Goal: Task Accomplishment & Management: Manage account settings

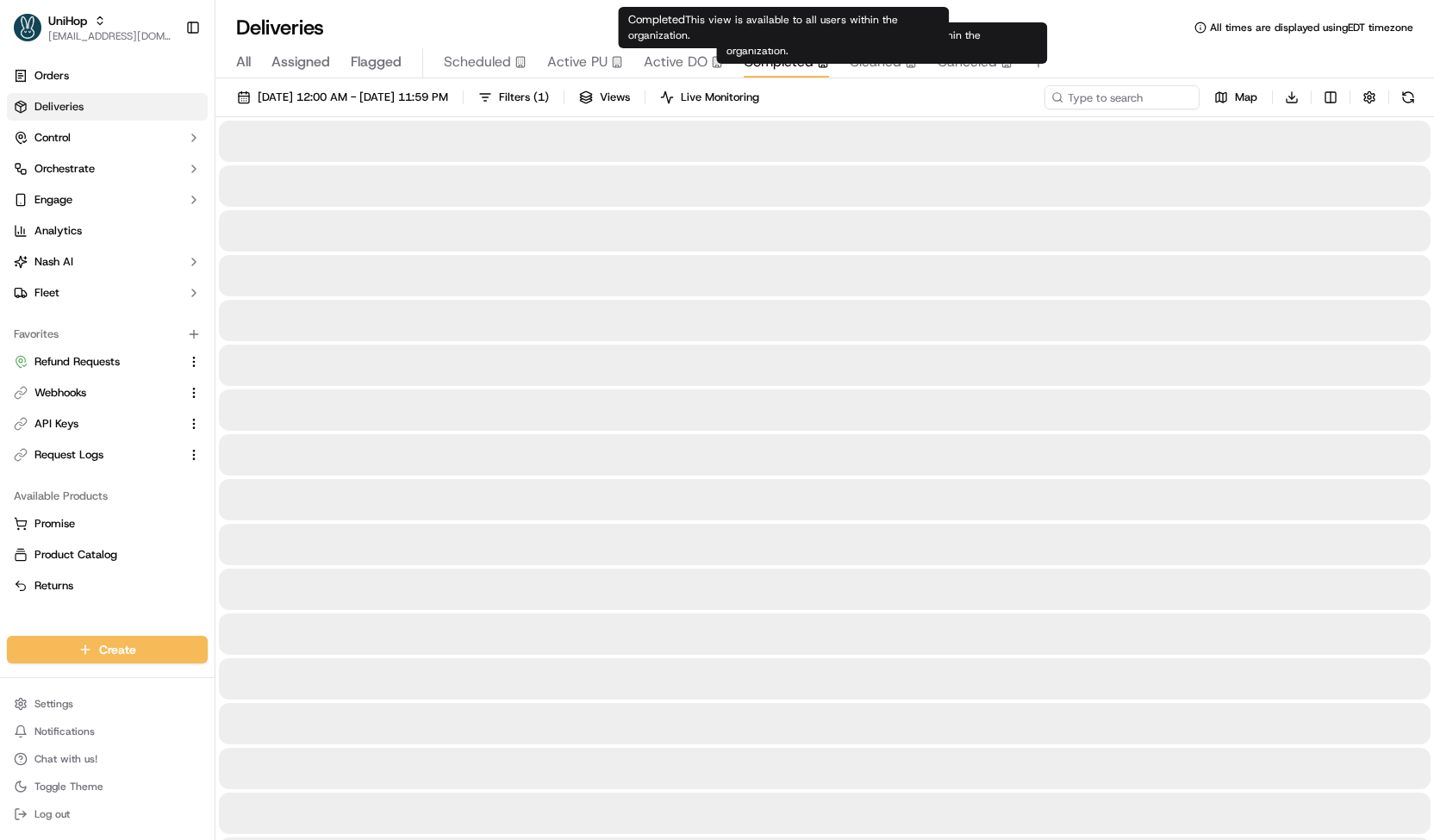
click at [803, 65] on span "Completed" at bounding box center [779, 61] width 70 height 21
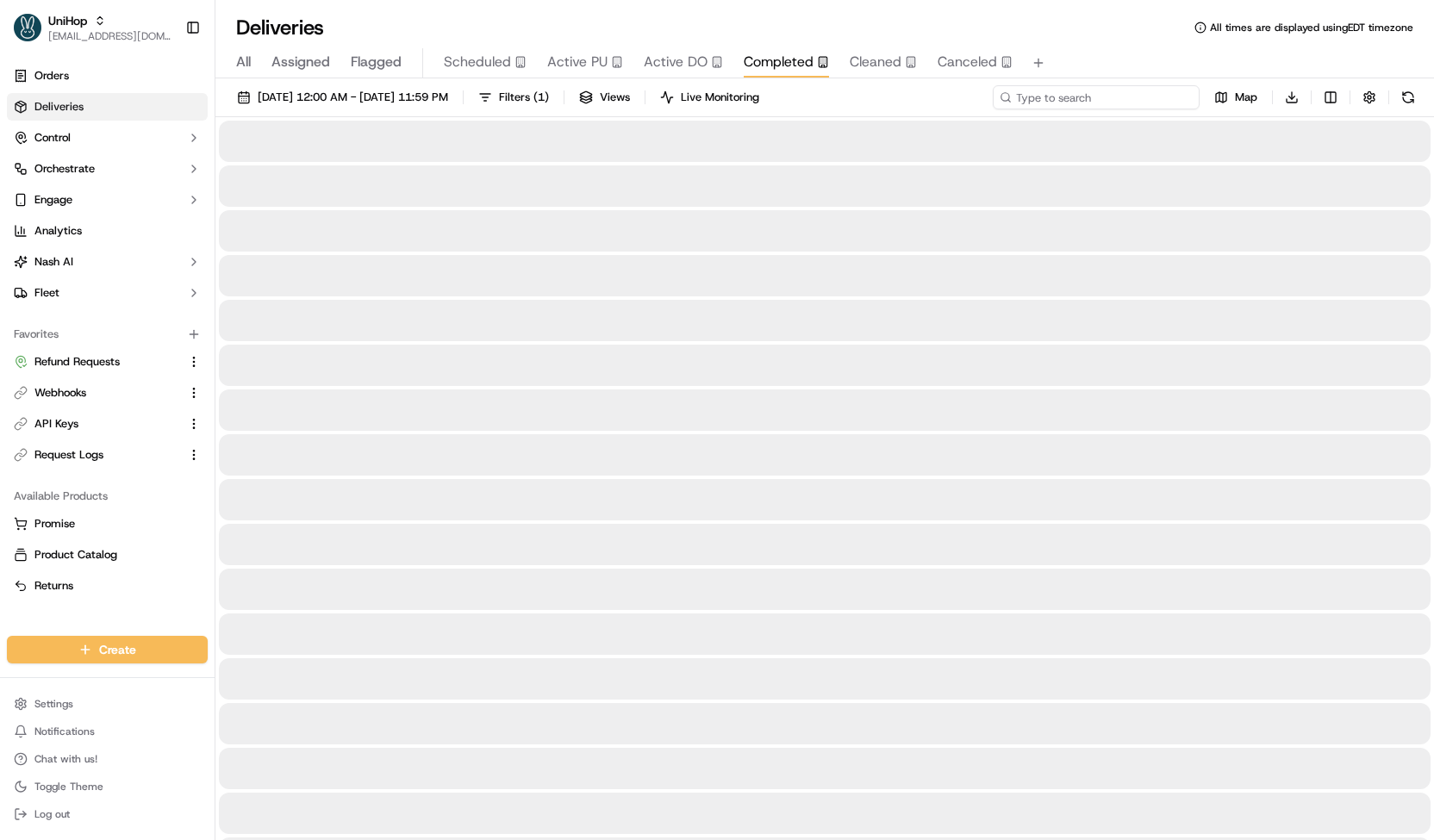
click at [1129, 103] on input at bounding box center [1096, 97] width 207 height 24
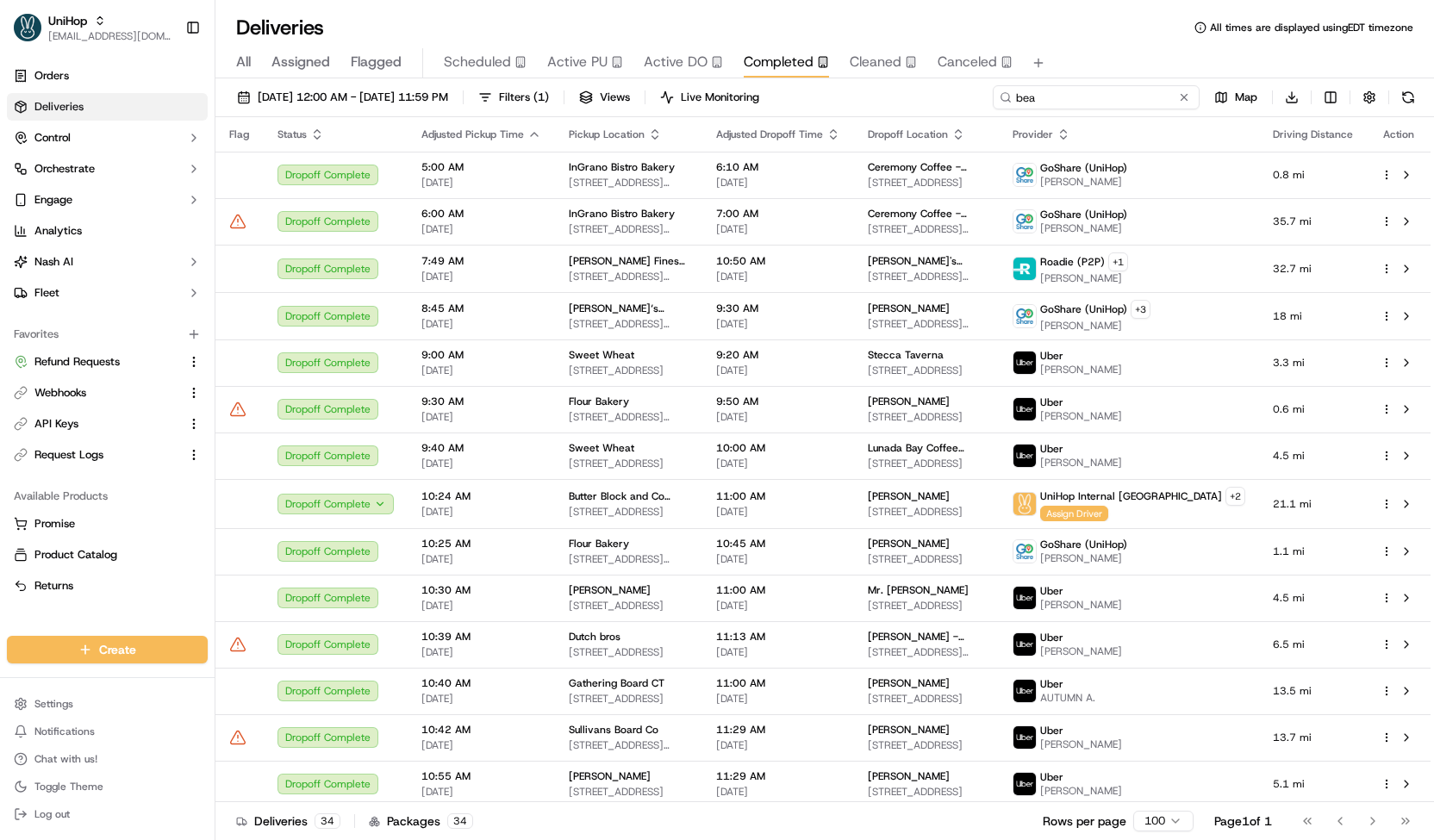
type input "bea"
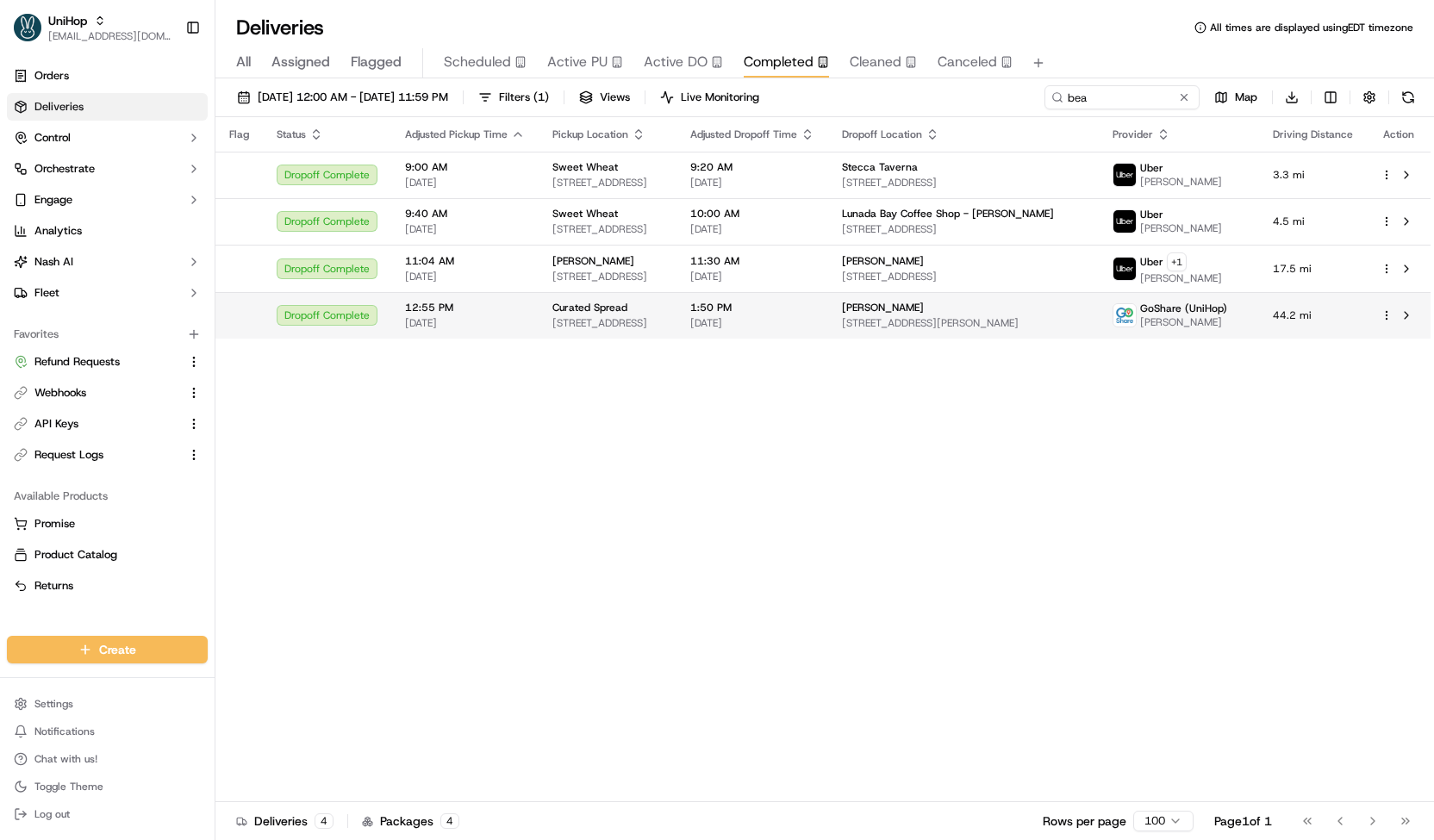
click at [750, 314] on td "1:50 PM [DATE]" at bounding box center [751, 315] width 151 height 47
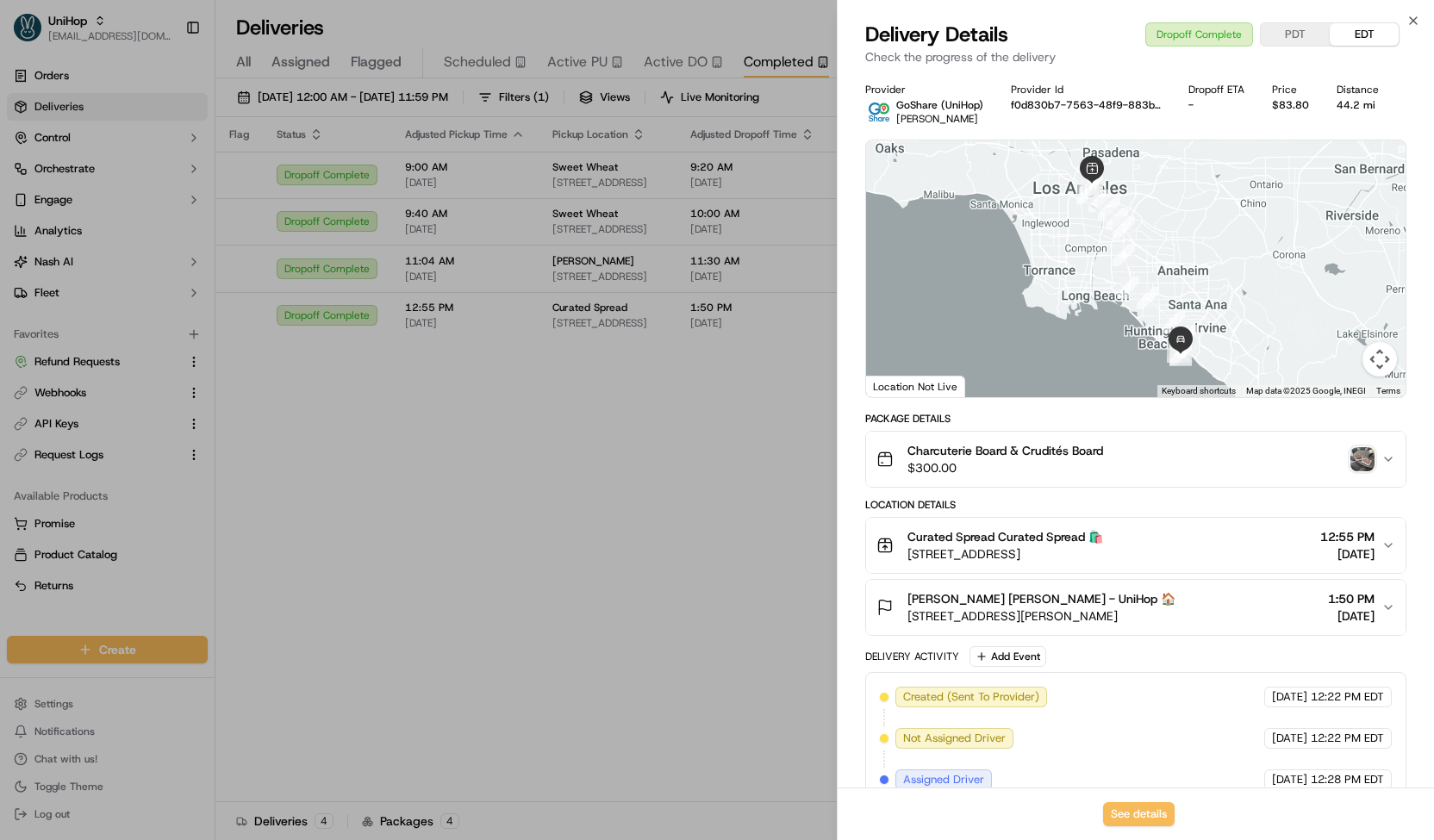
click at [1368, 464] on img "button" at bounding box center [1363, 459] width 24 height 24
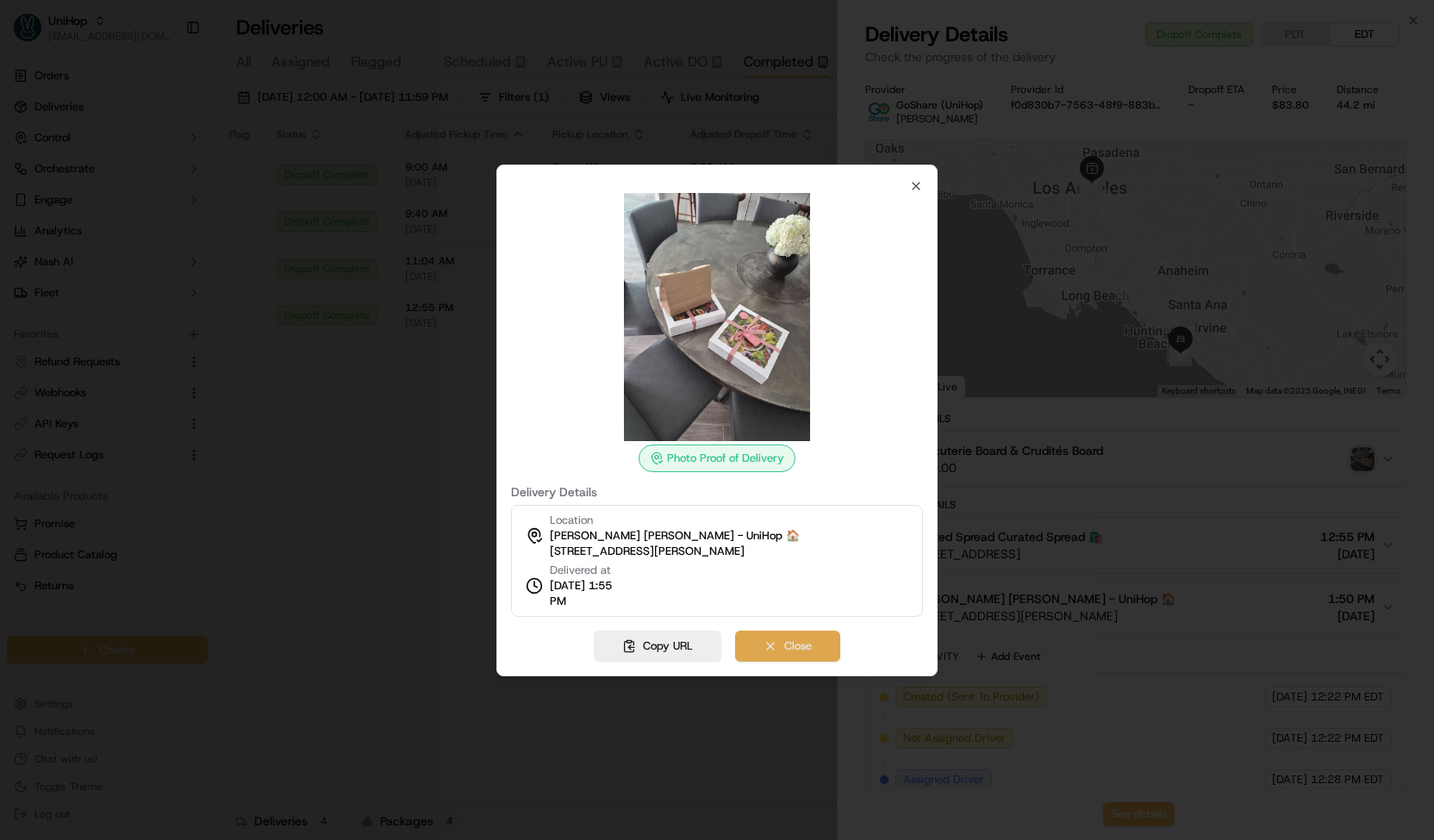
click at [810, 642] on button "Close" at bounding box center [787, 646] width 105 height 31
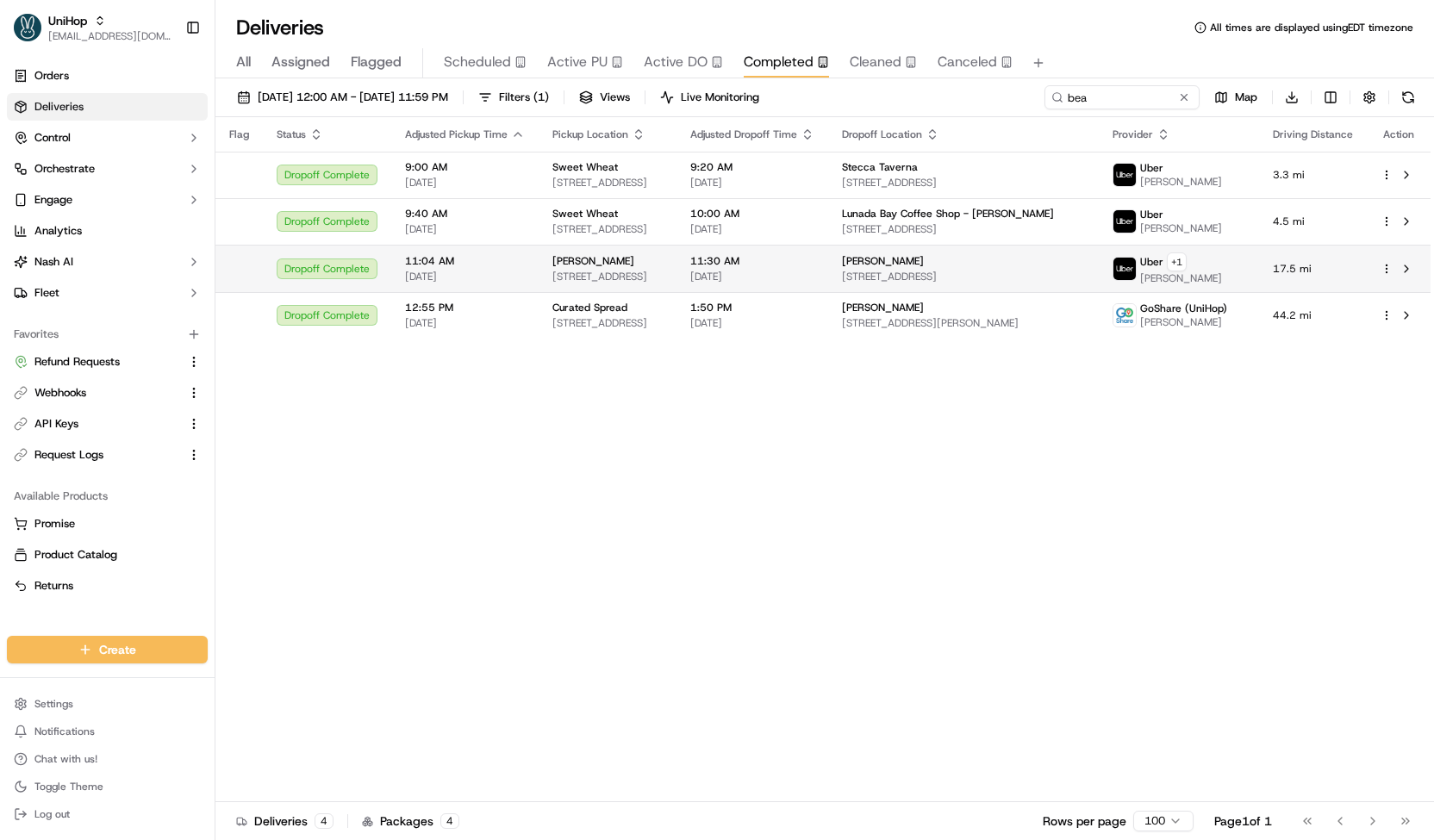
click at [581, 252] on td "Beatriz 9651 SW 106th Ct, Miami, FL 33176, US" at bounding box center [608, 268] width 137 height 48
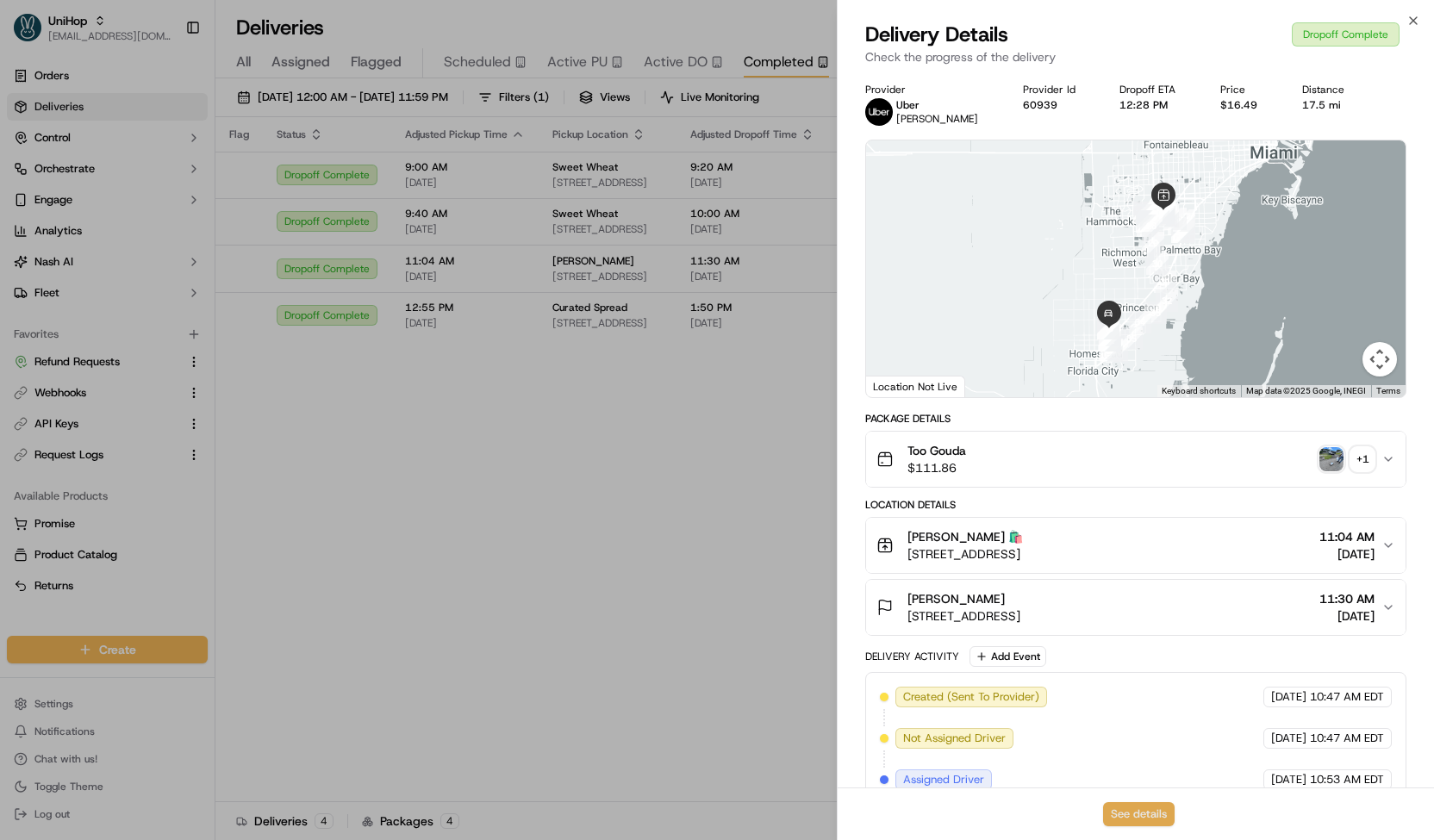
click at [1144, 819] on button "See details" at bounding box center [1139, 813] width 71 height 24
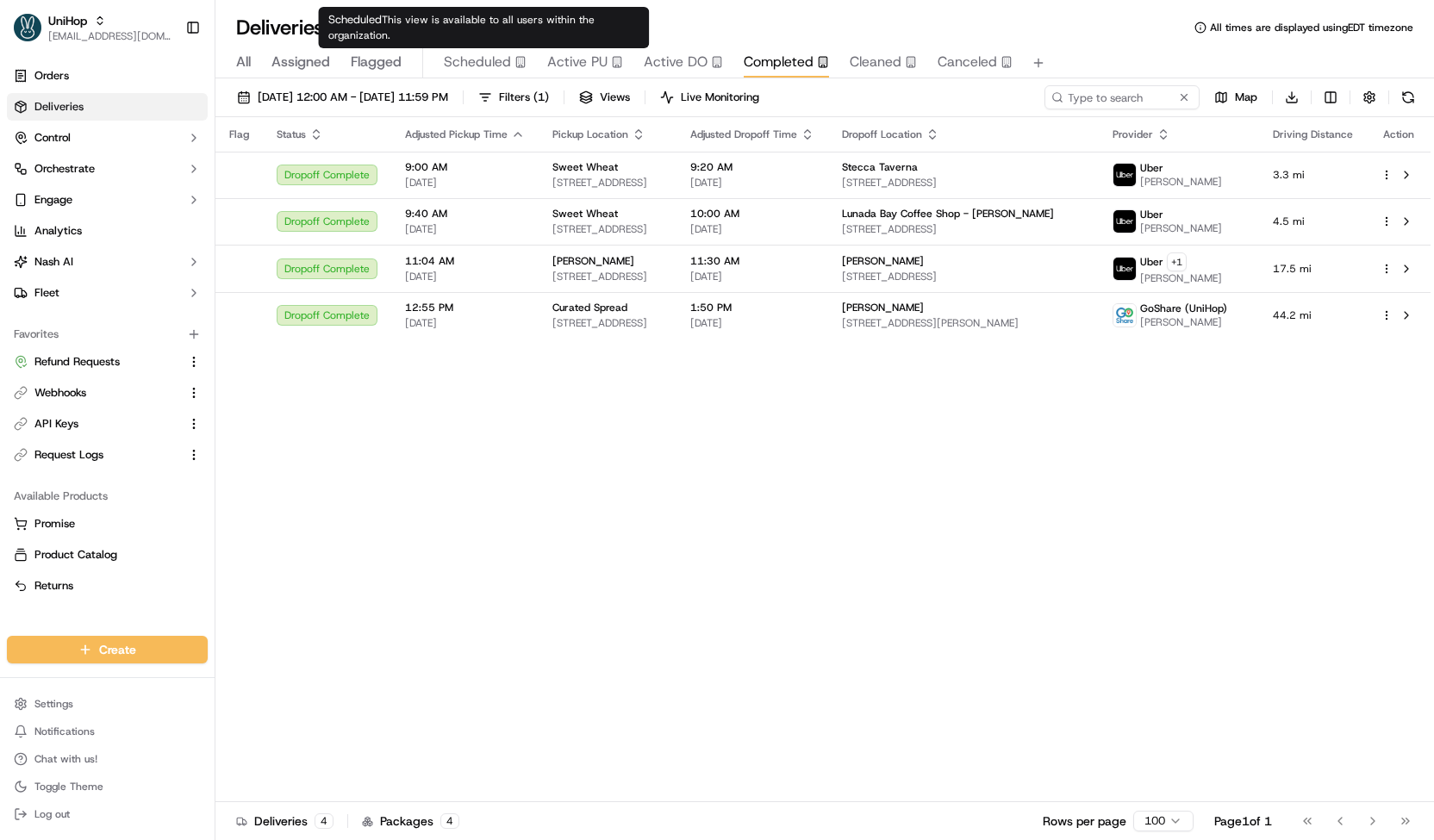
click at [483, 61] on span "Scheduled" at bounding box center [476, 61] width 67 height 21
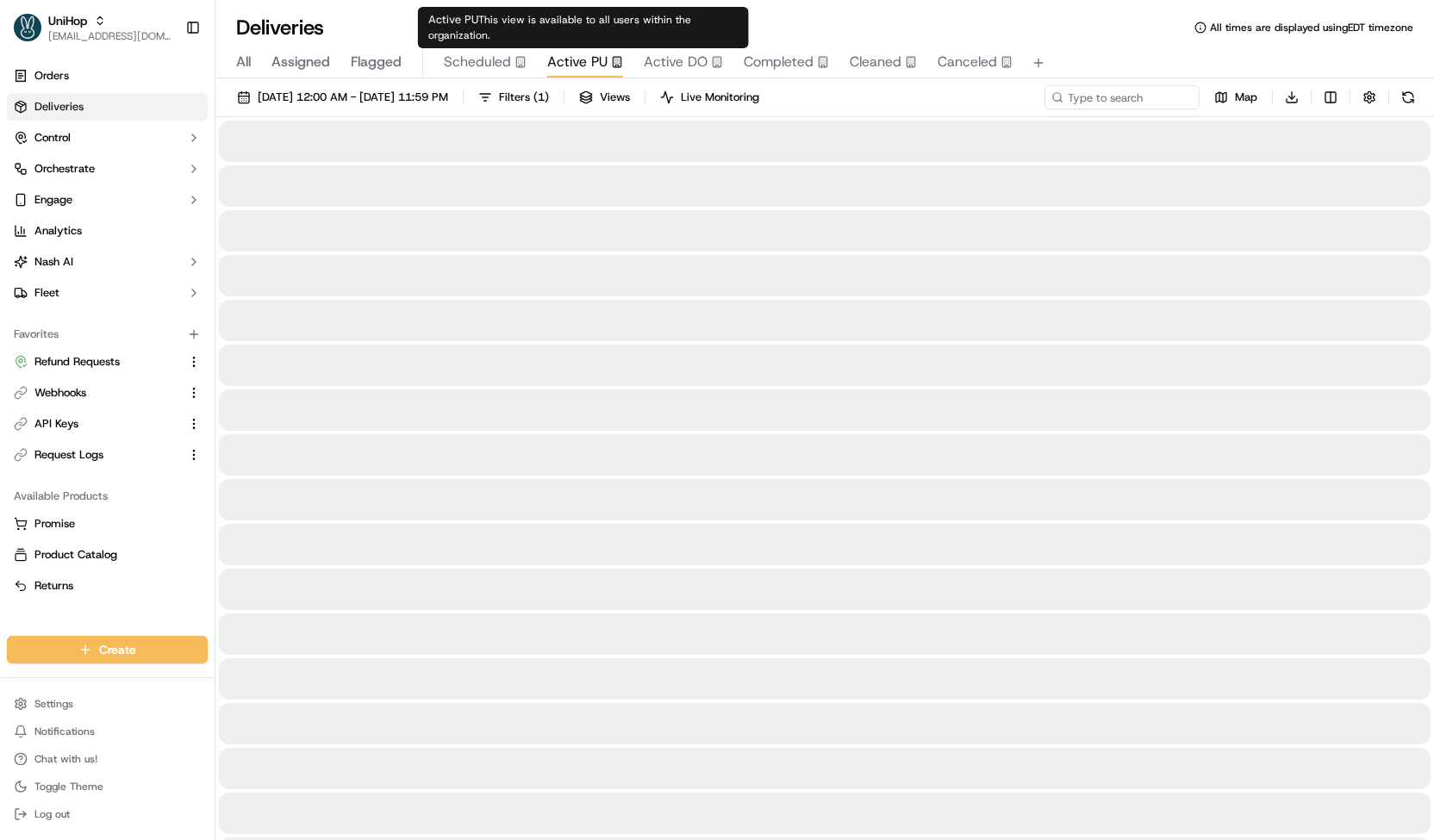
click at [562, 65] on span "Active PU" at bounding box center [577, 61] width 60 height 21
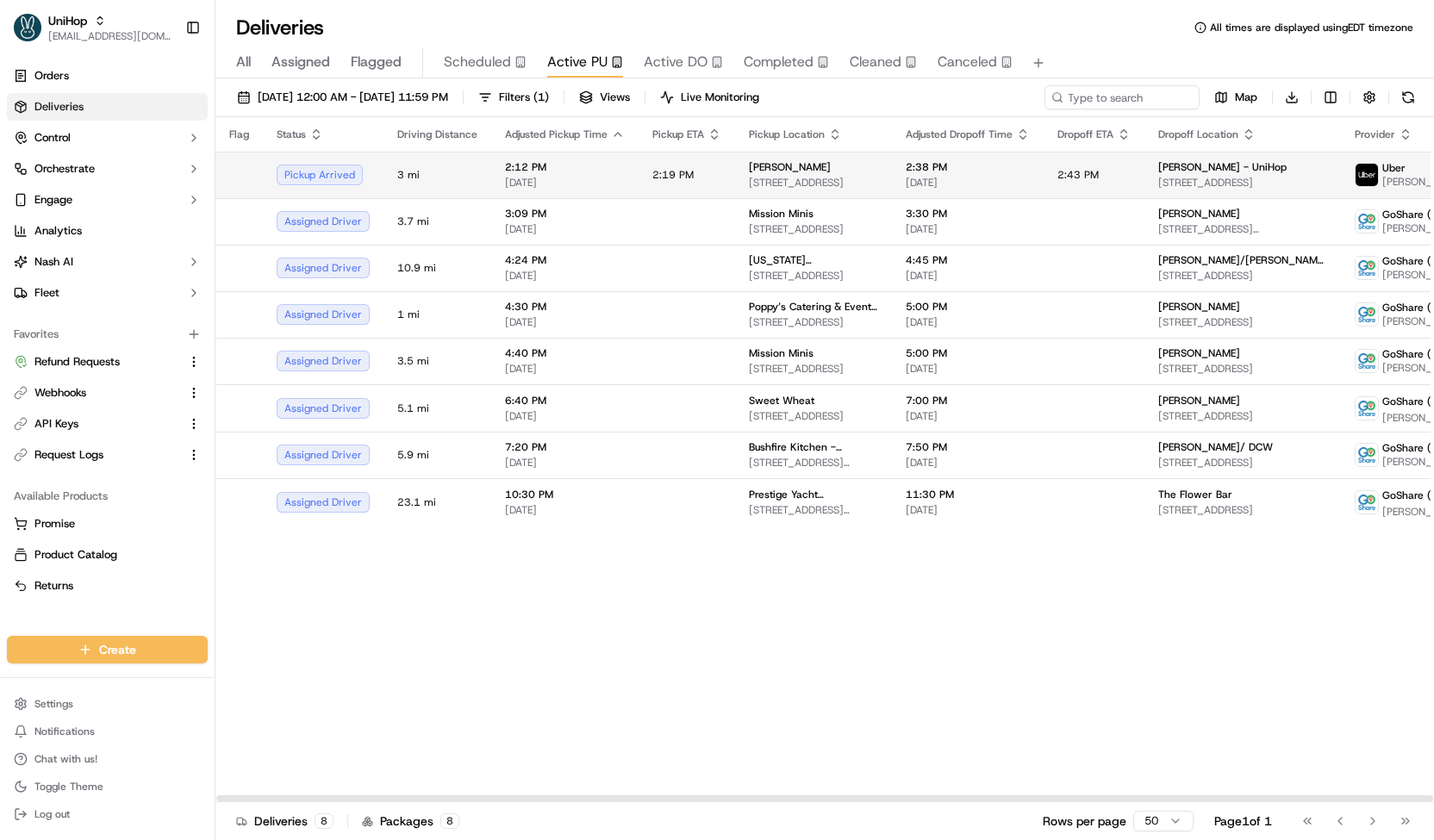
click at [690, 180] on td "2:19 PM" at bounding box center [686, 174] width 96 height 47
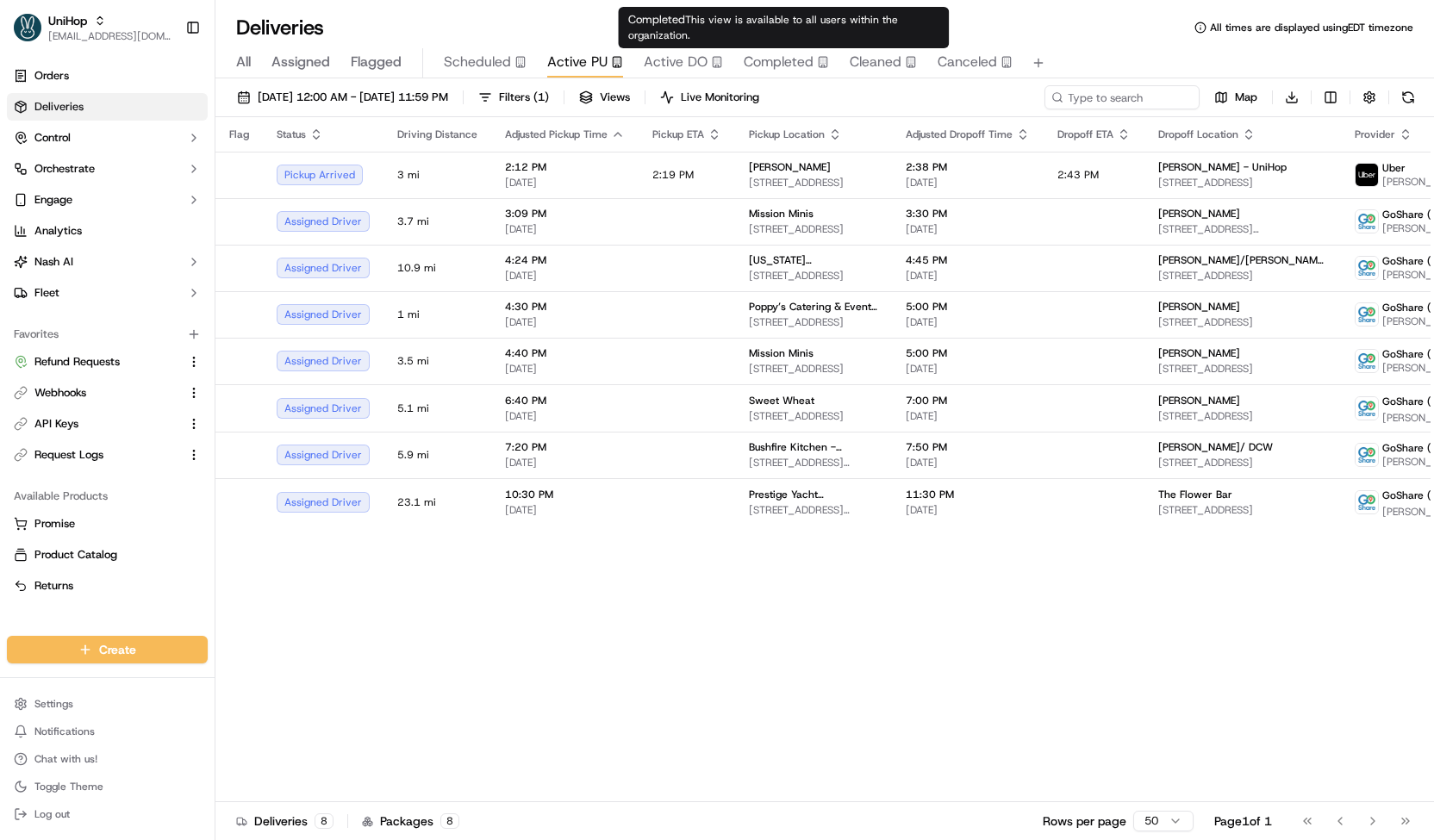
click at [763, 65] on span "Completed" at bounding box center [779, 61] width 70 height 21
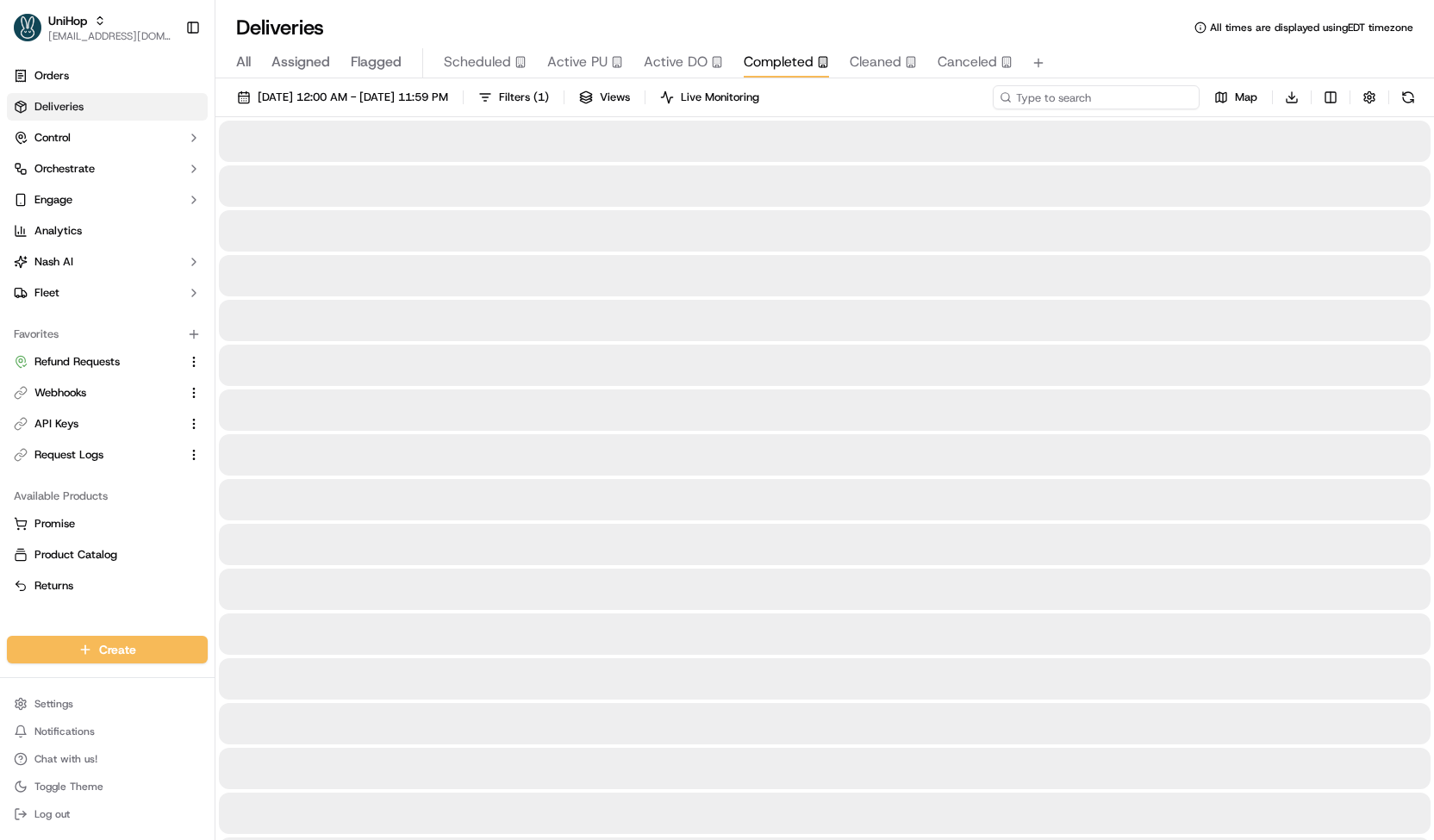
click at [1103, 98] on input at bounding box center [1096, 97] width 207 height 24
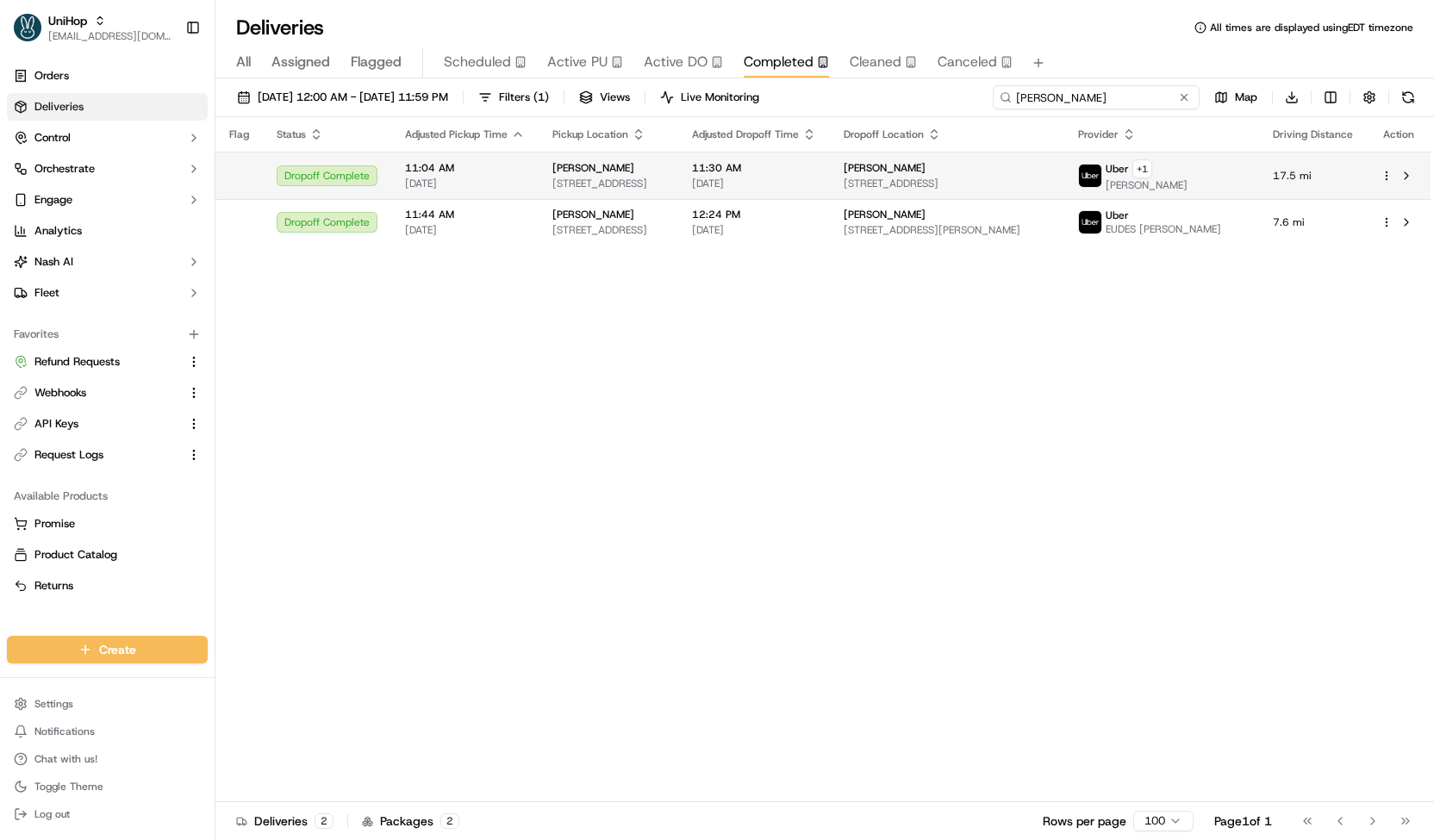
type input "scott"
click at [816, 171] on span "11:30 AM" at bounding box center [753, 168] width 124 height 14
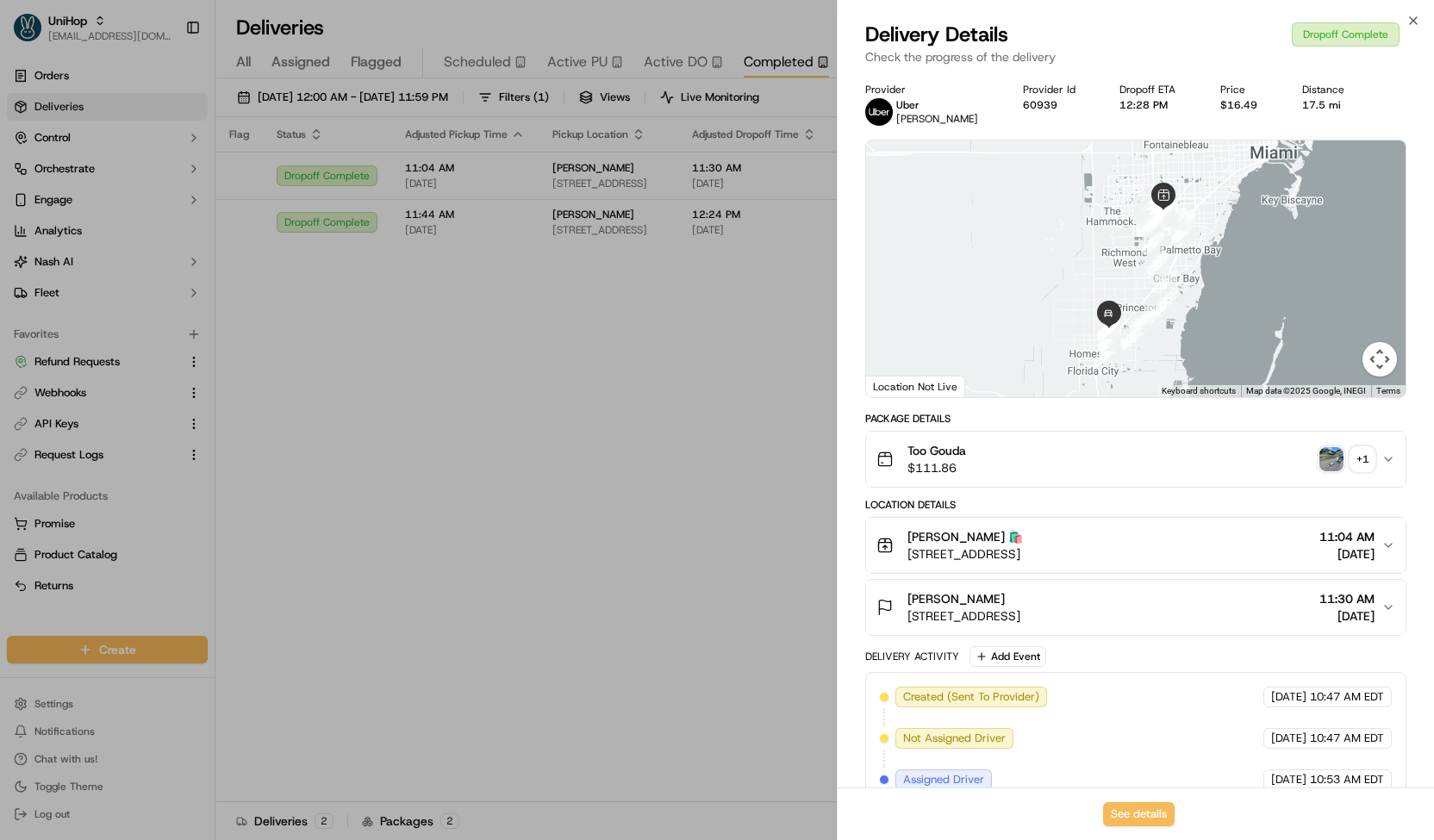
click at [1031, 461] on div "Too Gouda $111.86 + 1" at bounding box center [1128, 459] width 505 height 35
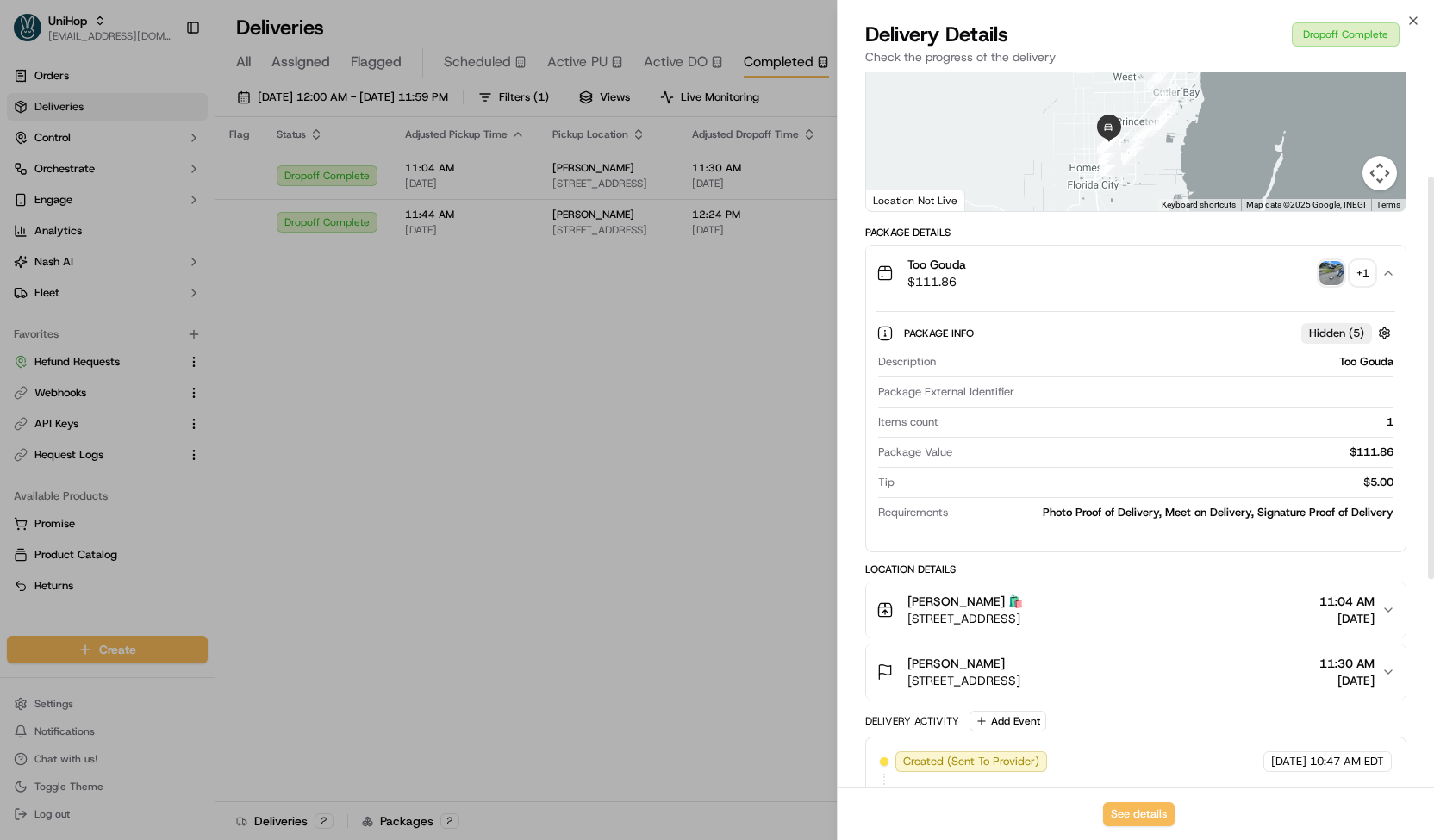
scroll to position [186, 0]
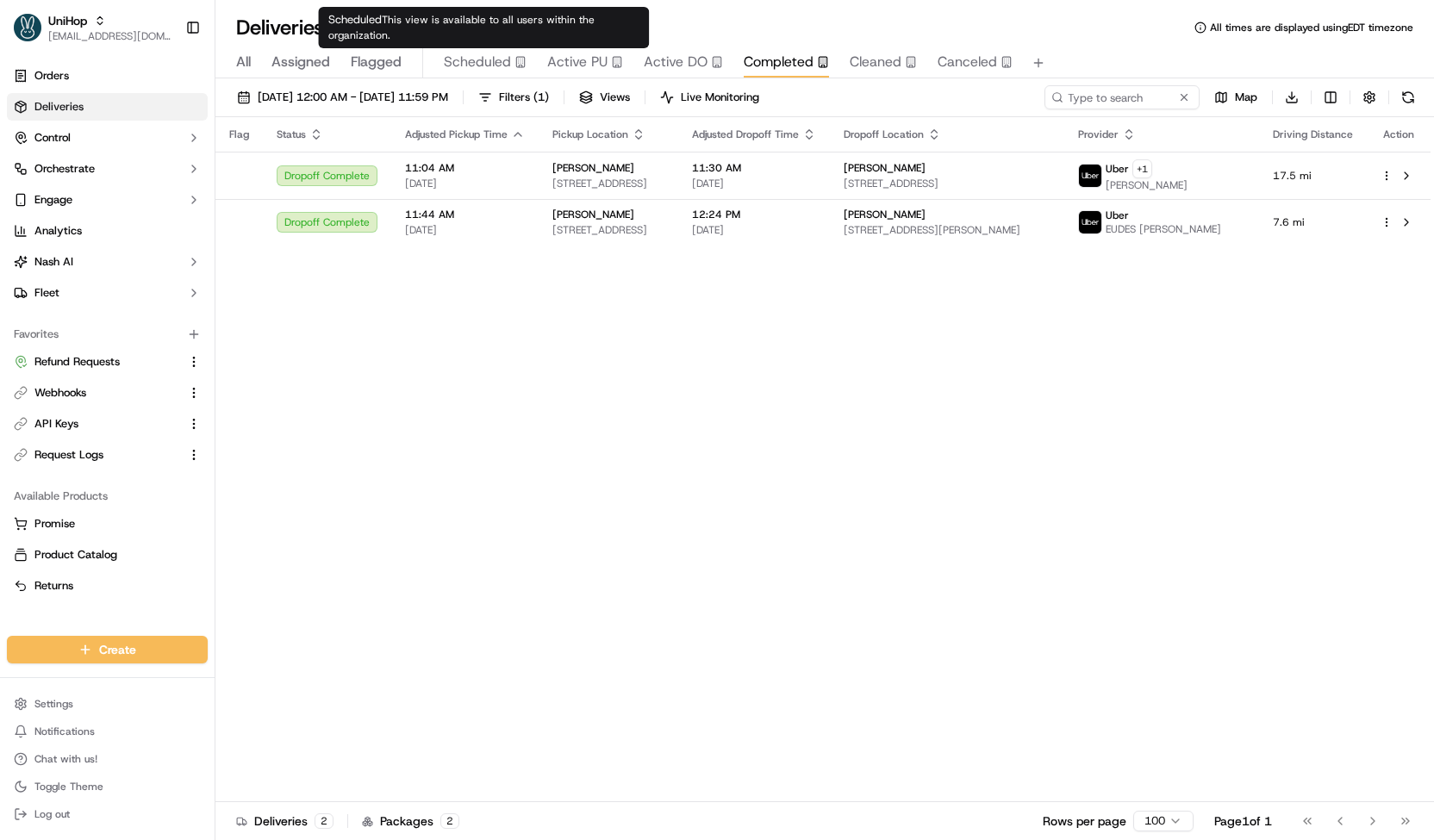
click at [486, 67] on span "Scheduled" at bounding box center [476, 61] width 67 height 21
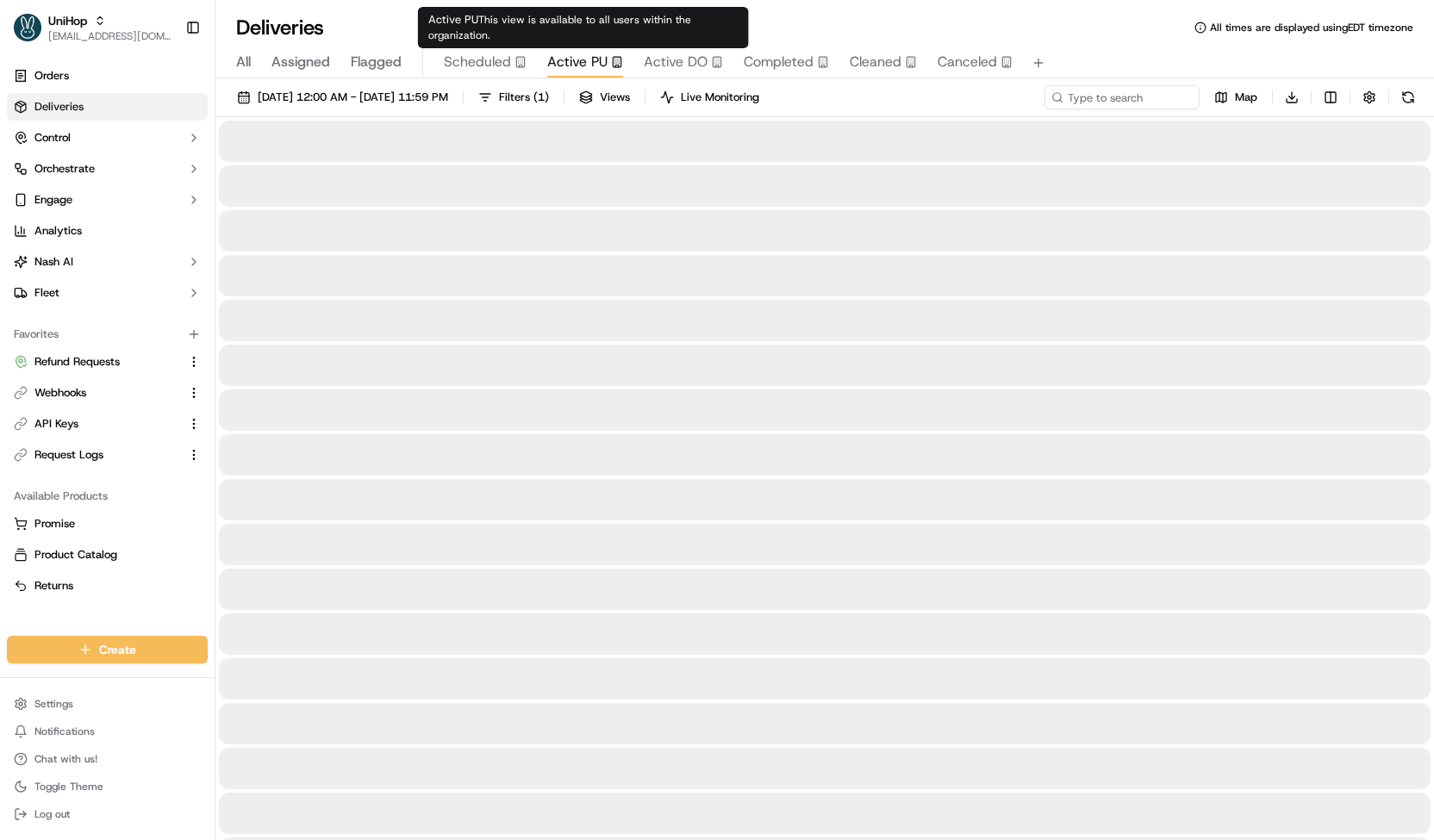
click at [581, 59] on span "Active PU" at bounding box center [577, 61] width 60 height 21
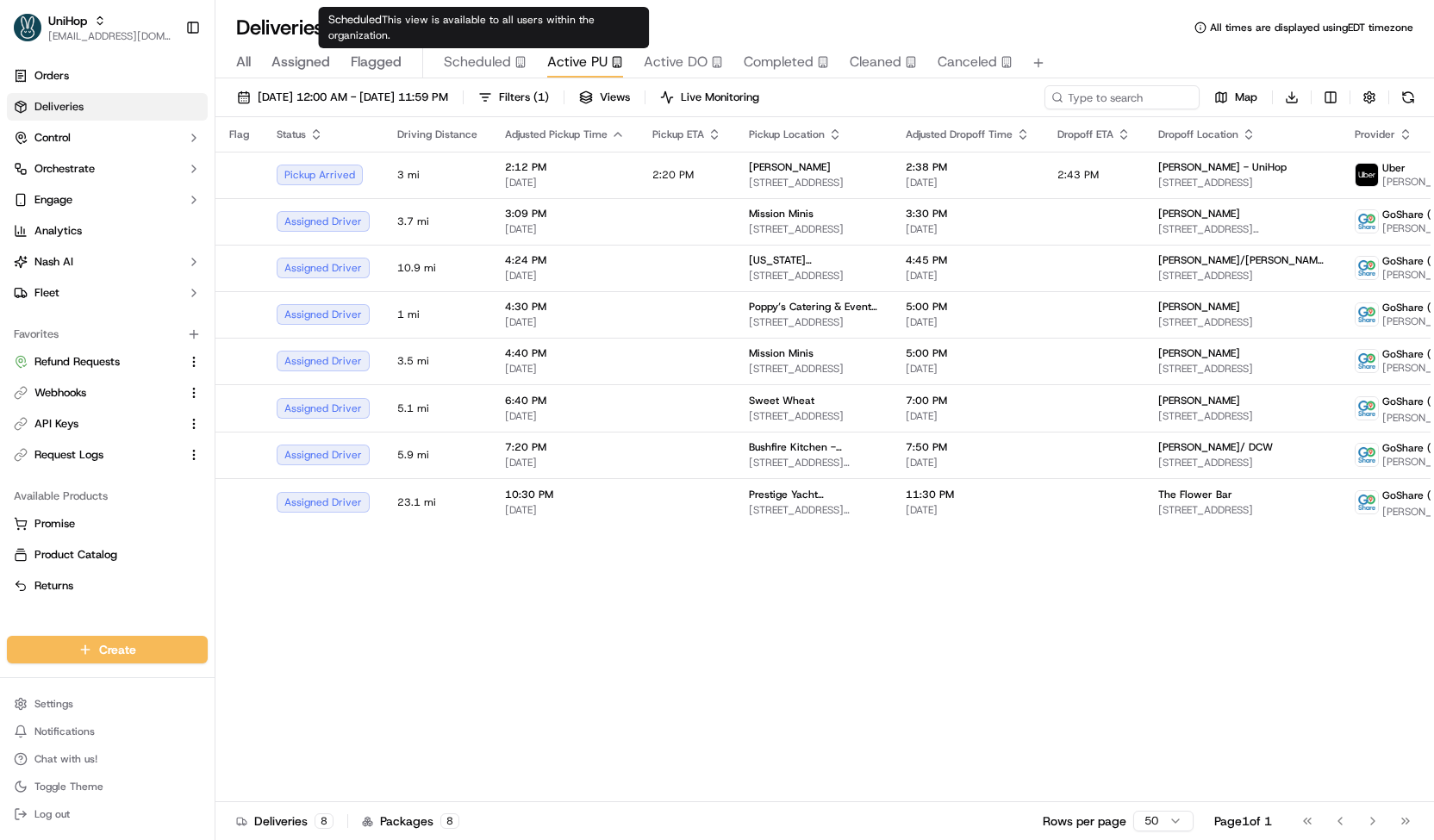
click at [503, 58] on span "Scheduled" at bounding box center [476, 61] width 67 height 21
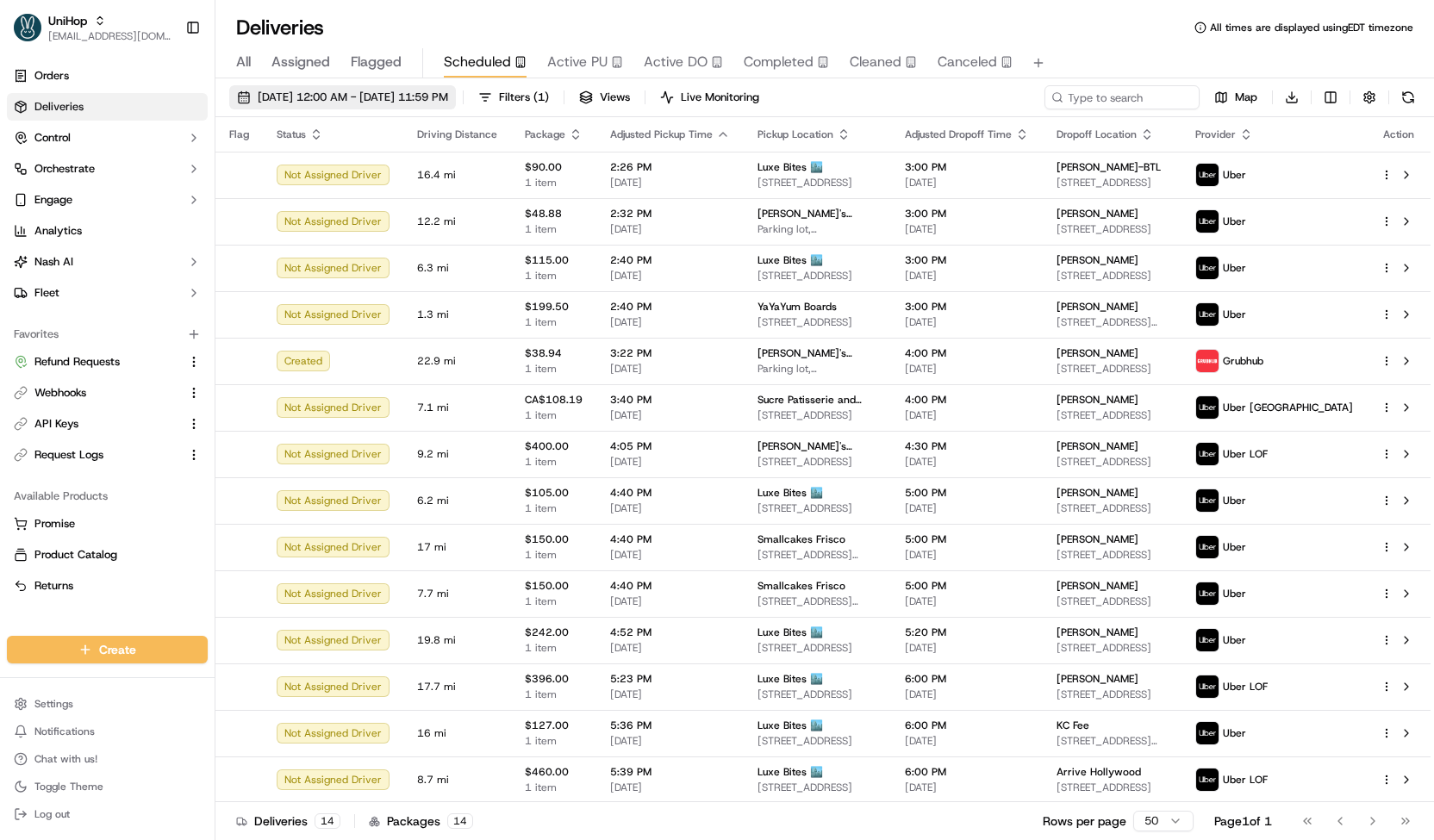
click at [448, 98] on span "[DATE] 12:00 AM - [DATE] 11:59 PM" at bounding box center [353, 97] width 191 height 16
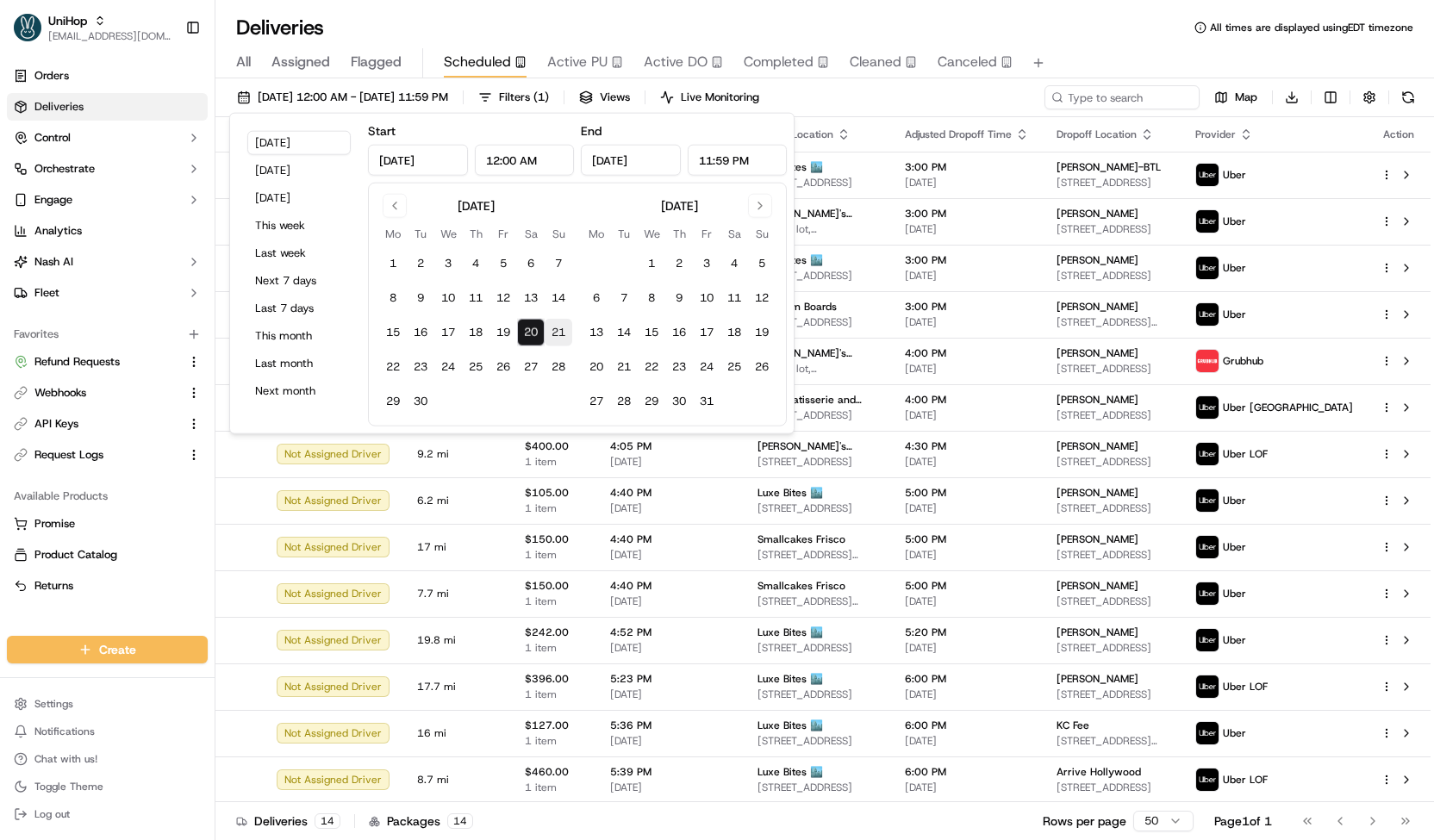
click at [559, 332] on button "21" at bounding box center [558, 333] width 27 height 27
type input "Sep 21, 2025"
click at [559, 332] on button "21" at bounding box center [558, 333] width 27 height 27
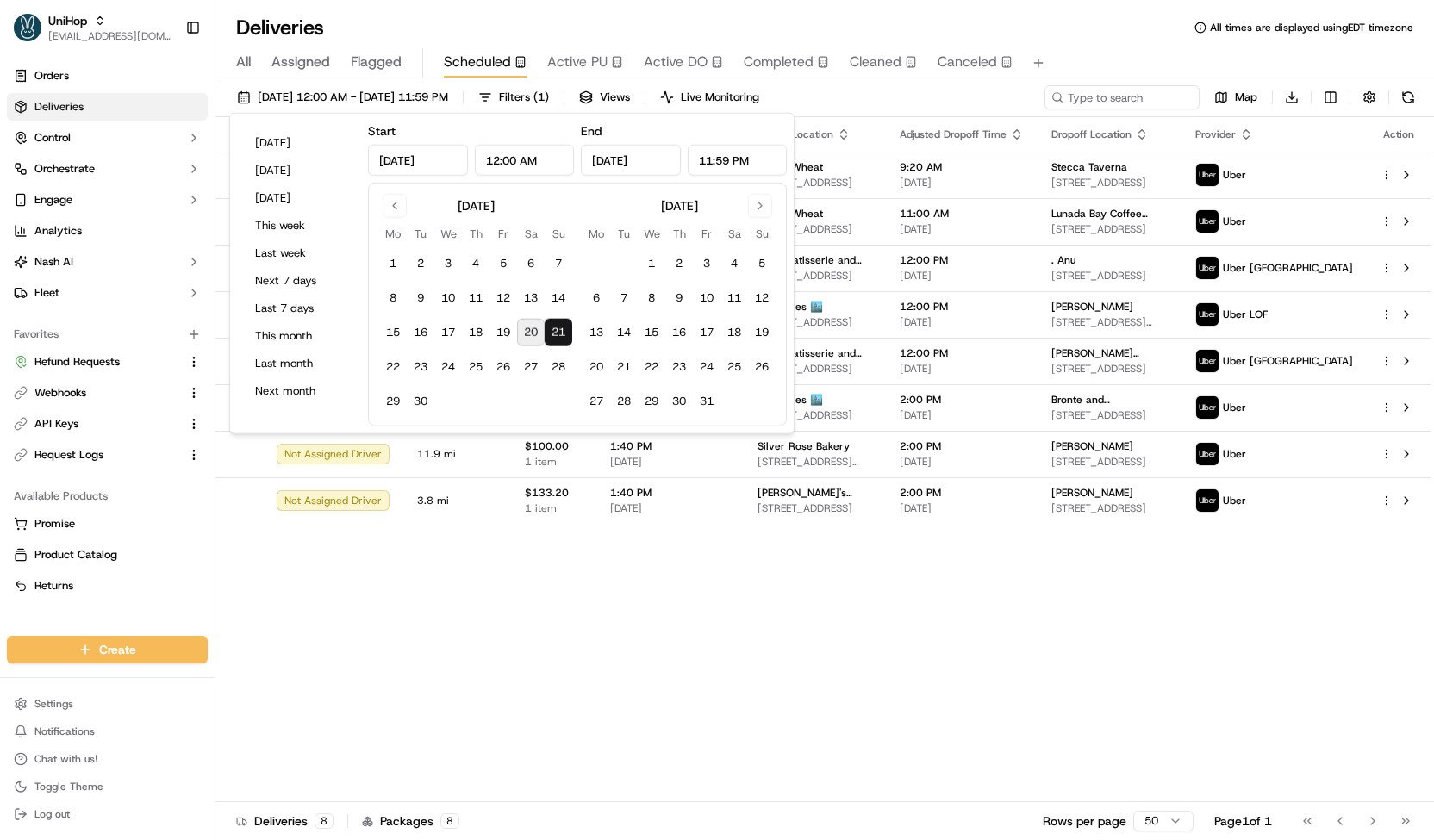
click at [870, 99] on div "Sep 21 2025 12:00 AM - Sep 21 2025 11:59 PM Filters ( 1 ) Views Live Monitoring…" at bounding box center [825, 101] width 1219 height 32
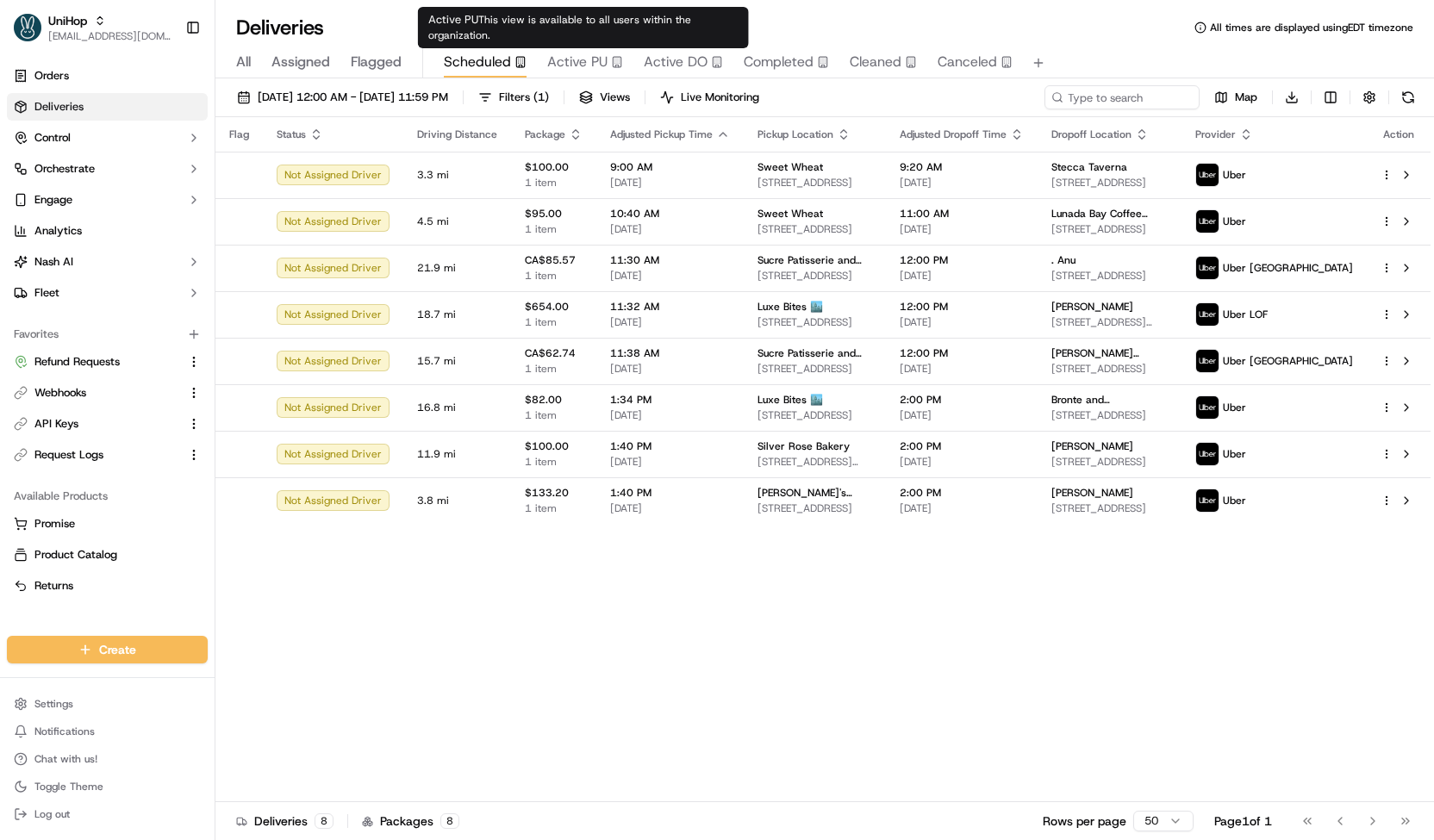
click at [573, 63] on span "Active PU" at bounding box center [577, 61] width 60 height 21
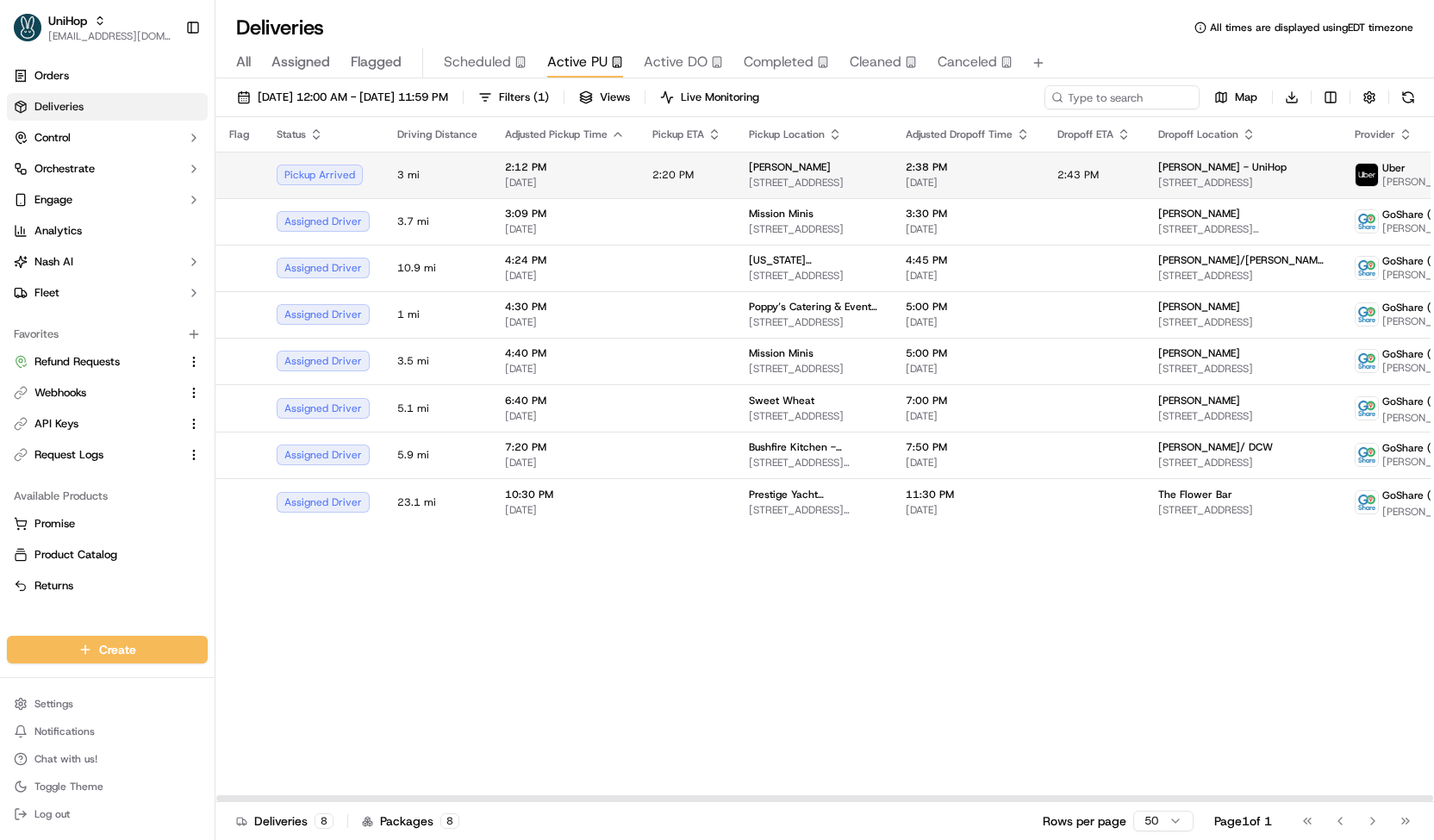
click at [605, 177] on span "[DATE]" at bounding box center [564, 182] width 120 height 14
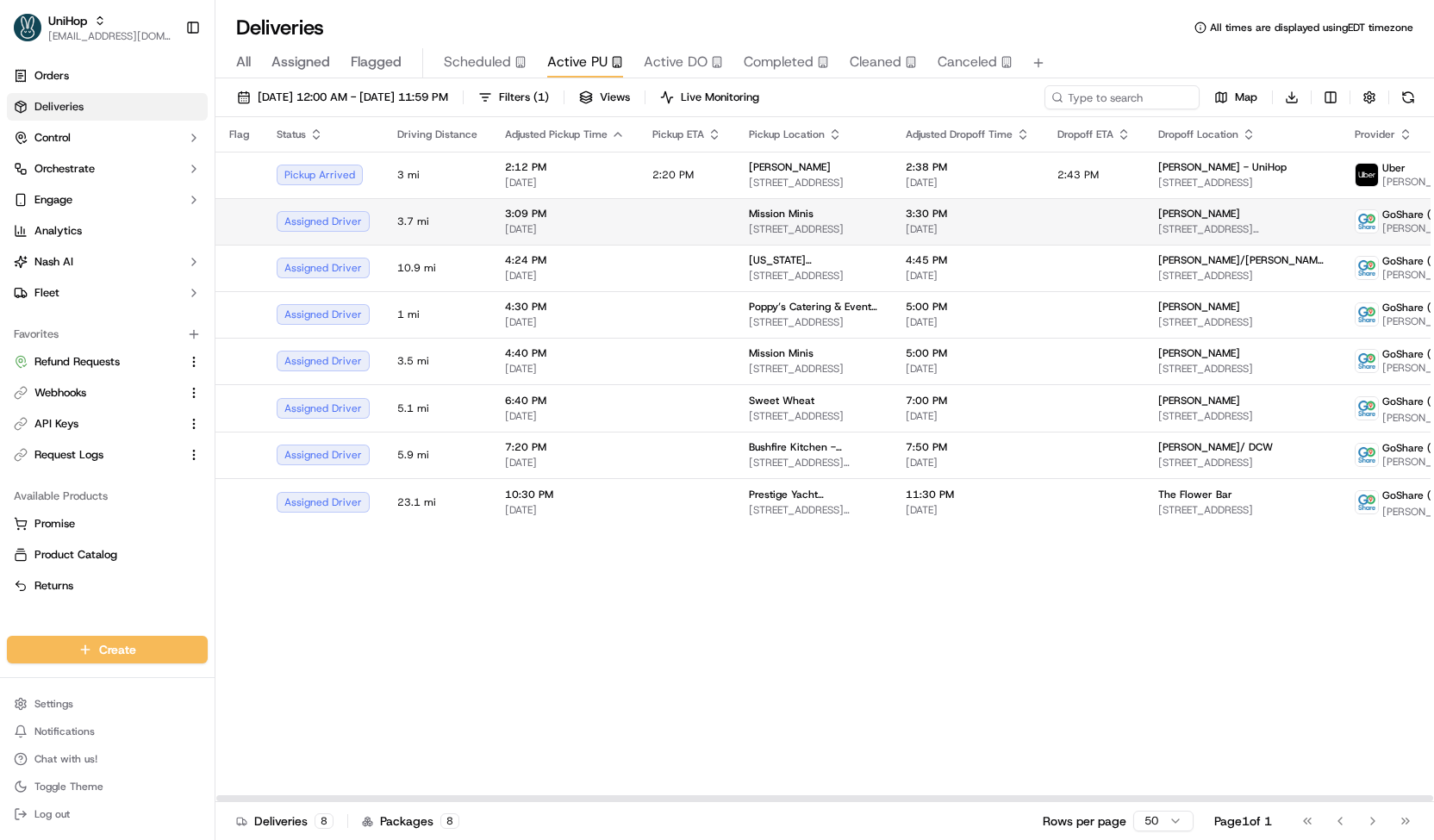
click at [630, 217] on td "3:09 PM Sep 20 2025" at bounding box center [564, 221] width 148 height 47
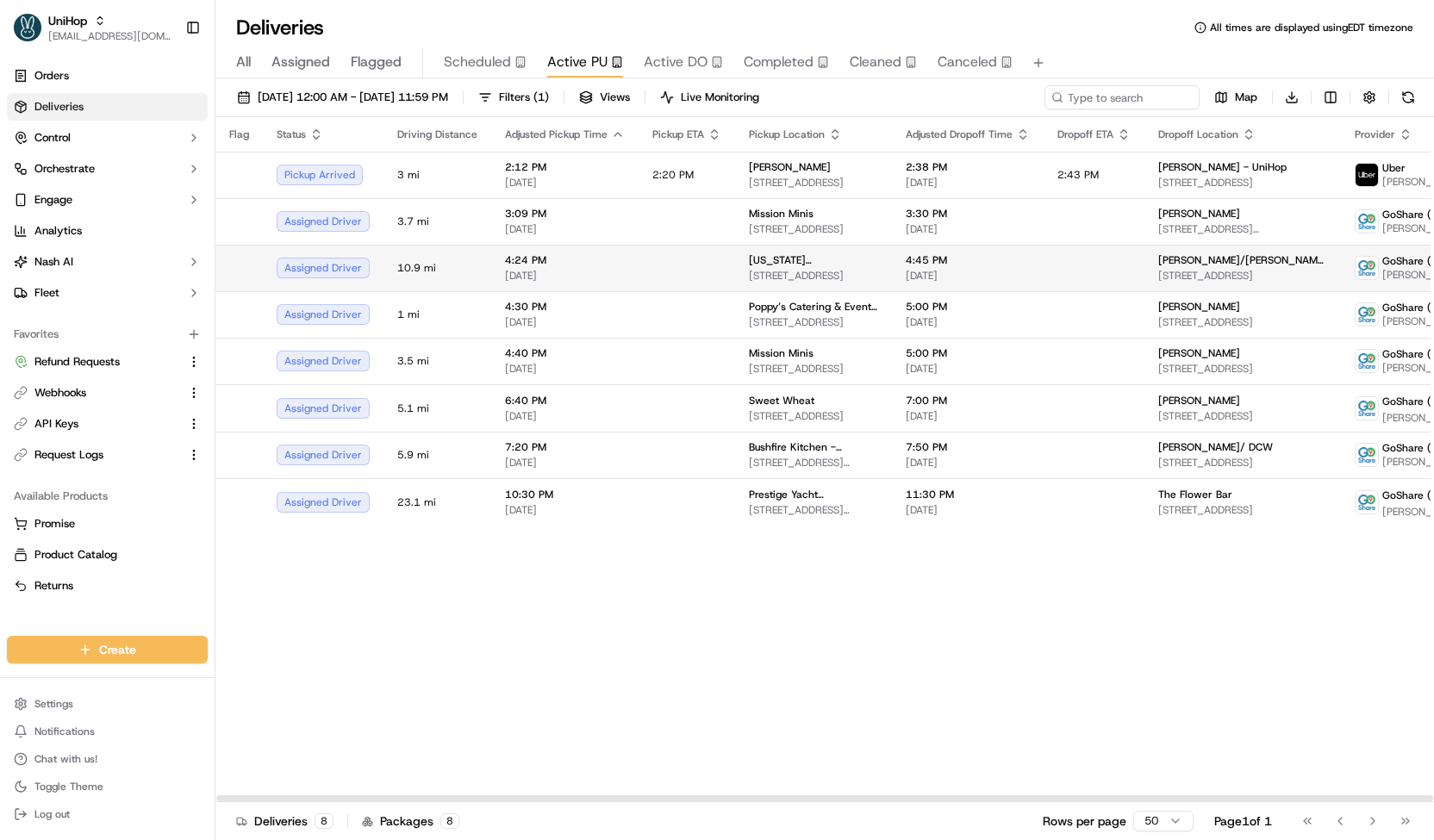
click at [651, 259] on td at bounding box center [686, 267] width 96 height 47
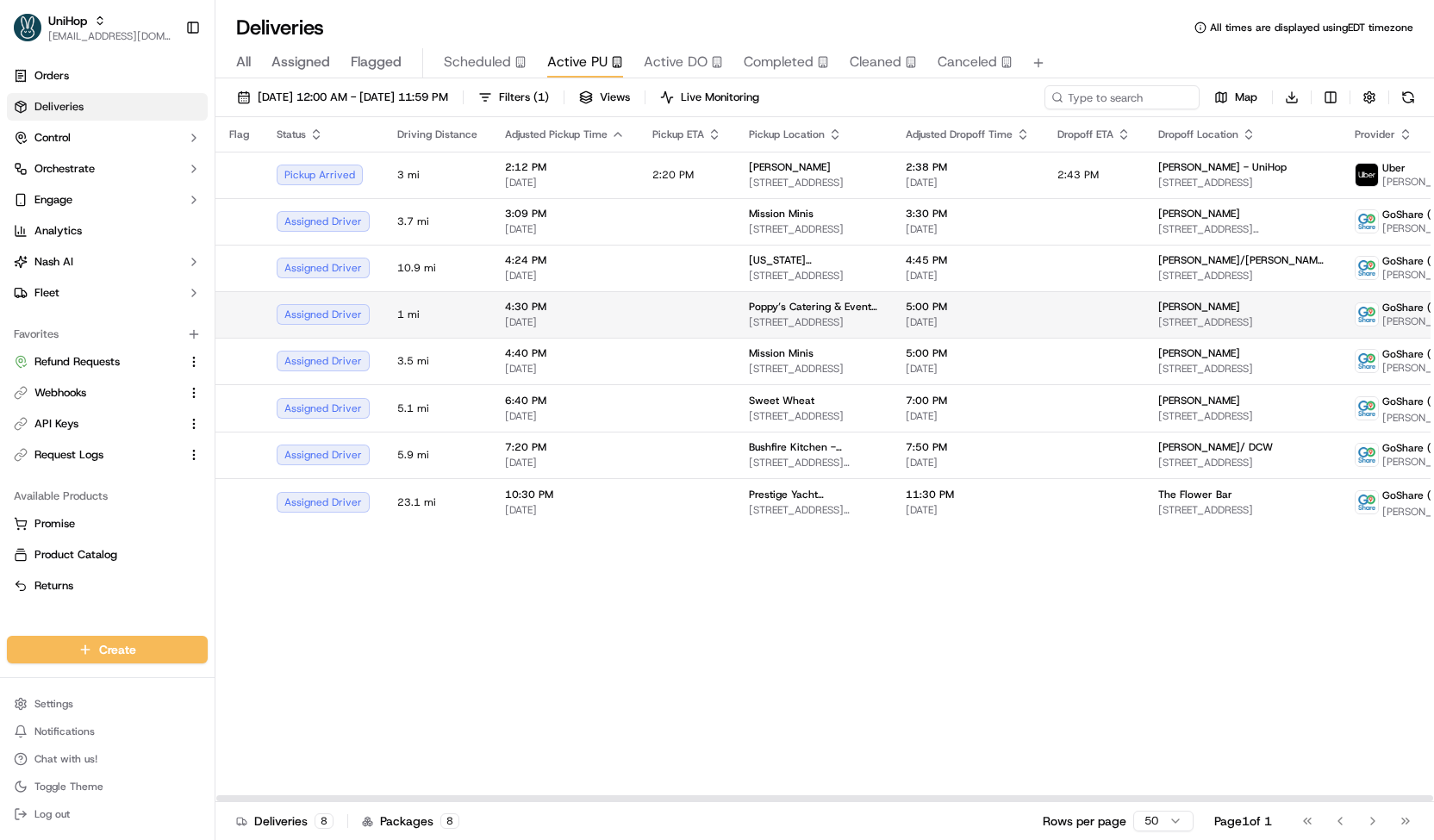
click at [662, 310] on td at bounding box center [686, 314] width 96 height 47
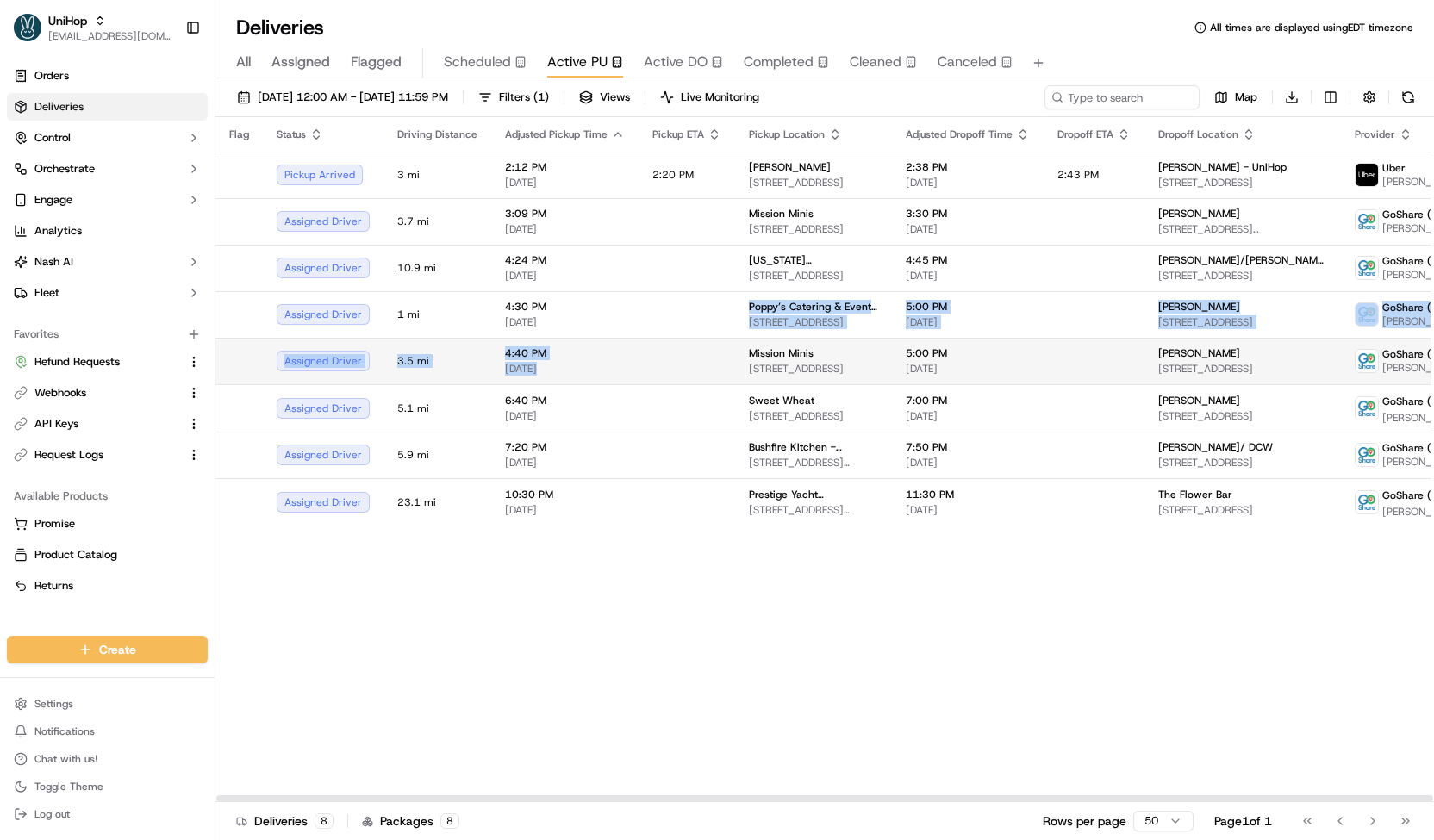
drag, startPoint x: 662, startPoint y: 325, endPoint x: 672, endPoint y: 361, distance: 37.4
click at [672, 361] on tbody "Pickup Arrived 3 mi 2:12 PM Sep 20 2025 2:20 PM James Avery 11625 Bandera Rd St…" at bounding box center [892, 338] width 1354 height 374
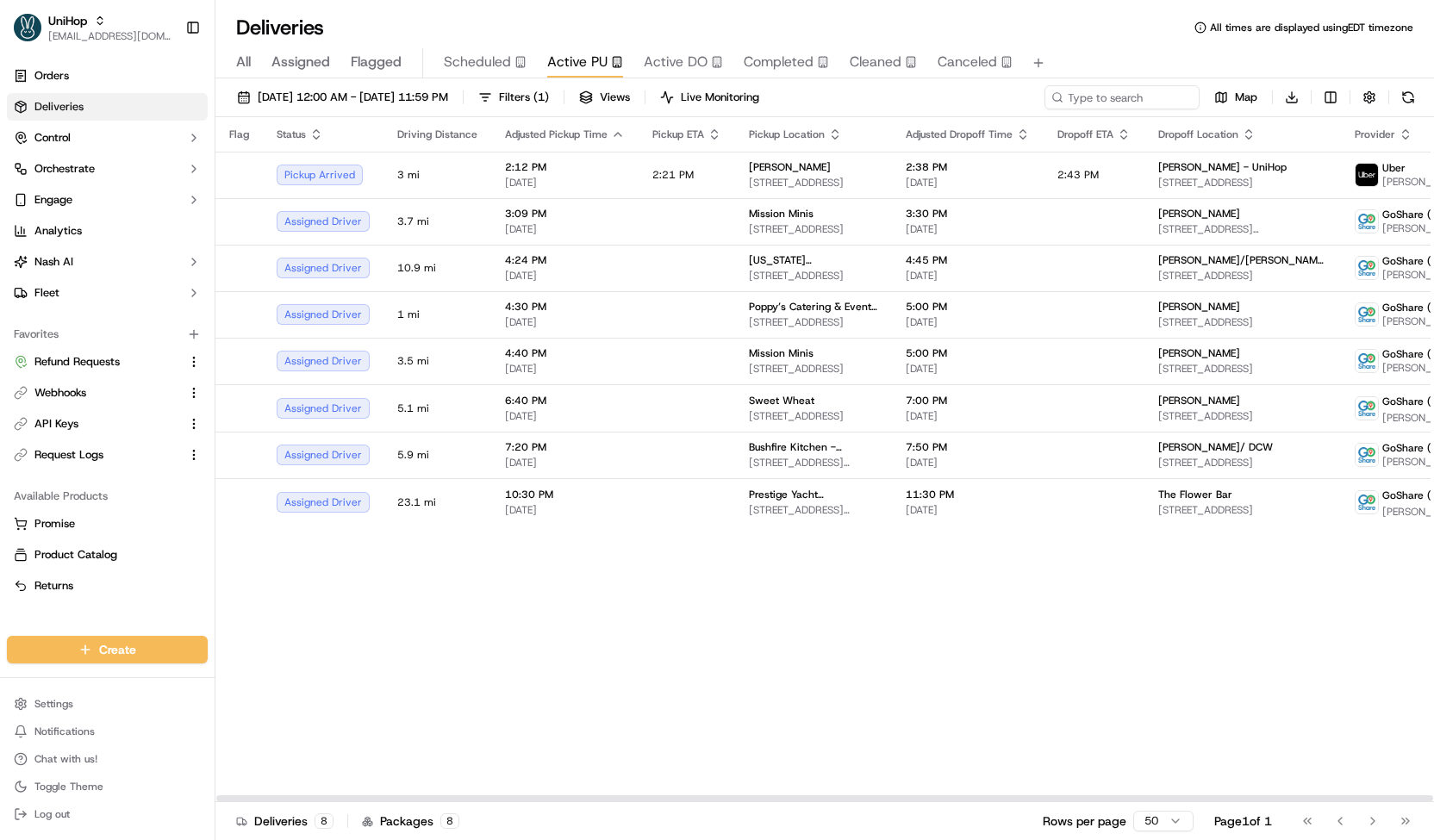
click at [850, 103] on div "Sep 20 2025 12:00 AM - Sep 20 2025 11:59 PM Filters ( 1 ) Views Live Monitoring…" at bounding box center [825, 101] width 1219 height 32
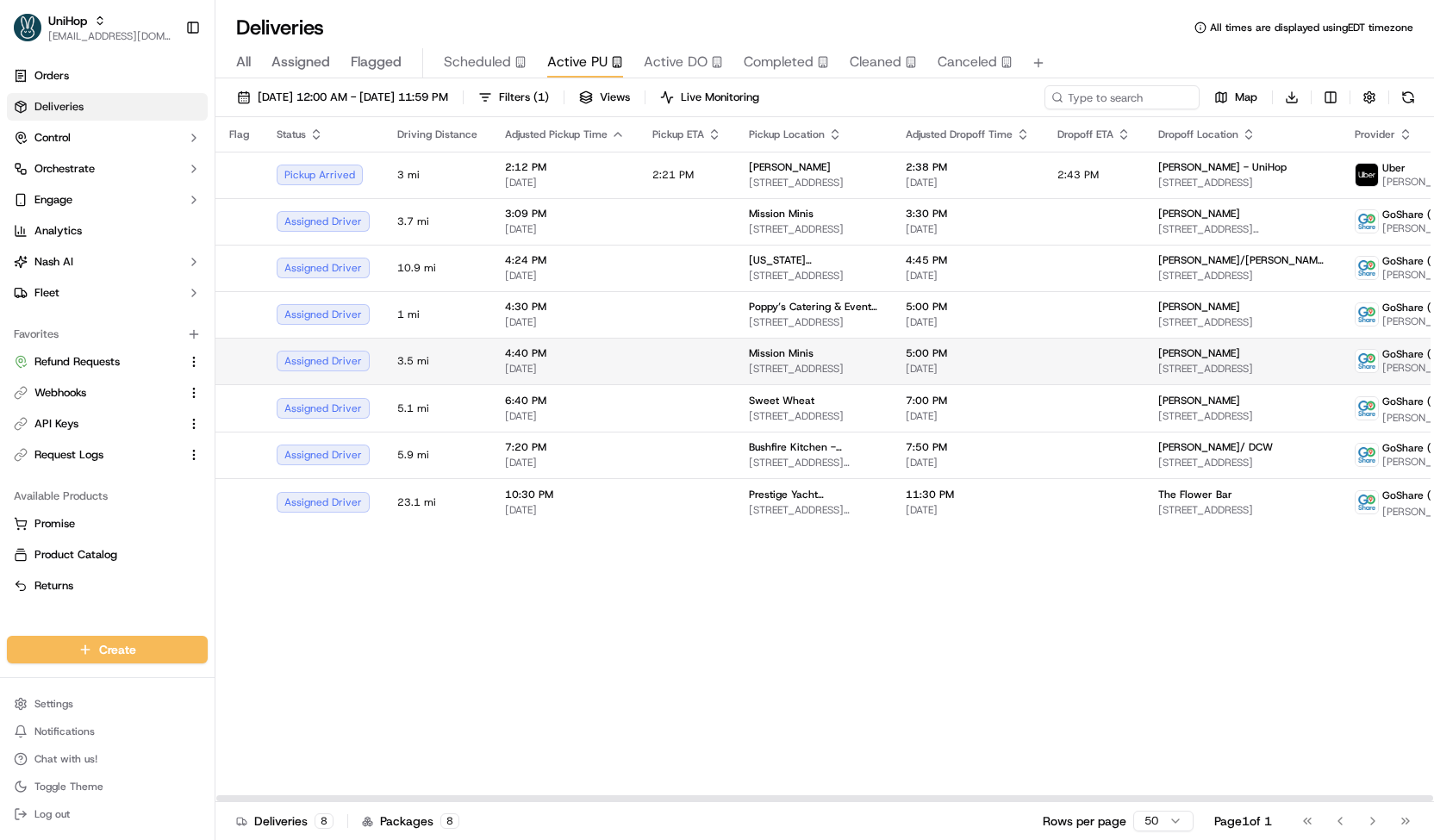
click at [704, 354] on td at bounding box center [686, 361] width 96 height 47
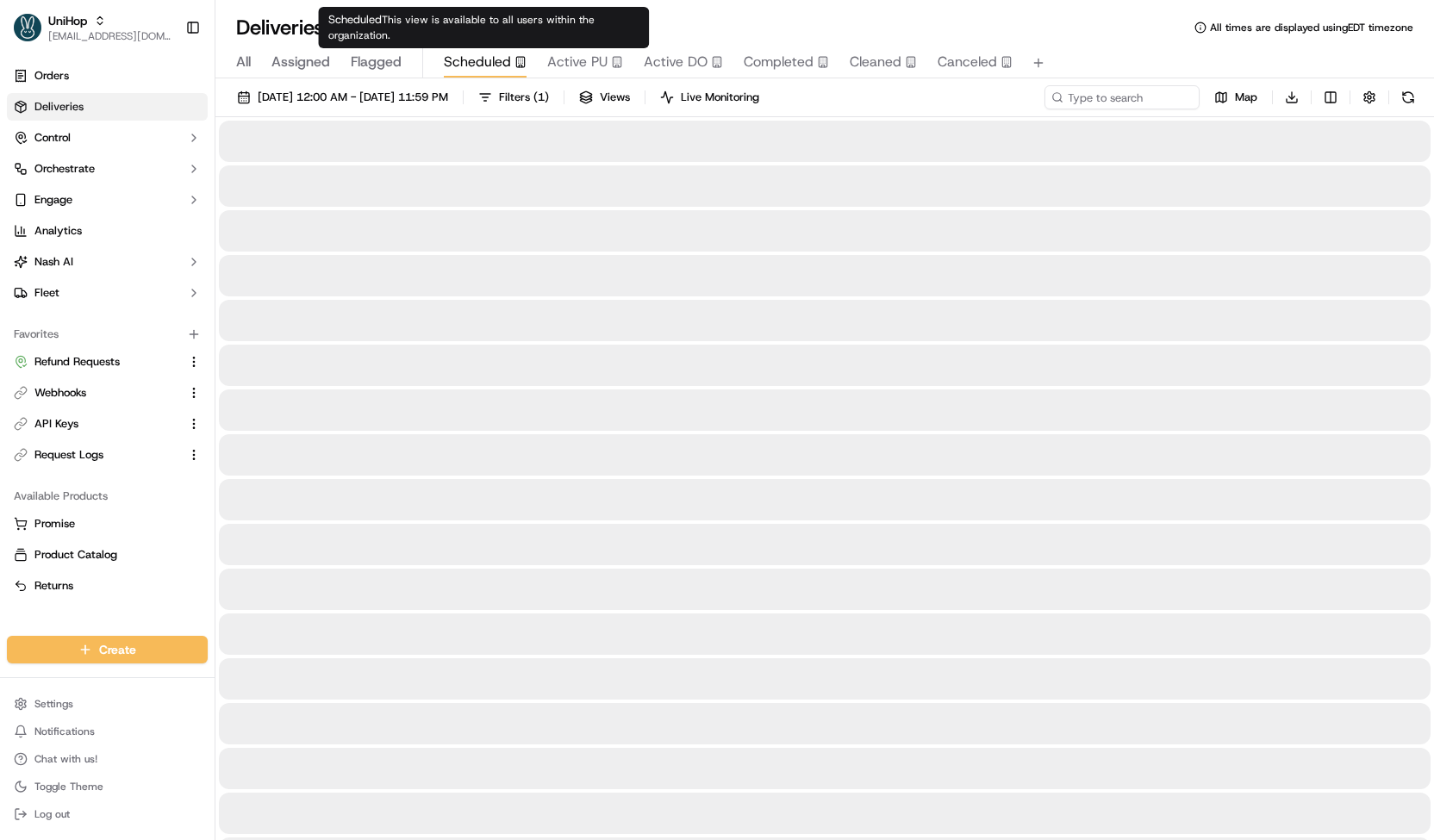
click at [517, 68] on div "Scheduled" at bounding box center [485, 61] width 82 height 21
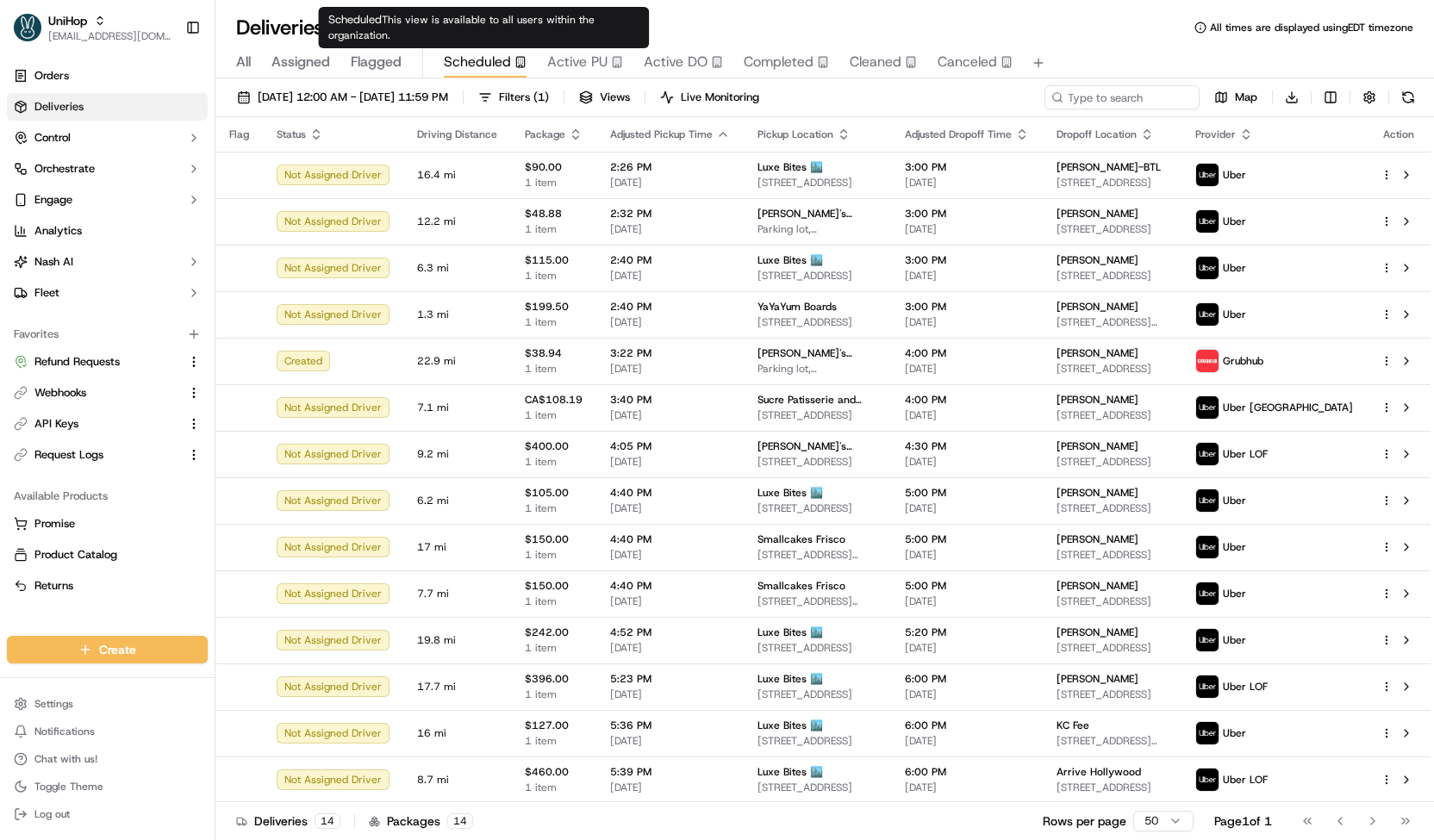
click at [575, 64] on span "Active PU" at bounding box center [577, 61] width 60 height 21
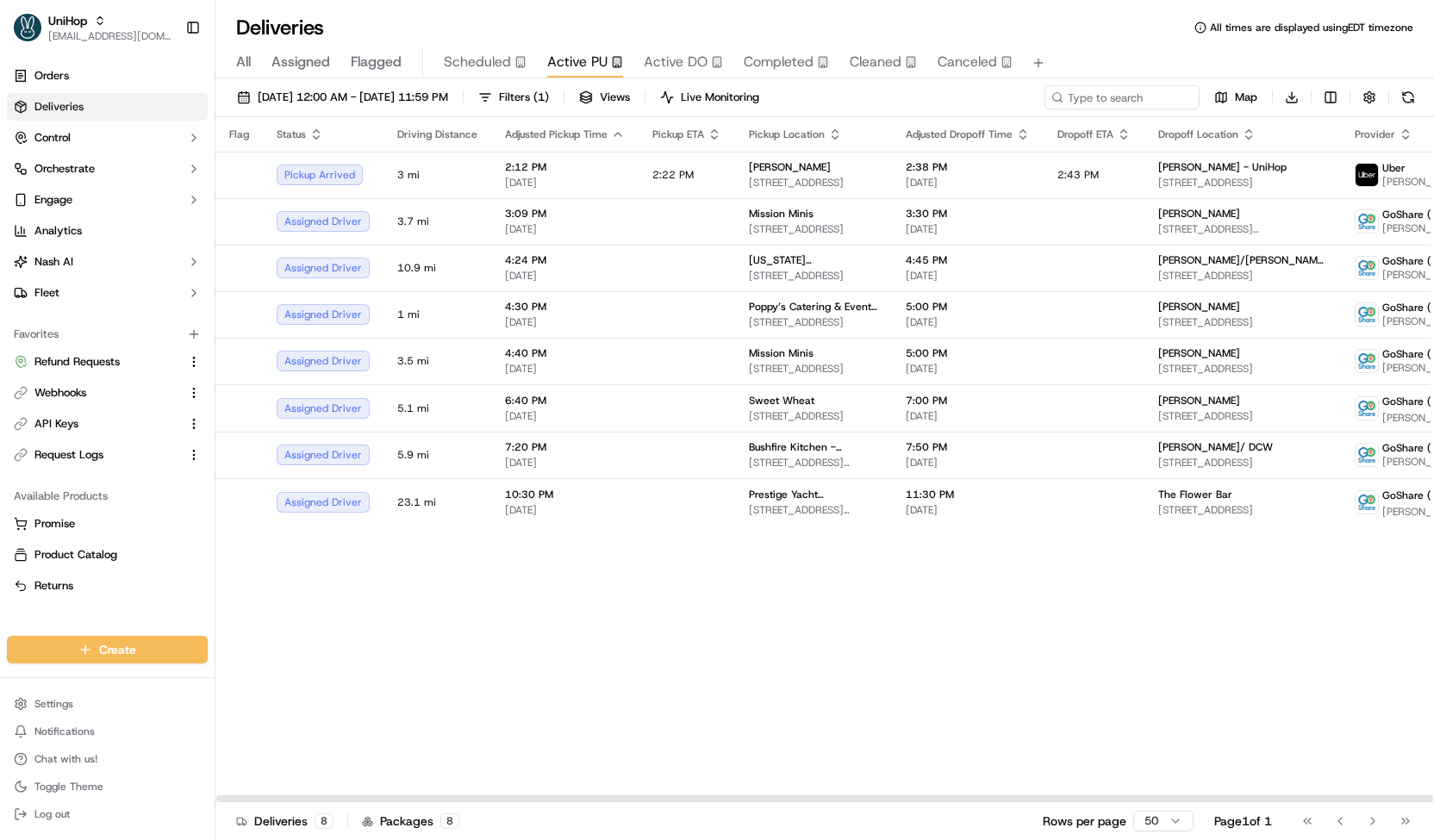
click at [477, 69] on span "Scheduled" at bounding box center [476, 61] width 67 height 21
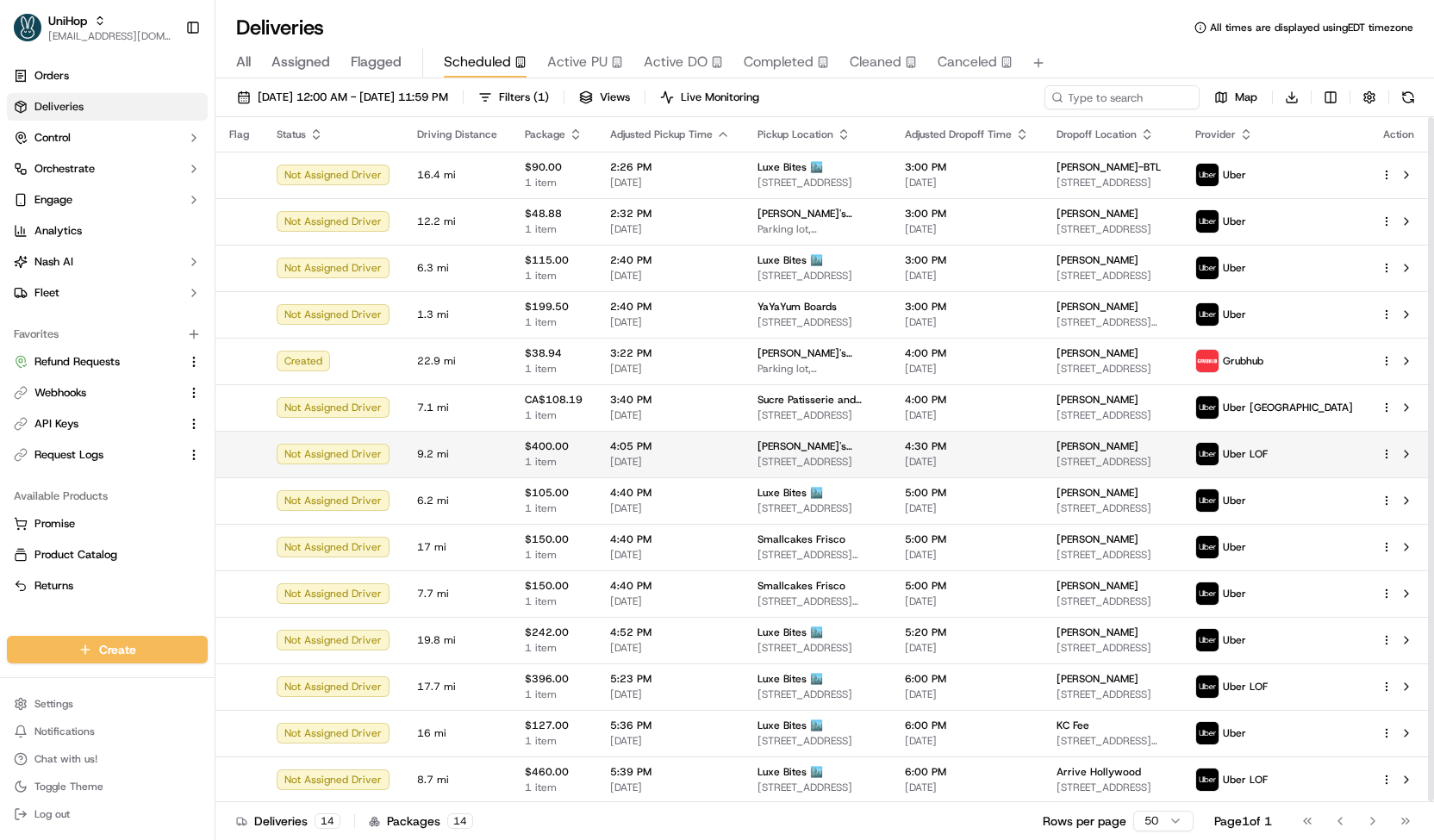
click at [767, 455] on span "[STREET_ADDRESS]" at bounding box center [817, 461] width 120 height 14
click at [691, 440] on span "4:05 PM" at bounding box center [670, 446] width 120 height 14
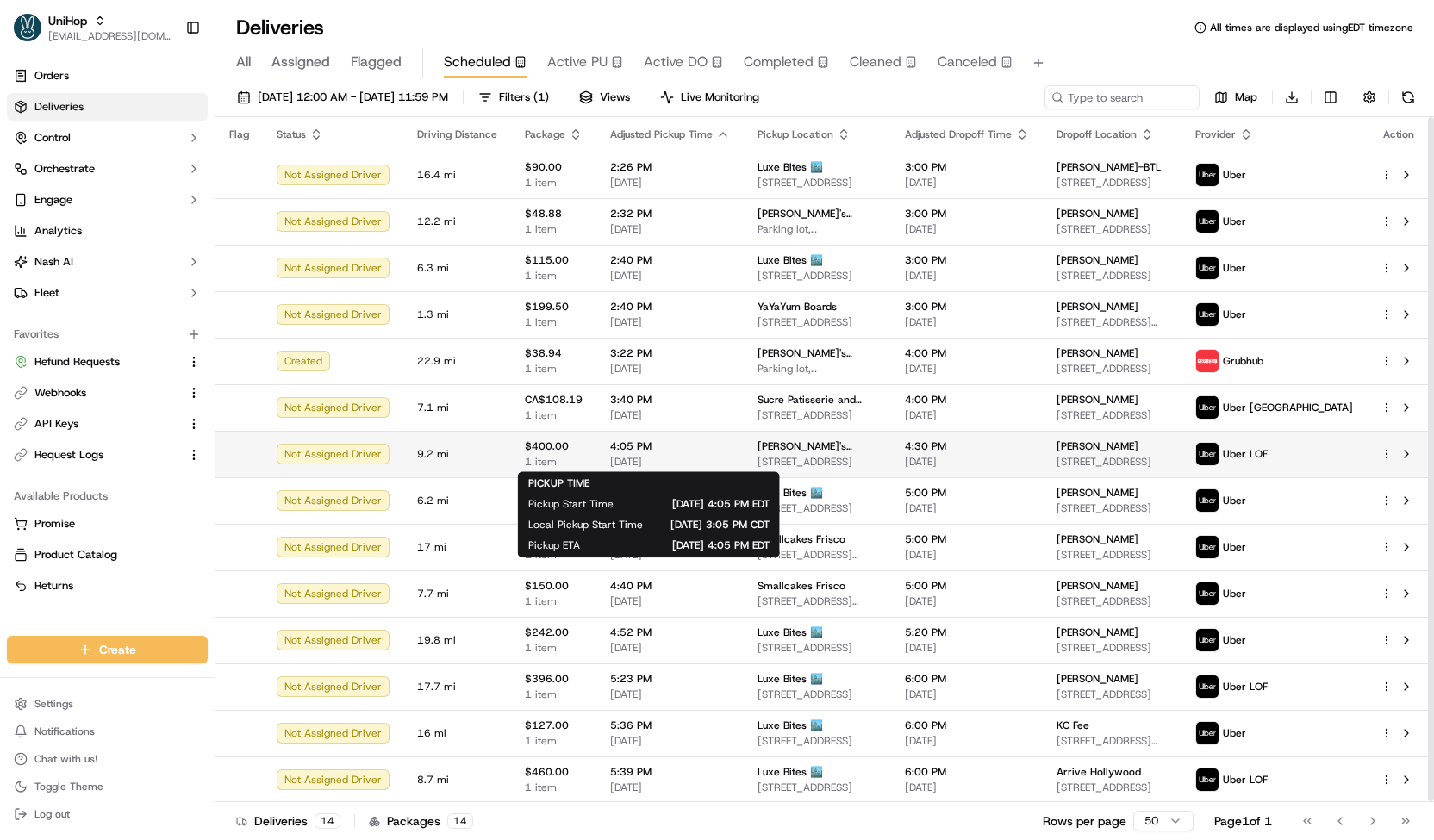
click at [714, 451] on span "4:05 PM" at bounding box center [670, 446] width 120 height 14
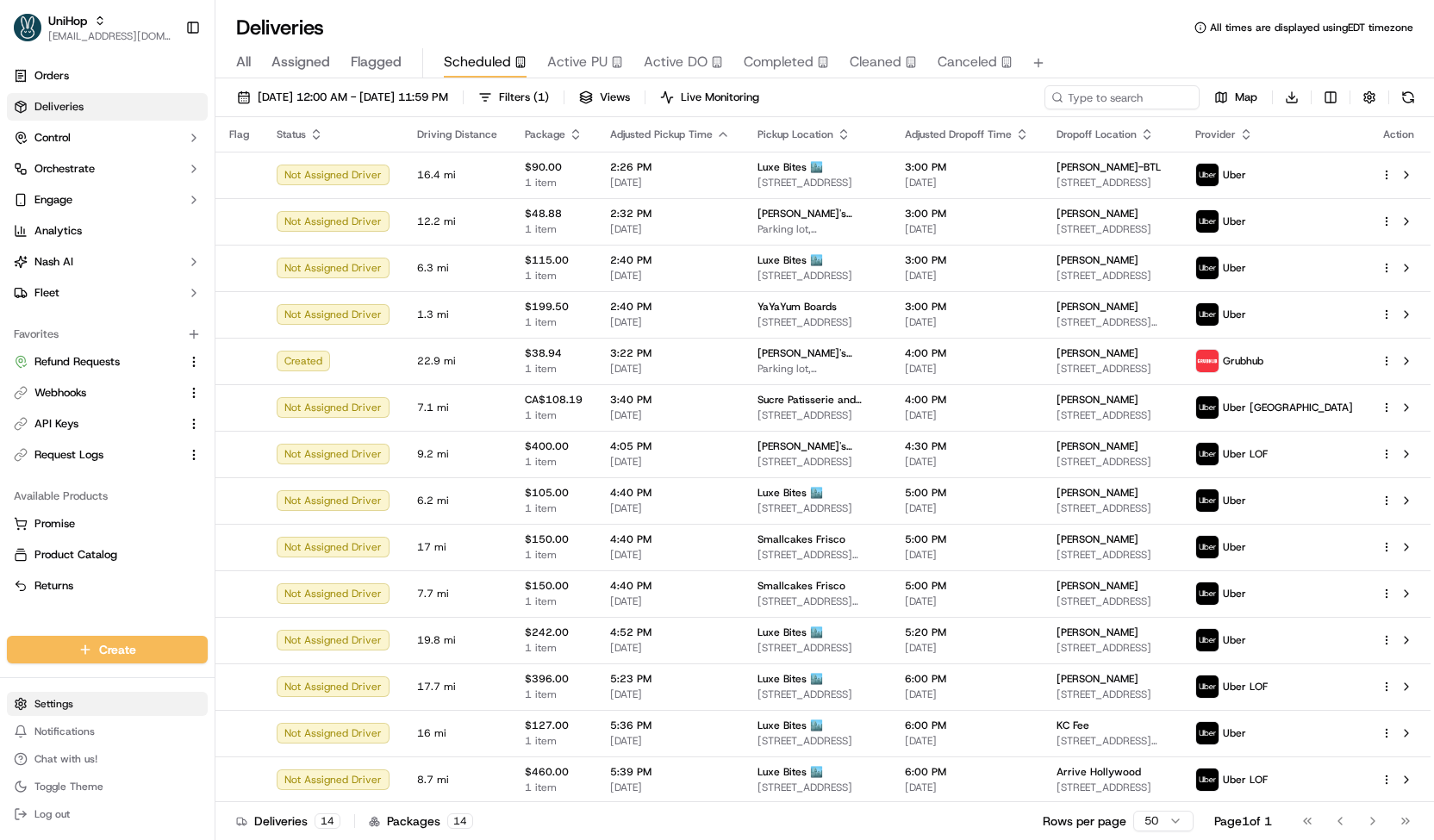
click at [132, 701] on html "UniHop contact@unihop.app Toggle Sidebar Orders Deliveries Control Orchestrate …" at bounding box center [717, 420] width 1434 height 840
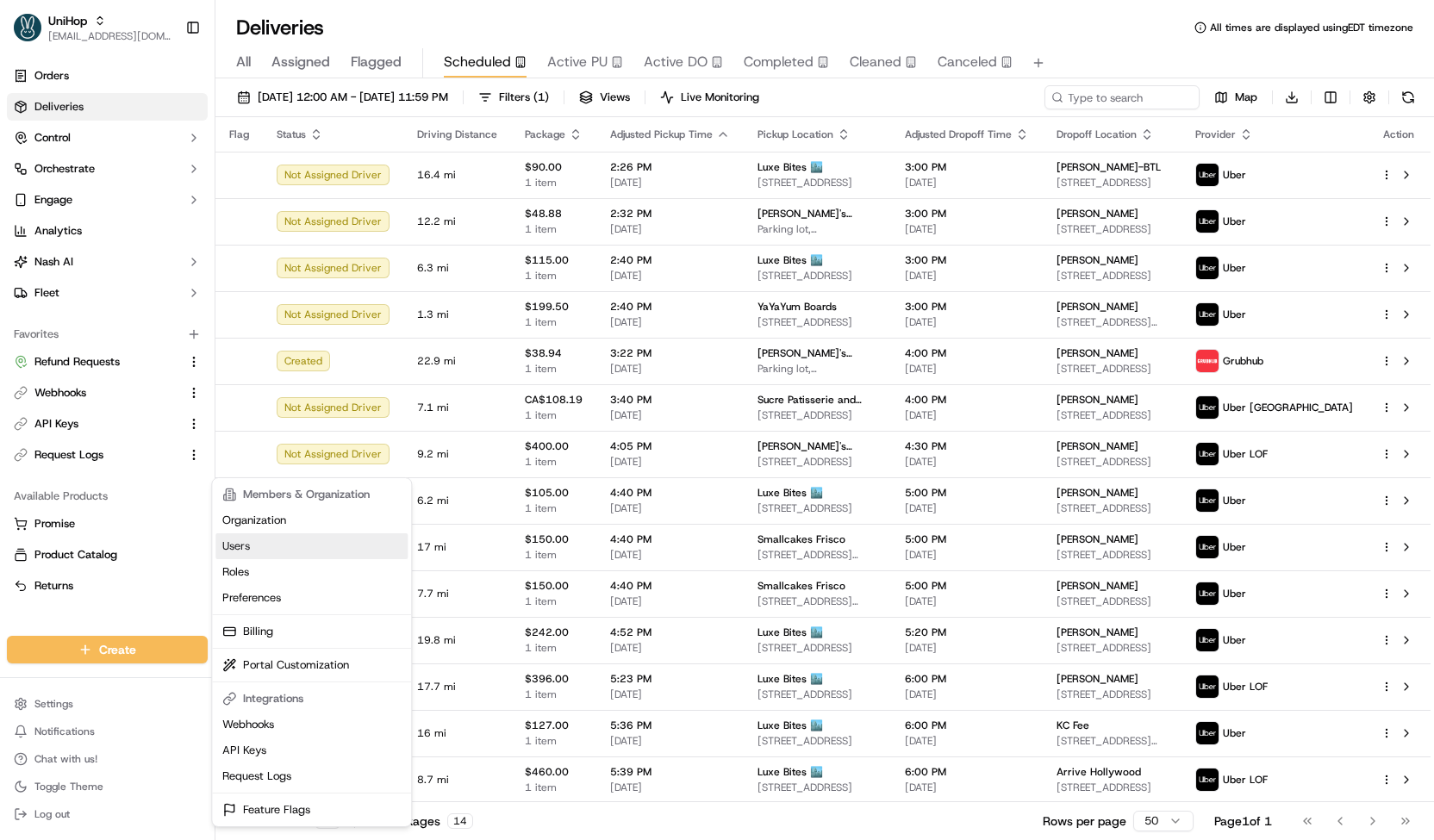
click at [275, 550] on link "Users" at bounding box center [312, 546] width 192 height 26
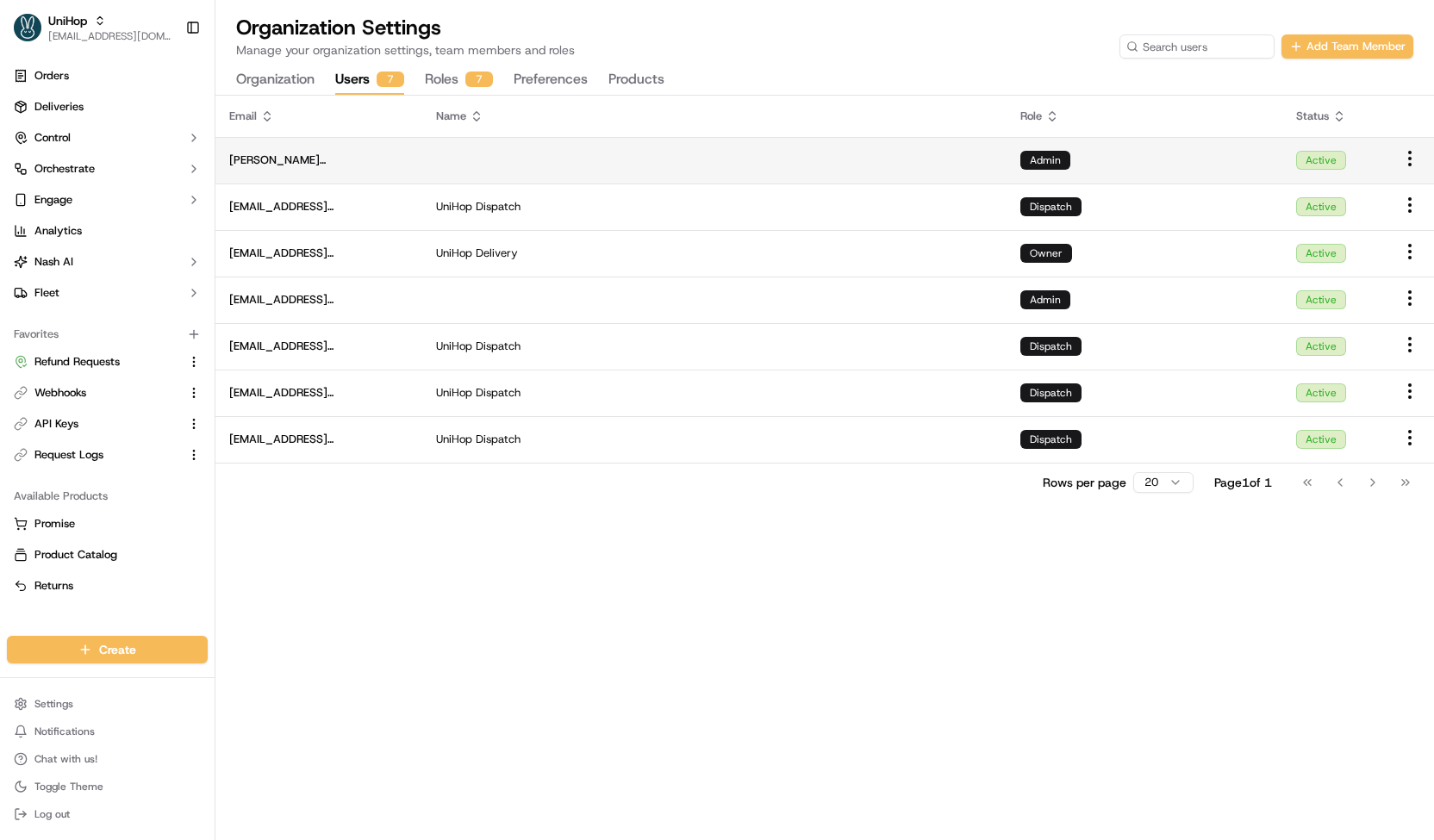
click at [744, 159] on td at bounding box center [715, 160] width 585 height 47
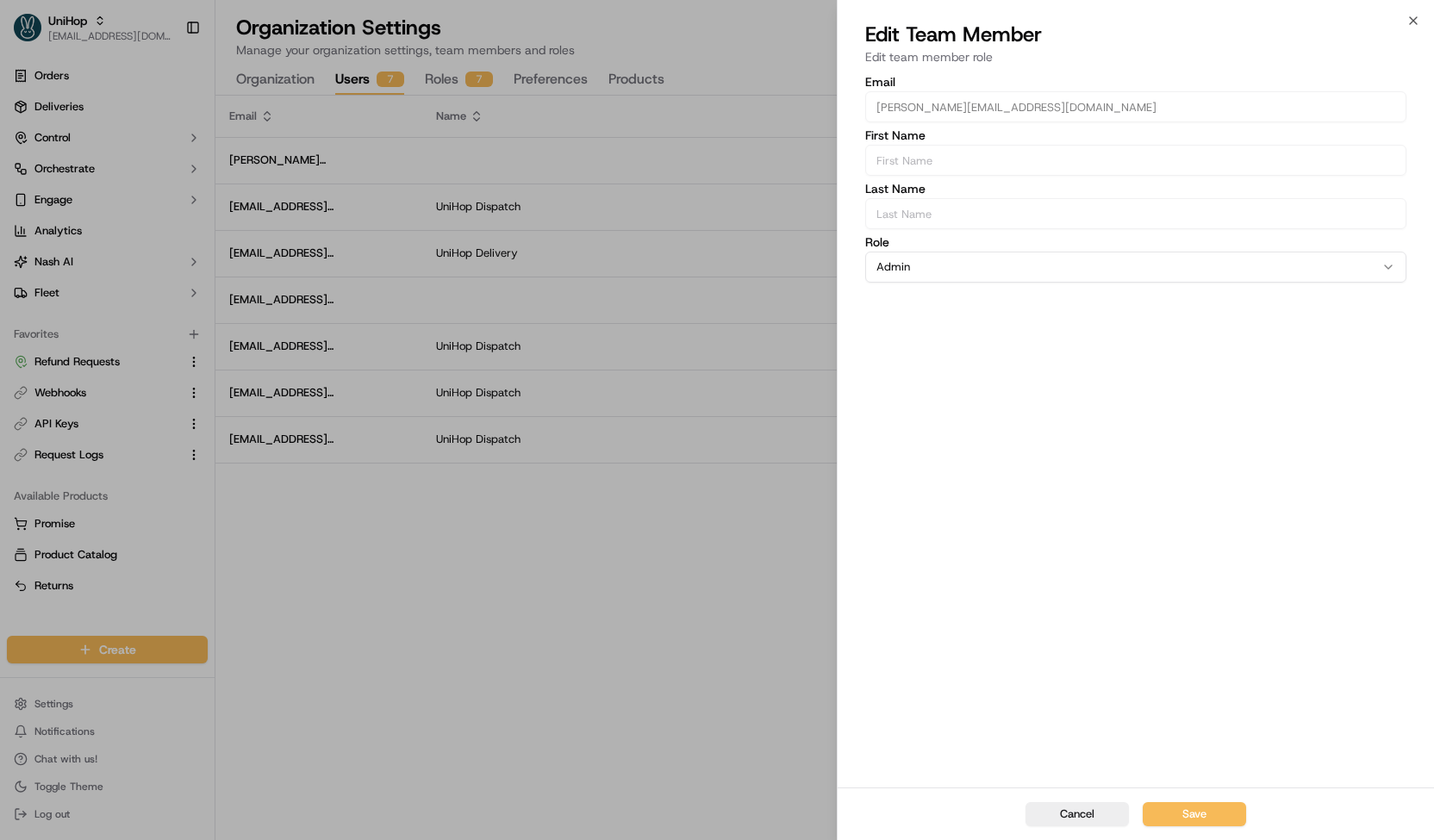
click at [943, 183] on label "Last Name" at bounding box center [1135, 188] width 542 height 12
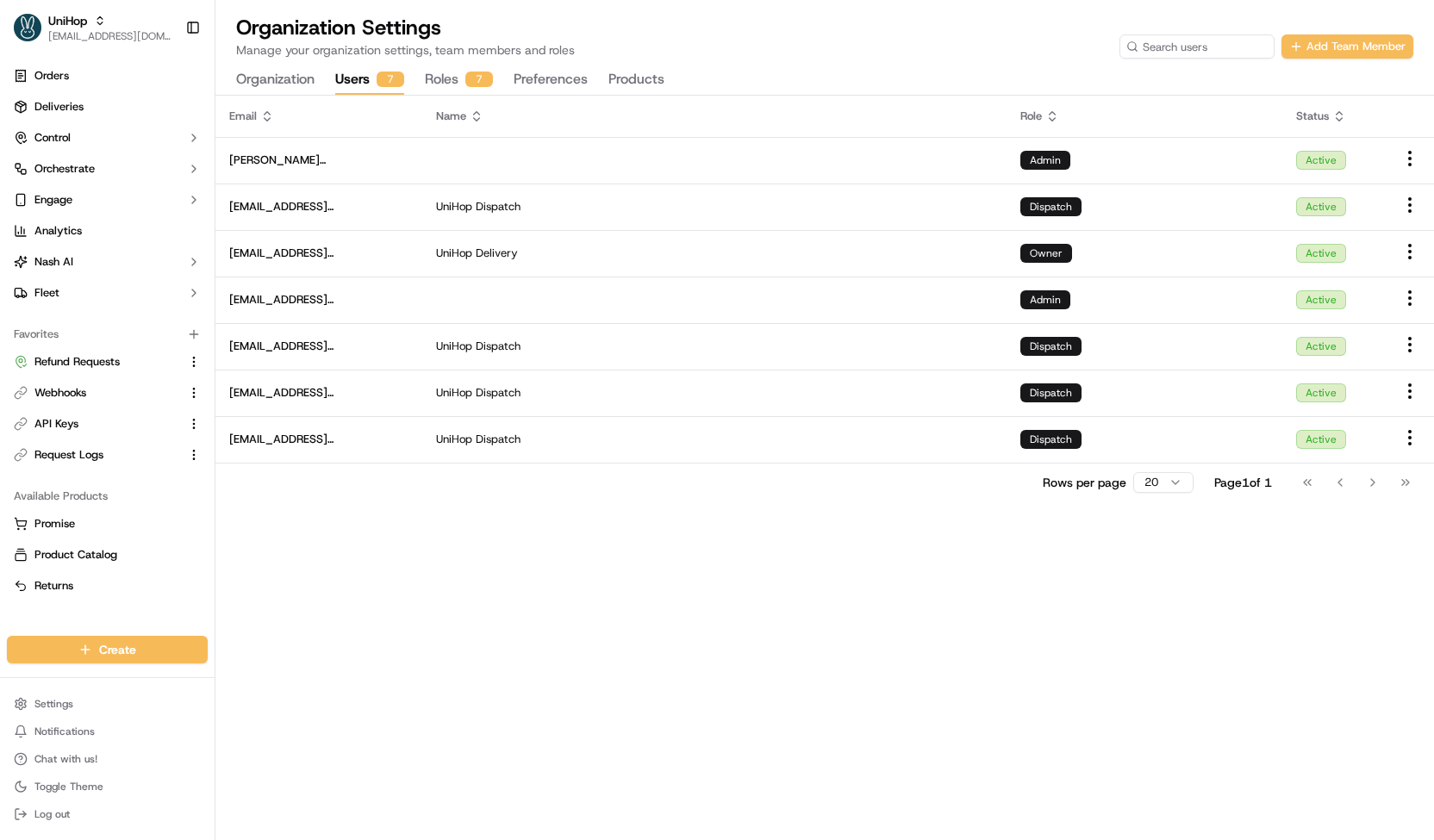
click at [473, 87] on button "Roles 7" at bounding box center [459, 80] width 68 height 29
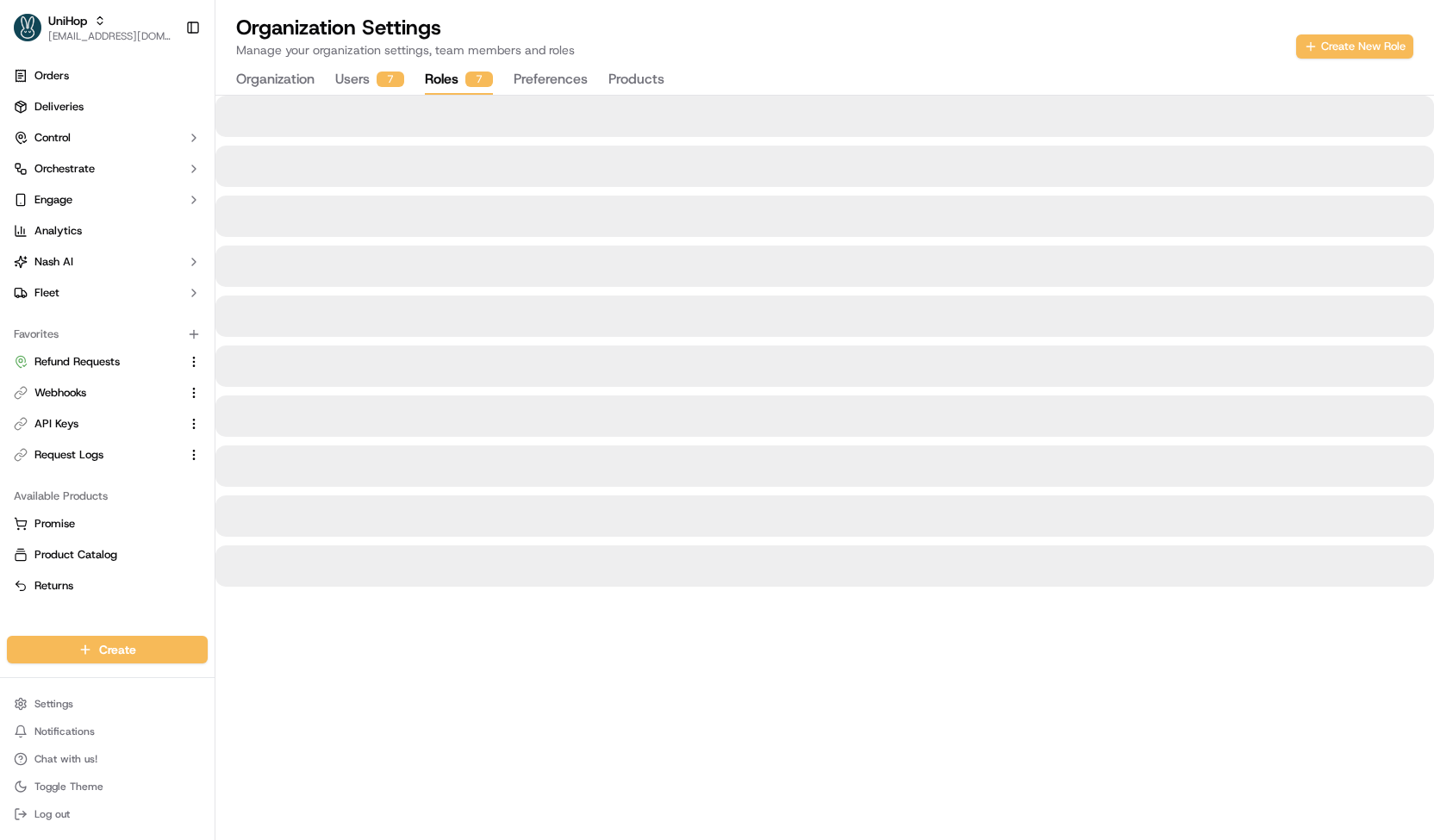
click at [556, 79] on button "Preferences" at bounding box center [550, 80] width 74 height 29
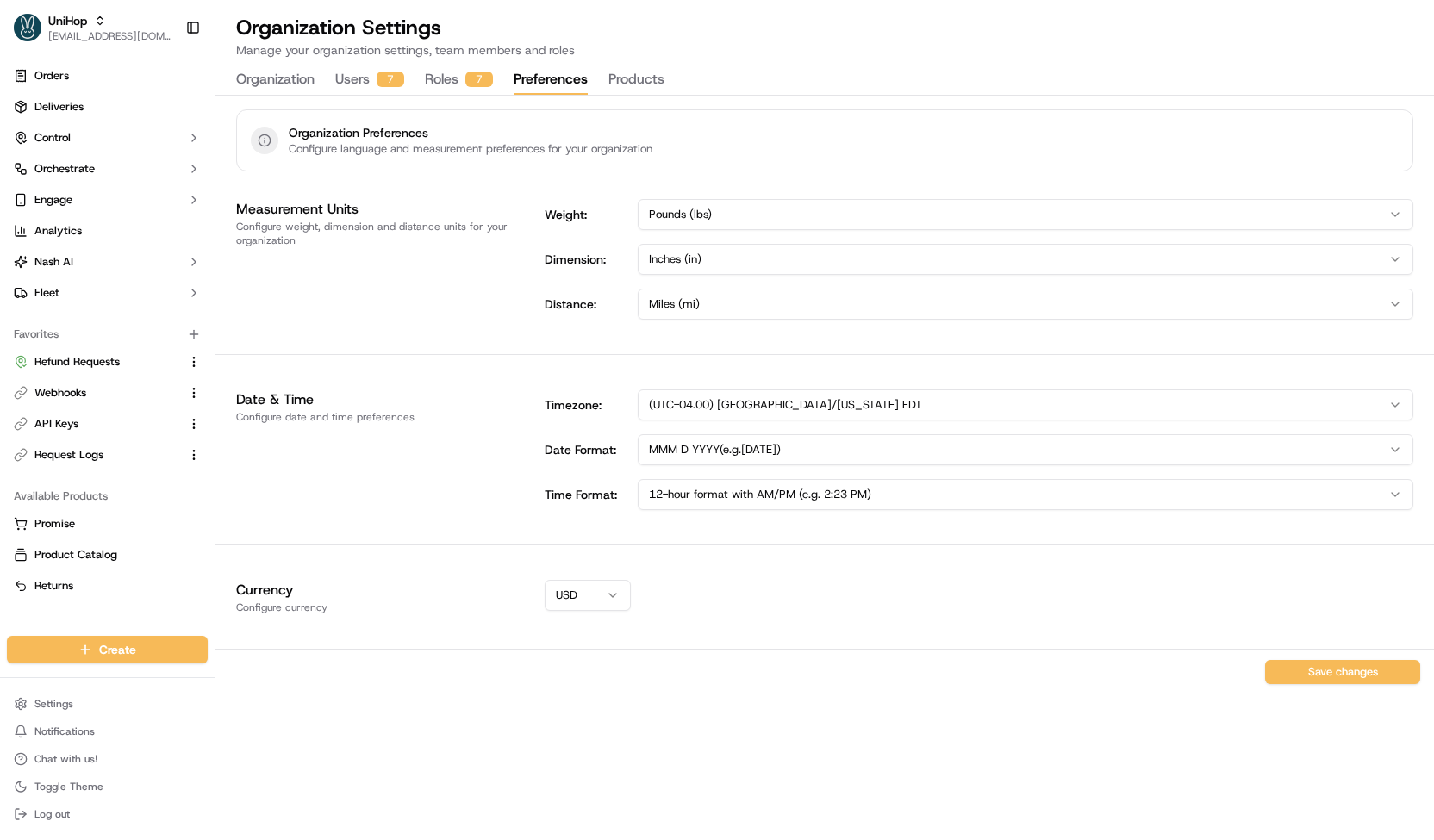
click at [655, 71] on button "Products" at bounding box center [636, 80] width 56 height 29
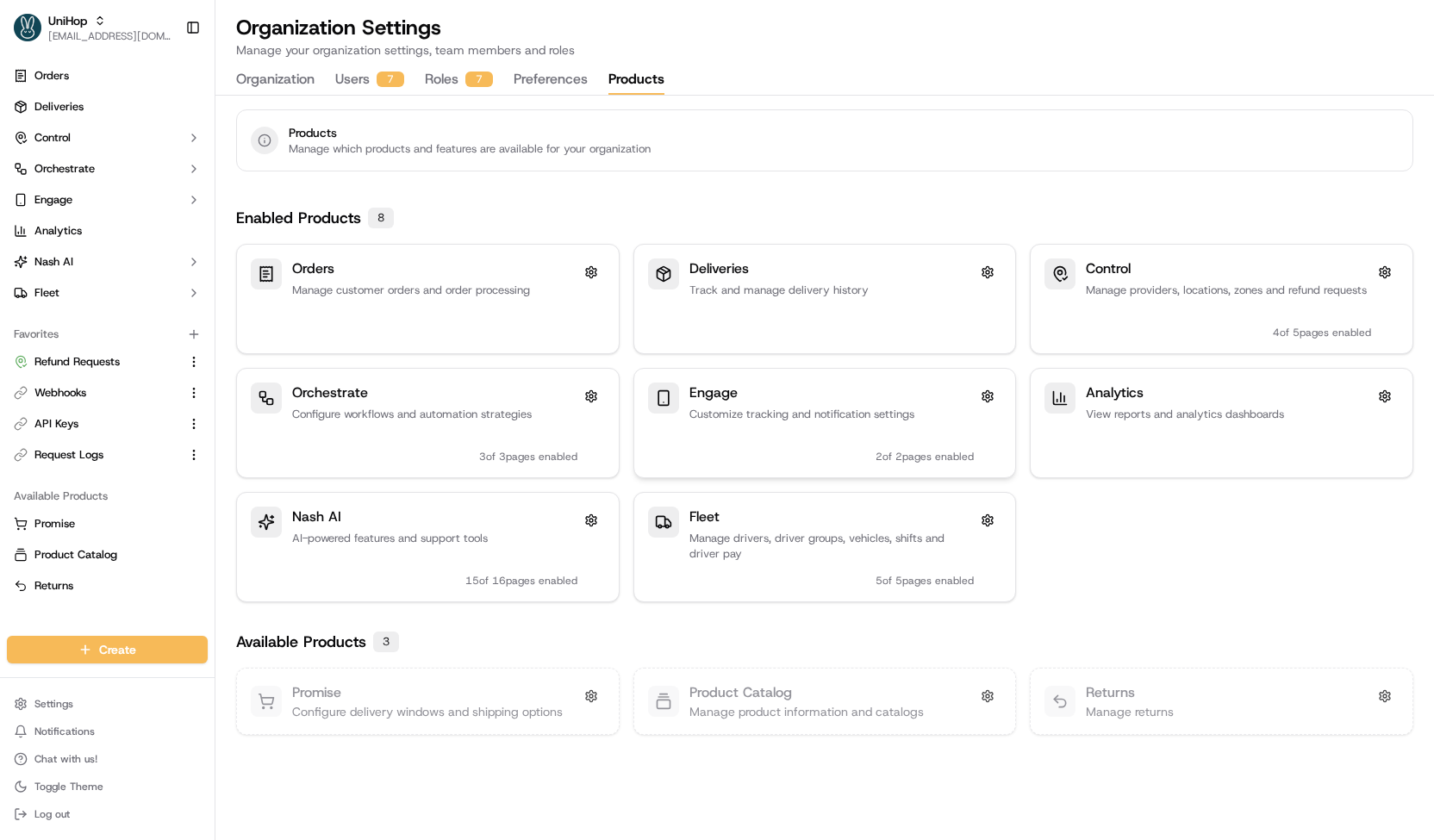
click at [751, 417] on p "Customize tracking and notification settings" at bounding box center [831, 414] width 285 height 16
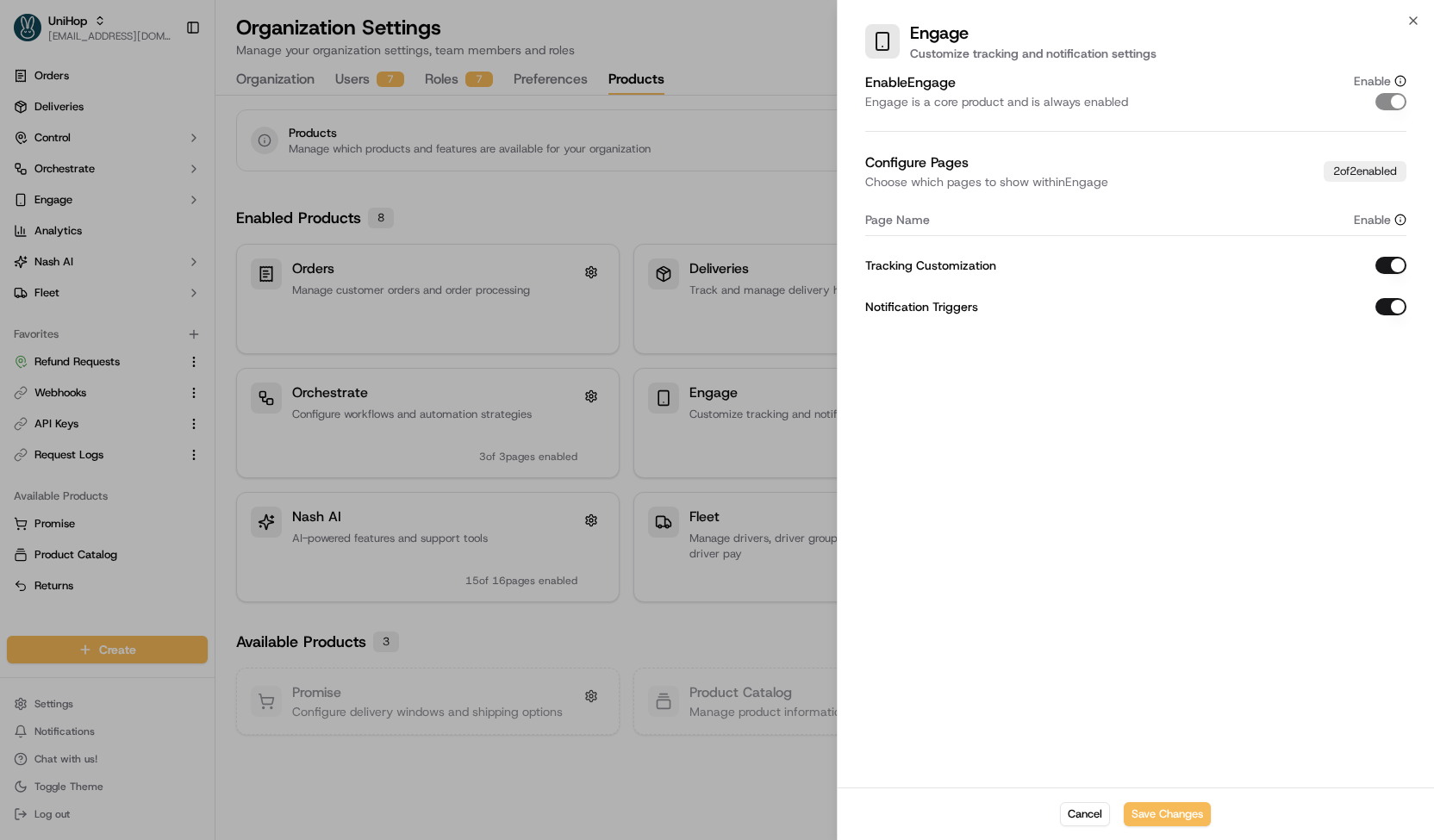
click at [725, 130] on div at bounding box center [717, 420] width 1434 height 840
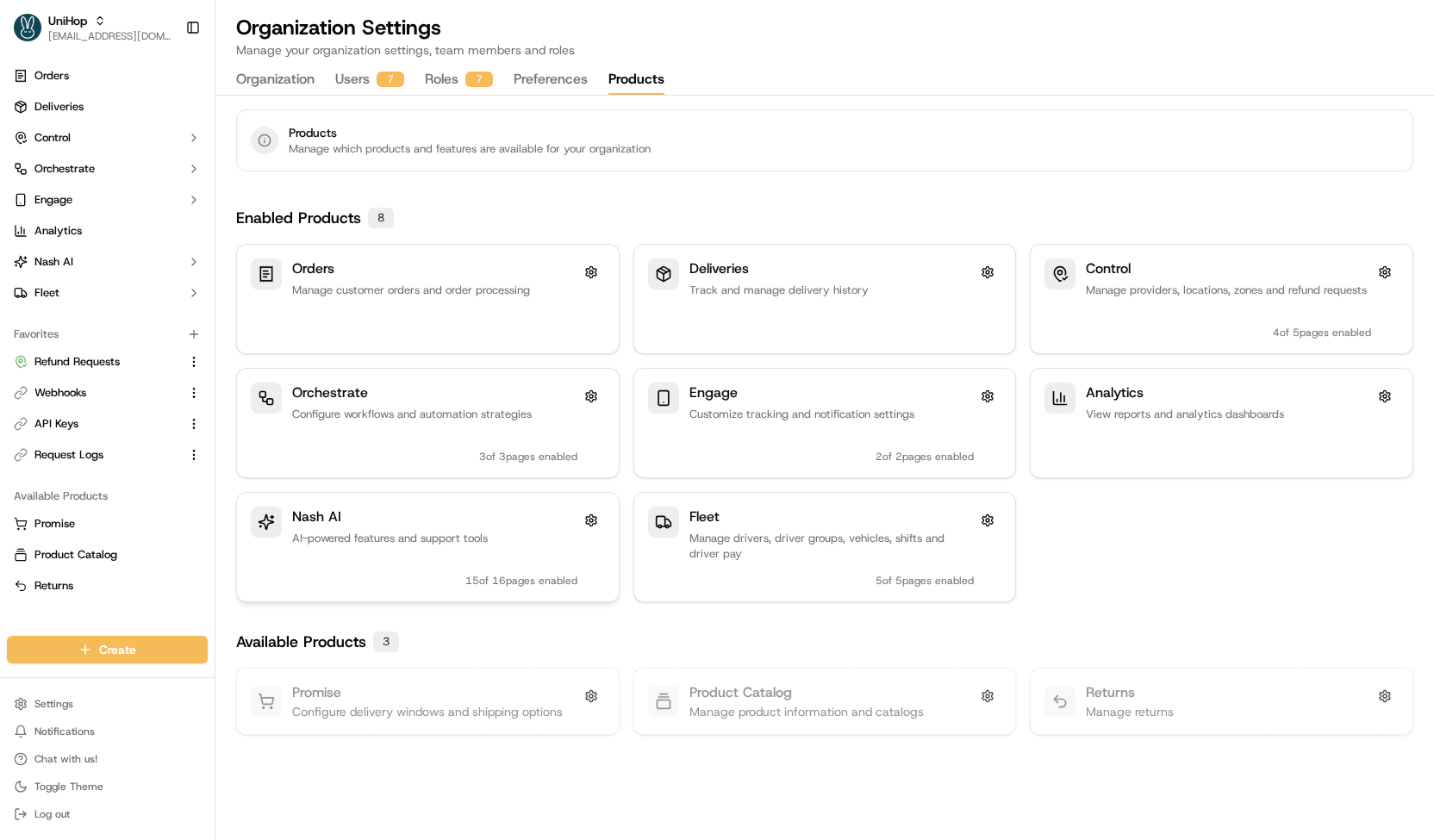
click at [553, 554] on div "15 of 16 pages enabled" at bounding box center [521, 568] width 112 height 38
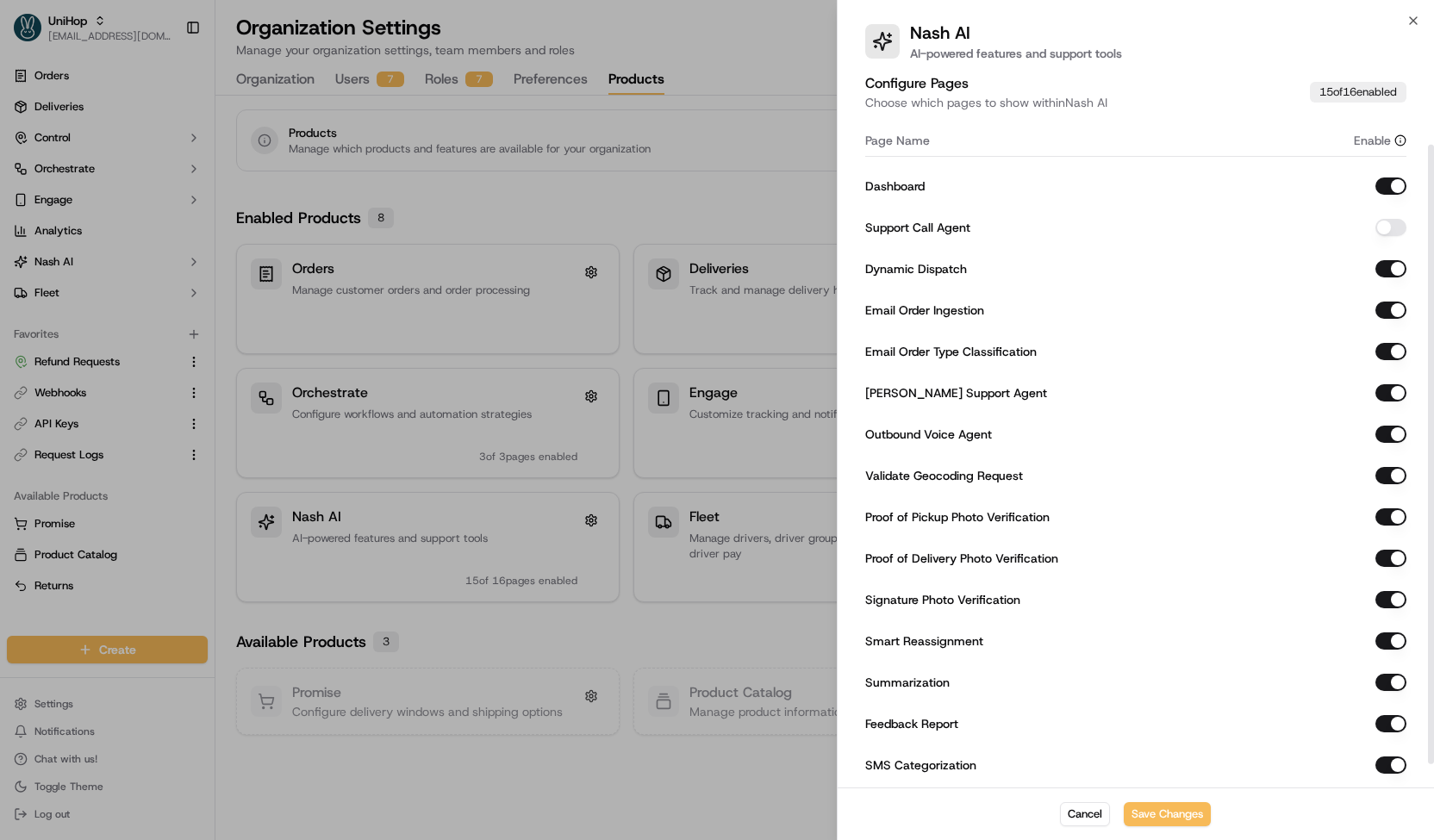
scroll to position [116, 0]
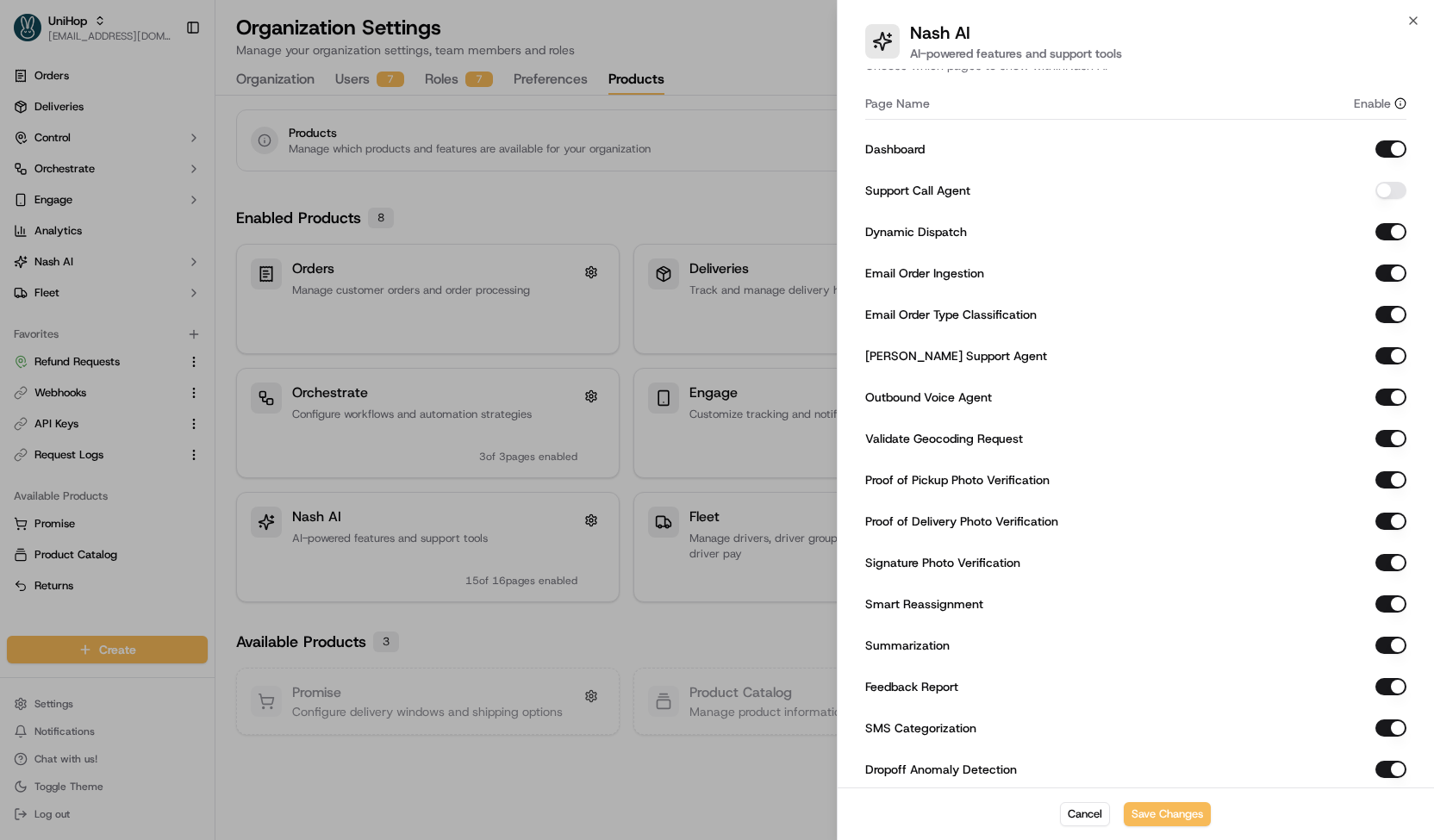
click at [1385, 187] on button "Support Call Agent" at bounding box center [1391, 190] width 31 height 17
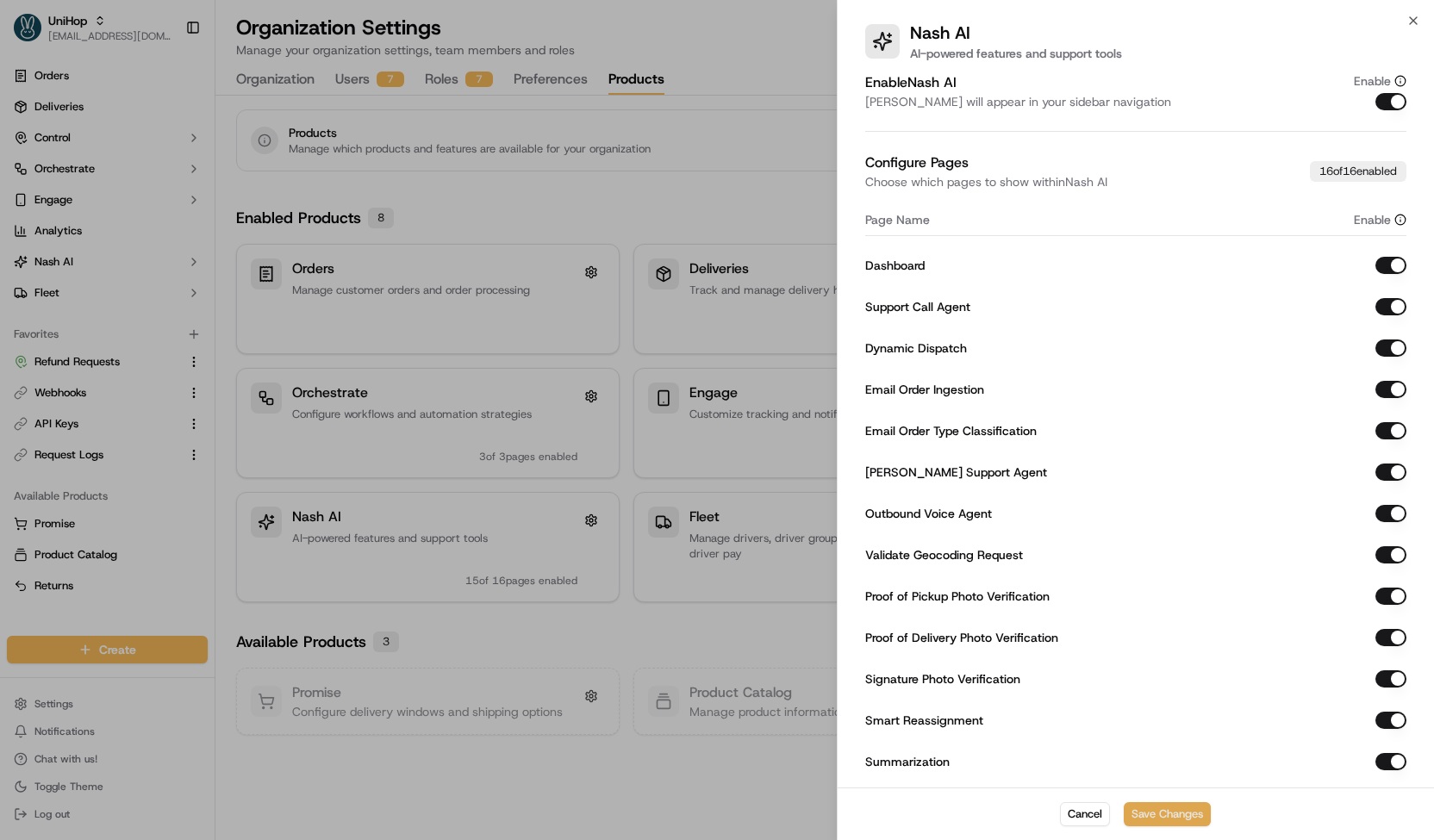
click at [1172, 813] on button "Save Changes" at bounding box center [1166, 813] width 87 height 24
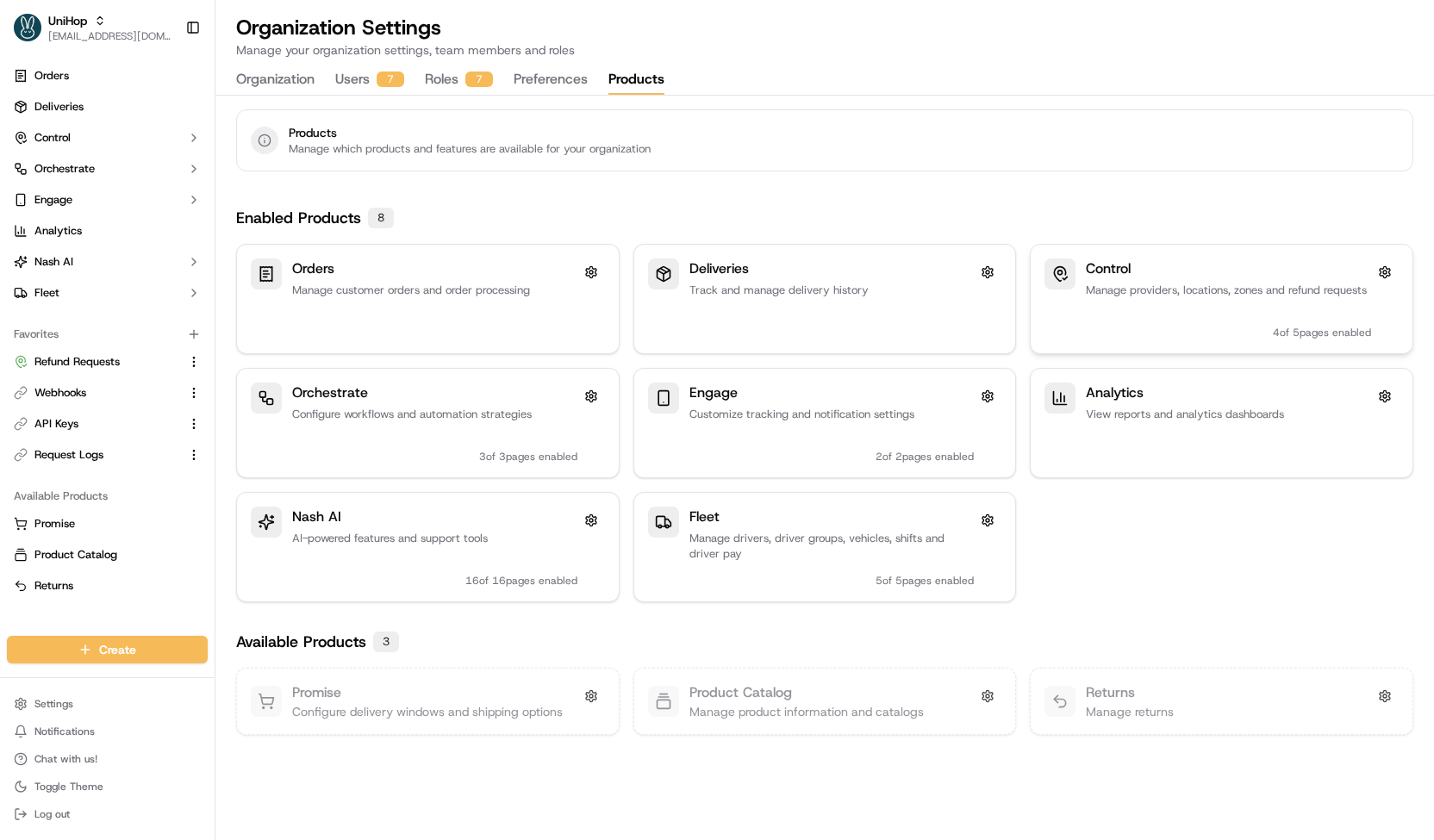
click at [1107, 292] on p "Manage providers, locations, zones and refund requests" at bounding box center [1228, 289] width 285 height 16
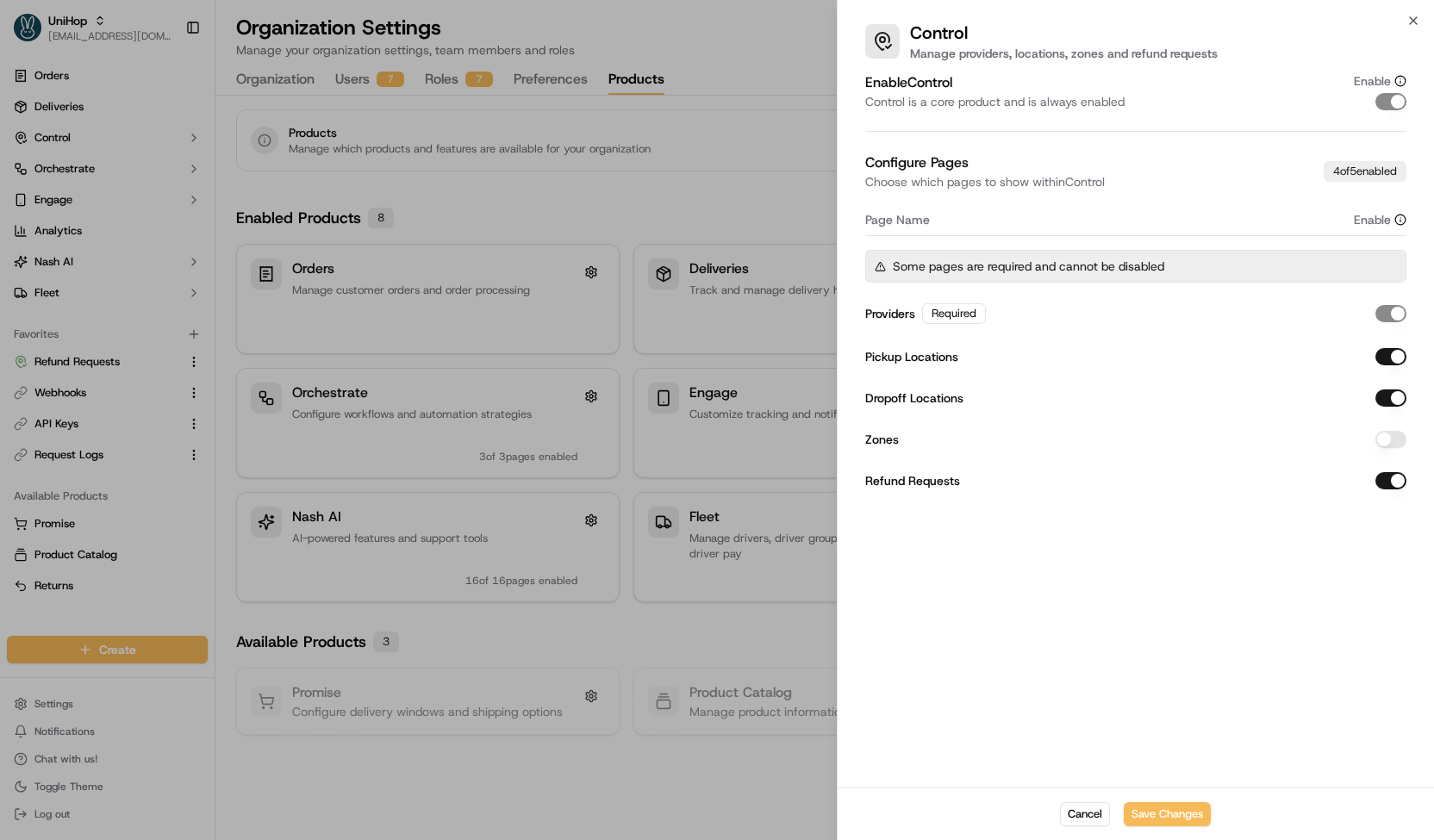
click at [724, 473] on div at bounding box center [717, 420] width 1434 height 840
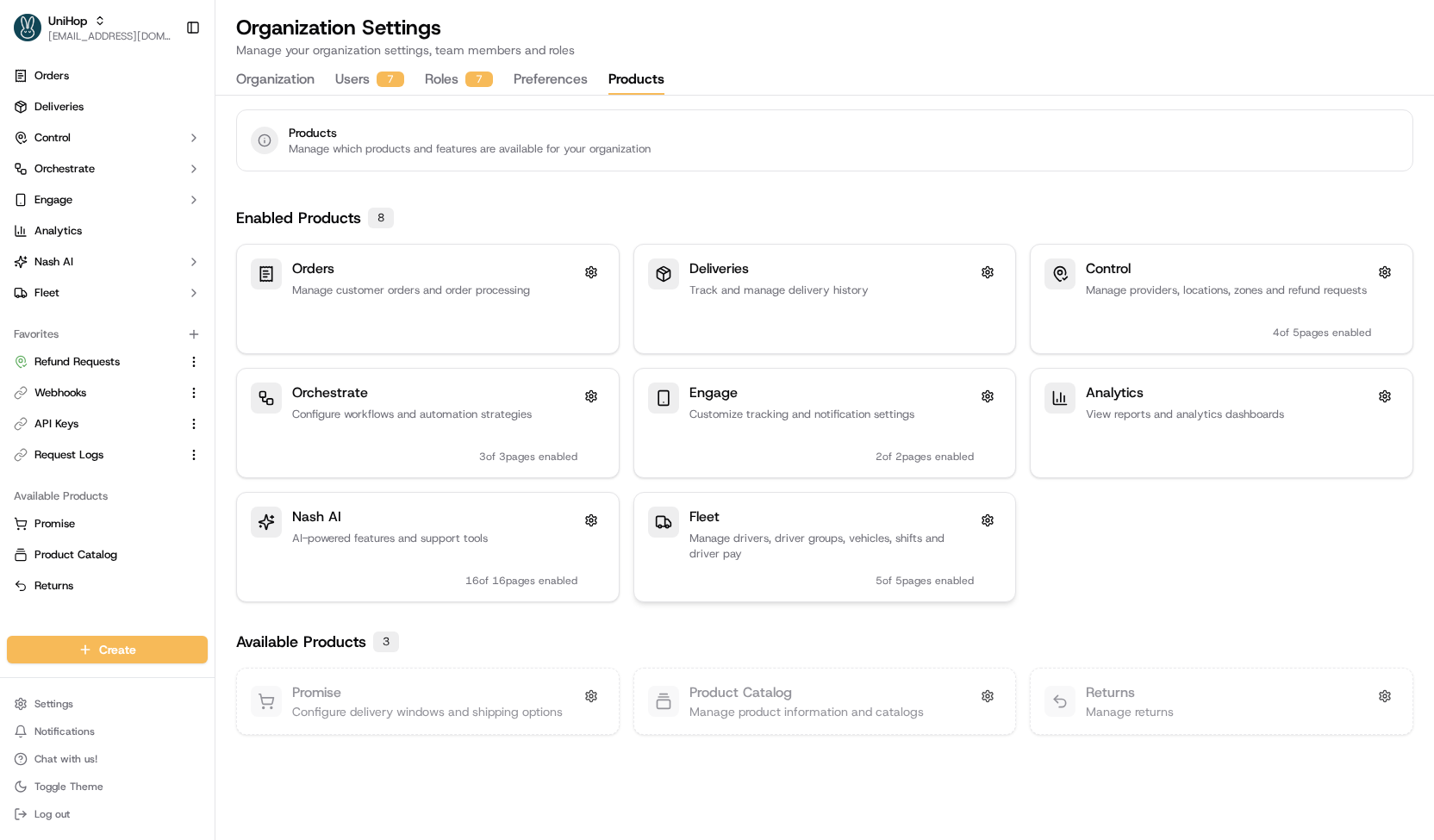
click at [861, 563] on div "Fleet Manage drivers, driver groups, vehicles, shifts and driver pay 5 of 5 pag…" at bounding box center [831, 547] width 285 height 81
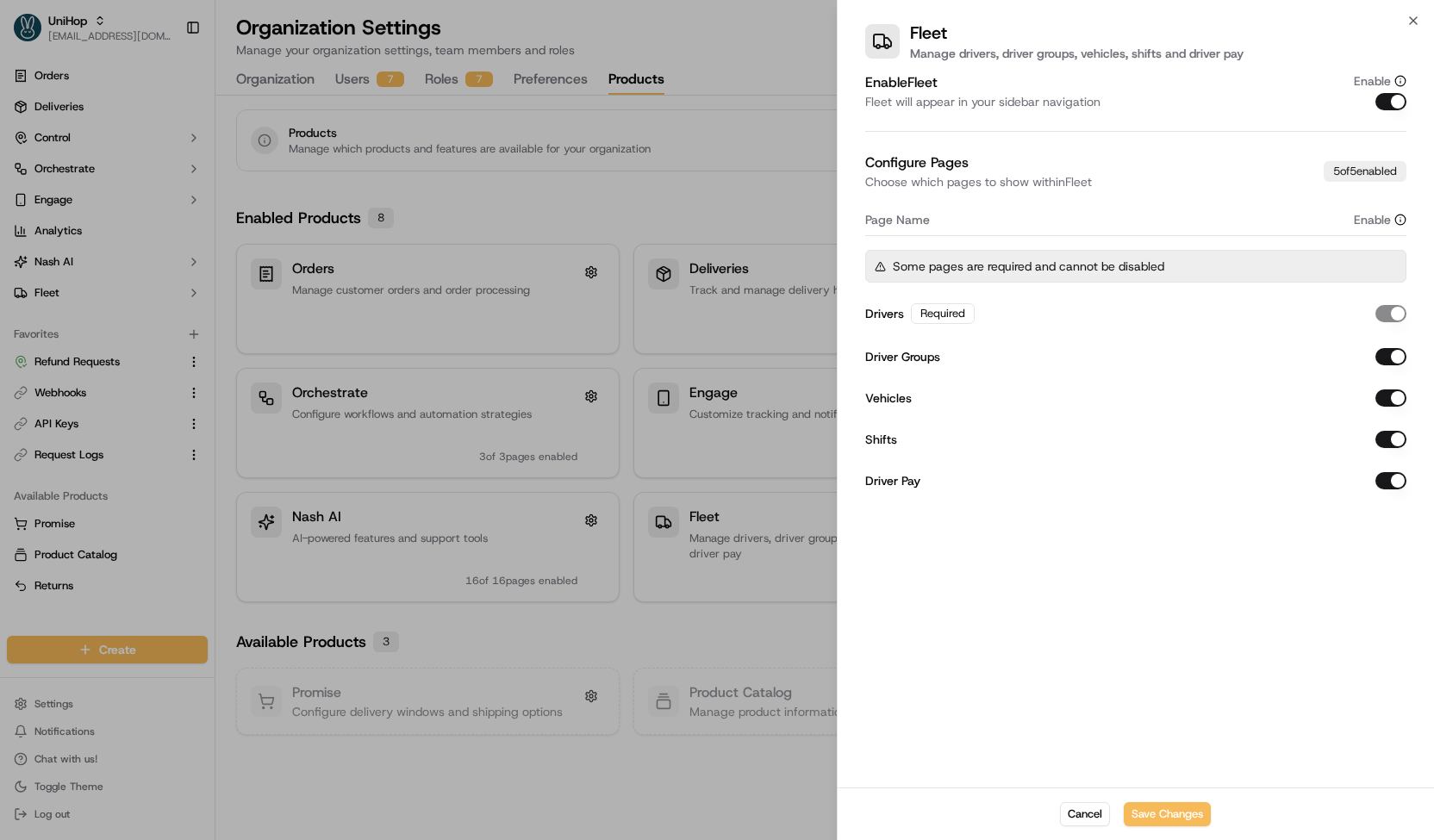
click at [1385, 435] on button "Shifts" at bounding box center [1391, 439] width 31 height 17
click at [1144, 816] on button "Save Changes" at bounding box center [1166, 813] width 87 height 24
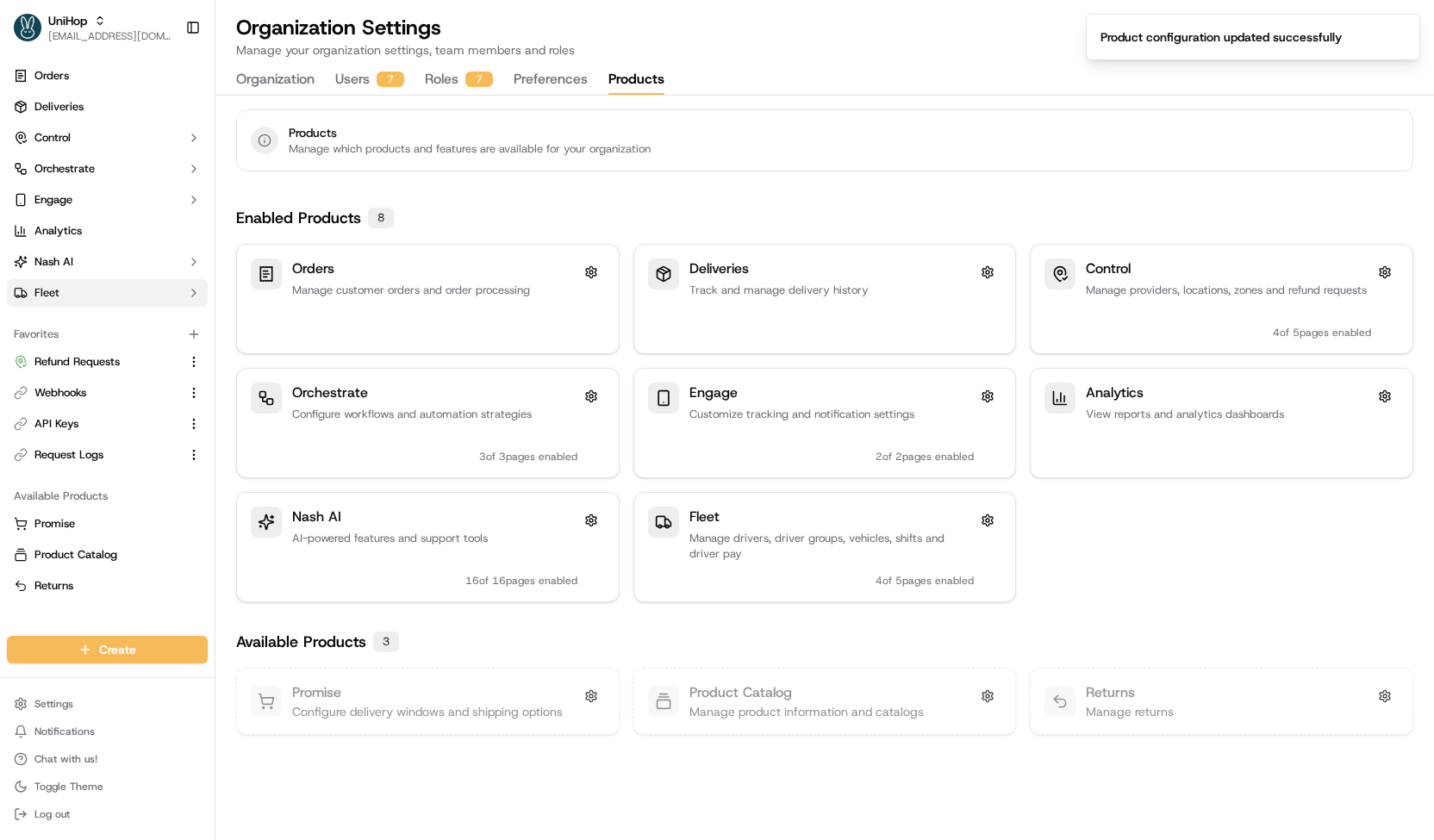
click at [159, 290] on button "Fleet" at bounding box center [107, 293] width 201 height 27
click at [178, 269] on button "Nash AI" at bounding box center [107, 262] width 201 height 27
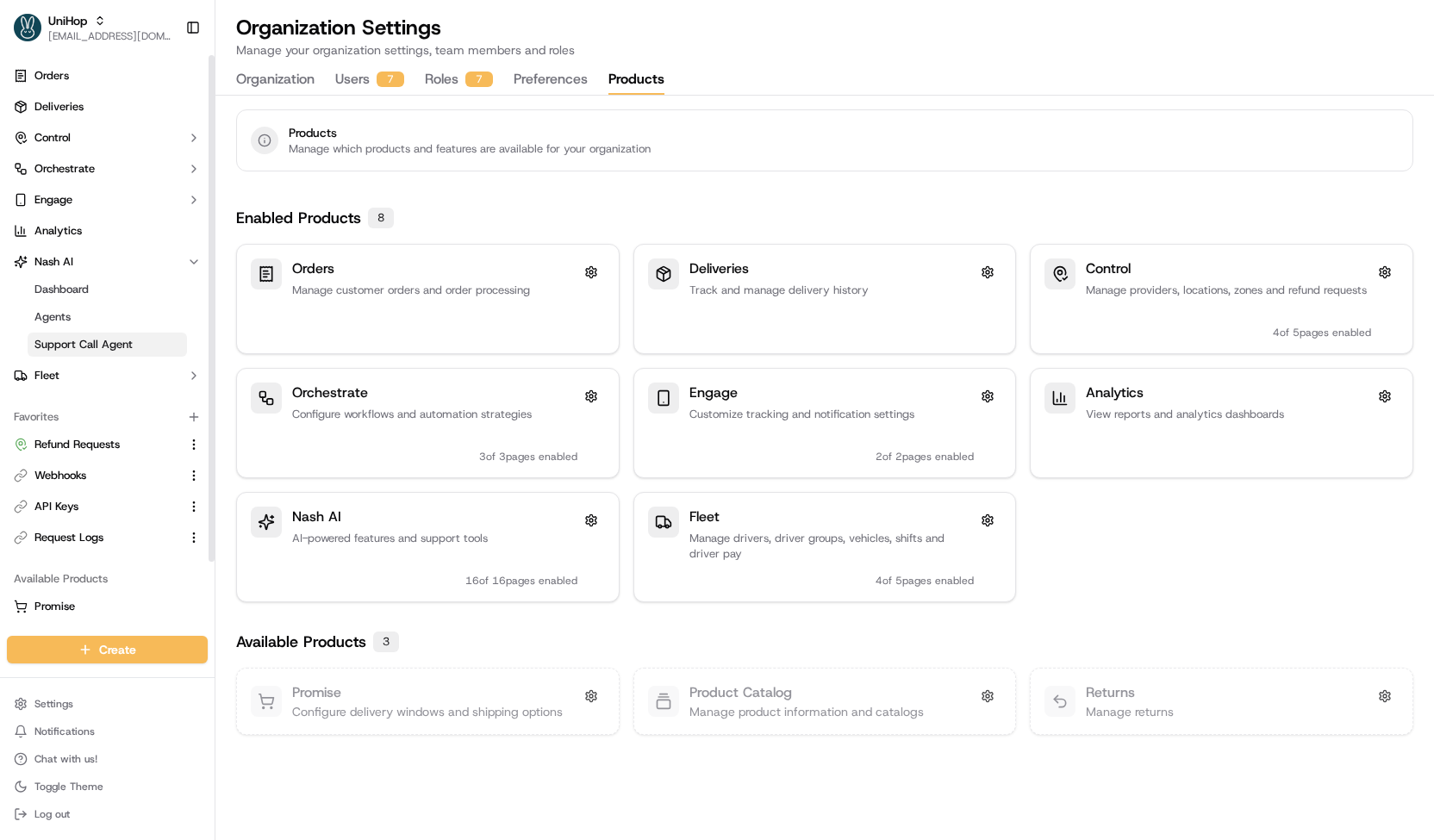
click at [157, 347] on link "Support Call Agent" at bounding box center [107, 344] width 159 height 24
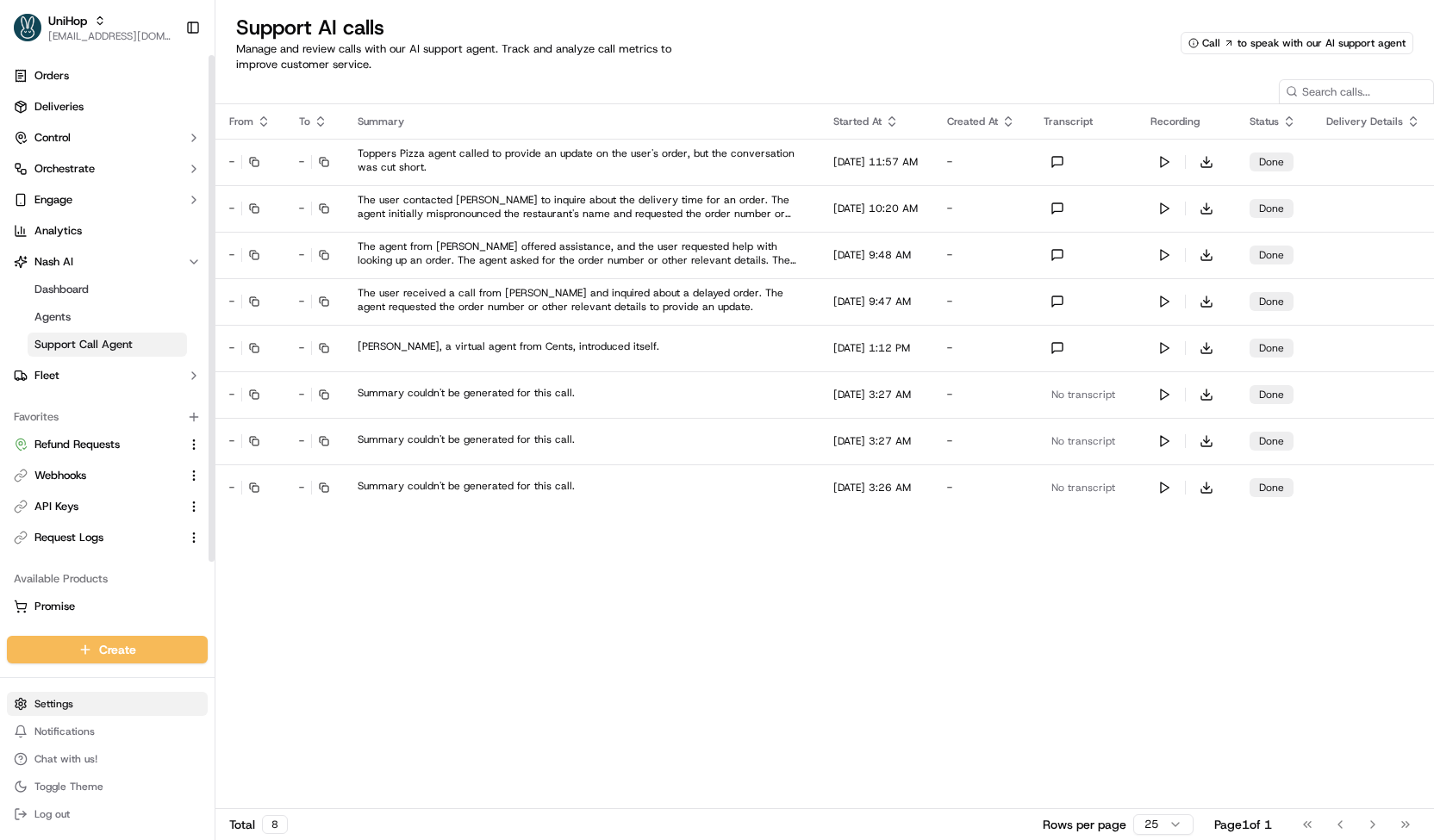
click at [90, 699] on html "UniHop contact@unihop.app Toggle Sidebar Orders Deliveries Control Orchestrate …" at bounding box center [717, 420] width 1434 height 840
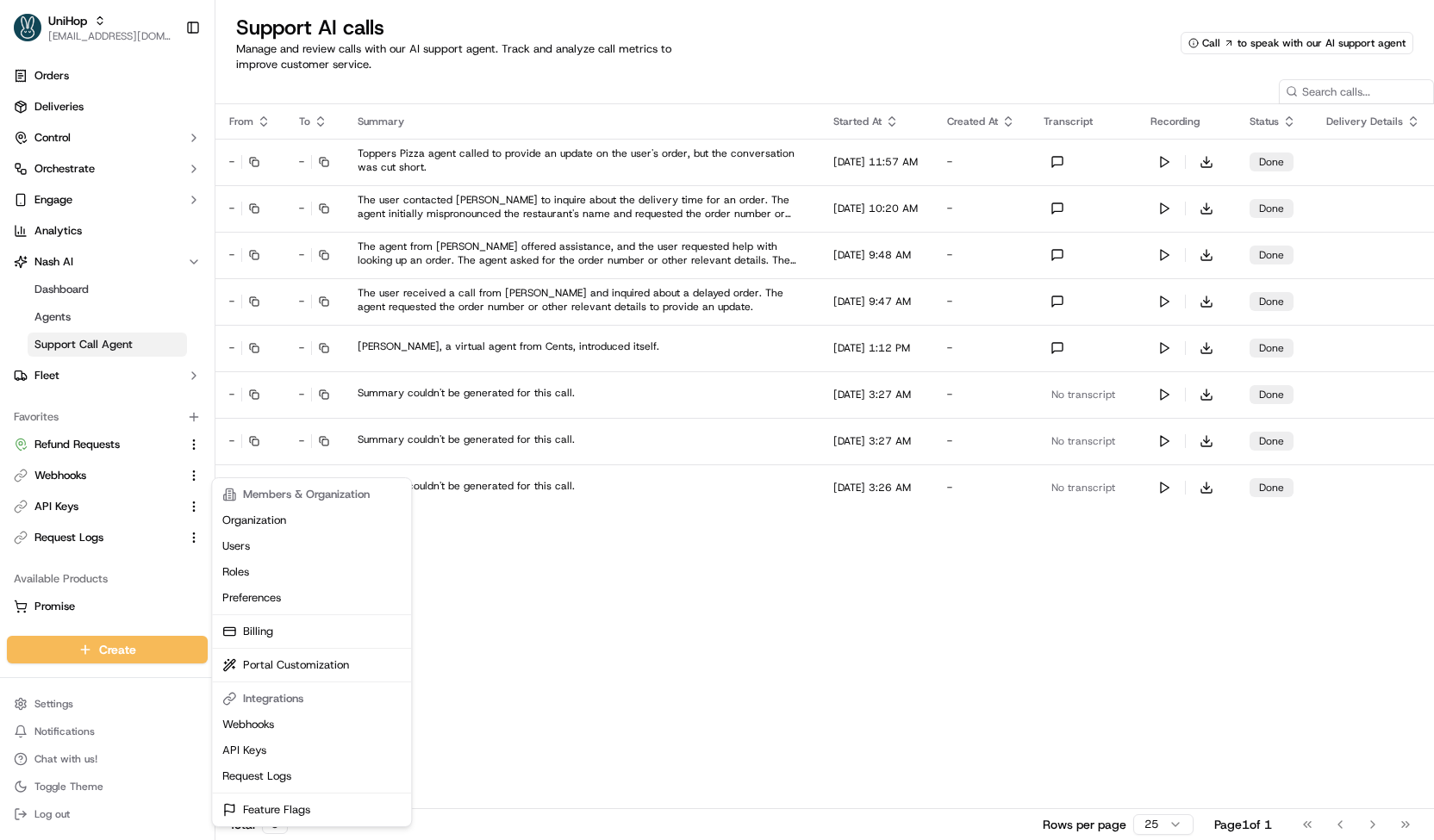
click at [541, 686] on html "UniHop contact@unihop.app Toggle Sidebar Orders Deliveries Control Orchestrate …" at bounding box center [717, 420] width 1434 height 840
click at [541, 686] on div "From To Summary Started At Created At Transcript Recording Status Delivery Deta…" at bounding box center [825, 456] width 1219 height 704
click at [126, 710] on html "UniHop contact@unihop.app Toggle Sidebar Orders Deliveries Control Orchestrate …" at bounding box center [717, 420] width 1434 height 840
click at [484, 656] on html "UniHop contact@unihop.app Toggle Sidebar Orders Deliveries Control Orchestrate …" at bounding box center [717, 420] width 1434 height 840
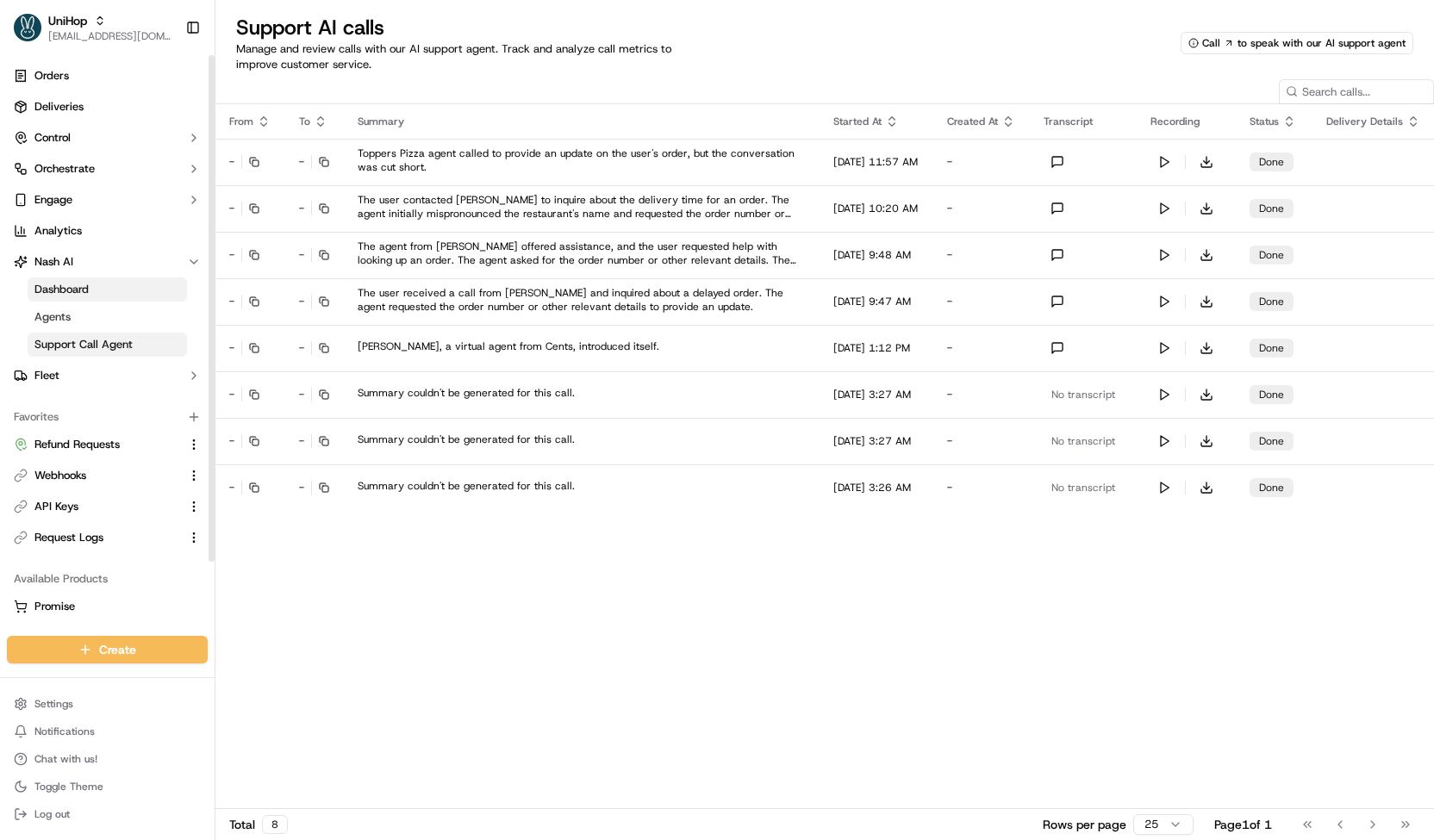
click at [115, 280] on link "Dashboard" at bounding box center [107, 289] width 159 height 24
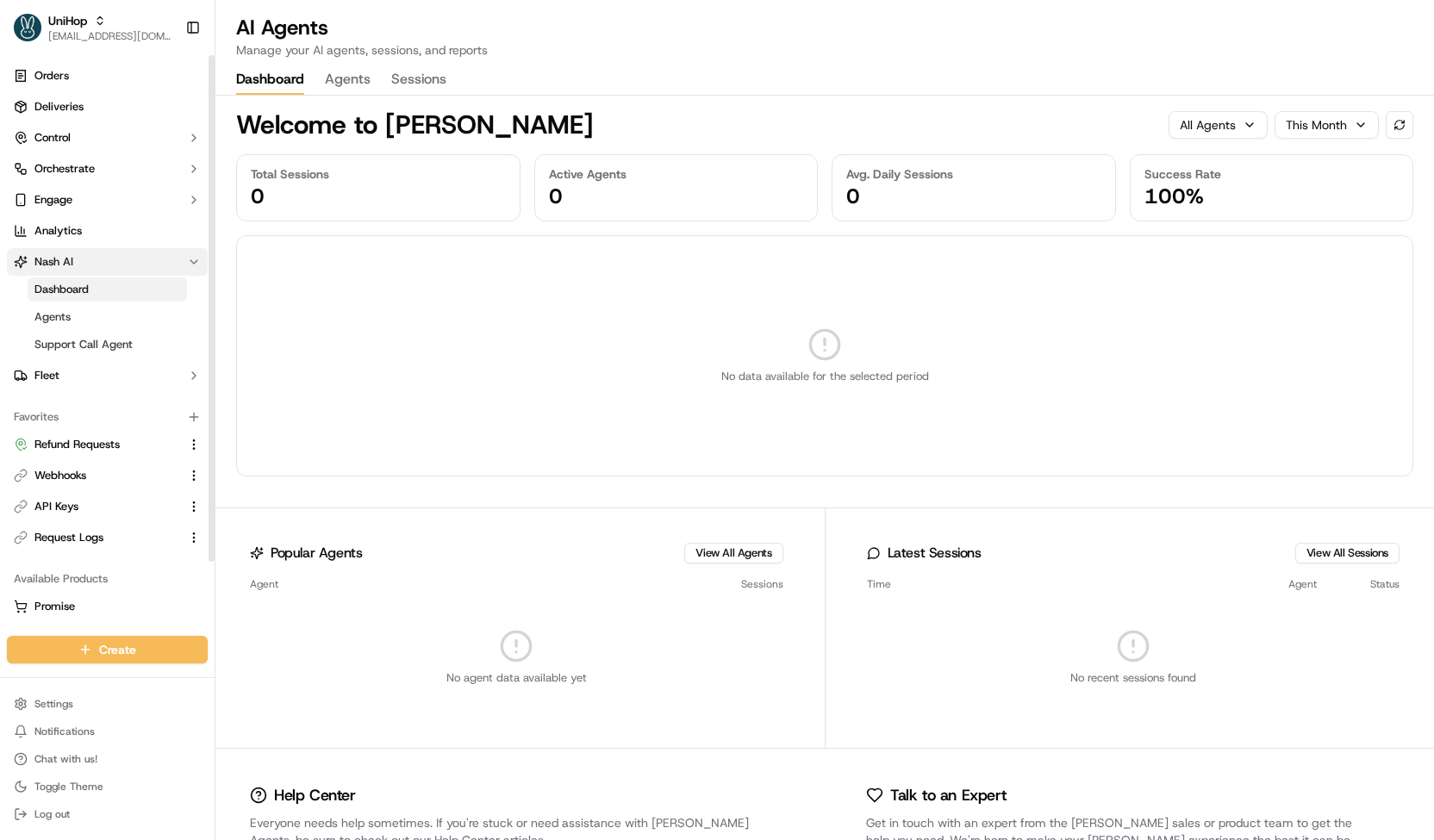
click at [119, 266] on button "Nash AI" at bounding box center [107, 262] width 201 height 27
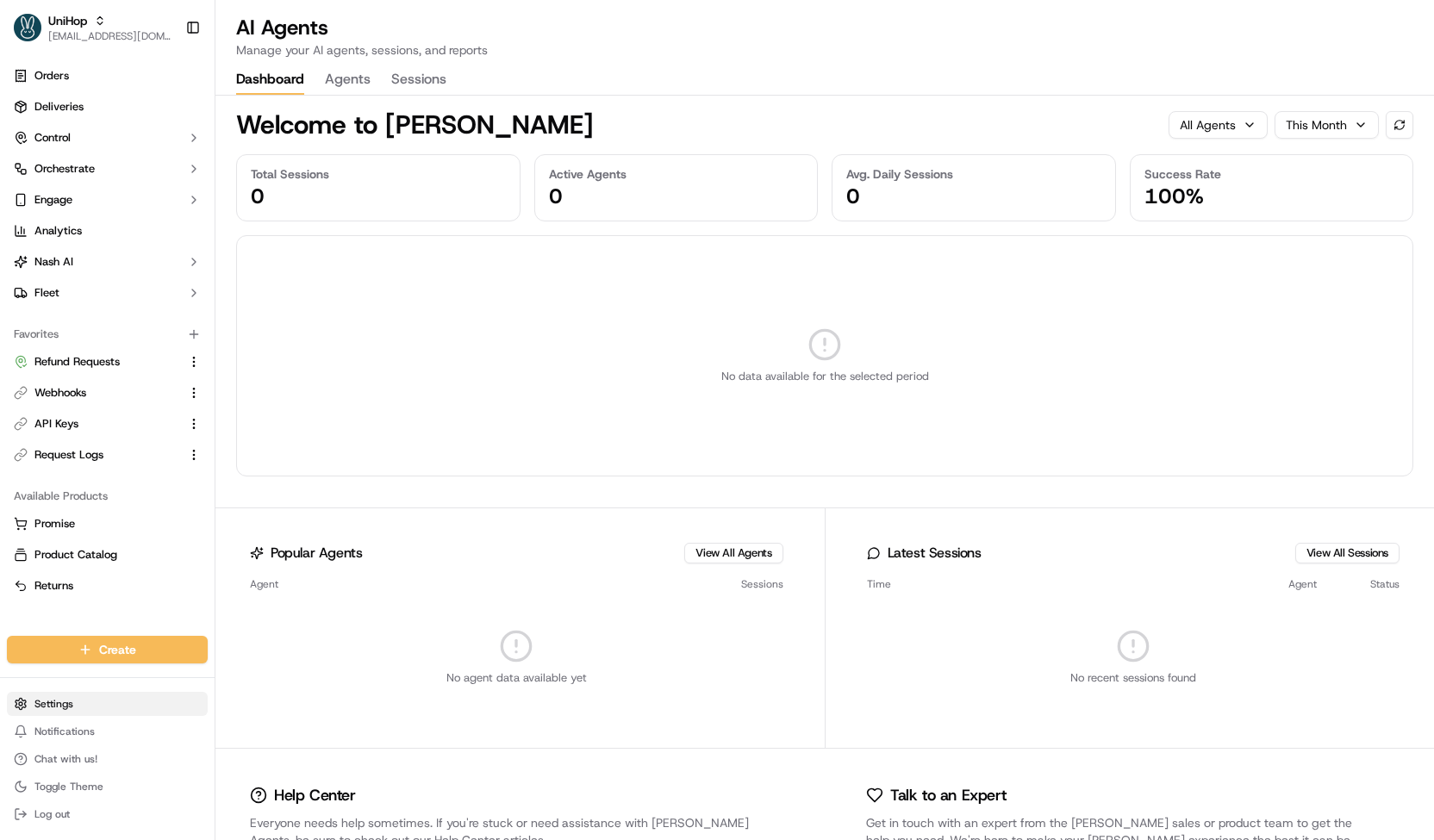
click at [137, 709] on html "UniHop contact@unihop.app Toggle Sidebar Orders Deliveries Control Orchestrate …" at bounding box center [717, 420] width 1434 height 840
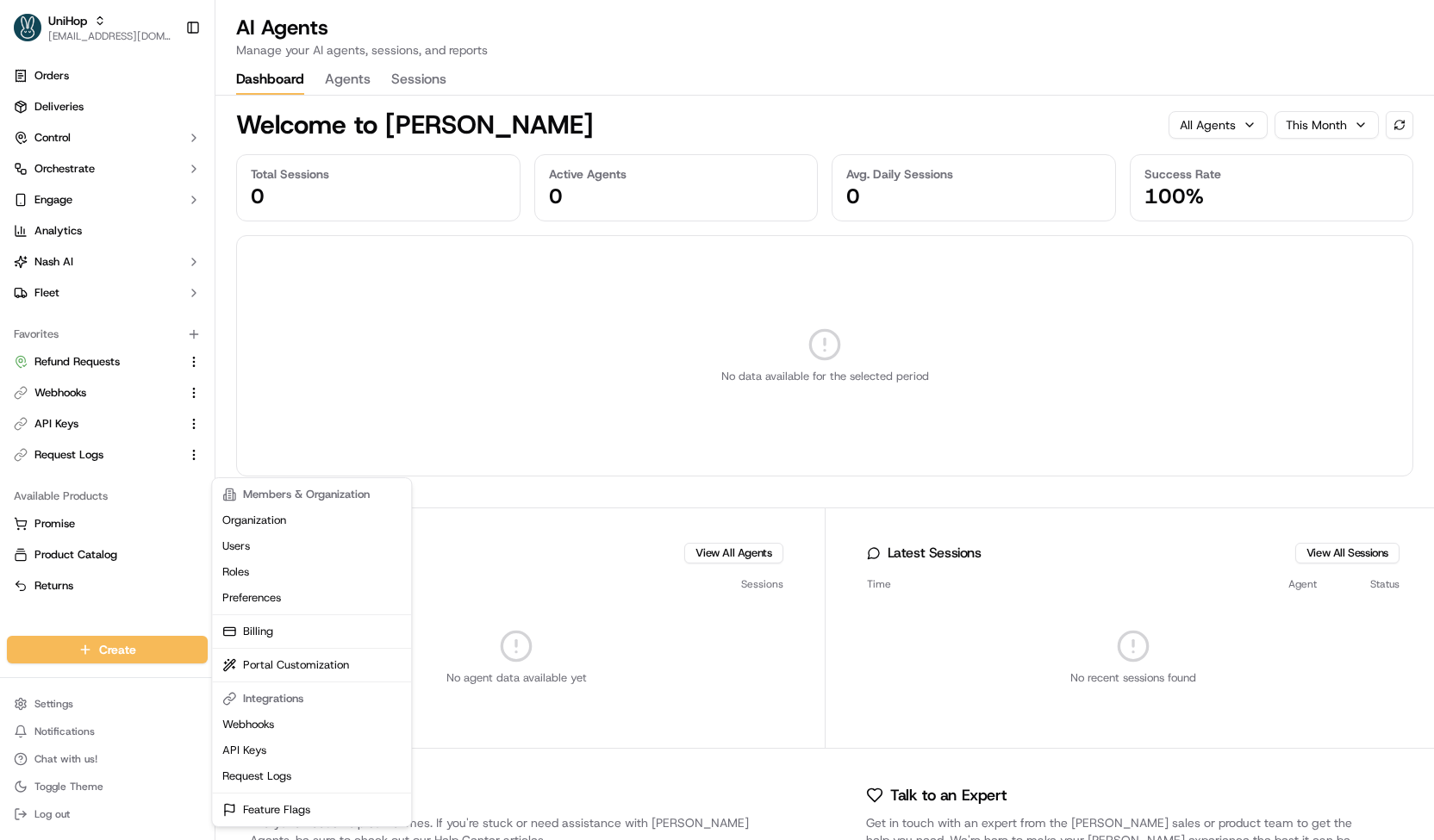
click at [531, 95] on html "UniHop contact@unihop.app Toggle Sidebar Orders Deliveries Control Orchestrate …" at bounding box center [717, 420] width 1434 height 840
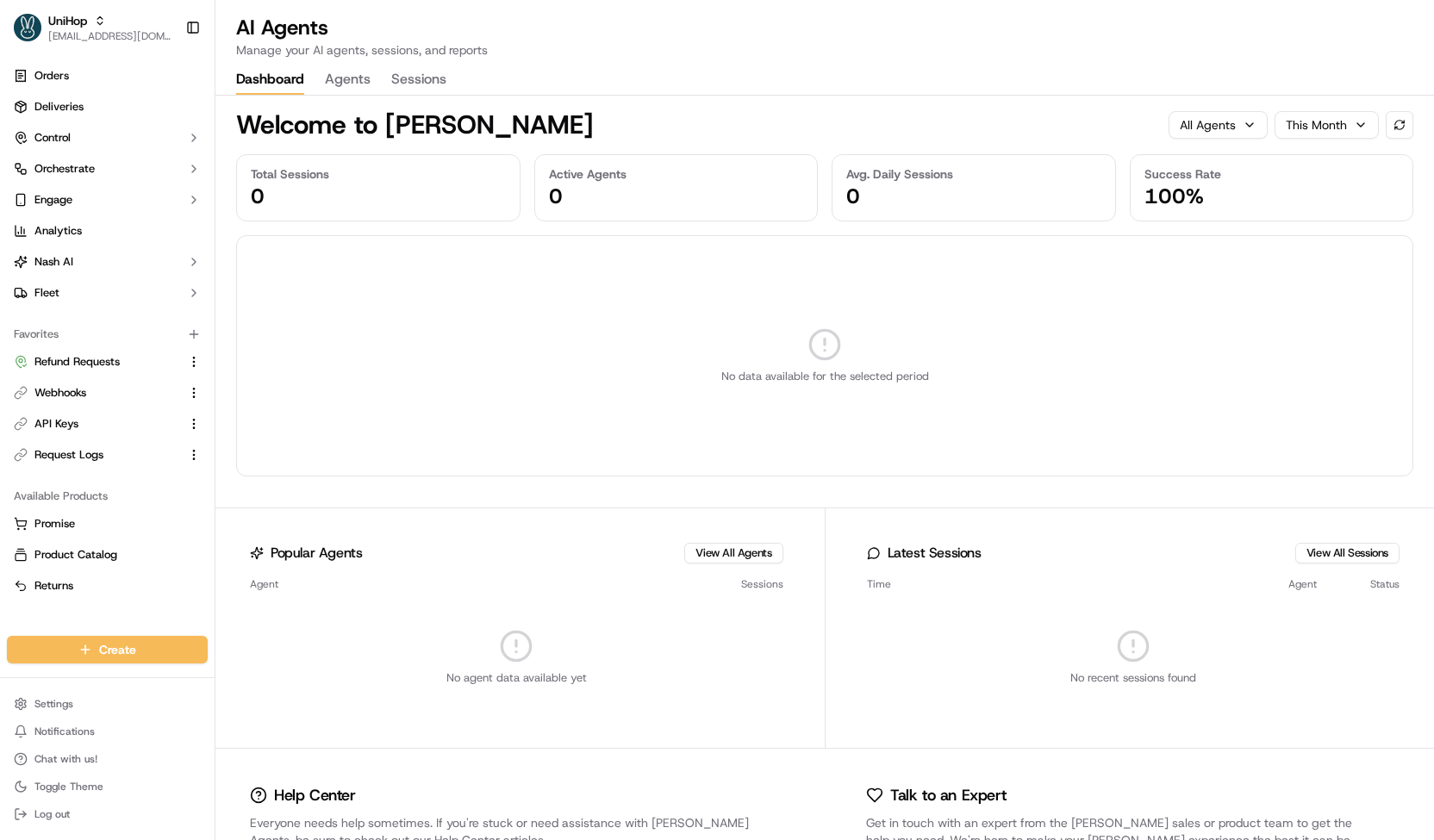
scroll to position [69, 0]
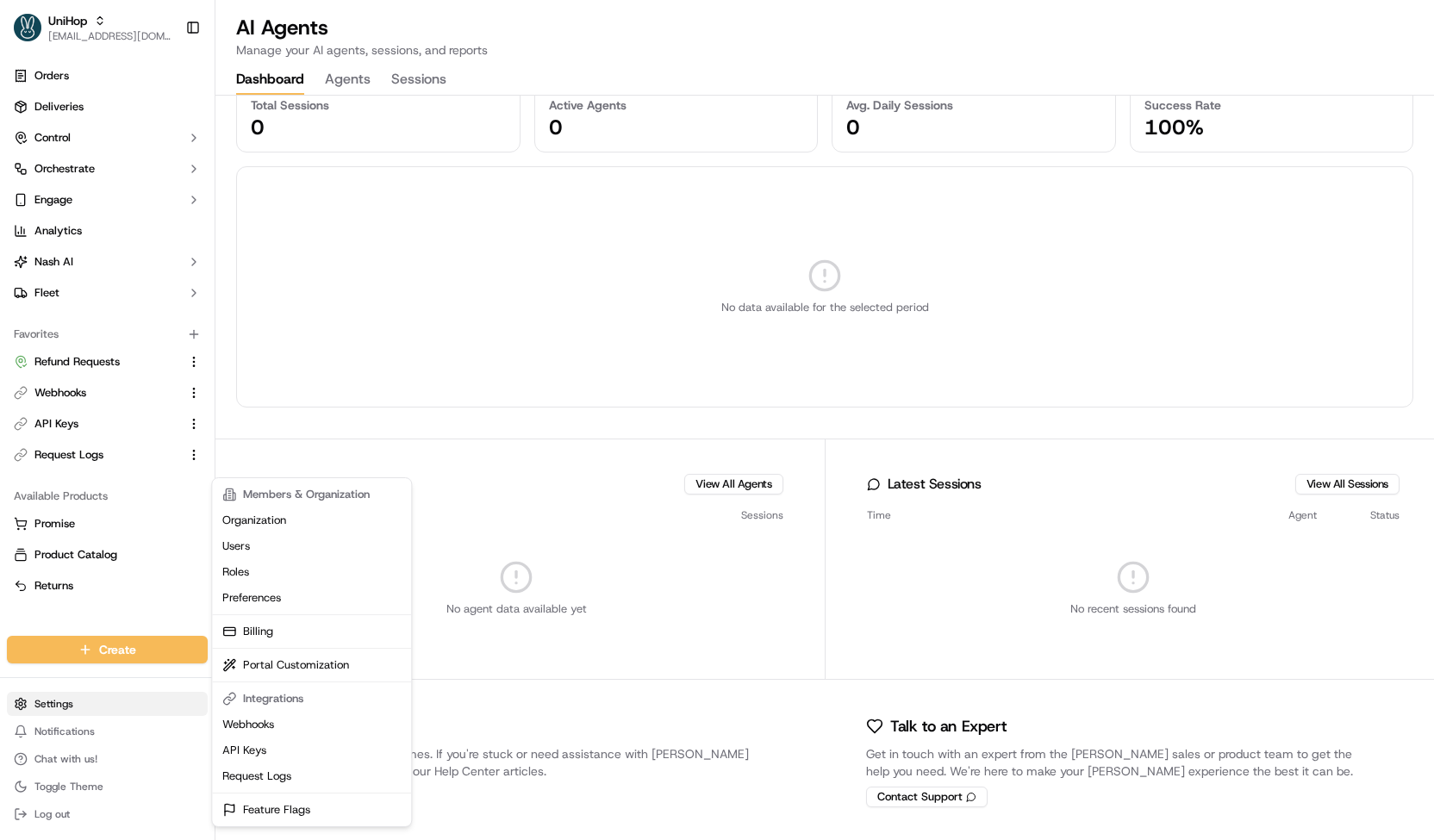
click at [110, 702] on html "UniHop contact@unihop.app Toggle Sidebar Orders Deliveries Control Orchestrate …" at bounding box center [717, 420] width 1434 height 840
click at [395, 418] on html "UniHop contact@unihop.app Toggle Sidebar Orders Deliveries Control Orchestrate …" at bounding box center [717, 420] width 1434 height 840
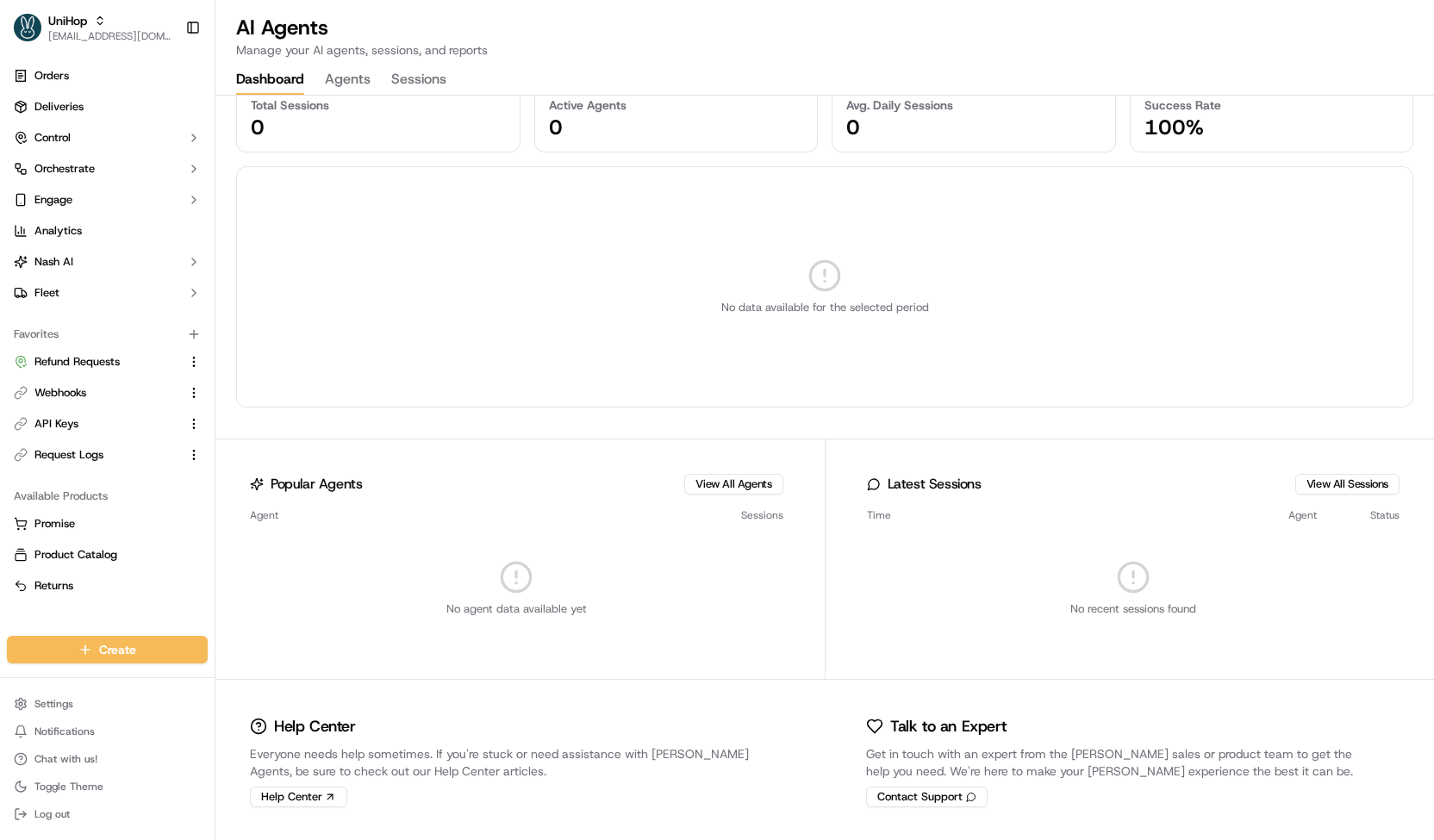
scroll to position [0, 0]
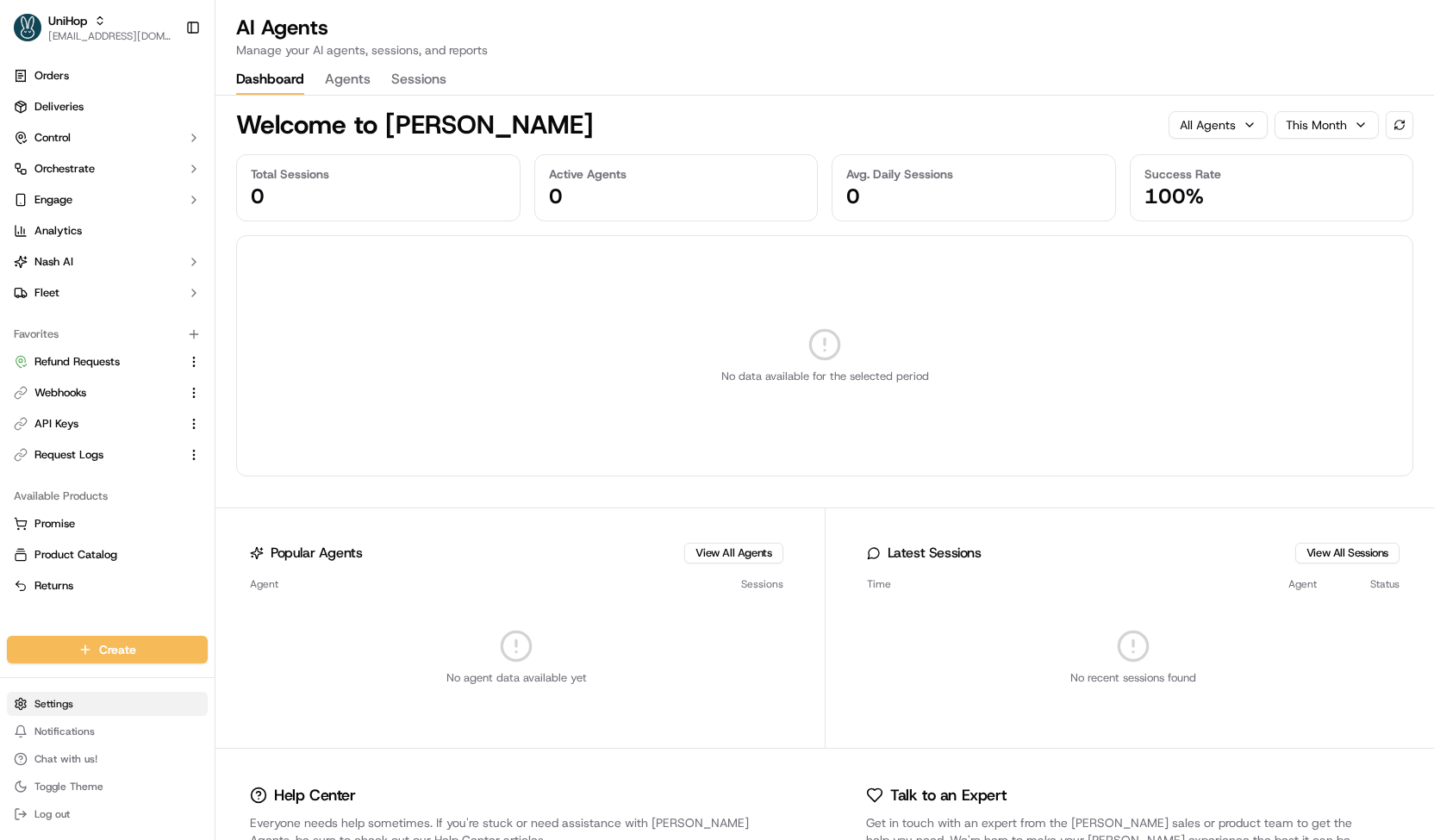
click at [93, 696] on html "UniHop contact@unihop.app Toggle Sidebar Orders Deliveries Control Orchestrate …" at bounding box center [717, 420] width 1434 height 840
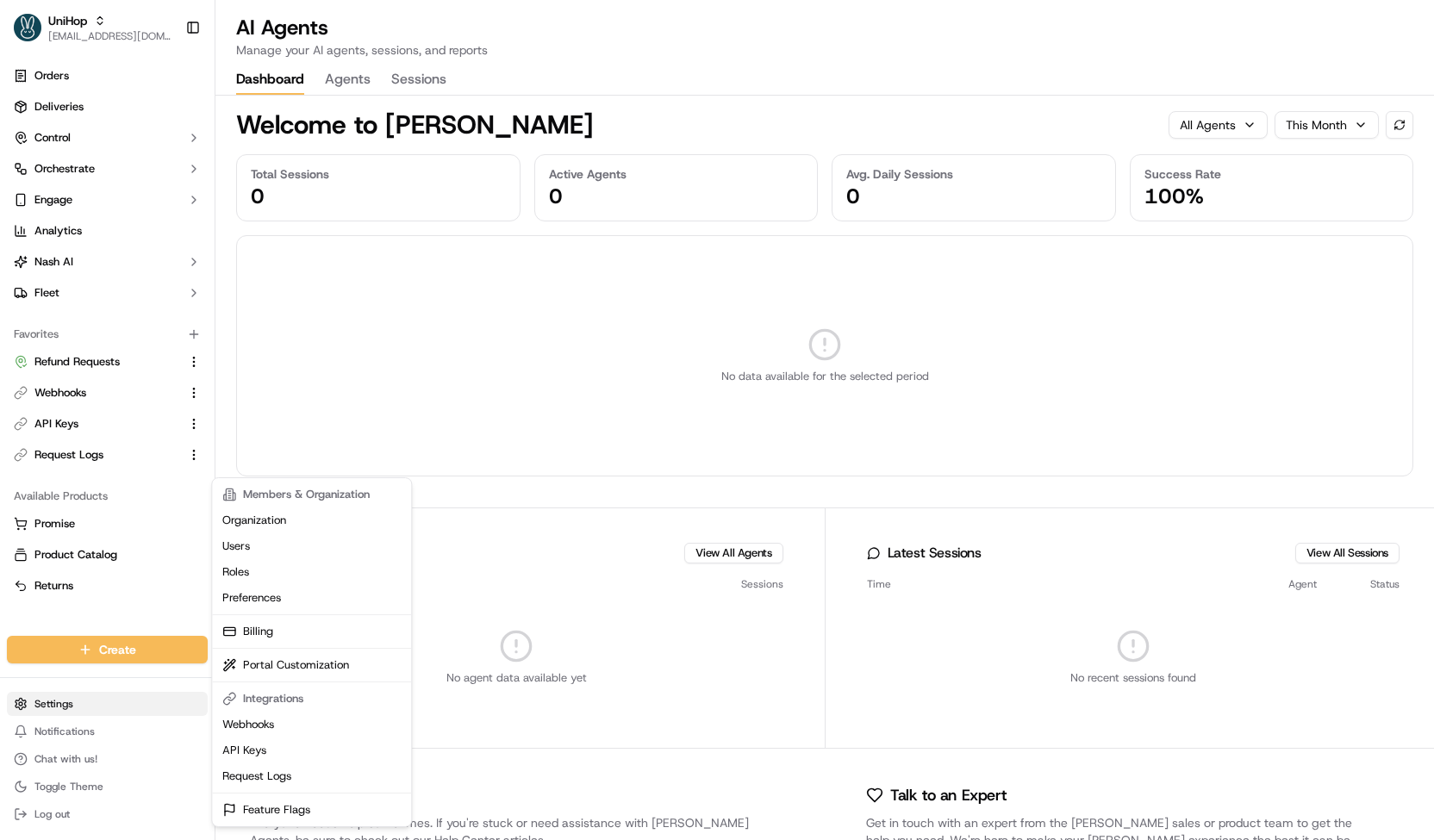
click at [93, 696] on html "UniHop contact@unihop.app Toggle Sidebar Orders Deliveries Control Orchestrate …" at bounding box center [717, 420] width 1434 height 840
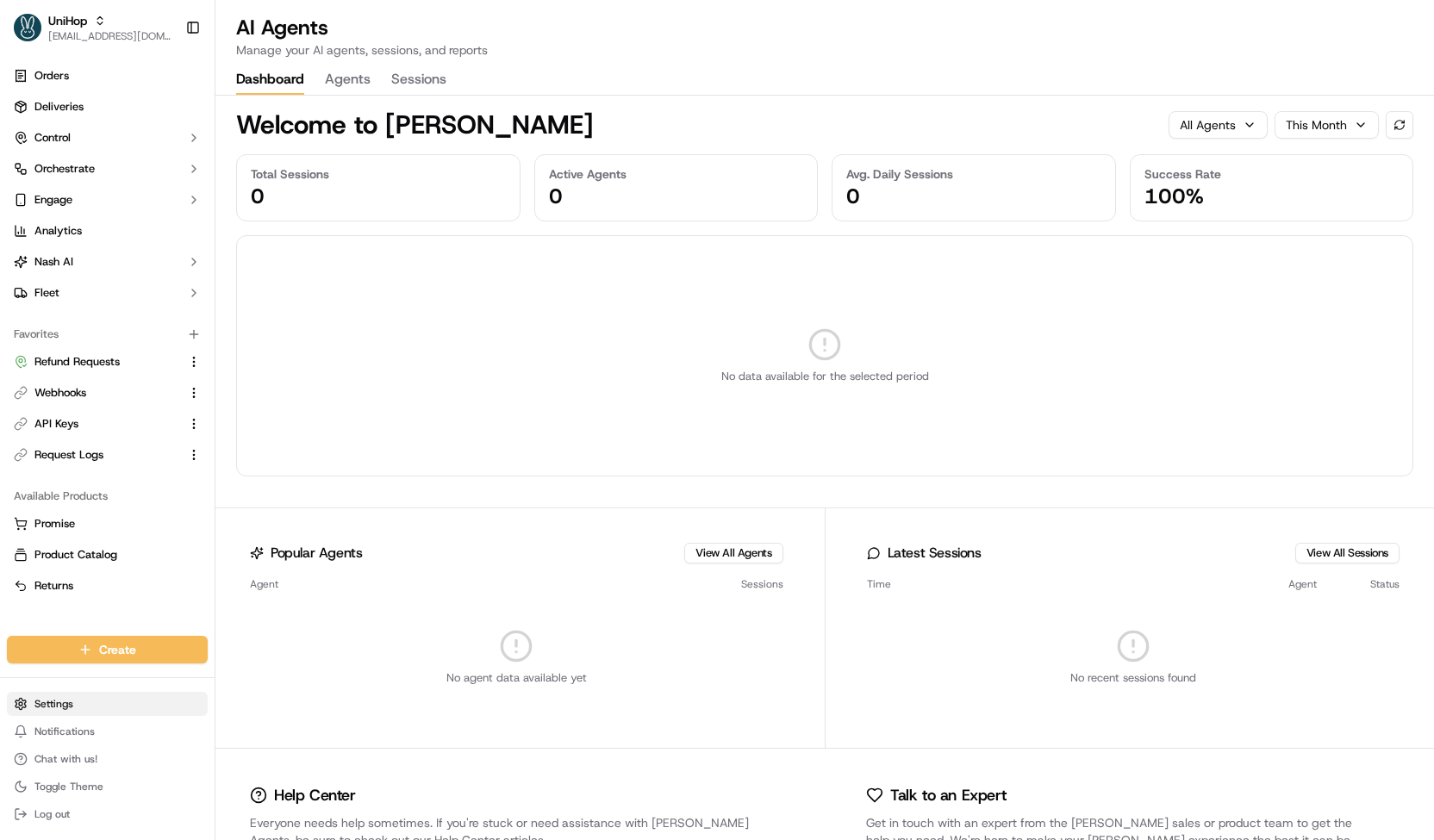
click at [119, 700] on html "UniHop contact@unihop.app Toggle Sidebar Orders Deliveries Control Orchestrate …" at bounding box center [717, 420] width 1434 height 840
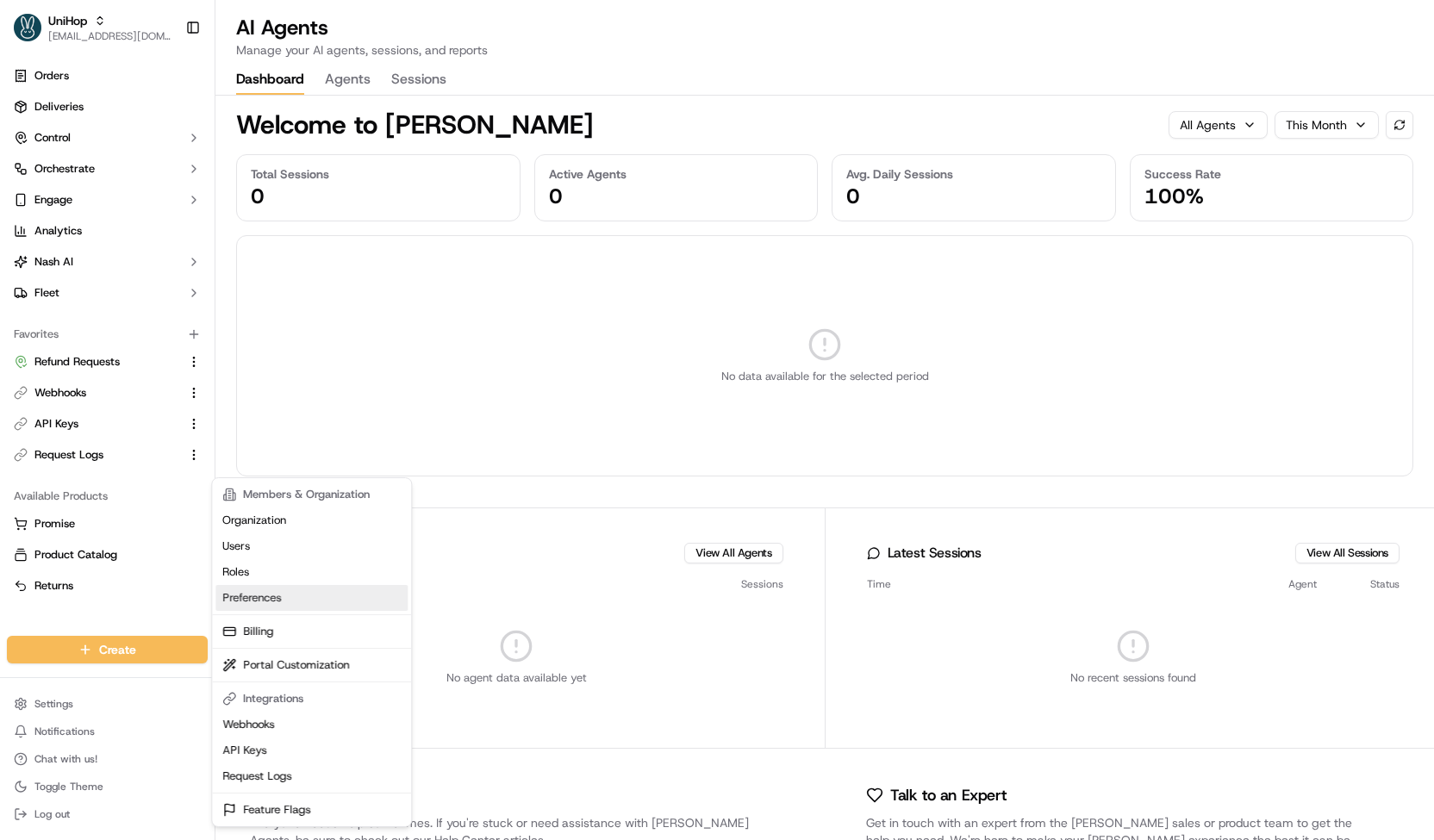
click at [271, 592] on link "Preferences" at bounding box center [312, 597] width 192 height 26
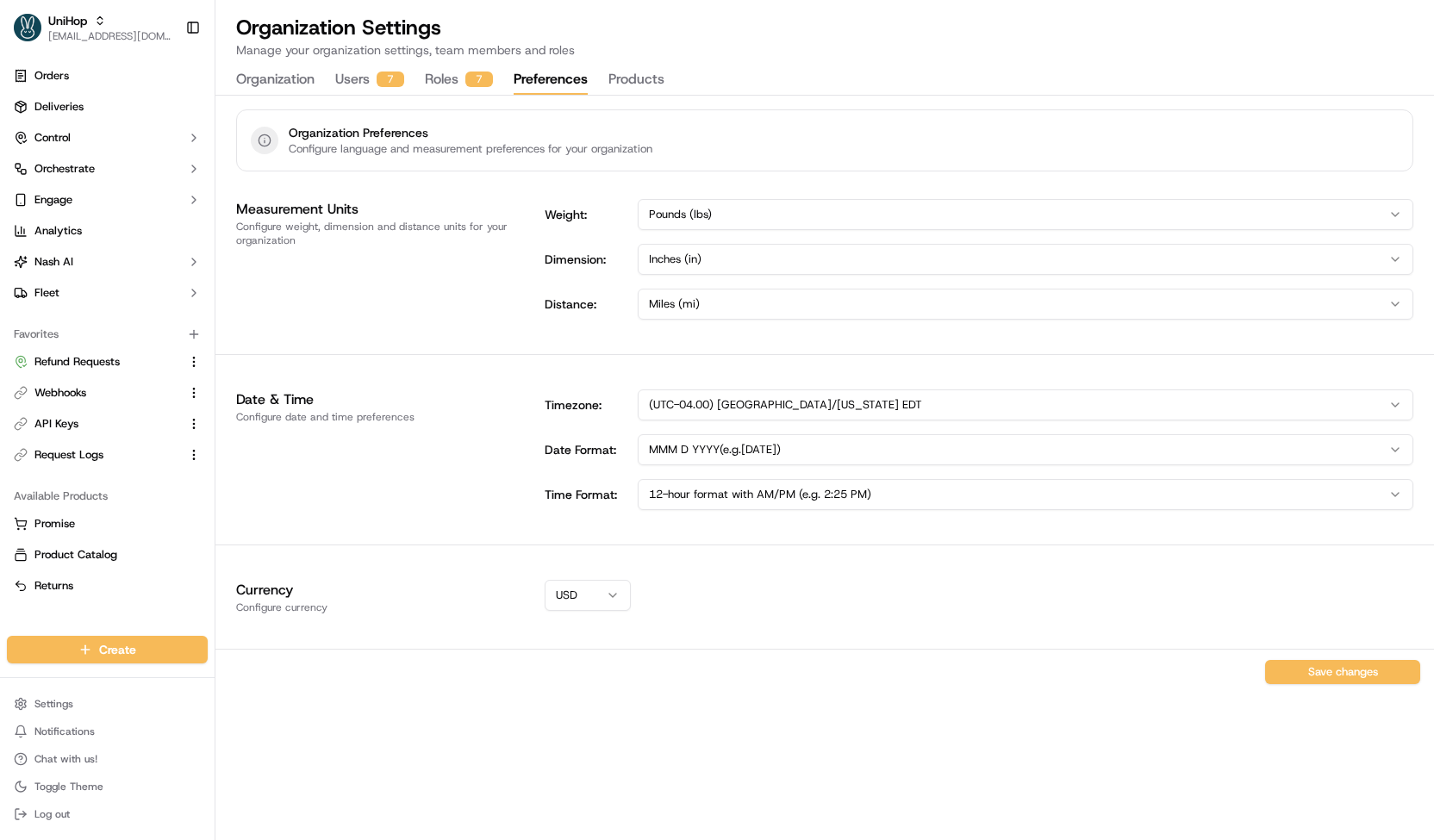
click at [644, 82] on button "Products" at bounding box center [636, 80] width 56 height 29
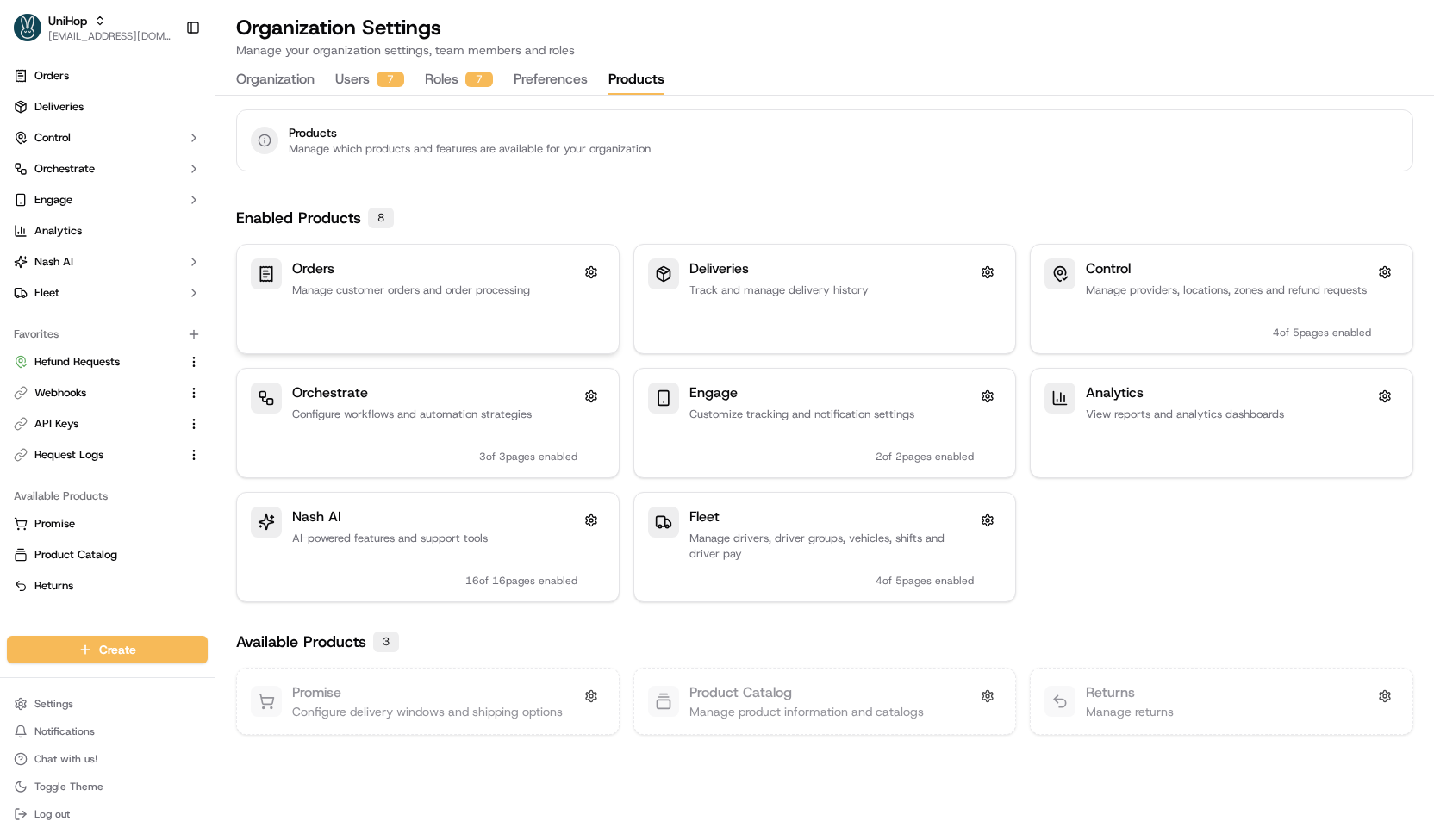
click at [454, 311] on div "Orders Manage customer orders and order processing" at bounding box center [434, 299] width 285 height 81
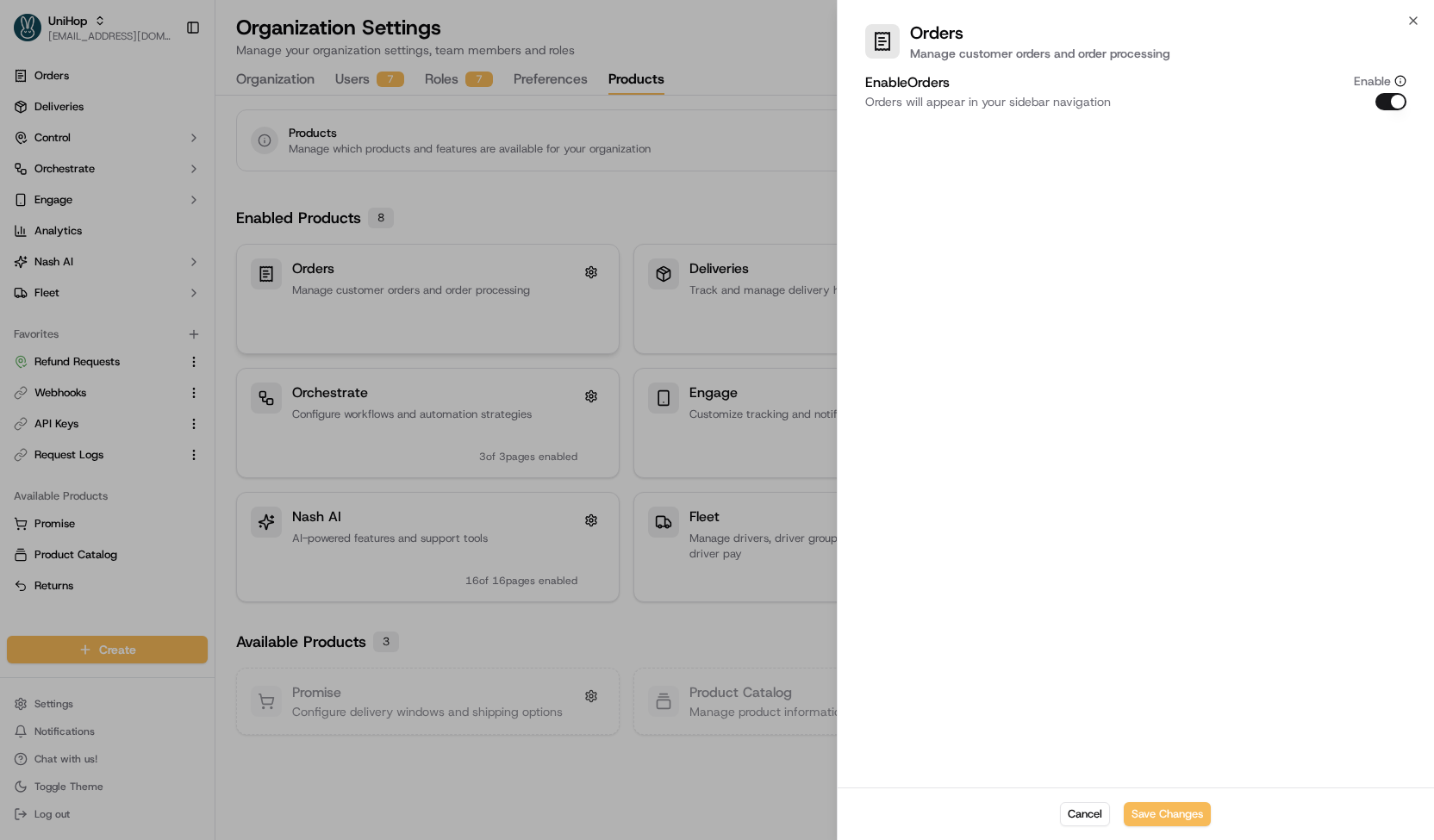
click at [454, 311] on div at bounding box center [717, 420] width 1434 height 840
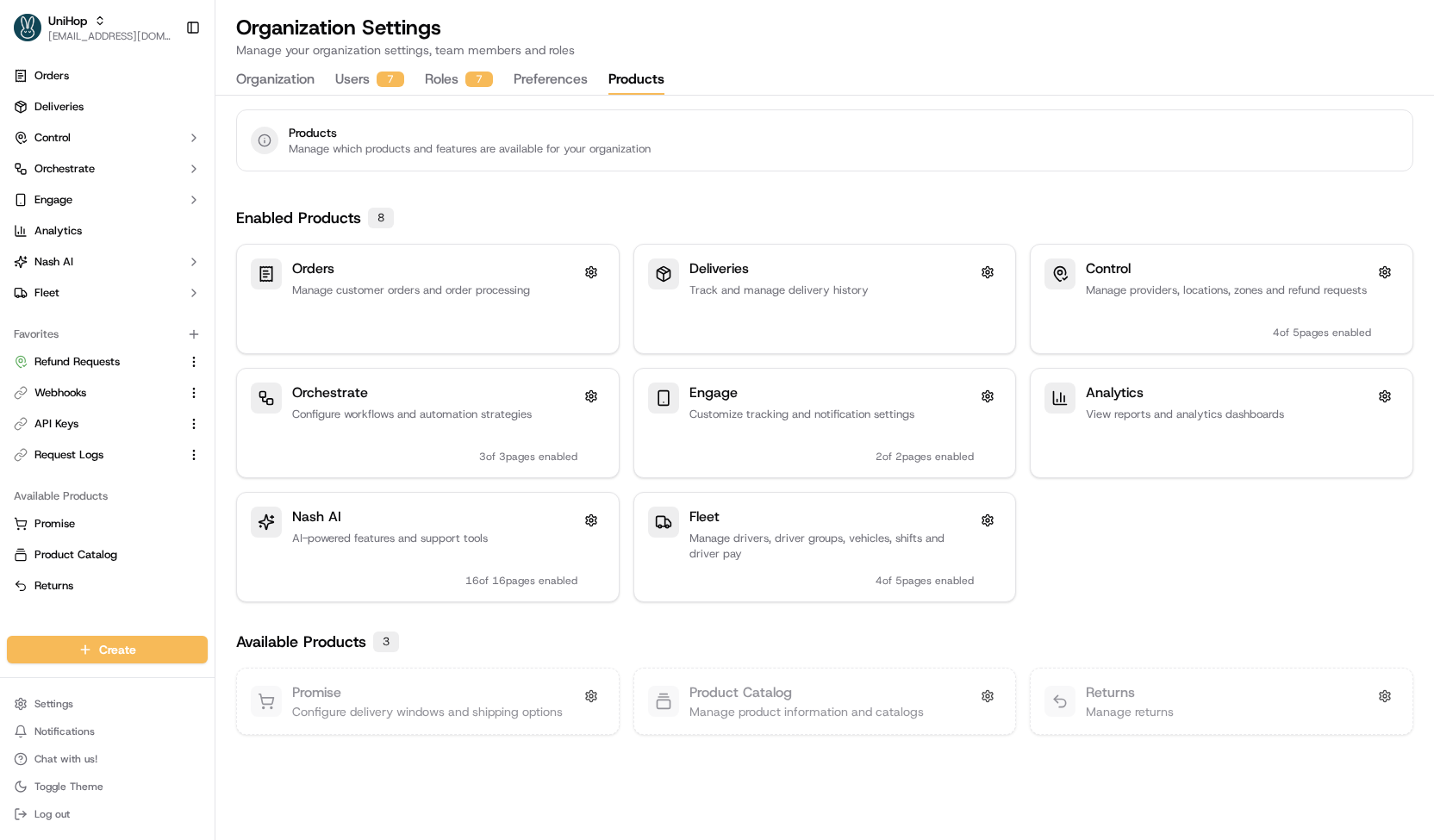
click at [454, 359] on div "Orders Manage customer orders and order processing Deliveries Track and manage …" at bounding box center [825, 422] width 1177 height 358
click at [461, 408] on p "Configure workflows and automation strategies" at bounding box center [434, 414] width 285 height 16
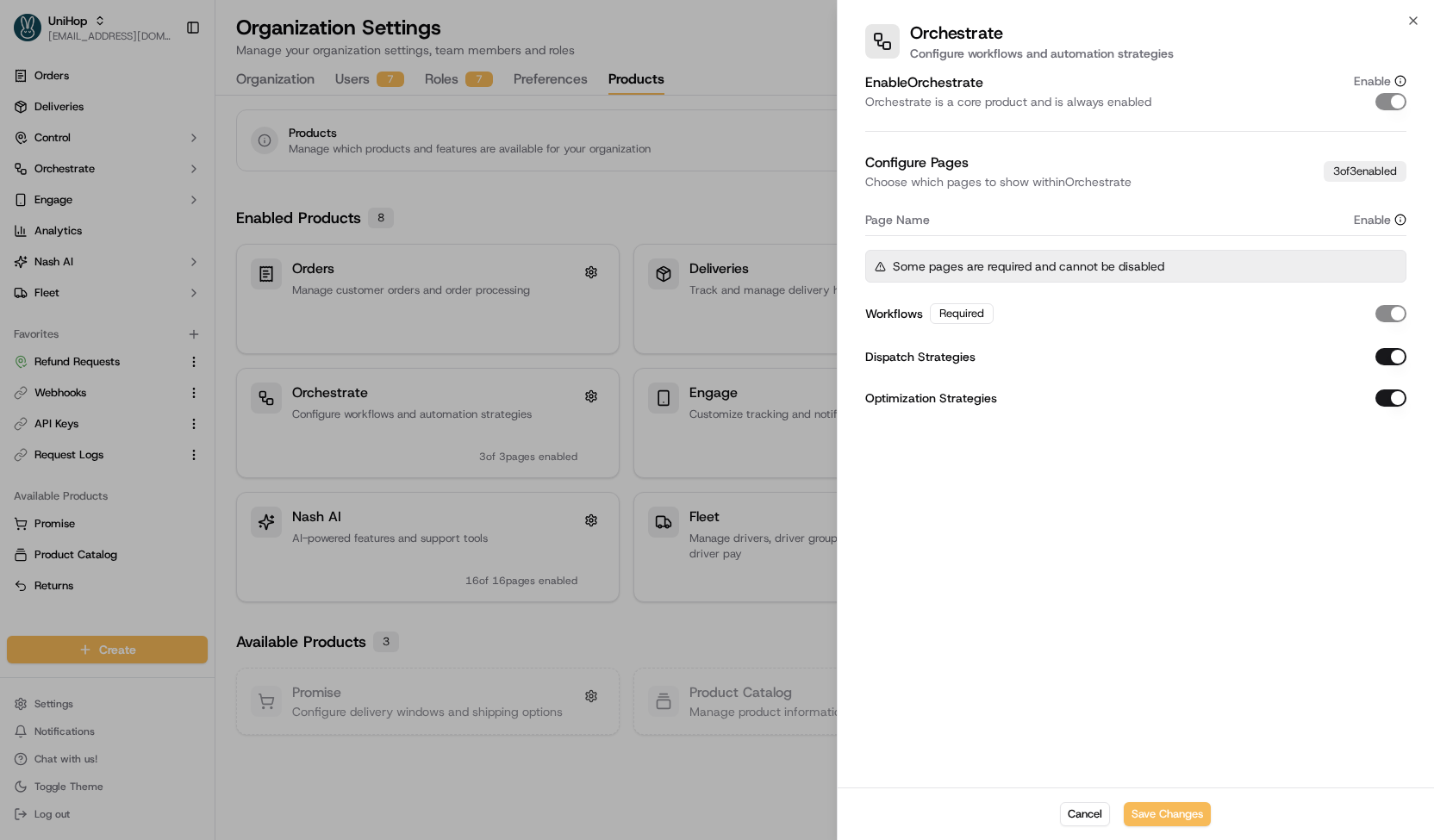
click at [1387, 402] on button "Optimization Strategies" at bounding box center [1391, 398] width 31 height 17
click at [1153, 808] on button "Save Changes" at bounding box center [1166, 813] width 87 height 24
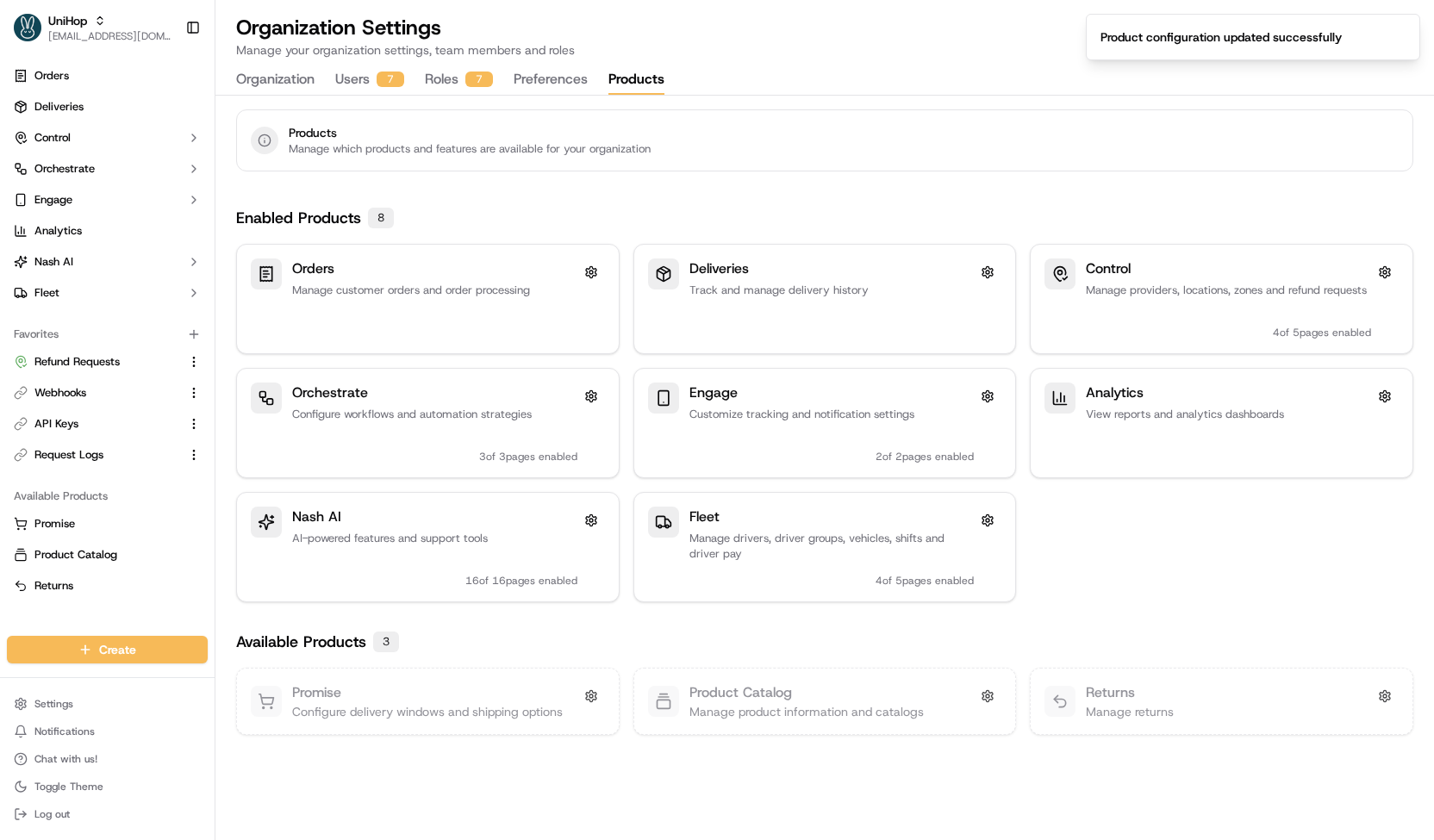
click at [726, 610] on div "Enabled Products 8 Orders Manage customer orders and order processing Deliverie…" at bounding box center [825, 470] width 1219 height 571
click at [868, 715] on p "Manage product information and catalogs" at bounding box center [806, 711] width 235 height 17
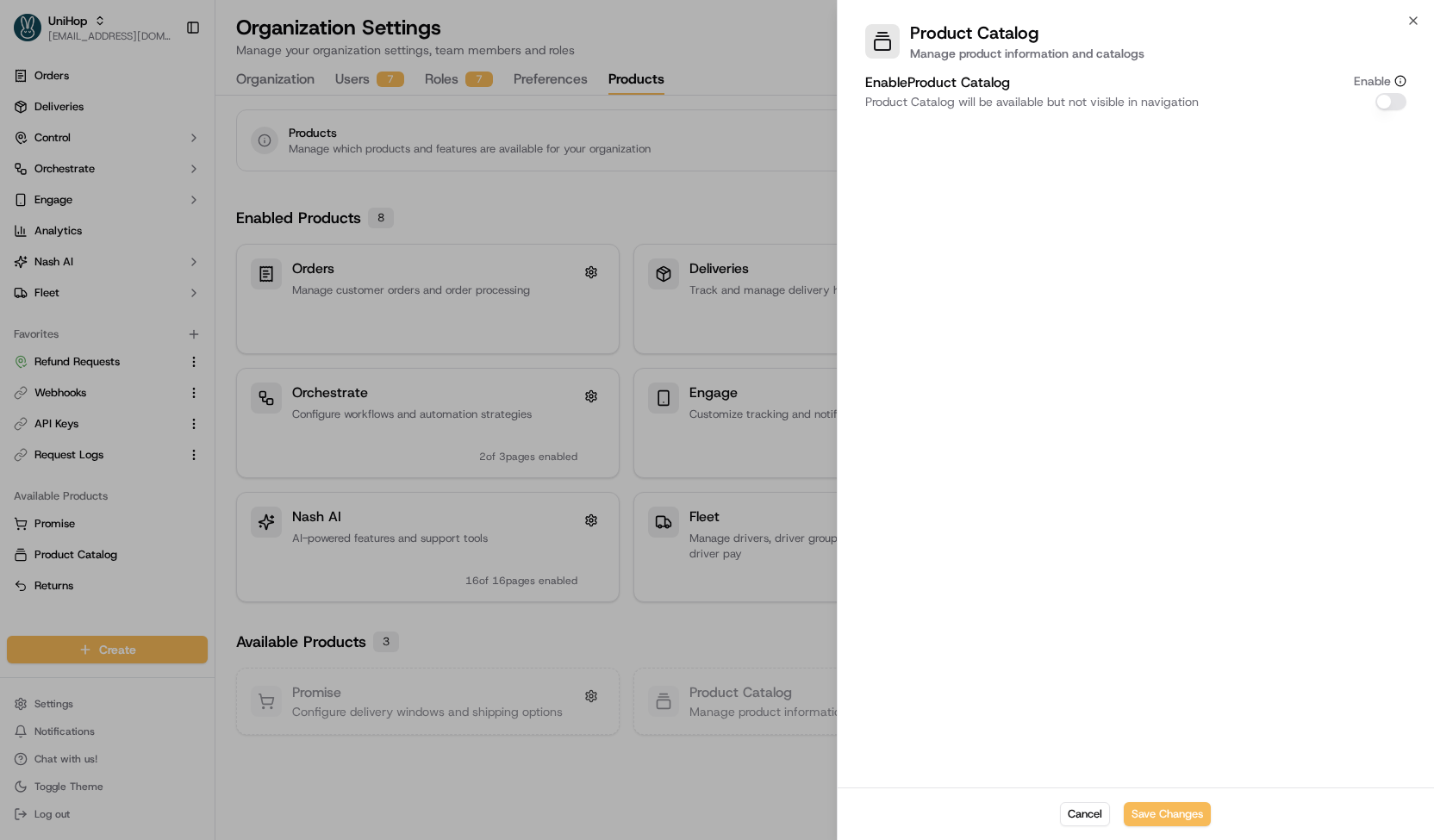
click at [775, 734] on div at bounding box center [717, 420] width 1434 height 840
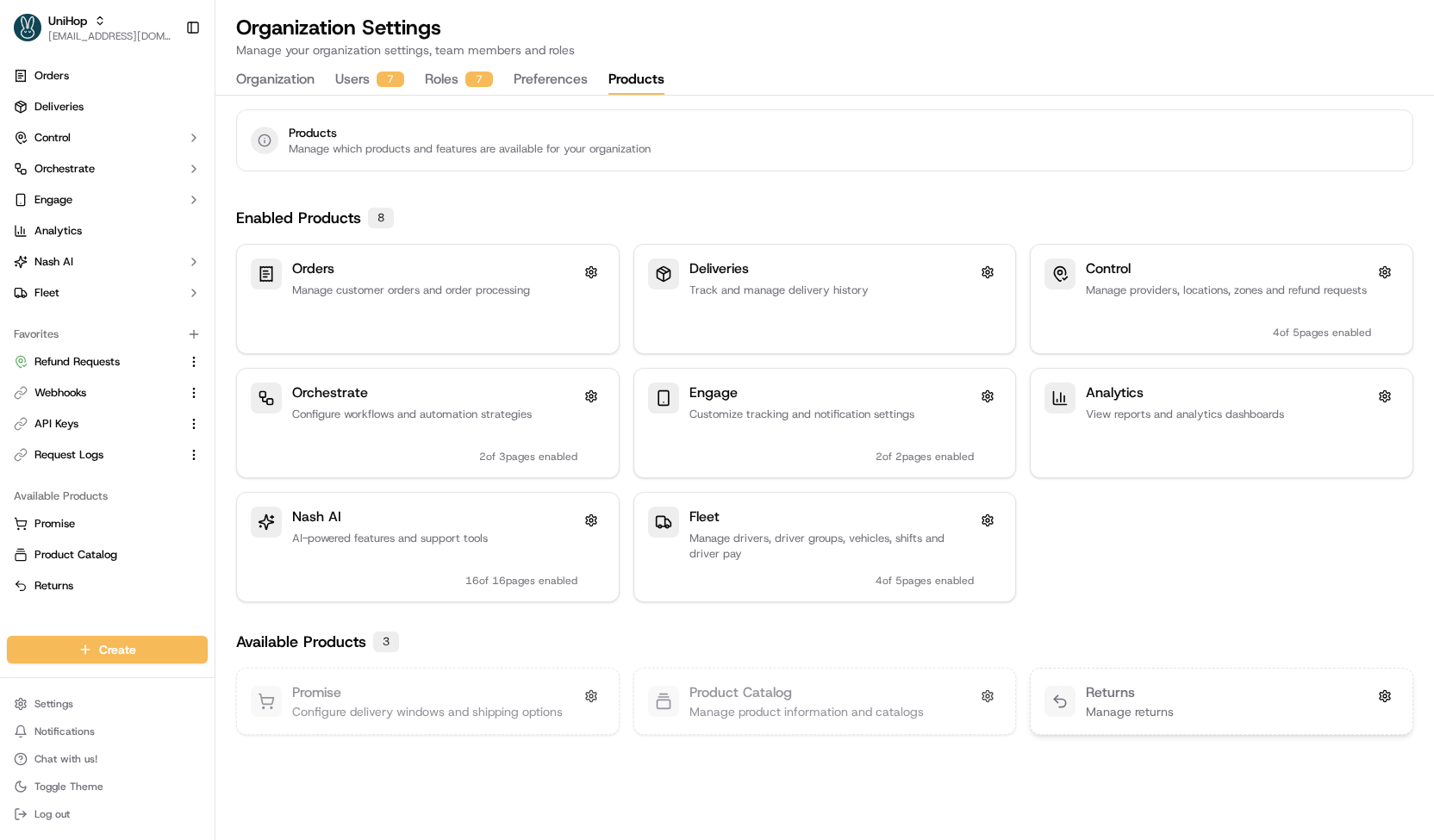
click at [1111, 695] on h3 "Returns" at bounding box center [1111, 693] width 49 height 21
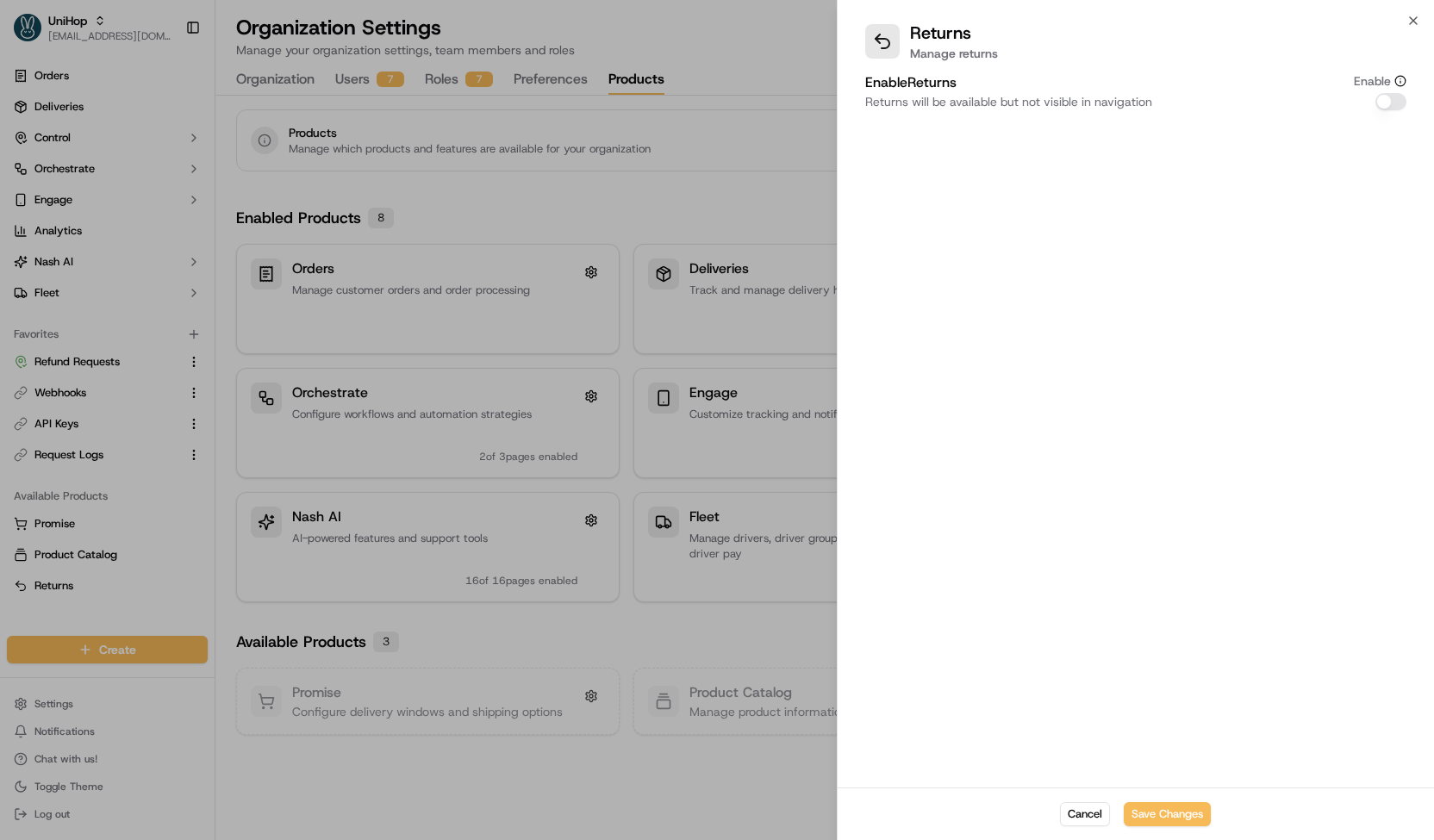
click at [1385, 103] on button "Enable Returns" at bounding box center [1391, 102] width 31 height 17
click at [1154, 818] on button "Save Changes" at bounding box center [1166, 813] width 87 height 24
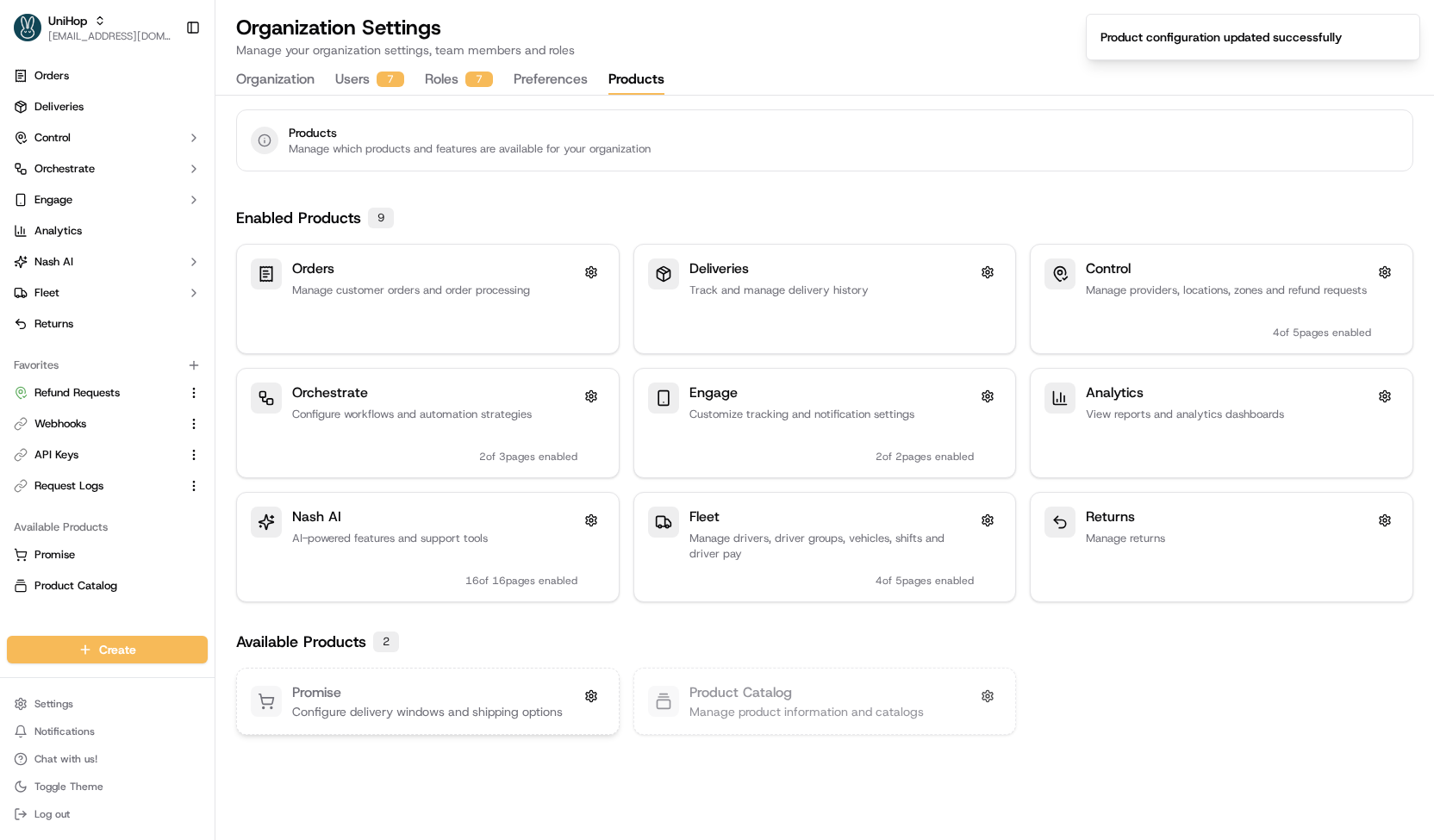
click at [498, 715] on p "Configure delivery windows and shipping options" at bounding box center [427, 711] width 270 height 17
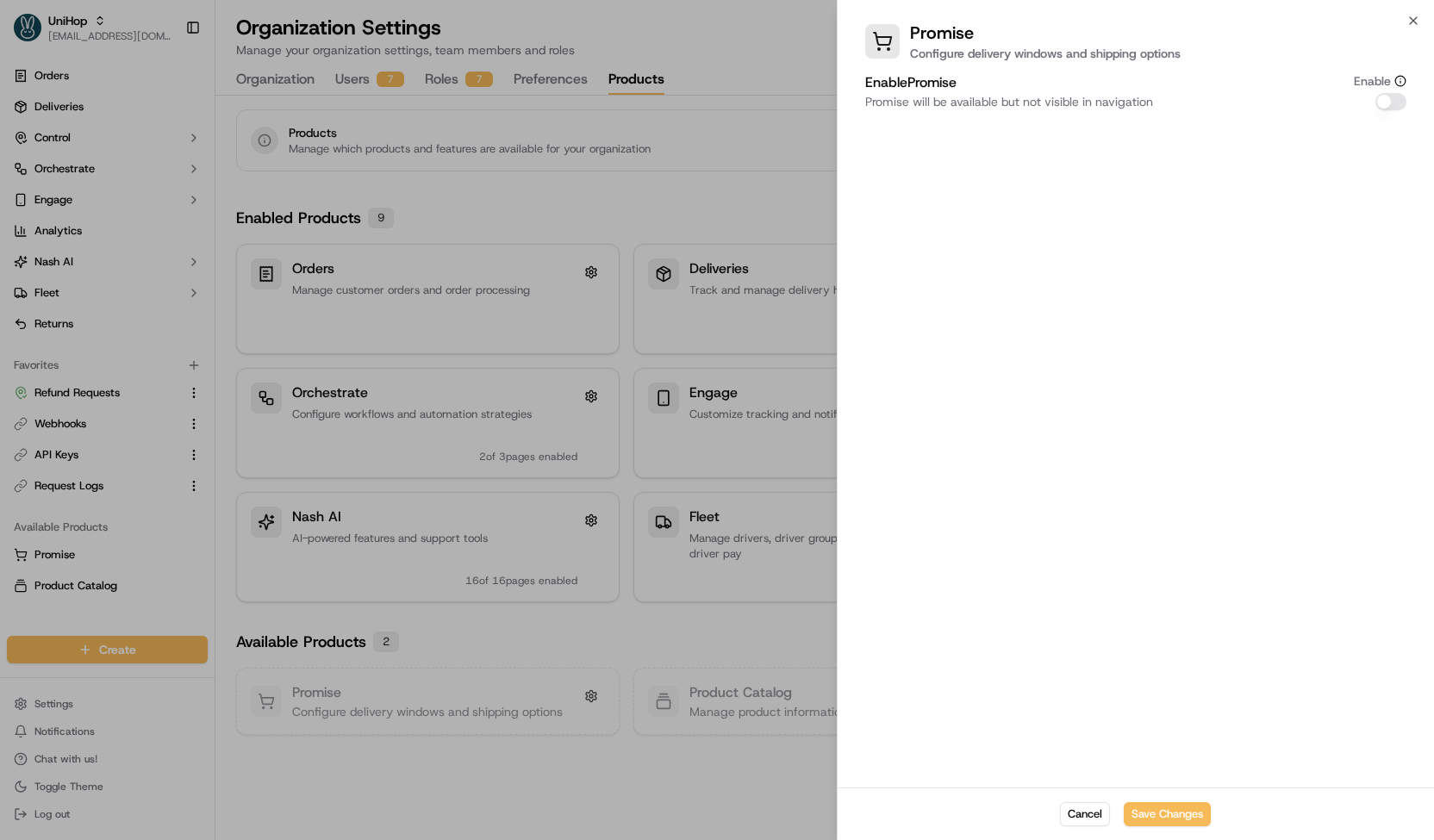
click at [1393, 101] on button "Enable Promise" at bounding box center [1391, 102] width 31 height 17
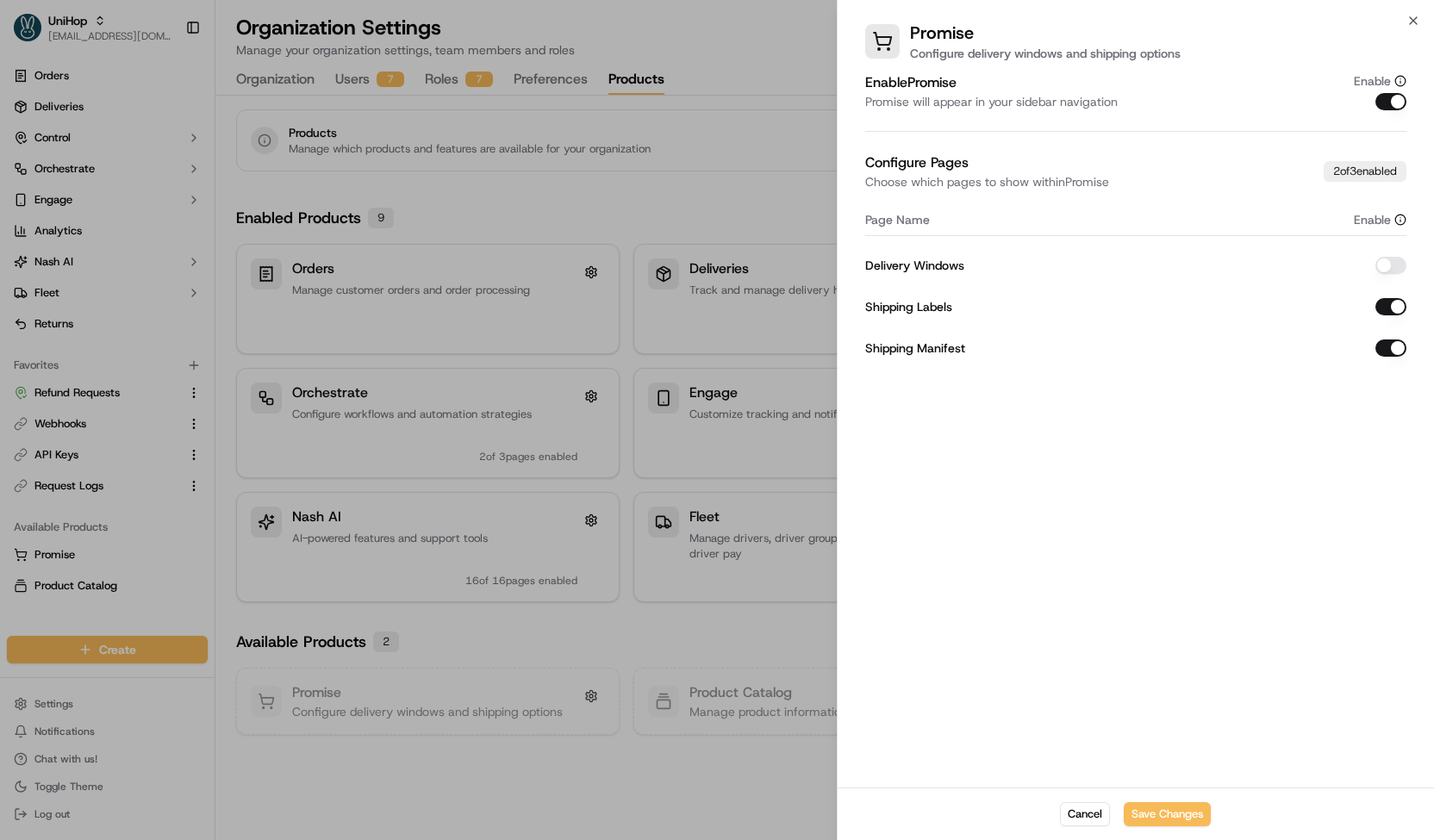
click at [1391, 99] on button "Enable Promise" at bounding box center [1391, 102] width 31 height 17
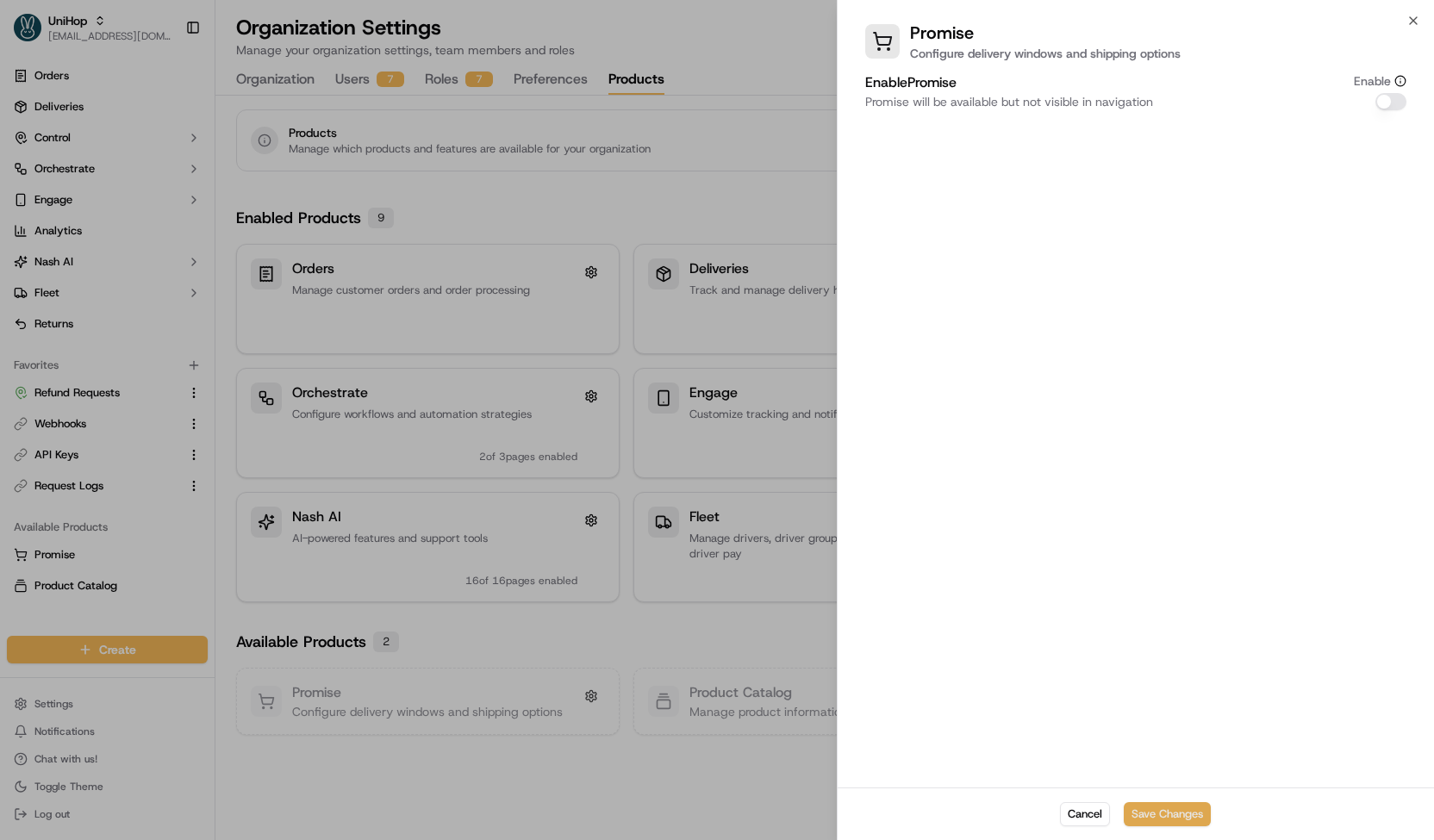
click at [1139, 806] on button "Save Changes" at bounding box center [1166, 813] width 87 height 24
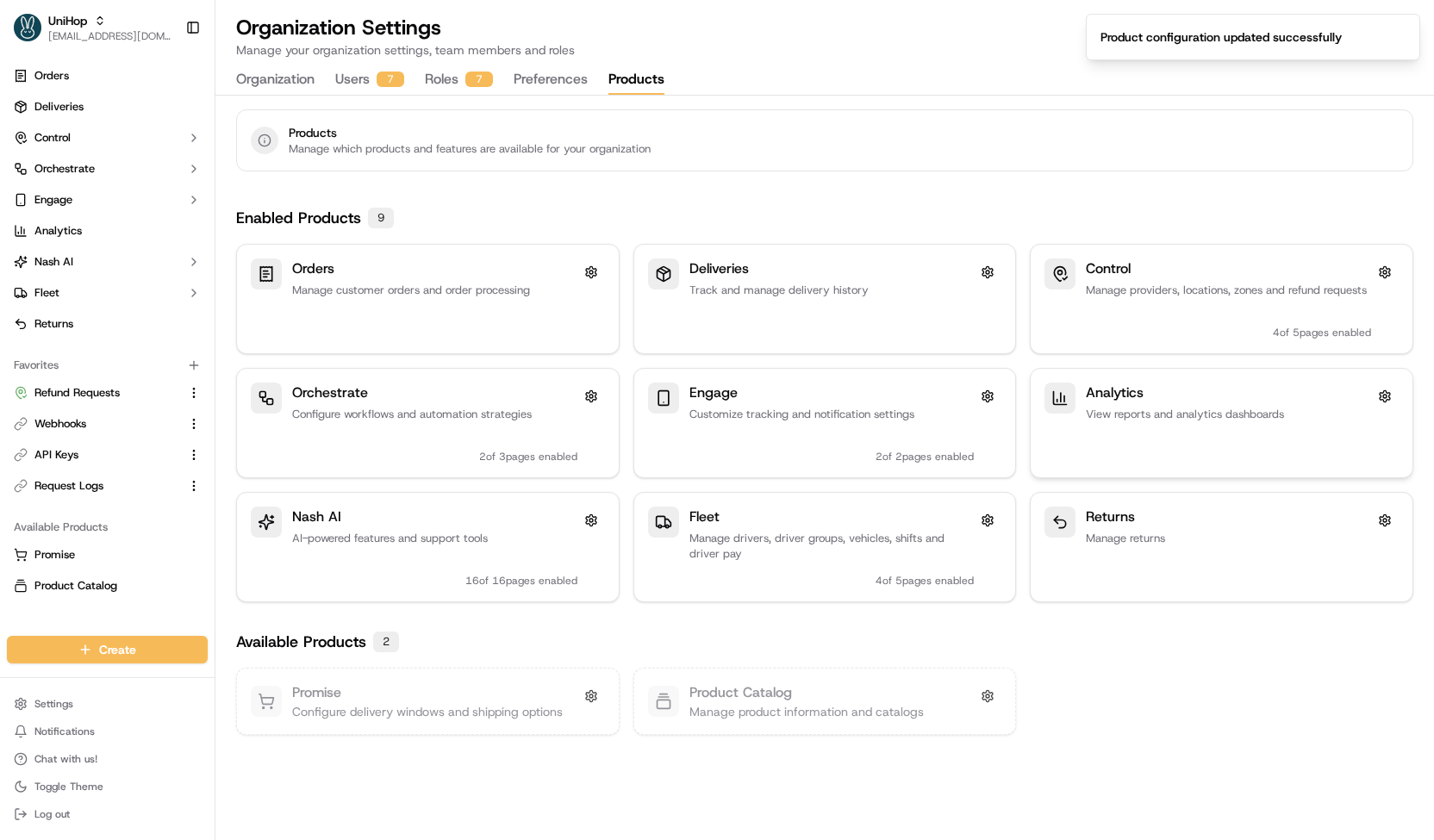
click at [1101, 429] on div "Analytics View reports and analytics dashboards" at bounding box center [1228, 423] width 285 height 81
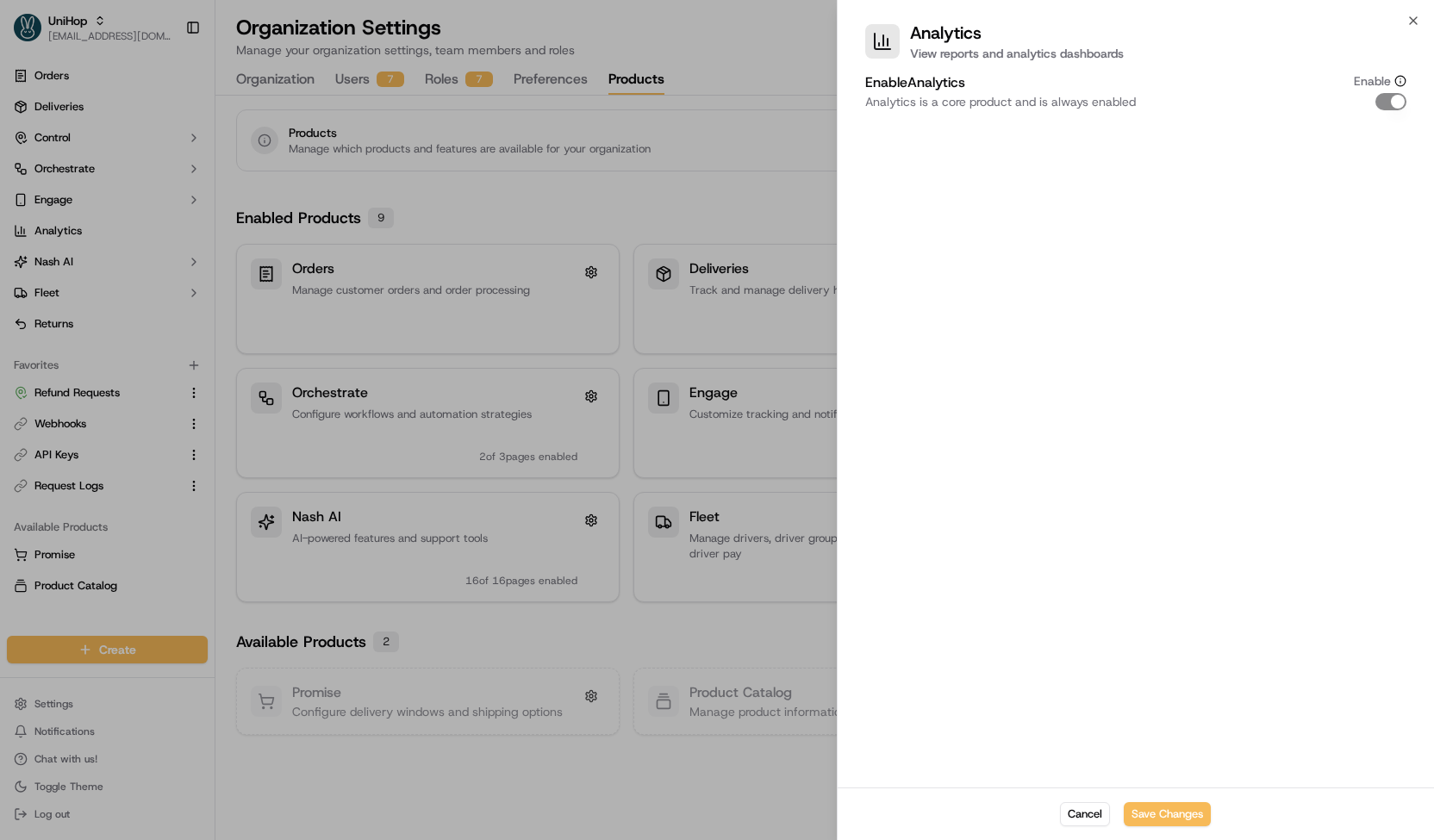
click at [774, 227] on div at bounding box center [717, 420] width 1434 height 840
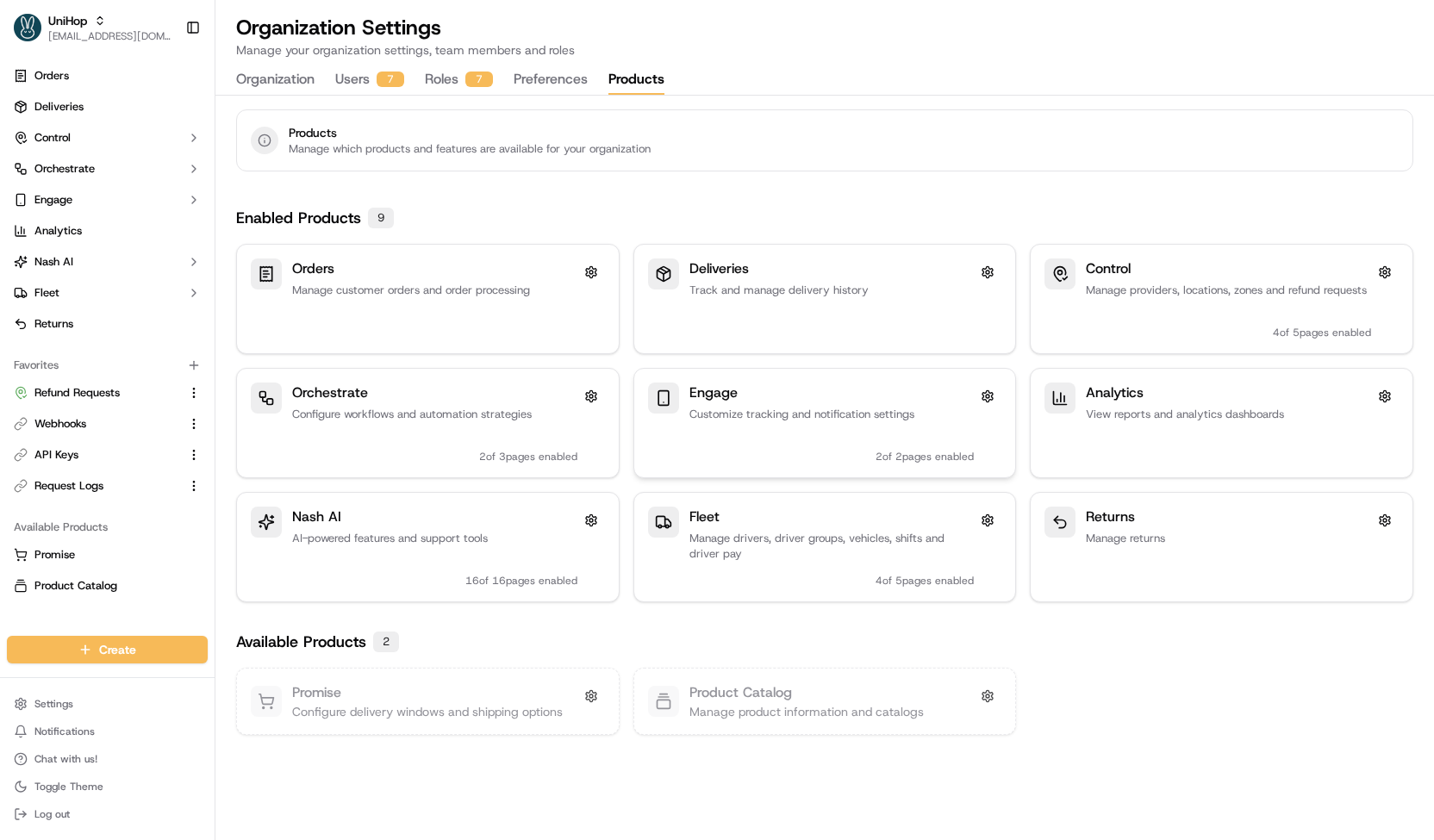
click at [784, 417] on p "Customize tracking and notification settings" at bounding box center [831, 414] width 285 height 16
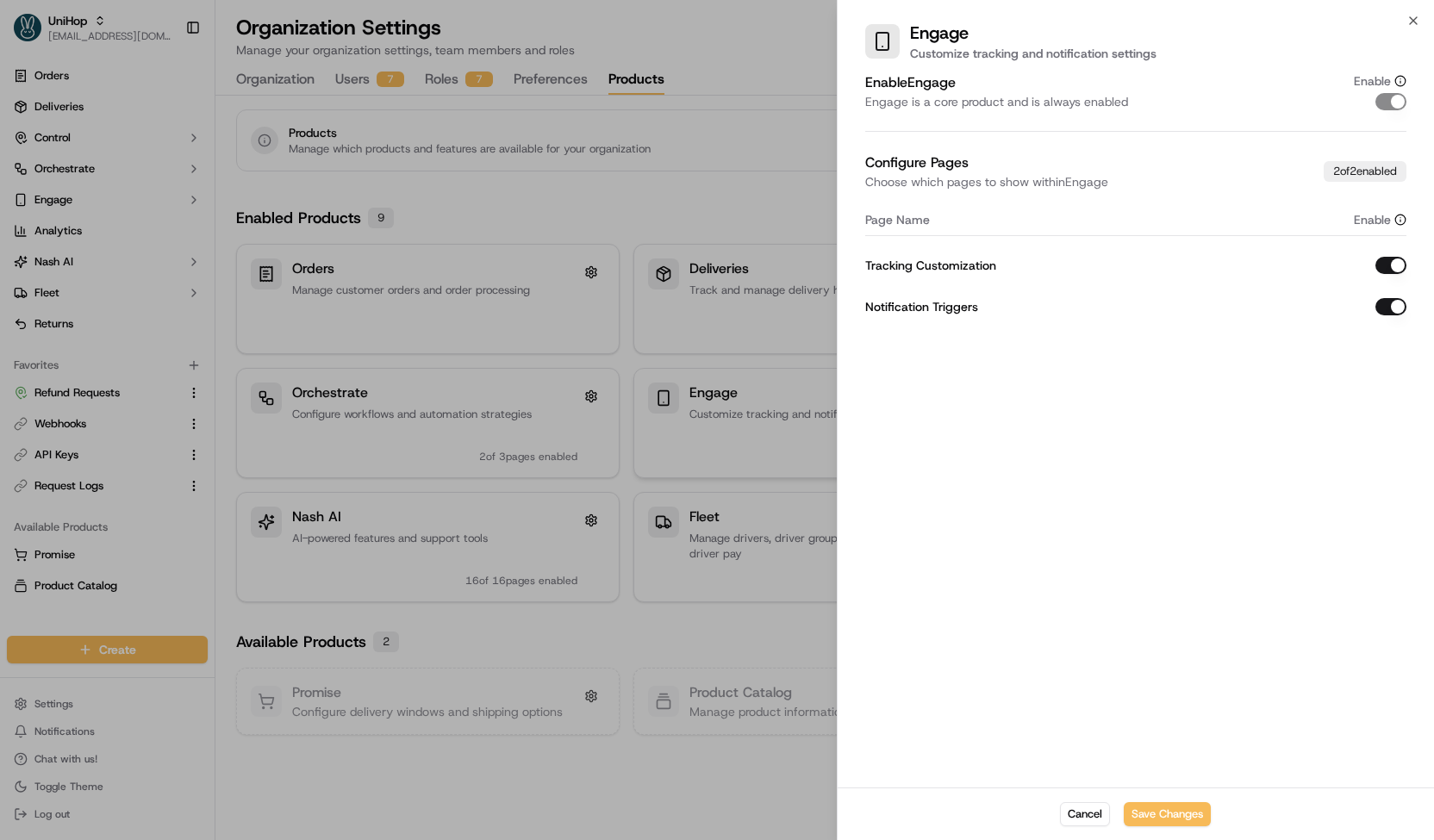
click at [784, 417] on div at bounding box center [717, 420] width 1434 height 840
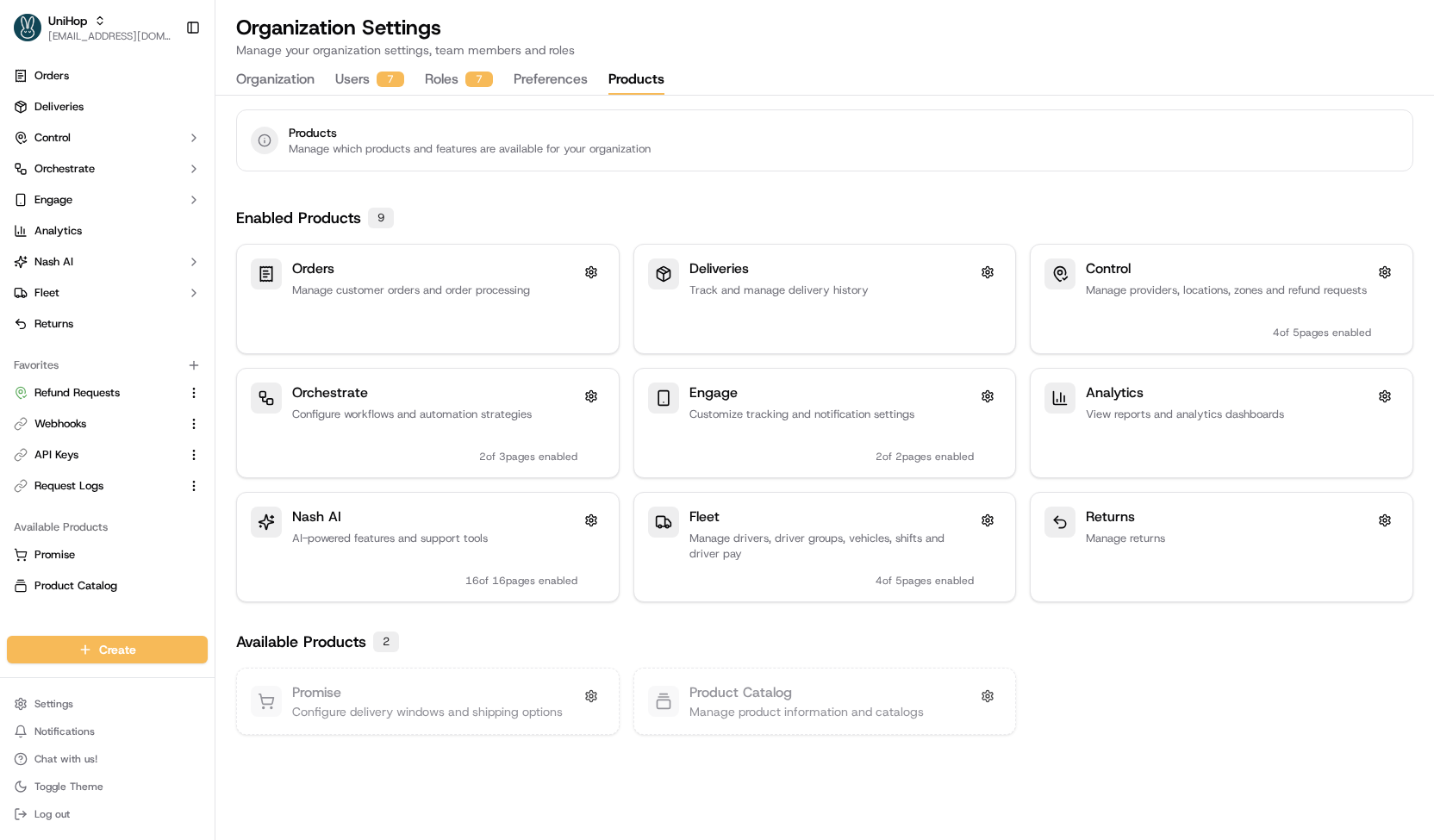
click at [131, 309] on ul "Orders Deliveries Control Orchestrate Engage Analytics Nash AI Fleet Returns" at bounding box center [107, 200] width 201 height 276
click at [129, 316] on link "Returns" at bounding box center [107, 324] width 201 height 27
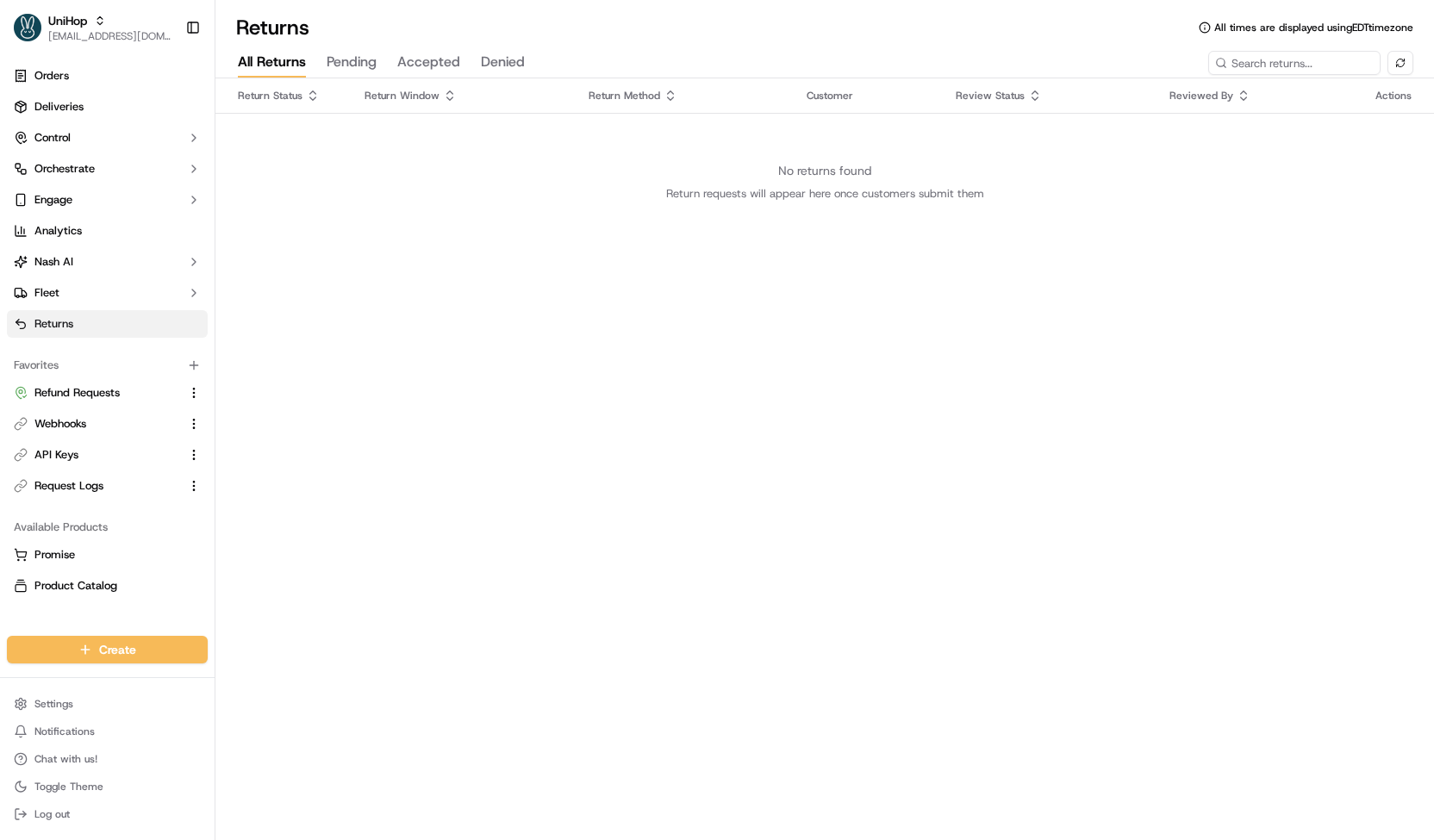
click at [355, 60] on button "Pending" at bounding box center [351, 63] width 50 height 29
click at [431, 60] on button "Accepted" at bounding box center [428, 63] width 63 height 29
click at [504, 58] on button "Denied" at bounding box center [503, 63] width 44 height 29
click at [286, 70] on button "All Returns" at bounding box center [272, 63] width 68 height 29
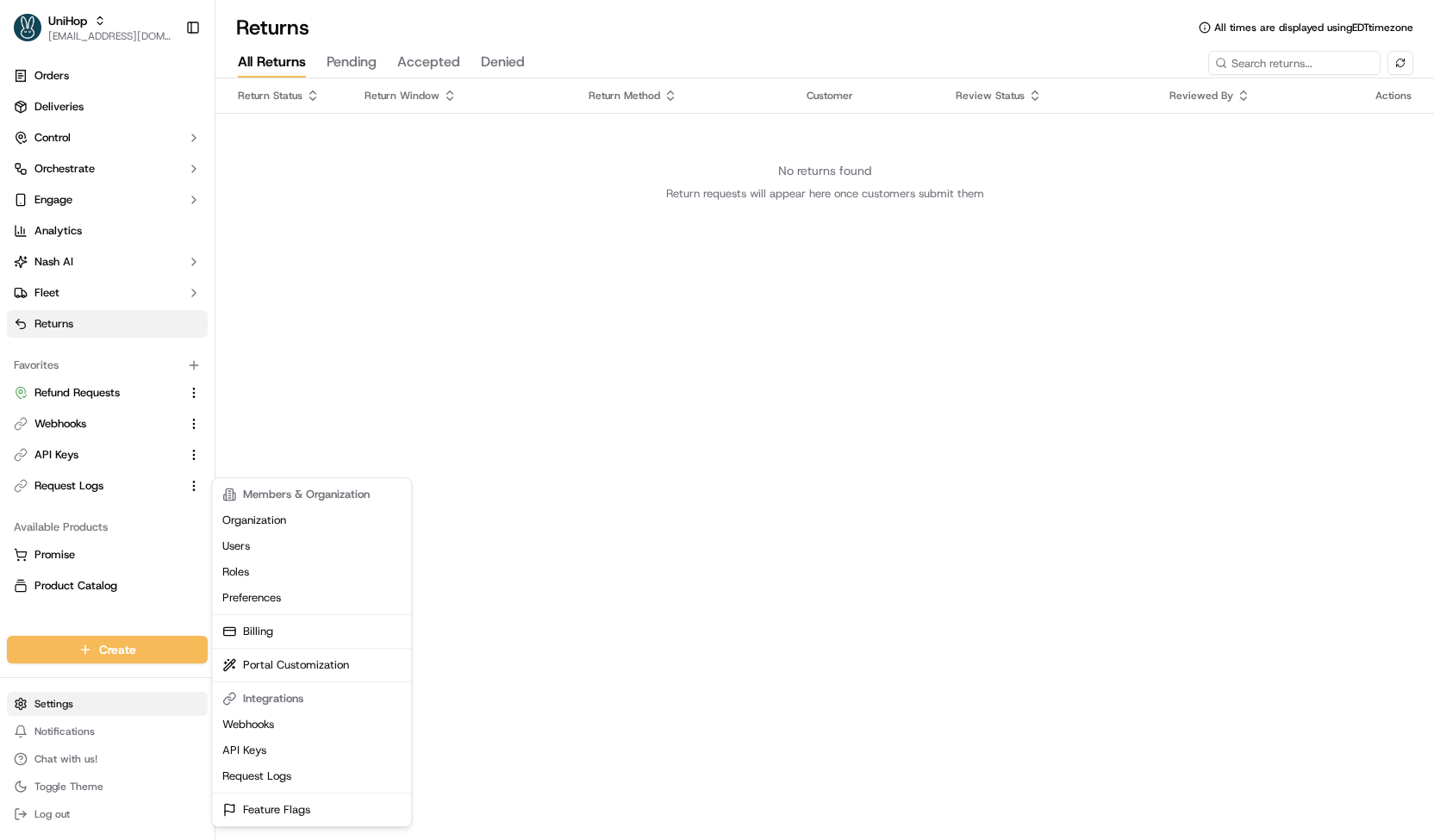
click at [113, 707] on html "UniHop contact@unihop.app Toggle Sidebar Orders Deliveries Control Orchestrate …" at bounding box center [717, 420] width 1434 height 840
click at [268, 594] on link "Preferences" at bounding box center [312, 597] width 192 height 26
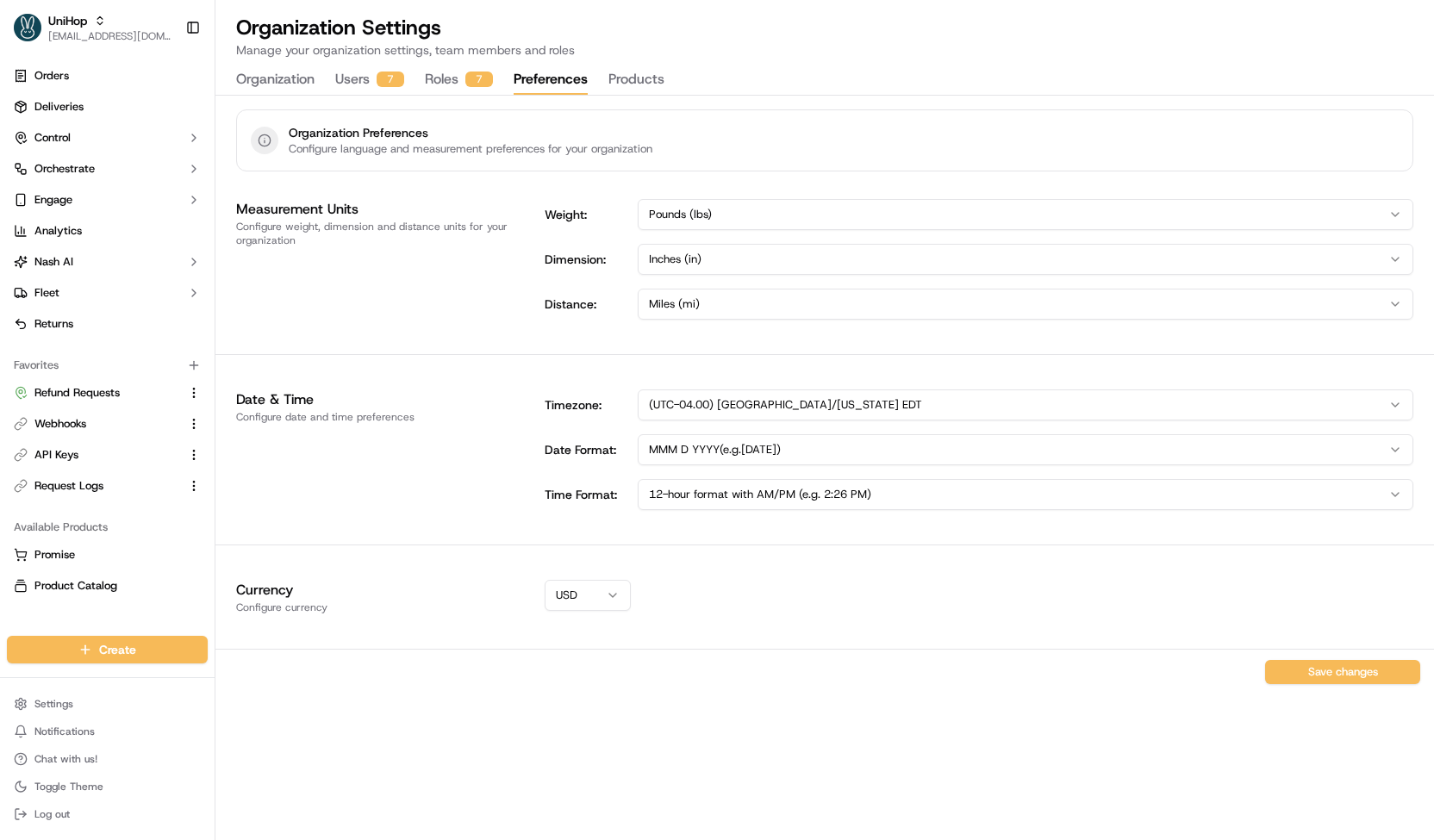
click at [615, 83] on button "Products" at bounding box center [636, 80] width 56 height 29
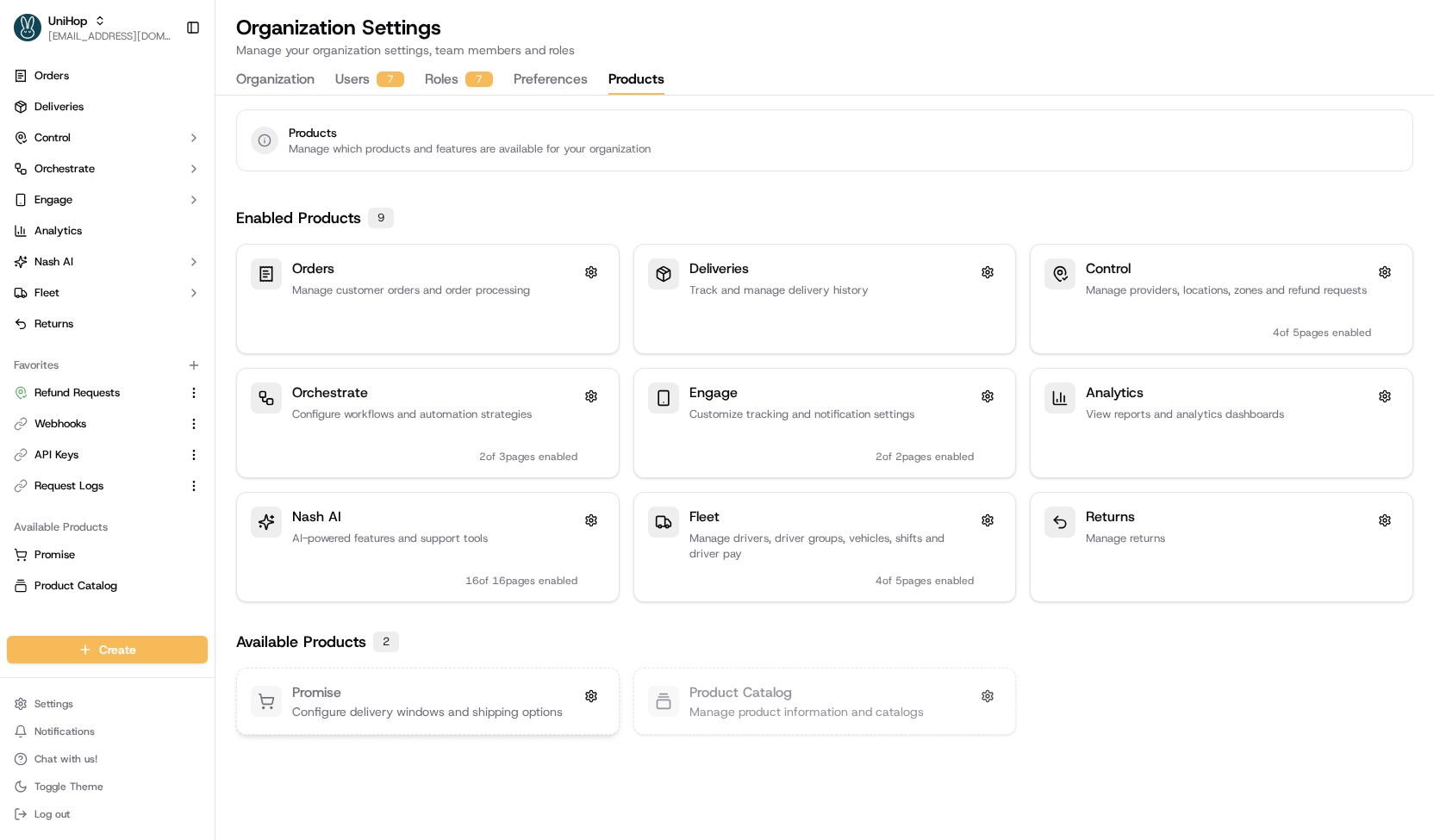
click at [527, 689] on div "Promise" at bounding box center [427, 693] width 270 height 21
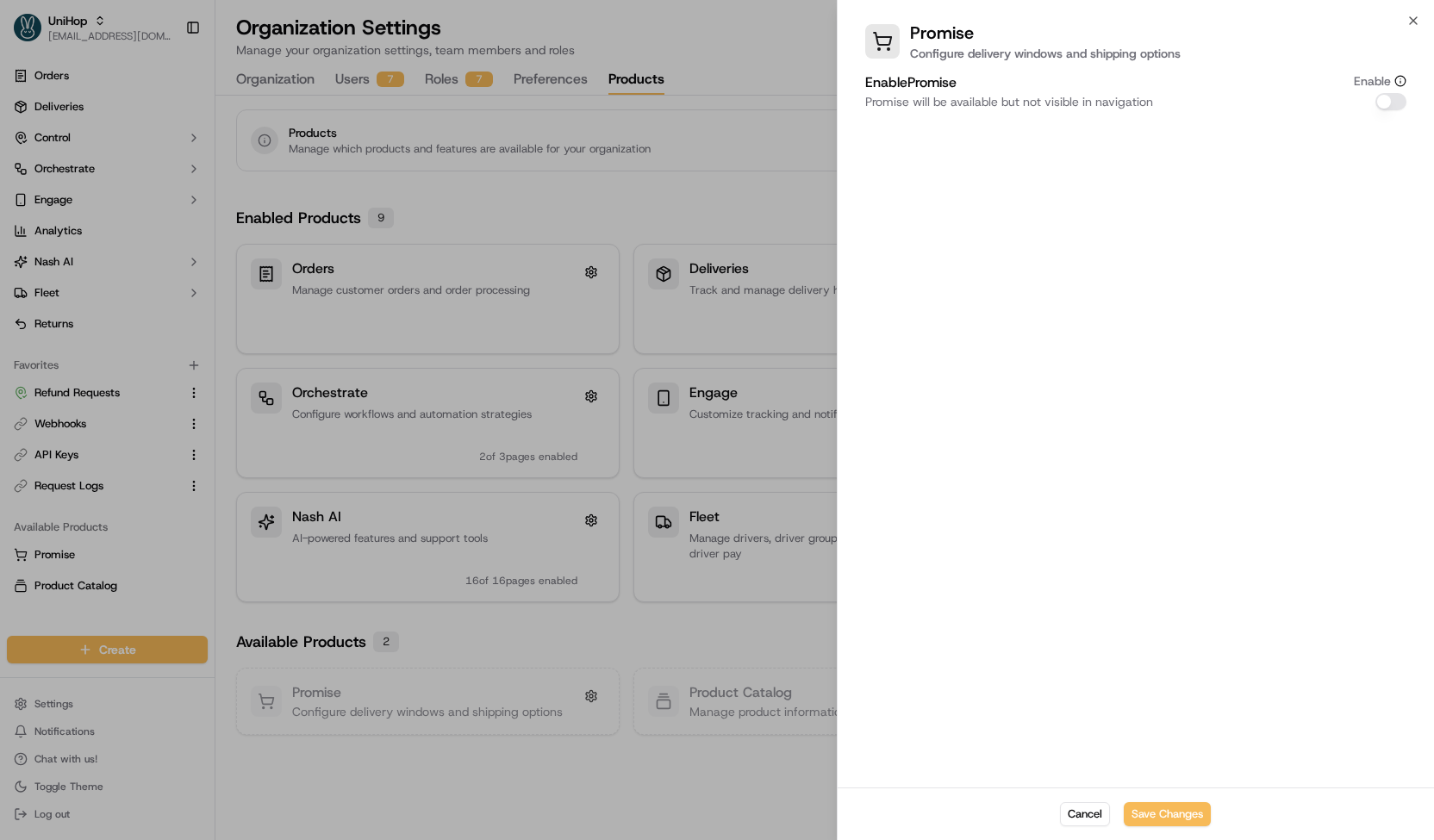
click at [710, 605] on div at bounding box center [717, 420] width 1434 height 840
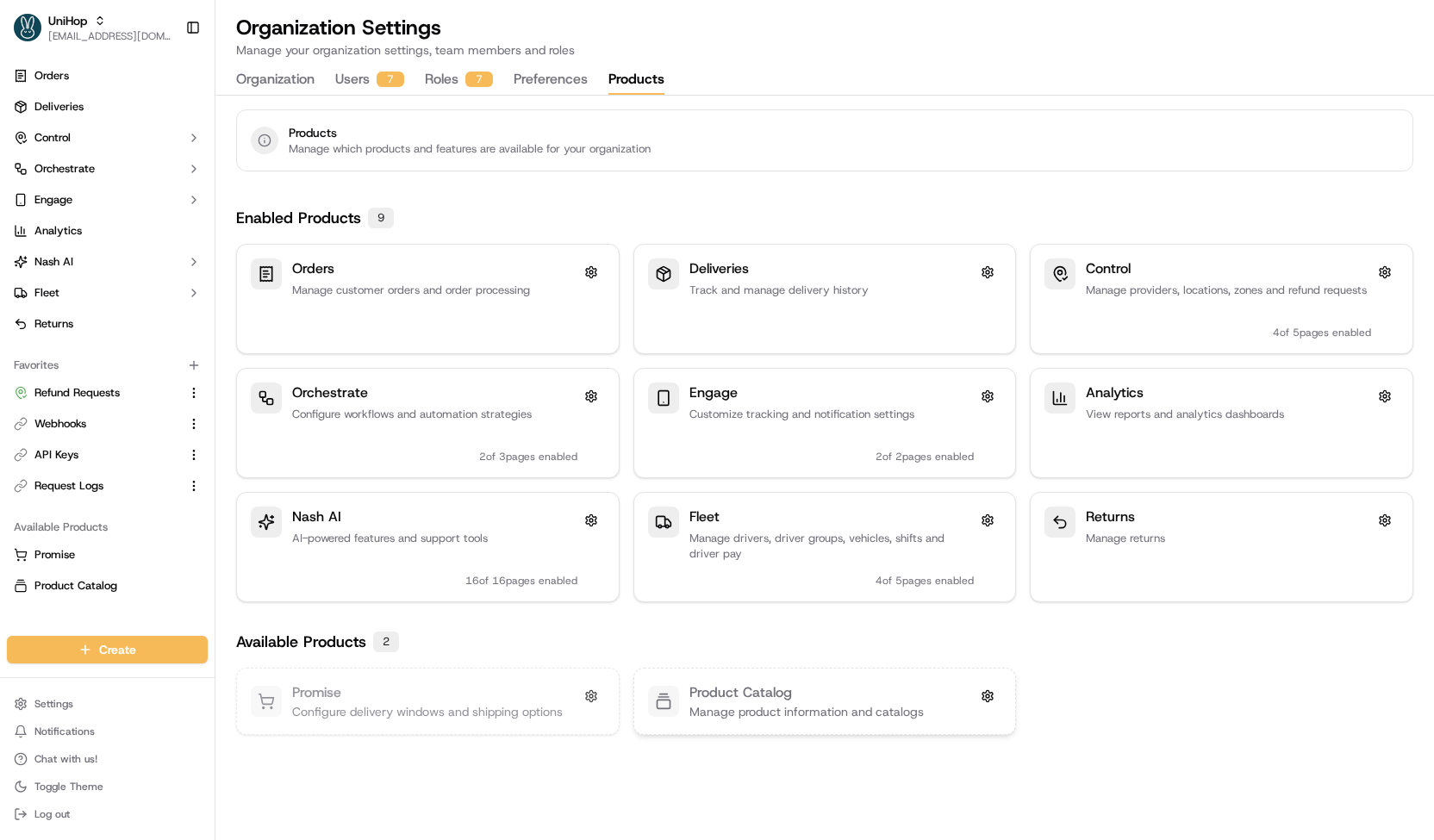
click at [730, 687] on h3 "Product Catalog" at bounding box center [740, 693] width 103 height 21
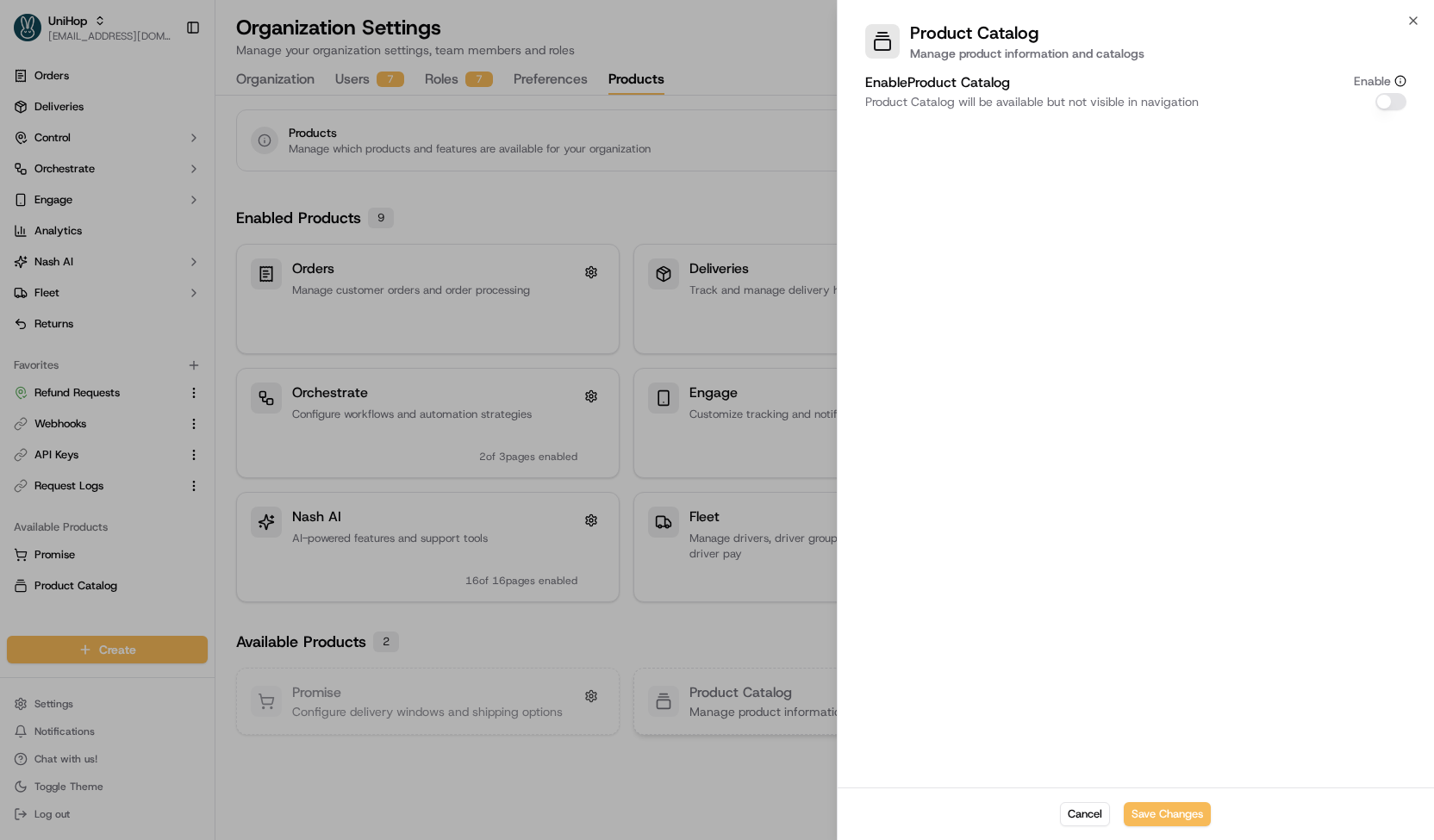
click at [730, 687] on div at bounding box center [717, 420] width 1434 height 840
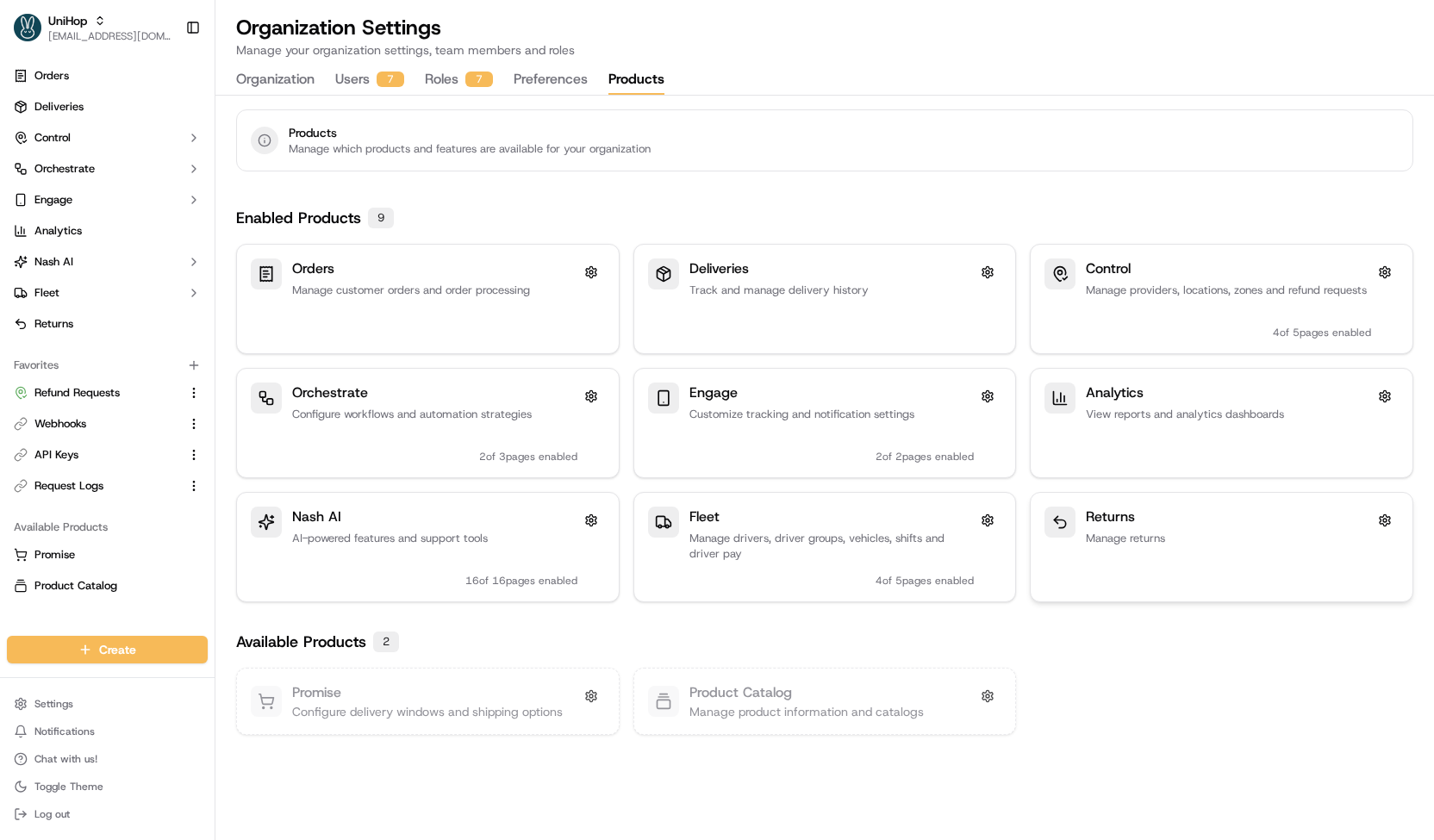
click at [1100, 503] on div "Returns Manage returns" at bounding box center [1221, 547] width 382 height 108
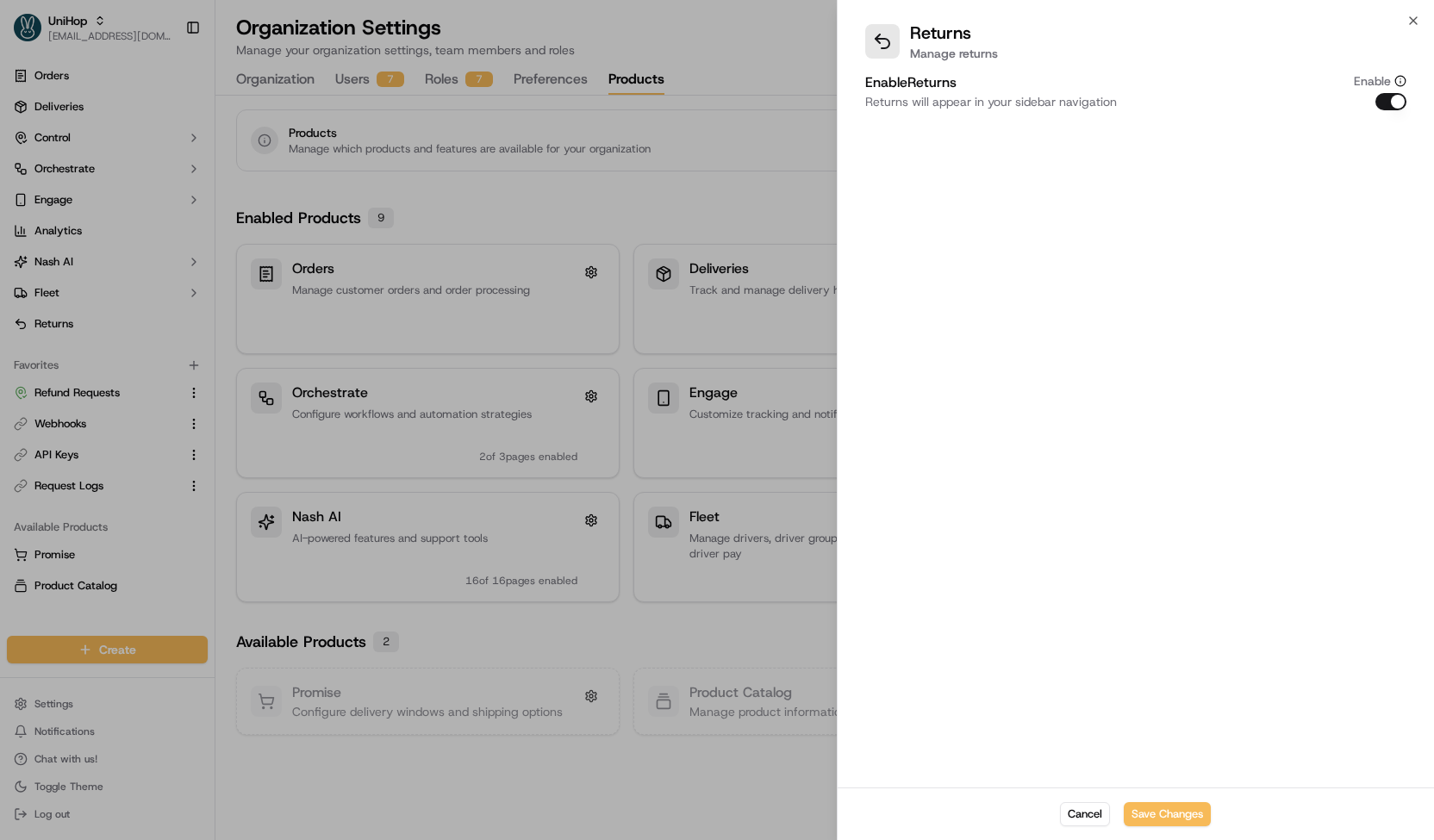
click at [1390, 104] on button "Enable Returns" at bounding box center [1391, 102] width 31 height 17
click at [1177, 820] on button "Save Changes" at bounding box center [1166, 813] width 87 height 24
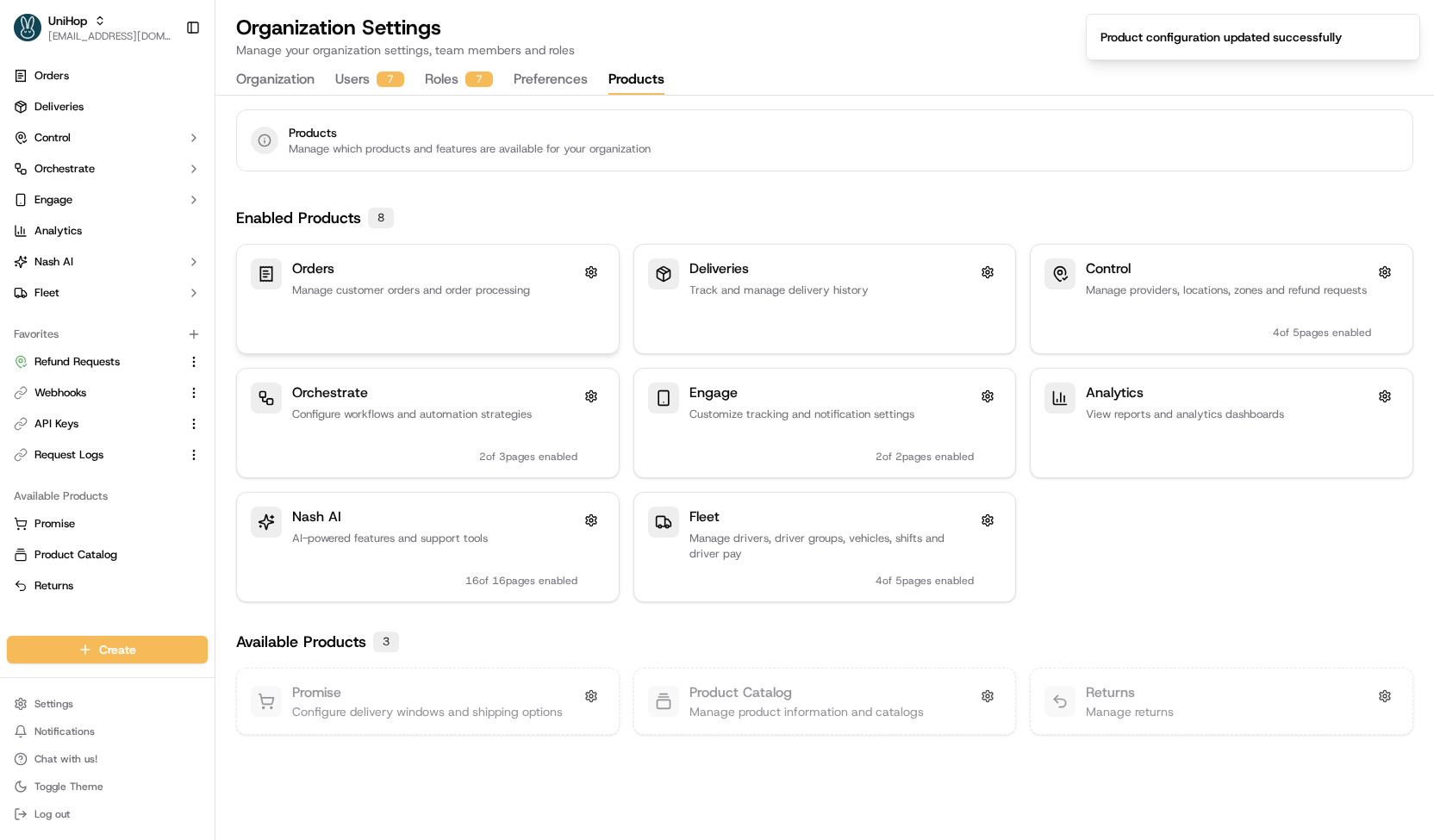
click at [464, 326] on div "Orders Manage customer orders and order processing" at bounding box center [434, 299] width 285 height 81
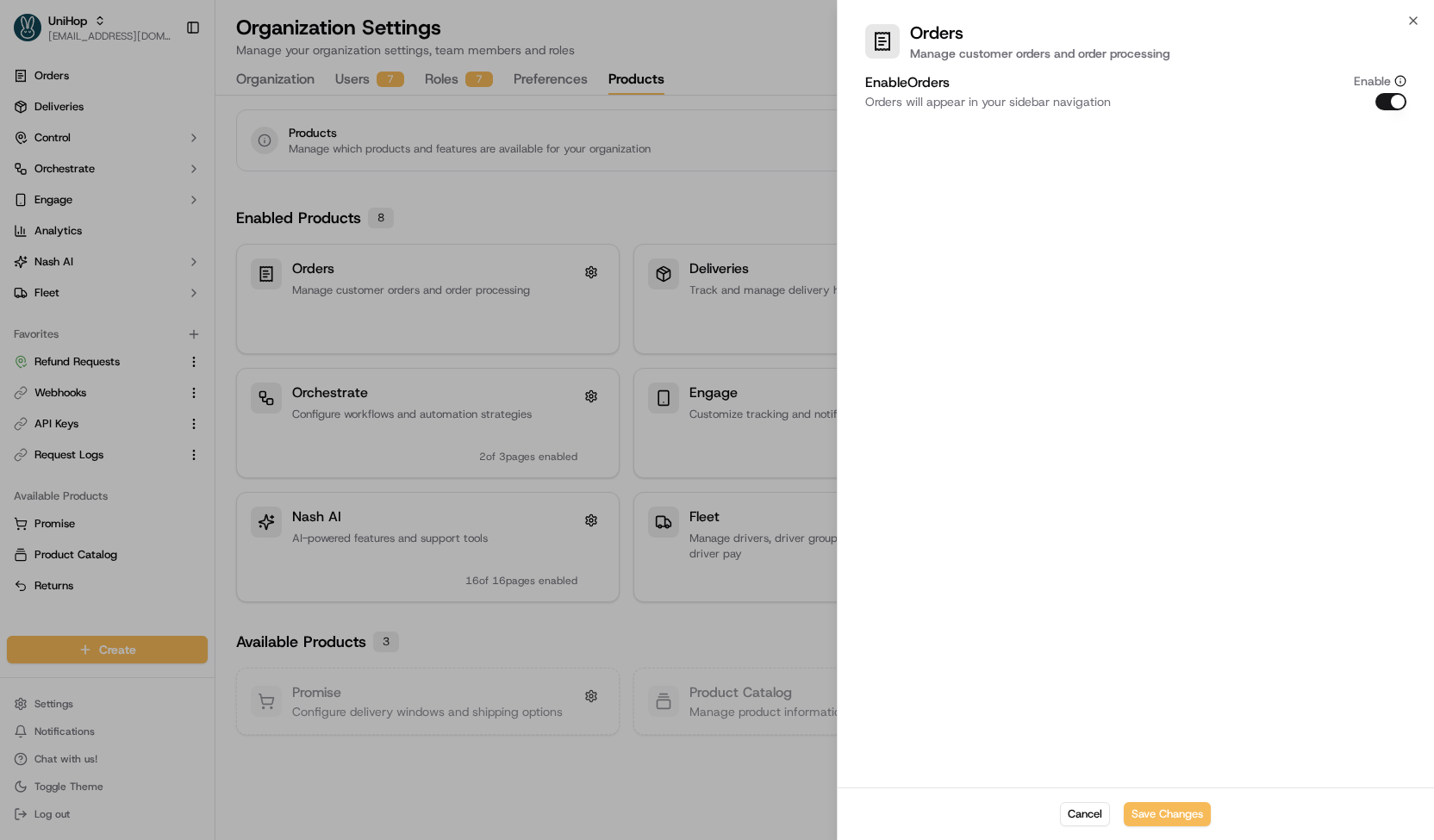
click at [490, 201] on div at bounding box center [717, 420] width 1434 height 840
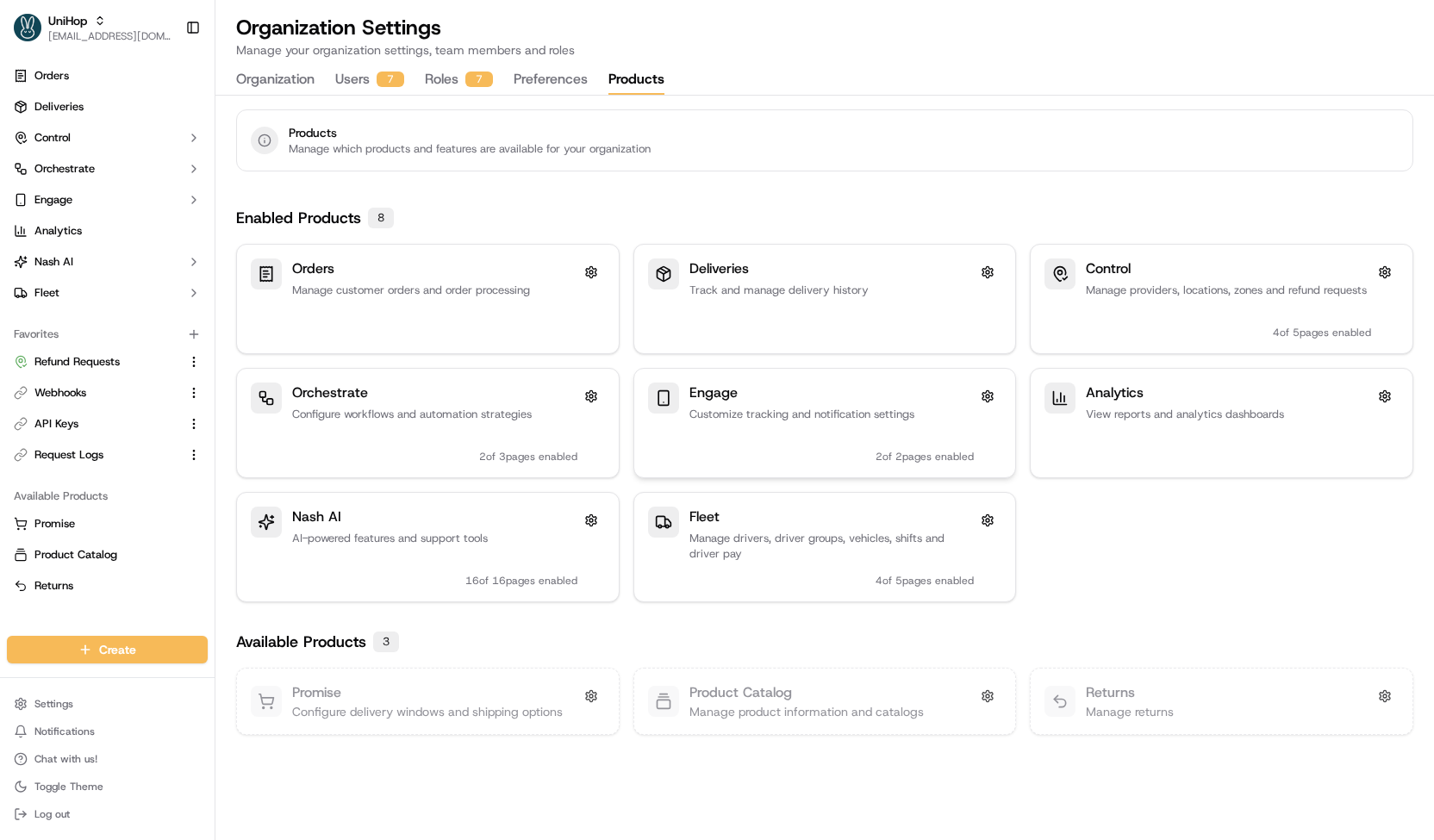
click at [773, 407] on p "Customize tracking and notification settings" at bounding box center [831, 414] width 285 height 16
click at [775, 553] on p "Manage drivers, driver groups, vehicles, shifts and driver pay" at bounding box center [831, 546] width 285 height 31
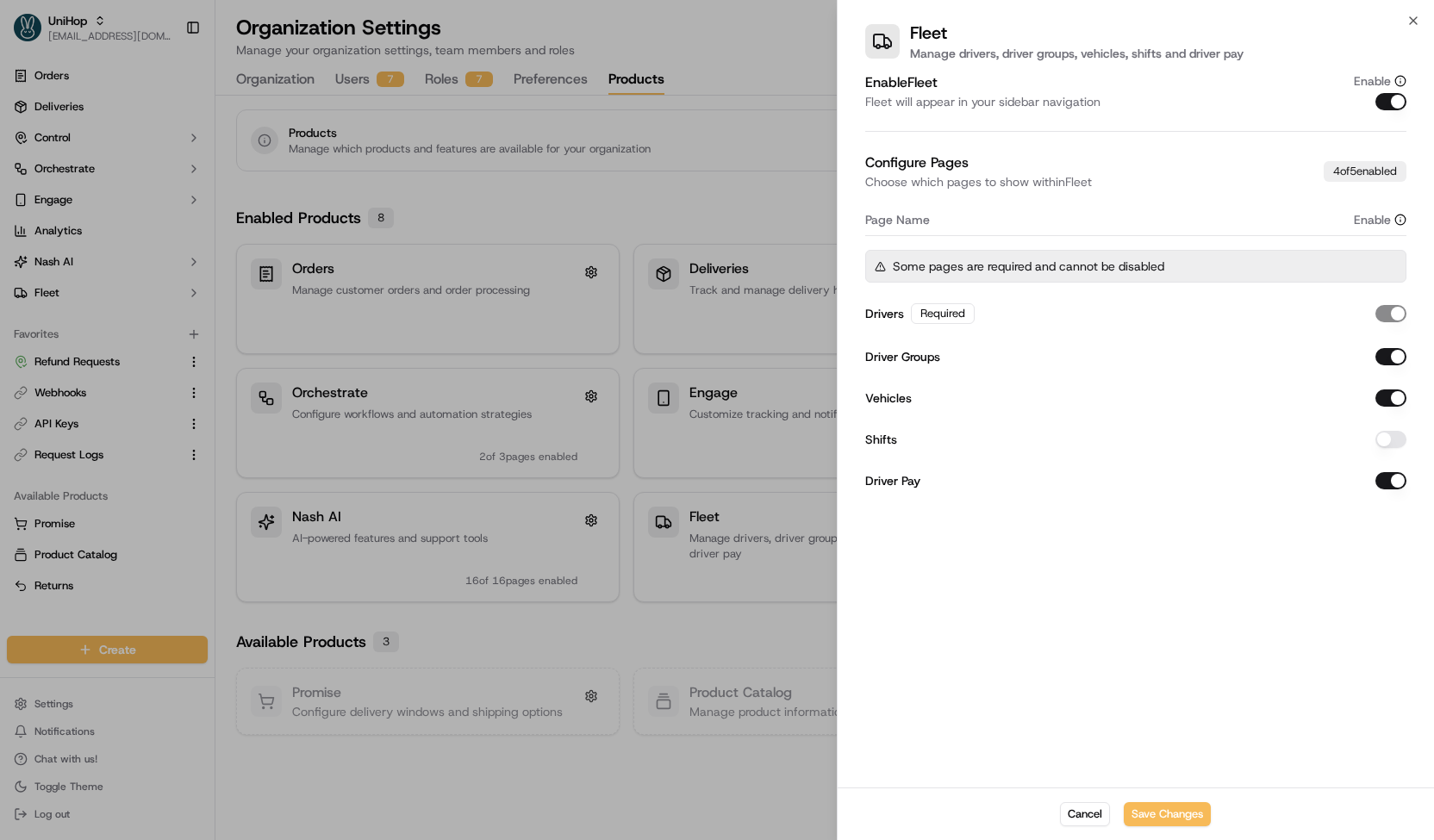
click at [1386, 401] on button "Vehicles" at bounding box center [1391, 398] width 31 height 17
click at [1177, 825] on button "Save Changes" at bounding box center [1166, 813] width 87 height 24
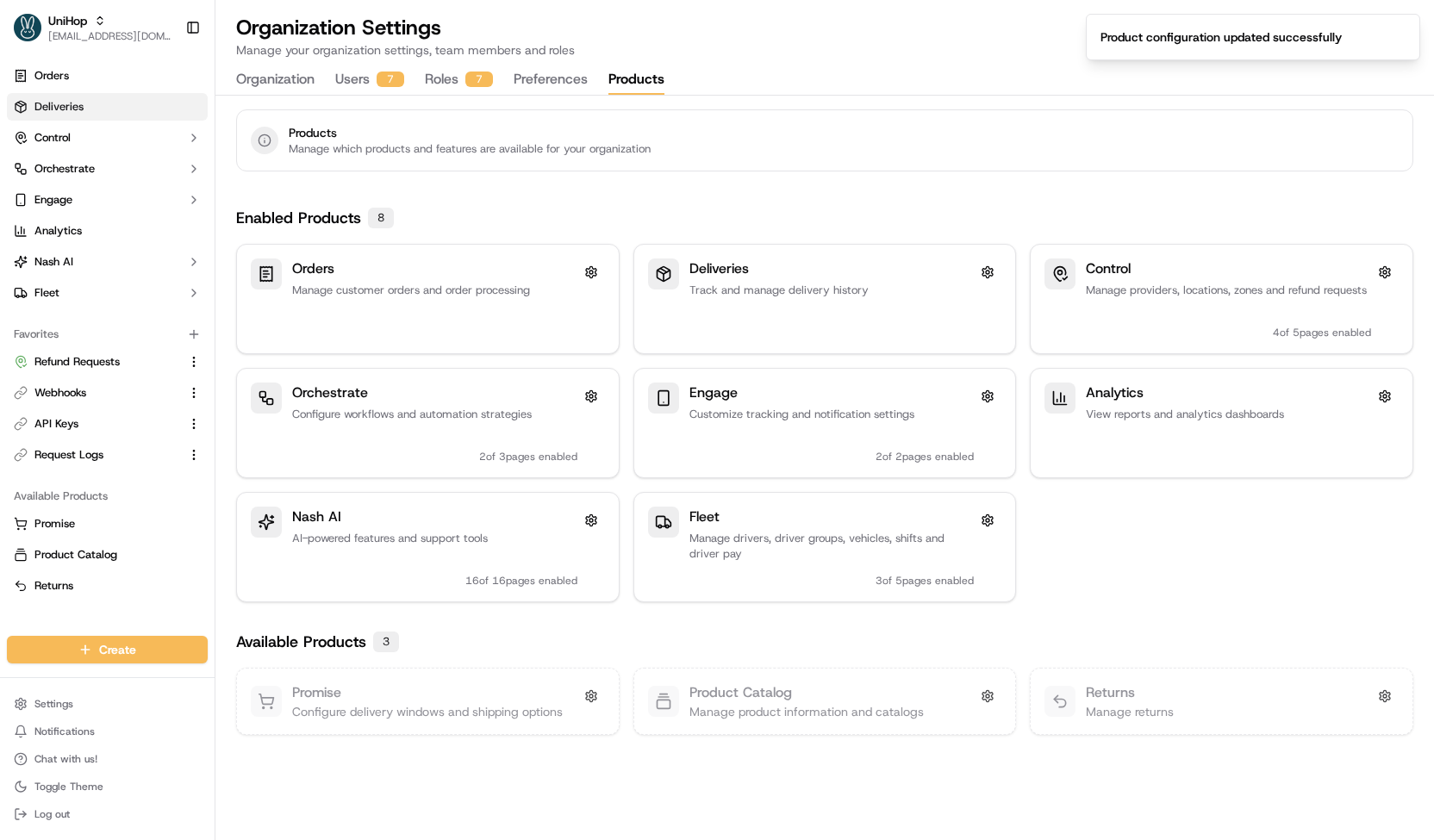
click at [131, 114] on link "Deliveries" at bounding box center [107, 107] width 201 height 27
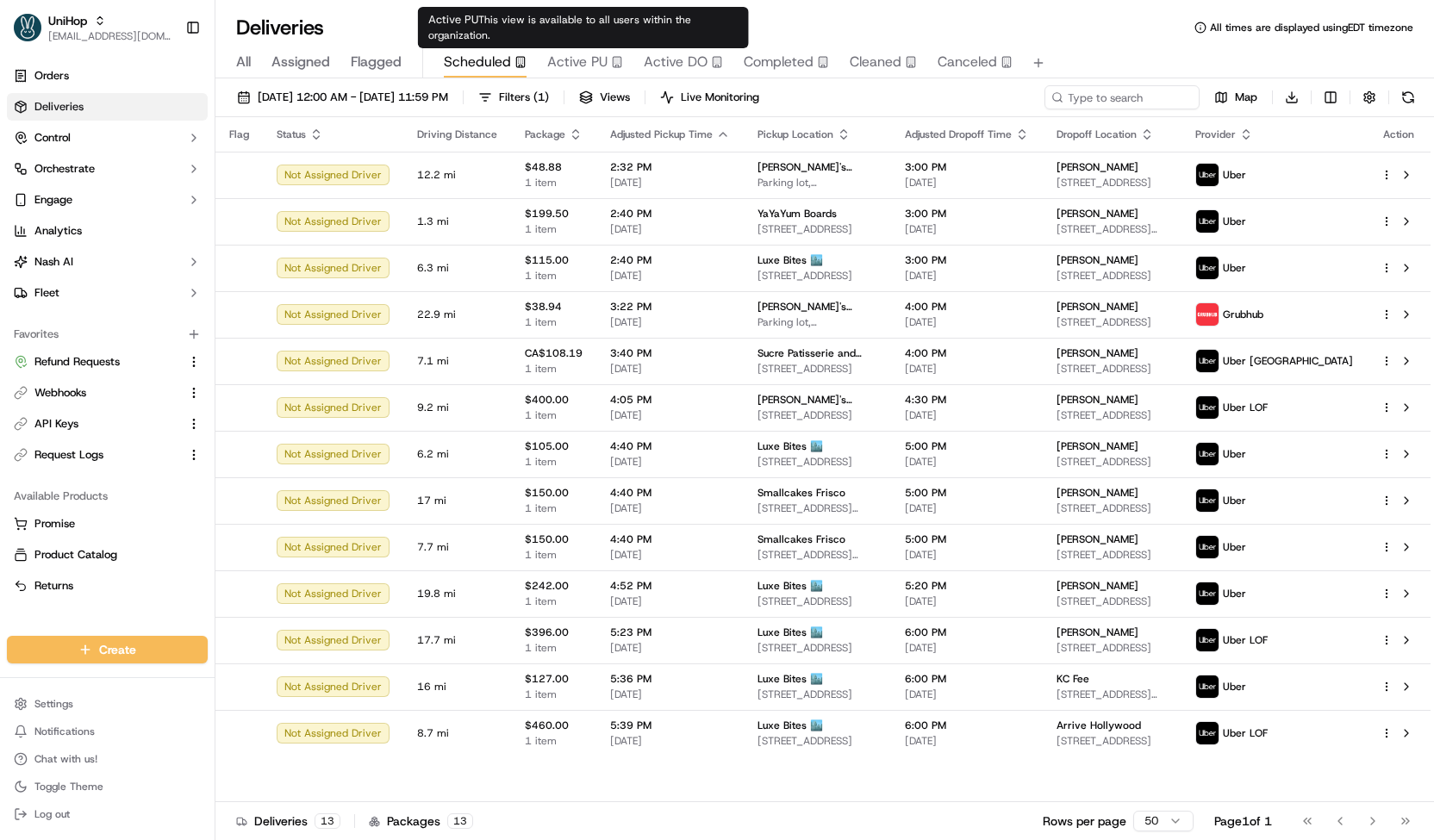
click at [608, 65] on div "Active PU" at bounding box center [585, 61] width 76 height 21
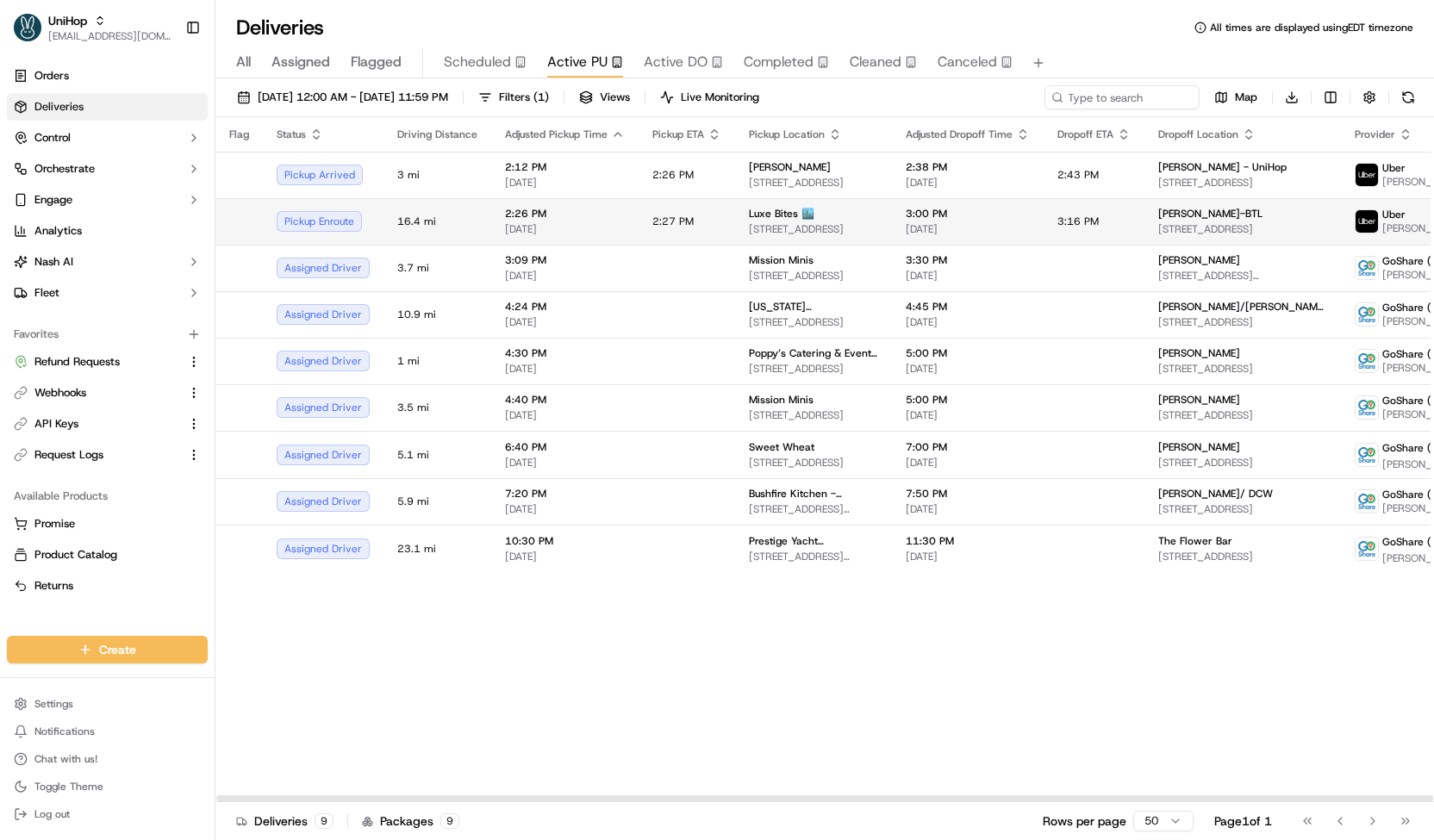
click at [662, 220] on span "2:27 PM" at bounding box center [673, 221] width 41 height 14
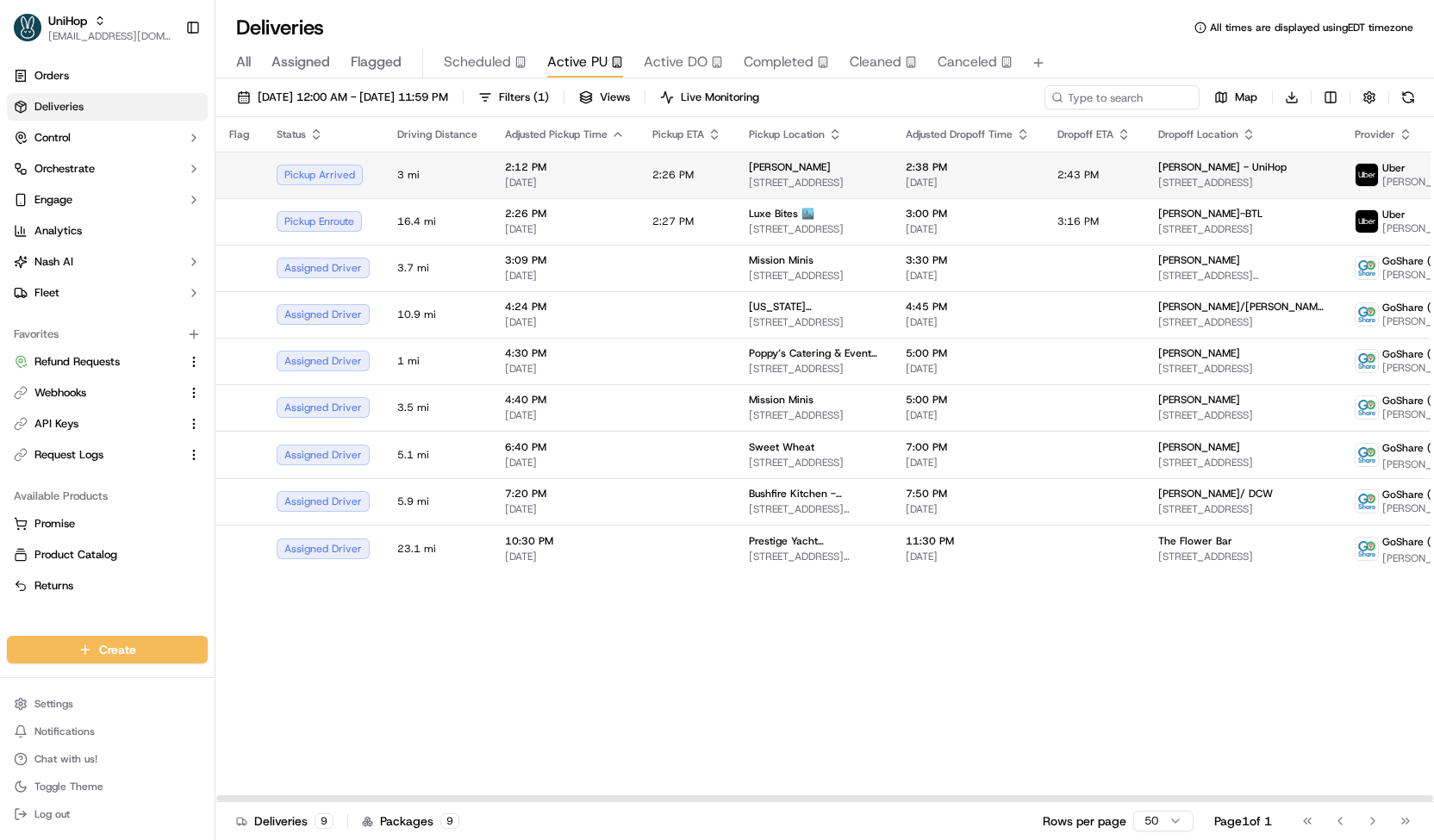
click at [684, 166] on td "2:26 PM" at bounding box center [686, 174] width 96 height 47
click at [663, 72] on button "Active DO" at bounding box center [683, 63] width 80 height 29
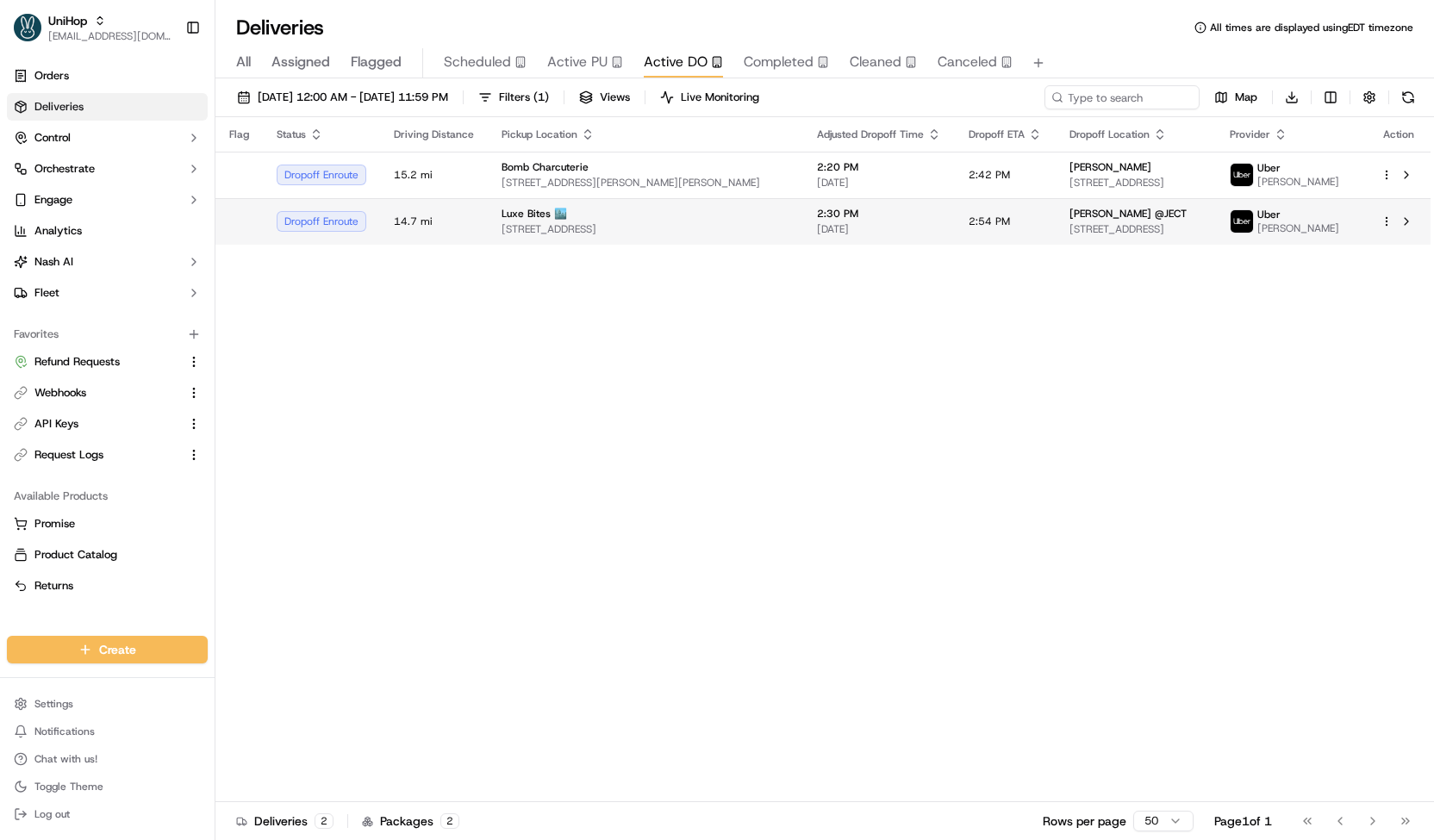
click at [672, 235] on span "[STREET_ADDRESS]" at bounding box center [645, 229] width 288 height 14
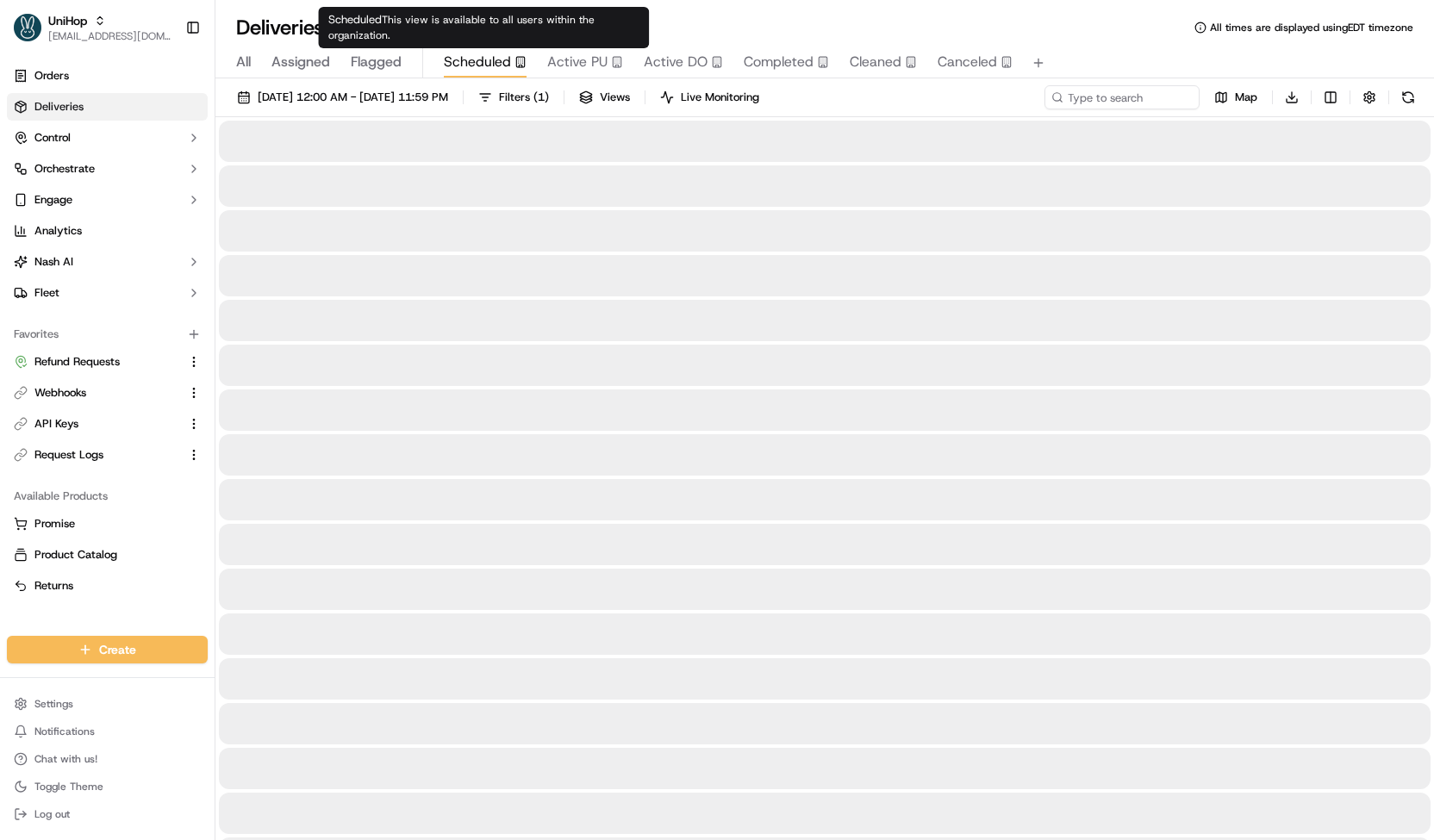
click at [478, 63] on span "Scheduled" at bounding box center [476, 61] width 67 height 21
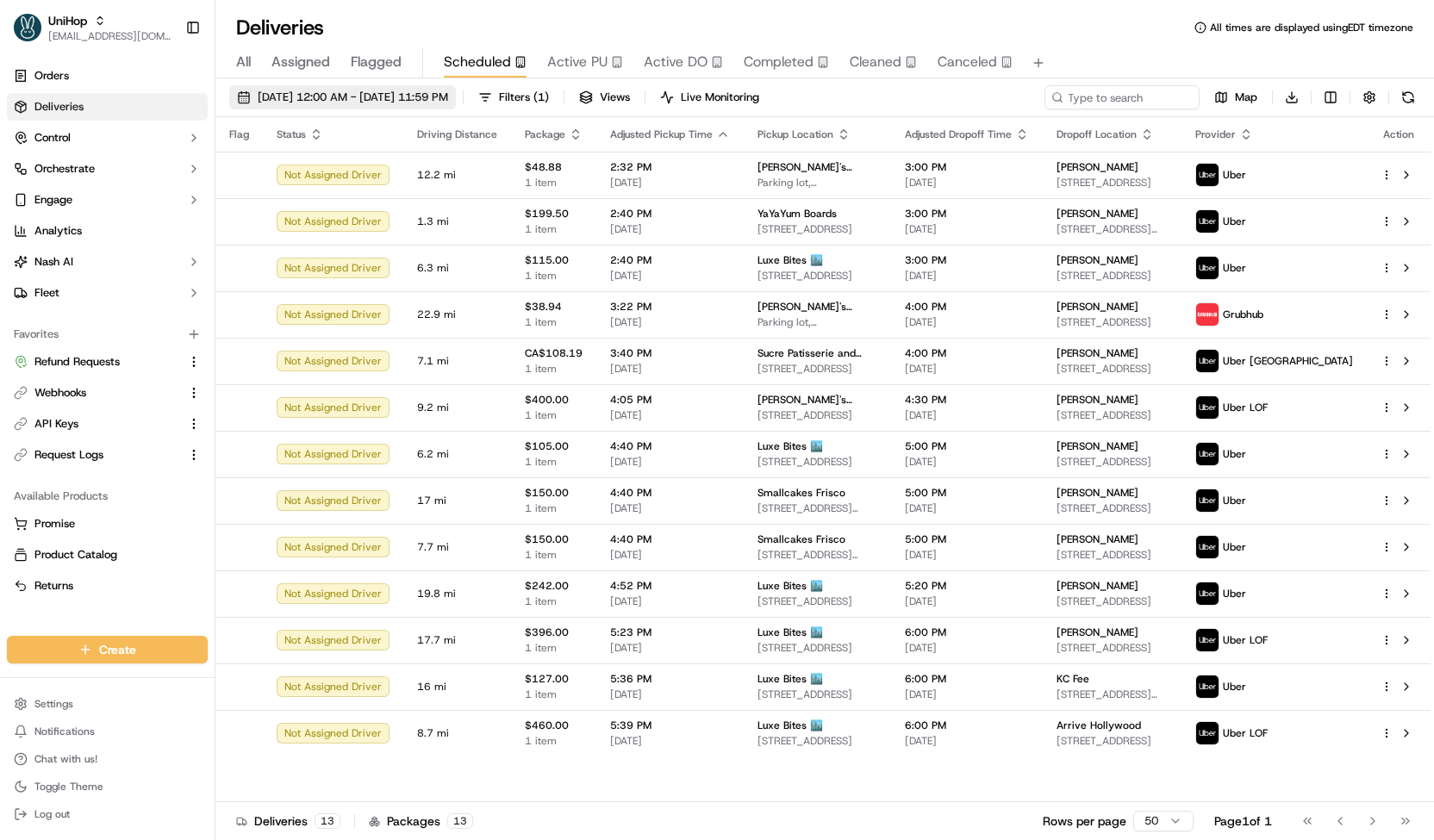
click at [448, 93] on span "[DATE] 12:00 AM - [DATE] 11:59 PM" at bounding box center [353, 97] width 191 height 16
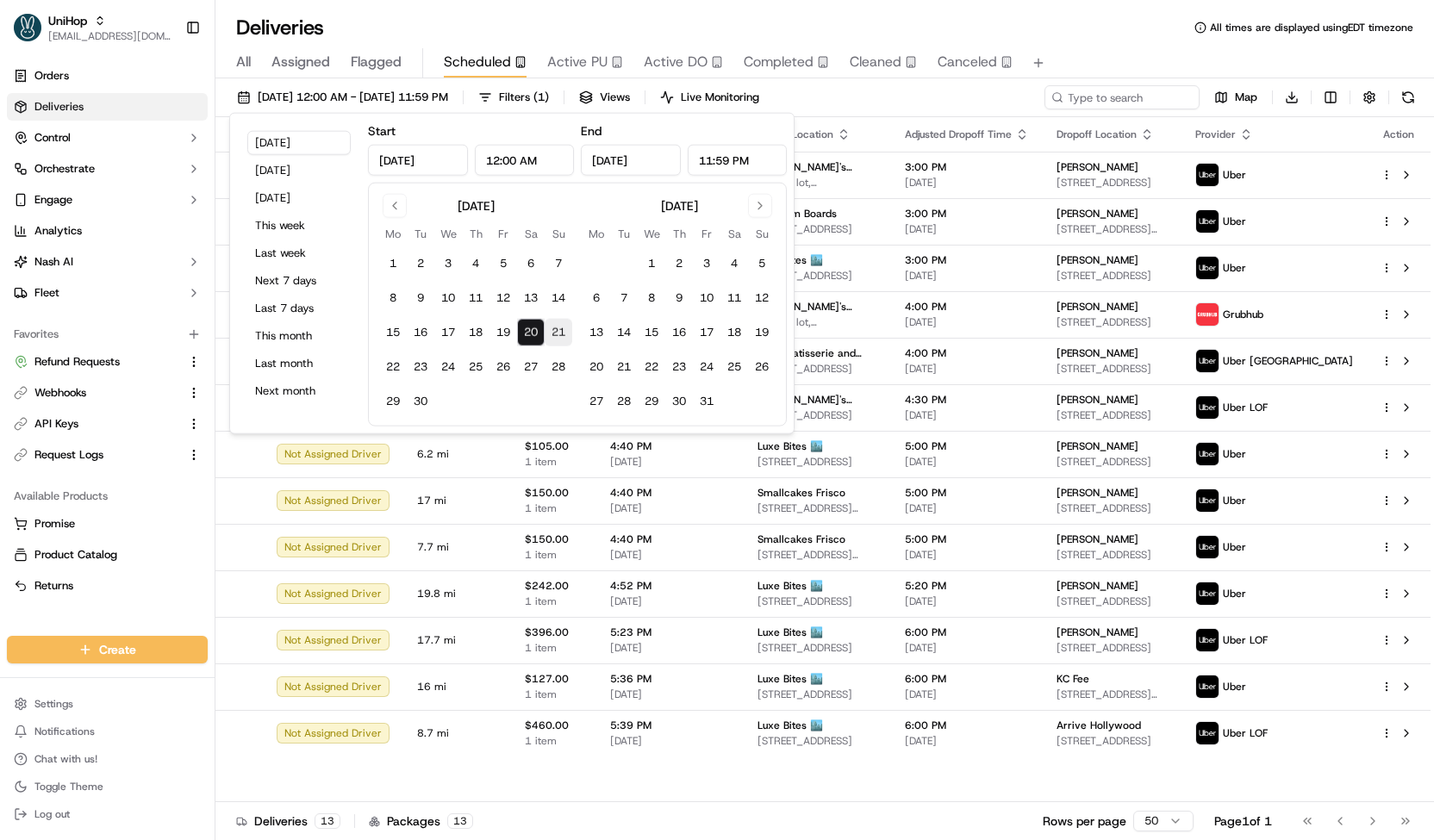
click at [565, 342] on button "21" at bounding box center [558, 333] width 27 height 27
type input "Sep 21, 2025"
click at [565, 342] on button "21" at bounding box center [558, 333] width 27 height 27
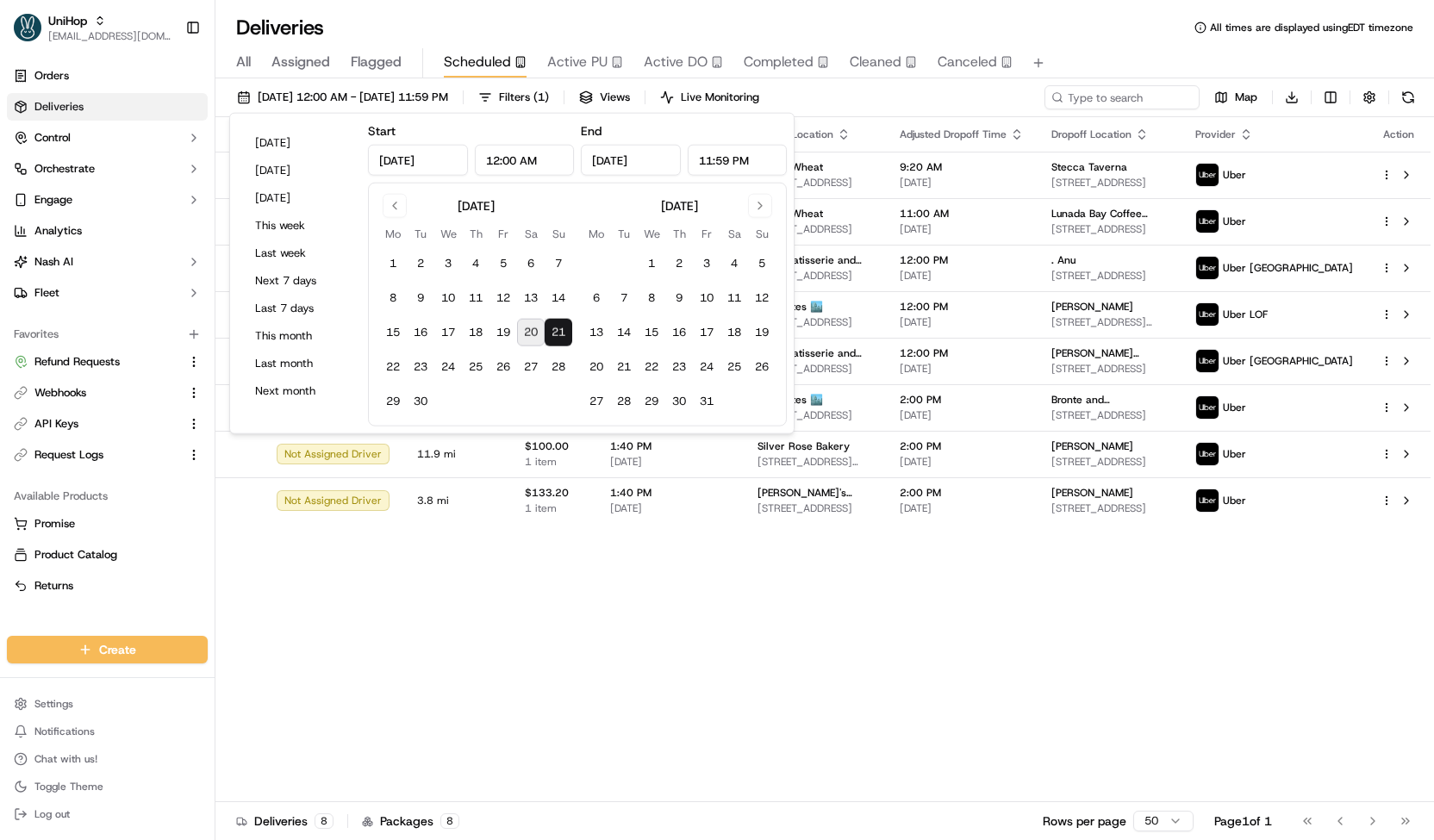
click at [853, 95] on div "Sep 21 2025 12:00 AM - Sep 21 2025 11:59 PM Filters ( 1 ) Views Live Monitoring…" at bounding box center [825, 101] width 1219 height 32
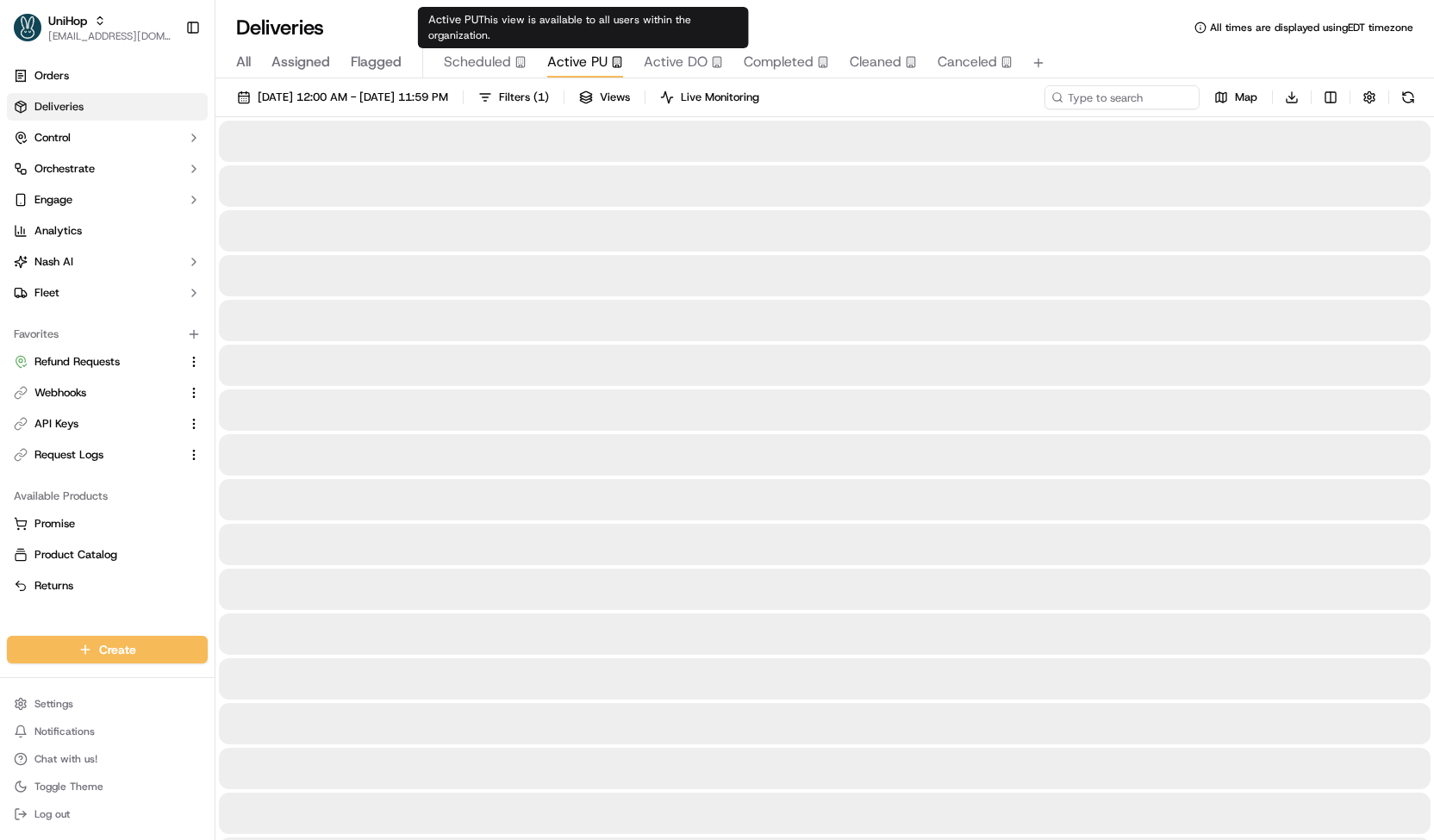
click at [578, 52] on span "Active PU" at bounding box center [577, 61] width 60 height 21
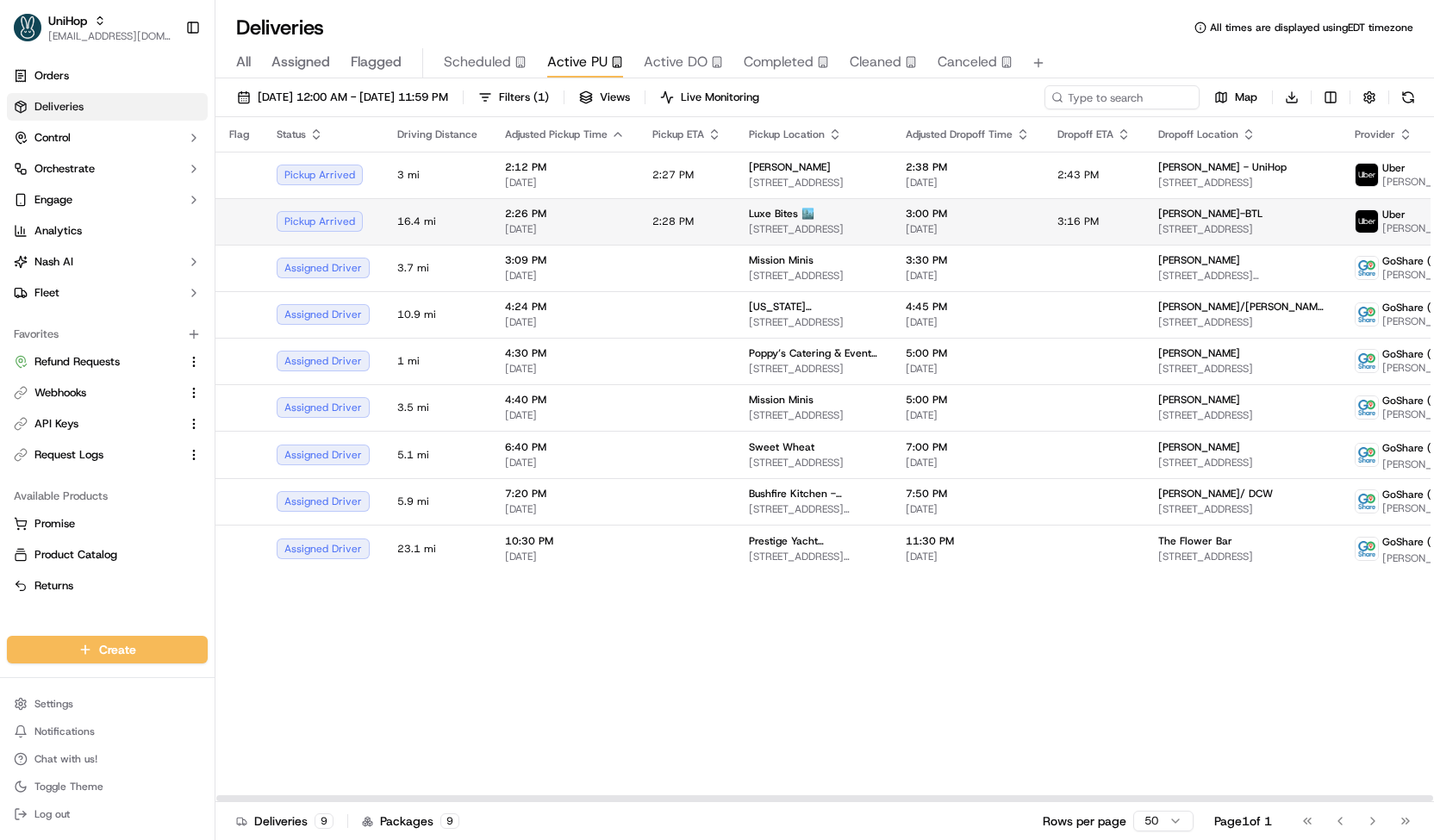
click at [698, 223] on td "2:28 PM" at bounding box center [686, 221] width 96 height 47
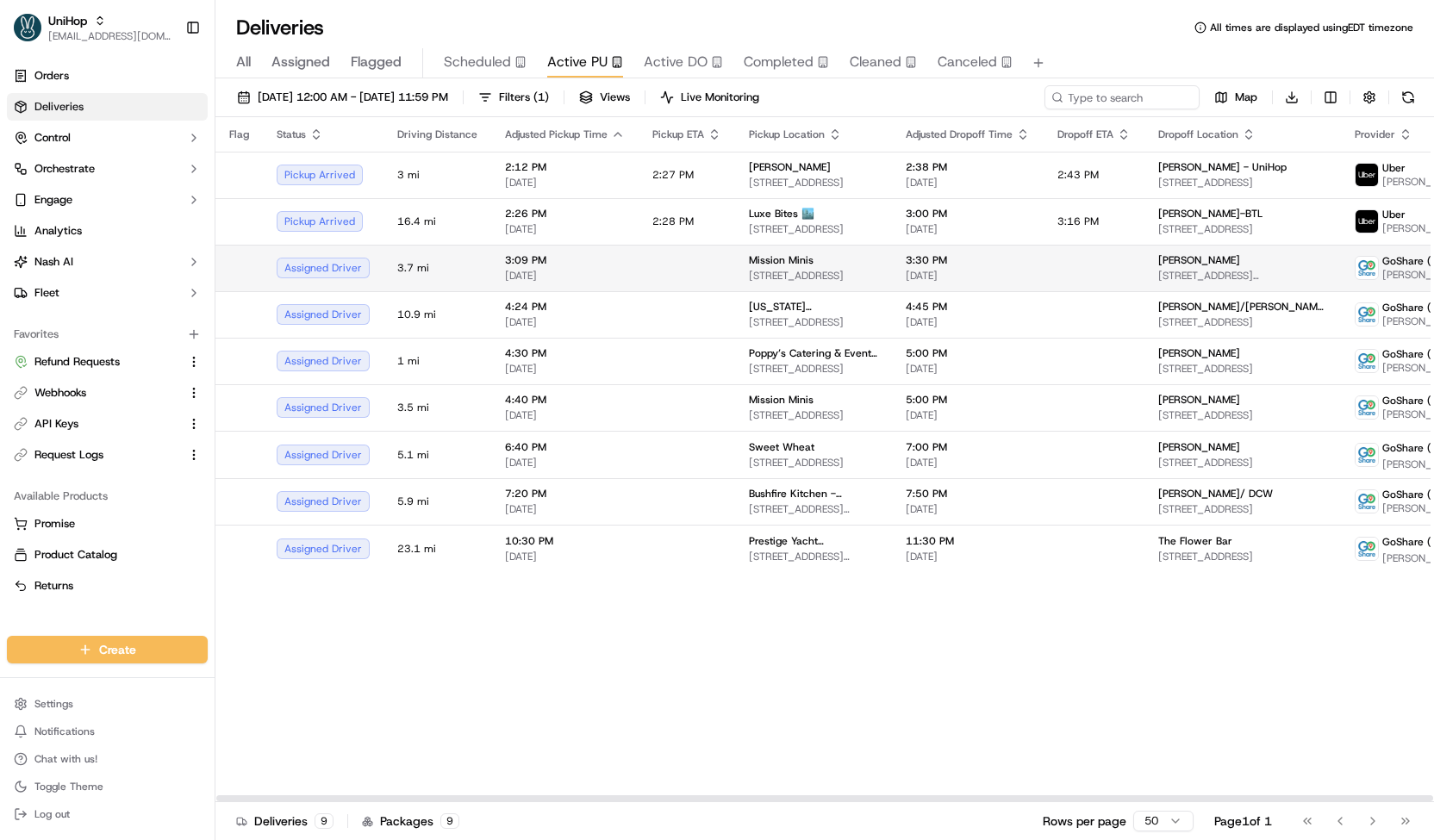
click at [710, 266] on td at bounding box center [686, 267] width 96 height 47
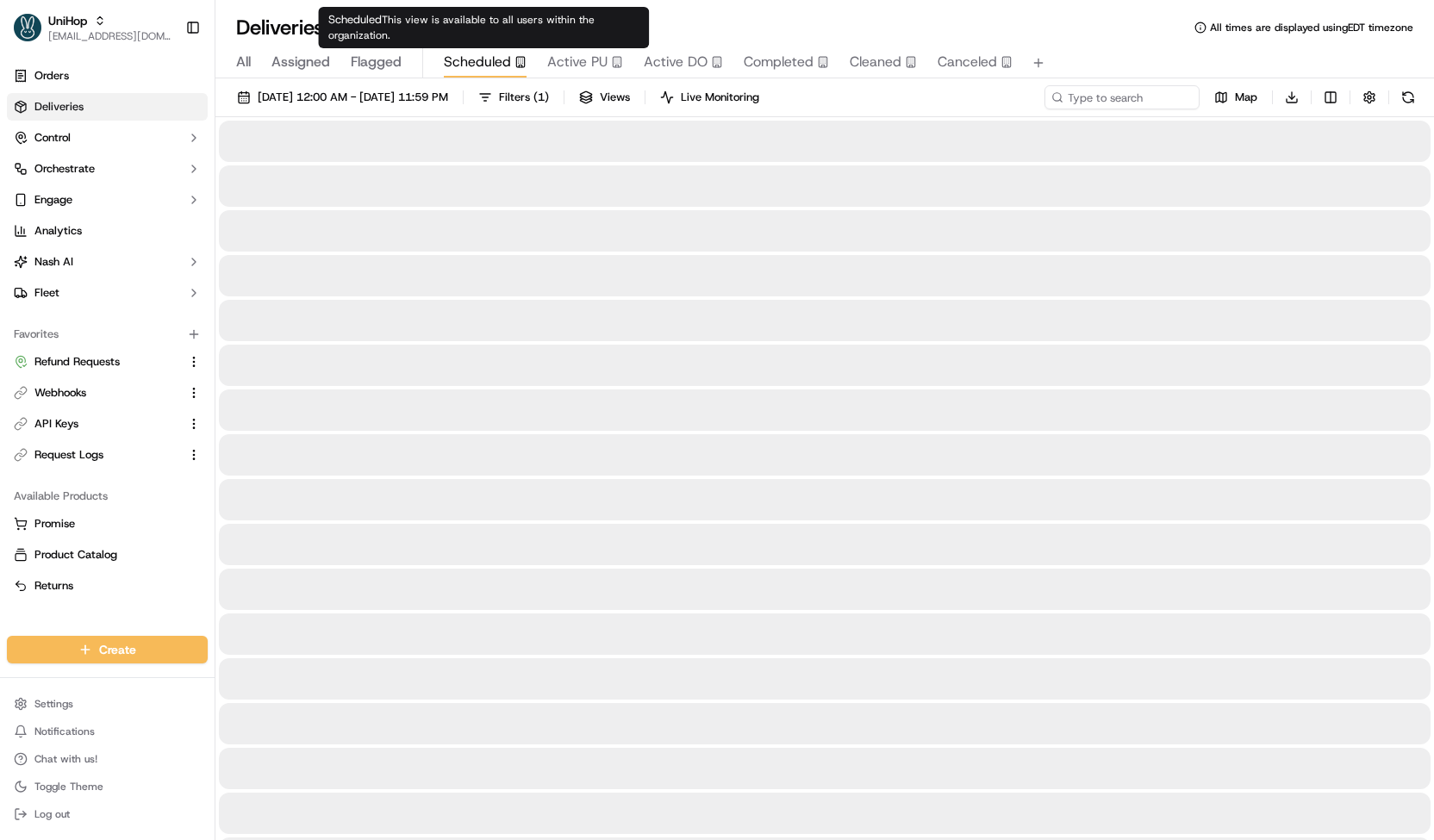
click at [481, 52] on body "UniHop contact@unihop.app Toggle Sidebar Orders Deliveries Control Orchestrate …" at bounding box center [717, 420] width 1434 height 840
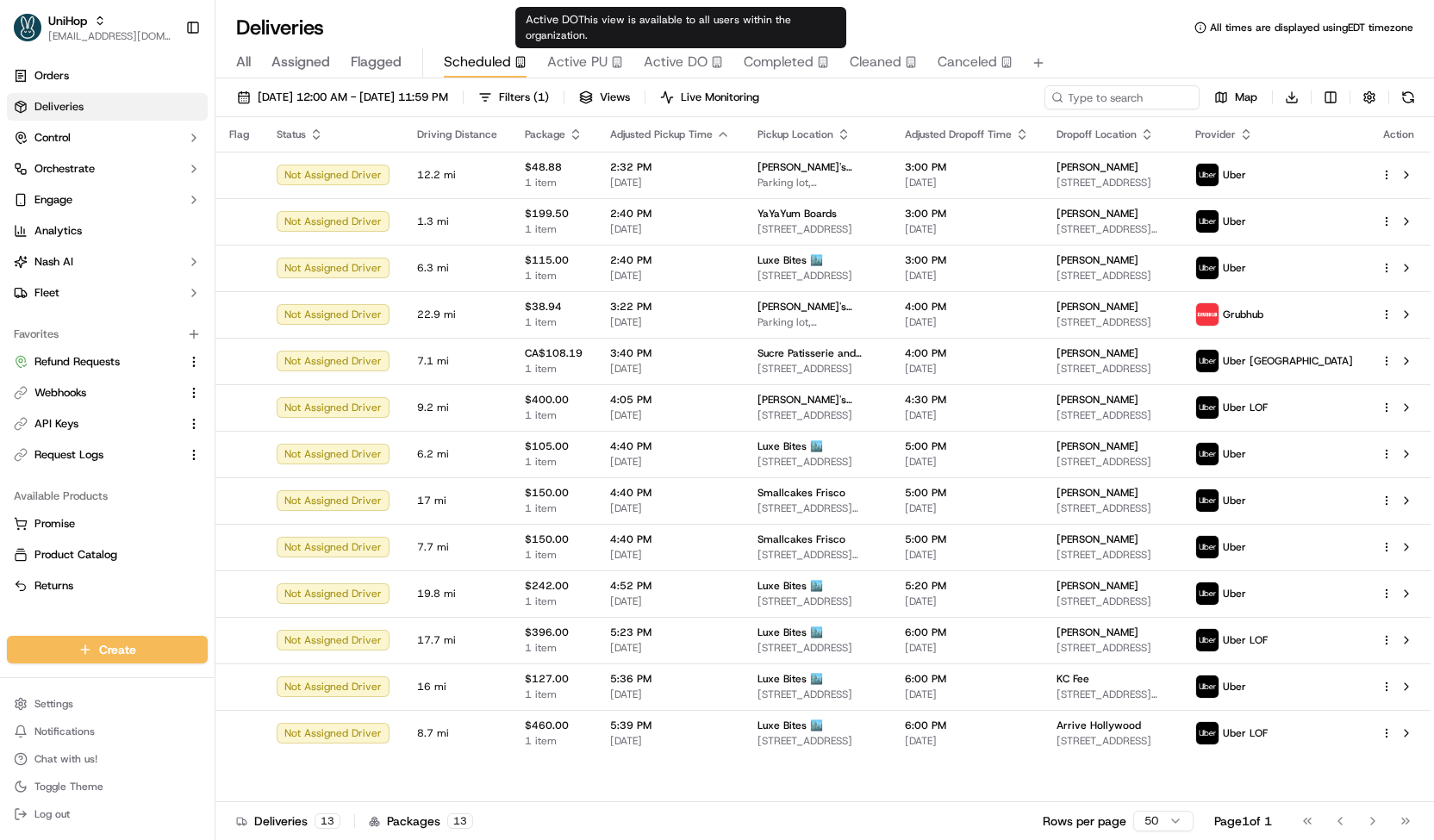
click at [593, 55] on span "Active PU" at bounding box center [577, 61] width 60 height 21
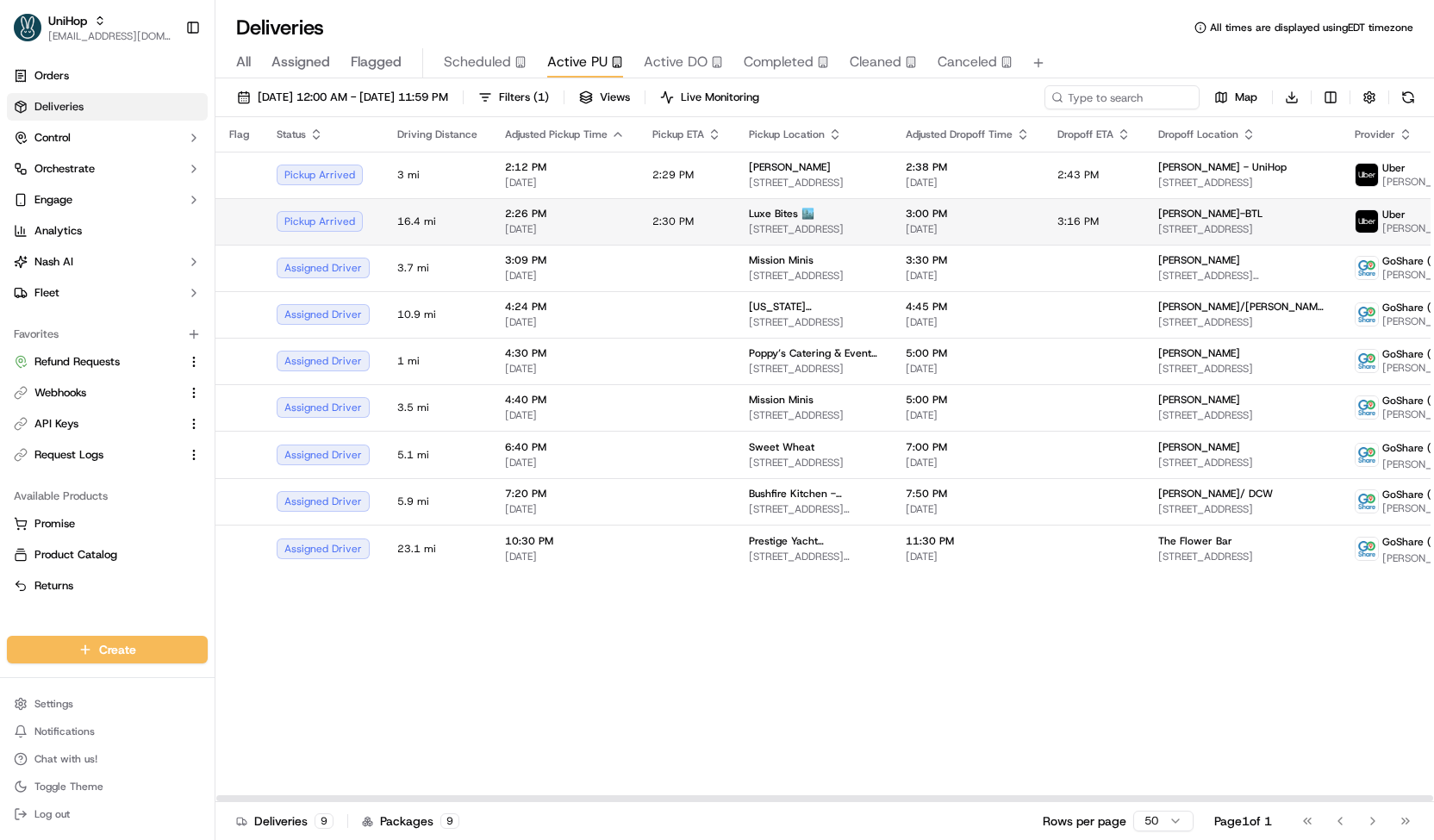
click at [717, 214] on td "2:30 PM" at bounding box center [686, 221] width 96 height 47
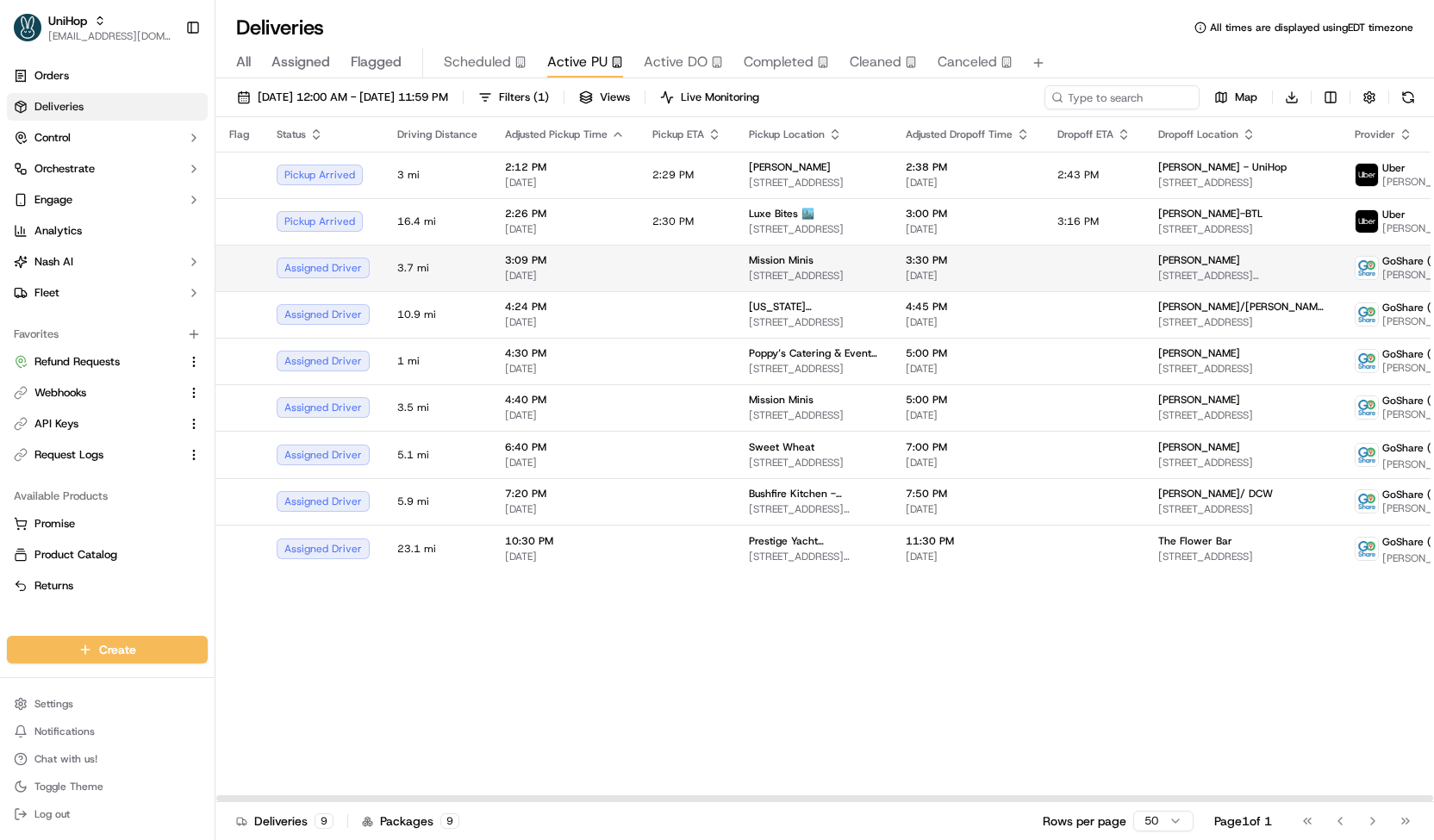
click at [720, 257] on td at bounding box center [686, 267] width 96 height 47
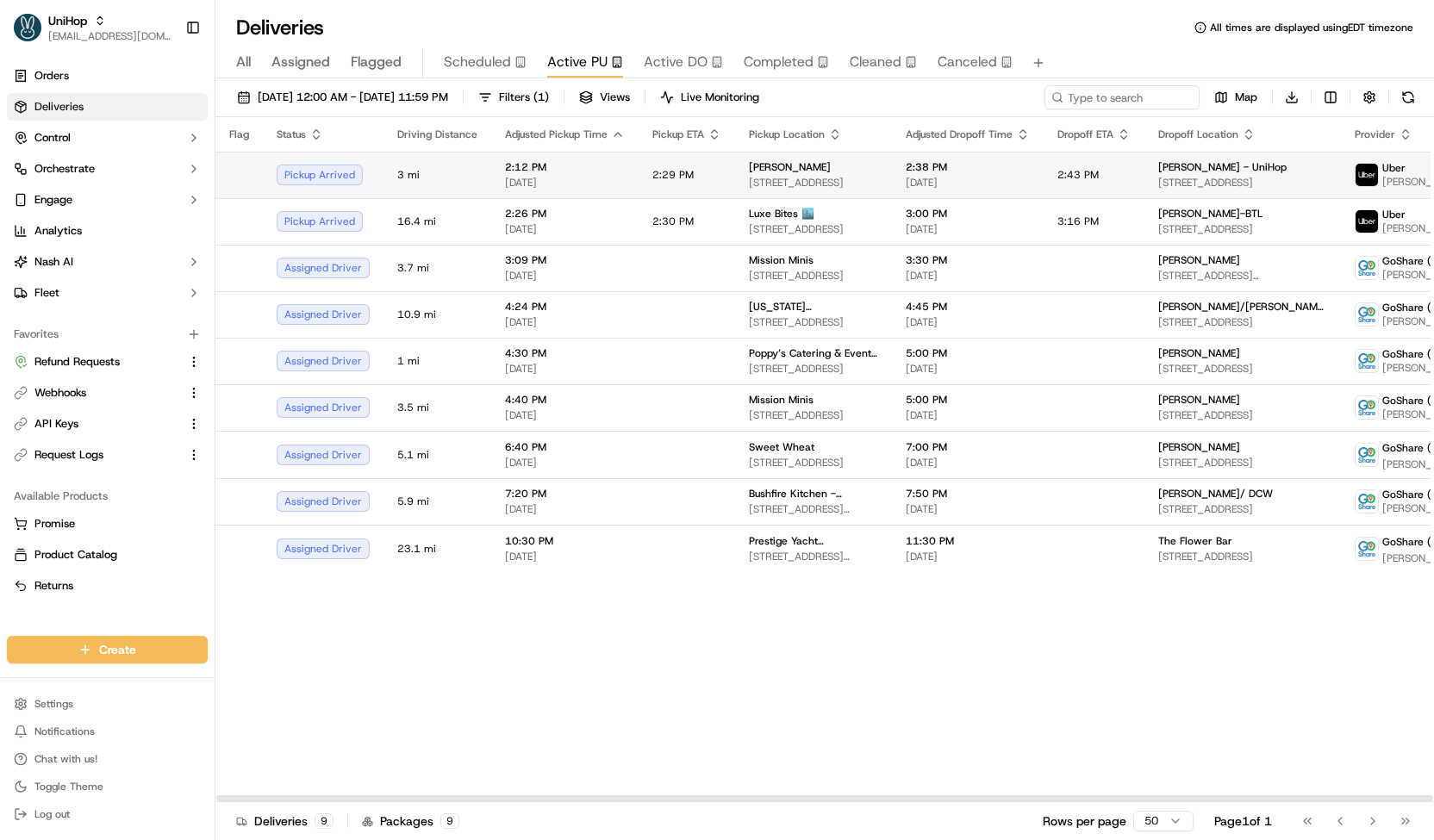
click at [724, 189] on td "2:29 PM" at bounding box center [686, 174] width 96 height 47
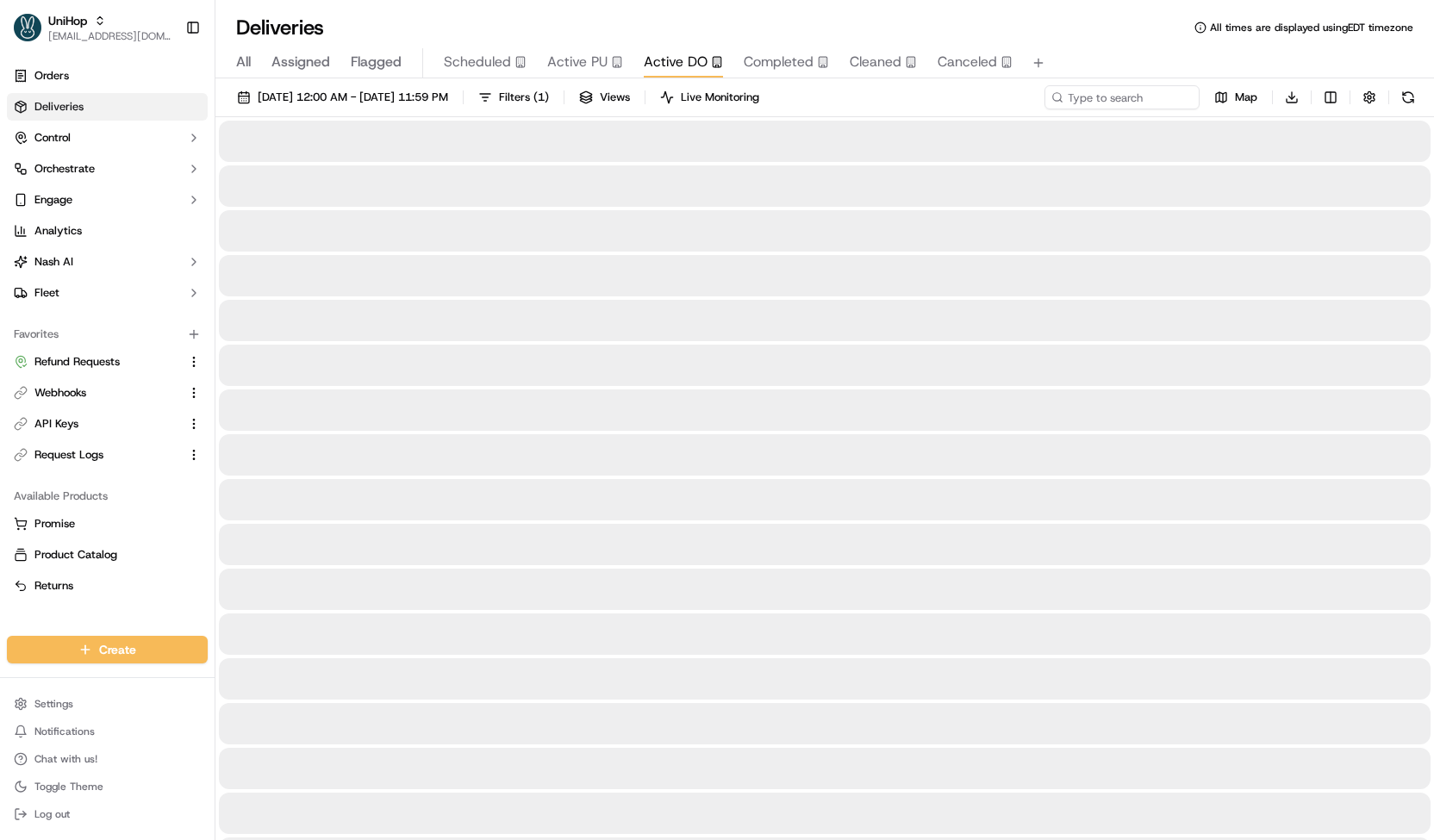
click at [677, 72] on button "Active DO" at bounding box center [683, 63] width 80 height 29
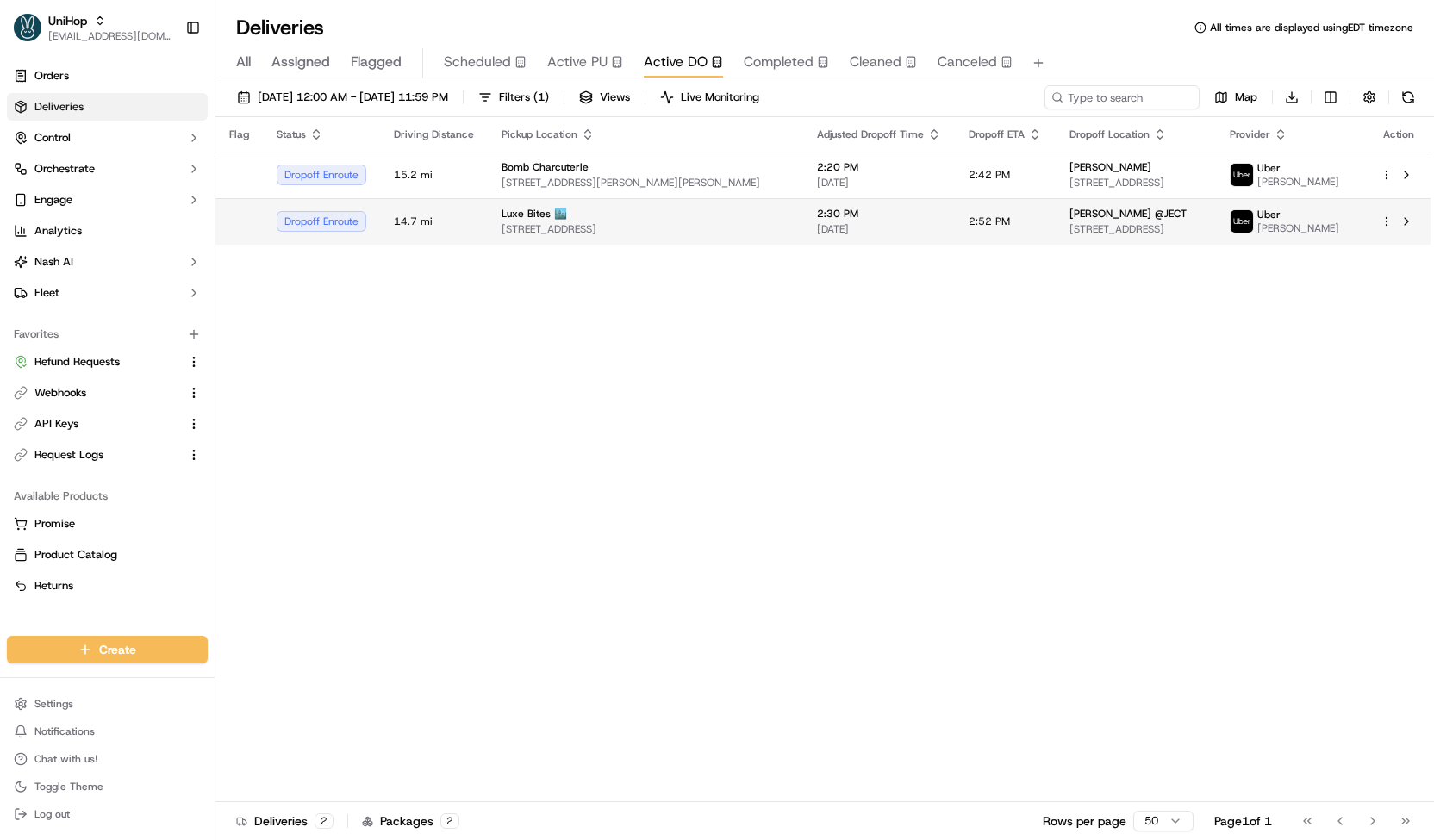
click at [712, 224] on span "[STREET_ADDRESS]" at bounding box center [645, 229] width 288 height 14
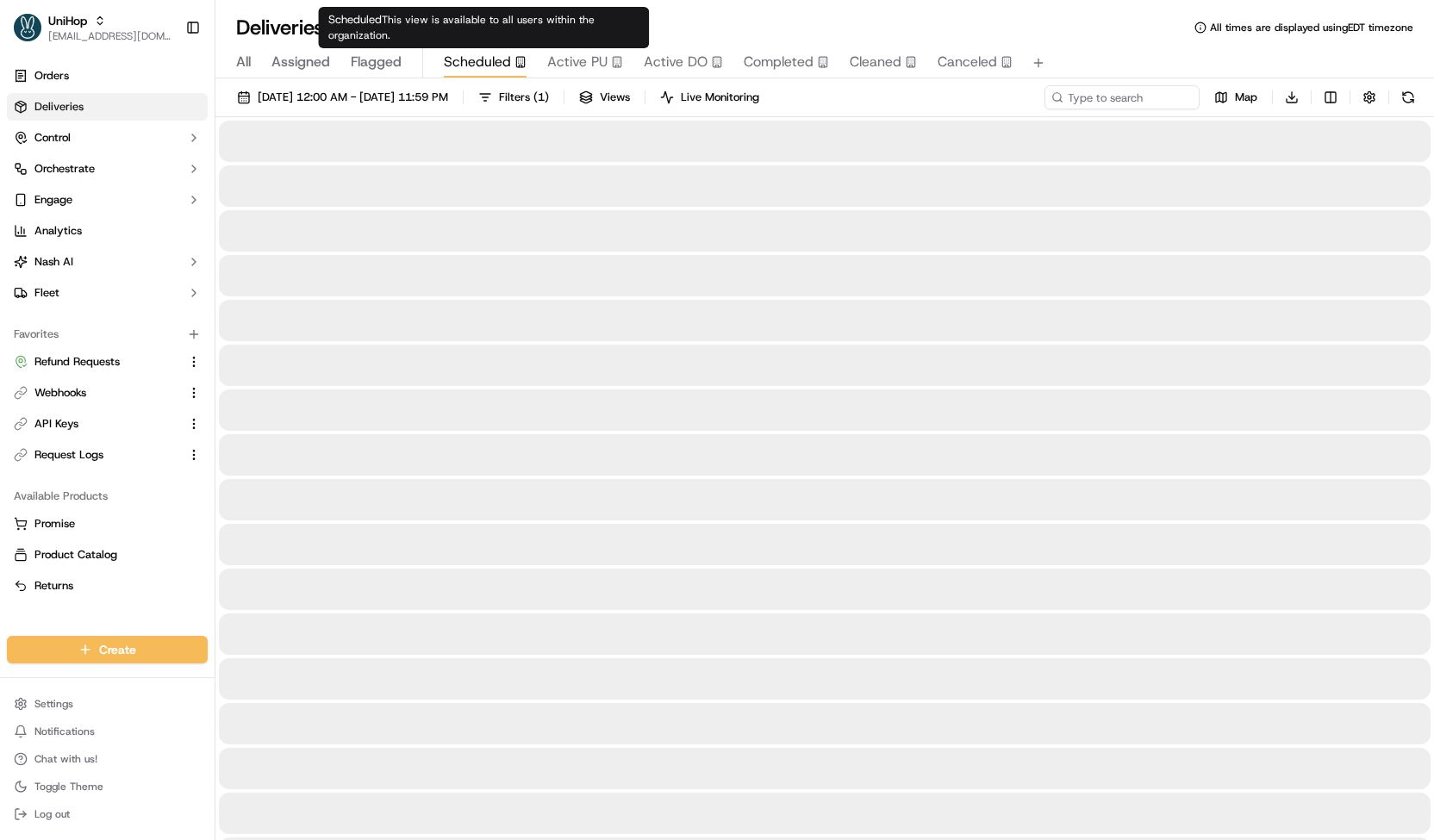
click at [488, 68] on span "Scheduled" at bounding box center [476, 61] width 67 height 21
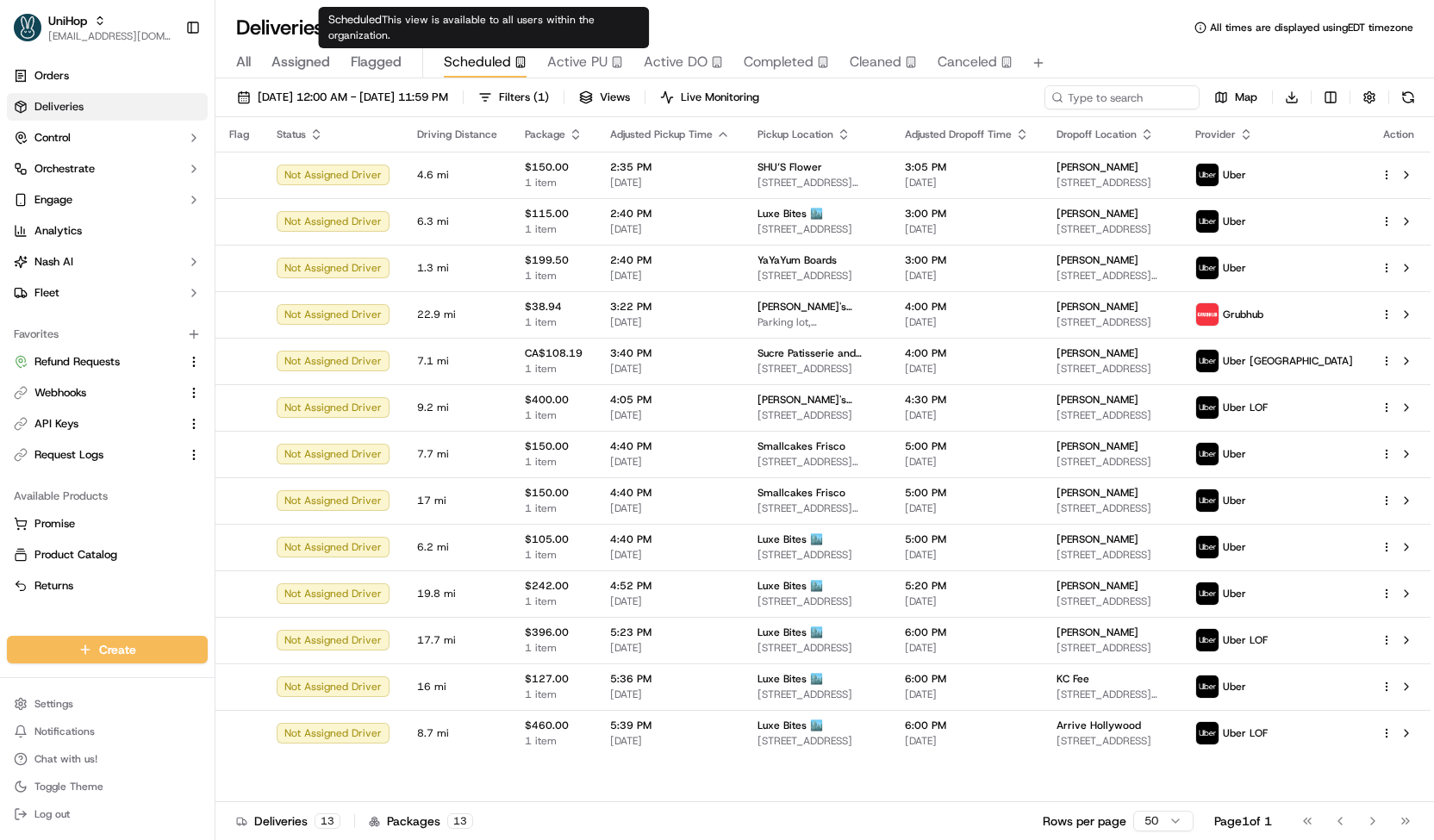
click at [556, 60] on span "Active PU" at bounding box center [577, 61] width 60 height 21
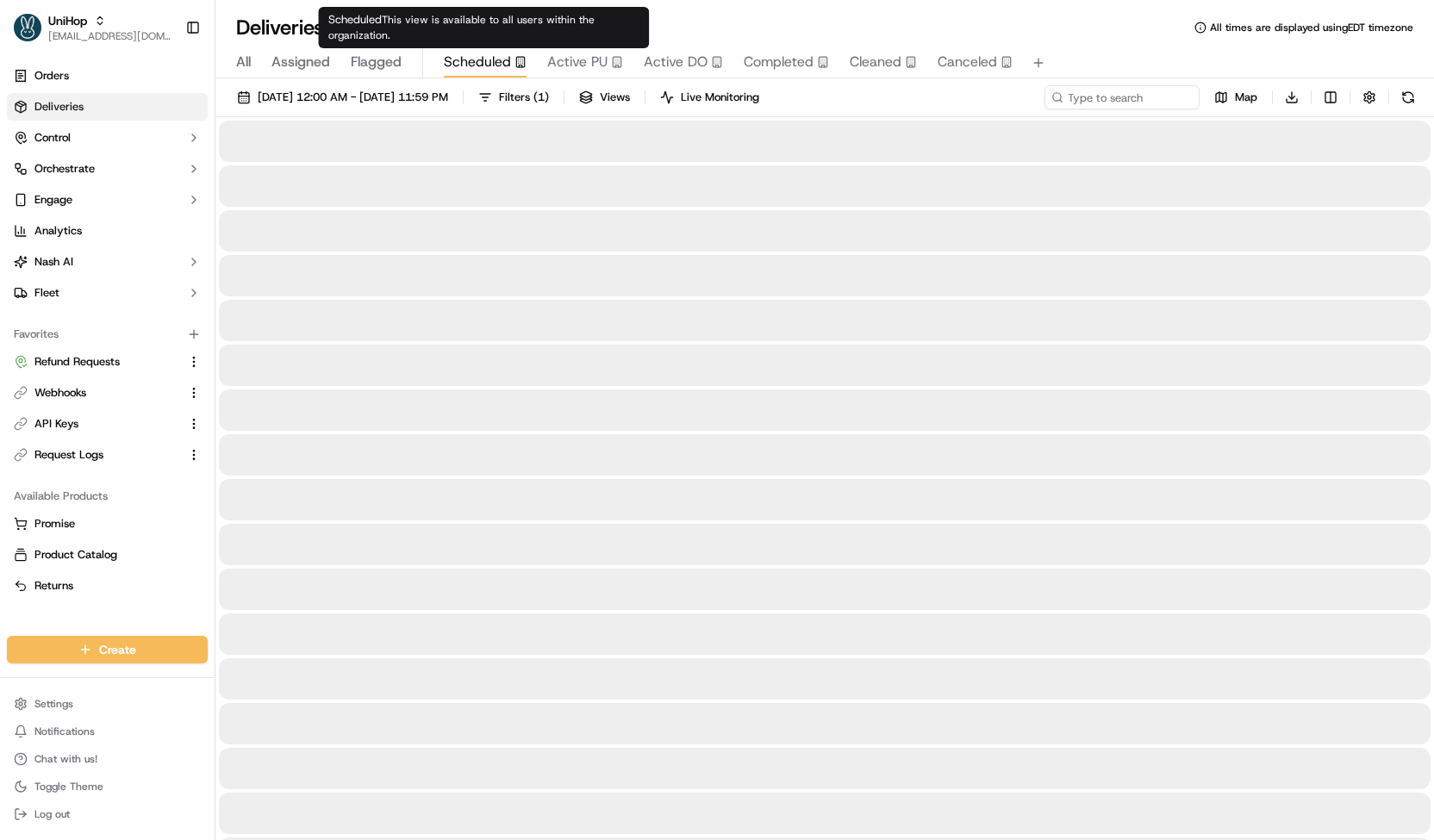
click at [498, 61] on span "Scheduled" at bounding box center [476, 61] width 67 height 21
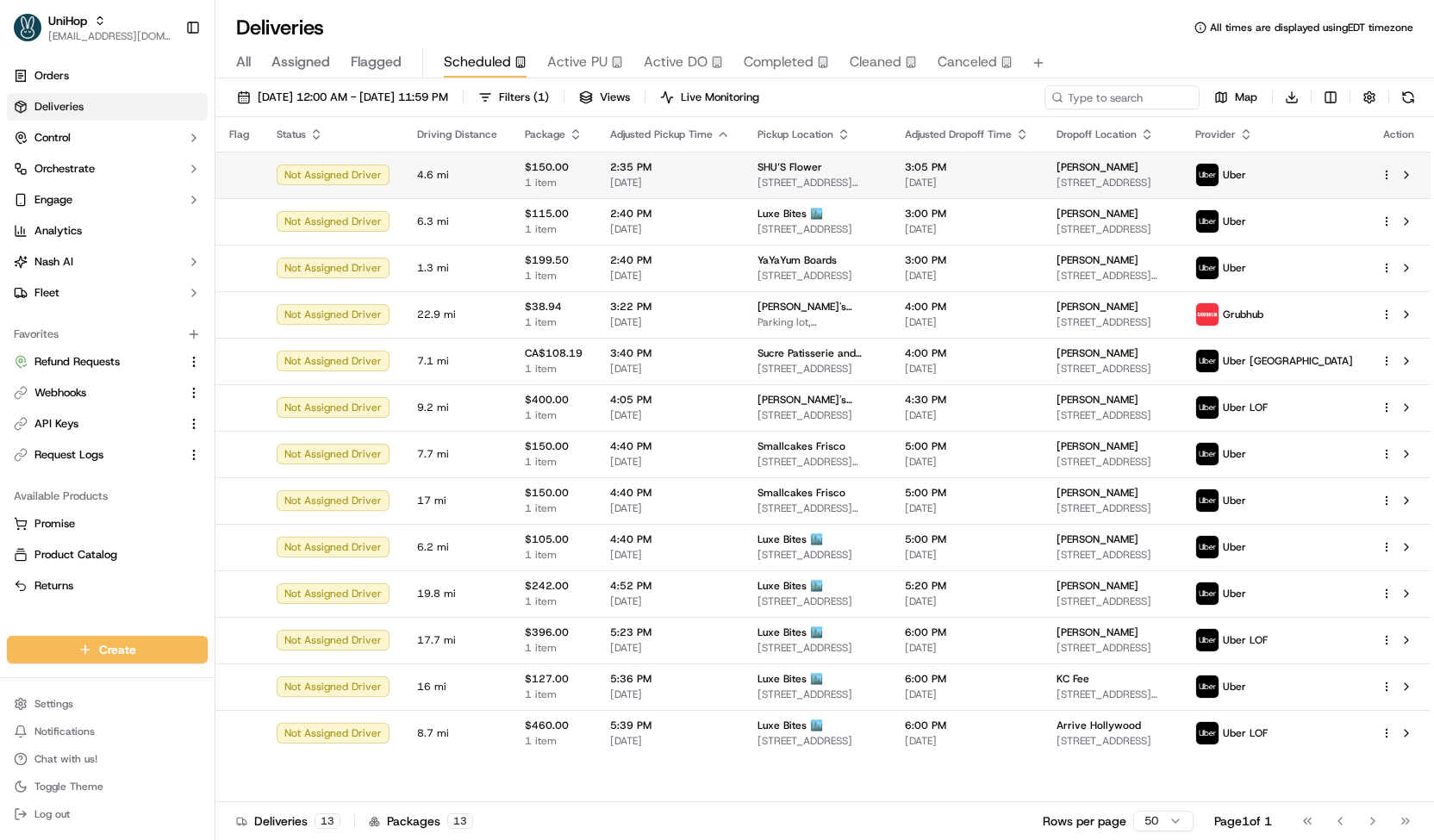
click at [684, 180] on span "[DATE]" at bounding box center [670, 182] width 120 height 14
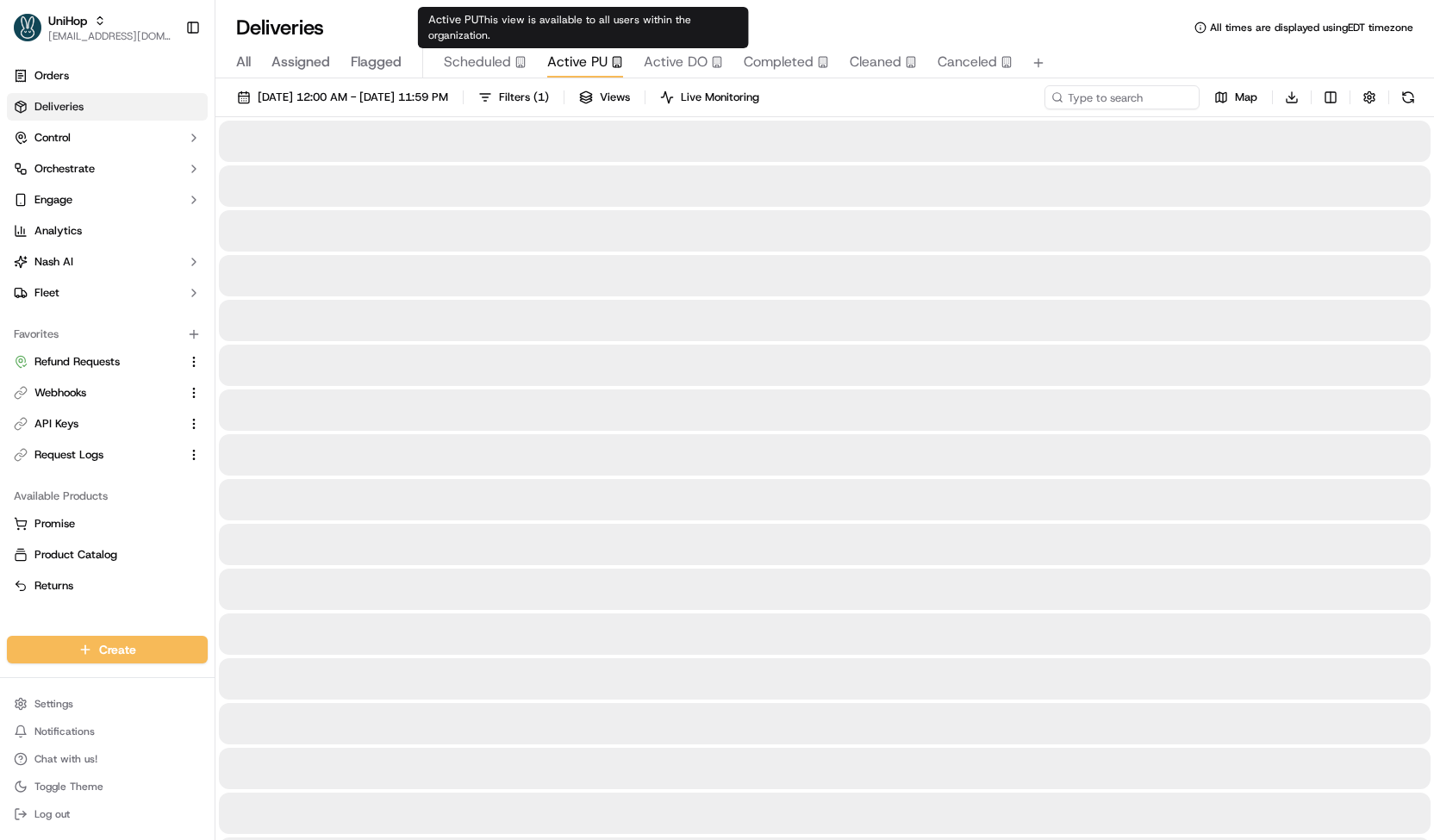
click at [575, 64] on span "Active PU" at bounding box center [577, 61] width 60 height 21
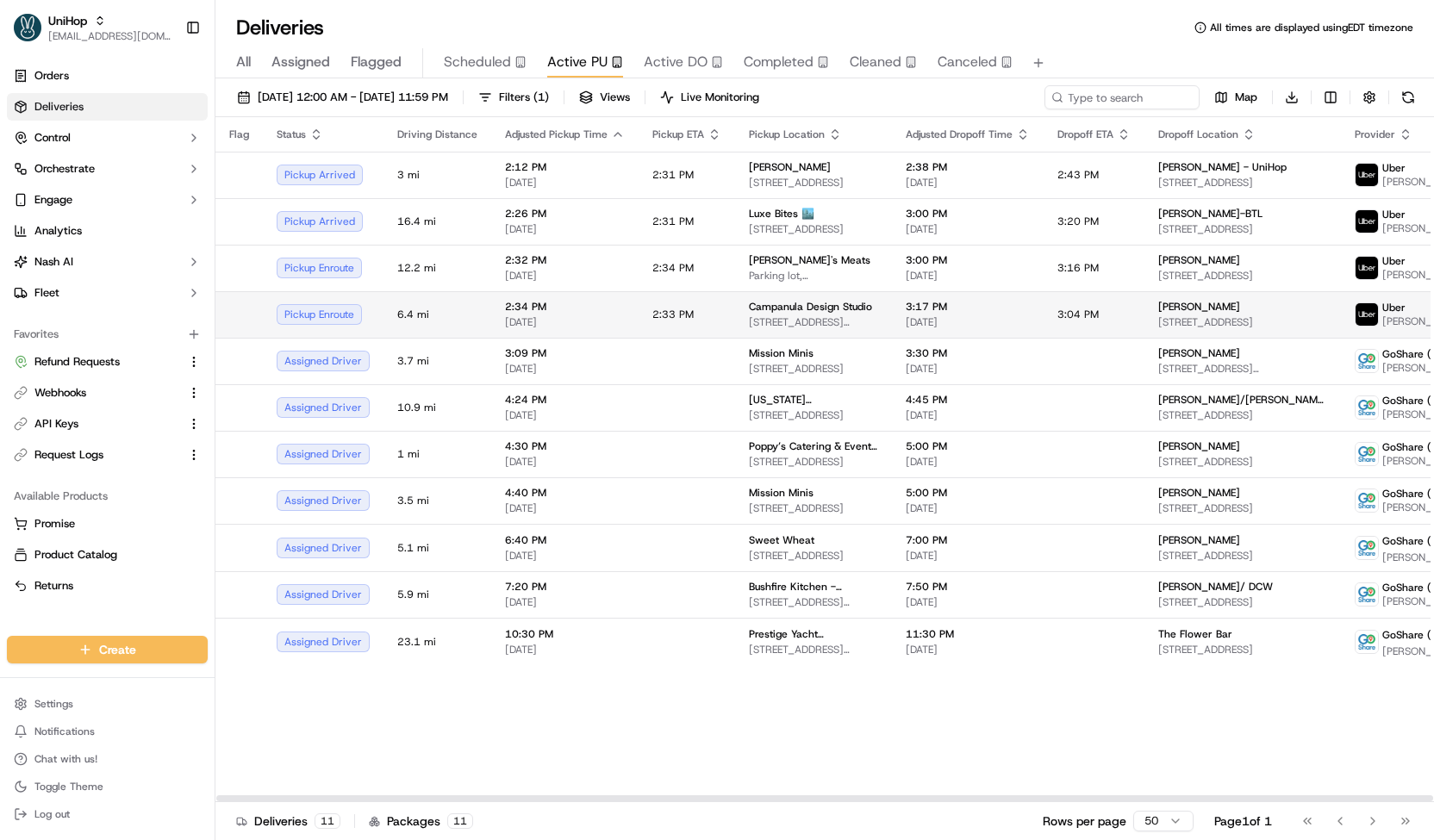
click at [650, 304] on td "2:33 PM" at bounding box center [686, 314] width 96 height 47
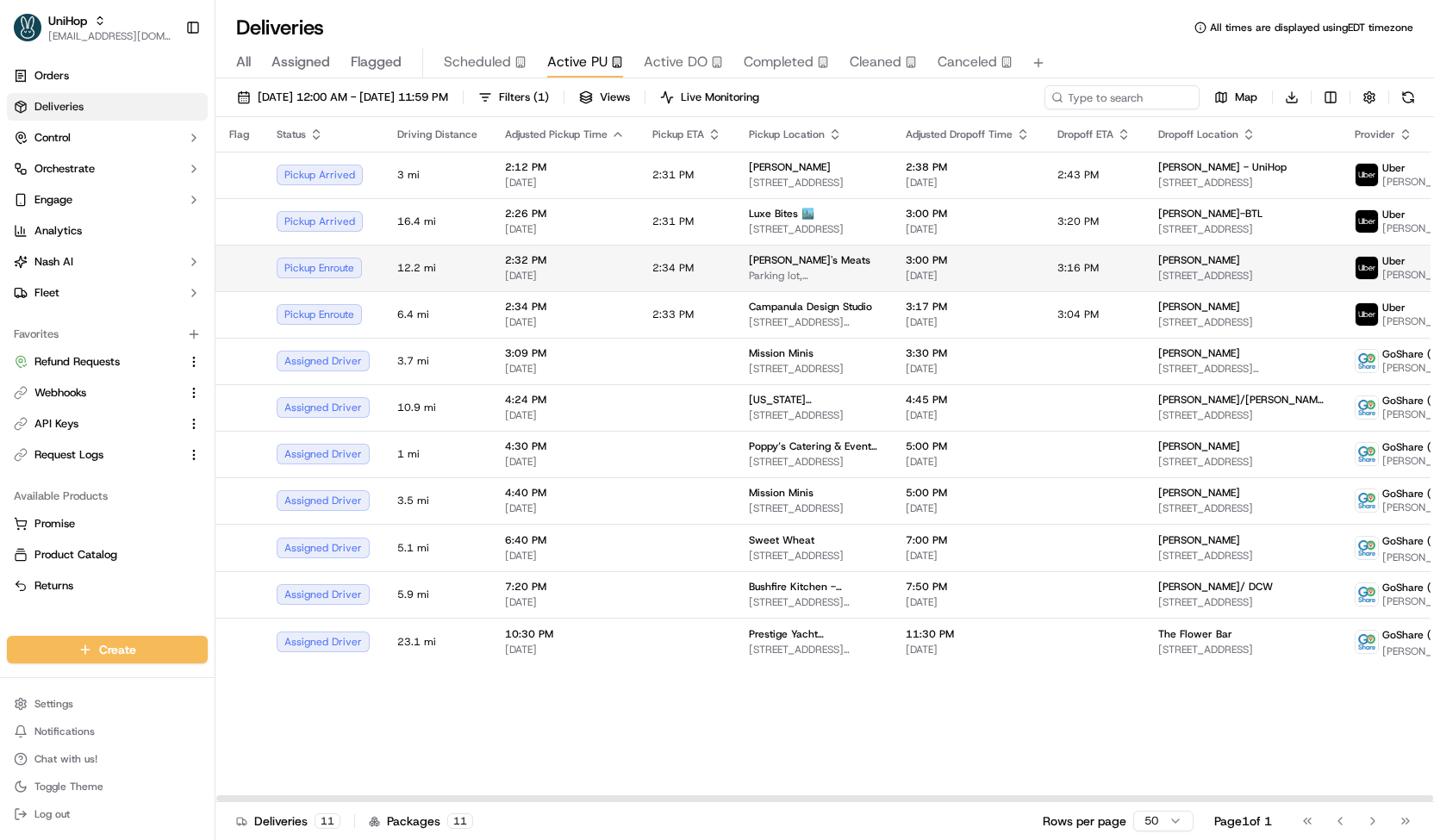
click at [657, 278] on td "2:34 PM" at bounding box center [686, 267] width 96 height 47
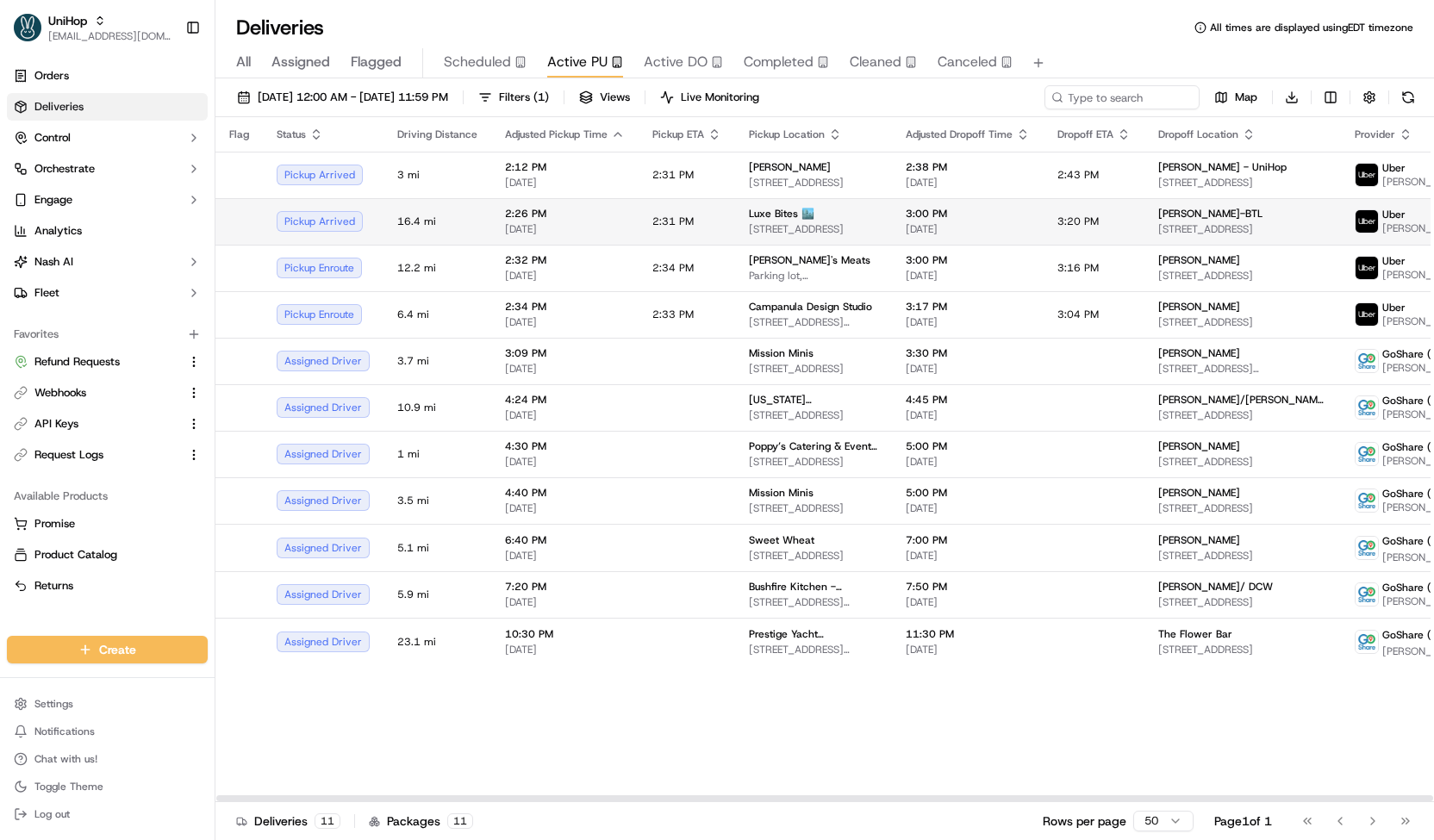
click at [670, 219] on span "2:31 PM" at bounding box center [673, 221] width 41 height 14
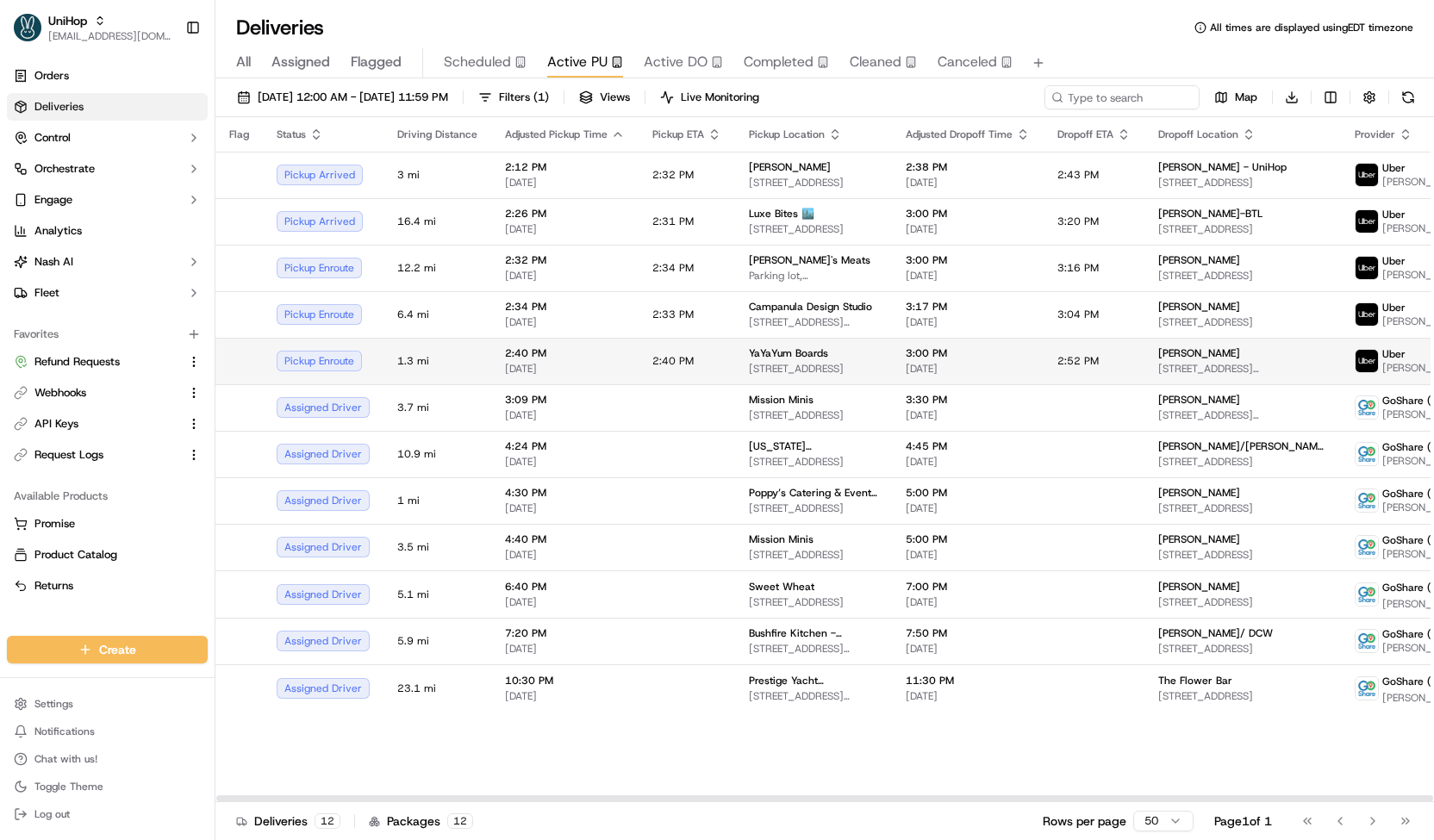
click at [618, 355] on td "2:40 PM [DATE]" at bounding box center [564, 361] width 148 height 47
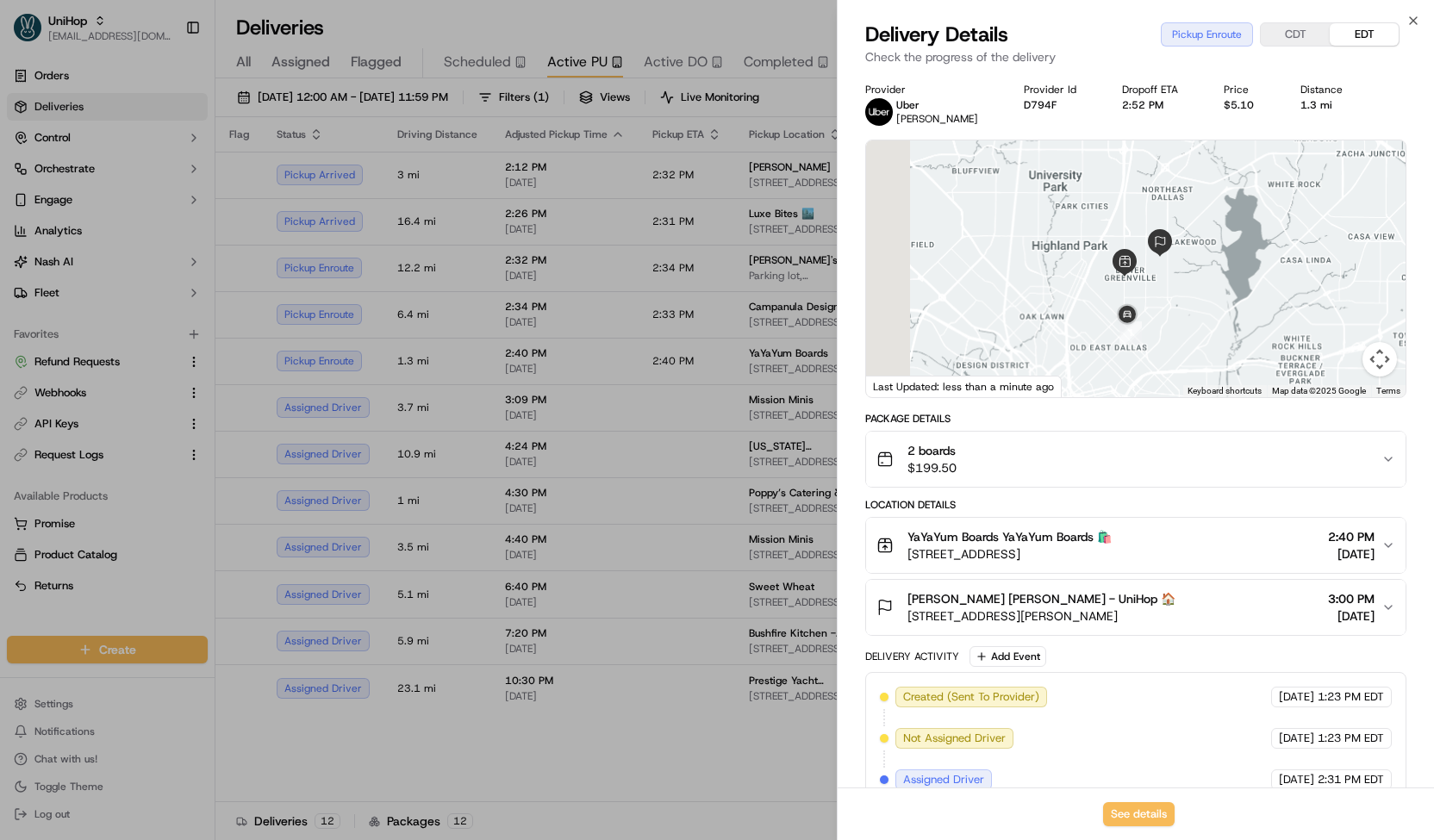
drag, startPoint x: 1039, startPoint y: 354, endPoint x: 1191, endPoint y: 266, distance: 175.6
click at [1191, 266] on div at bounding box center [1135, 268] width 540 height 256
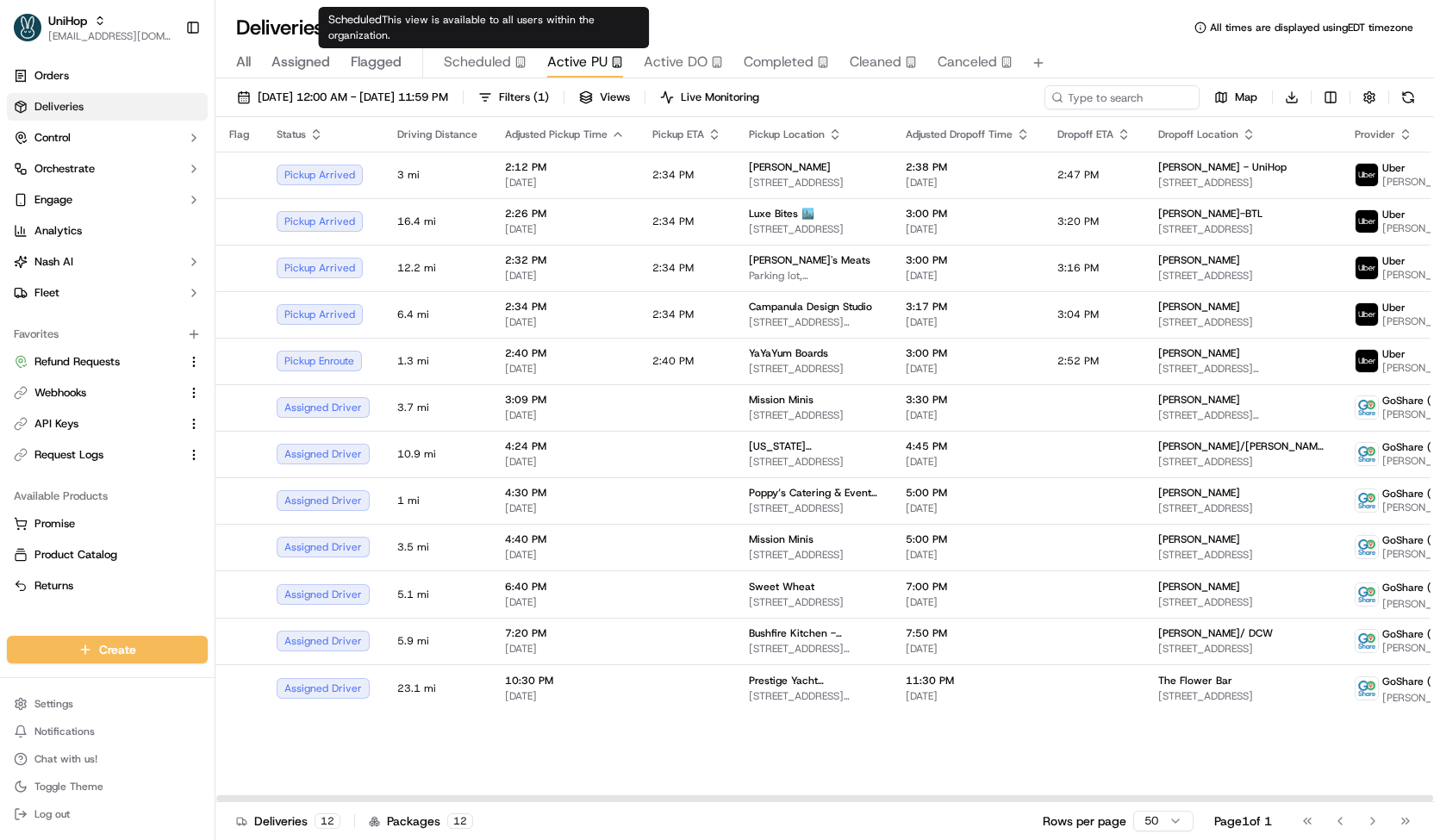
click at [492, 66] on span "Scheduled" at bounding box center [476, 61] width 67 height 21
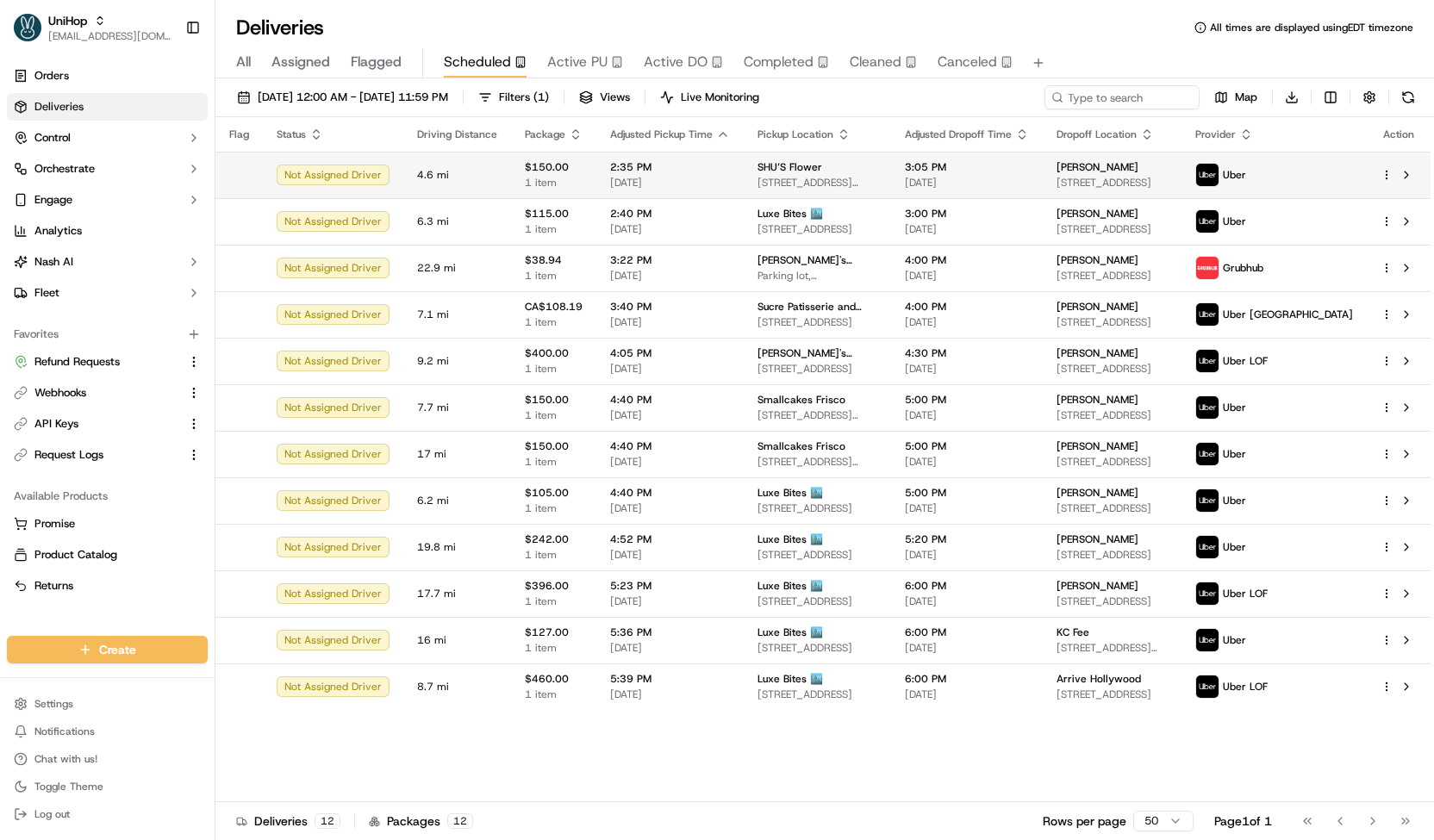
click at [632, 185] on span "[DATE]" at bounding box center [670, 182] width 120 height 14
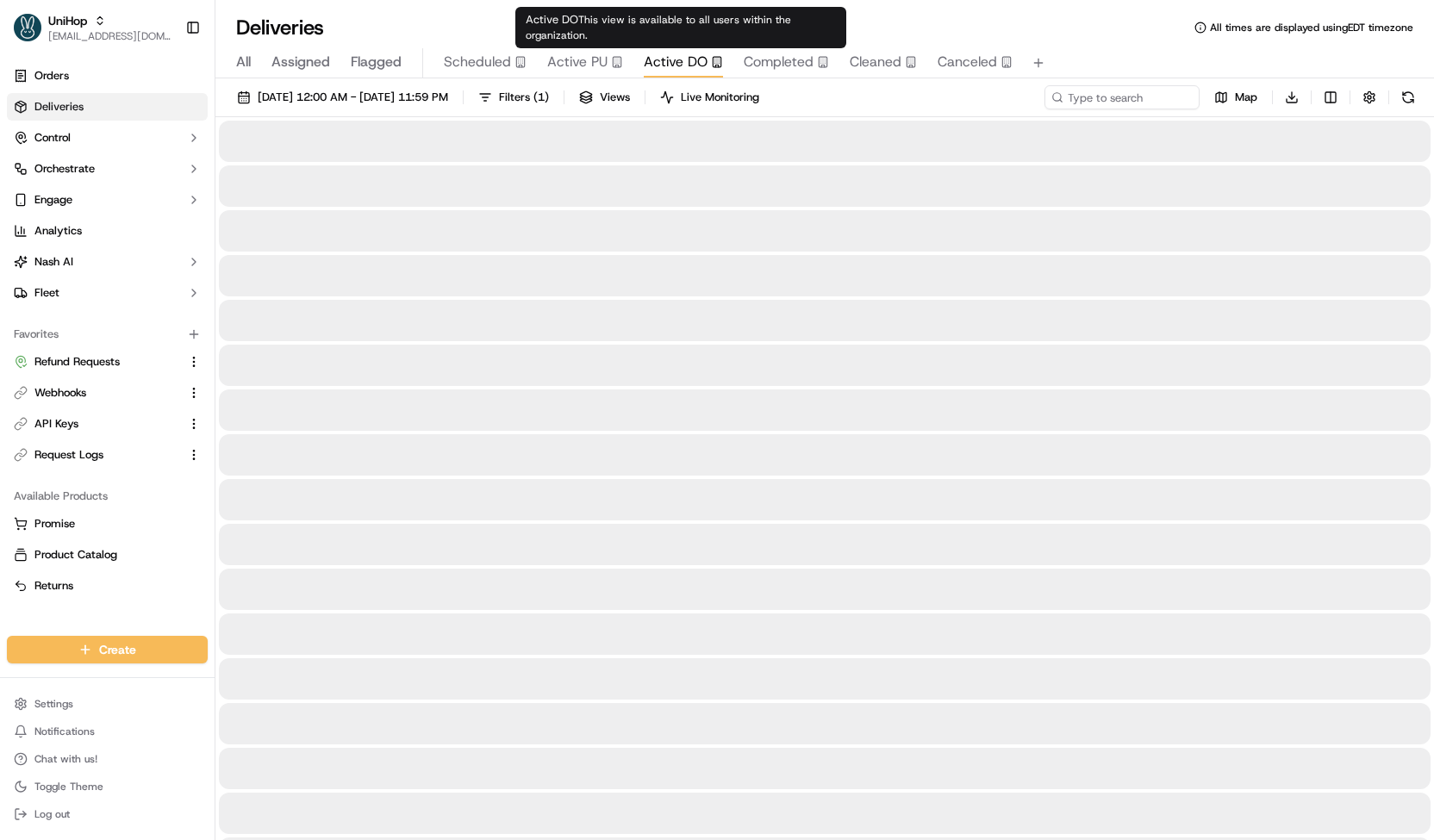
click at [660, 65] on span "Active DO" at bounding box center [675, 61] width 64 height 21
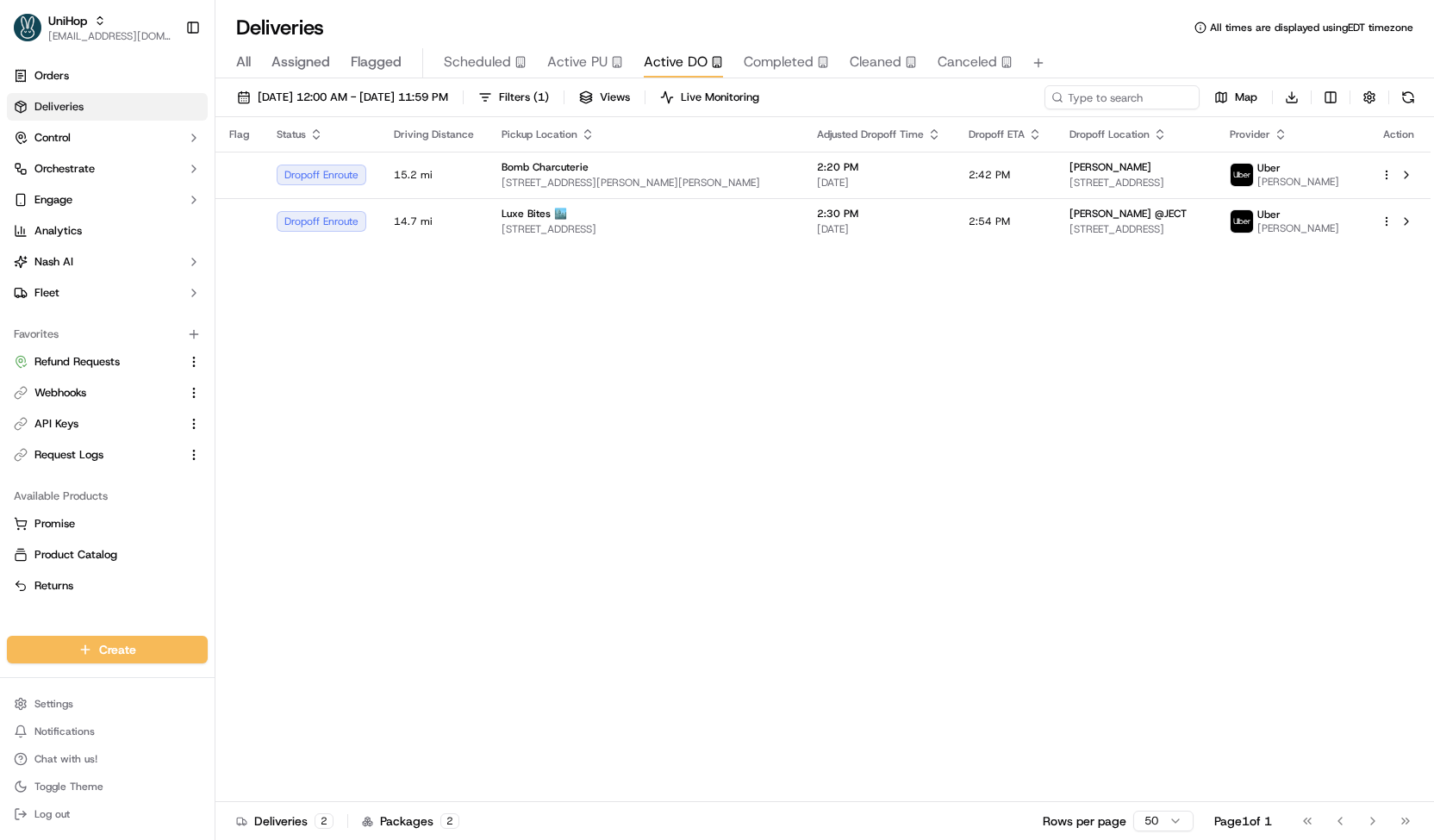
click at [560, 65] on span "Active PU" at bounding box center [577, 61] width 60 height 21
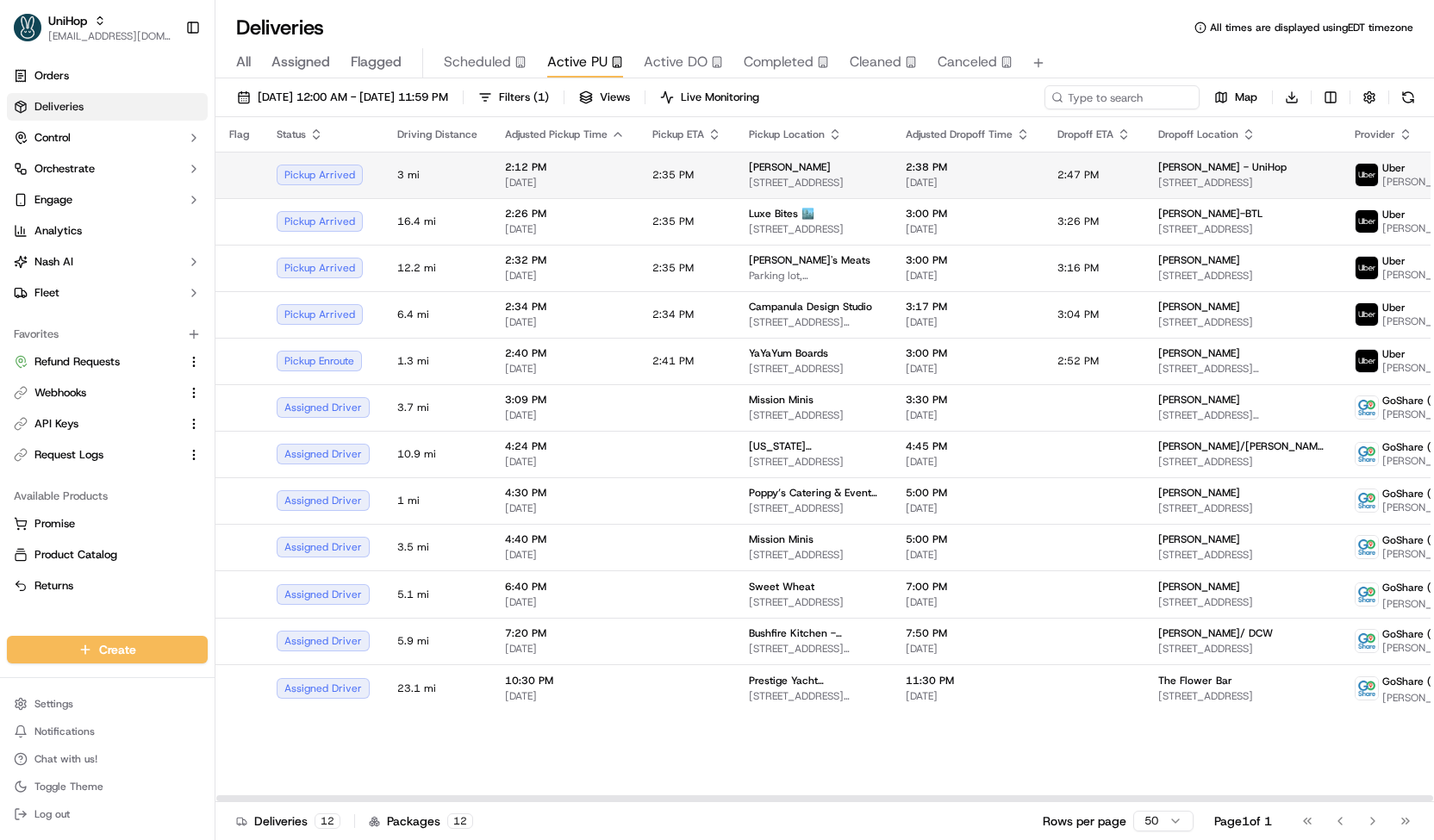
click at [714, 180] on td "2:35 PM" at bounding box center [686, 174] width 96 height 47
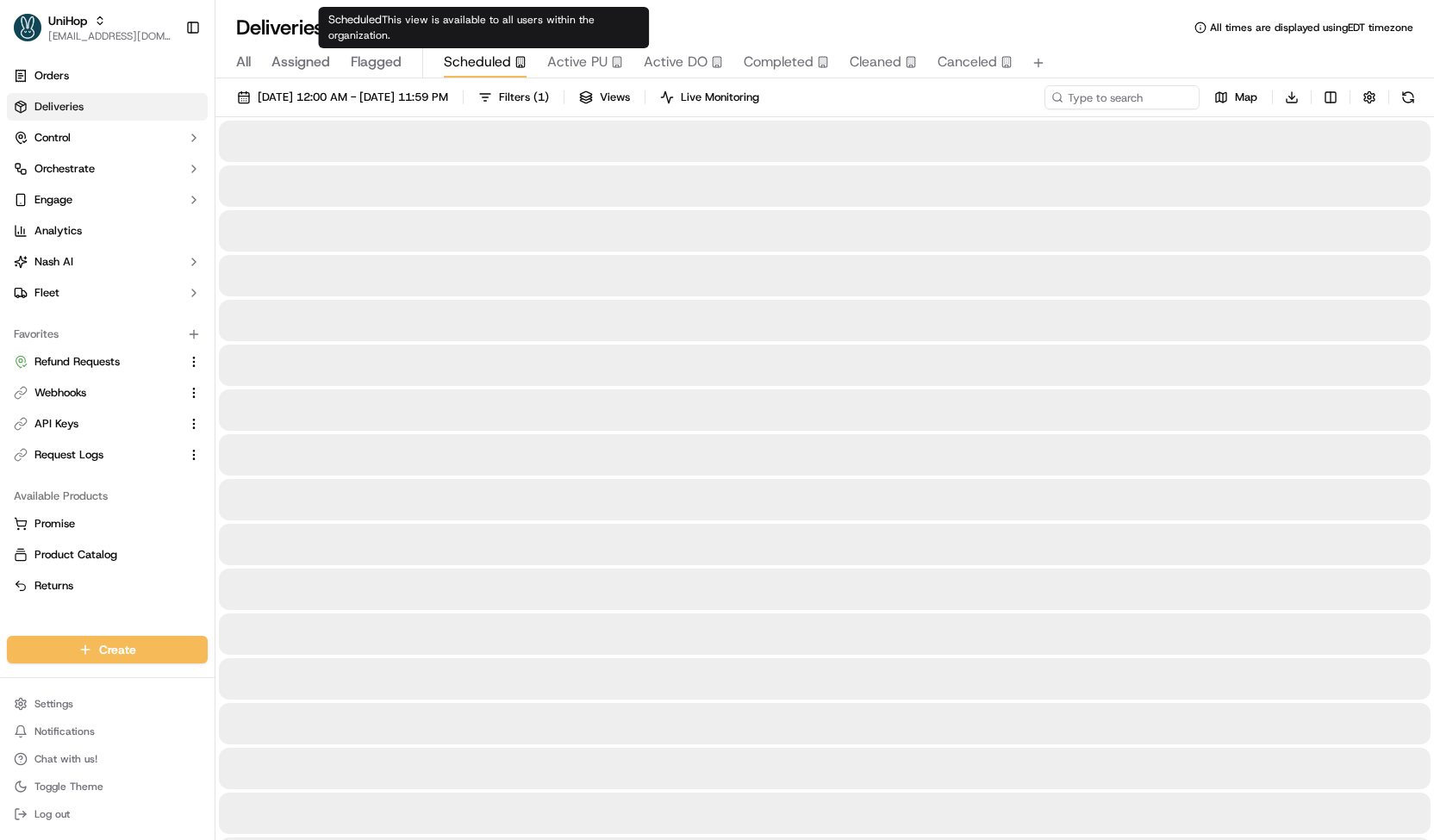
click at [491, 63] on span "Scheduled" at bounding box center [476, 61] width 67 height 21
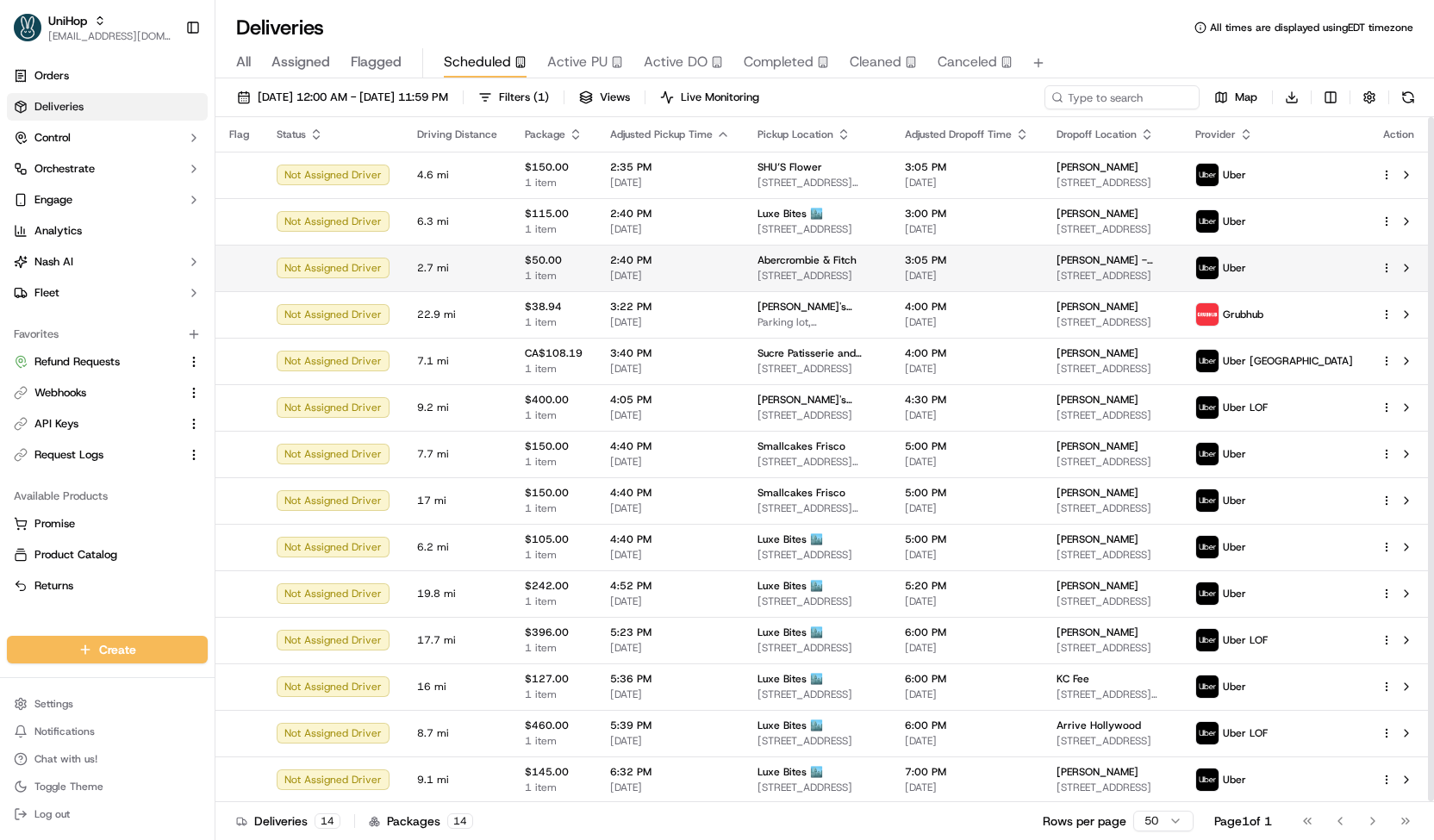
click at [719, 253] on span "2:40 PM" at bounding box center [670, 259] width 120 height 14
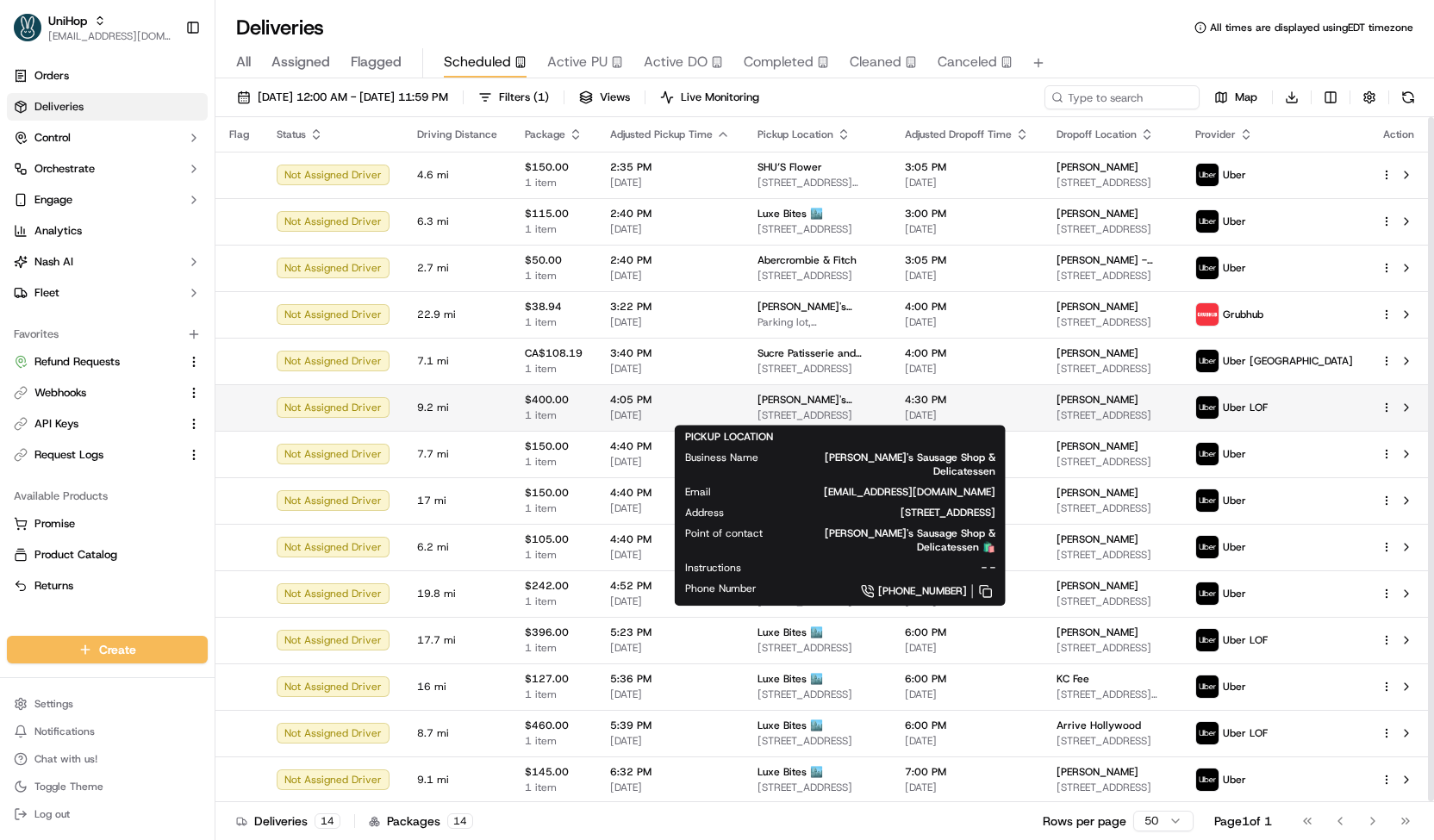
click at [758, 403] on span "[PERSON_NAME]'s Sausage Shop & Delicatessen" at bounding box center [817, 399] width 120 height 14
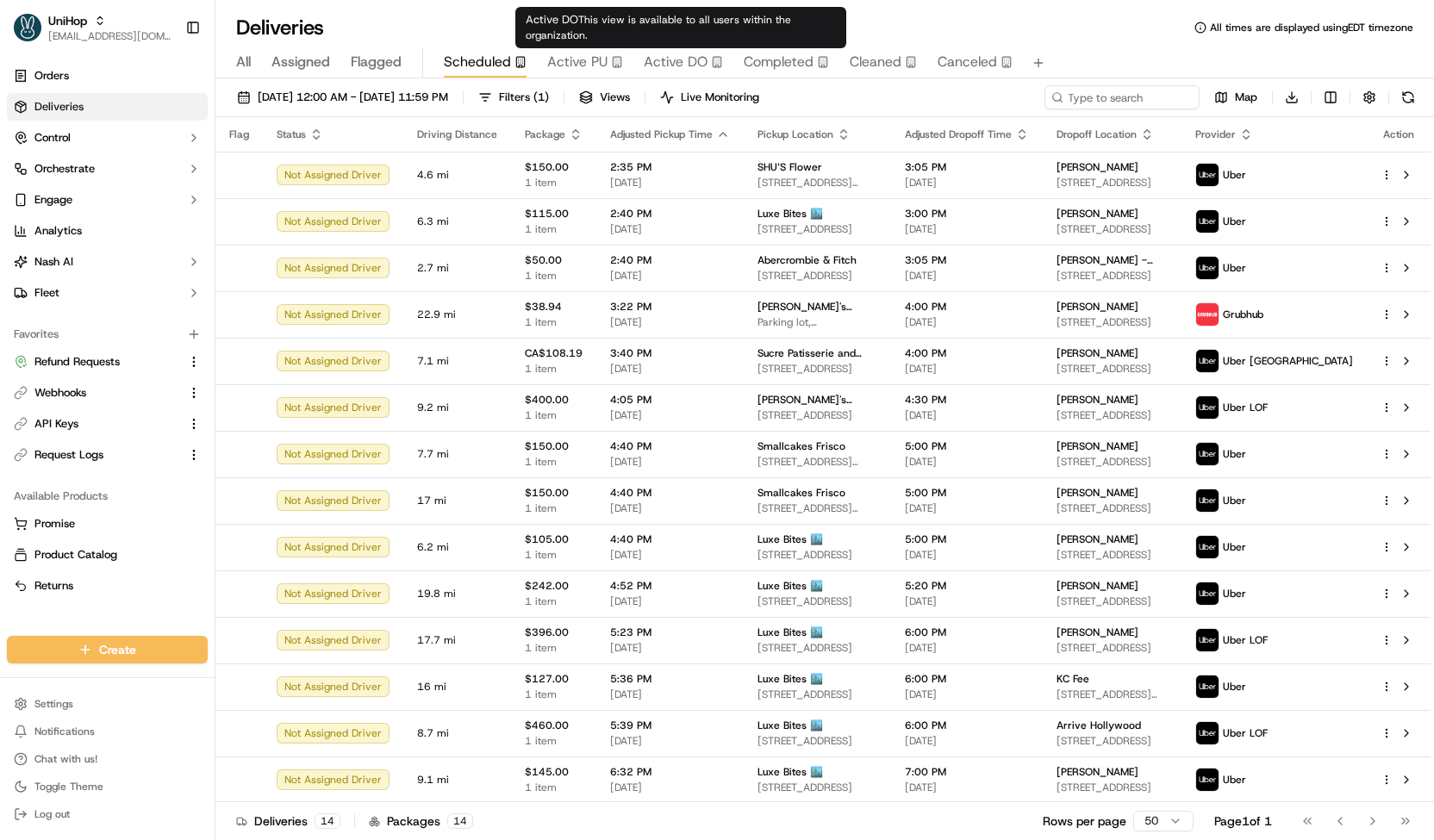
click at [669, 58] on span "Active DO" at bounding box center [675, 61] width 64 height 21
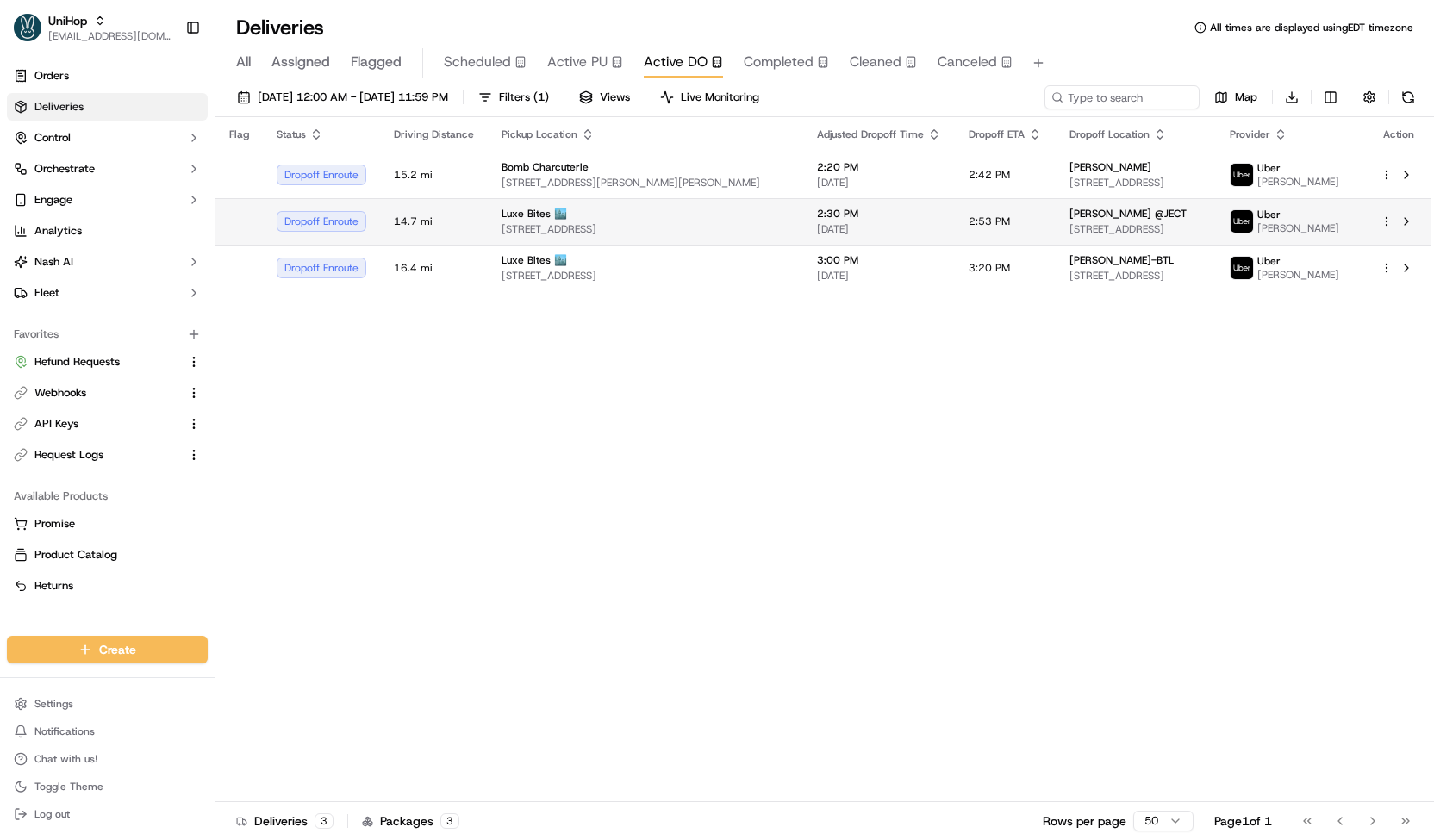
click at [650, 228] on span "[STREET_ADDRESS]" at bounding box center [645, 229] width 288 height 14
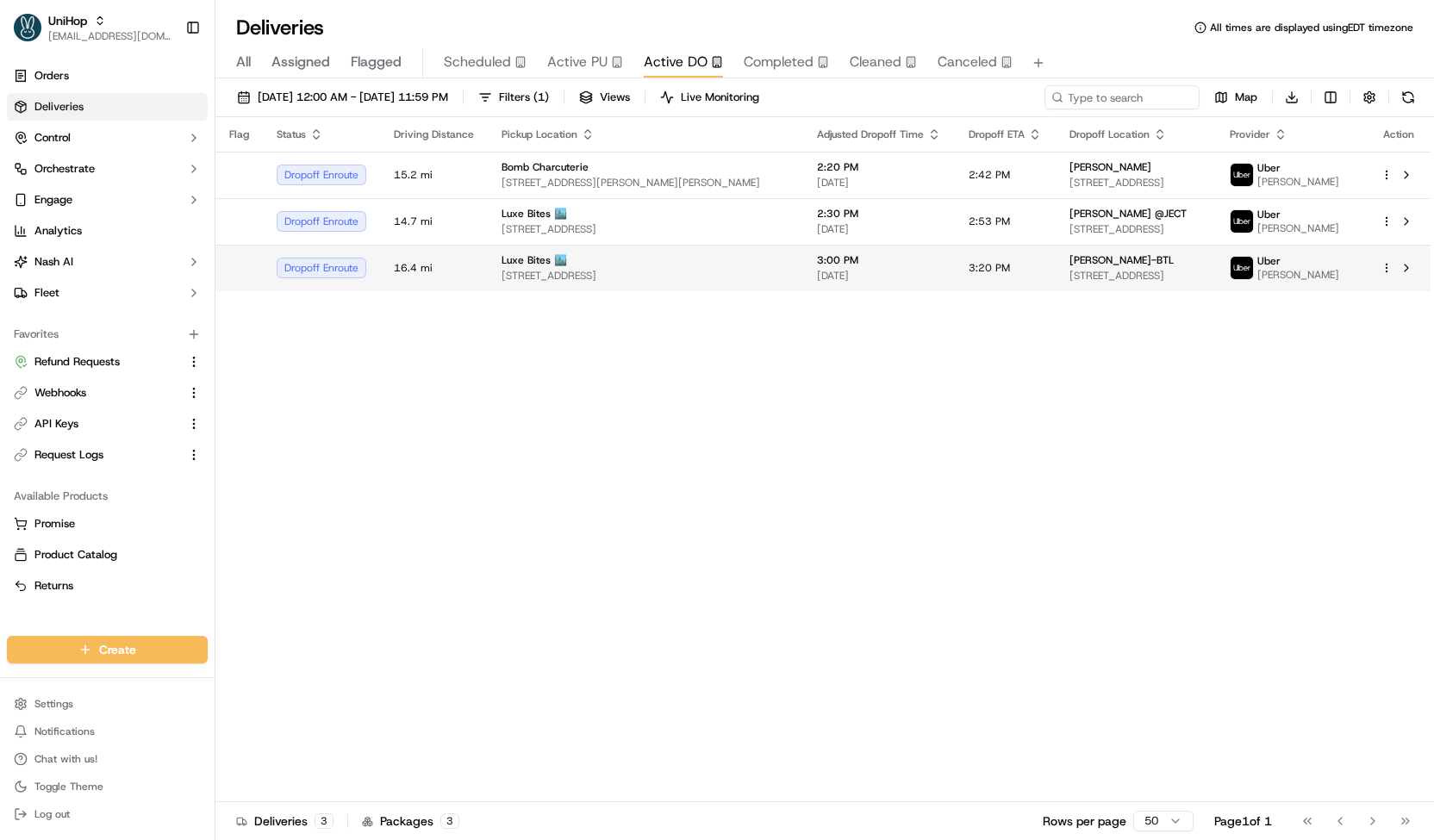
click at [666, 280] on span "[STREET_ADDRESS]" at bounding box center [645, 275] width 288 height 14
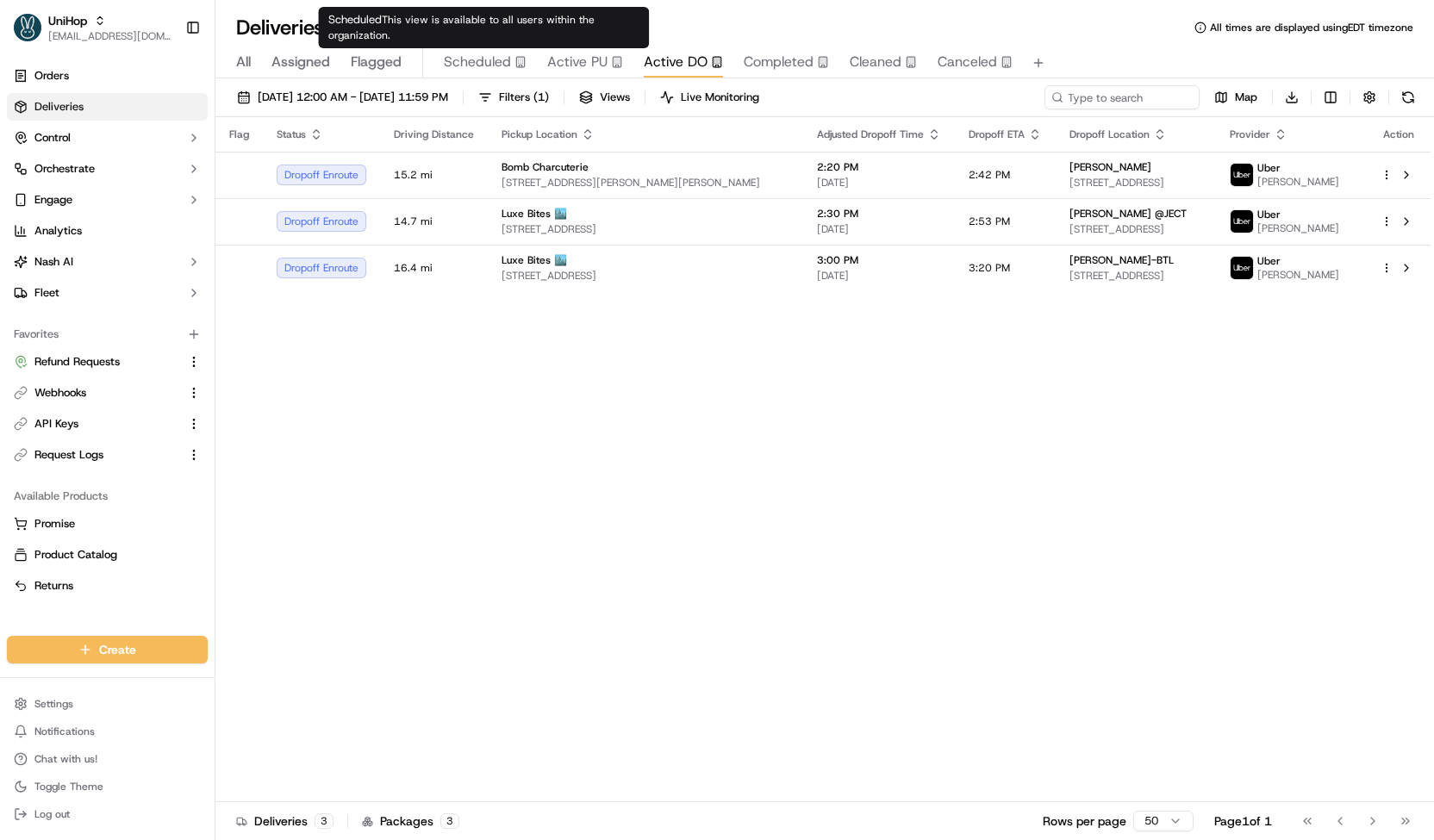
click at [493, 60] on span "Scheduled" at bounding box center [476, 61] width 67 height 21
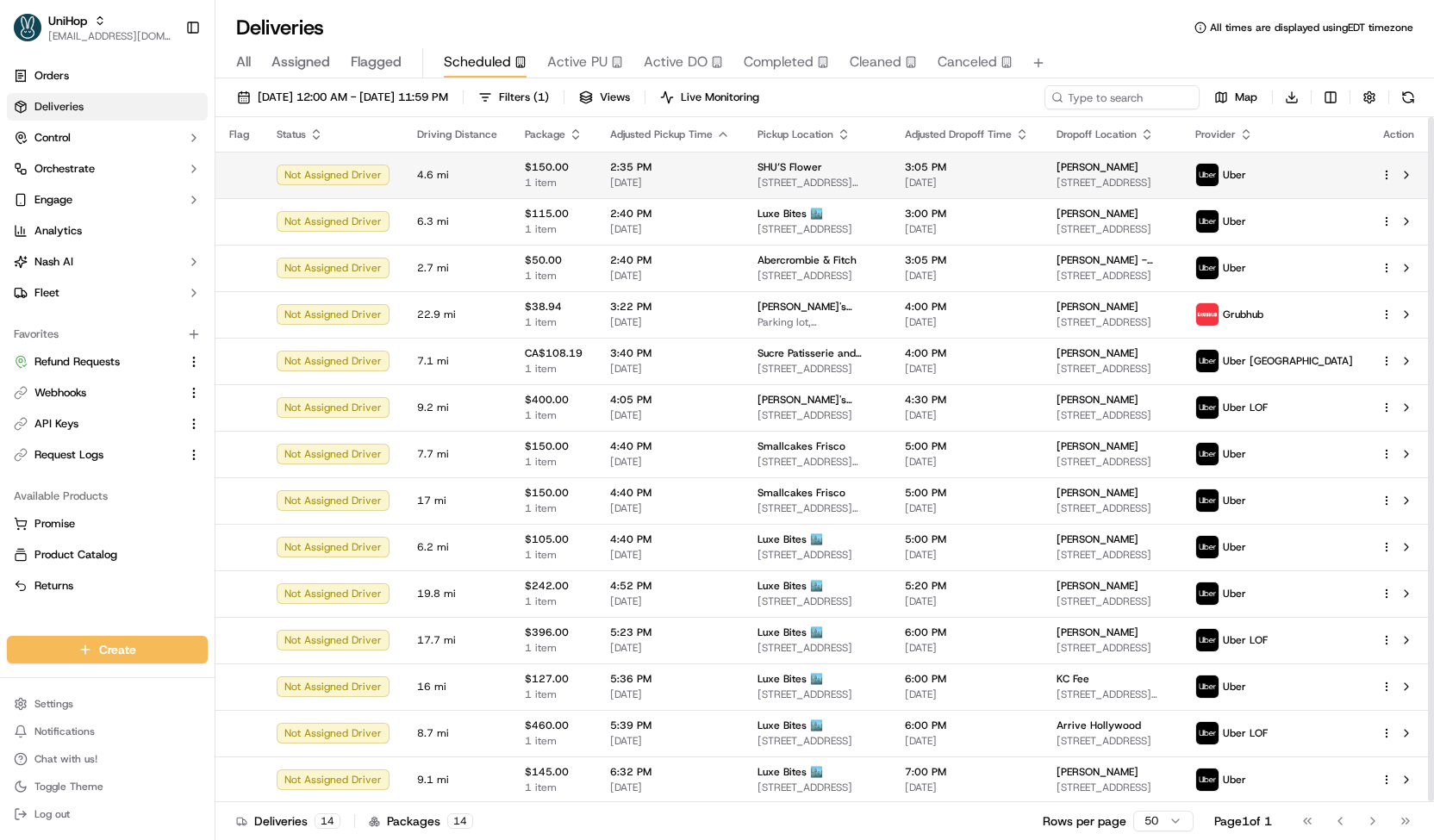
click at [667, 182] on span "[DATE]" at bounding box center [670, 182] width 120 height 14
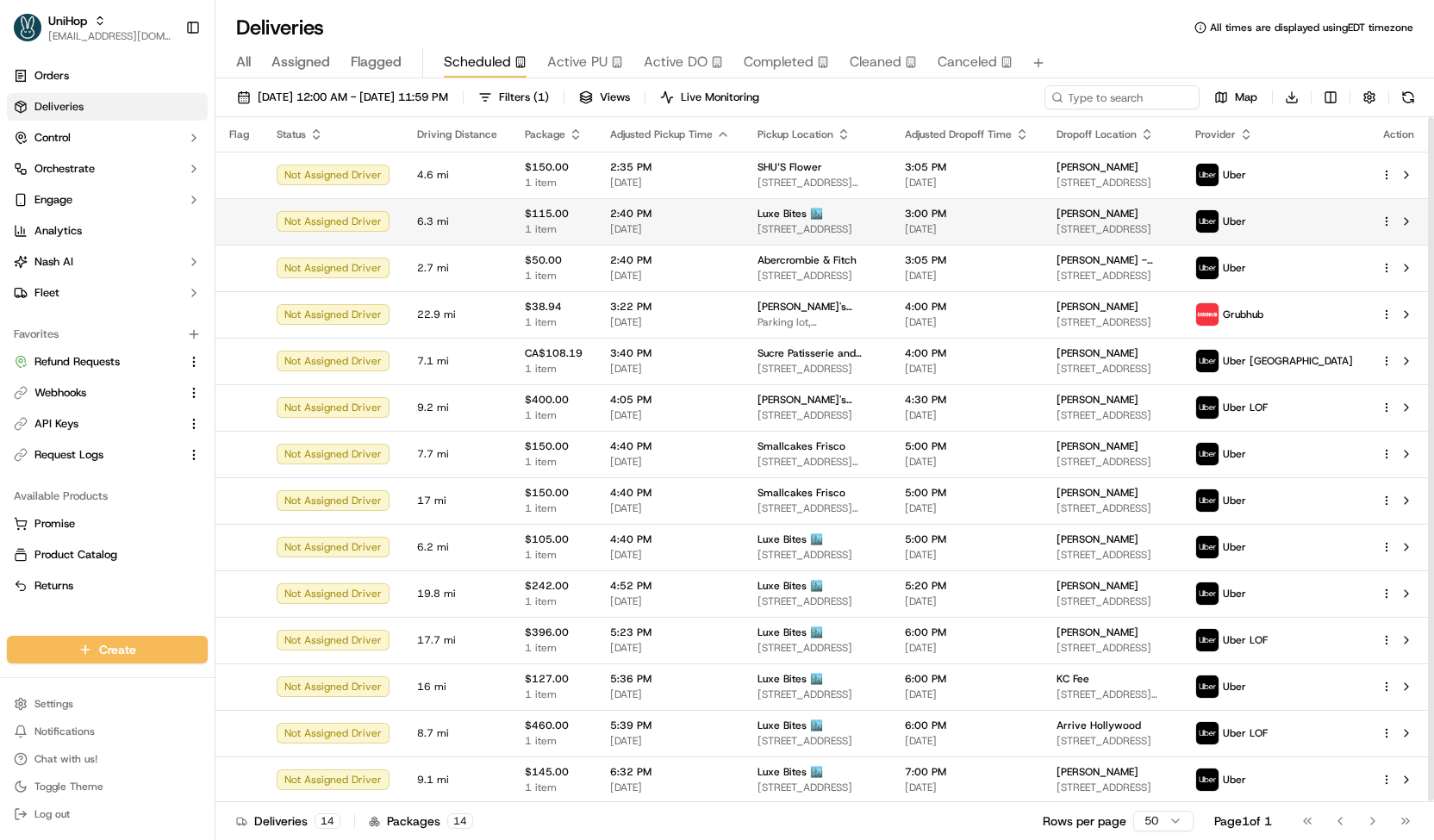
click at [724, 214] on td "2:40 PM [DATE]" at bounding box center [670, 221] width 148 height 47
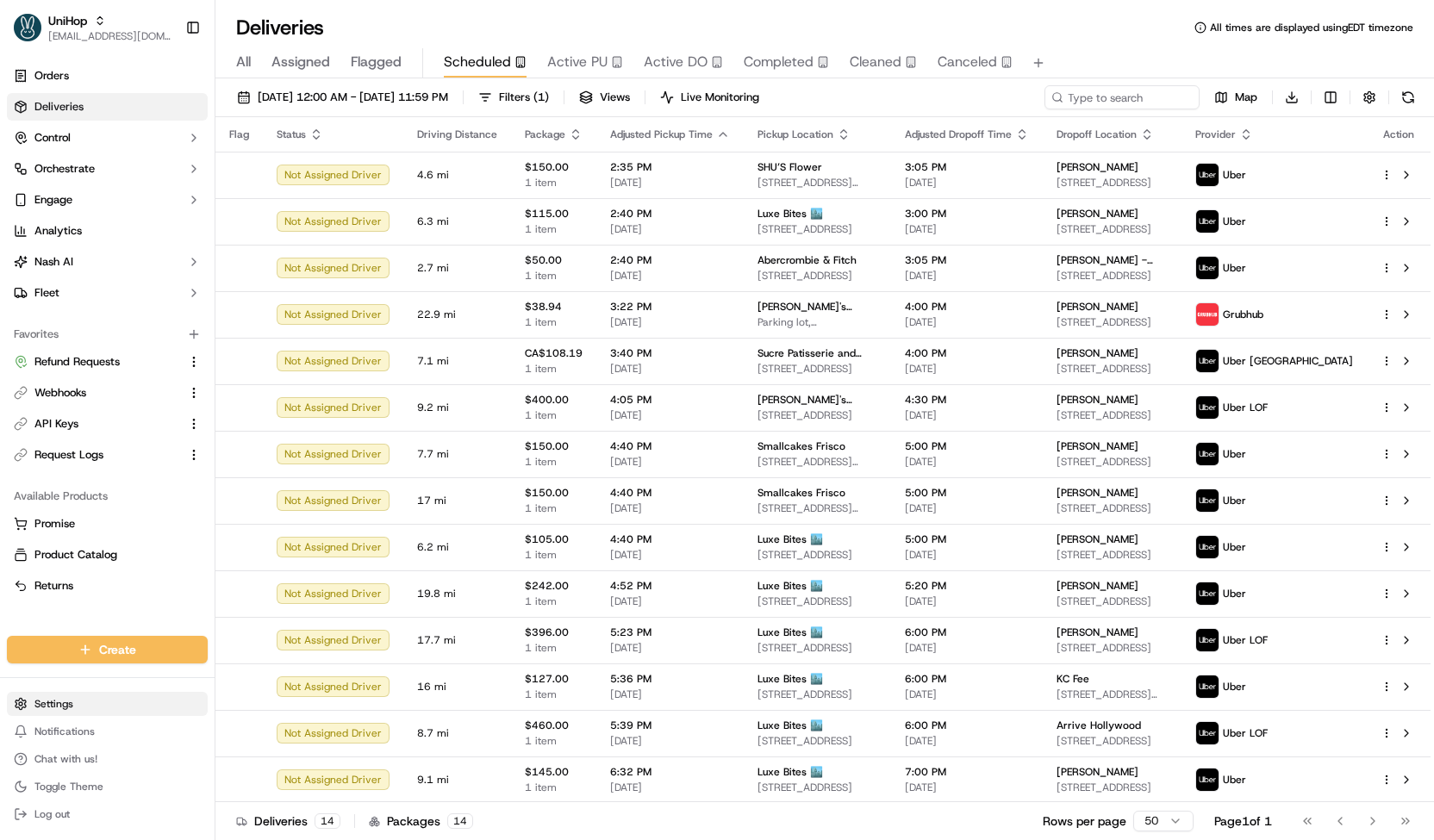
click at [96, 707] on html "UniHop contact@unihop.app Toggle Sidebar Orders Deliveries Control Orchestrate …" at bounding box center [717, 420] width 1434 height 840
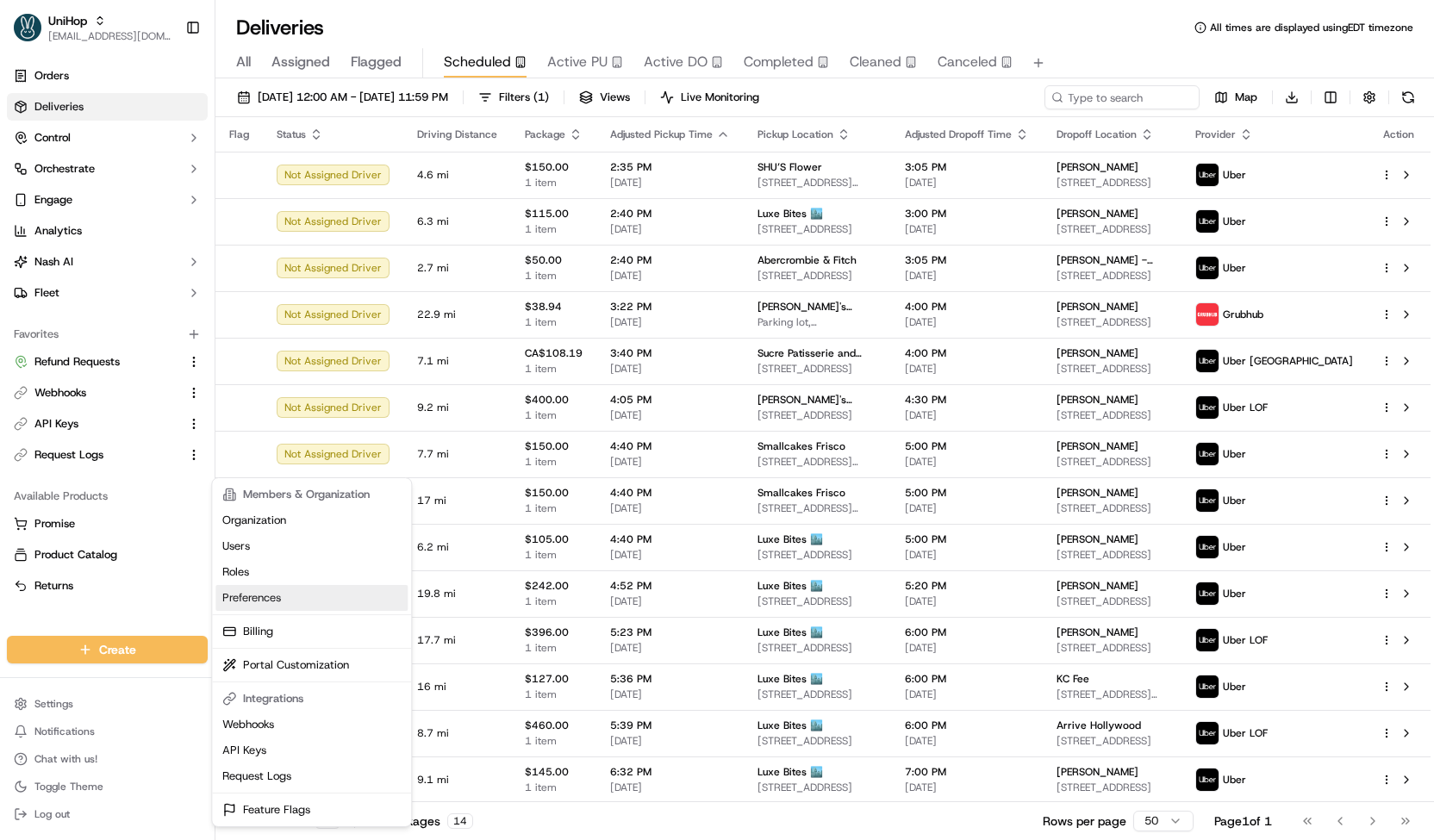
click at [265, 595] on link "Preferences" at bounding box center [312, 597] width 192 height 26
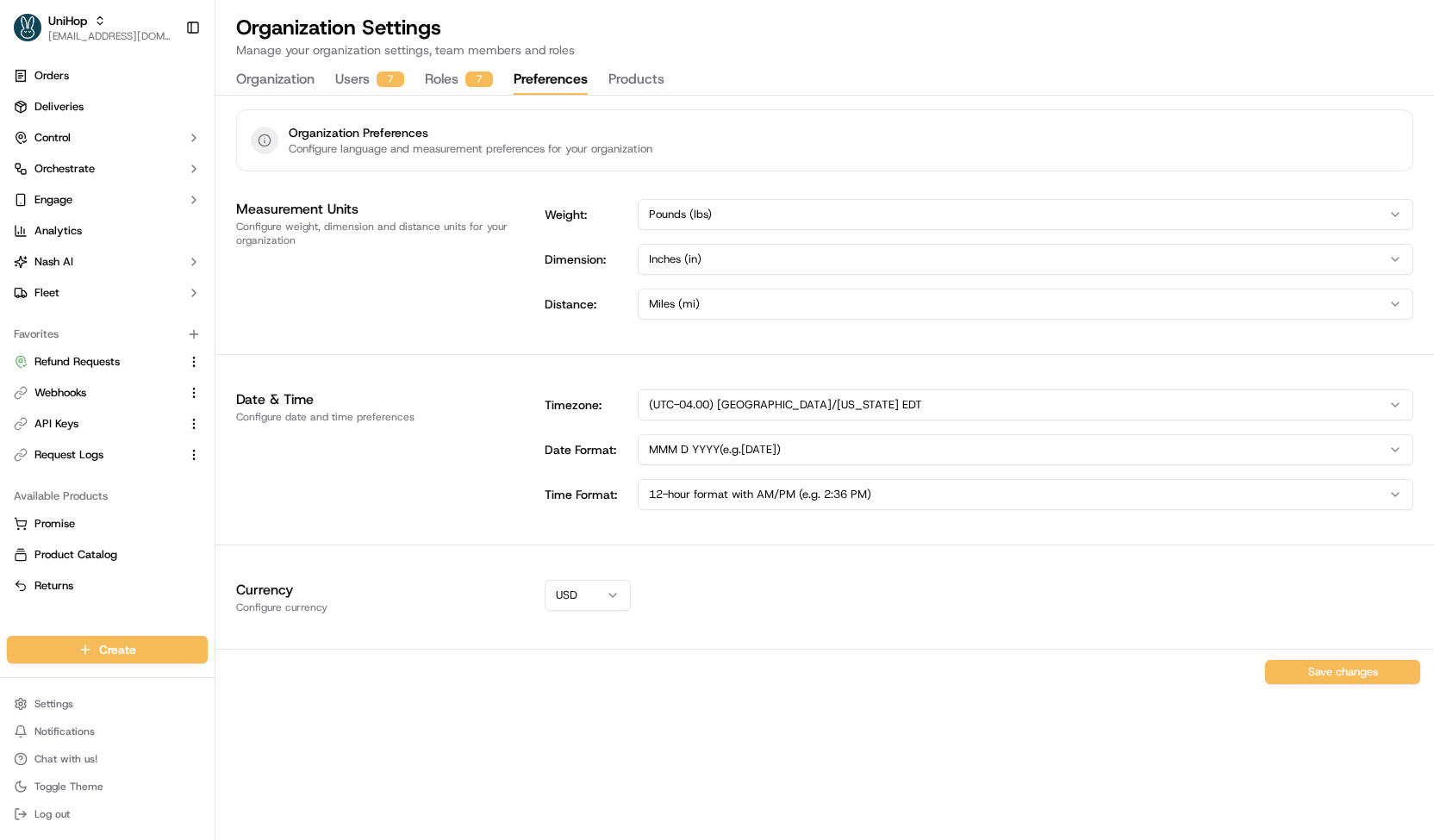
click at [629, 72] on button "Products" at bounding box center [636, 80] width 56 height 29
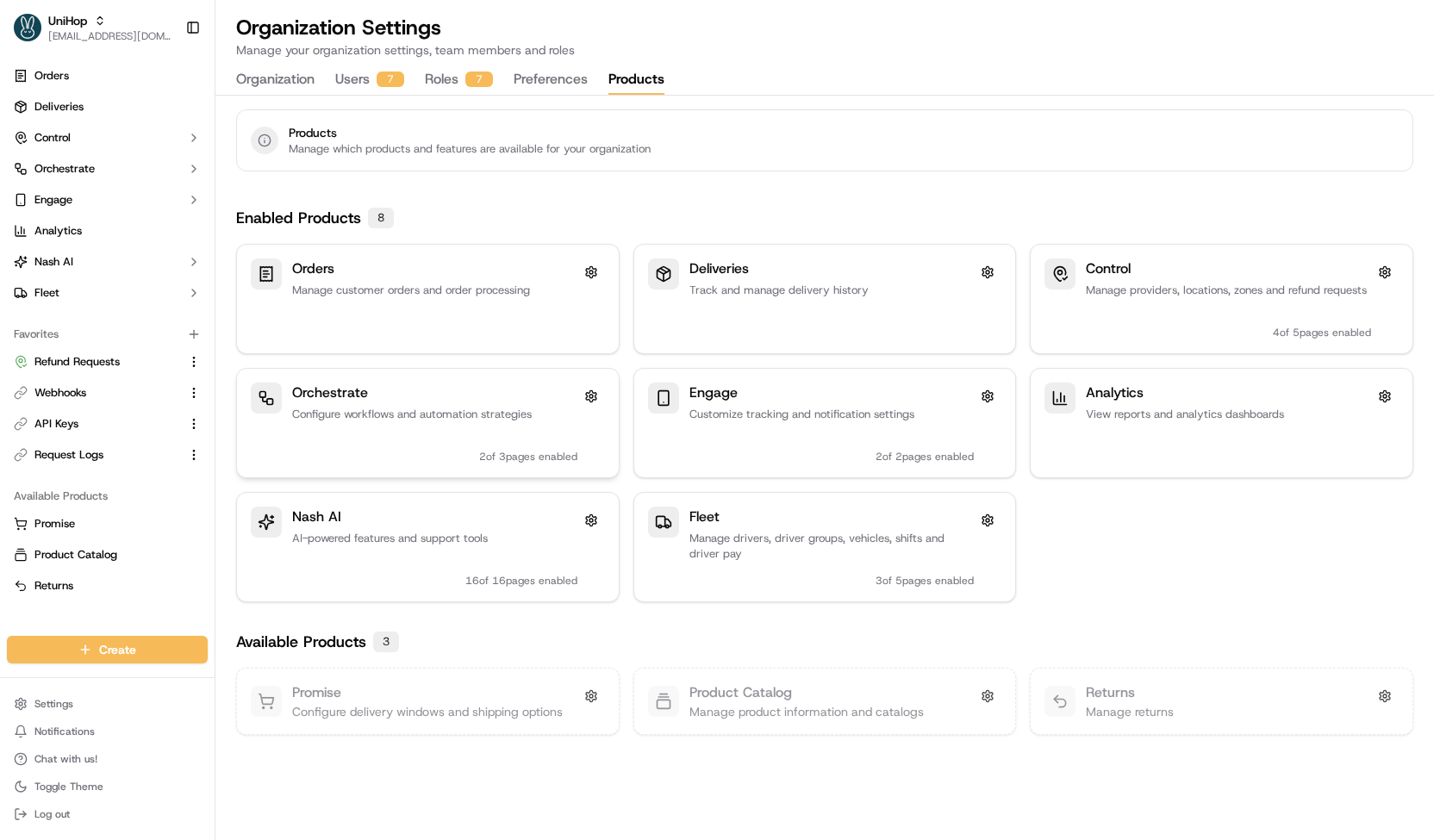
click at [502, 418] on p "Configure workflows and automation strategies" at bounding box center [434, 414] width 285 height 16
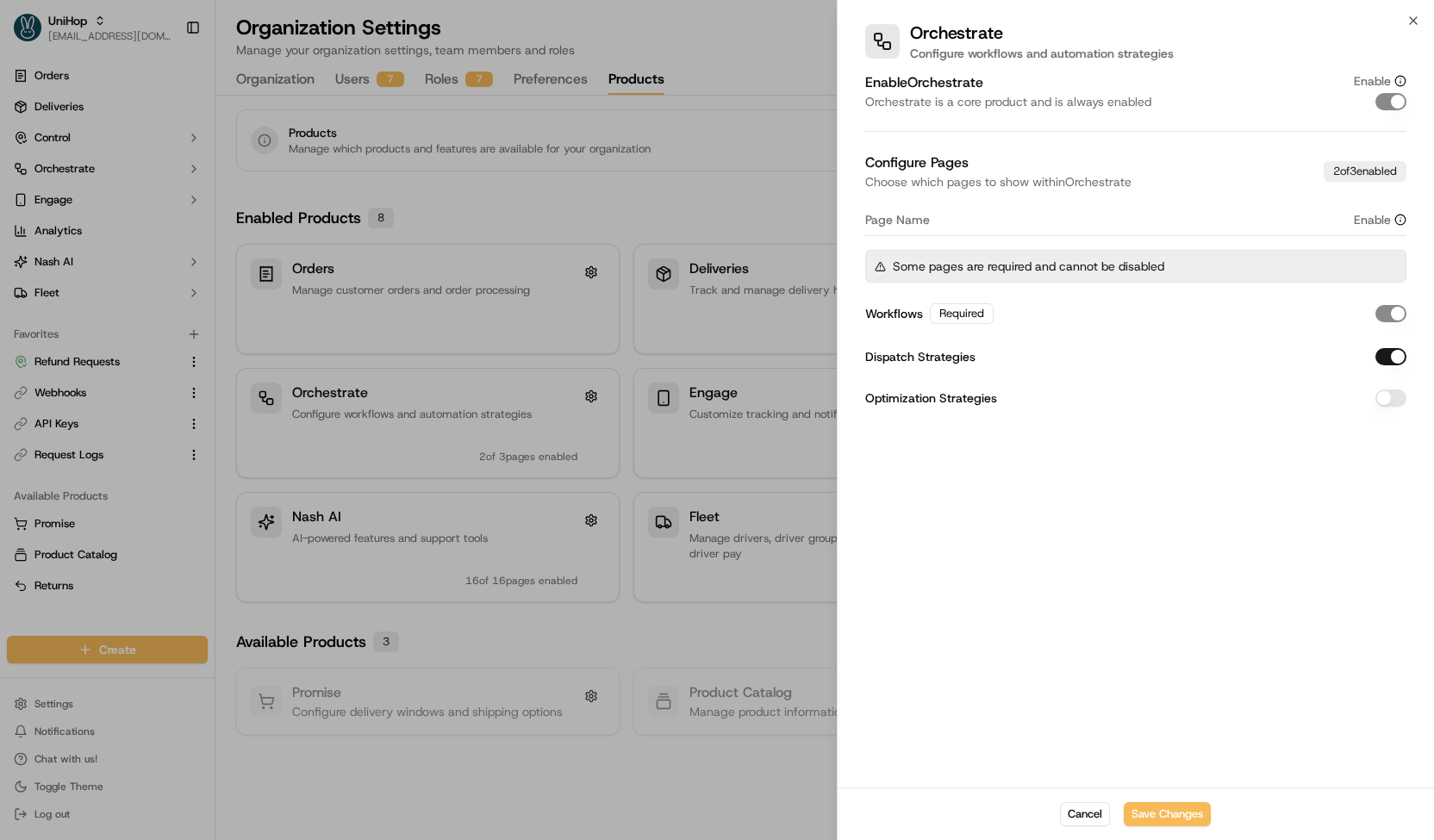
click at [629, 185] on div at bounding box center [717, 420] width 1434 height 840
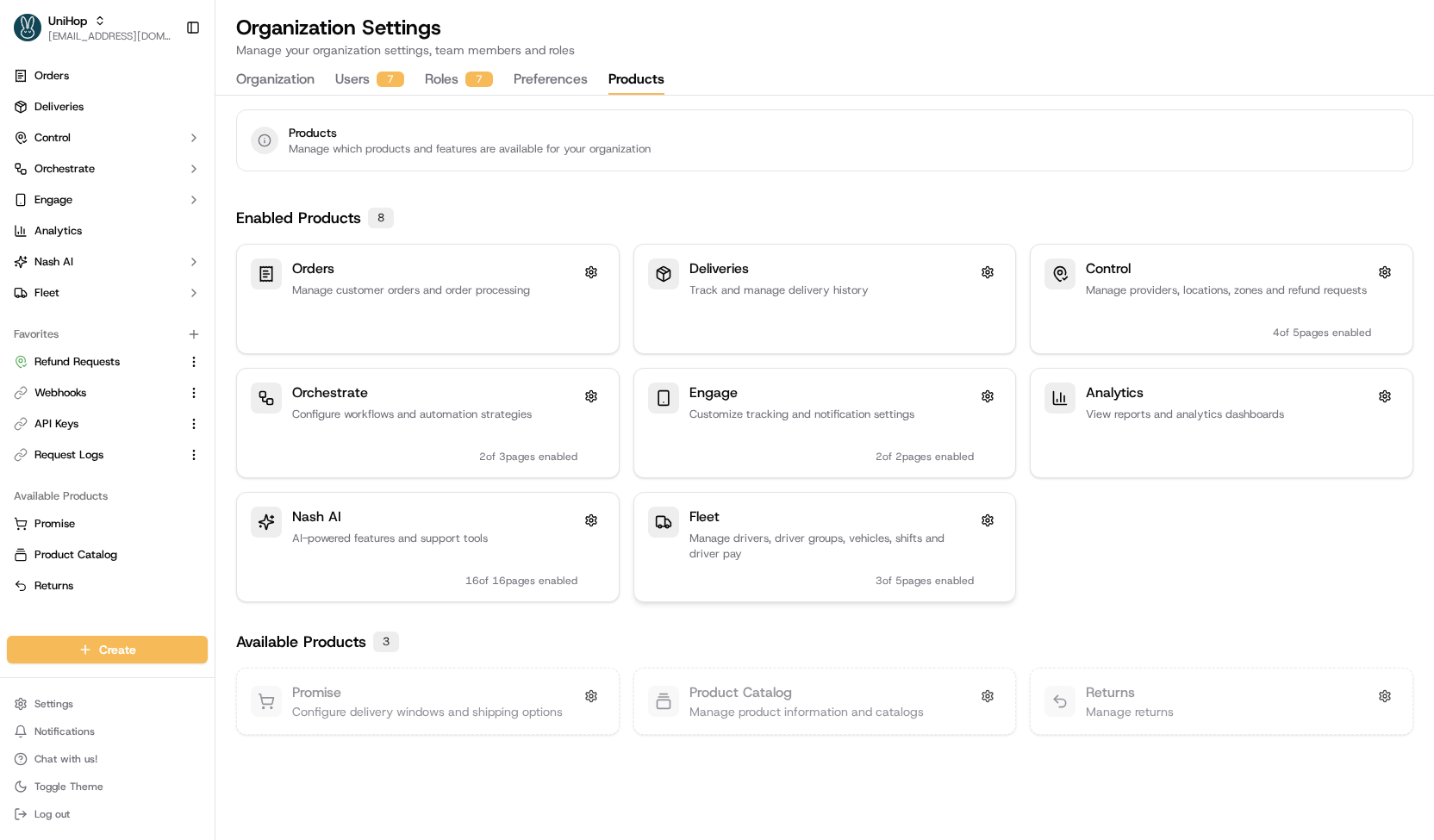
click at [849, 530] on p "Manage drivers, driver groups, vehicles, shifts and driver pay" at bounding box center [831, 546] width 285 height 31
click at [561, 559] on div "16 of 16 pages enabled" at bounding box center [521, 568] width 112 height 38
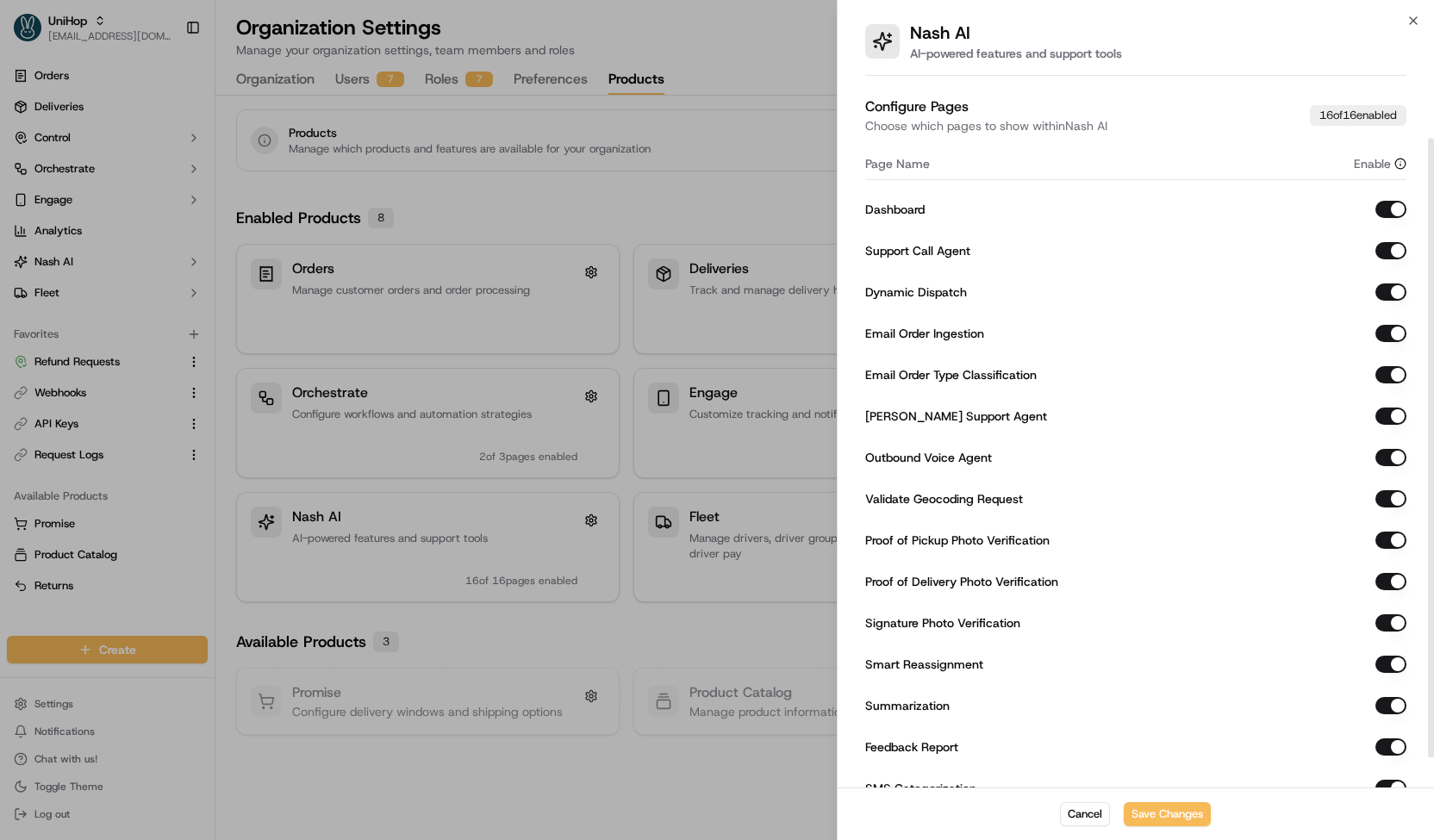
scroll to position [116, 0]
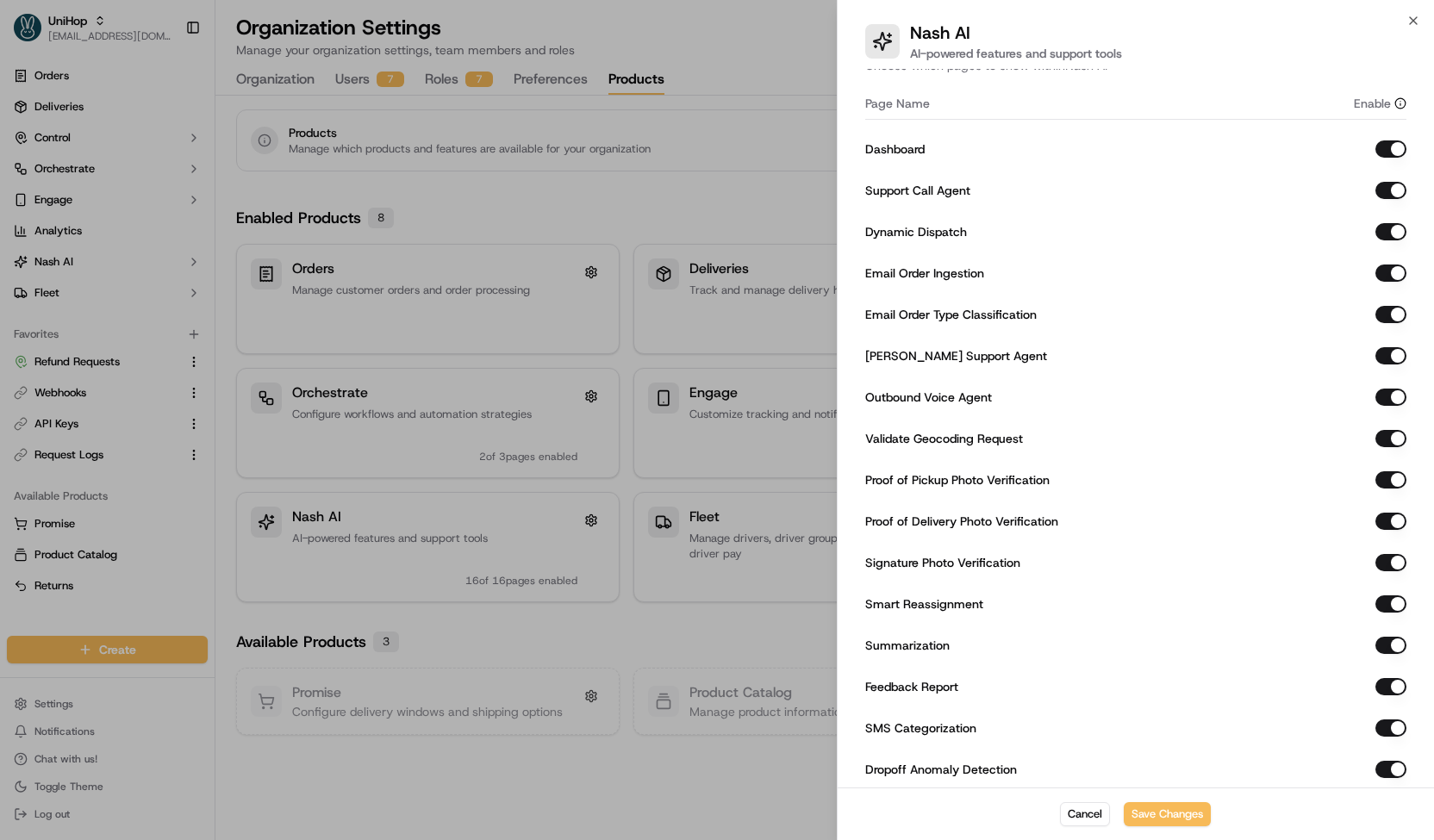
click at [566, 334] on div at bounding box center [717, 420] width 1434 height 840
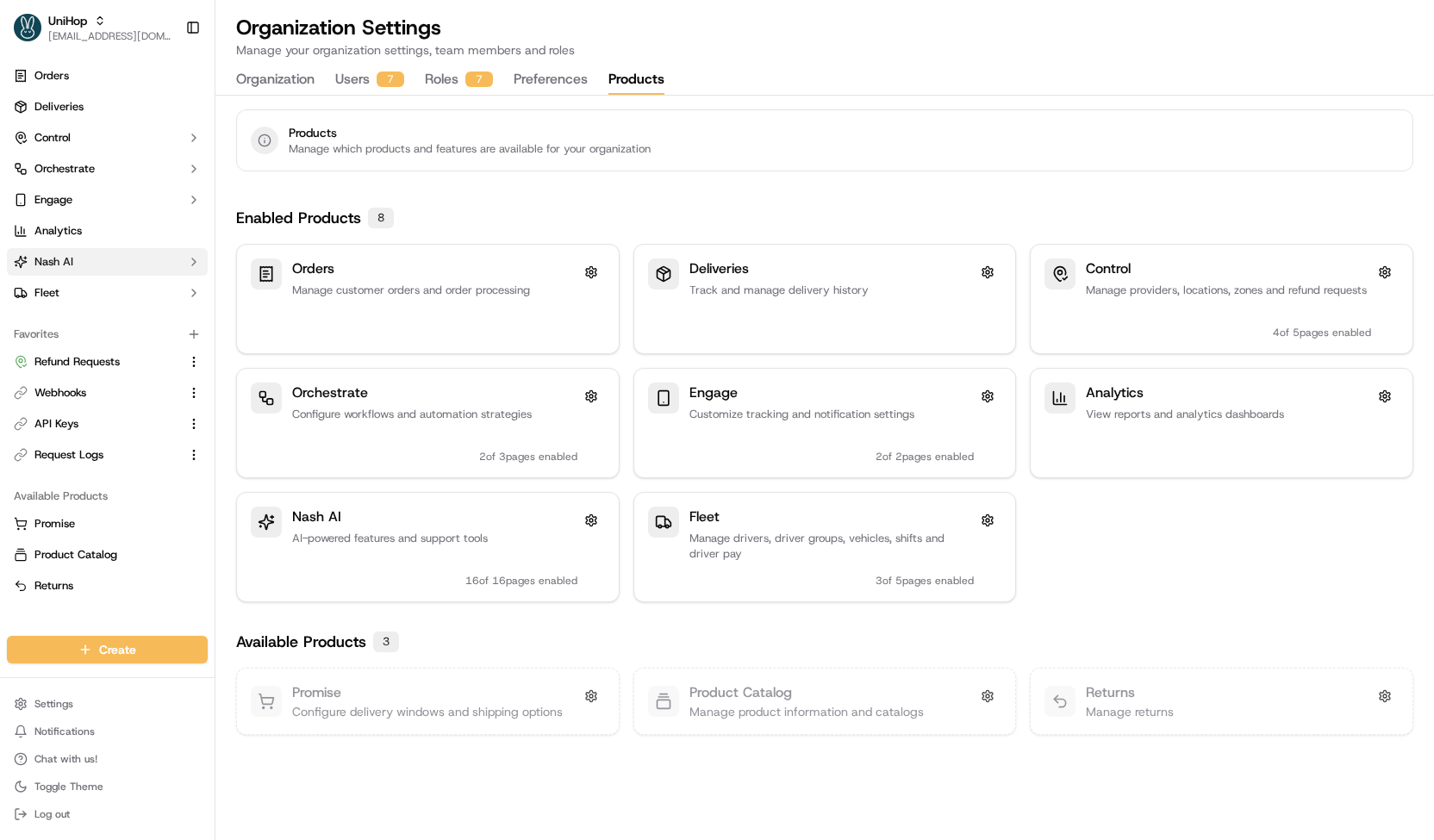
click at [114, 259] on button "Nash AI" at bounding box center [107, 262] width 201 height 27
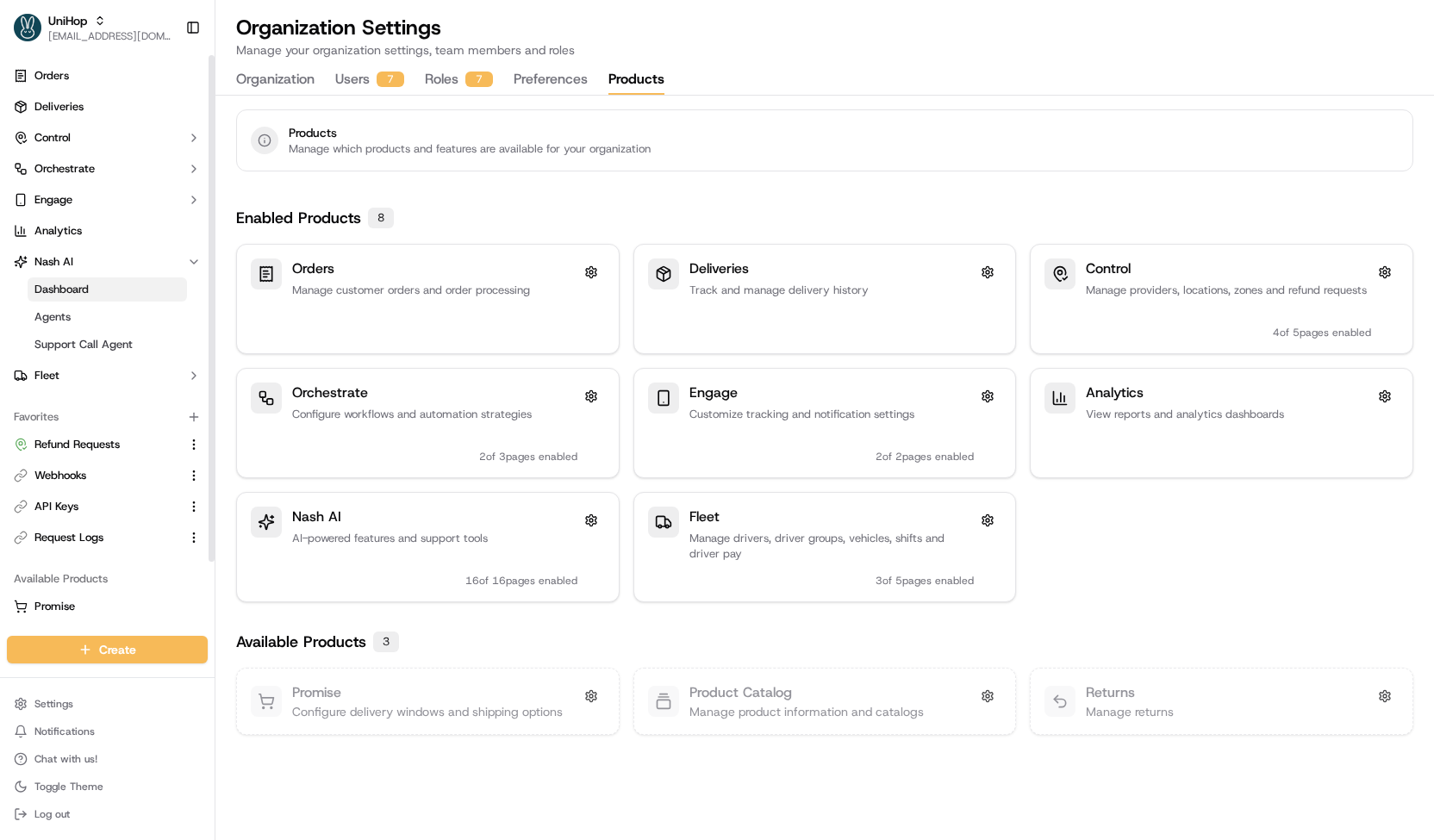
click at [110, 292] on link "Dashboard" at bounding box center [107, 289] width 159 height 24
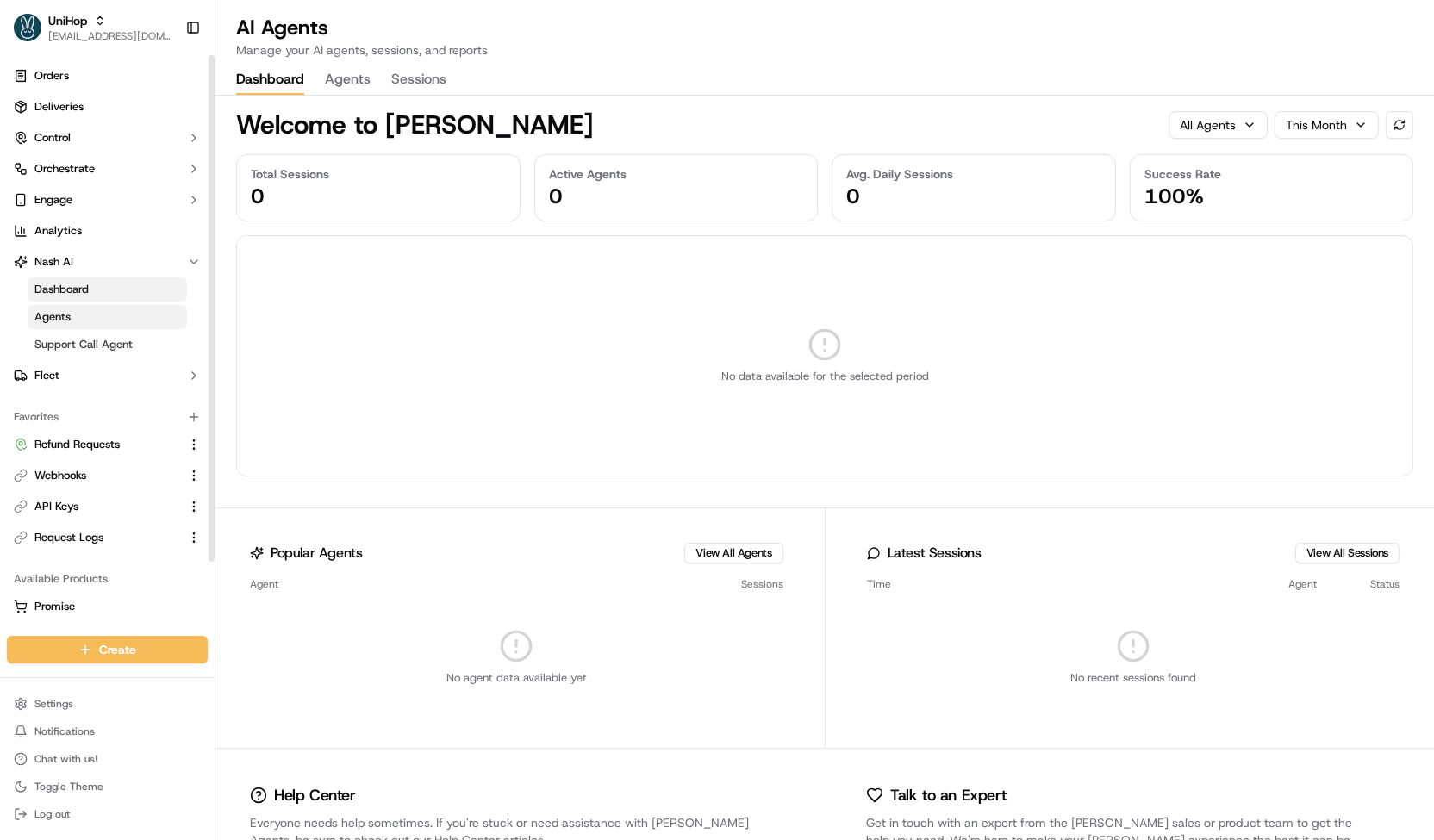
click at [133, 305] on link "Agents" at bounding box center [107, 317] width 159 height 24
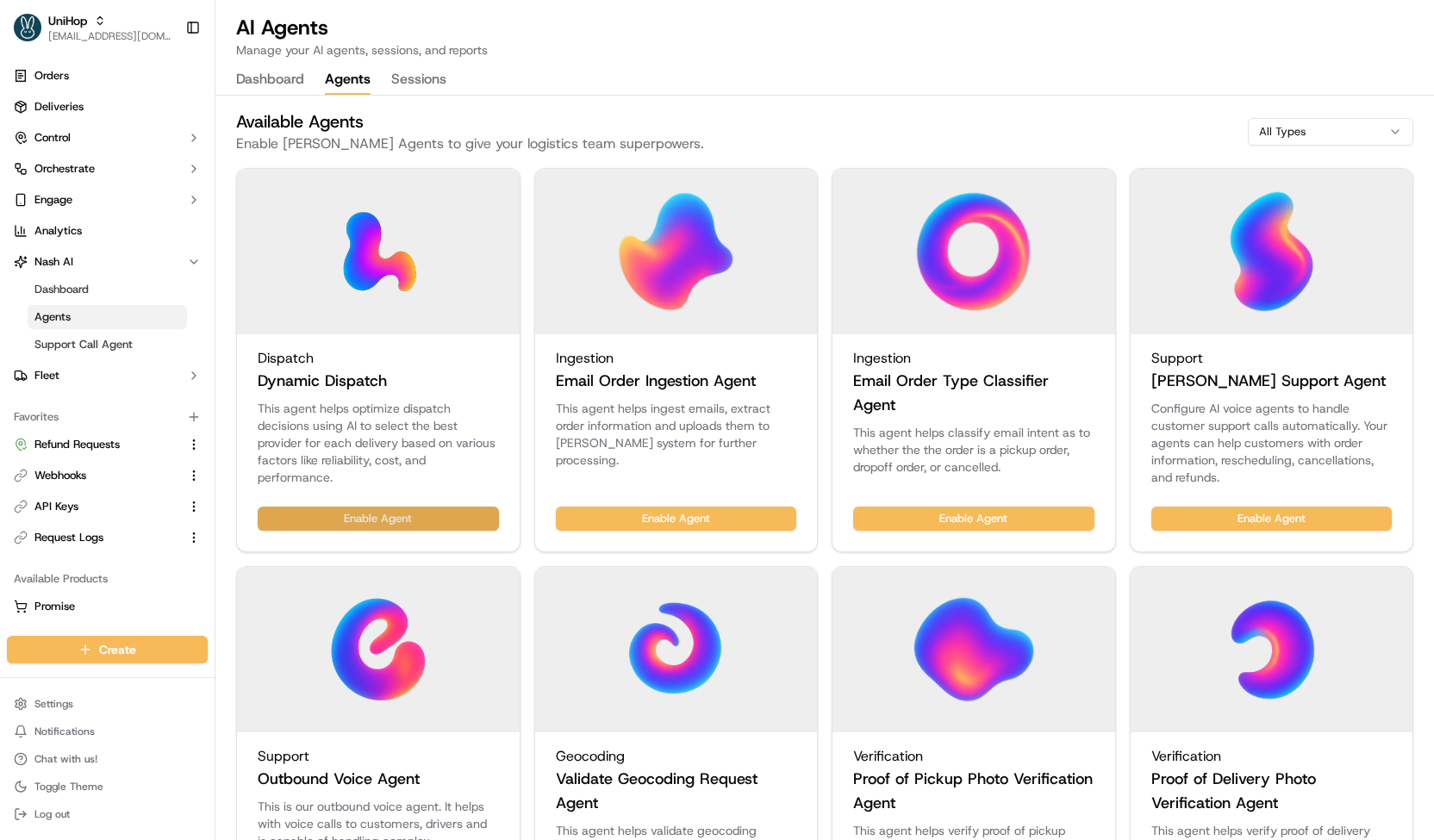
click at [413, 527] on button "Enable Agent" at bounding box center [378, 518] width 241 height 24
click at [582, 508] on button "Enable Agent" at bounding box center [676, 518] width 241 height 24
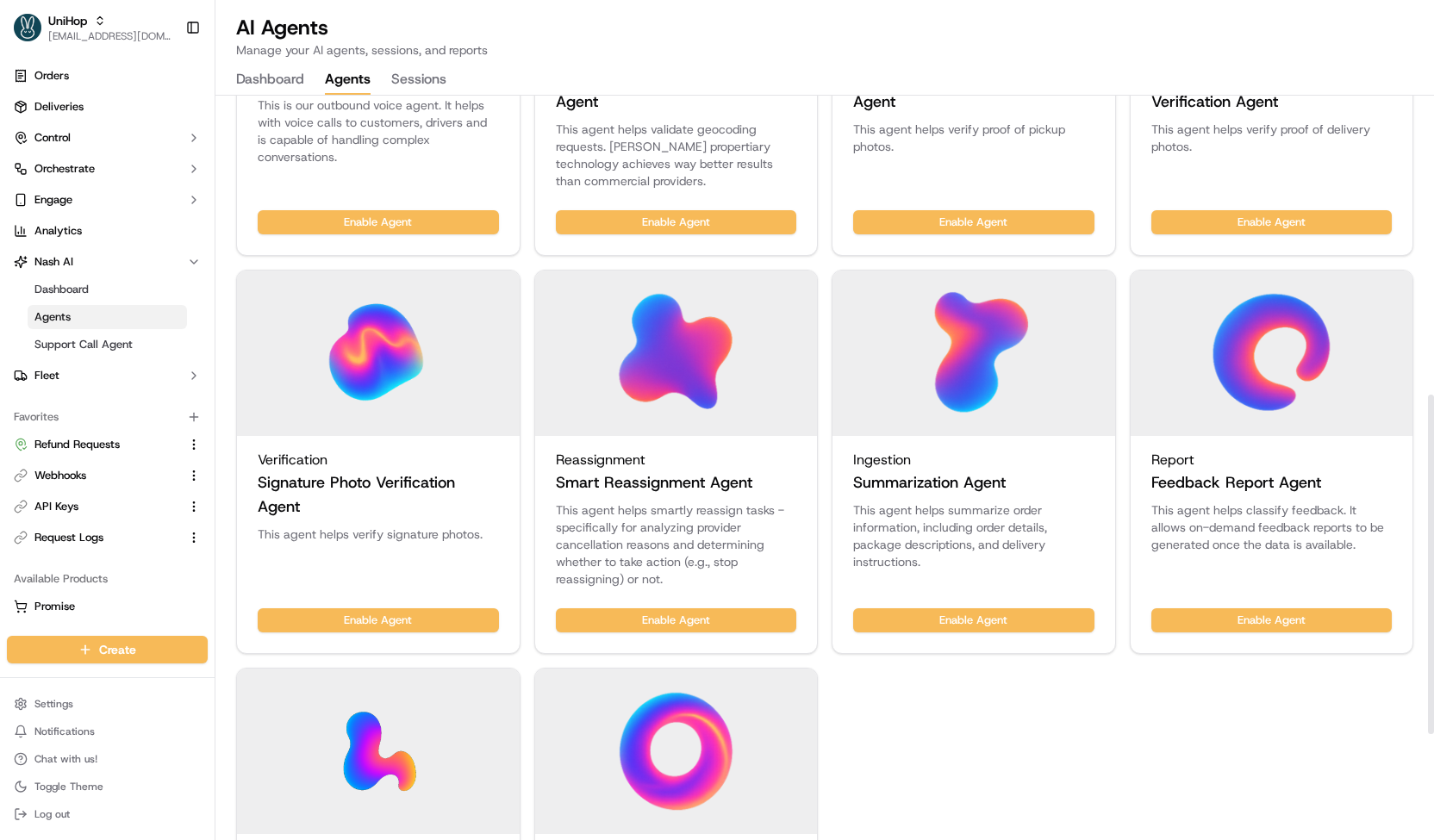
scroll to position [719, 0]
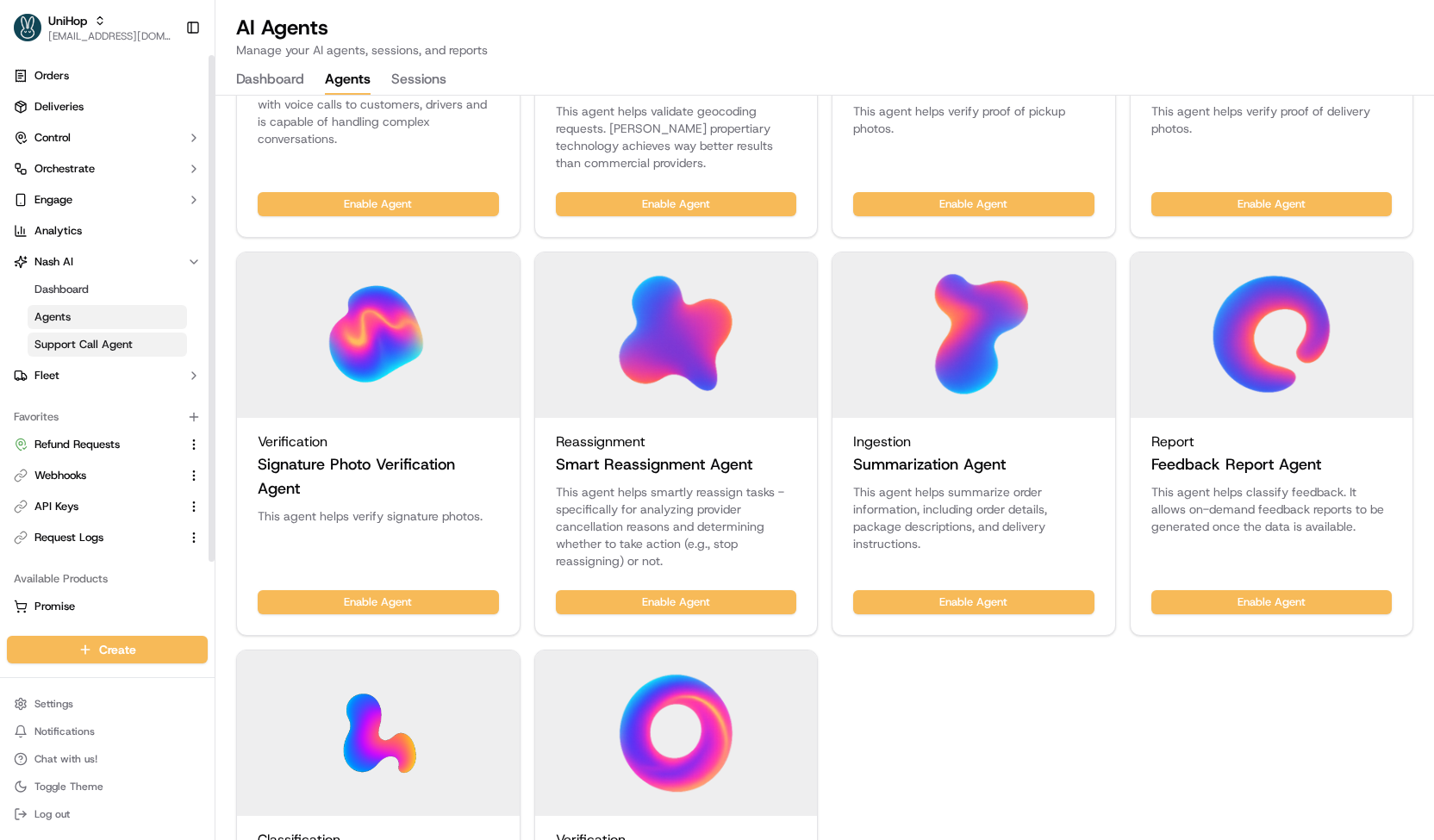
click at [125, 340] on span "Support Call Agent" at bounding box center [83, 344] width 98 height 16
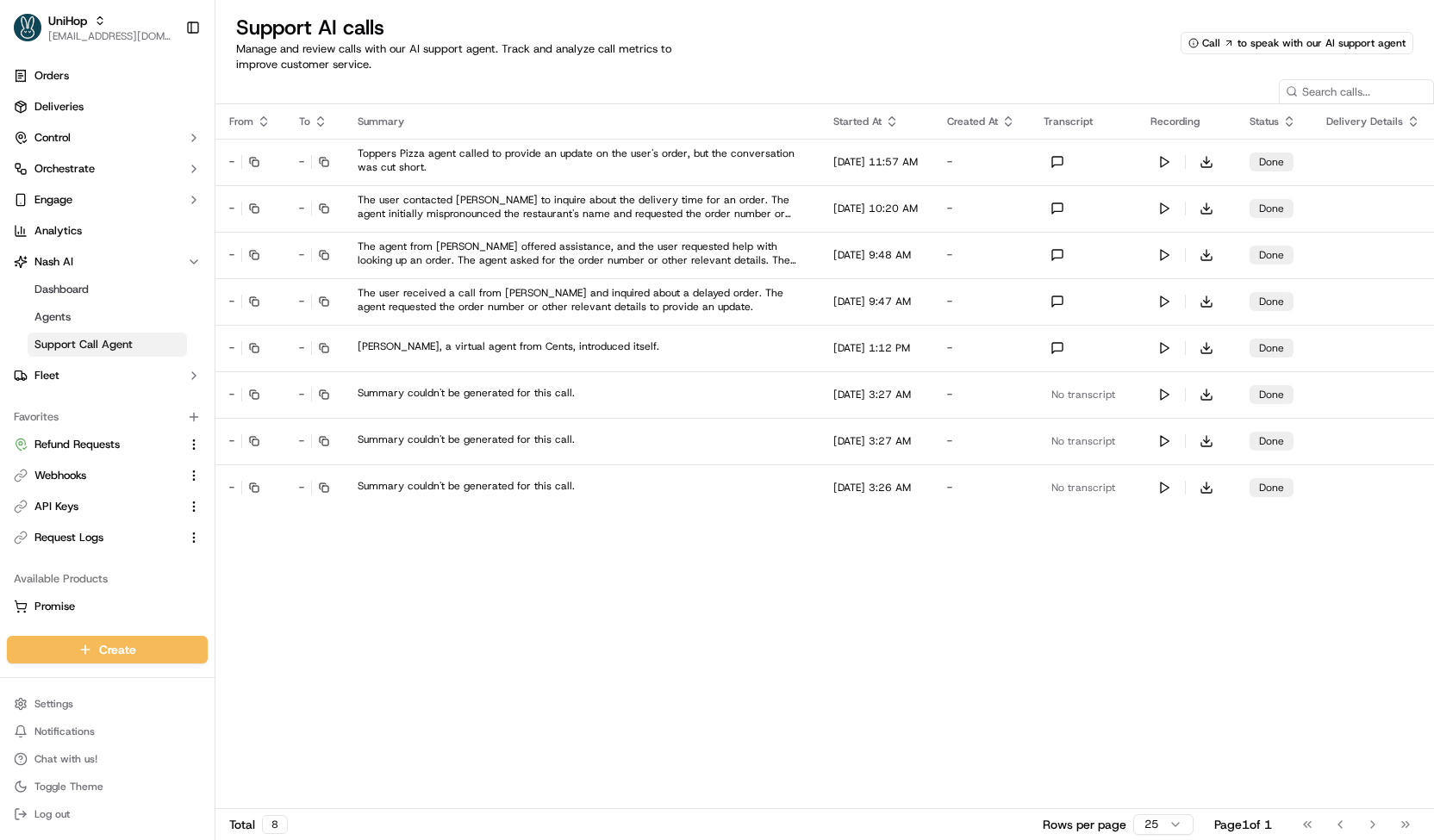
click at [1208, 41] on span "Call" at bounding box center [1211, 42] width 18 height 14
click at [1231, 42] on icon at bounding box center [1228, 42] width 10 height 10
click at [97, 113] on link "Deliveries" at bounding box center [107, 107] width 201 height 27
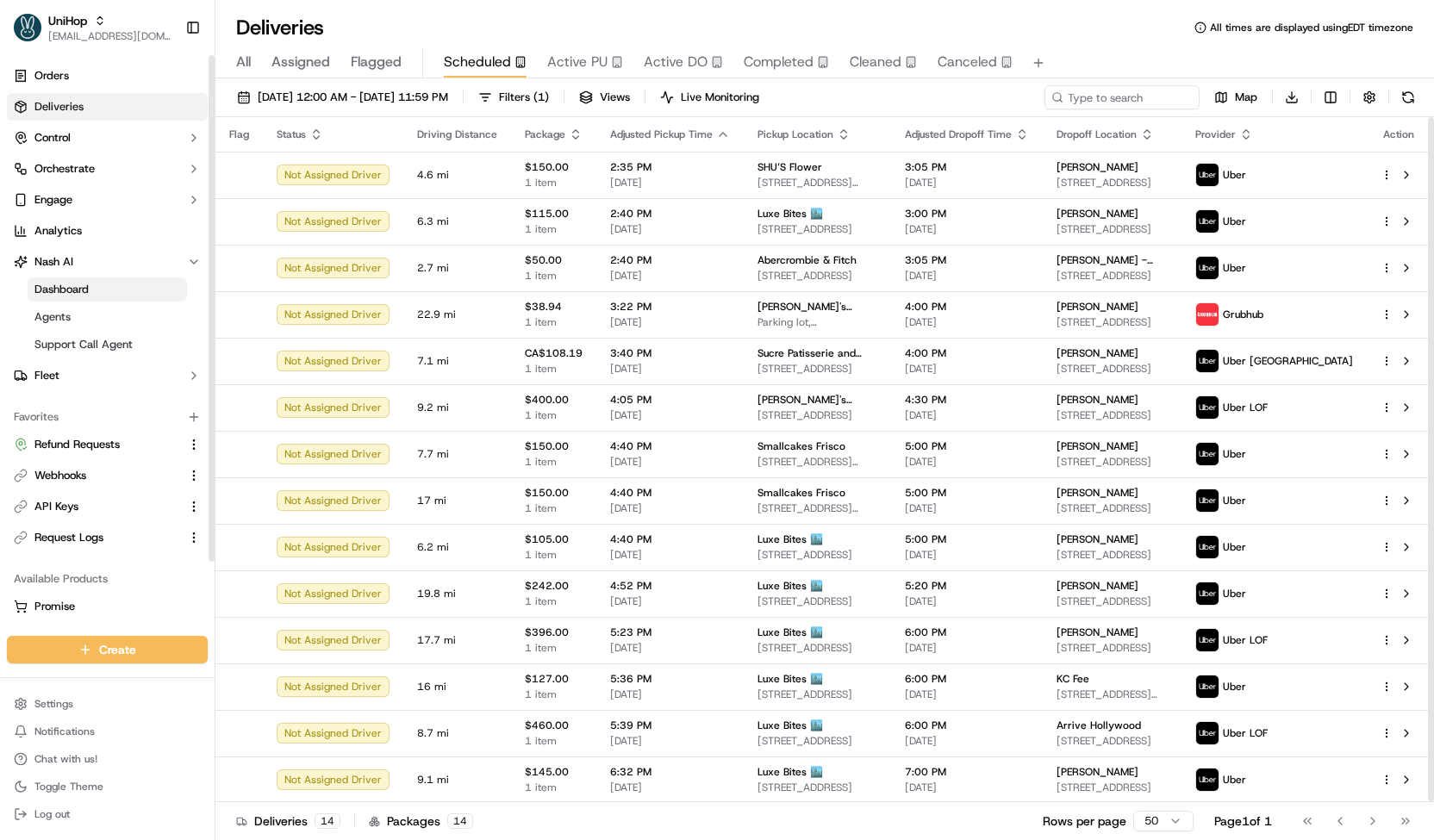
click at [141, 290] on link "Dashboard" at bounding box center [107, 289] width 159 height 24
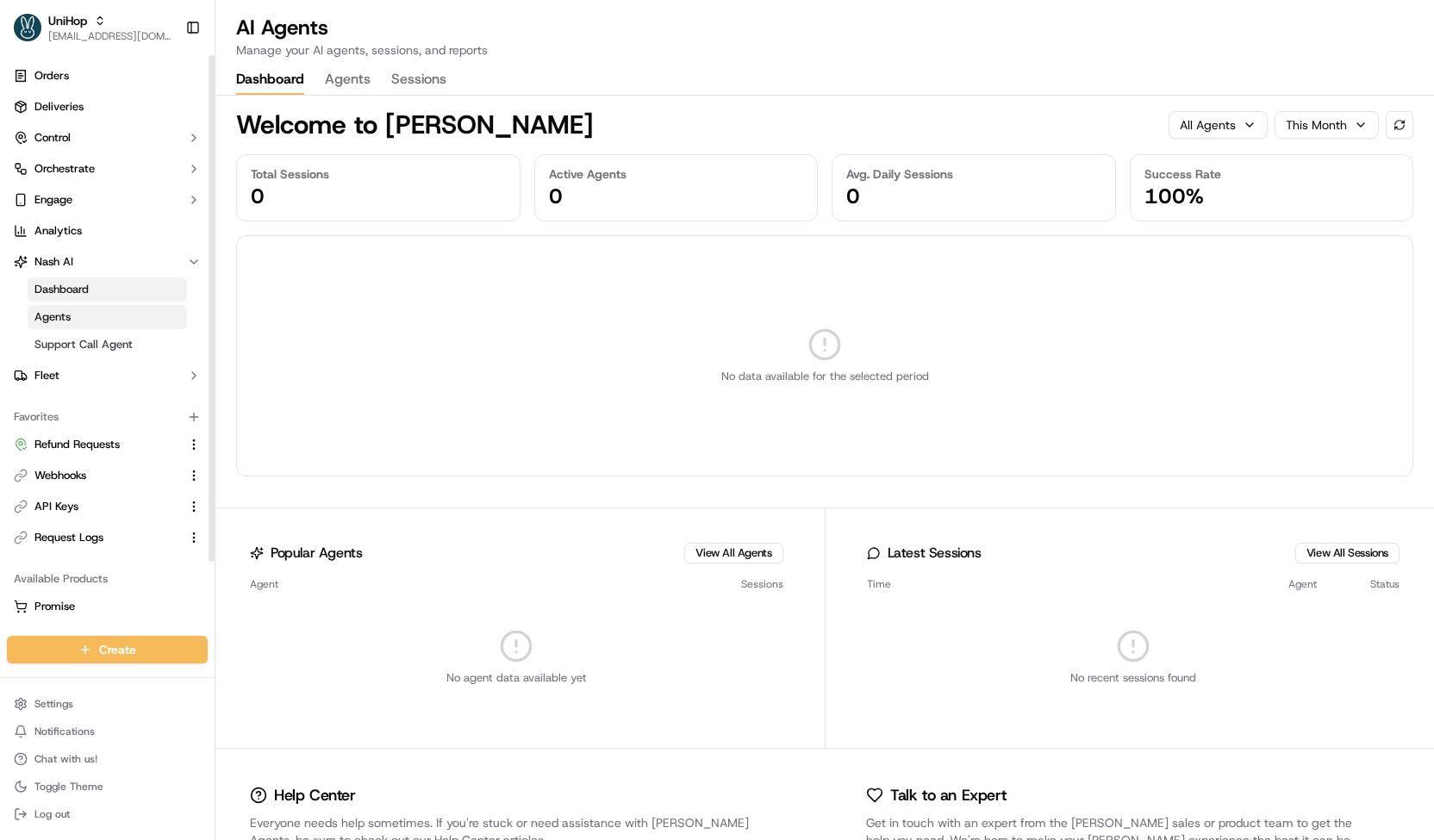
click at [119, 322] on link "Agents" at bounding box center [107, 317] width 159 height 24
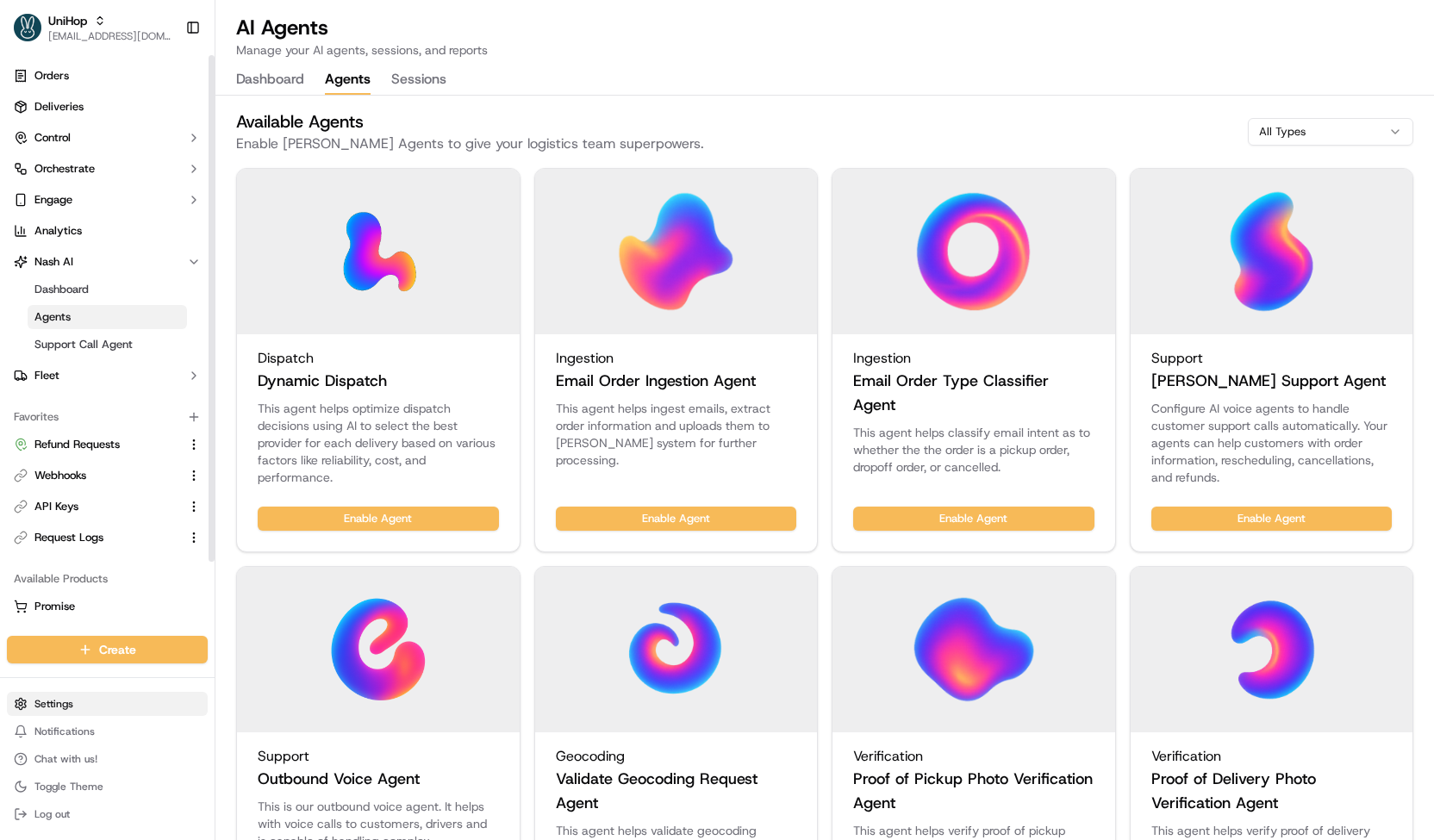
click at [124, 705] on html "UniHop contact@unihop.app Toggle Sidebar Orders Deliveries Control Orchestrate …" at bounding box center [717, 420] width 1434 height 840
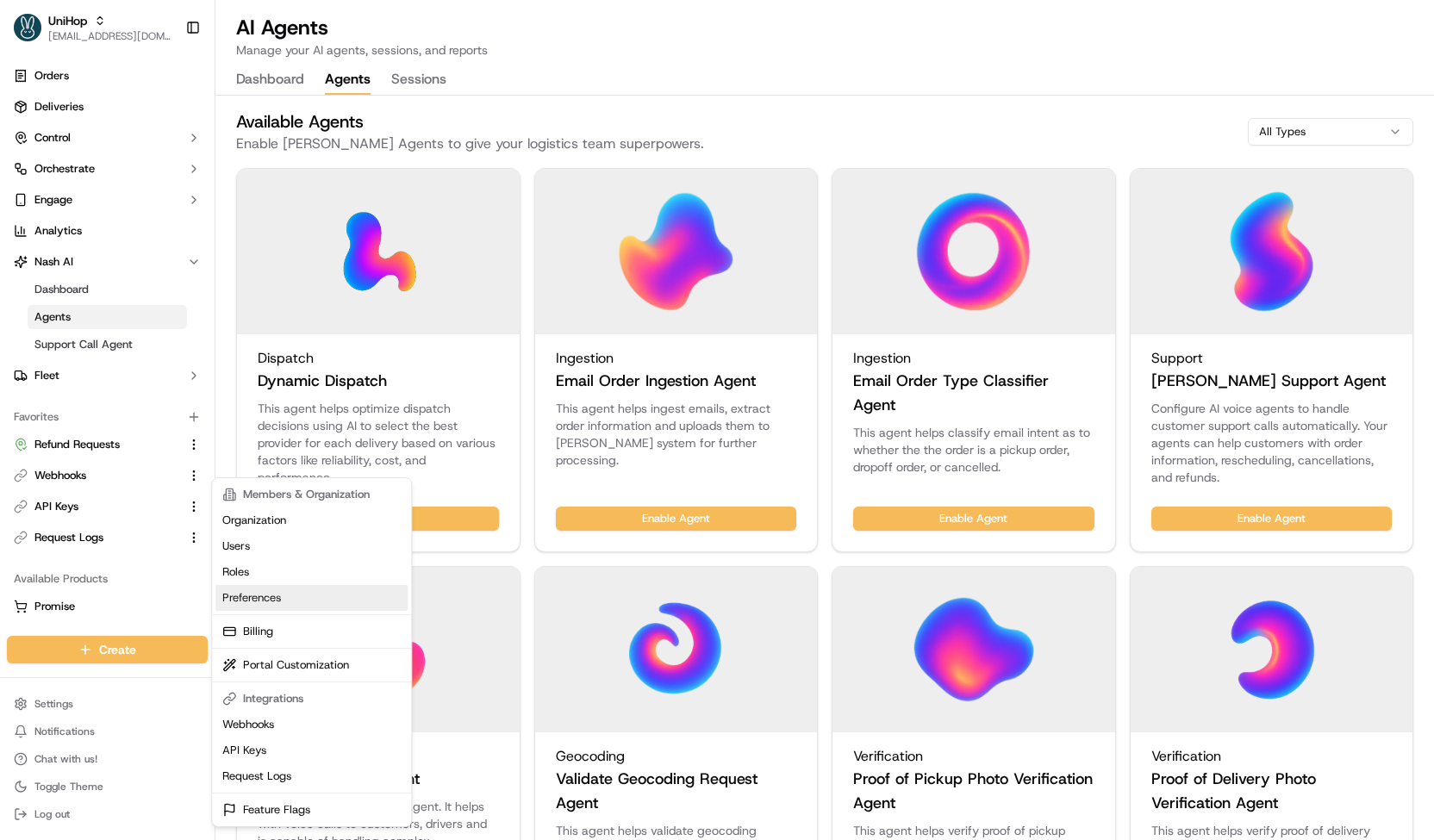
click at [276, 603] on link "Preferences" at bounding box center [312, 597] width 192 height 26
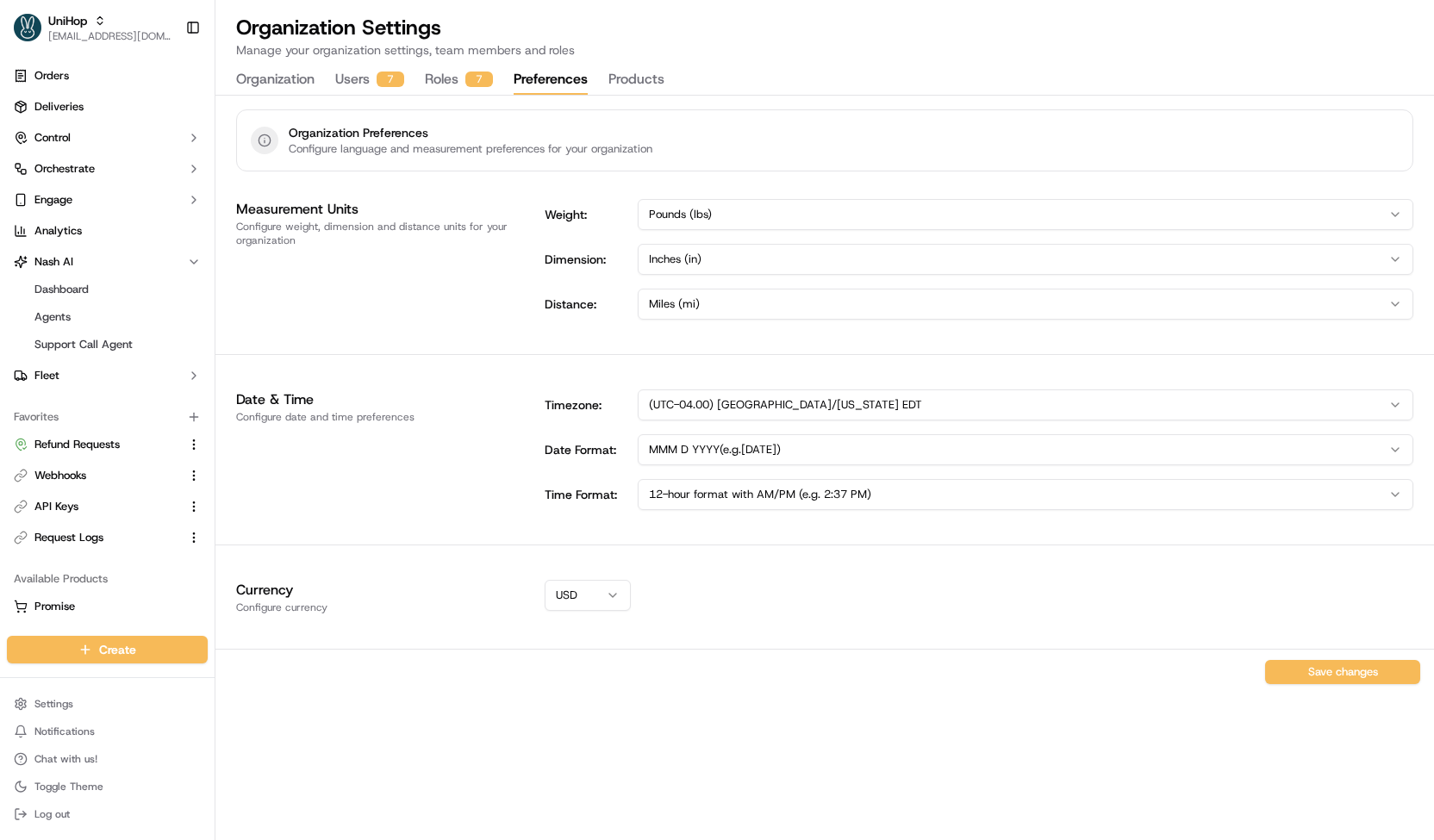
click at [646, 84] on button "Products" at bounding box center [636, 80] width 56 height 29
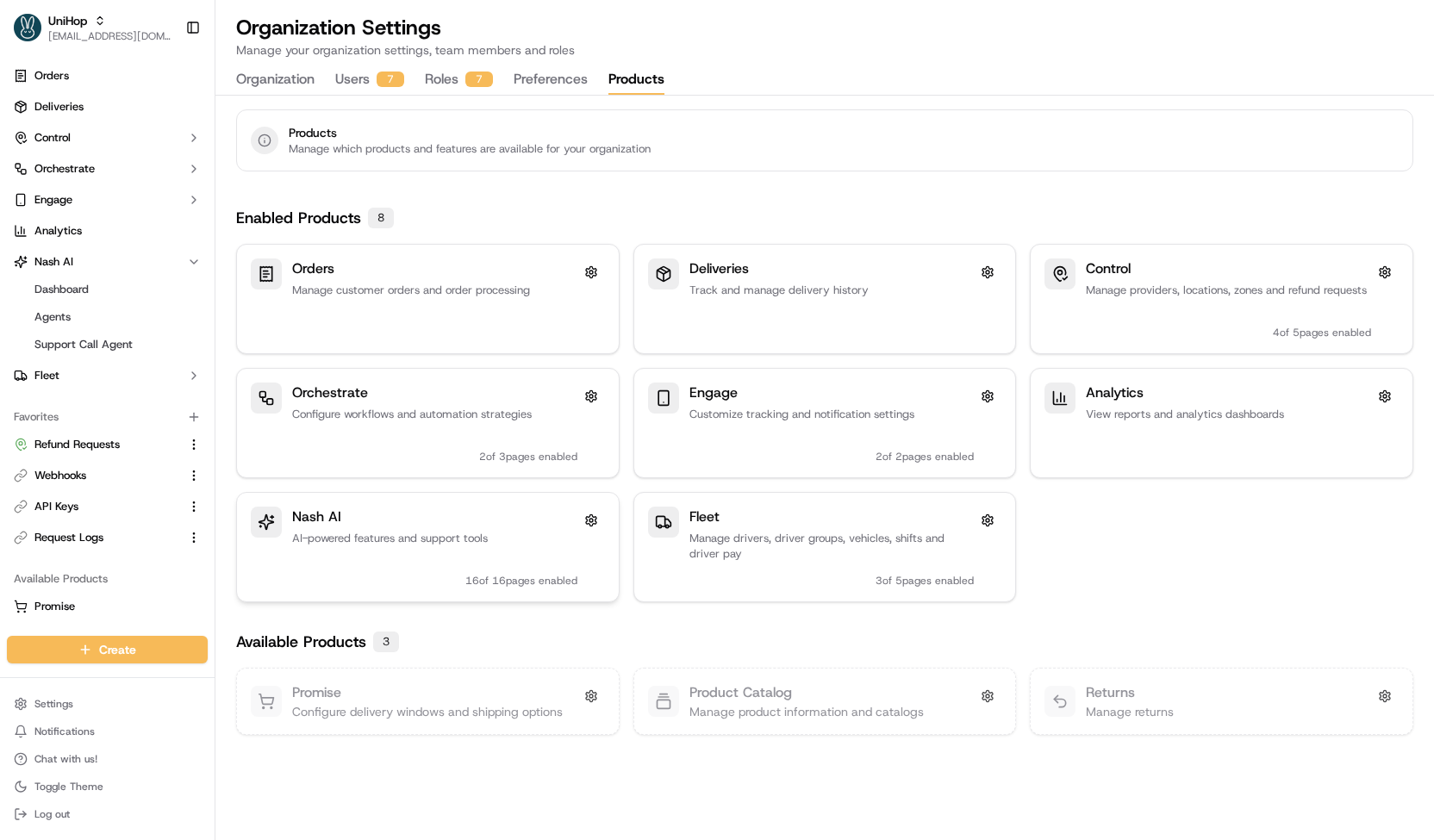
click at [475, 527] on div "Nash AI AI-powered features and support tools 16 of 16 pages enabled" at bounding box center [434, 547] width 285 height 81
click at [90, 339] on span "Support Call Agent" at bounding box center [83, 344] width 98 height 16
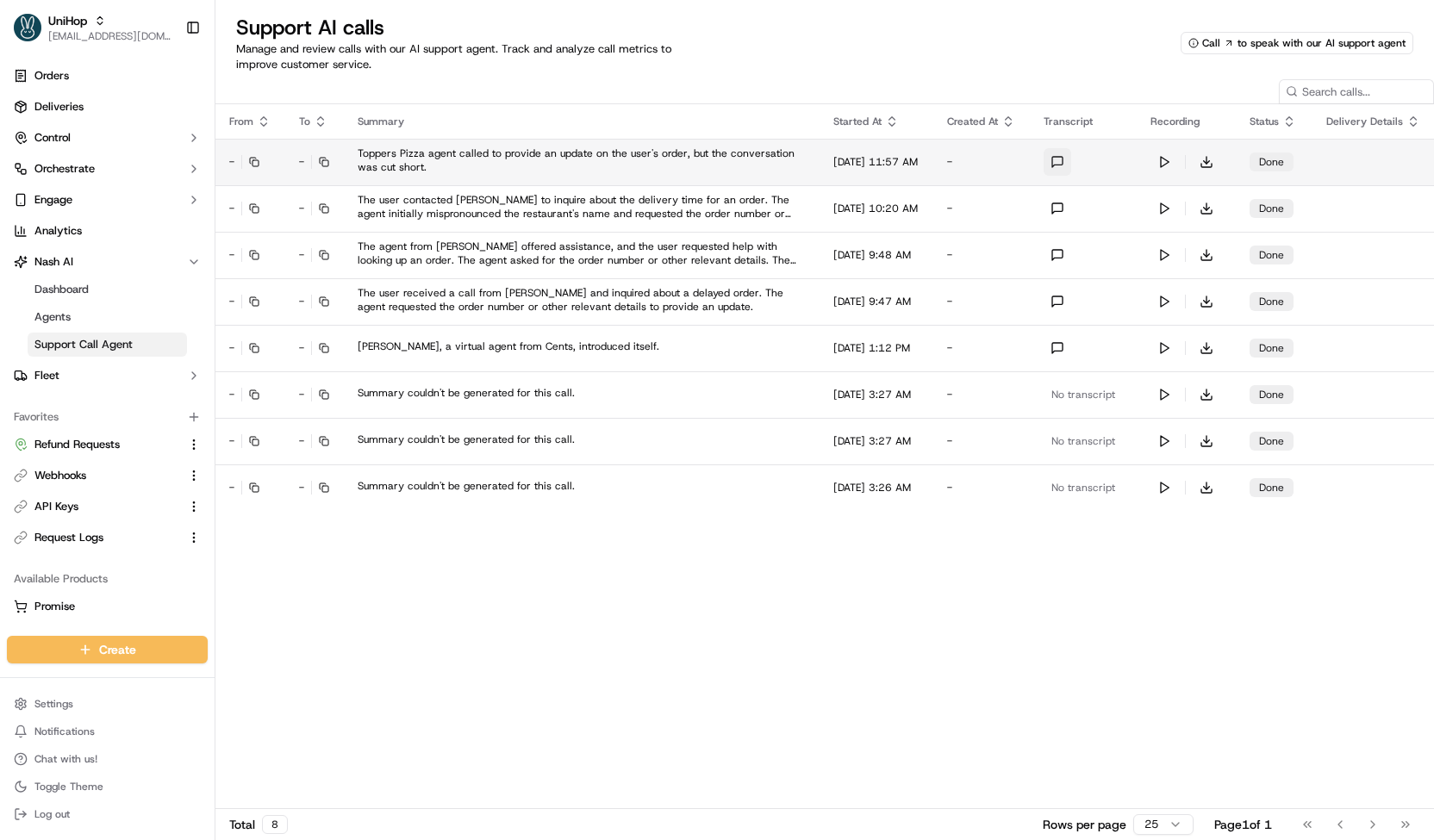
click at [1065, 162] on button at bounding box center [1057, 162] width 27 height 27
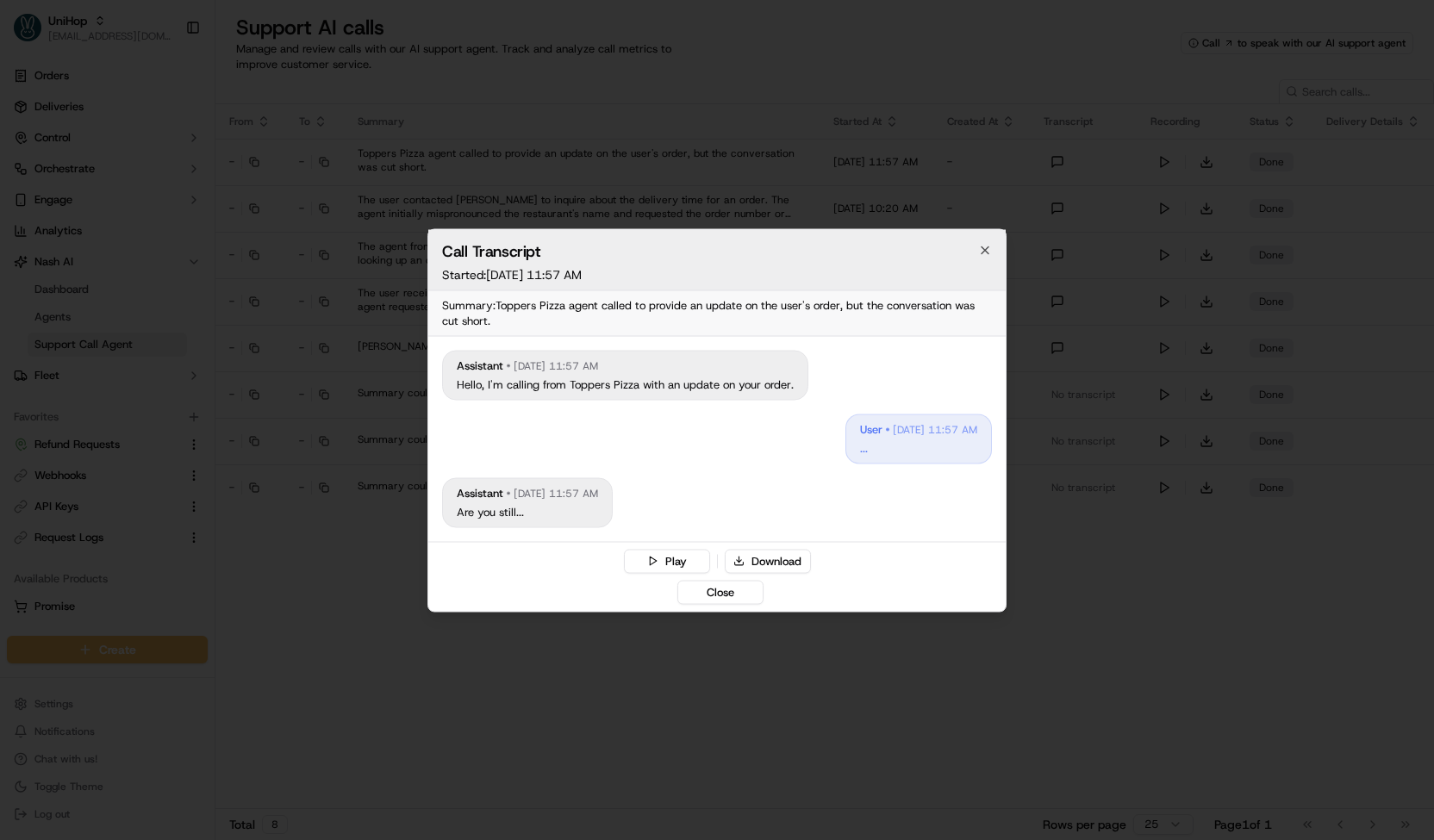
click at [976, 257] on h2 "Call Transcript" at bounding box center [717, 250] width 550 height 16
click at [981, 249] on icon "button" at bounding box center [984, 249] width 14 height 14
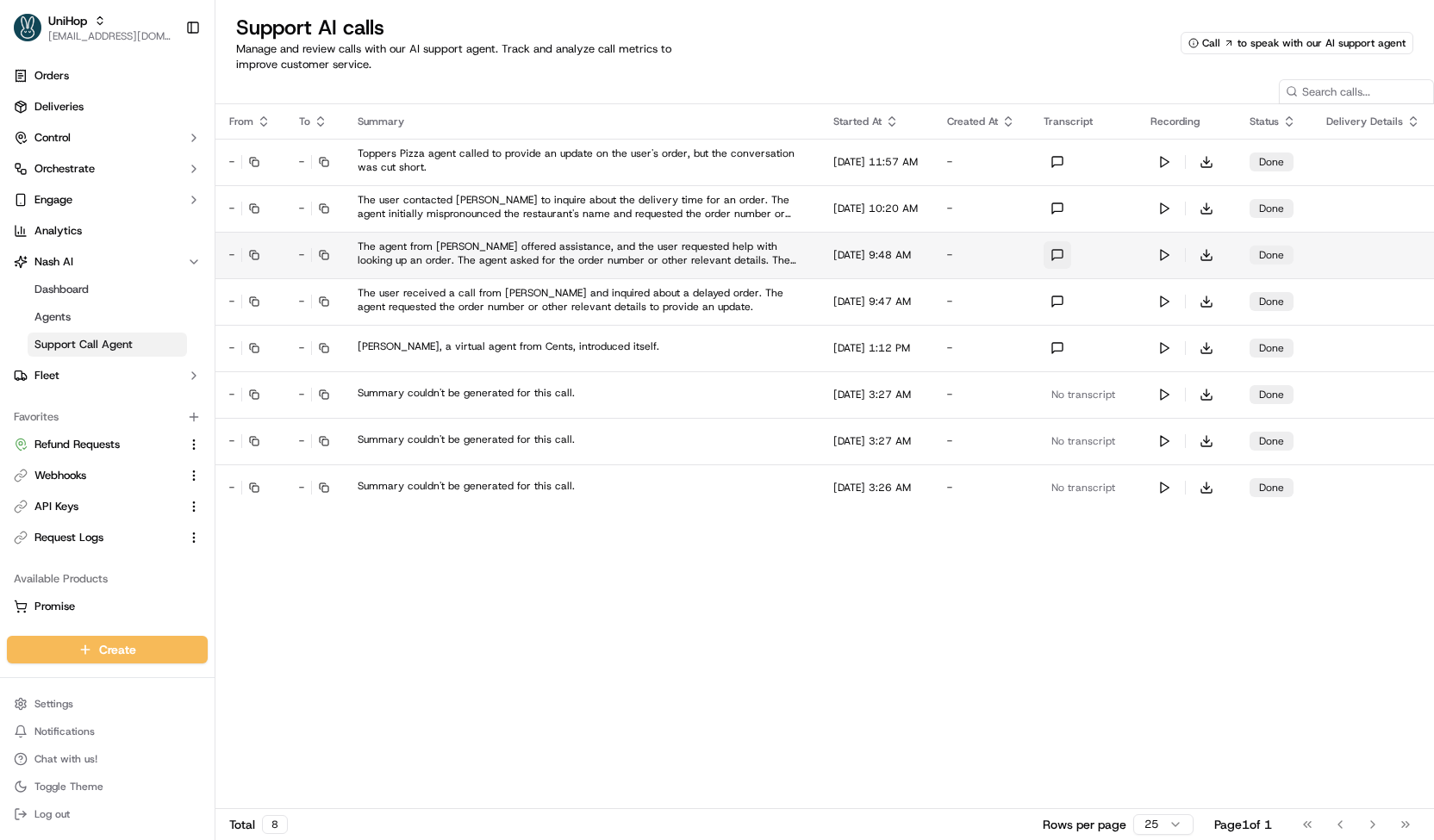
click at [1067, 256] on button at bounding box center [1057, 255] width 27 height 27
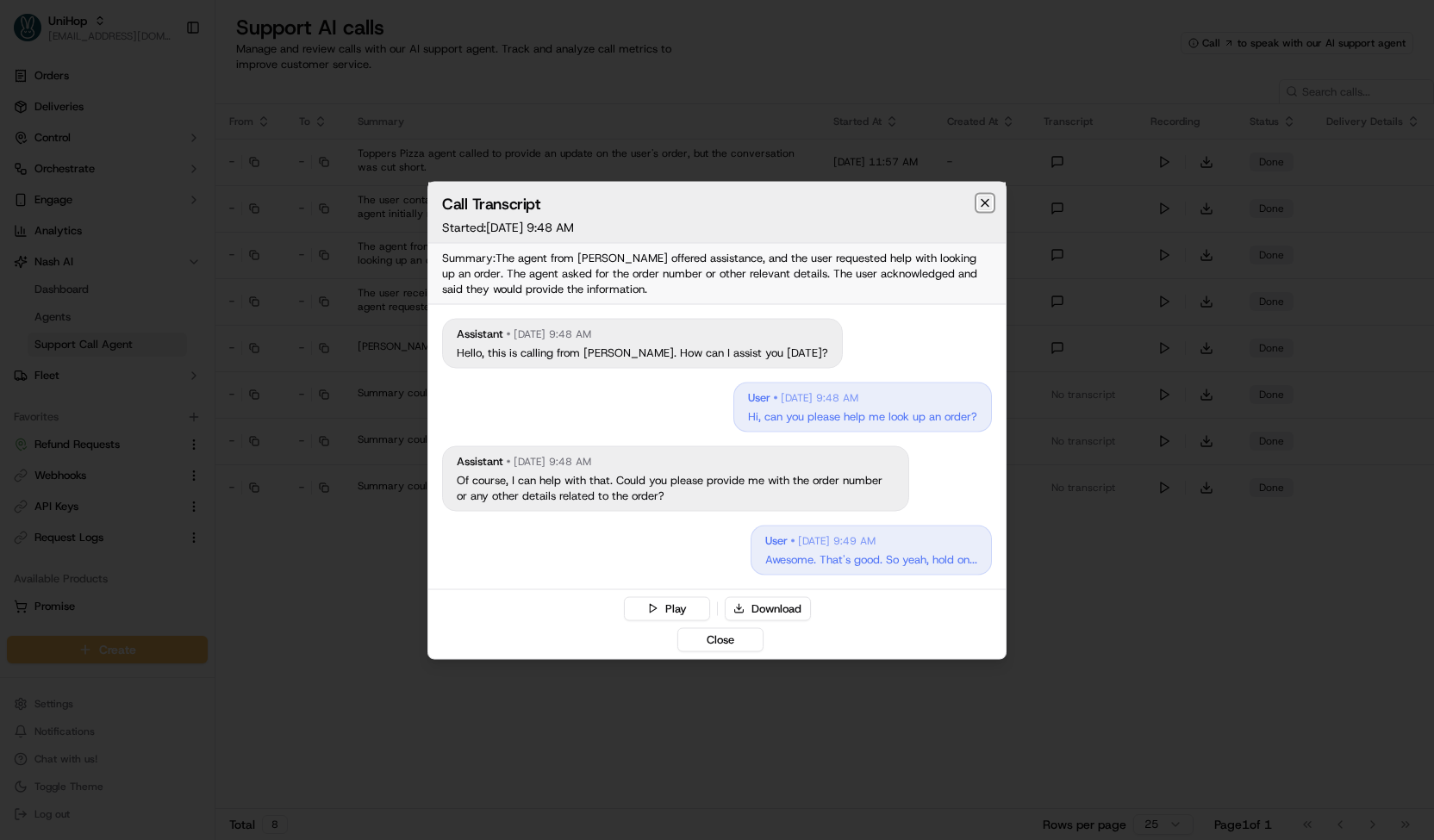
click at [986, 206] on icon "button" at bounding box center [985, 202] width 7 height 7
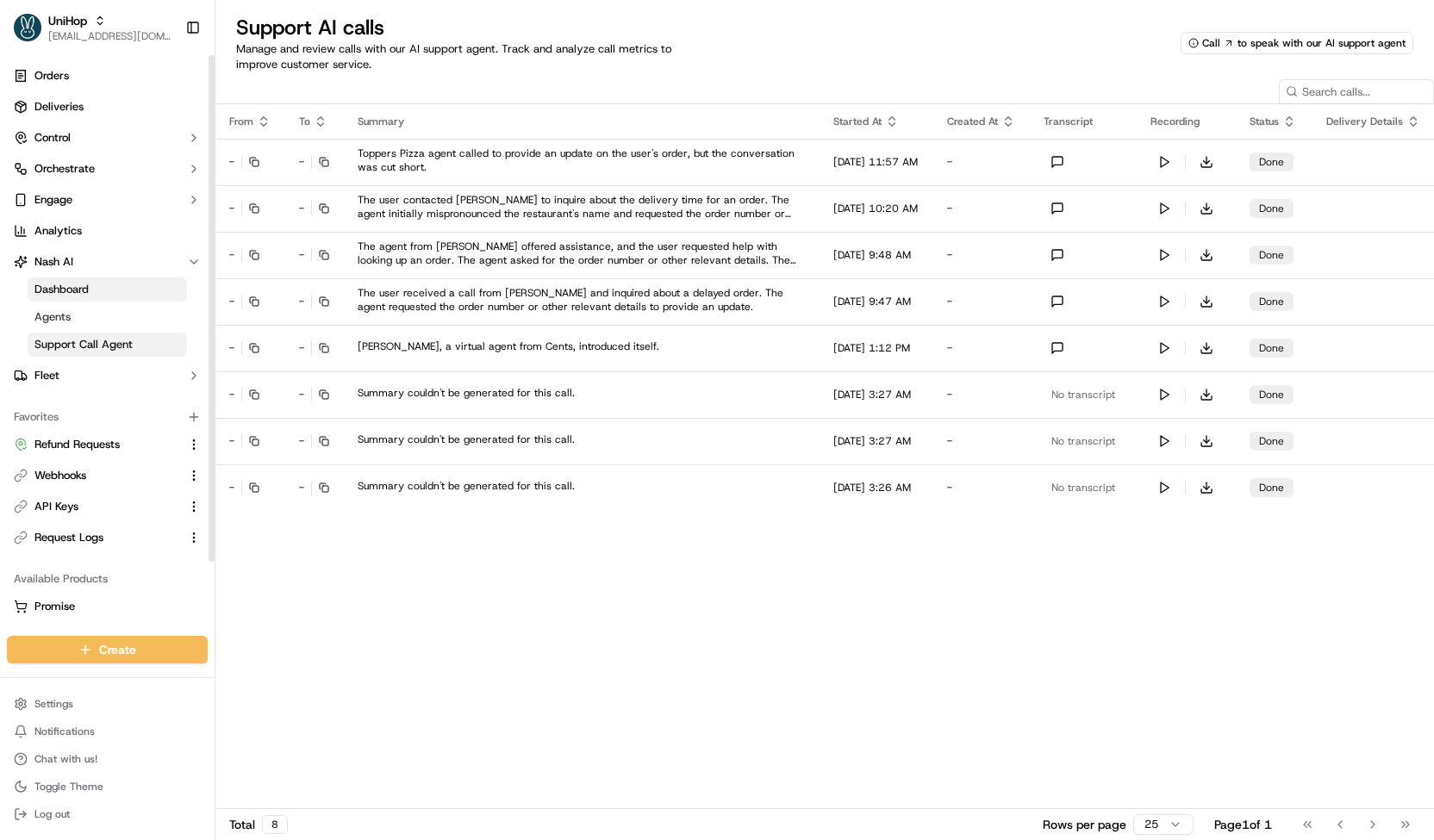
click at [113, 298] on link "Dashboard" at bounding box center [107, 289] width 159 height 24
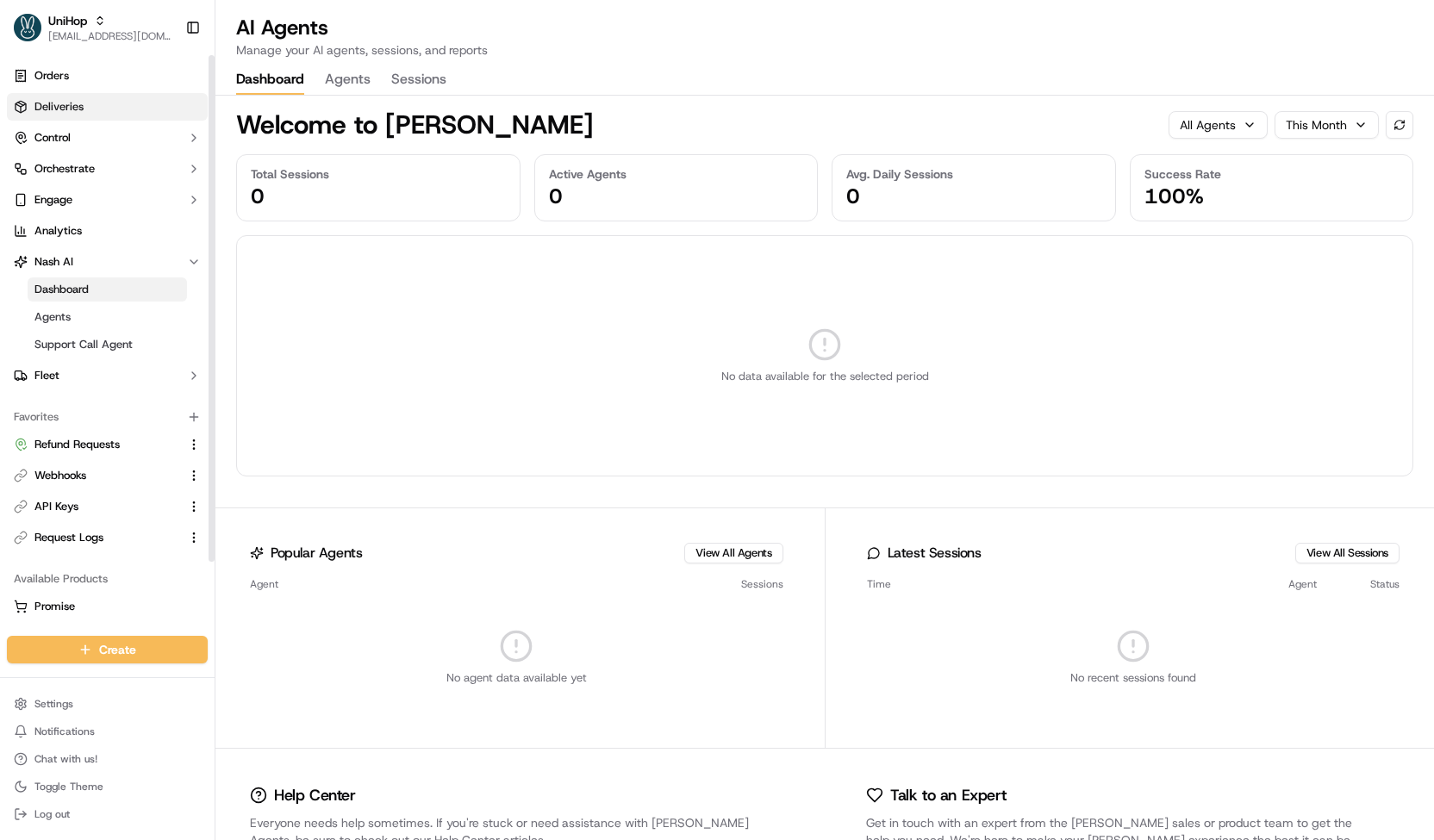
click at [104, 113] on link "Deliveries" at bounding box center [107, 107] width 201 height 27
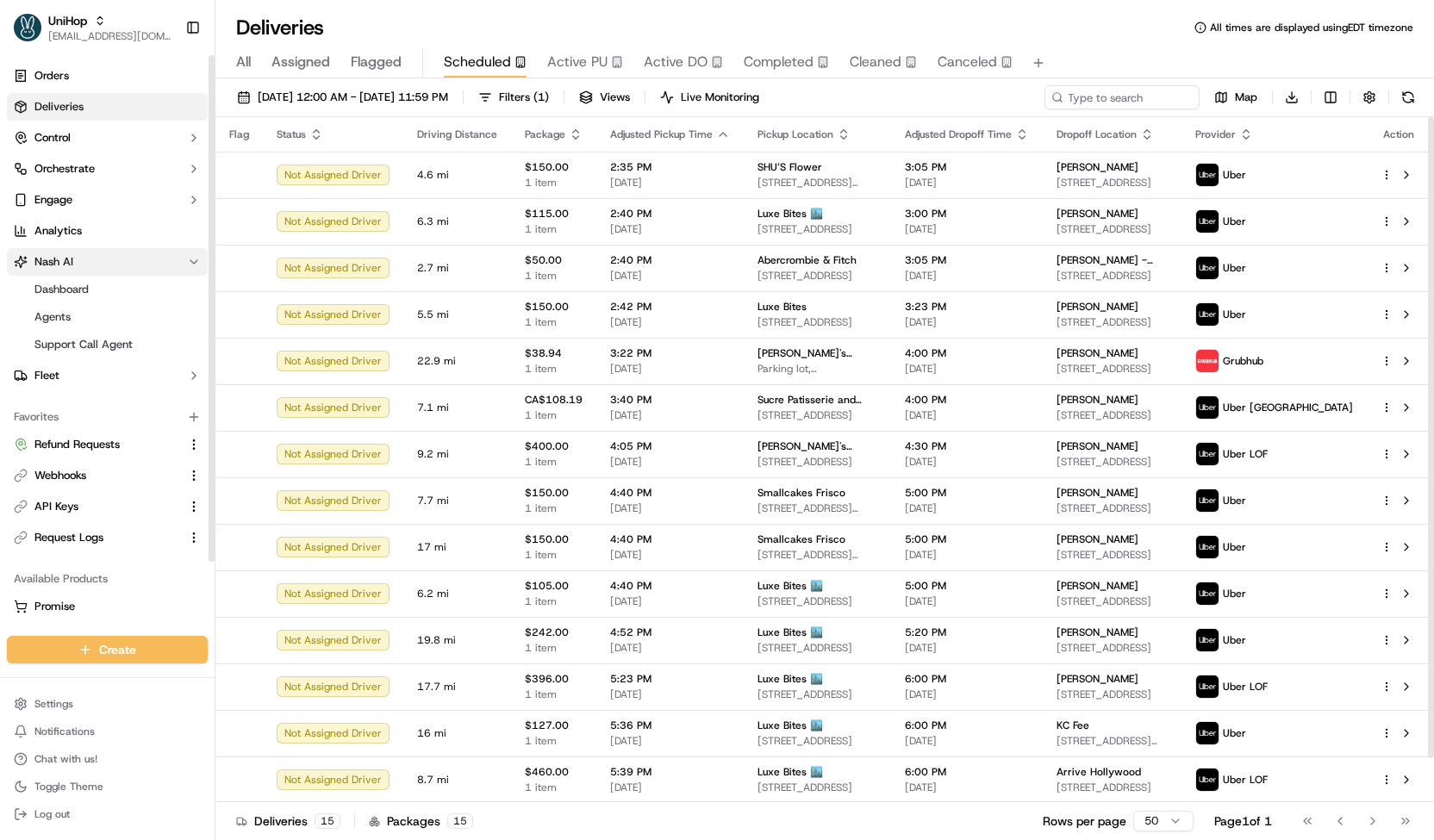
click at [197, 266] on icon "button" at bounding box center [193, 261] width 14 height 14
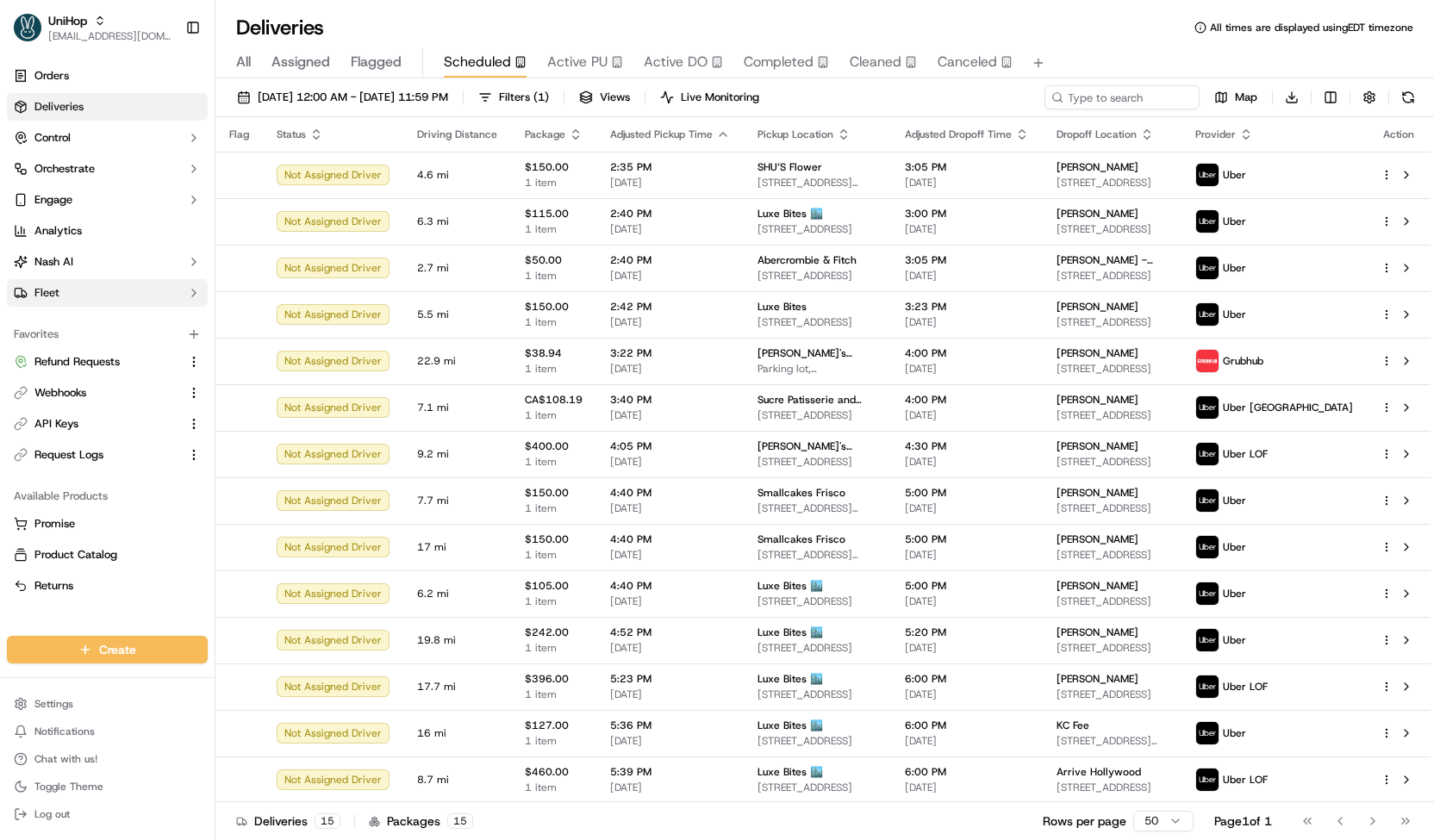
click at [188, 284] on button "Fleet" at bounding box center [107, 293] width 201 height 27
click at [151, 166] on button "Orchestrate" at bounding box center [107, 169] width 201 height 27
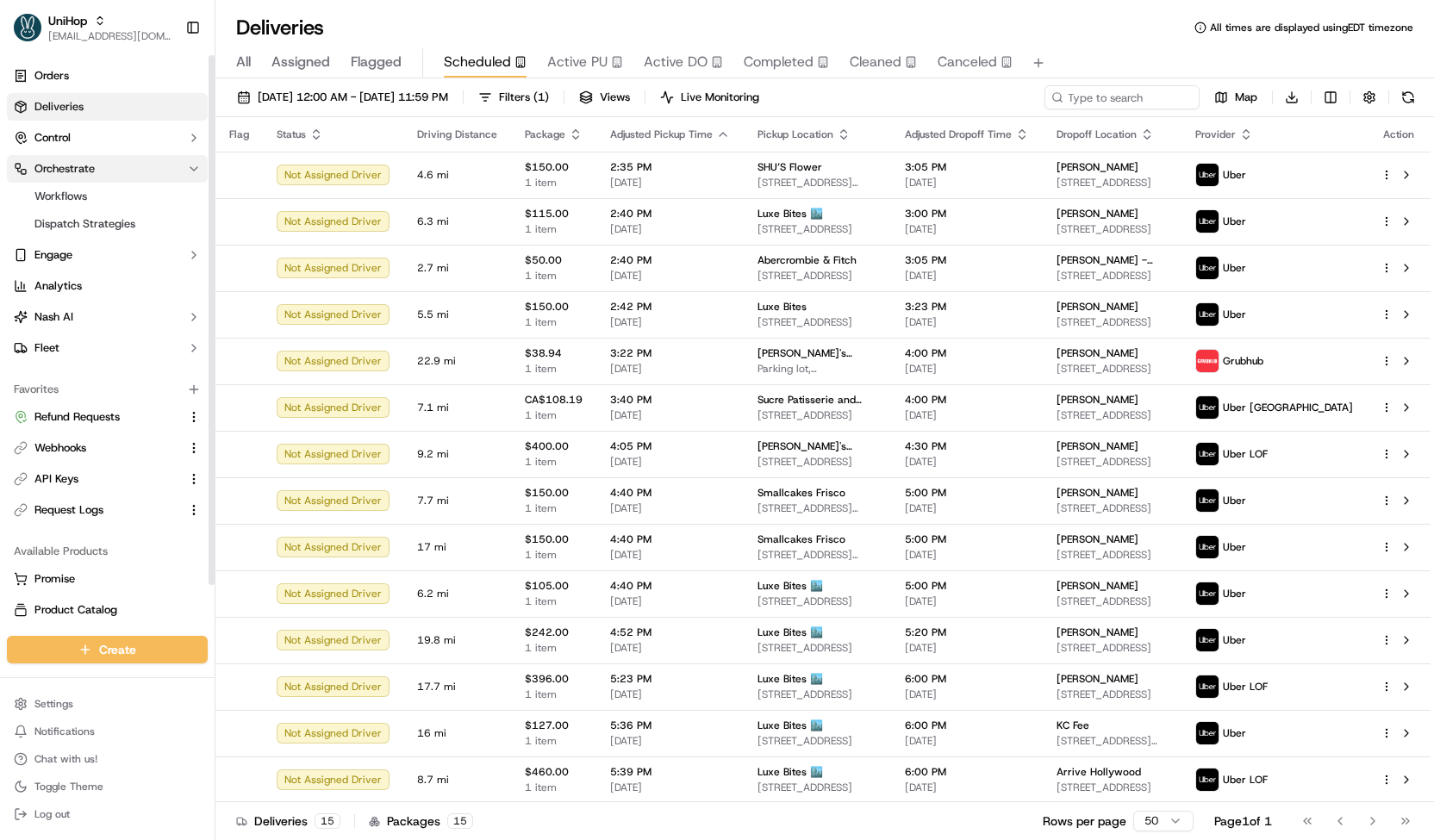
click at [151, 166] on button "Orchestrate" at bounding box center [107, 169] width 201 height 27
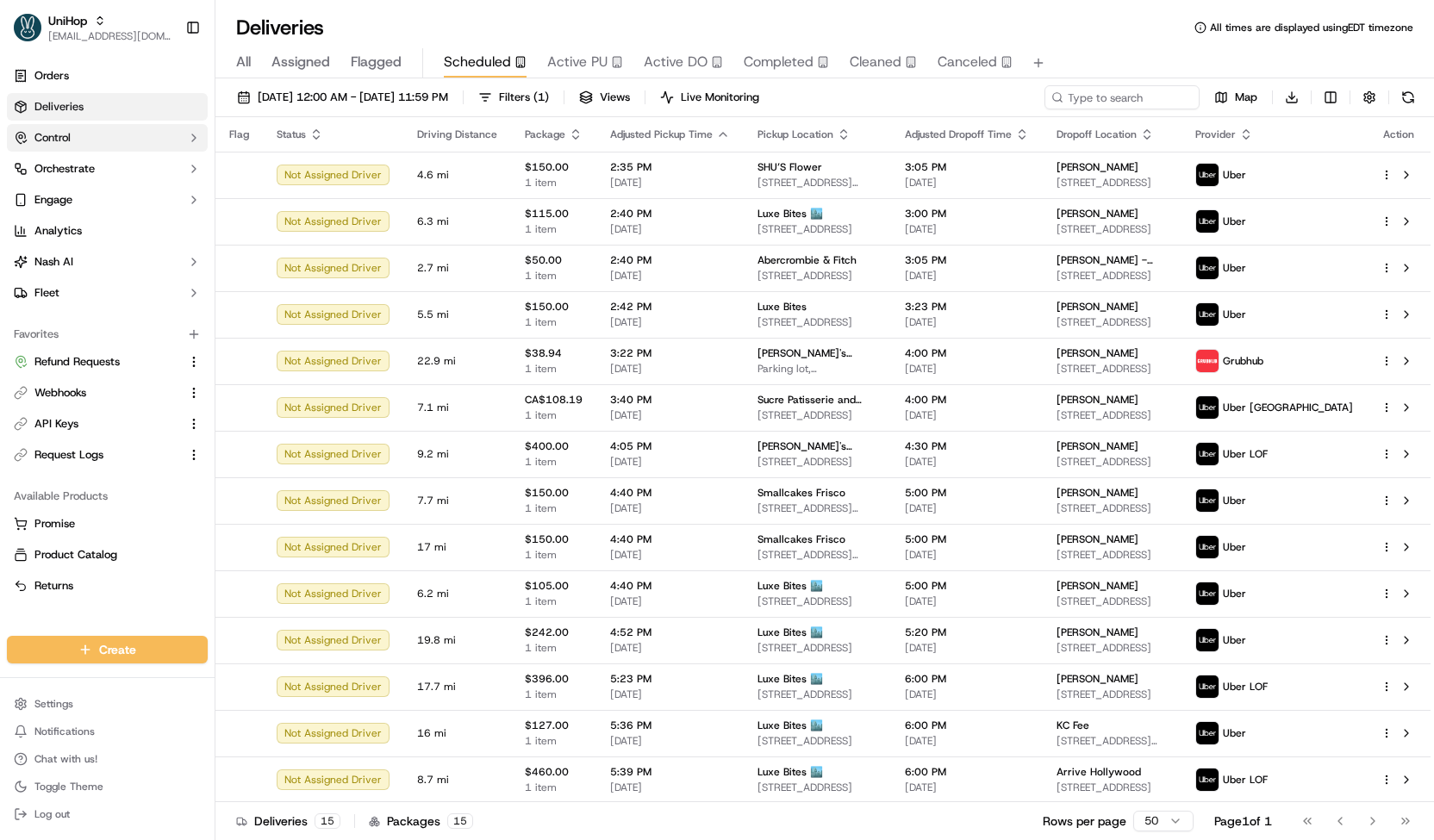
click at [151, 147] on button "Control" at bounding box center [107, 137] width 201 height 27
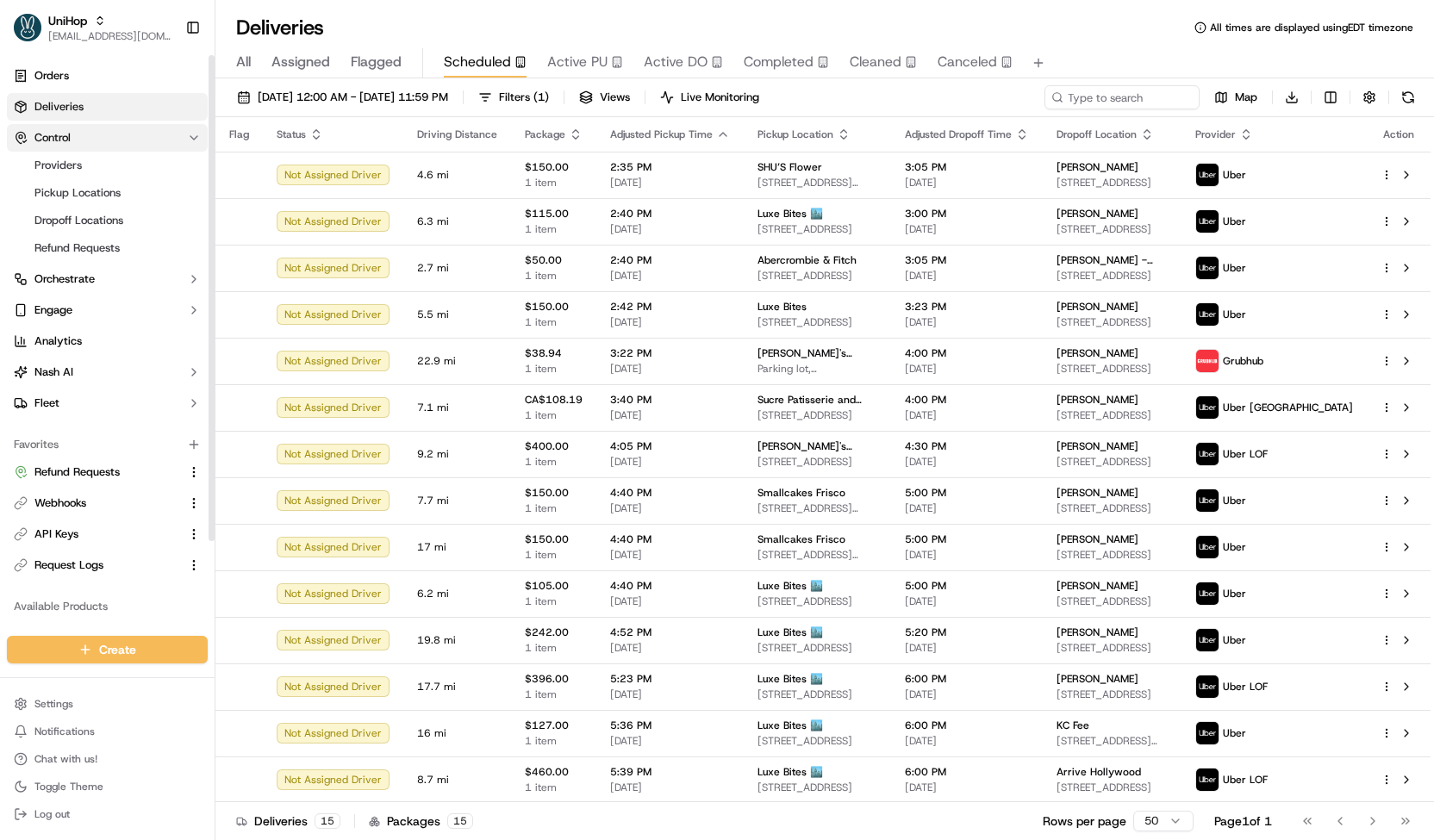
click at [151, 147] on button "Control" at bounding box center [107, 137] width 201 height 27
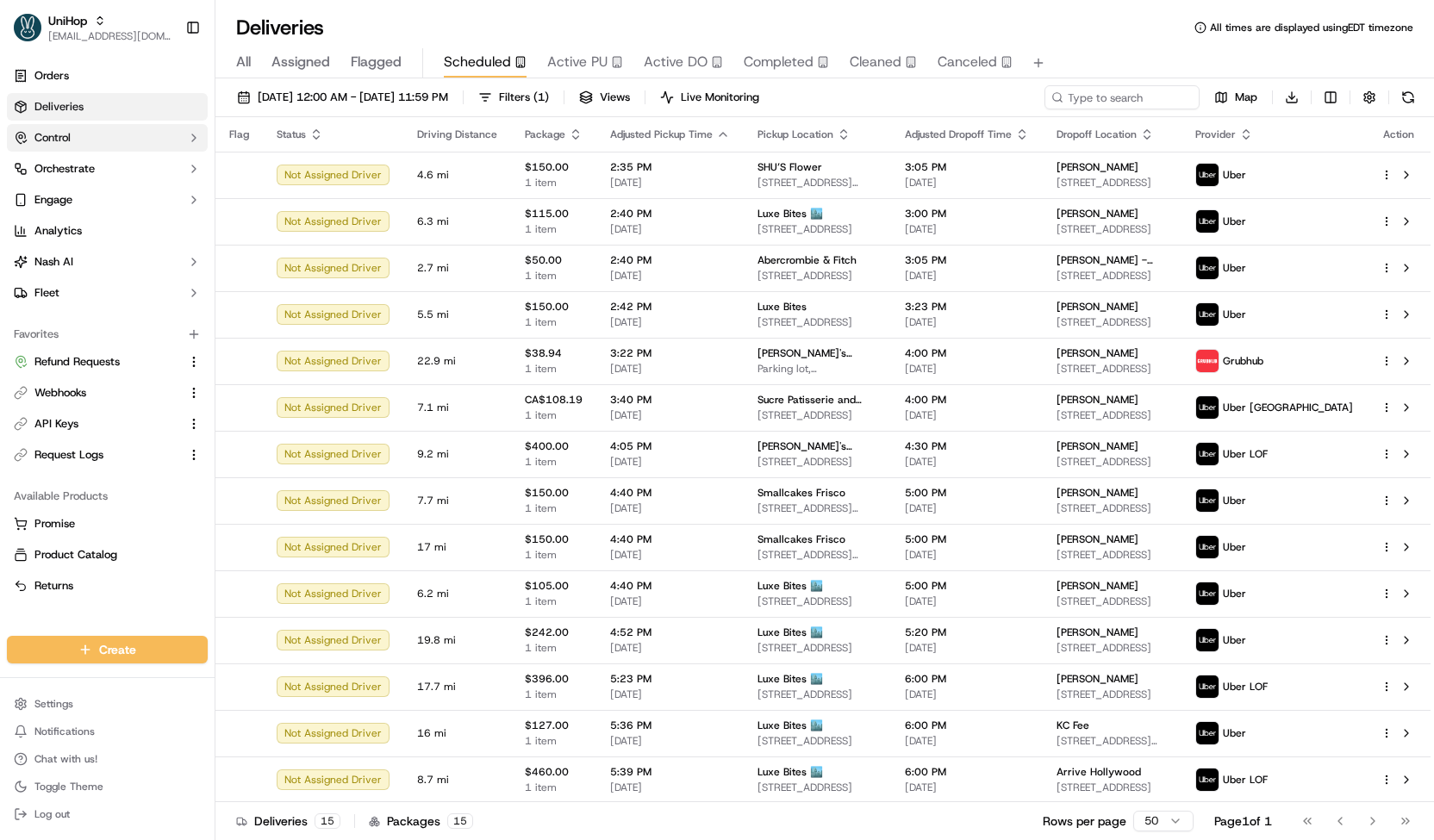
click at [151, 147] on button "Control" at bounding box center [107, 137] width 201 height 27
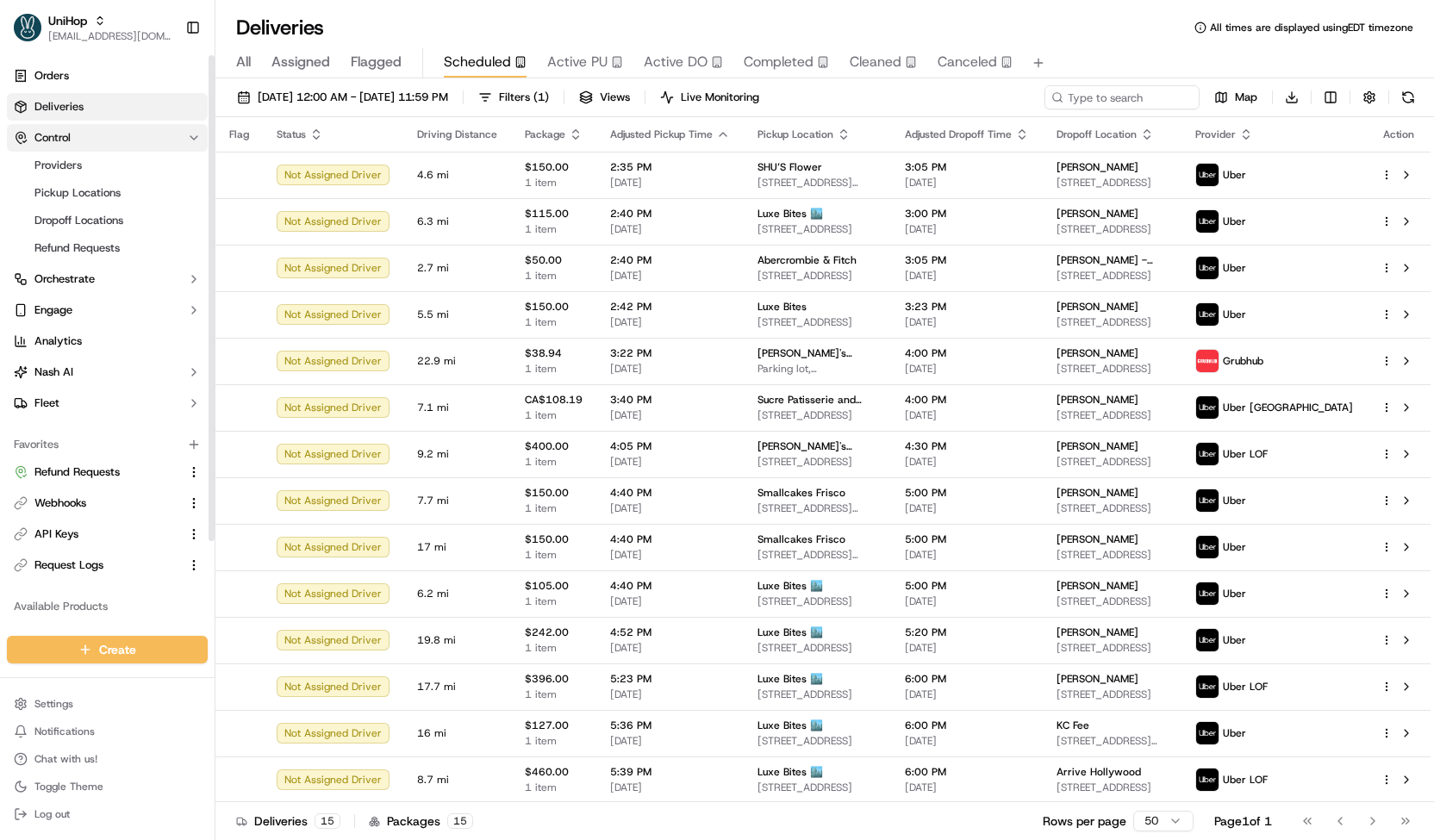
click at [151, 147] on button "Control" at bounding box center [107, 137] width 201 height 27
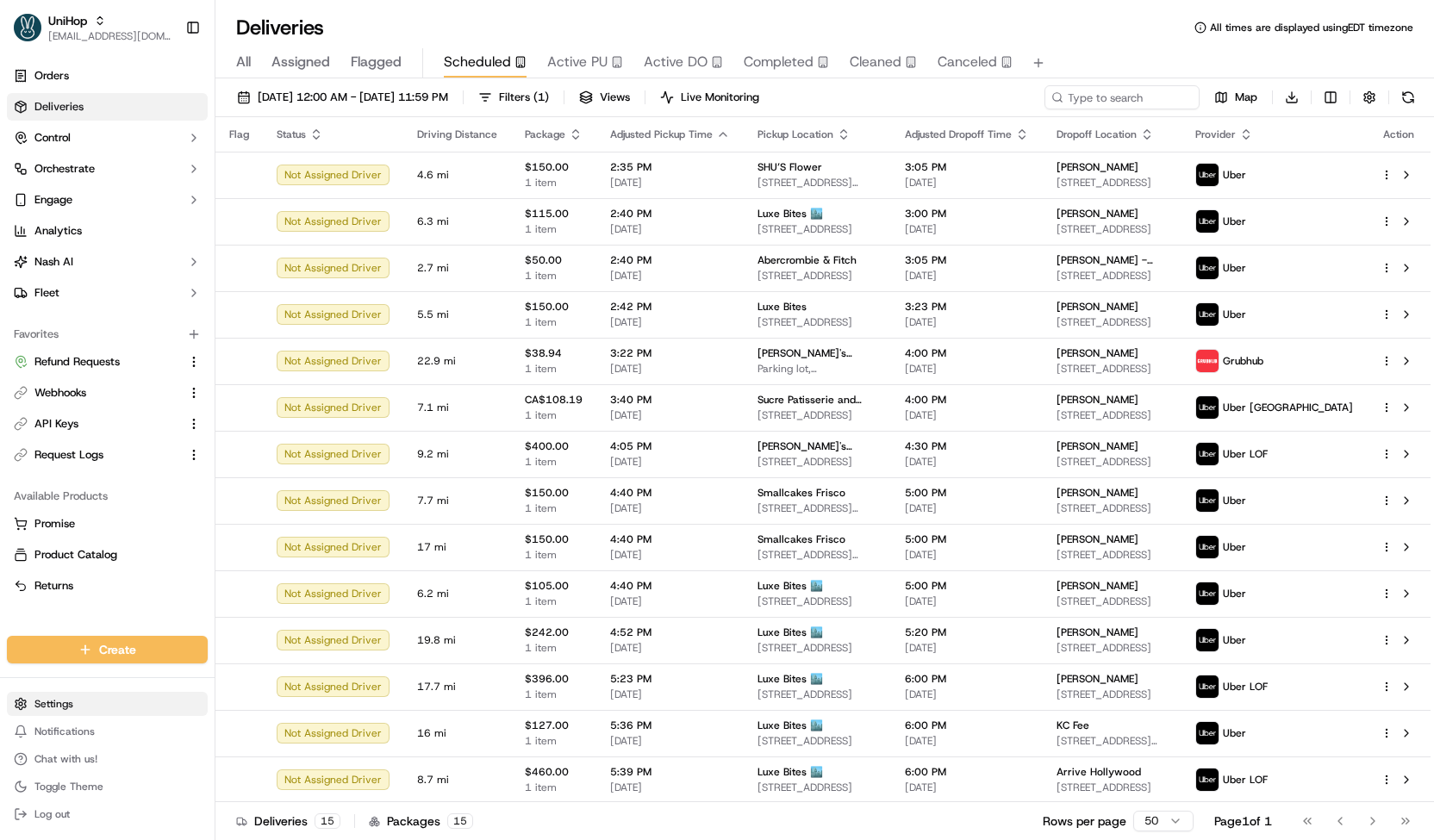
click at [90, 705] on html "UniHop contact@unihop.app Toggle Sidebar Orders Deliveries Control Orchestrate …" at bounding box center [717, 420] width 1434 height 840
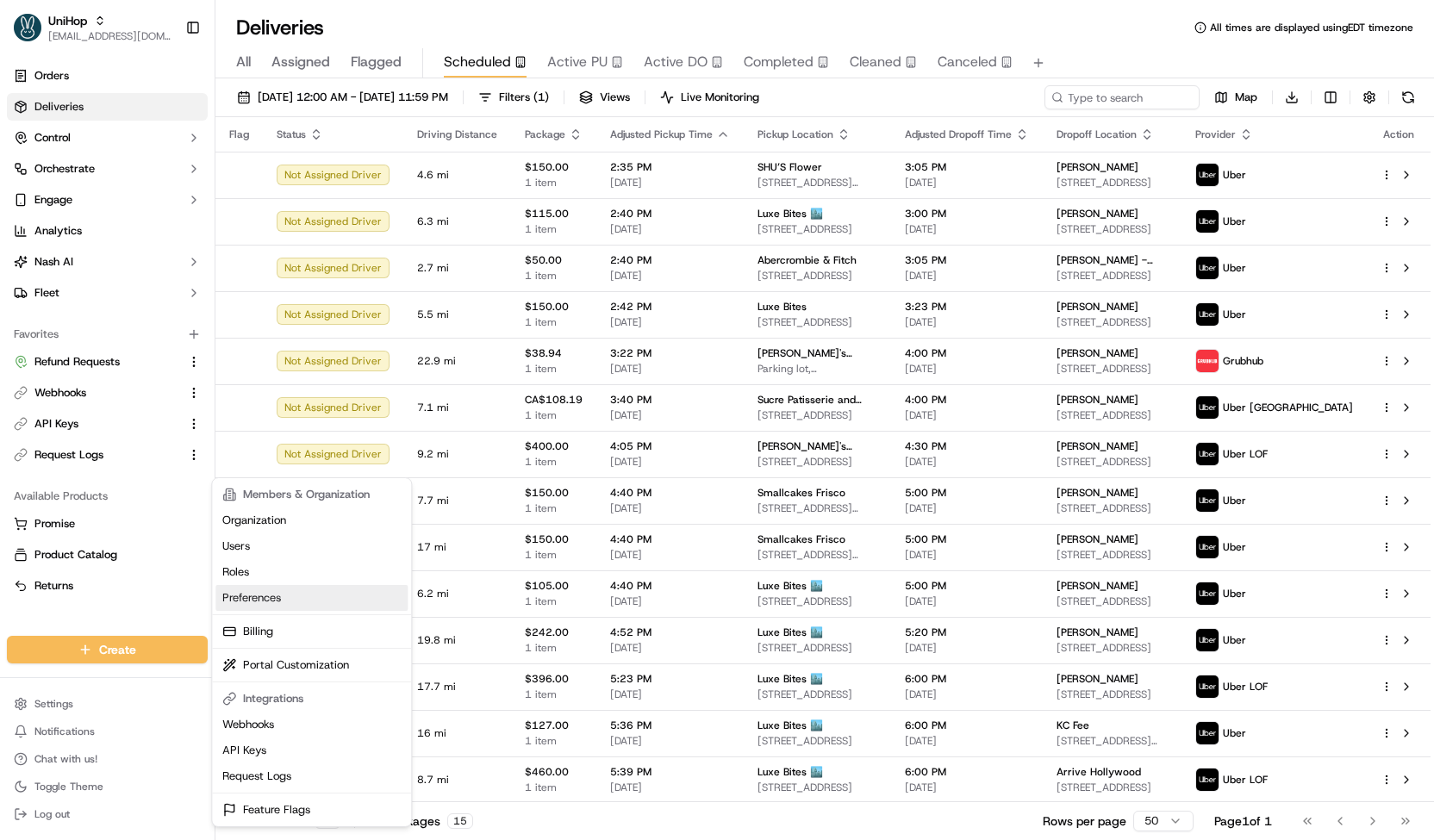
click at [268, 594] on link "Preferences" at bounding box center [312, 597] width 192 height 26
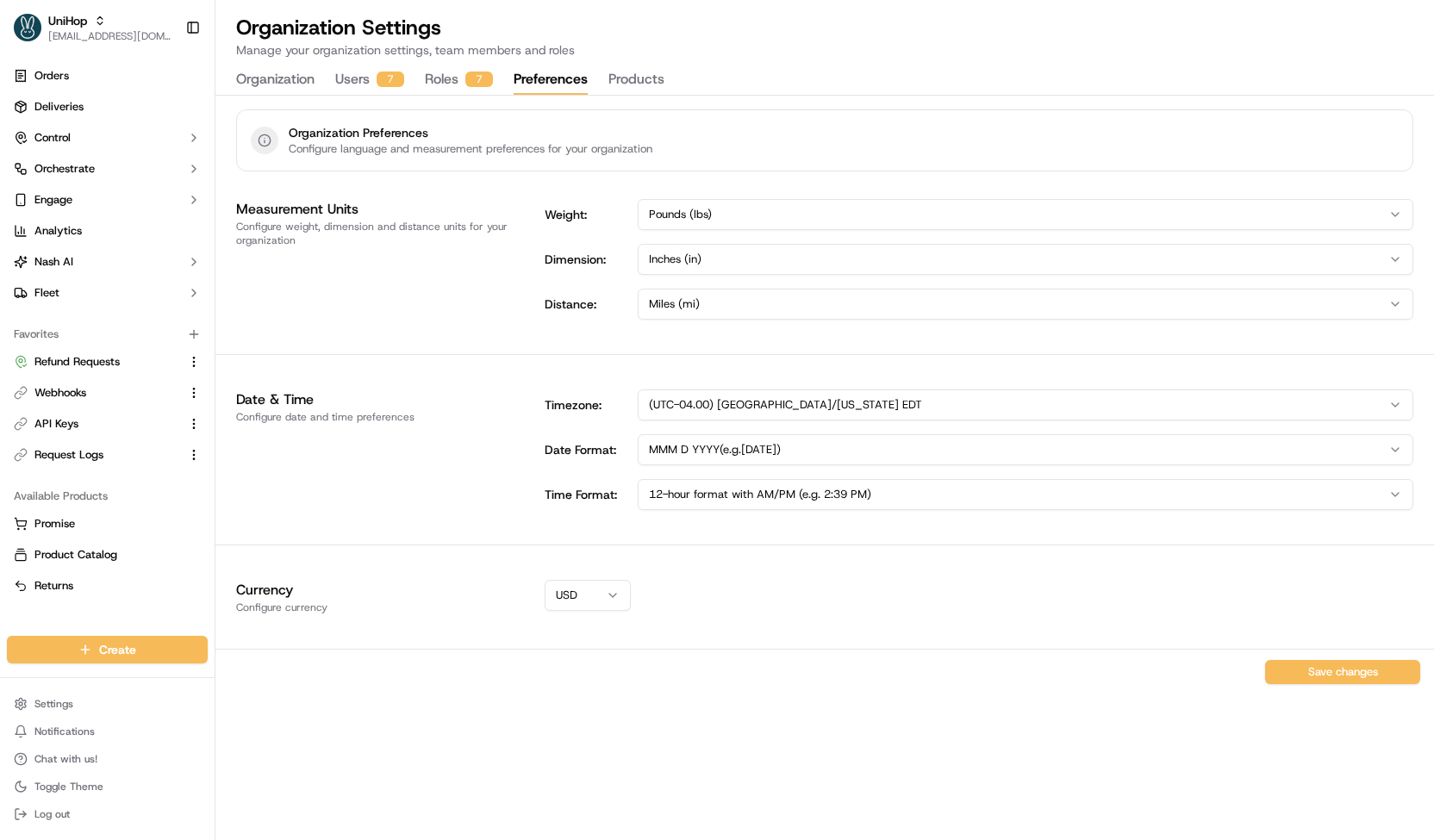
click at [629, 82] on button "Products" at bounding box center [636, 80] width 56 height 29
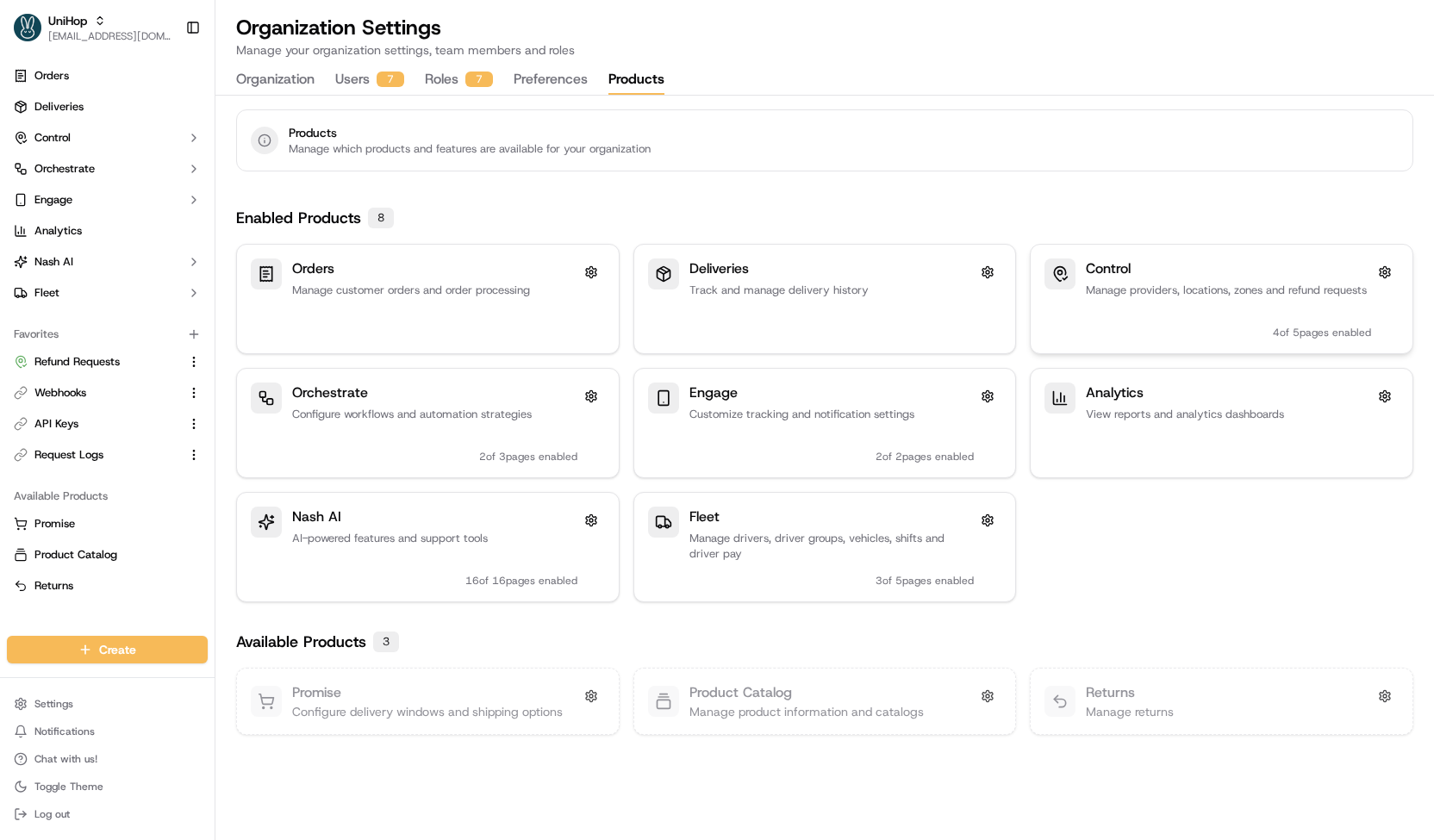
click at [1158, 302] on div "Control Manage providers, locations, zones and refund requests 4 of 5 pages ena…" at bounding box center [1228, 299] width 285 height 81
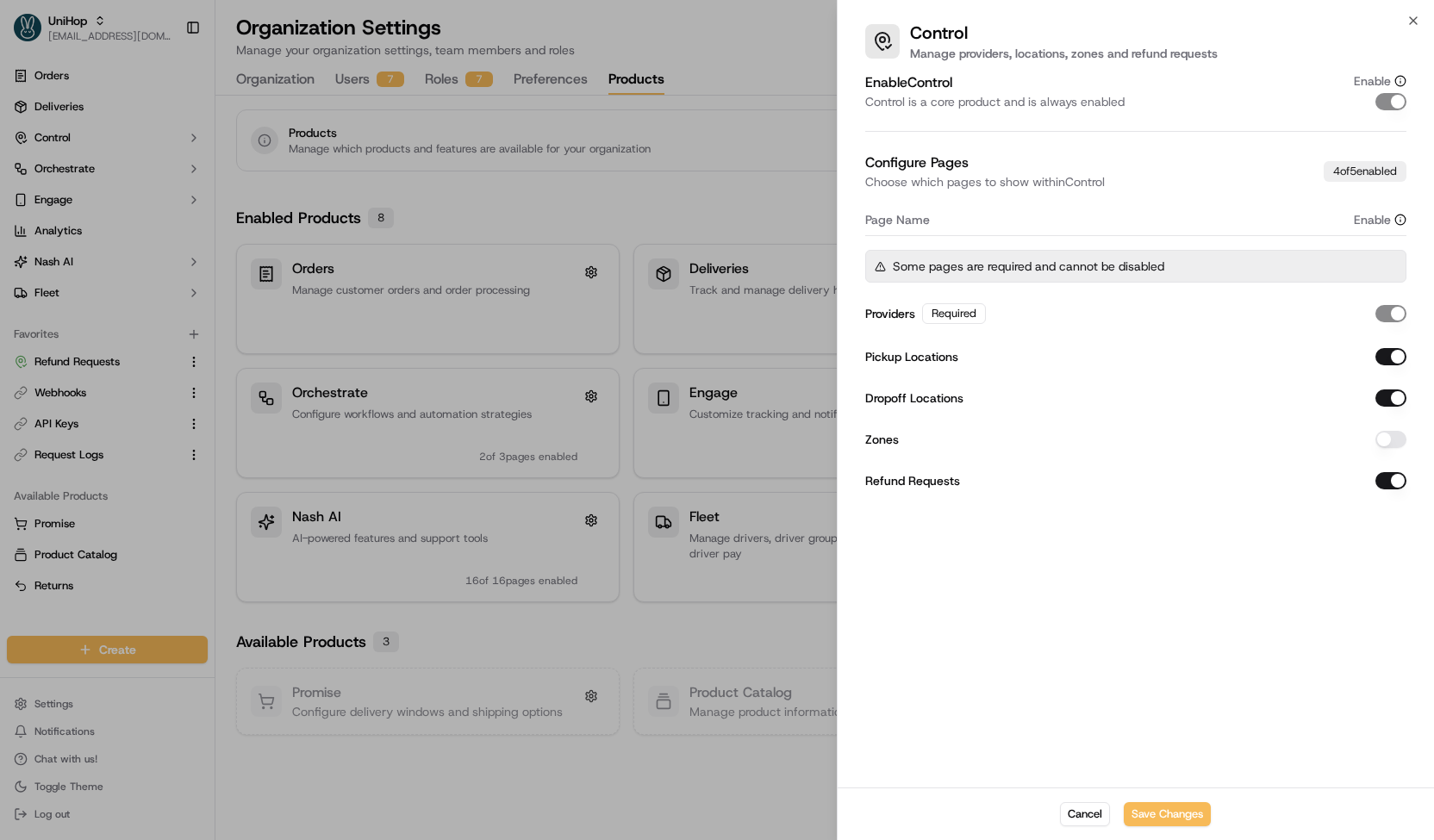
click at [1393, 390] on button "Dropoff Locations" at bounding box center [1391, 398] width 31 height 17
click at [1174, 809] on button "Save Changes" at bounding box center [1166, 813] width 87 height 24
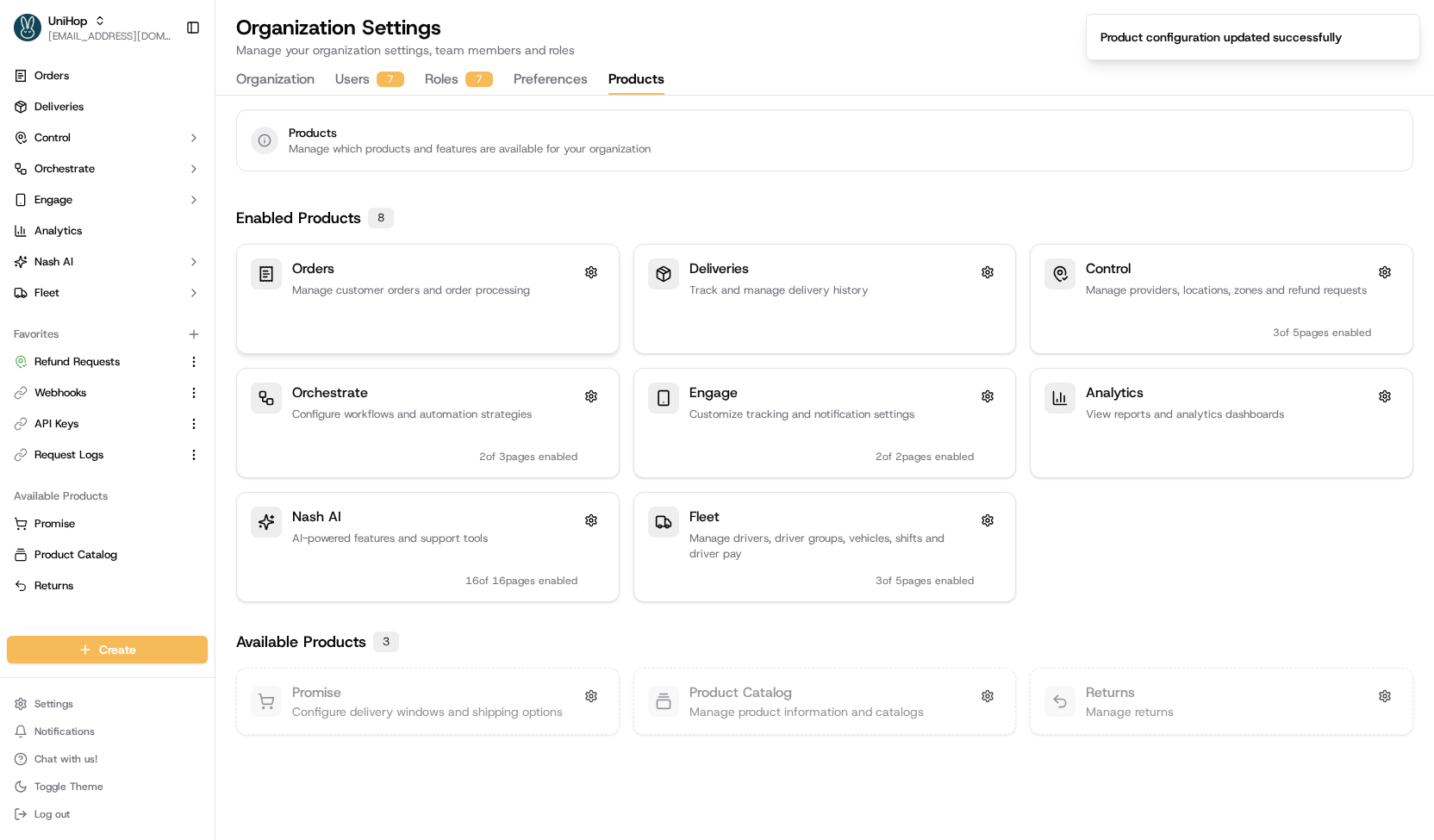
click at [469, 265] on div "Orders" at bounding box center [434, 268] width 285 height 21
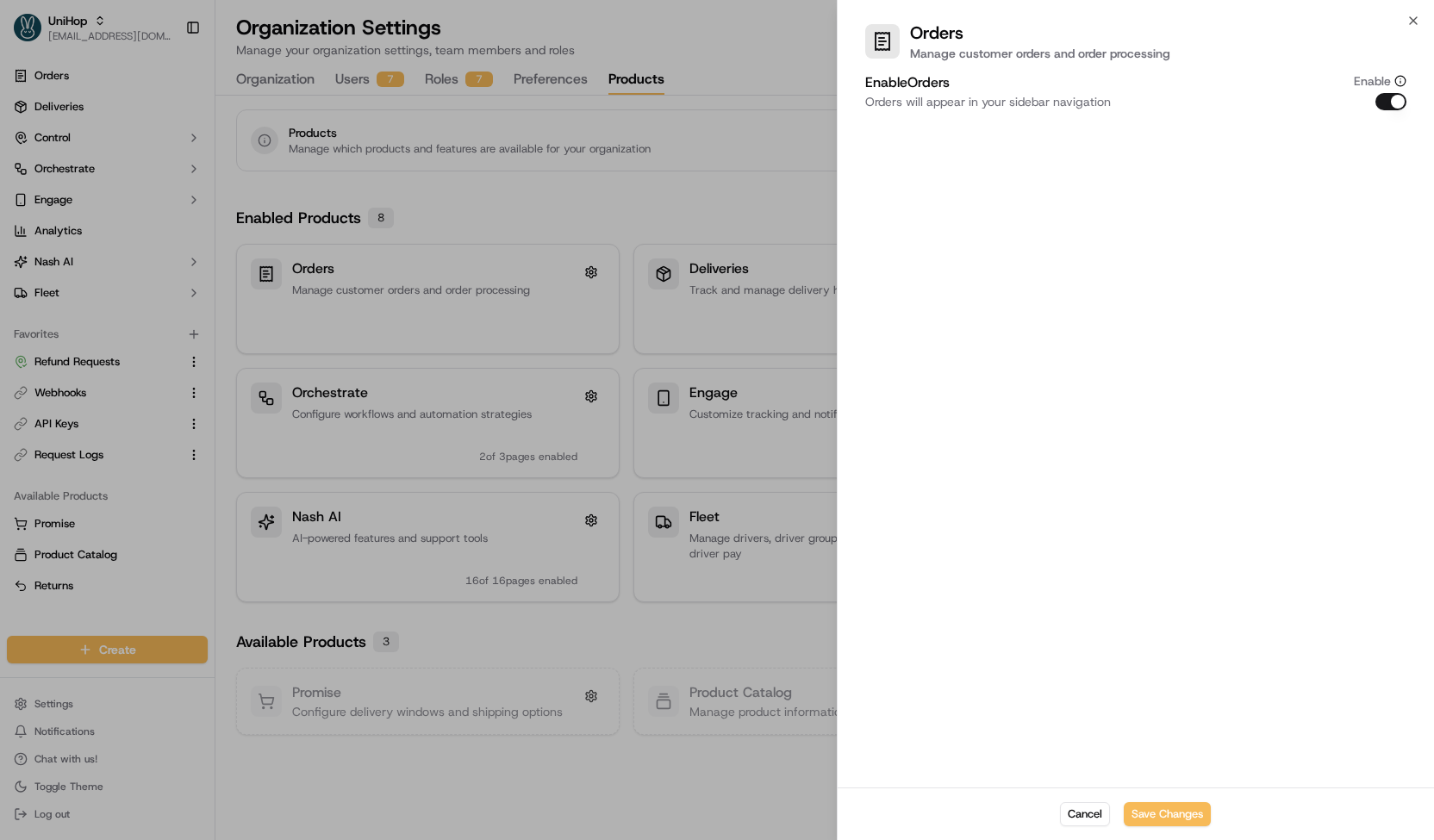
click at [498, 285] on div at bounding box center [717, 420] width 1434 height 840
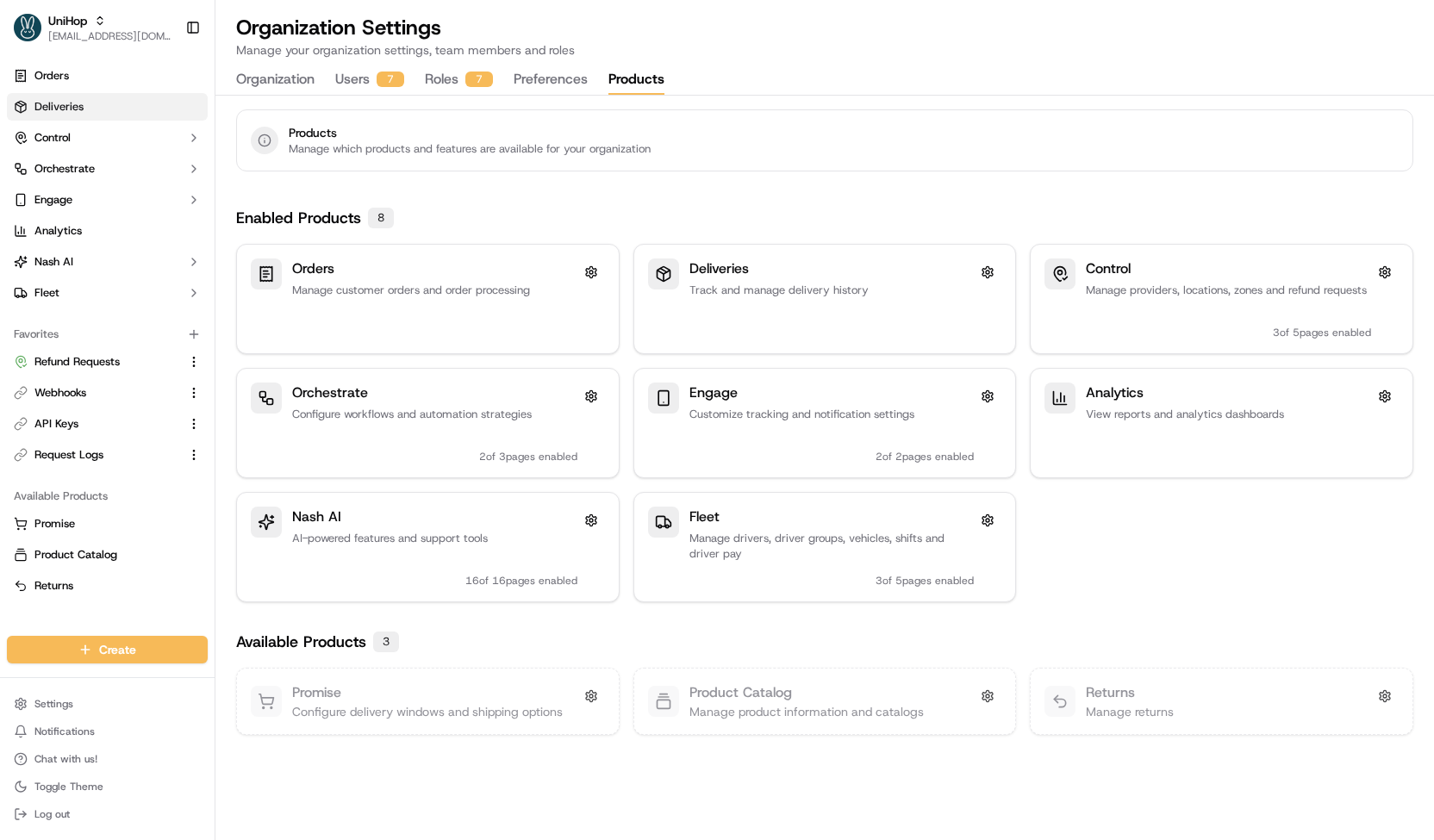
click at [38, 115] on link "Deliveries" at bounding box center [107, 107] width 201 height 27
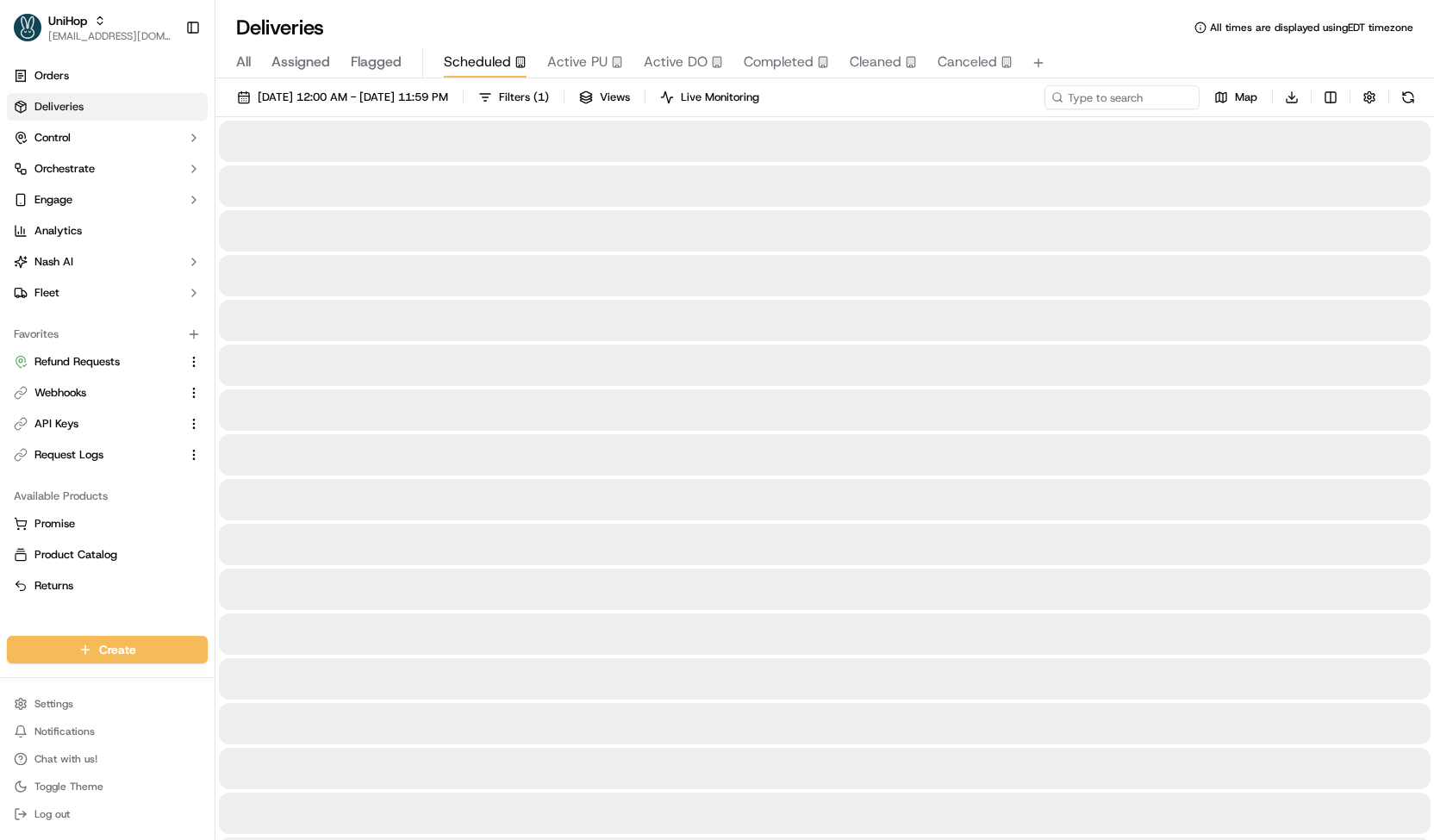
click at [238, 58] on span "All" at bounding box center [244, 61] width 15 height 21
click at [1082, 98] on input at bounding box center [1096, 97] width 207 height 24
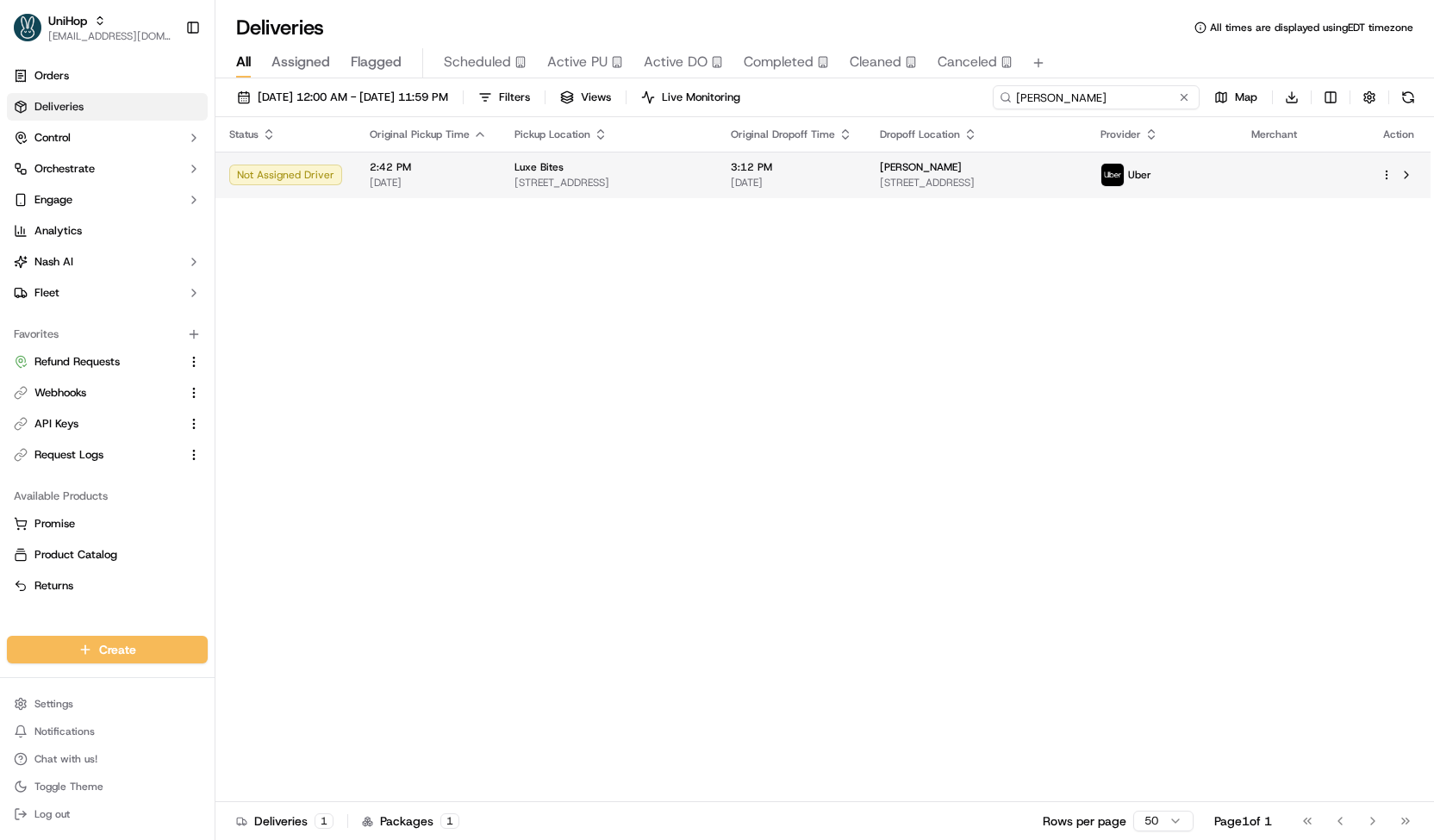
type input "cleo"
click at [812, 180] on span "[DATE]" at bounding box center [791, 182] width 122 height 14
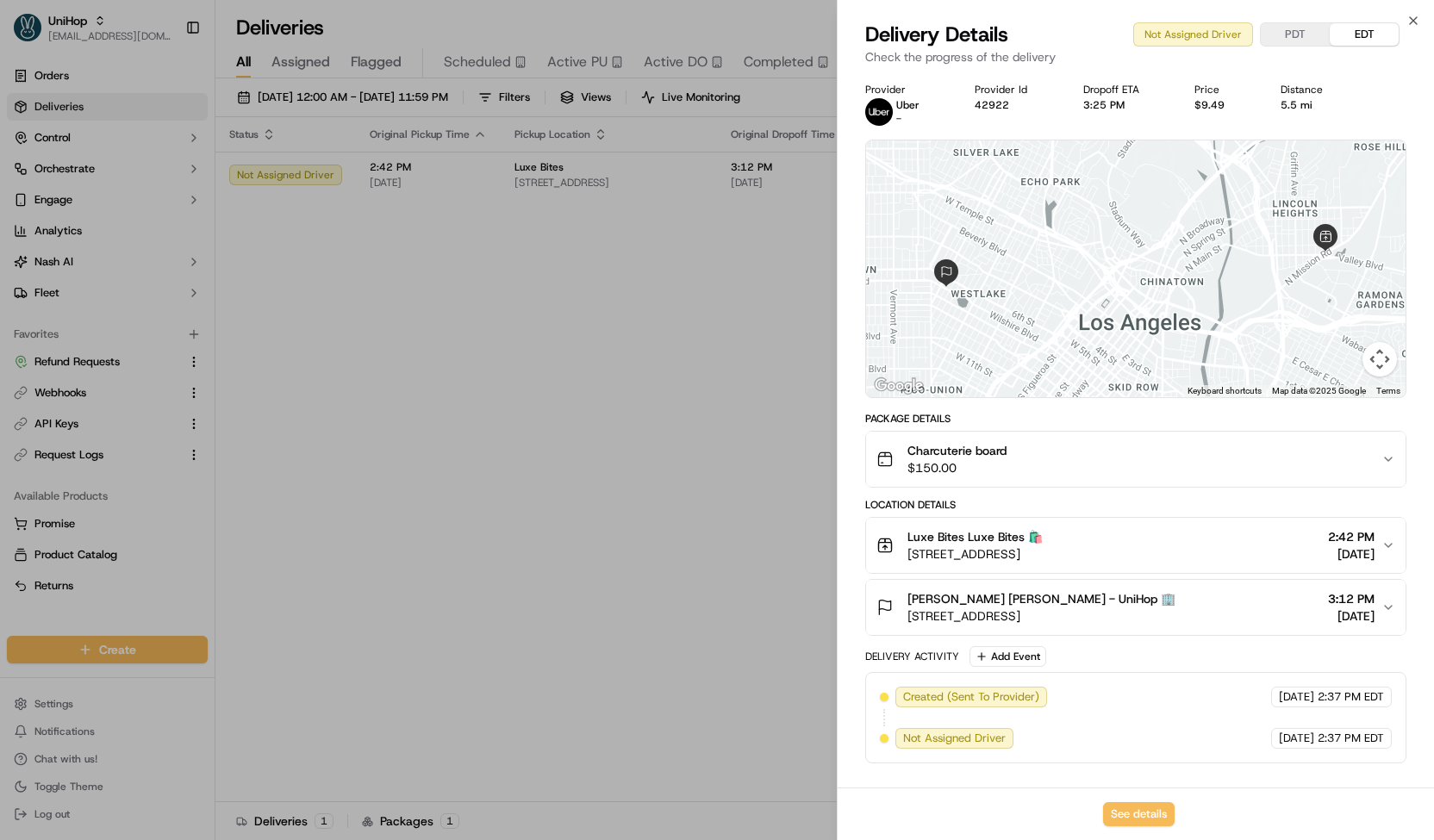
click at [1071, 617] on span "2525 Wilshire Blvd #3543, Los Angeles, CA 90057, USA" at bounding box center [1041, 616] width 268 height 17
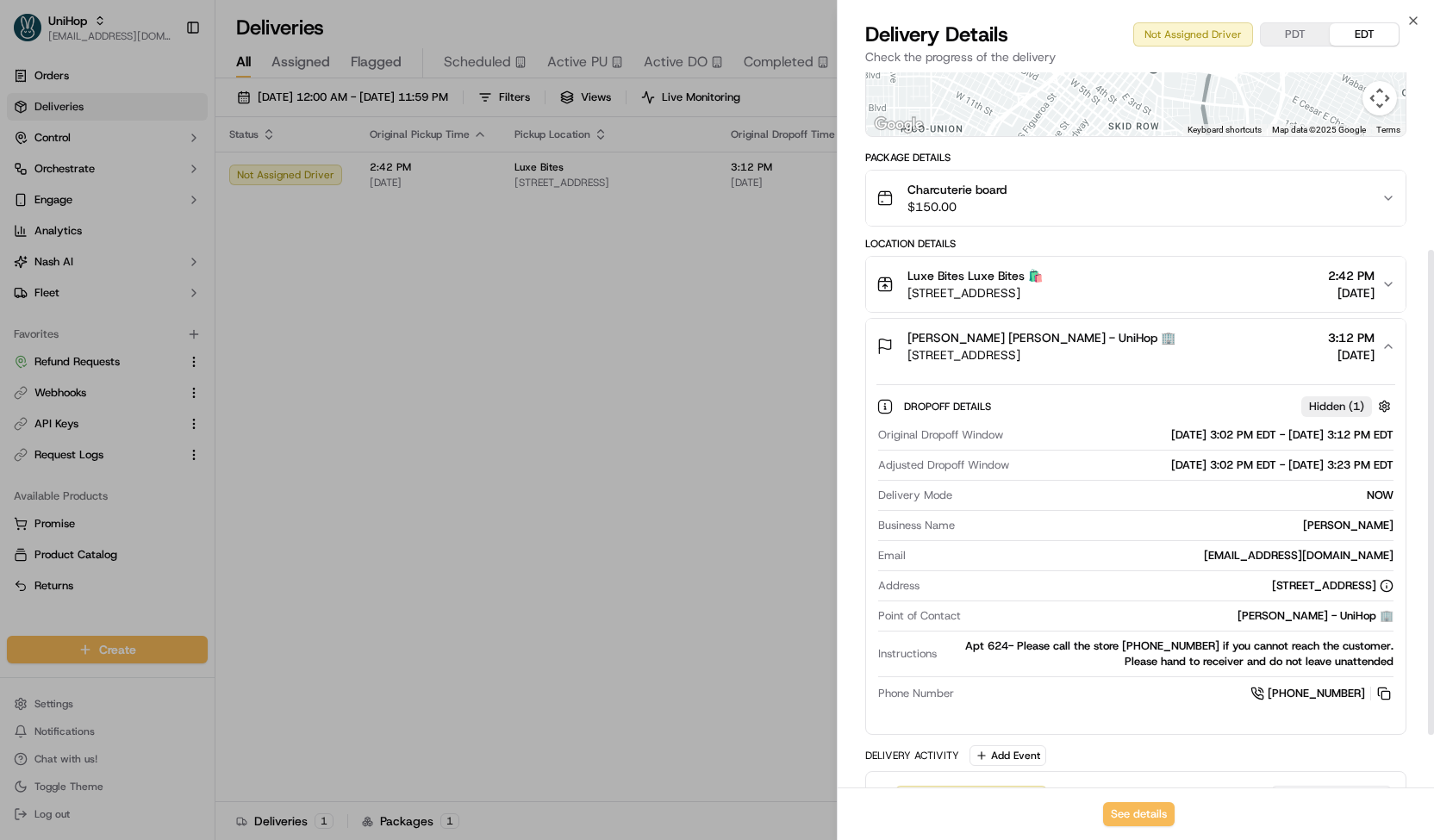
scroll to position [262, 0]
click at [1131, 821] on button "See details" at bounding box center [1139, 813] width 71 height 24
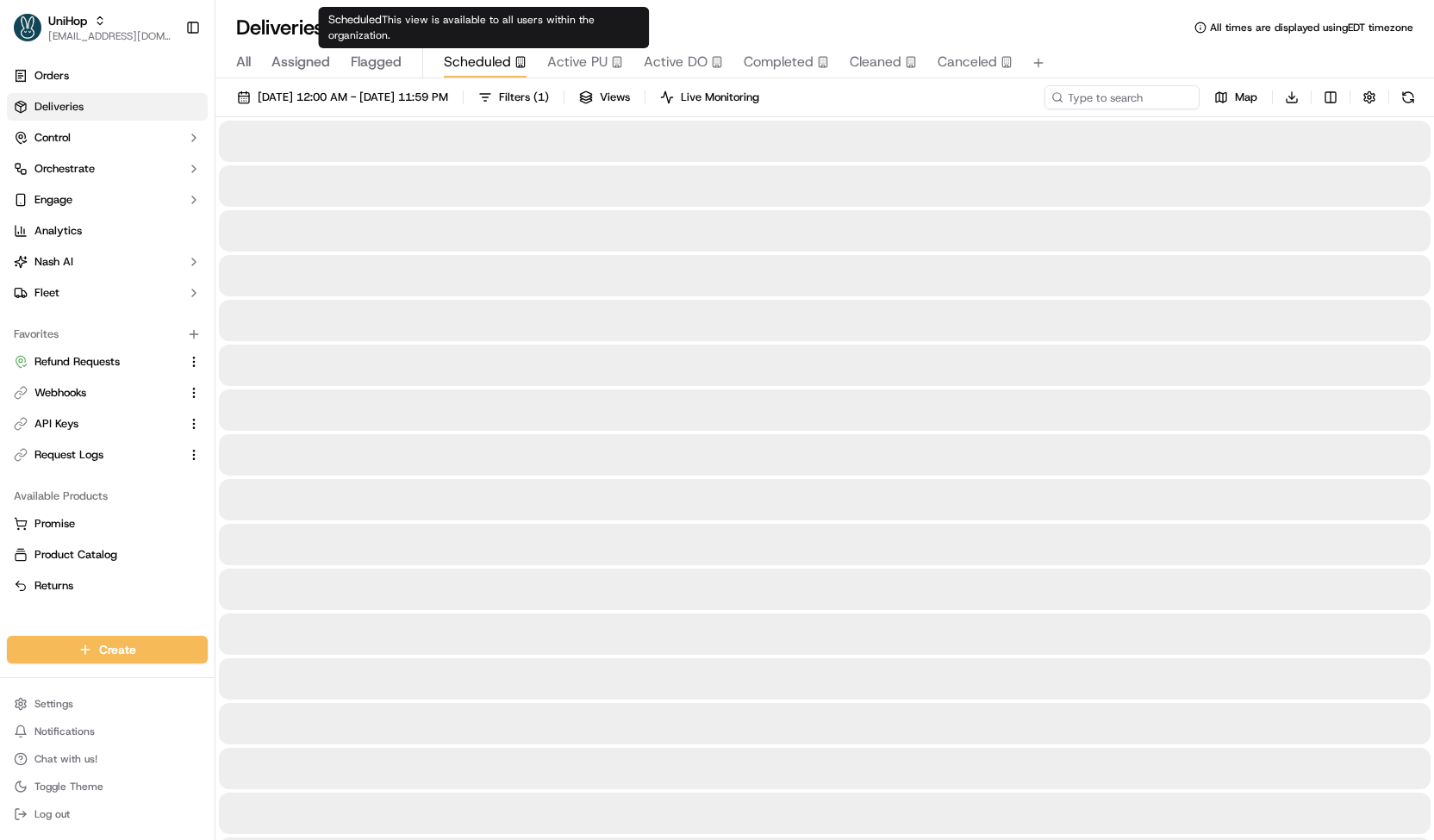
click at [498, 64] on span "Scheduled" at bounding box center [476, 61] width 67 height 21
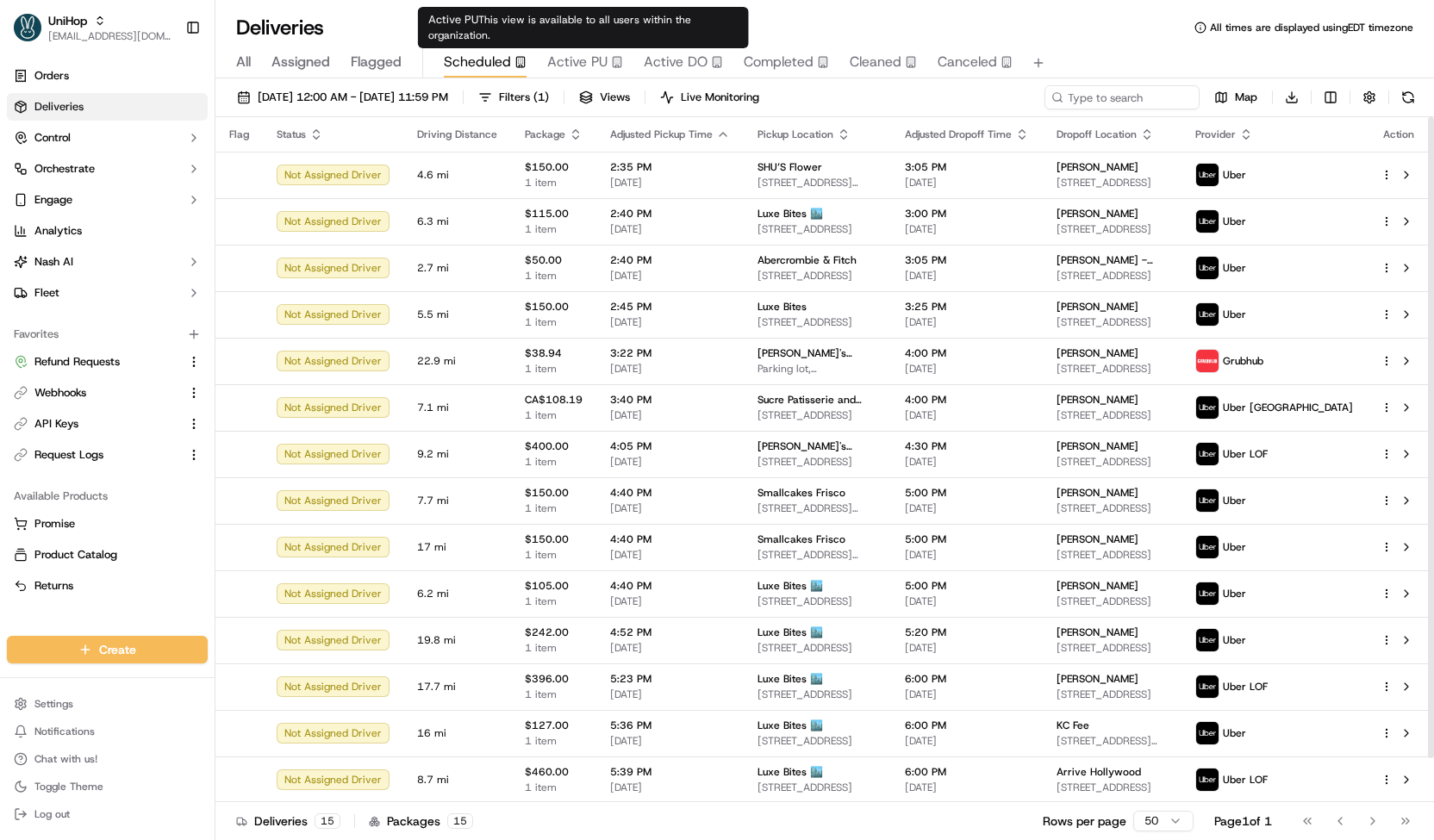
click at [604, 65] on span "Active PU" at bounding box center [577, 61] width 60 height 21
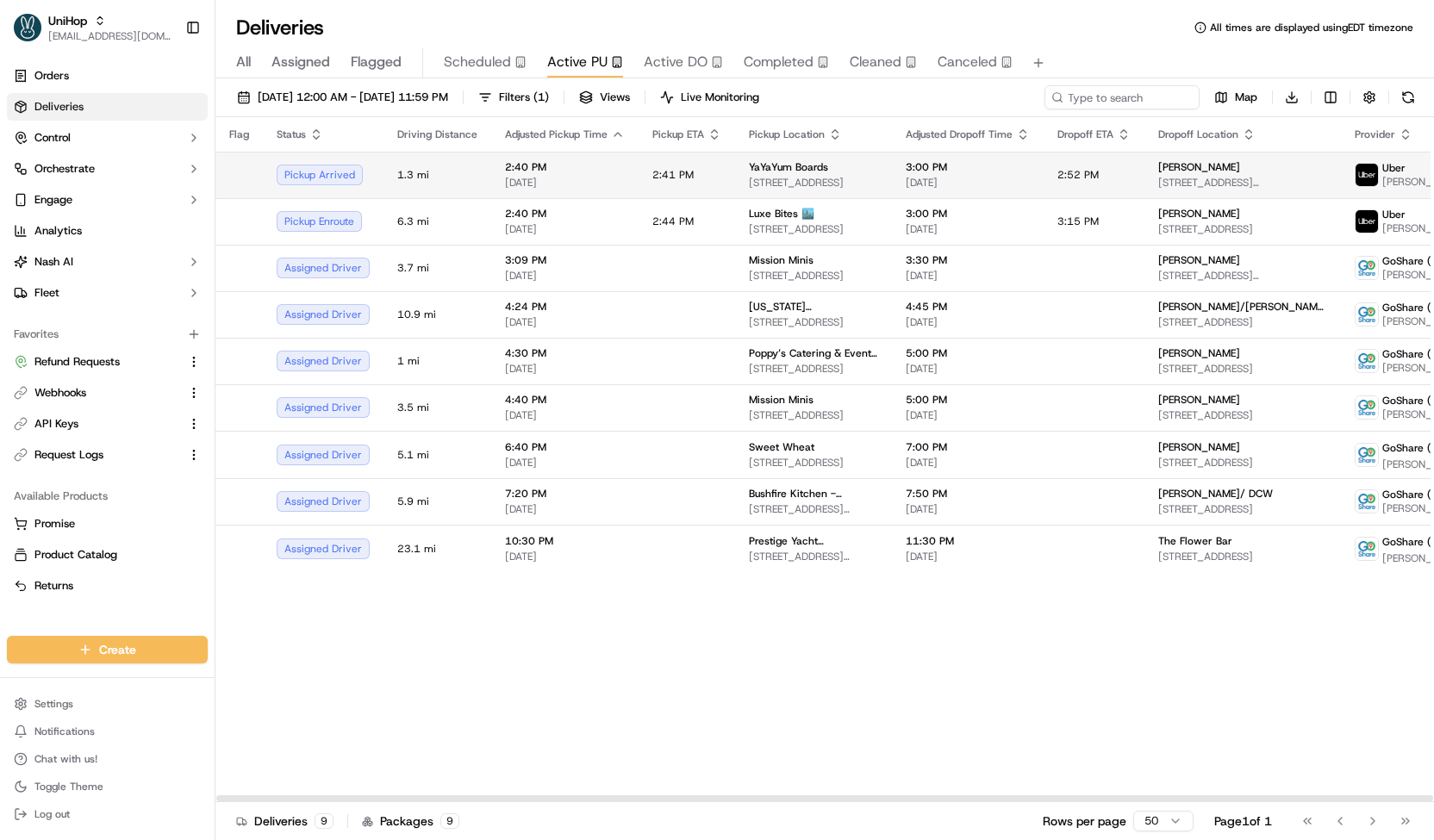
click at [639, 181] on td "2:41 PM" at bounding box center [686, 174] width 96 height 47
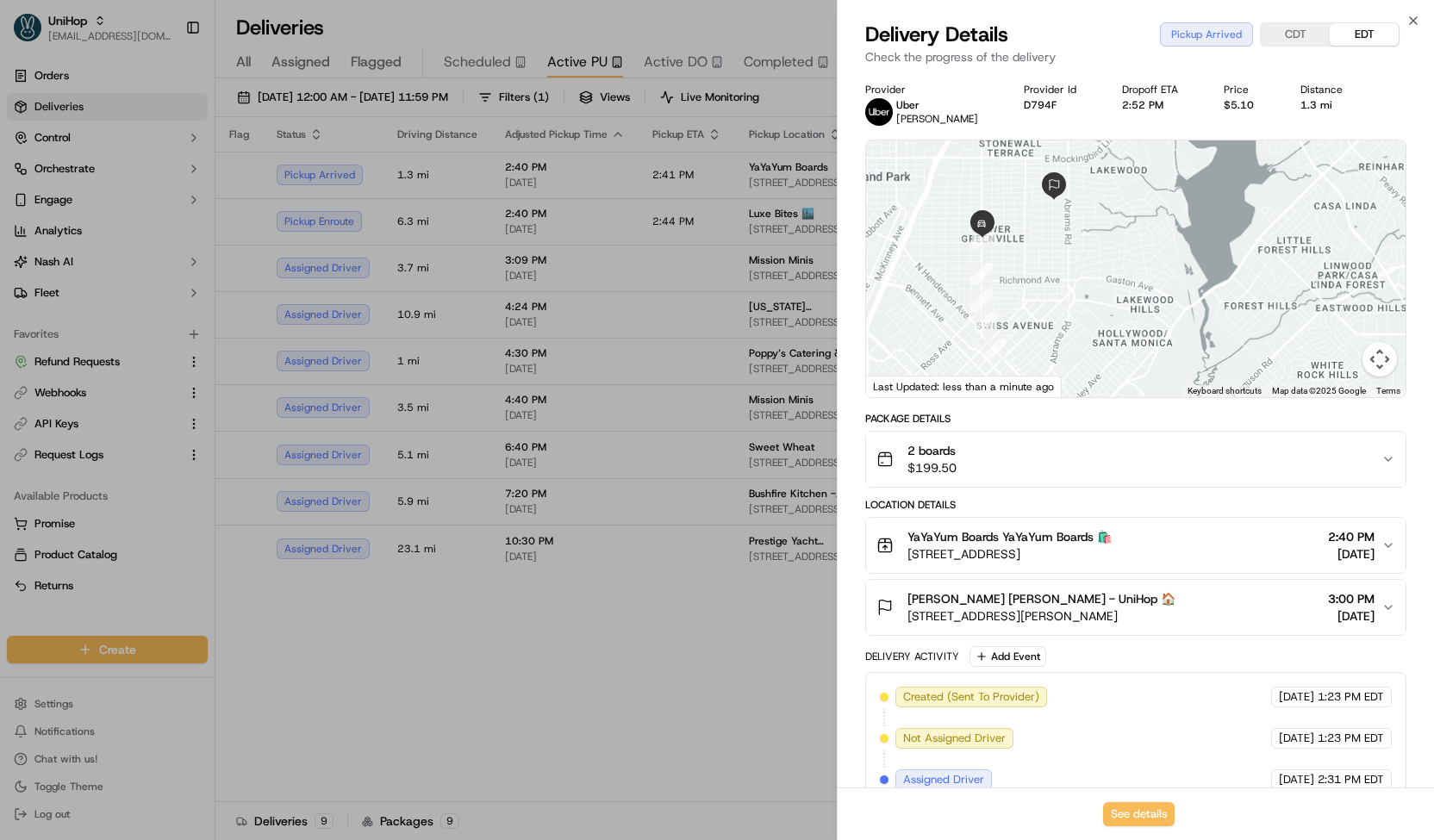
drag, startPoint x: 987, startPoint y: 206, endPoint x: 1022, endPoint y: 236, distance: 46.1
click at [1022, 236] on div at bounding box center [1135, 268] width 540 height 256
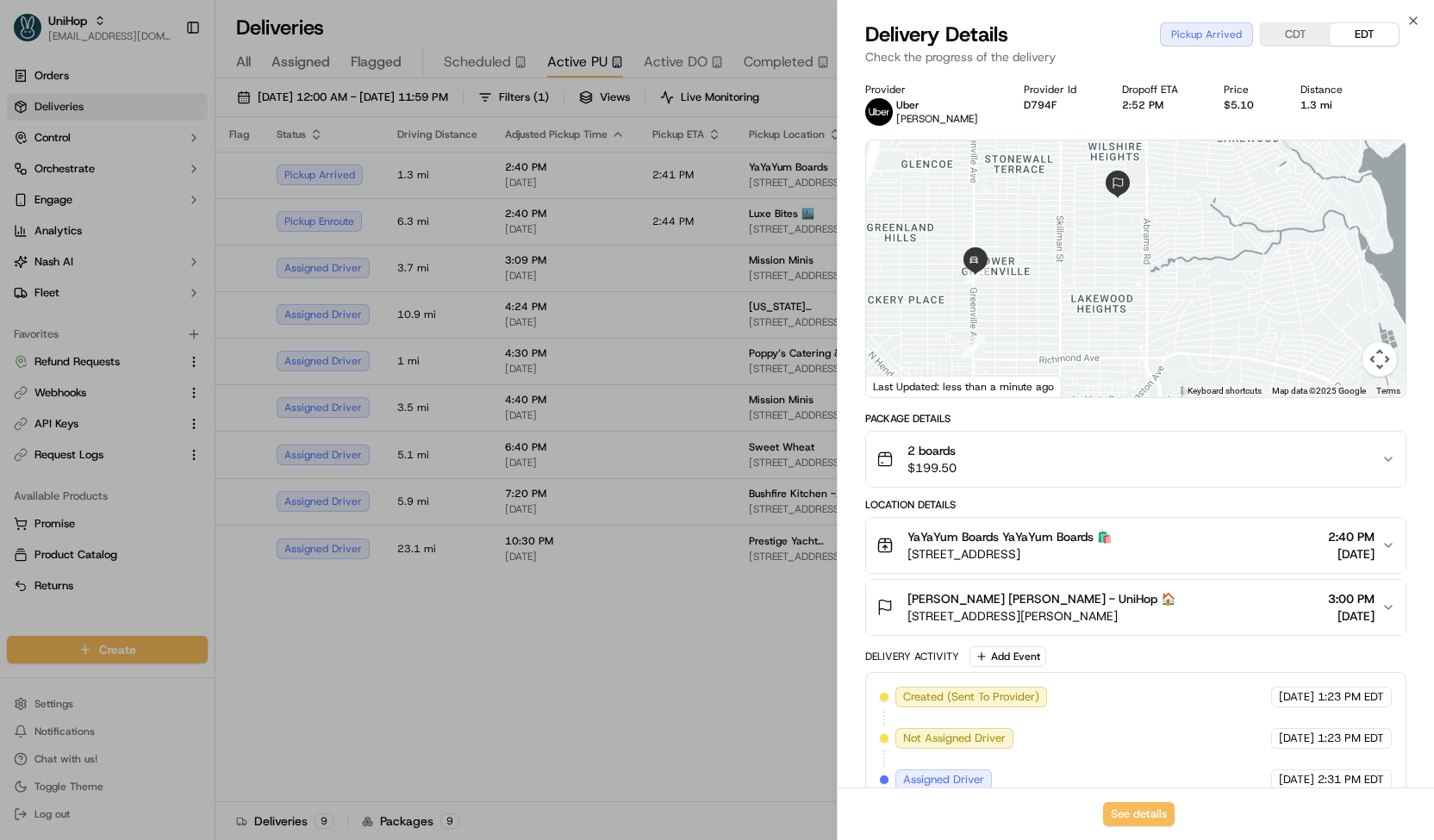
drag, startPoint x: 1034, startPoint y: 241, endPoint x: 1077, endPoint y: 278, distance: 56.7
click at [1077, 278] on div at bounding box center [1135, 268] width 540 height 256
click at [1103, 462] on div "2 boards $199.50" at bounding box center [1128, 459] width 505 height 35
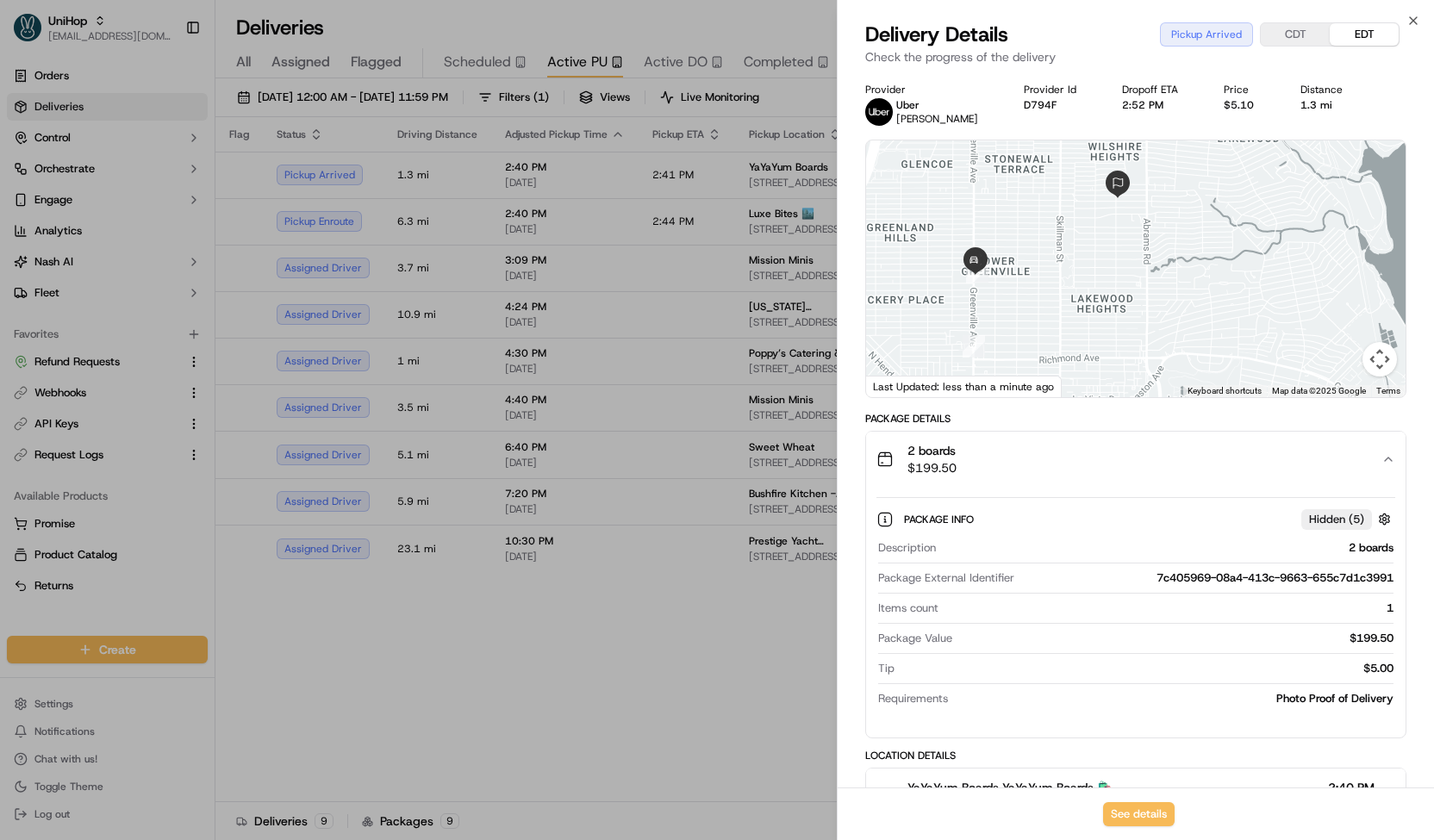
click at [1103, 462] on div "2 boards $199.50" at bounding box center [1128, 459] width 505 height 35
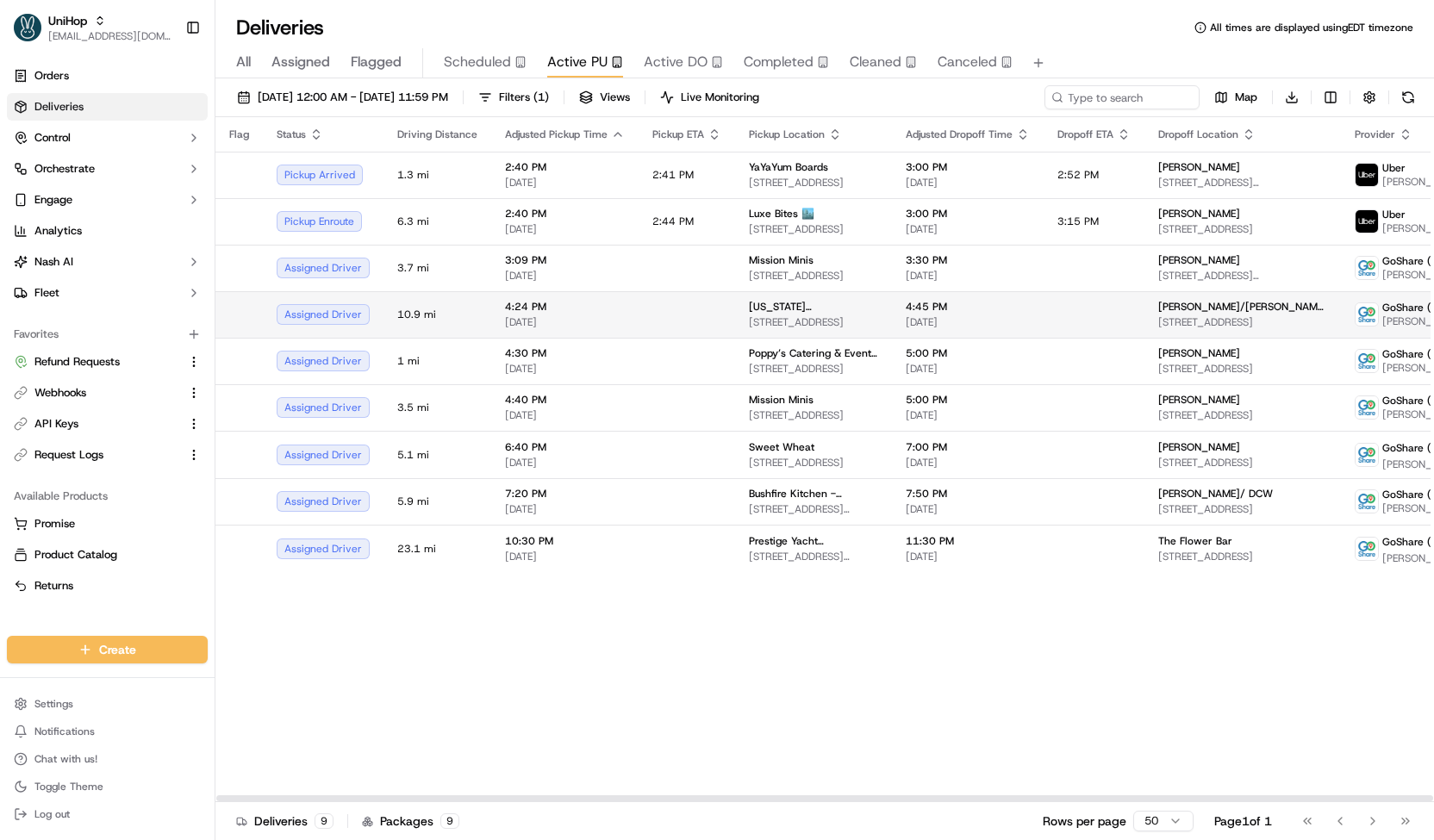
click at [527, 315] on span "[DATE]" at bounding box center [564, 322] width 120 height 14
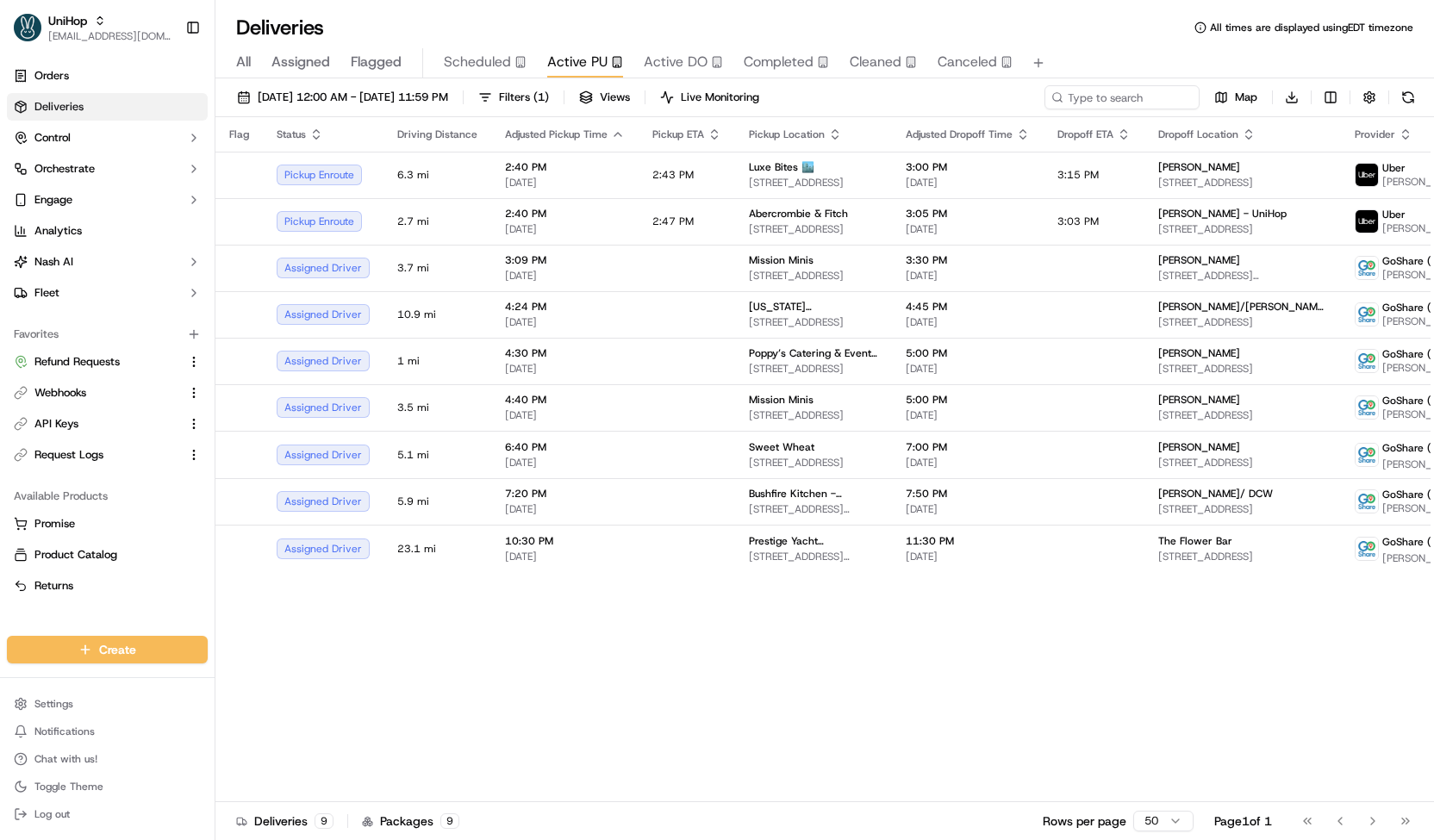
click at [498, 64] on span "Scheduled" at bounding box center [476, 61] width 67 height 21
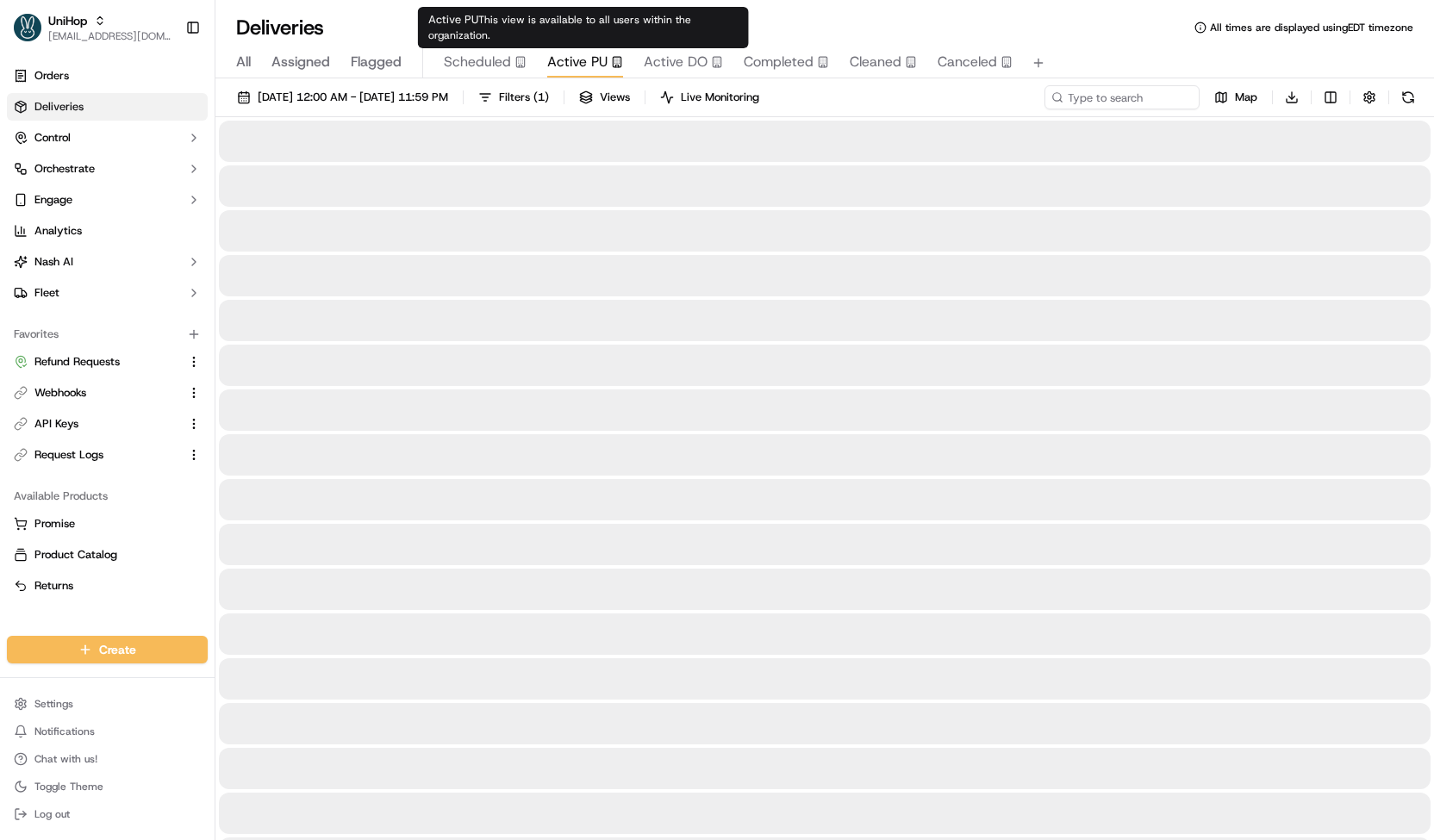
click at [567, 62] on span "Active PU" at bounding box center [577, 61] width 60 height 21
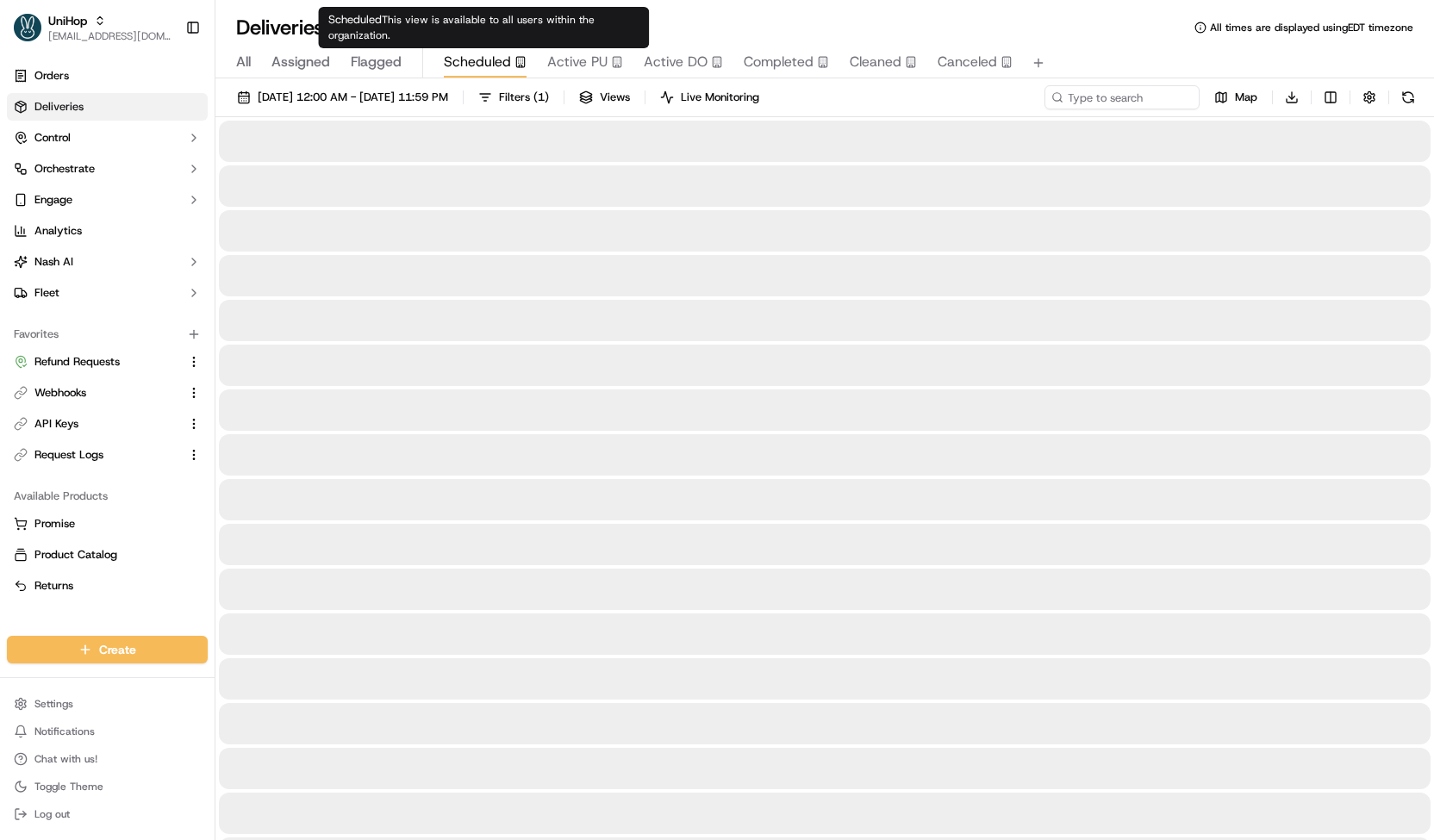
click at [499, 62] on span "Scheduled" at bounding box center [476, 61] width 67 height 21
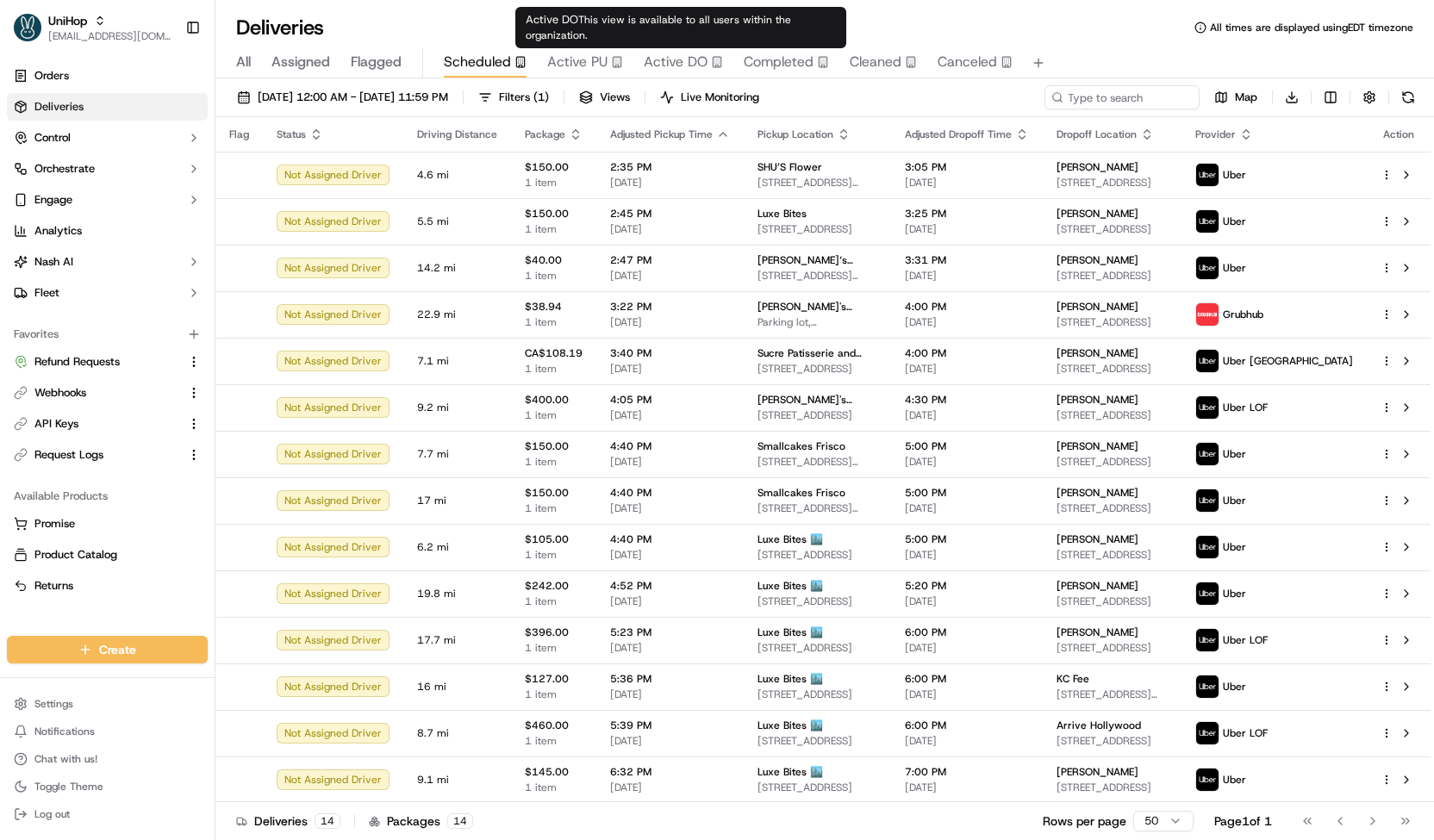
click at [668, 61] on span "Active DO" at bounding box center [675, 61] width 64 height 21
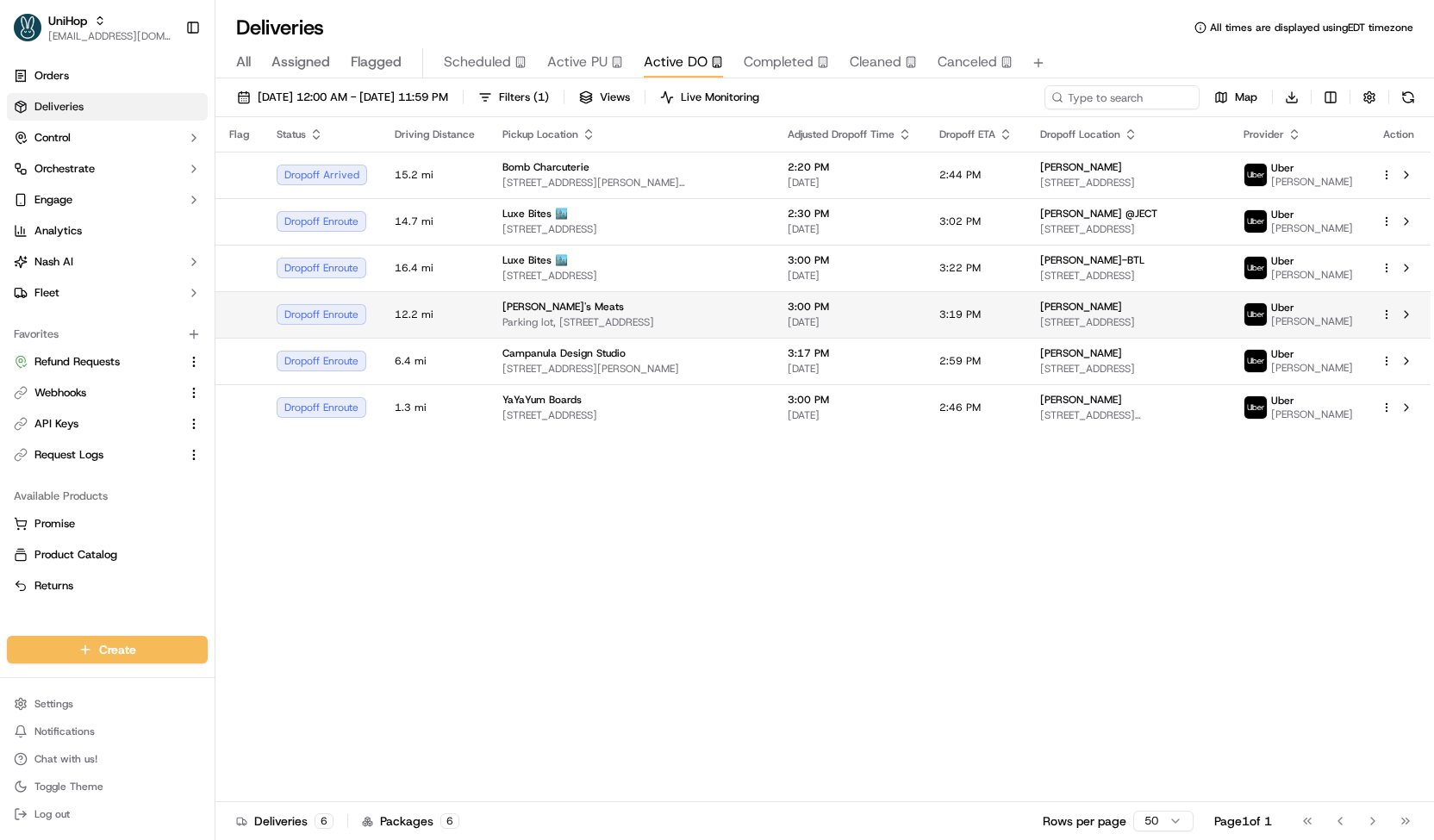
click at [650, 328] on span "Parking lot, [STREET_ADDRESS]" at bounding box center [630, 322] width 257 height 14
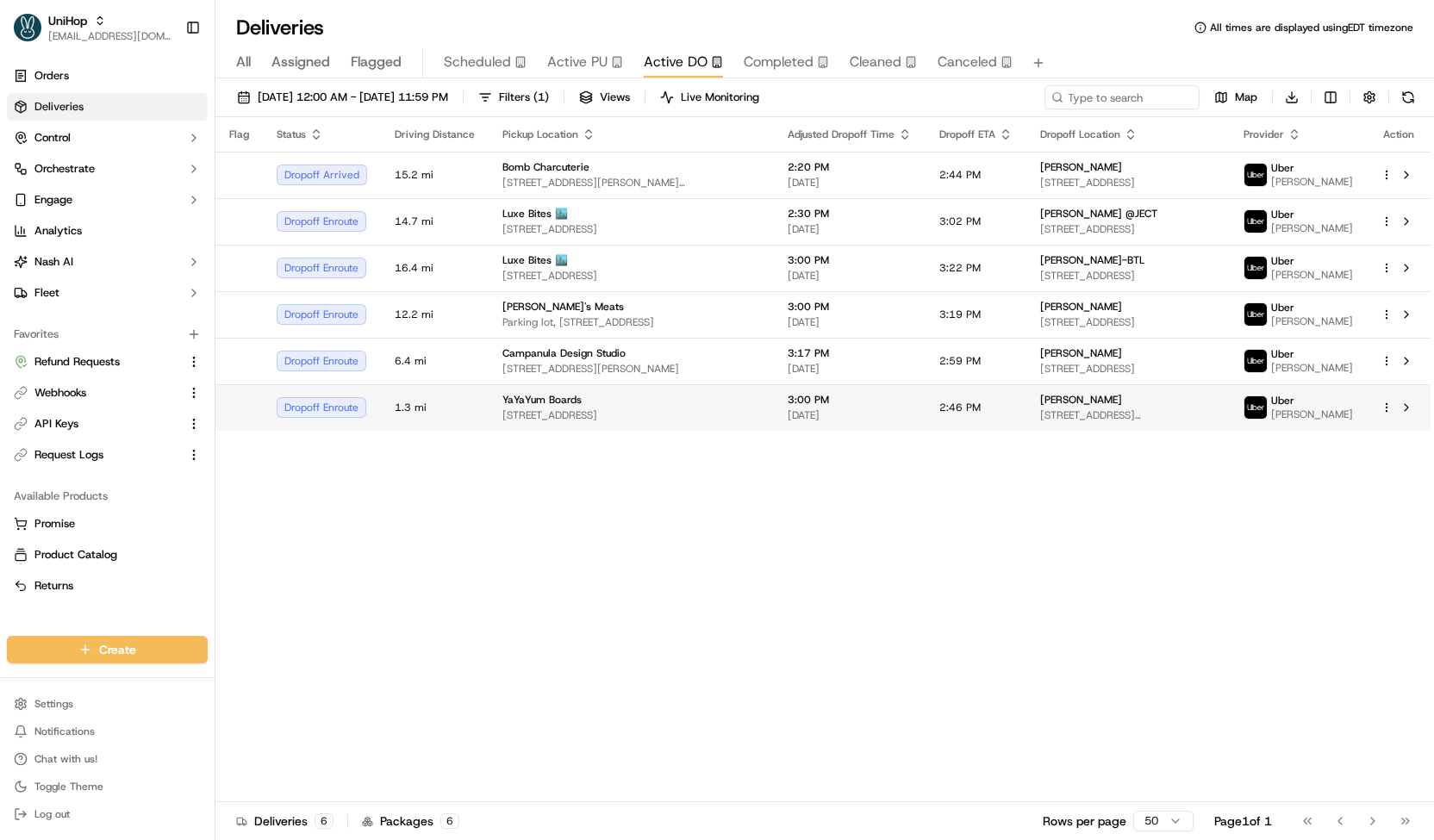
click at [621, 407] on div "YaYaYum Boards" at bounding box center [630, 399] width 257 height 14
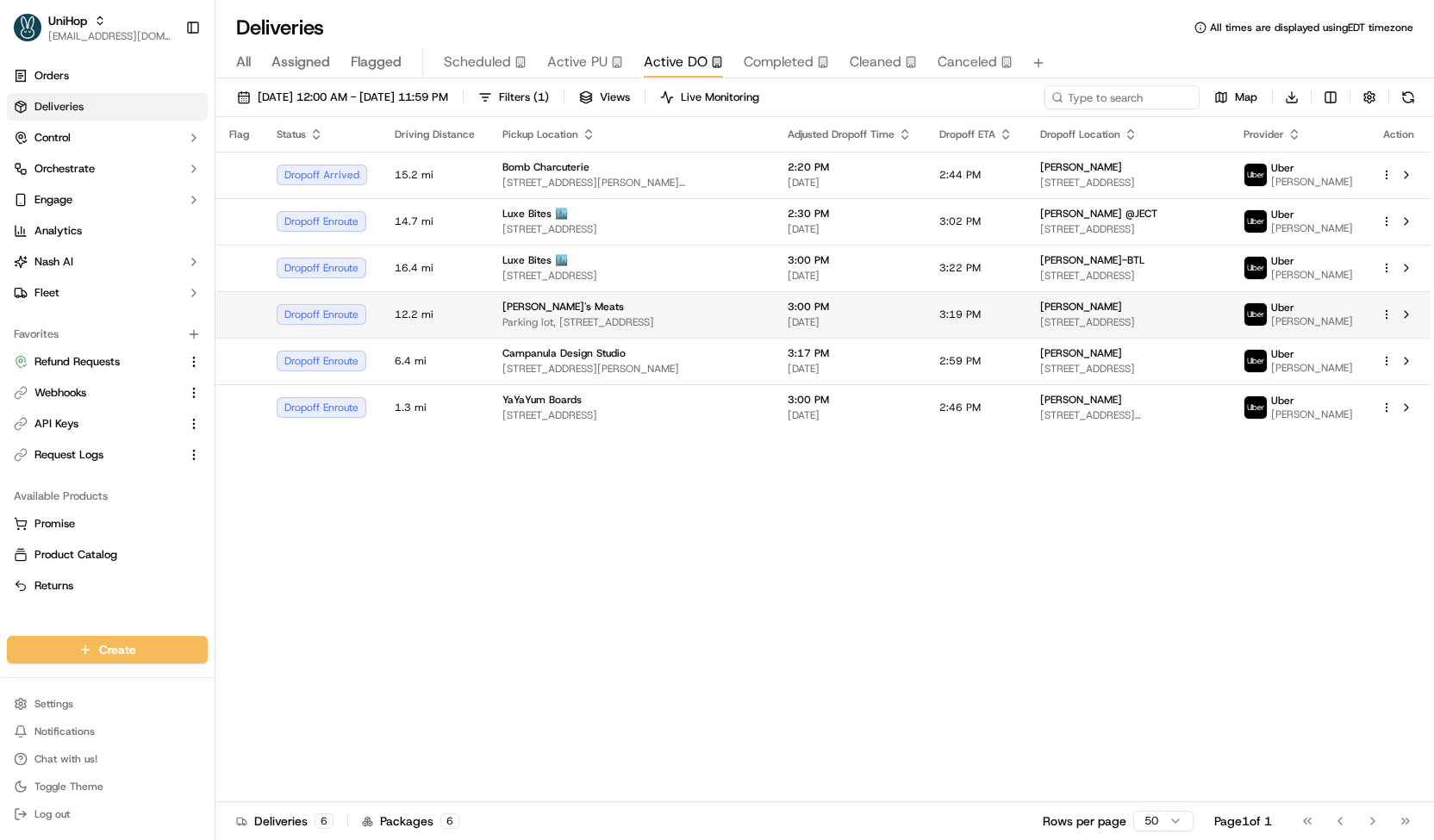
click at [615, 329] on span "Parking lot, [STREET_ADDRESS]" at bounding box center [630, 322] width 257 height 14
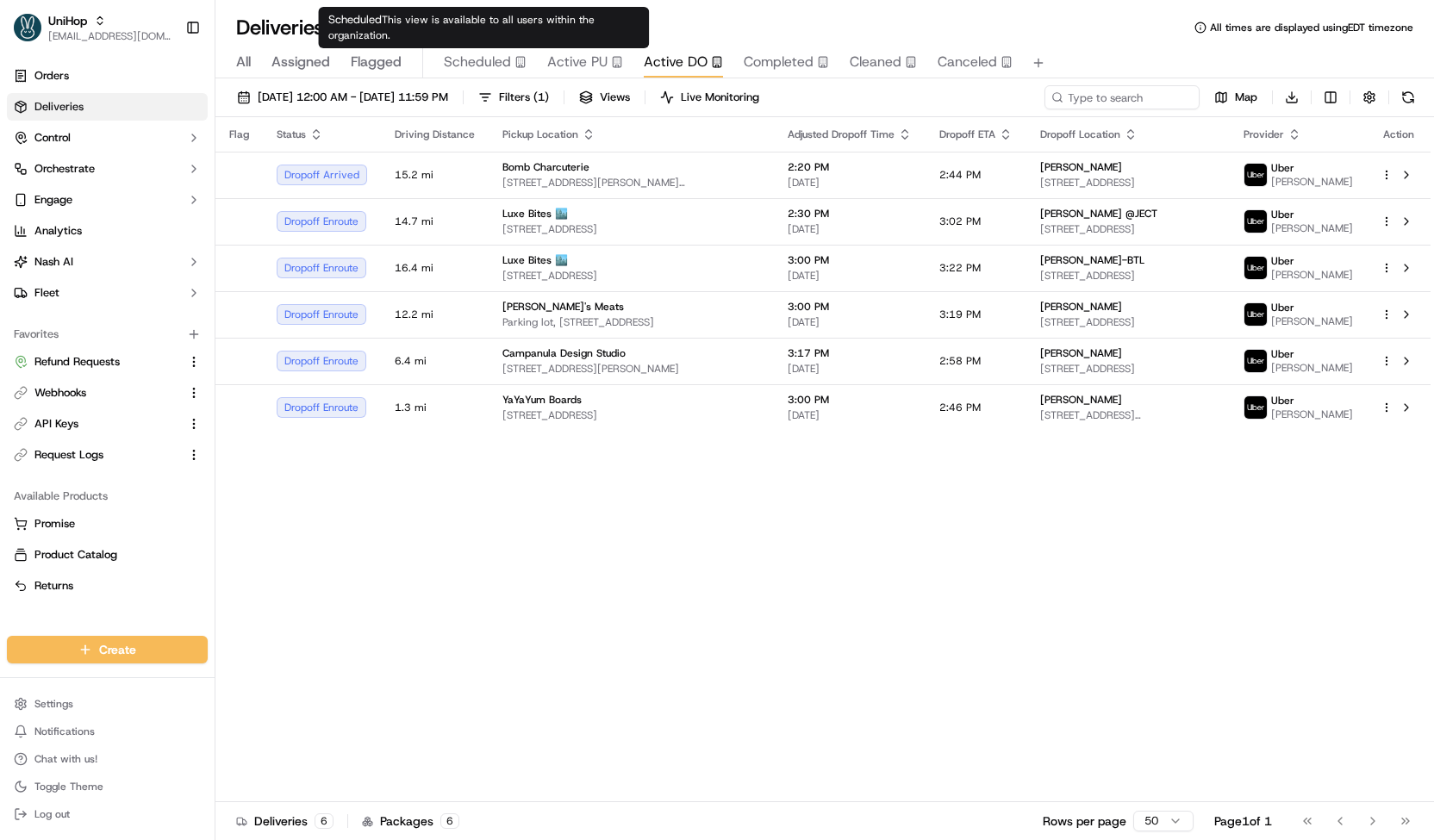
click at [487, 65] on span "Scheduled" at bounding box center [476, 61] width 67 height 21
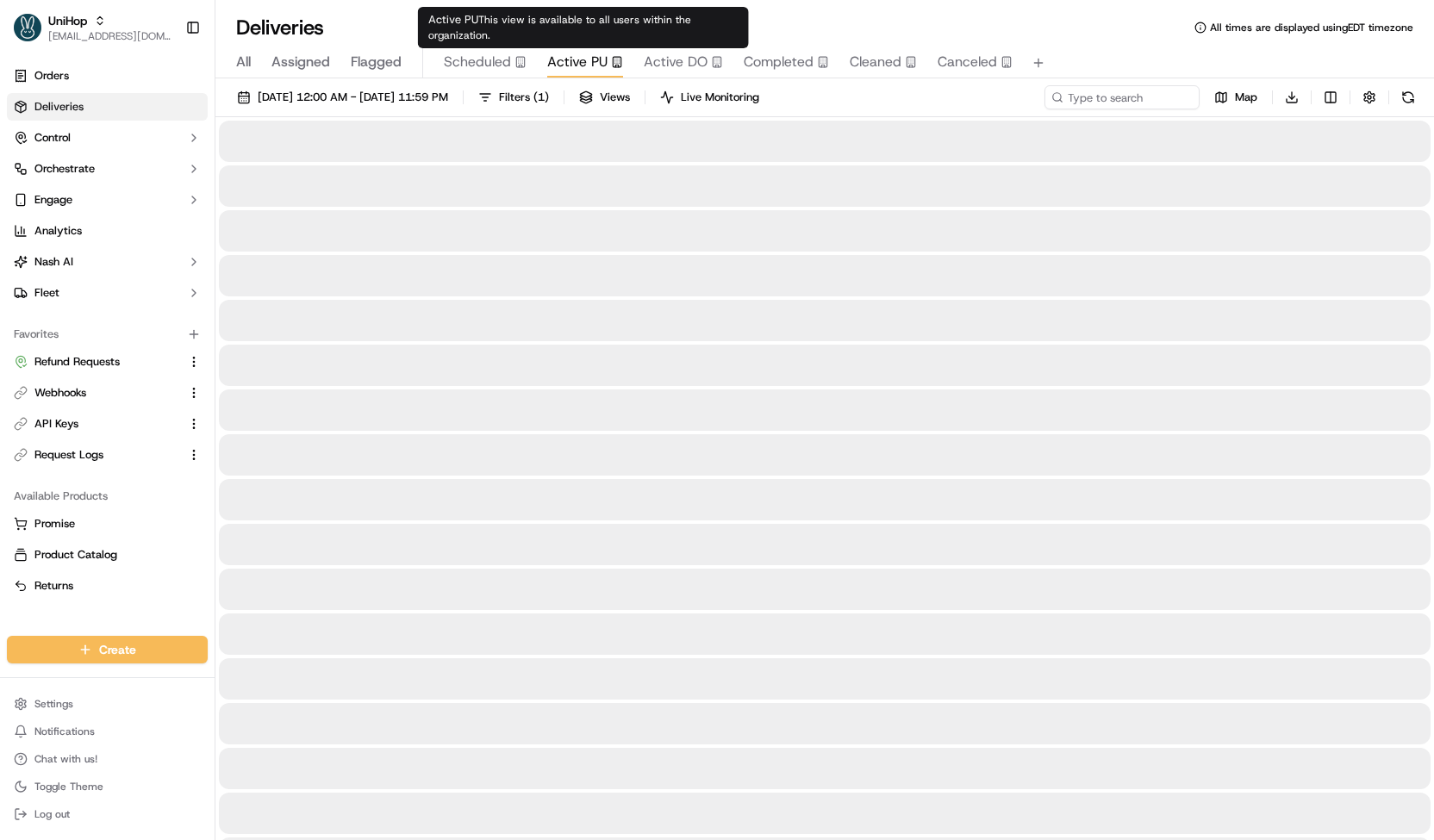
click at [602, 68] on span "Active PU" at bounding box center [577, 61] width 60 height 21
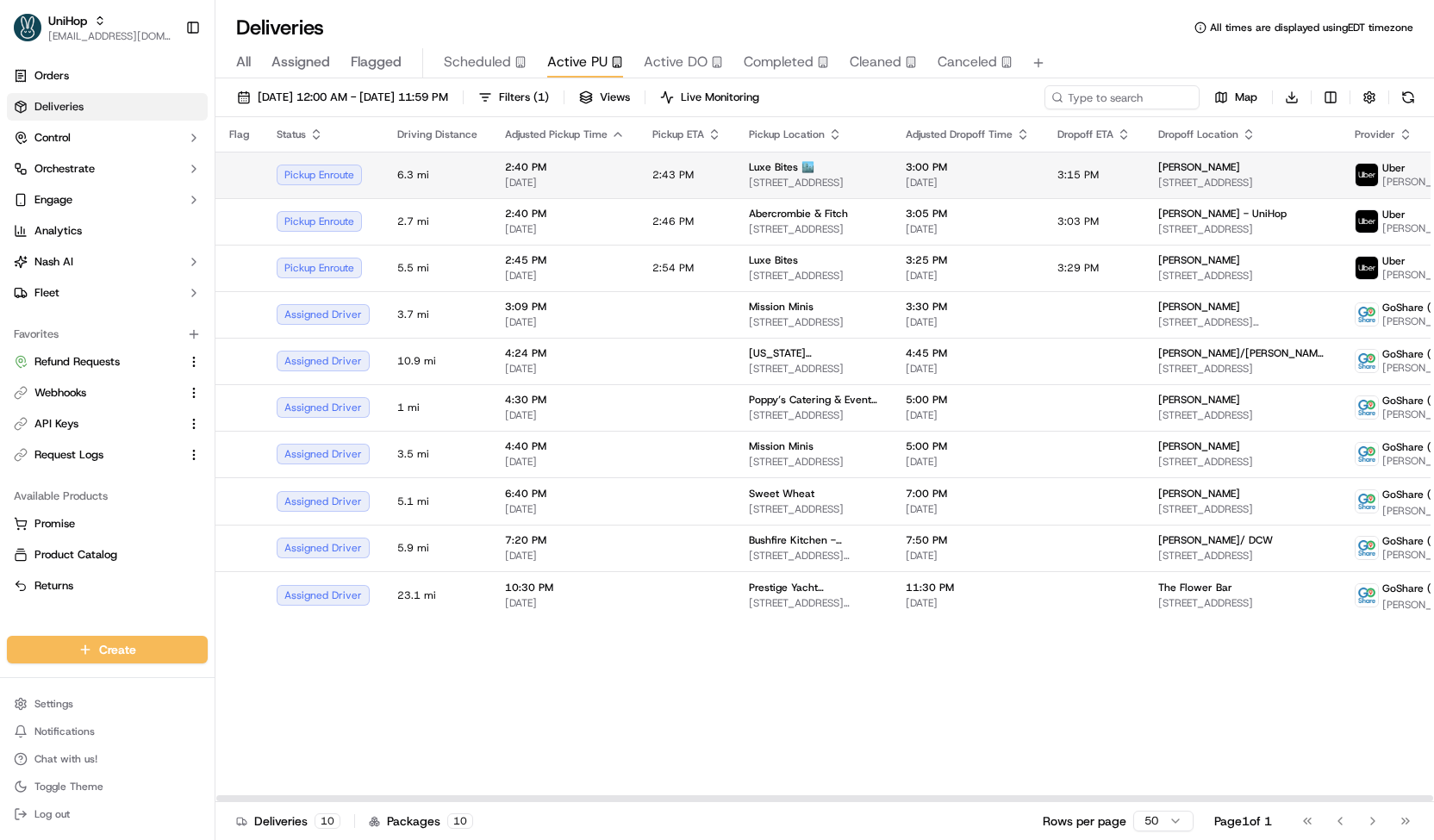
click at [708, 174] on td "2:43 PM" at bounding box center [686, 174] width 96 height 47
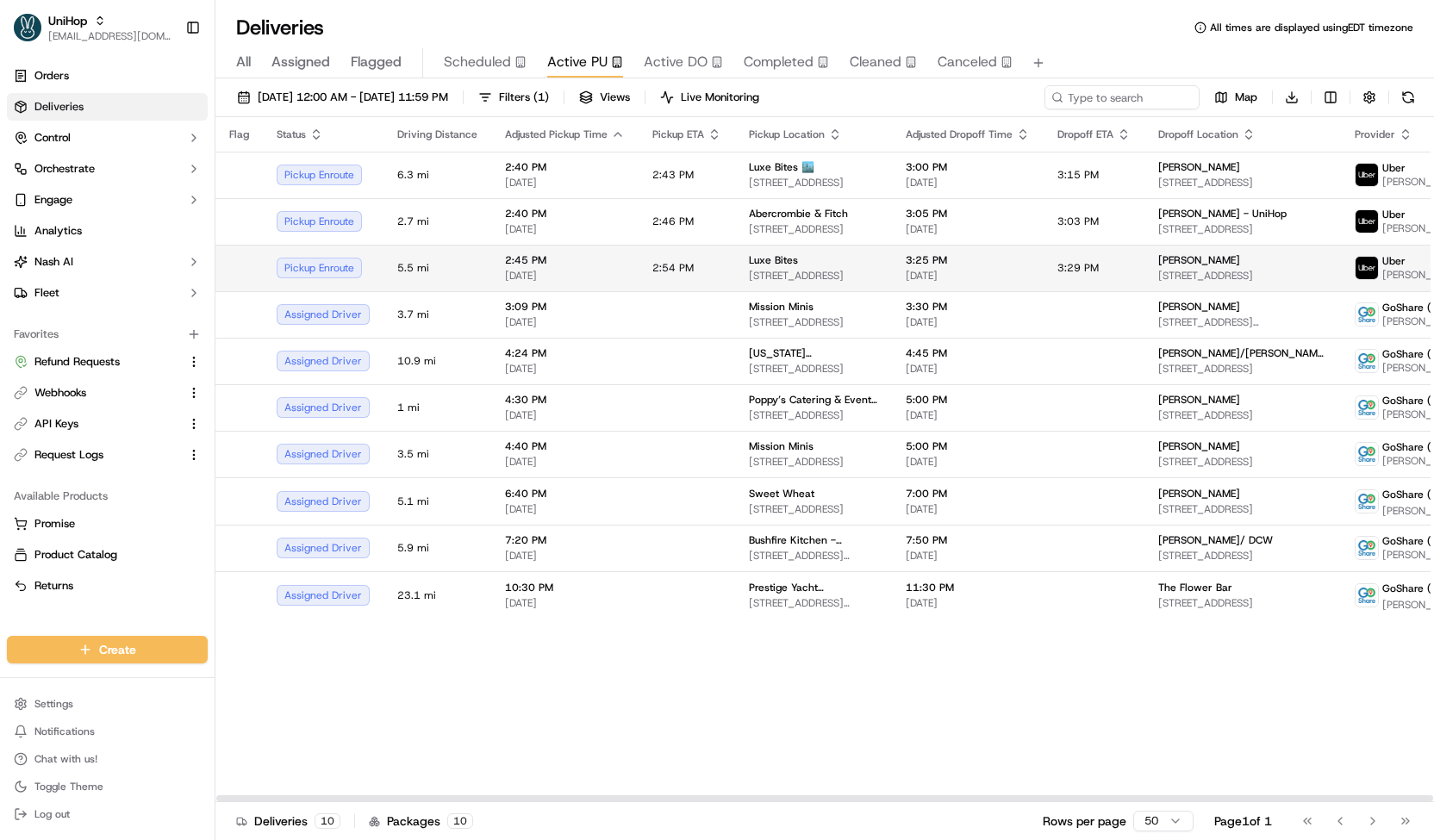
click at [667, 267] on span "2:54 PM" at bounding box center [673, 267] width 41 height 14
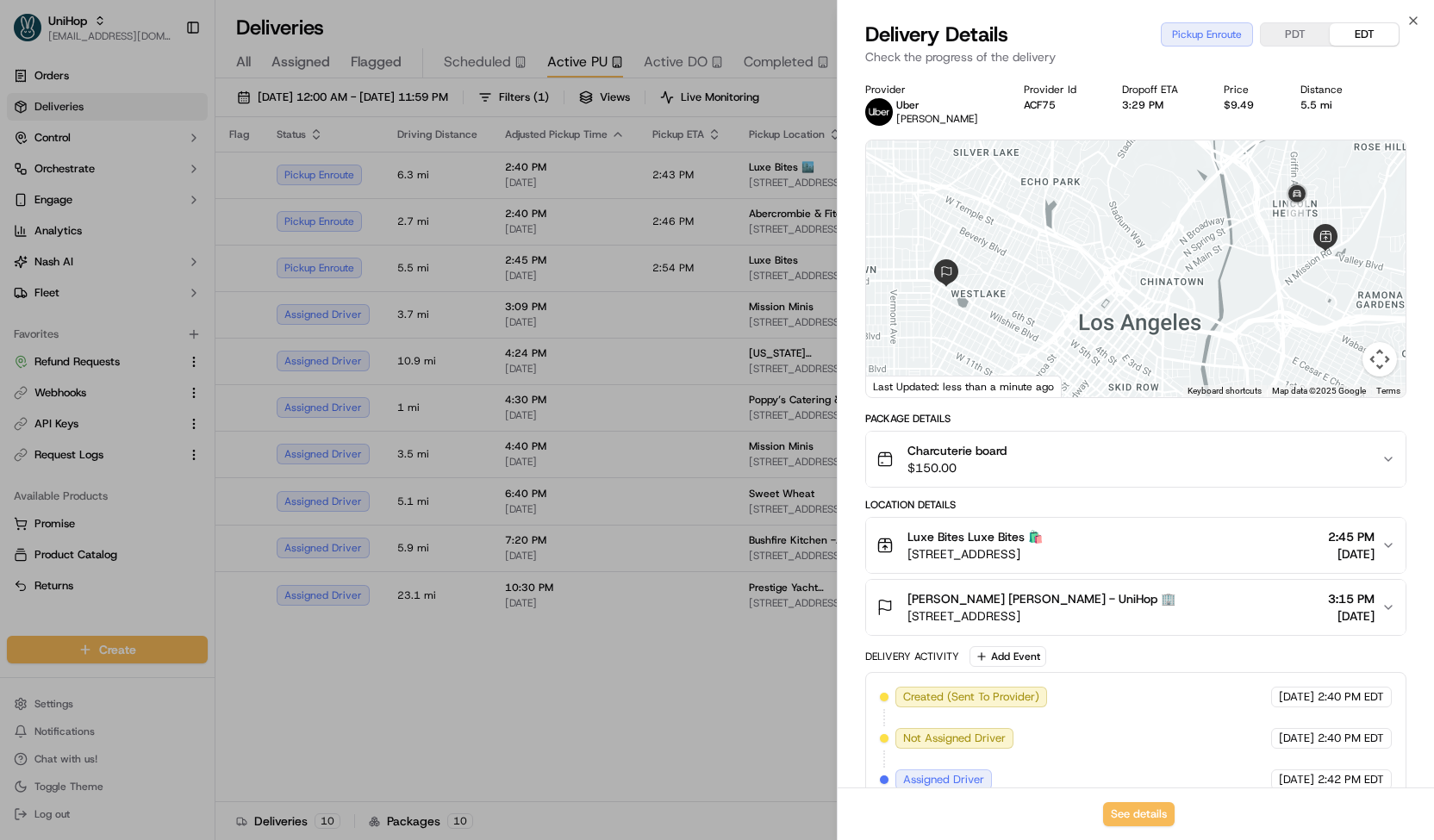
click at [1002, 595] on span "[PERSON_NAME] [PERSON_NAME] - UniHop 🏢" at bounding box center [1041, 598] width 268 height 17
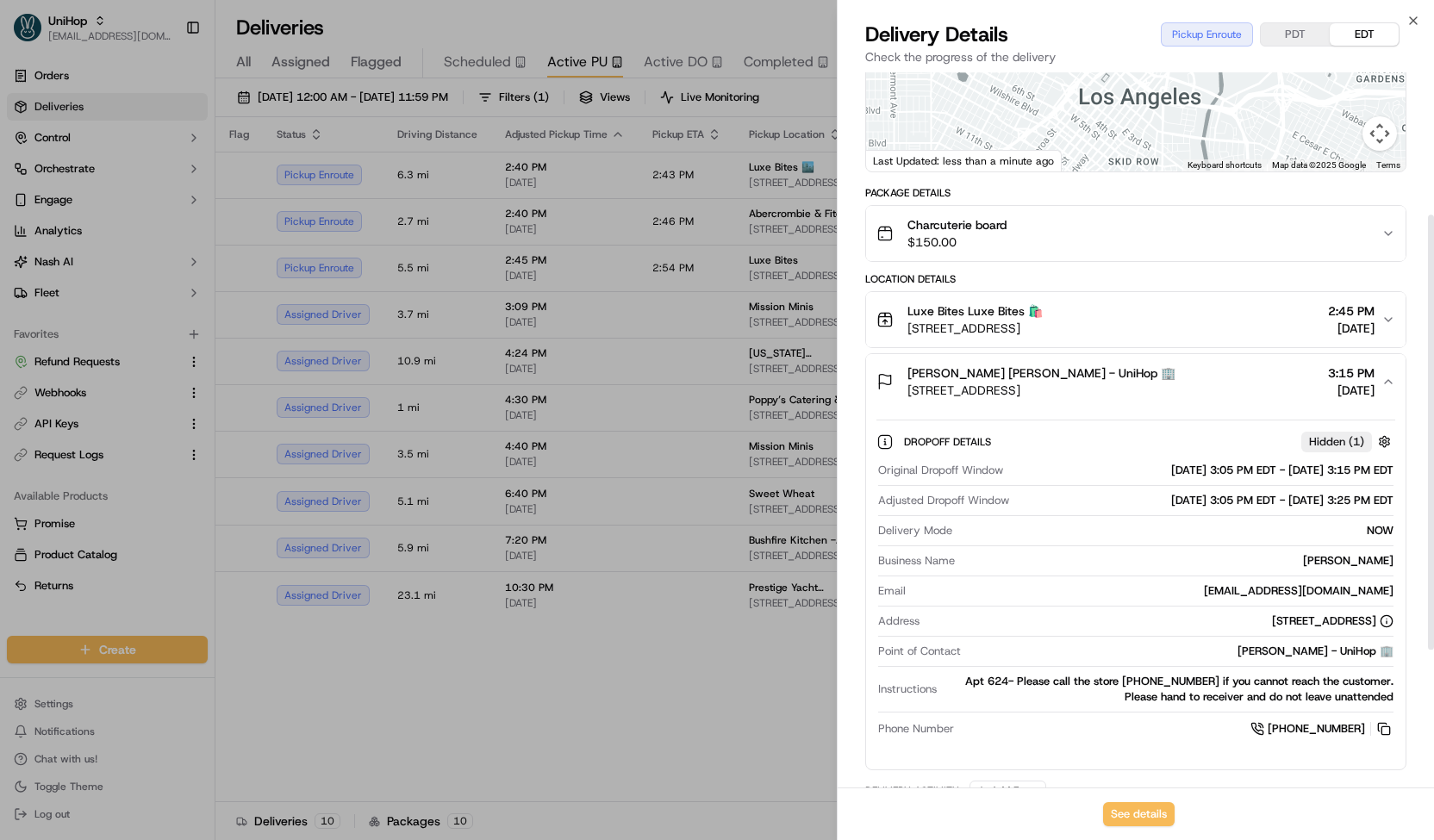
scroll to position [235, 0]
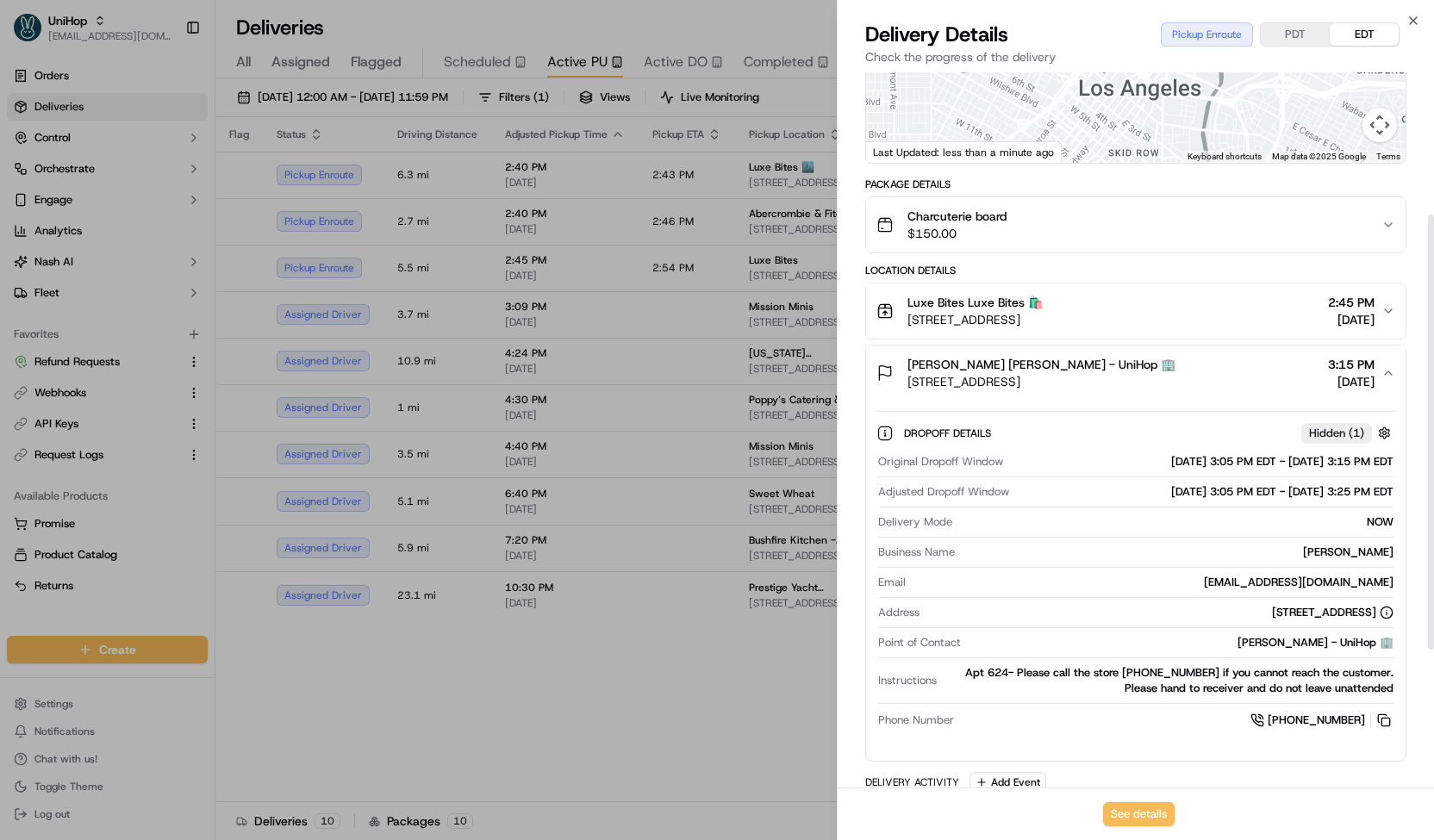
click at [980, 219] on span "Charcuterie board" at bounding box center [957, 216] width 99 height 17
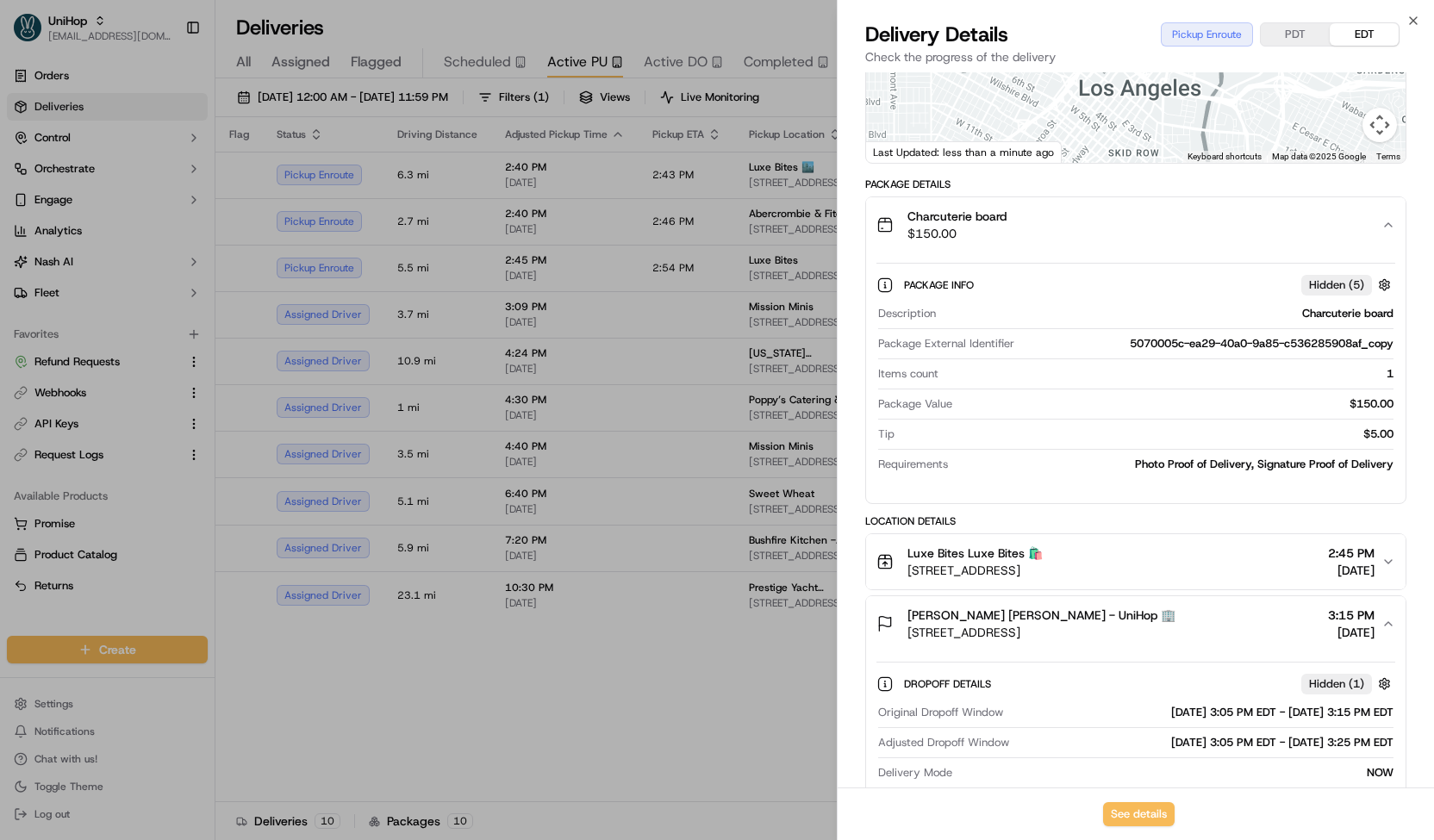
click at [980, 219] on span "Charcuterie board" at bounding box center [957, 216] width 99 height 17
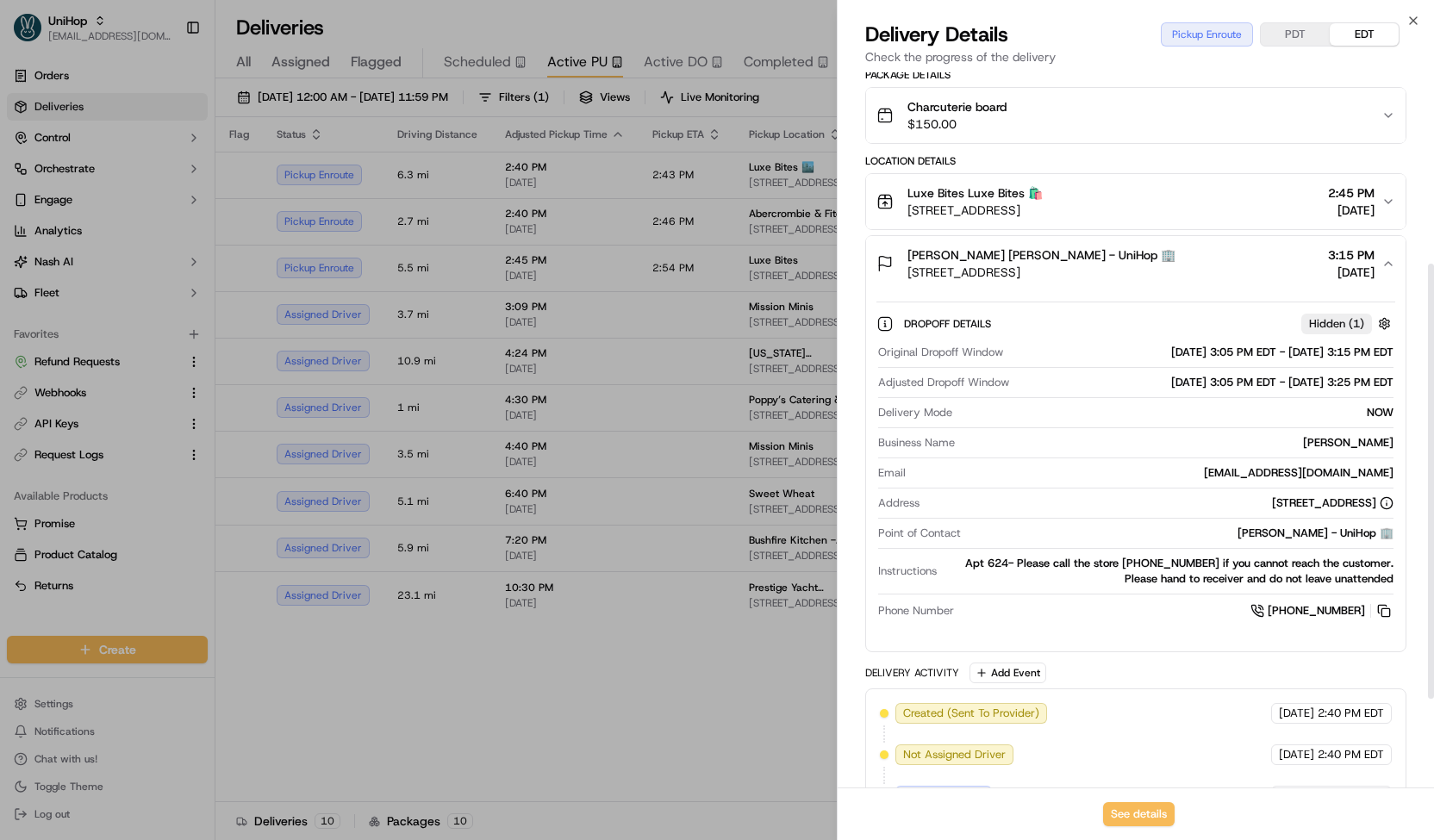
scroll to position [345, 0]
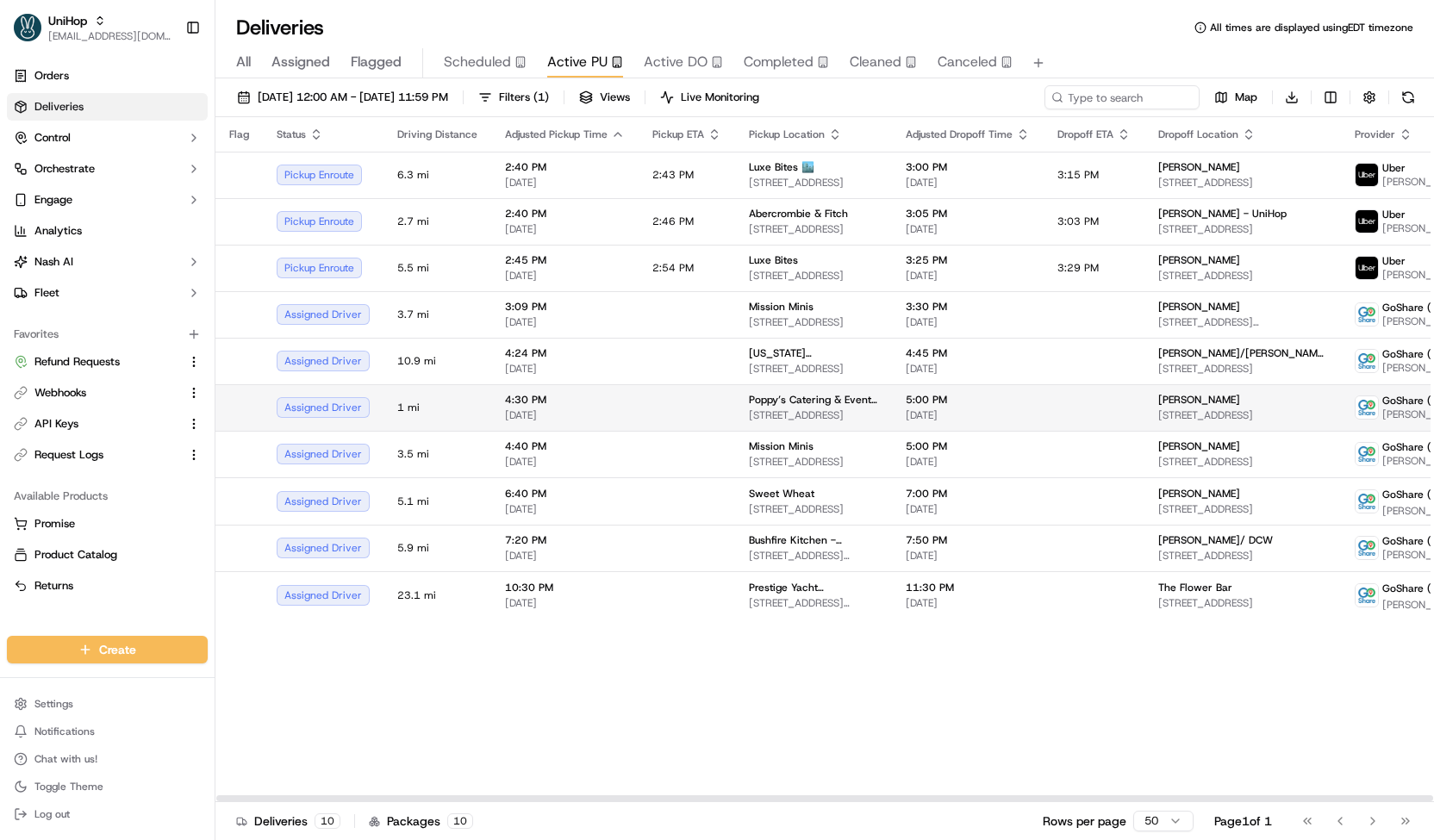
click at [680, 384] on td at bounding box center [686, 407] width 96 height 47
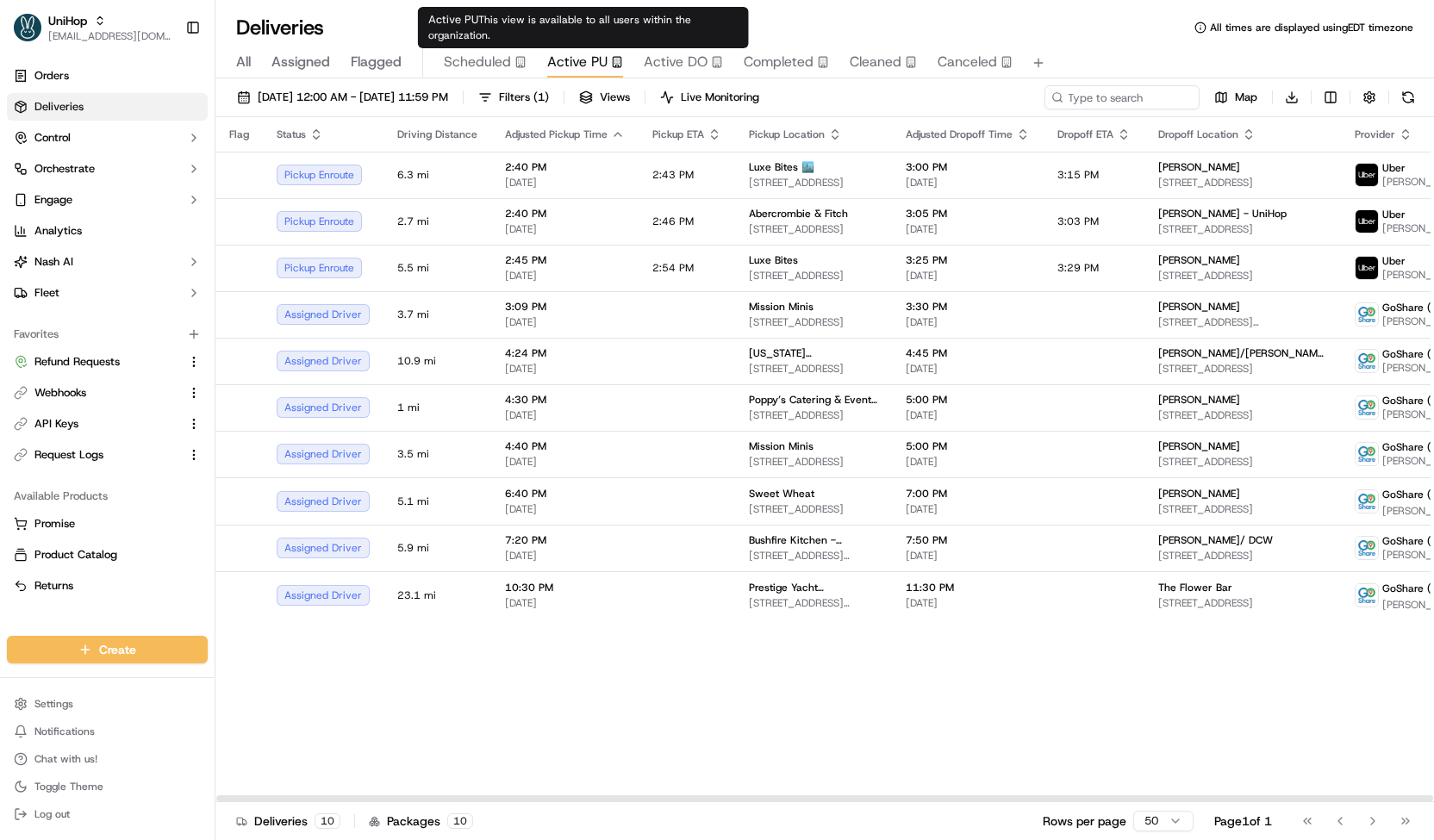
click at [496, 66] on span "Scheduled" at bounding box center [476, 61] width 67 height 21
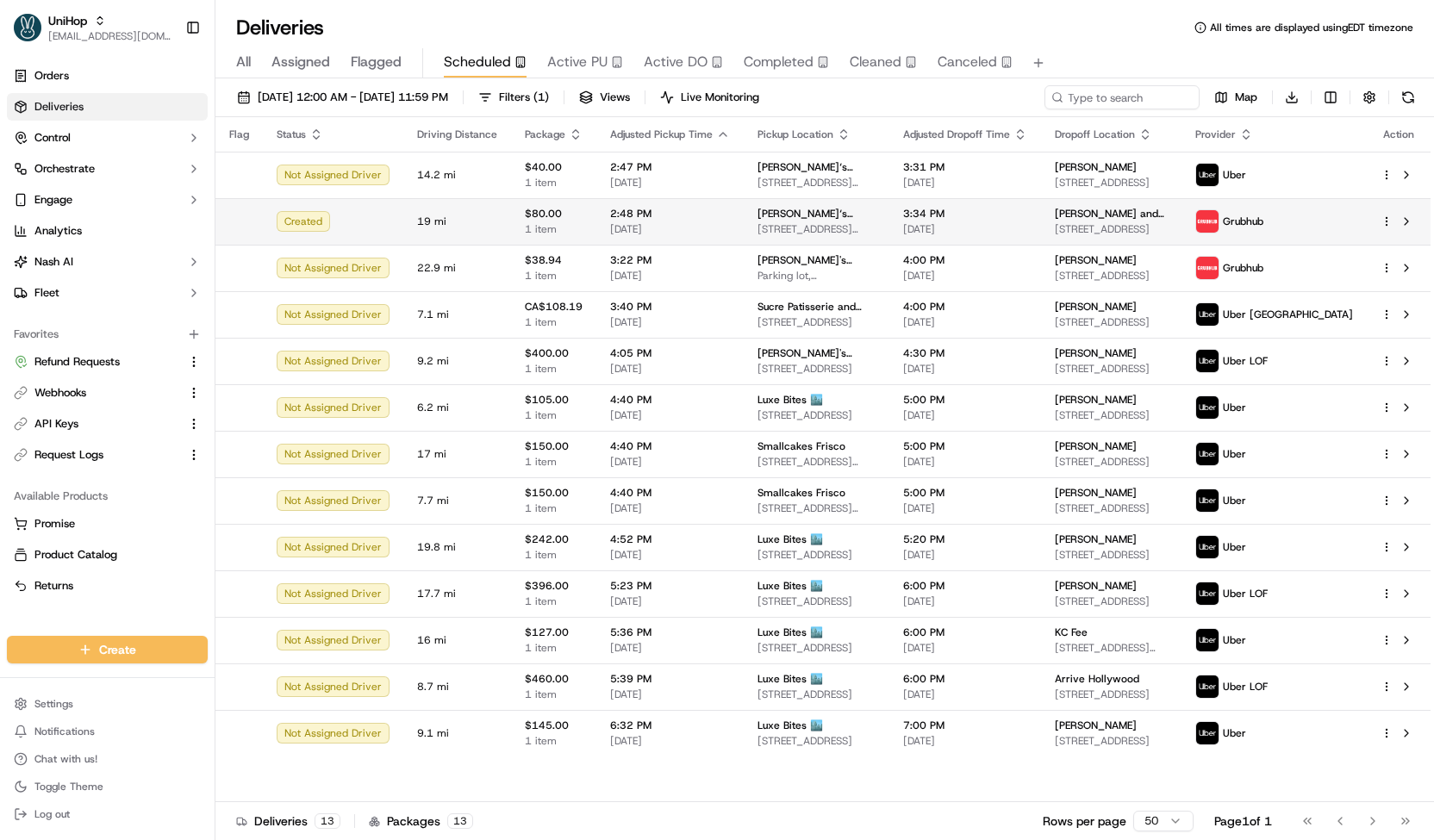
click at [720, 229] on span "[DATE]" at bounding box center [670, 229] width 120 height 14
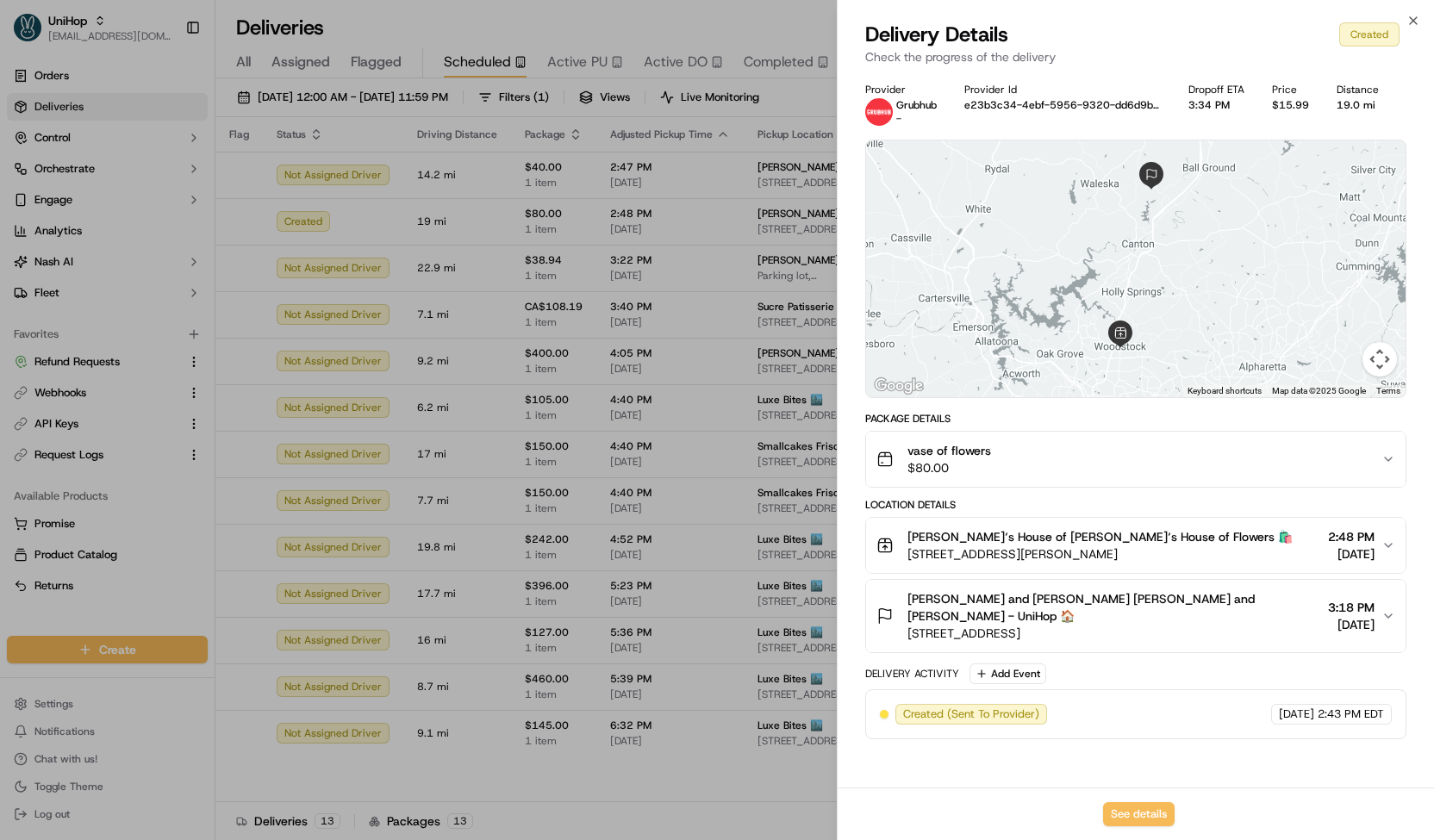
click at [1001, 442] on div "vase of flowers $80.00" at bounding box center [1128, 459] width 505 height 35
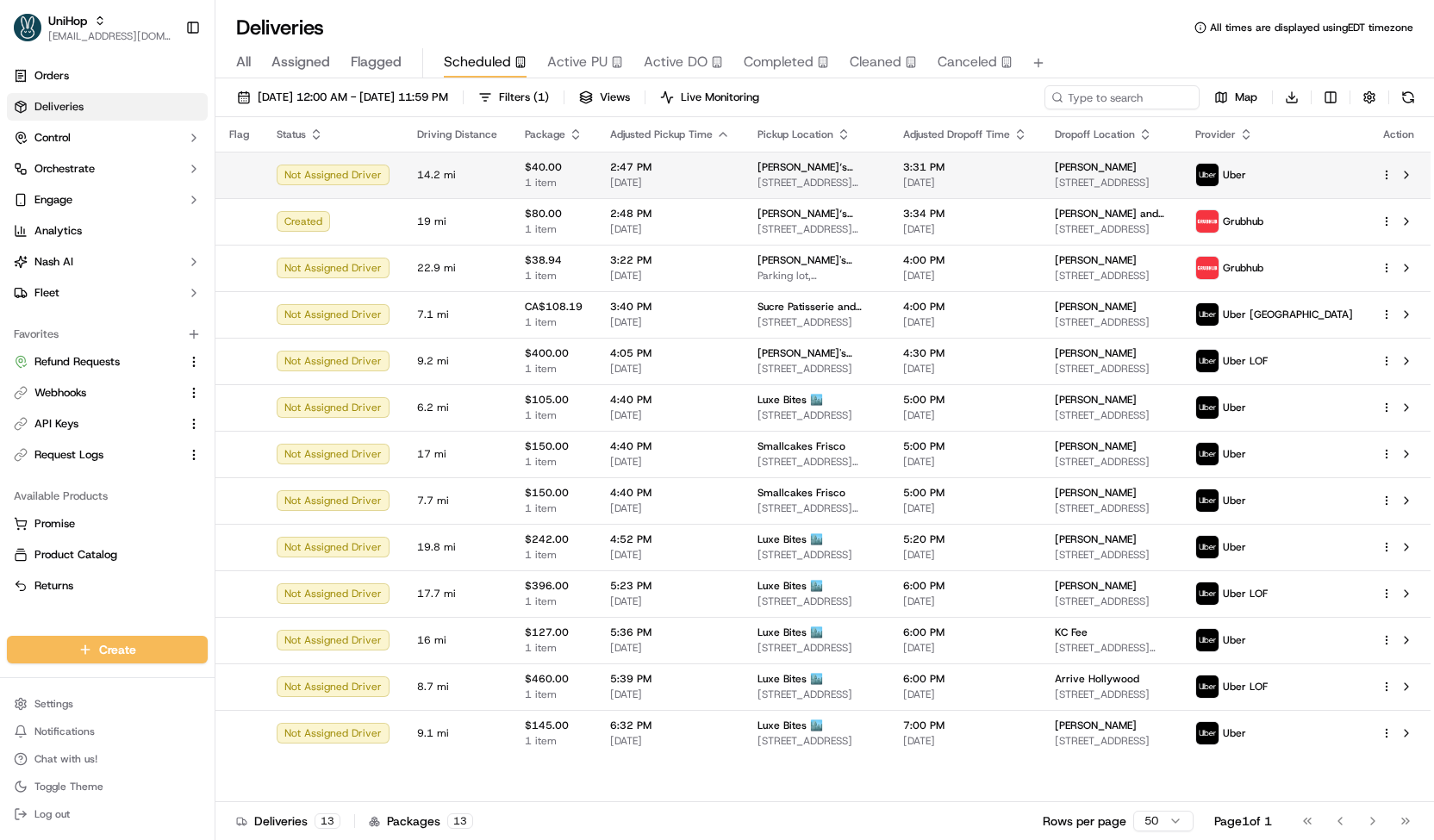
click at [734, 159] on td "2:47 PM [DATE]" at bounding box center [670, 174] width 148 height 47
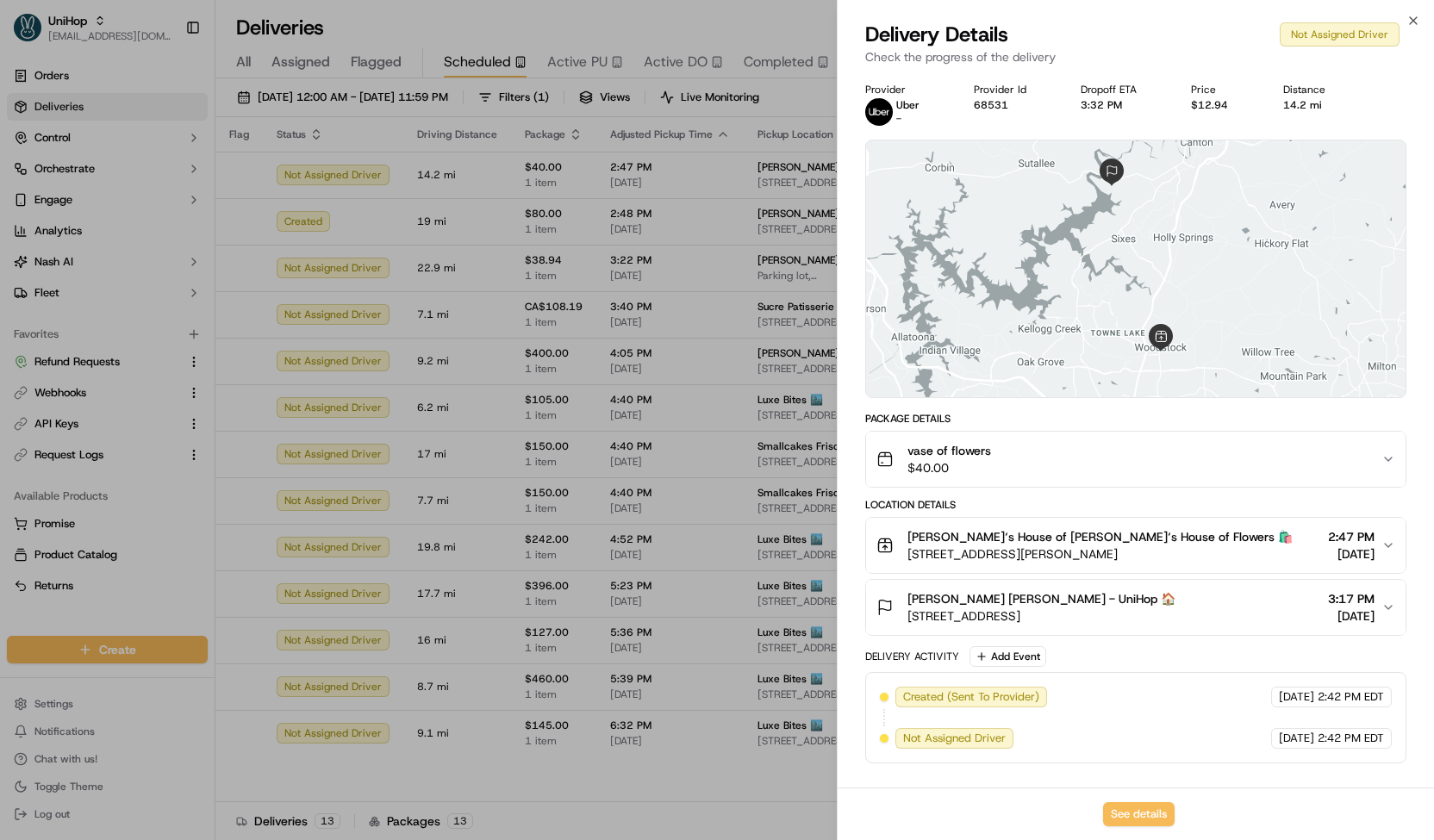
click at [958, 471] on span "$40.00" at bounding box center [948, 467] width 83 height 17
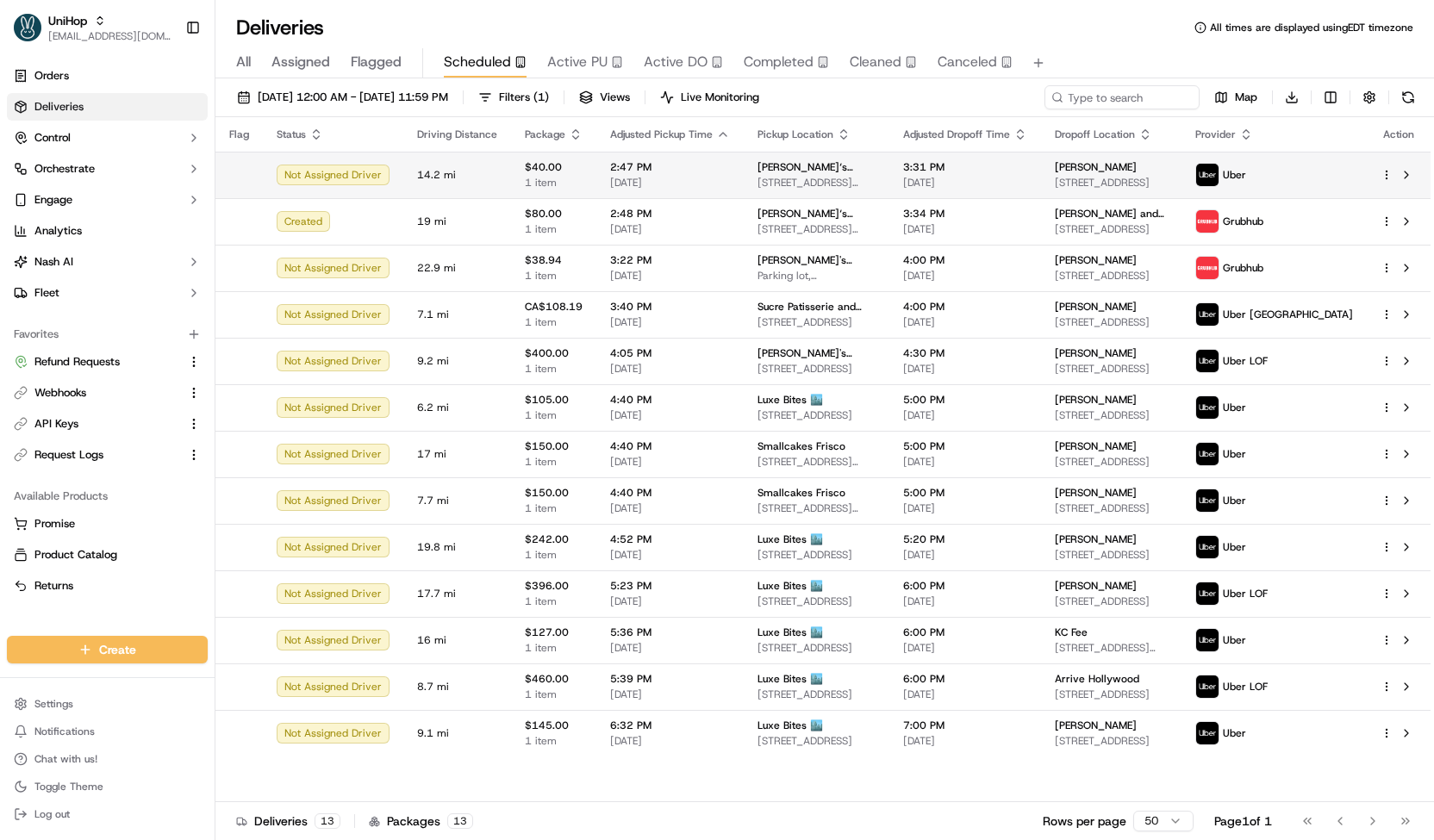
click at [666, 196] on td "2:47 PM [DATE]" at bounding box center [670, 174] width 148 height 47
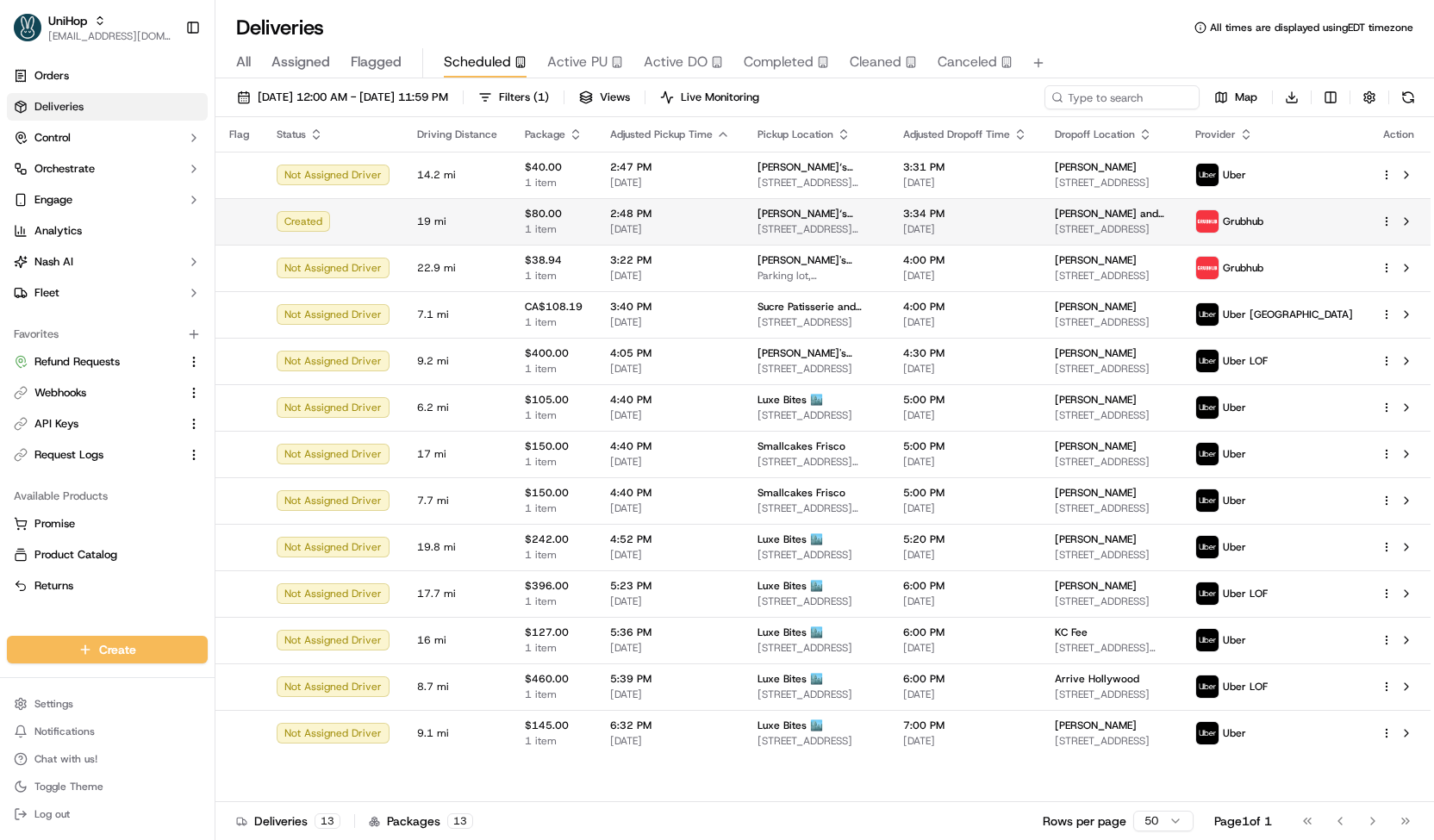
click at [697, 238] on td "2:48 PM Sep 20 2025" at bounding box center [670, 221] width 148 height 47
click at [824, 235] on td "[PERSON_NAME]‘s House of Flowers [STREET_ADDRESS][PERSON_NAME]" at bounding box center [816, 221] width 146 height 47
click at [769, 224] on span "[STREET_ADDRESS][PERSON_NAME]" at bounding box center [816, 229] width 118 height 14
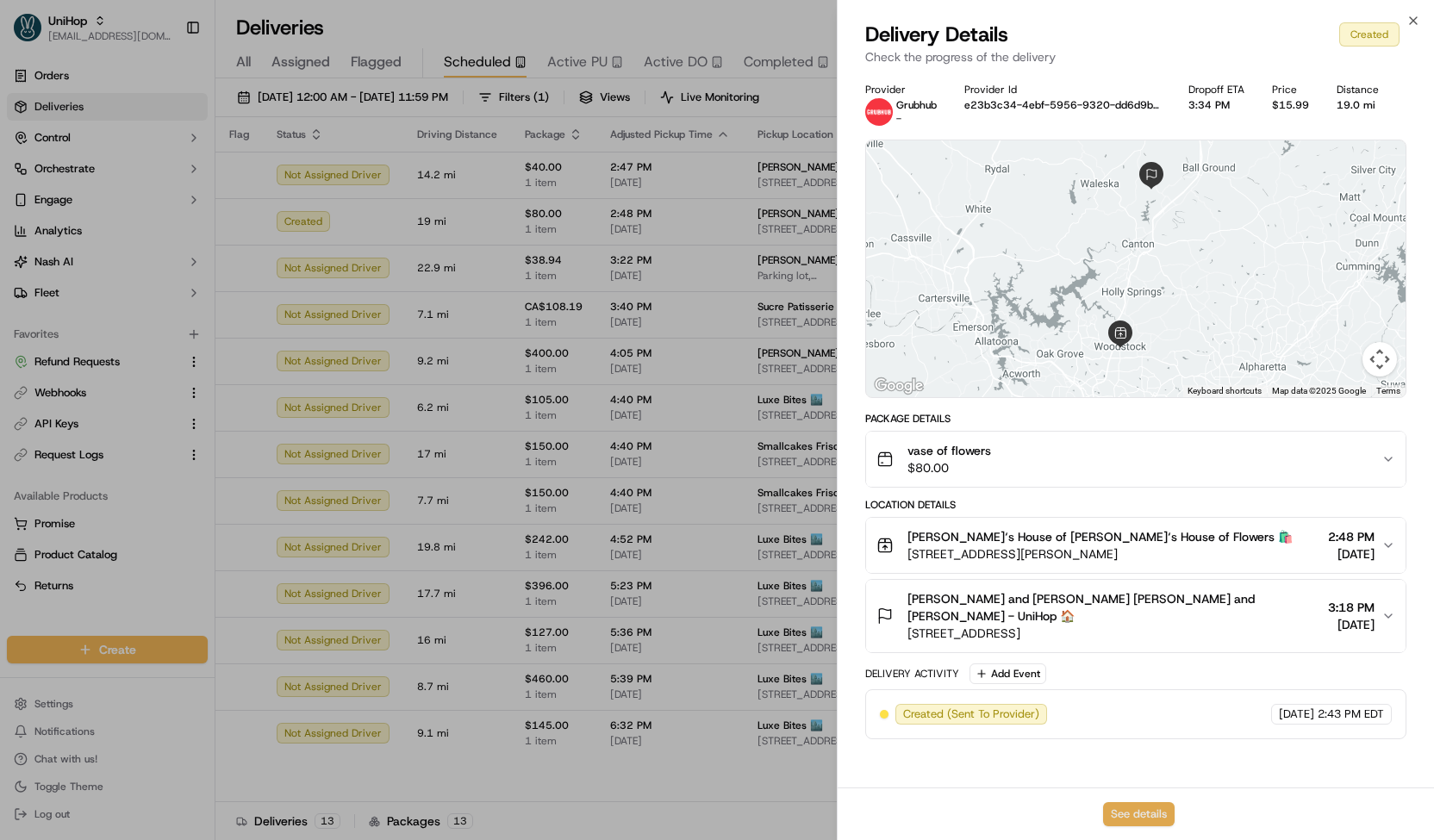
click at [1126, 806] on button "See details" at bounding box center [1139, 813] width 71 height 24
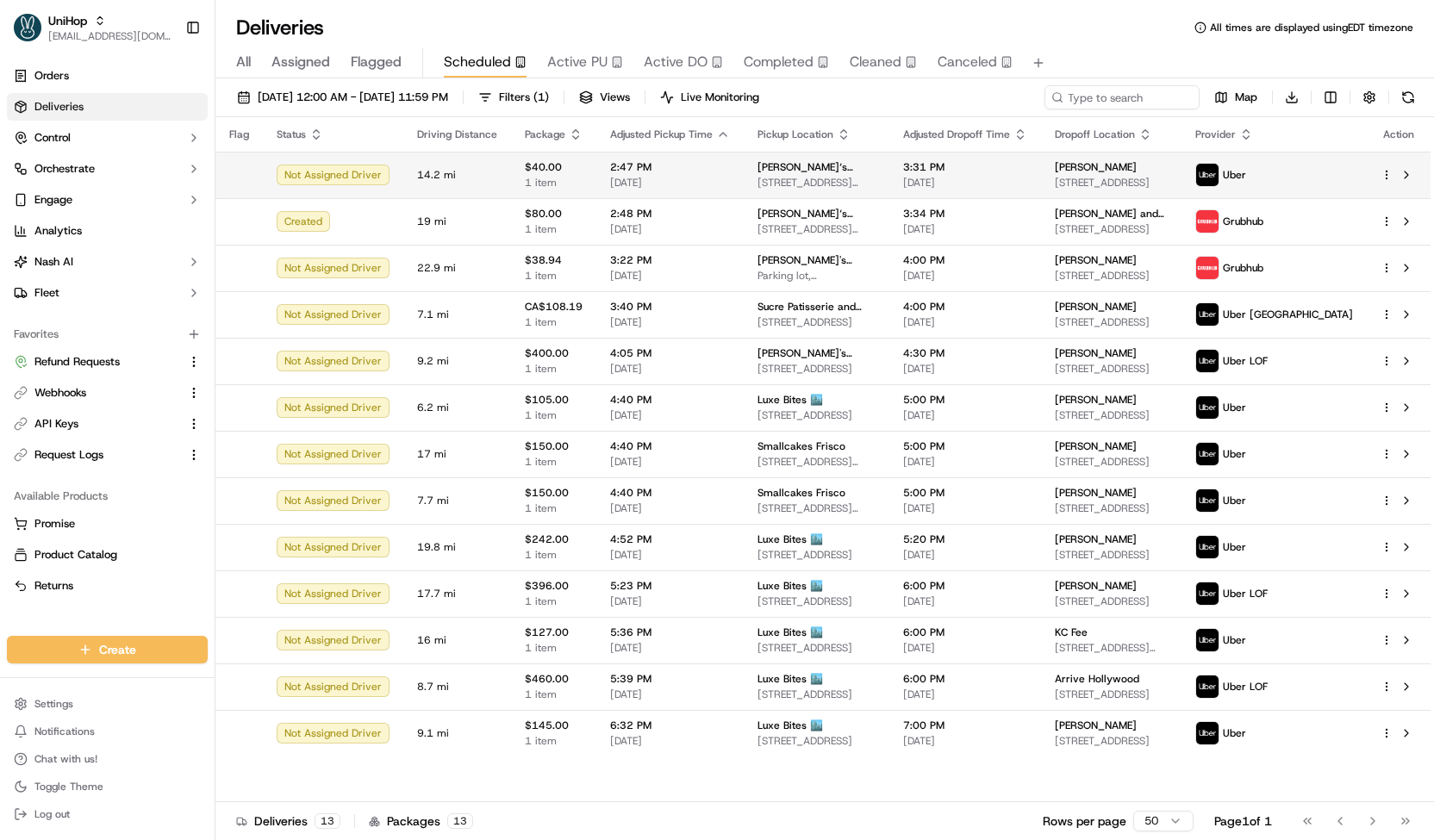
click at [610, 177] on span "[DATE]" at bounding box center [670, 182] width 120 height 14
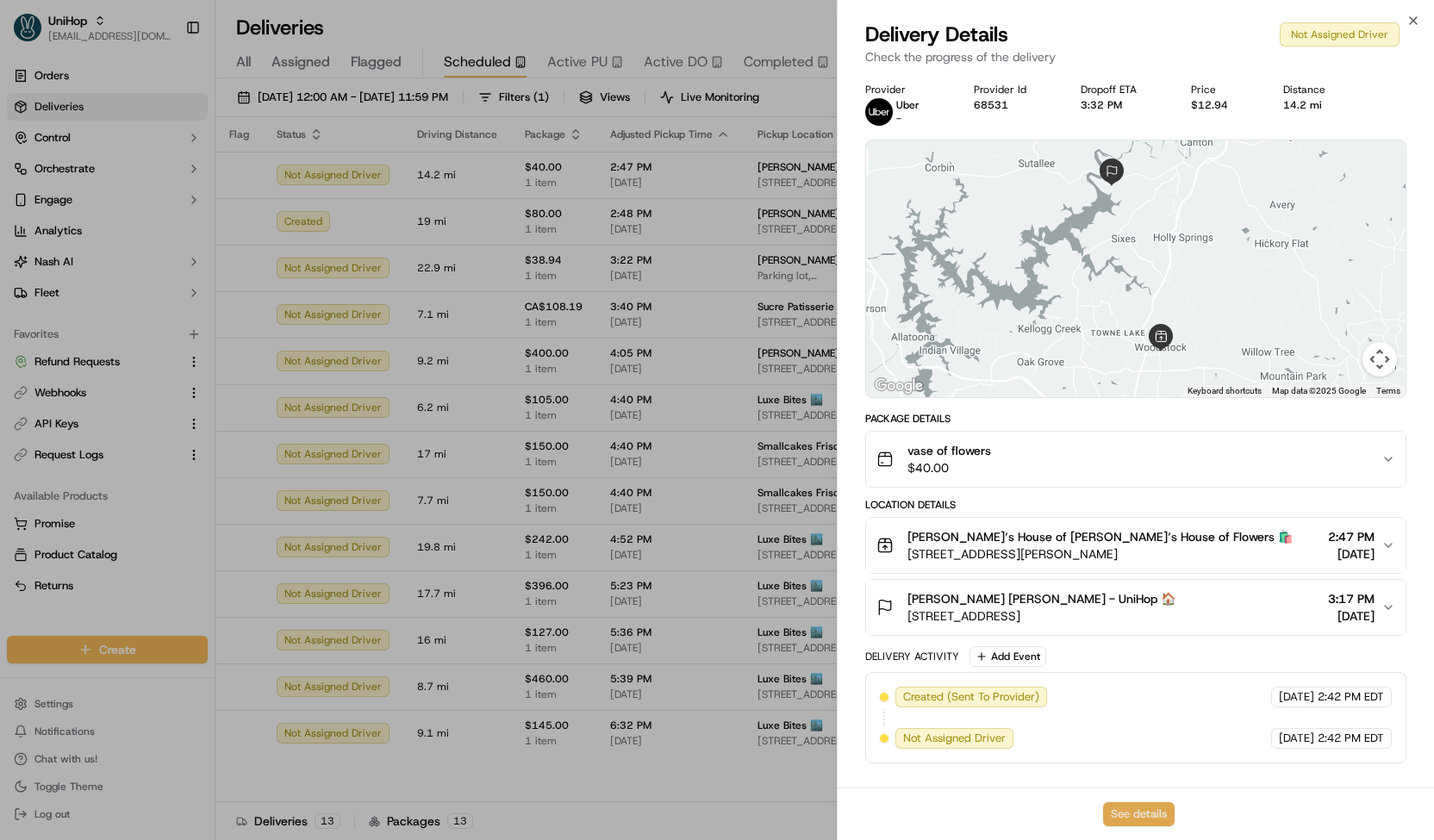
click at [1111, 809] on button "See details" at bounding box center [1139, 813] width 71 height 24
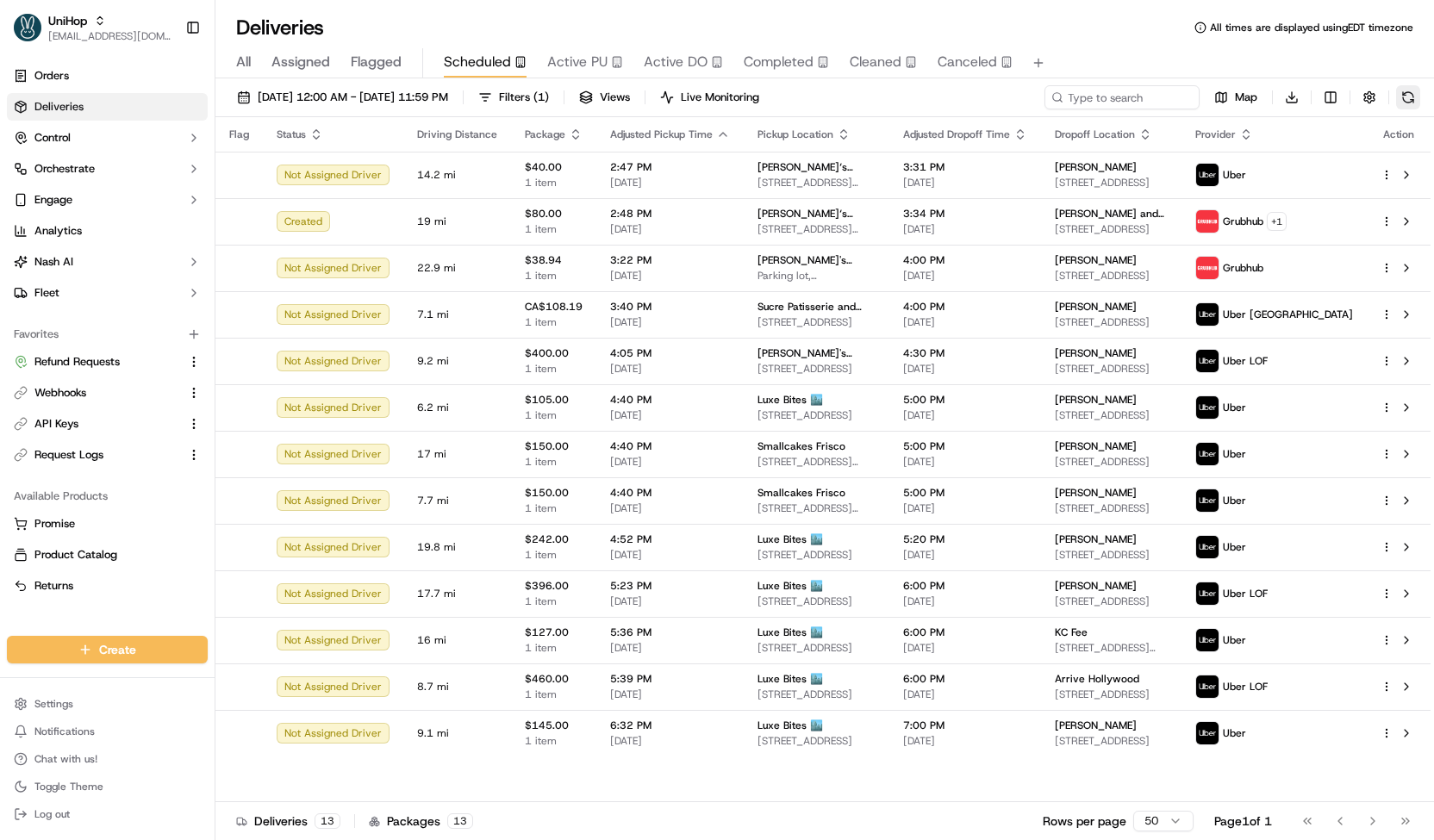
click at [1407, 93] on button at bounding box center [1407, 97] width 24 height 24
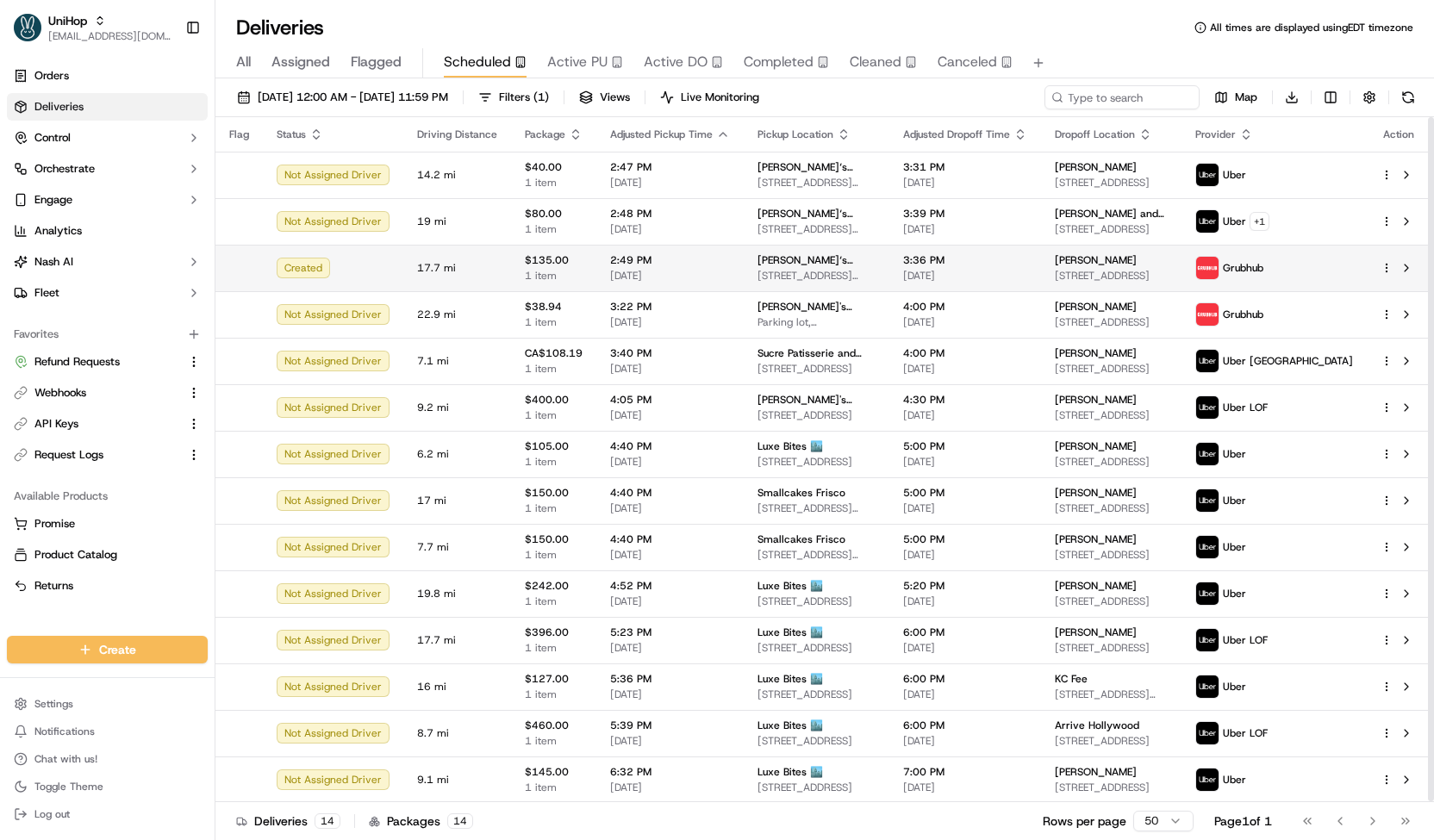
click at [875, 268] on span "[STREET_ADDRESS][PERSON_NAME]" at bounding box center [816, 275] width 118 height 14
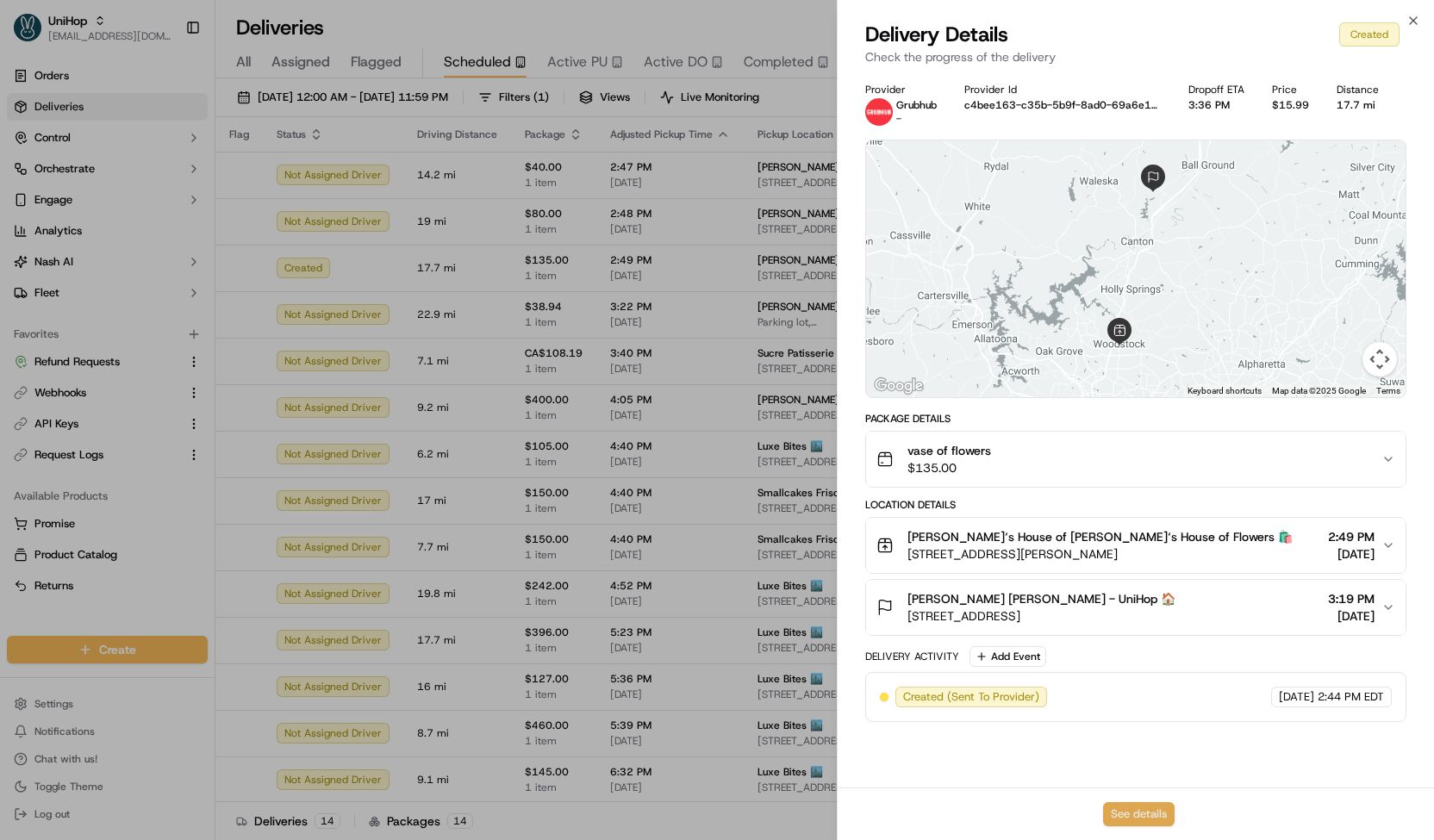
click at [1122, 821] on button "See details" at bounding box center [1139, 813] width 71 height 24
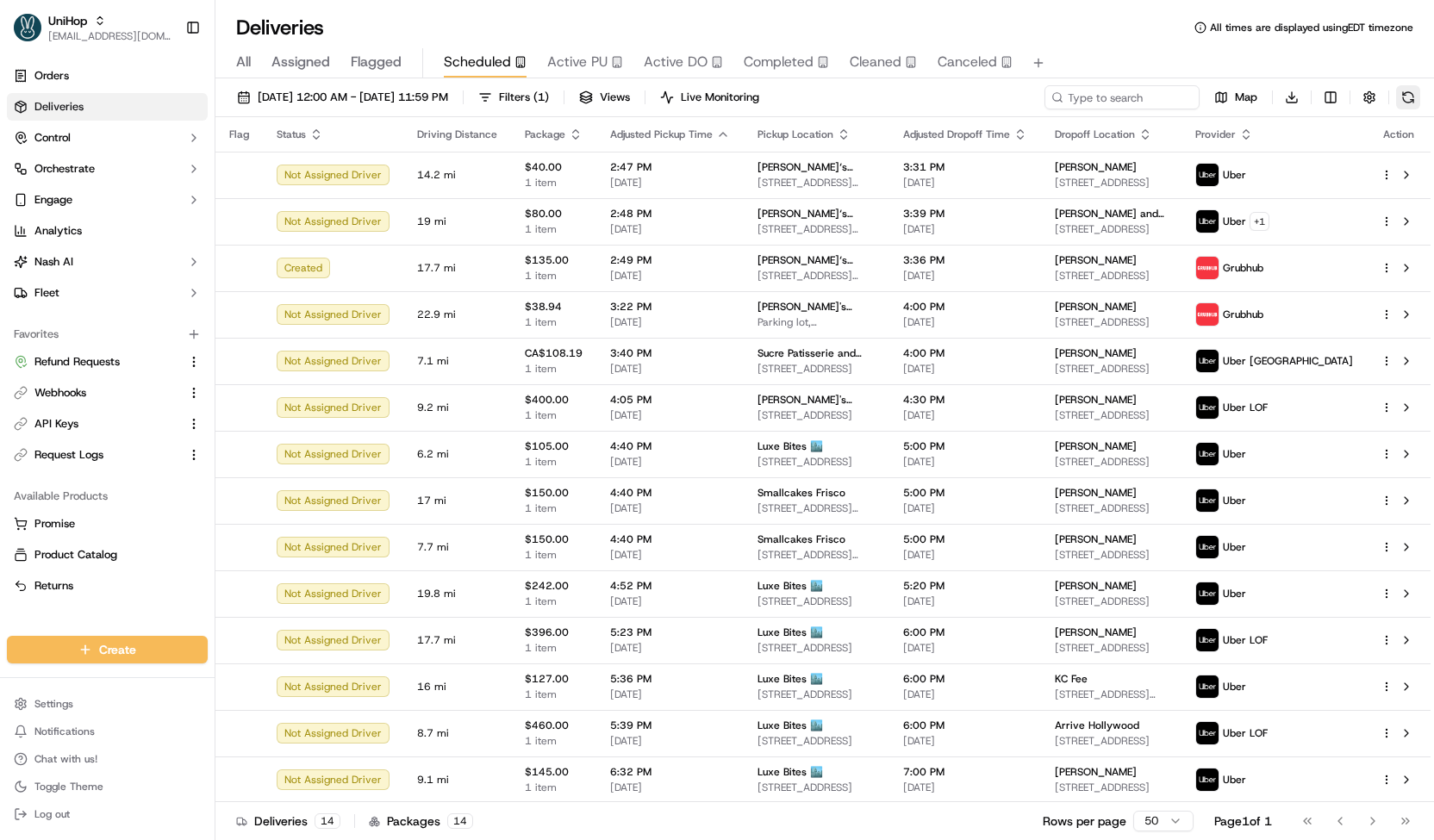
click at [1411, 88] on button at bounding box center [1407, 97] width 24 height 24
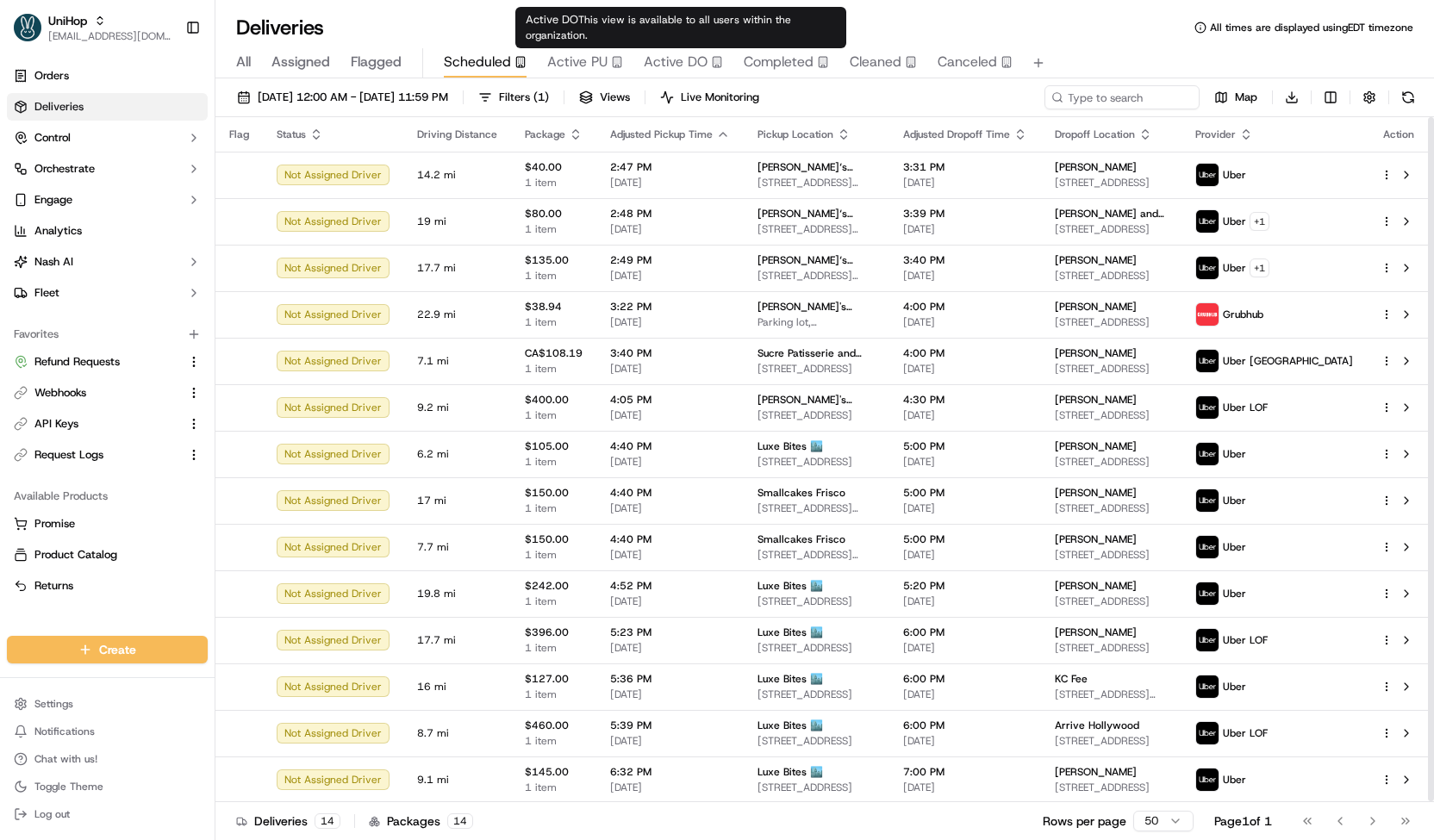
click at [585, 55] on span "Active PU" at bounding box center [577, 61] width 60 height 21
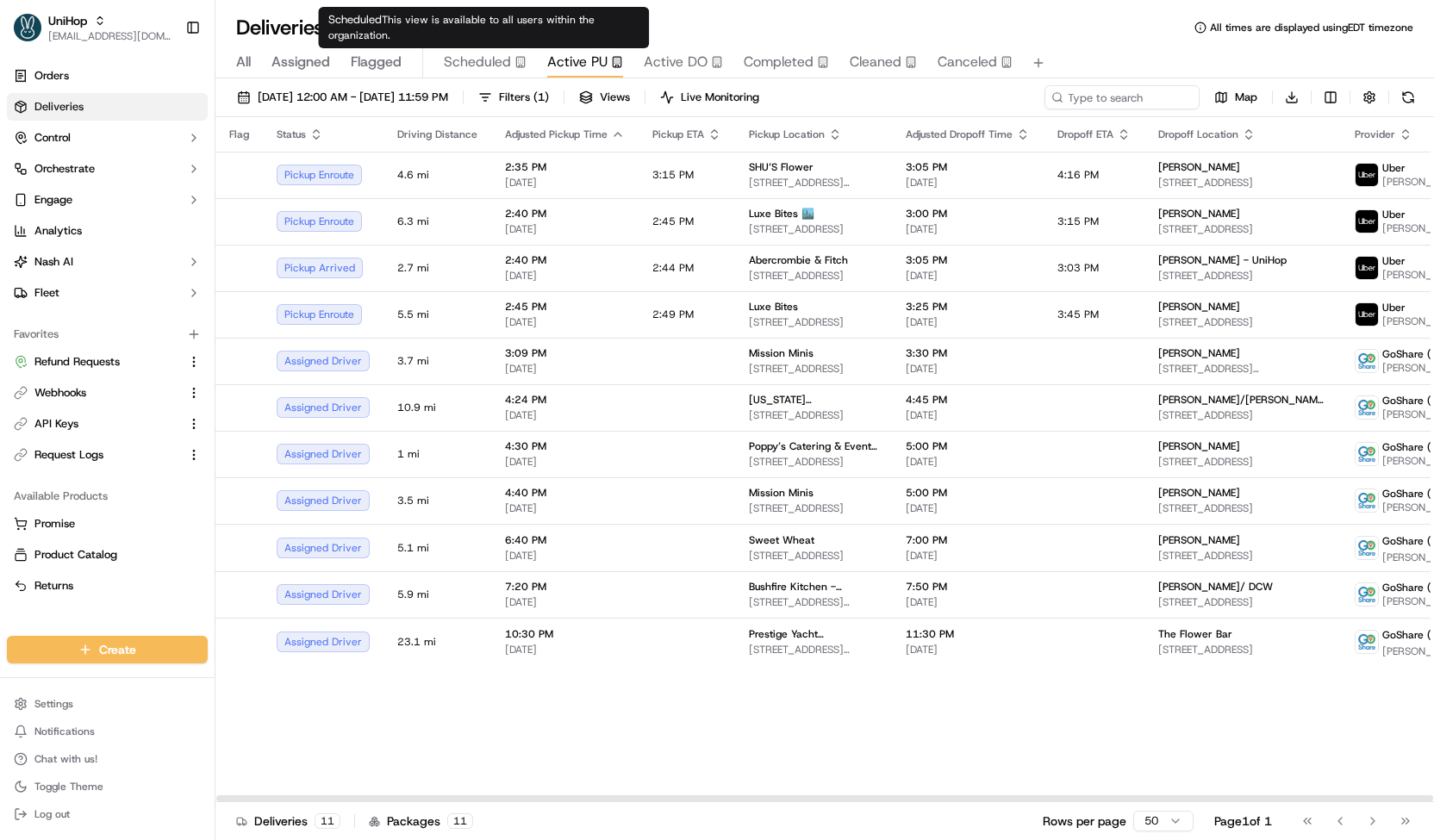
click at [501, 69] on span "Scheduled" at bounding box center [476, 61] width 67 height 21
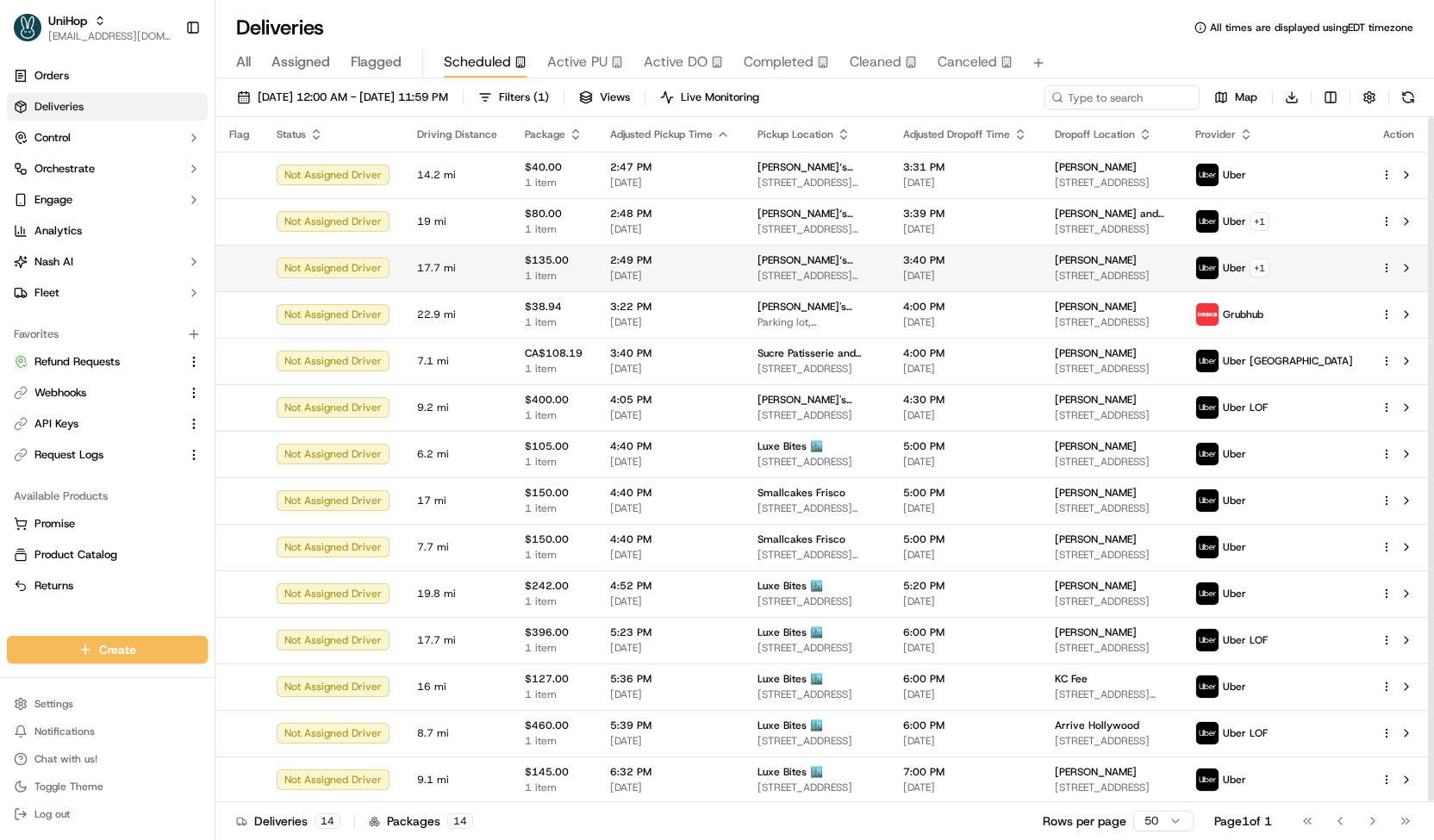
click at [838, 259] on span "[PERSON_NAME]‘s House of Flowers" at bounding box center [816, 259] width 118 height 14
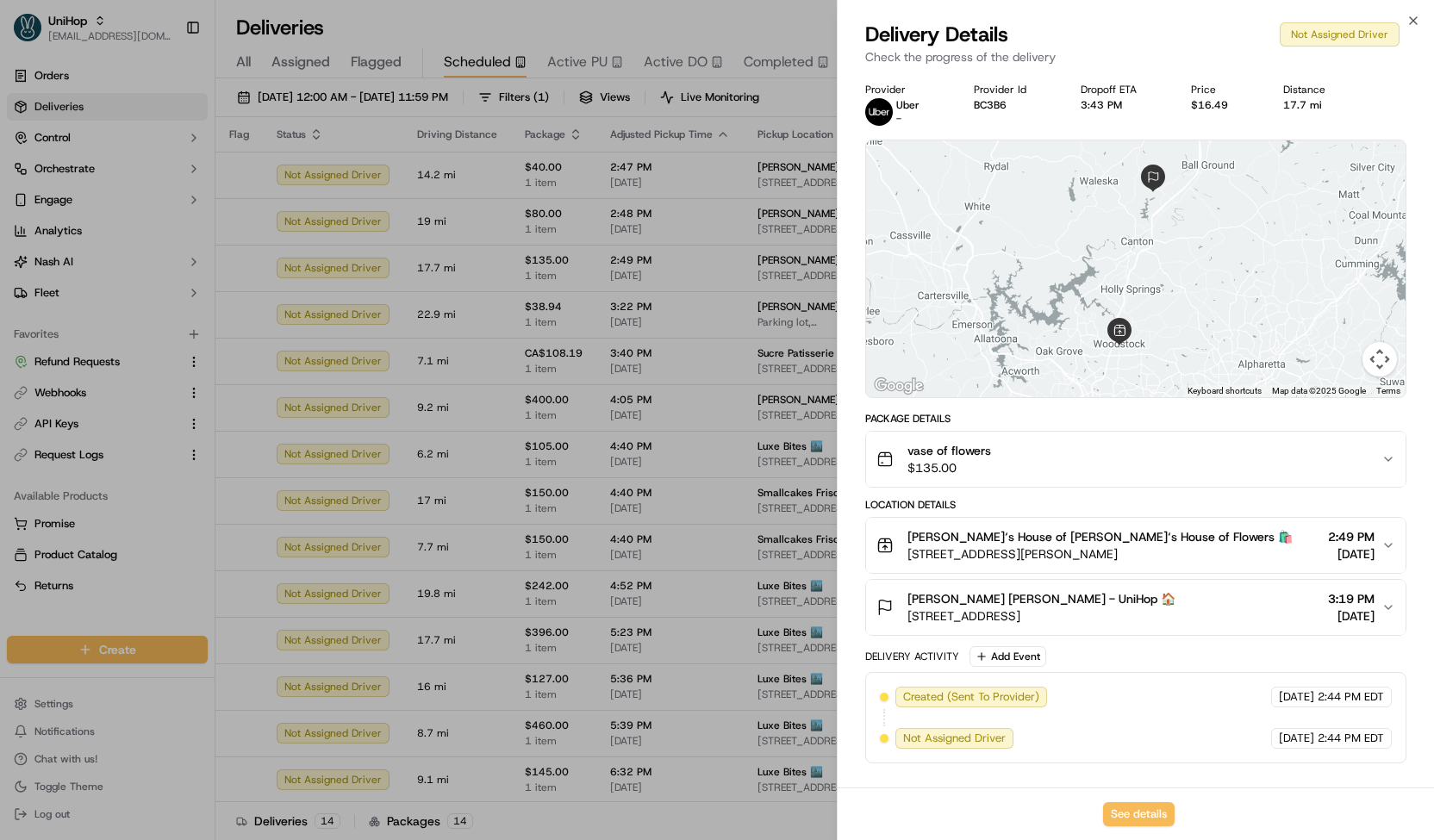
click at [974, 461] on span "$135.00" at bounding box center [948, 467] width 83 height 17
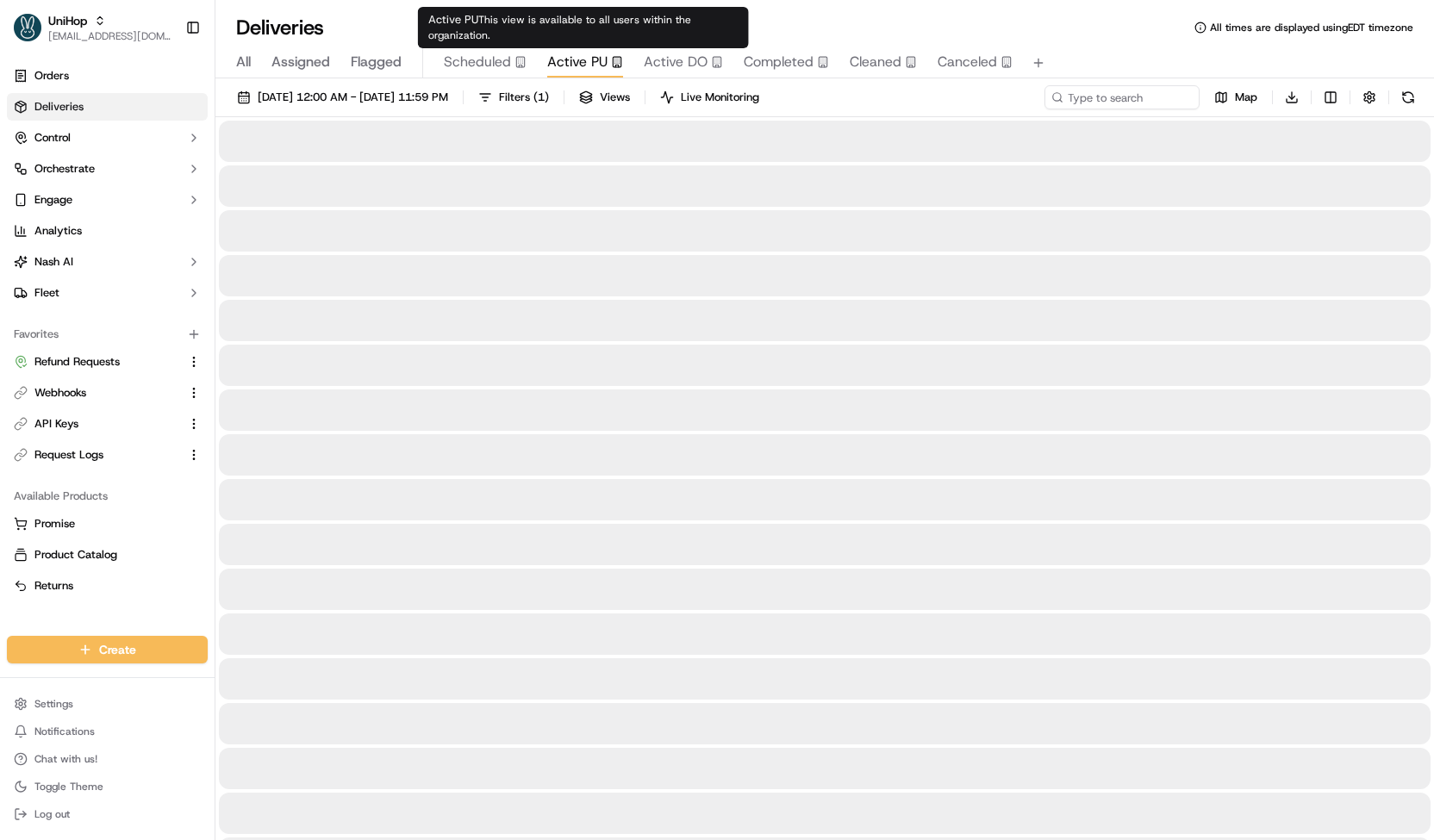
click at [593, 64] on span "Active PU" at bounding box center [577, 61] width 60 height 21
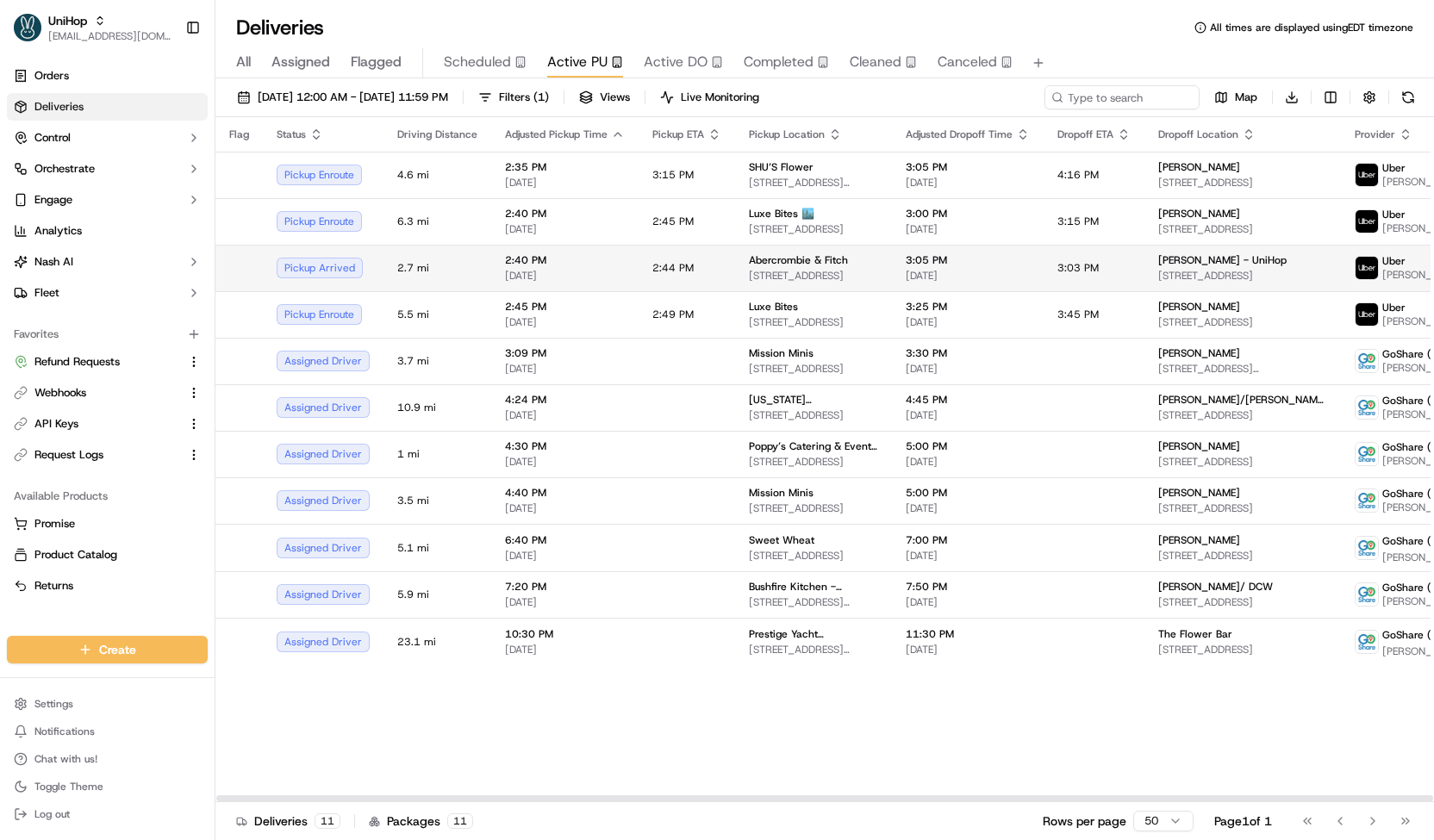
click at [691, 265] on td "2:44 PM" at bounding box center [686, 267] width 96 height 47
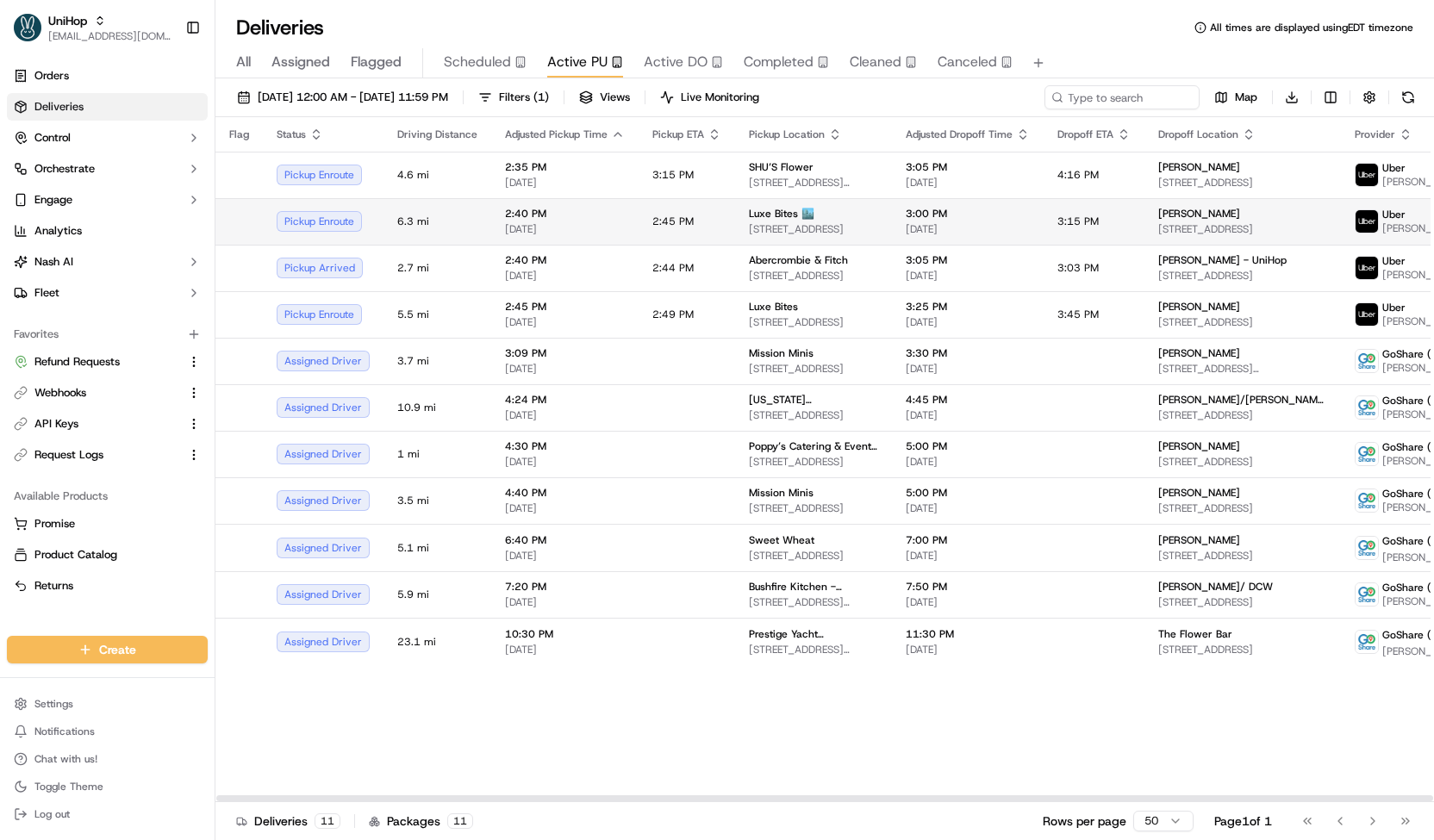
click at [715, 214] on td "2:45 PM" at bounding box center [686, 221] width 96 height 47
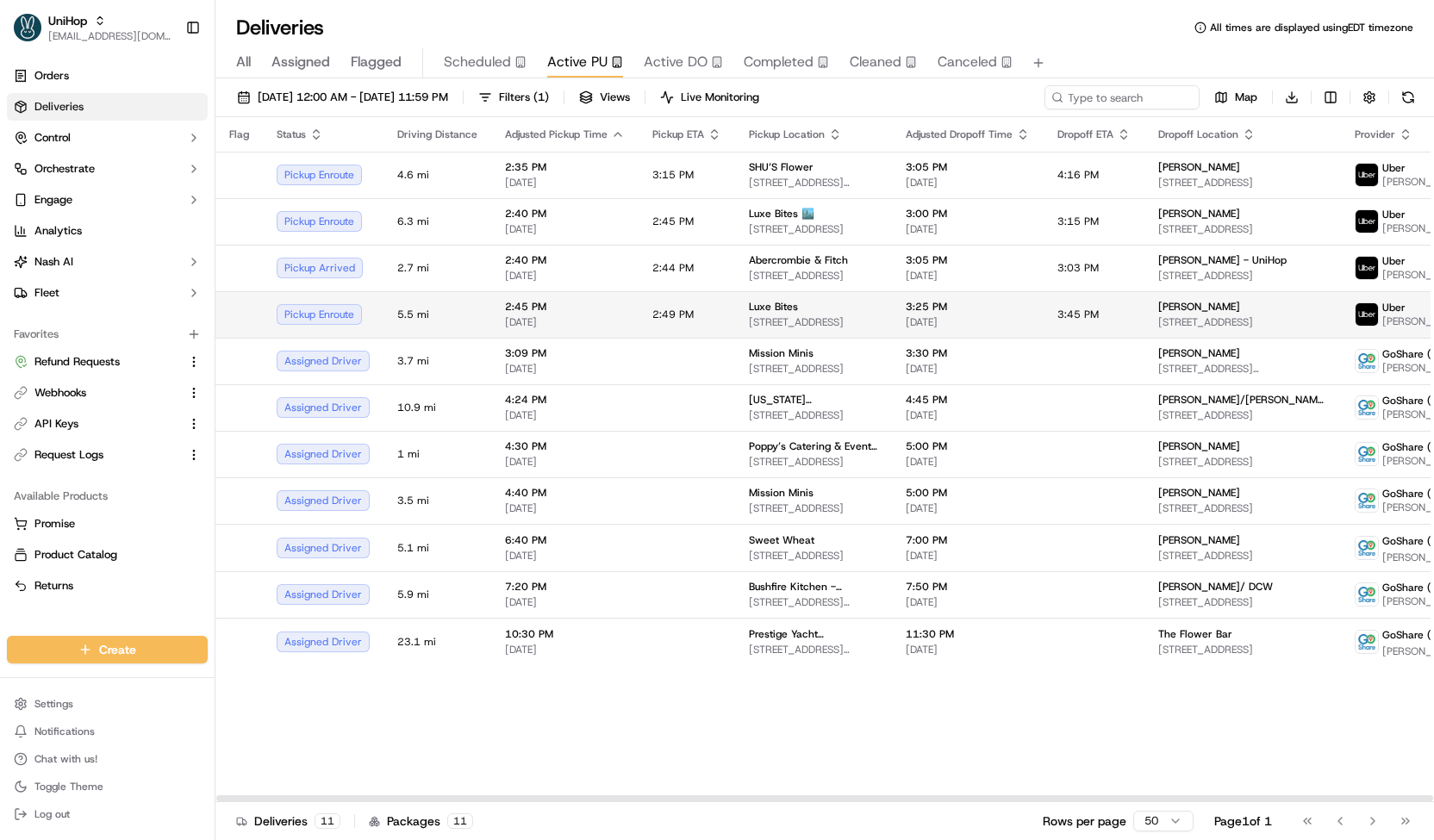
click at [736, 304] on td "Luxe Bites [STREET_ADDRESS]" at bounding box center [813, 314] width 157 height 47
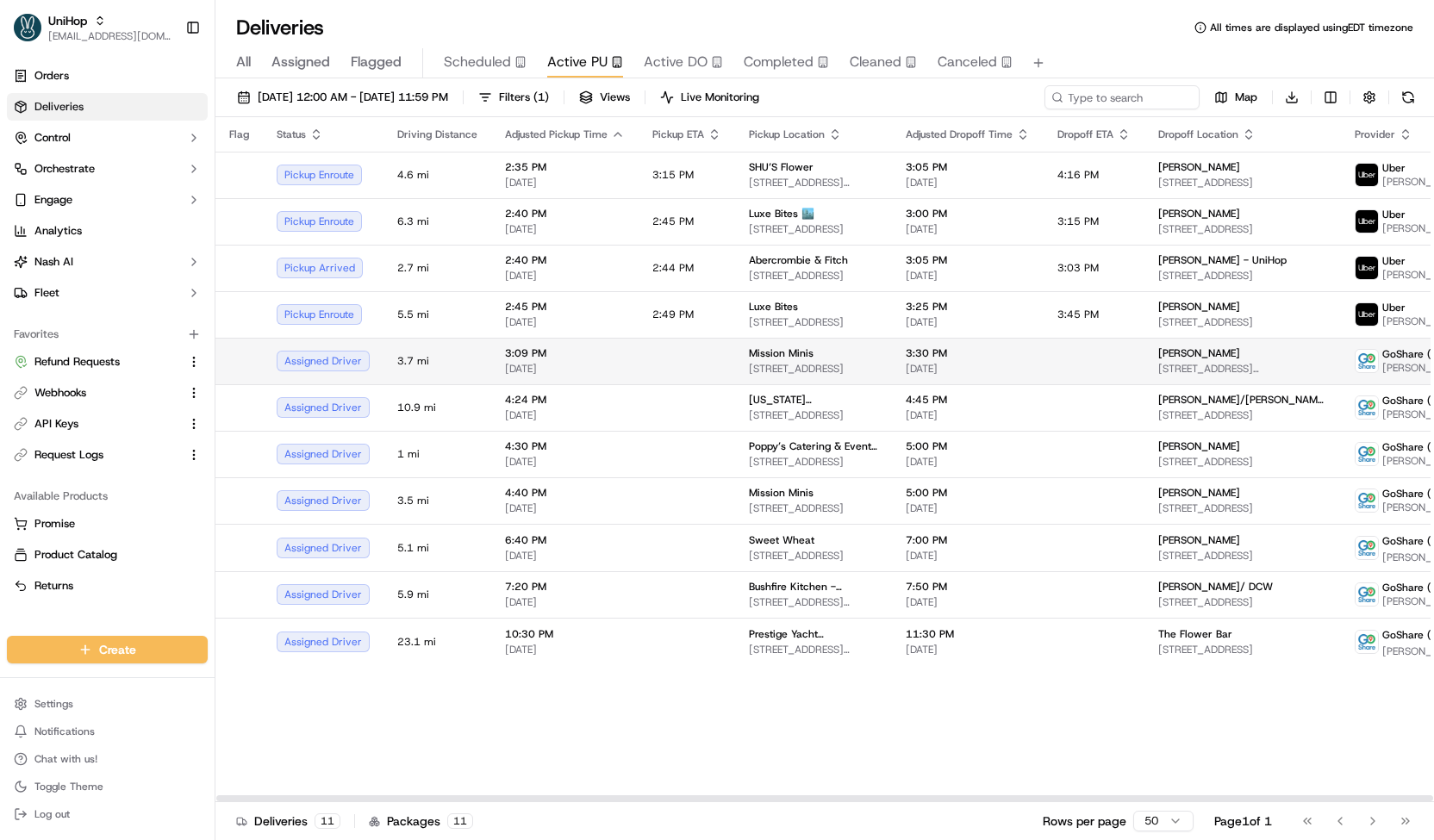
click at [741, 350] on td "Mission Minis [STREET_ADDRESS]" at bounding box center [813, 361] width 157 height 47
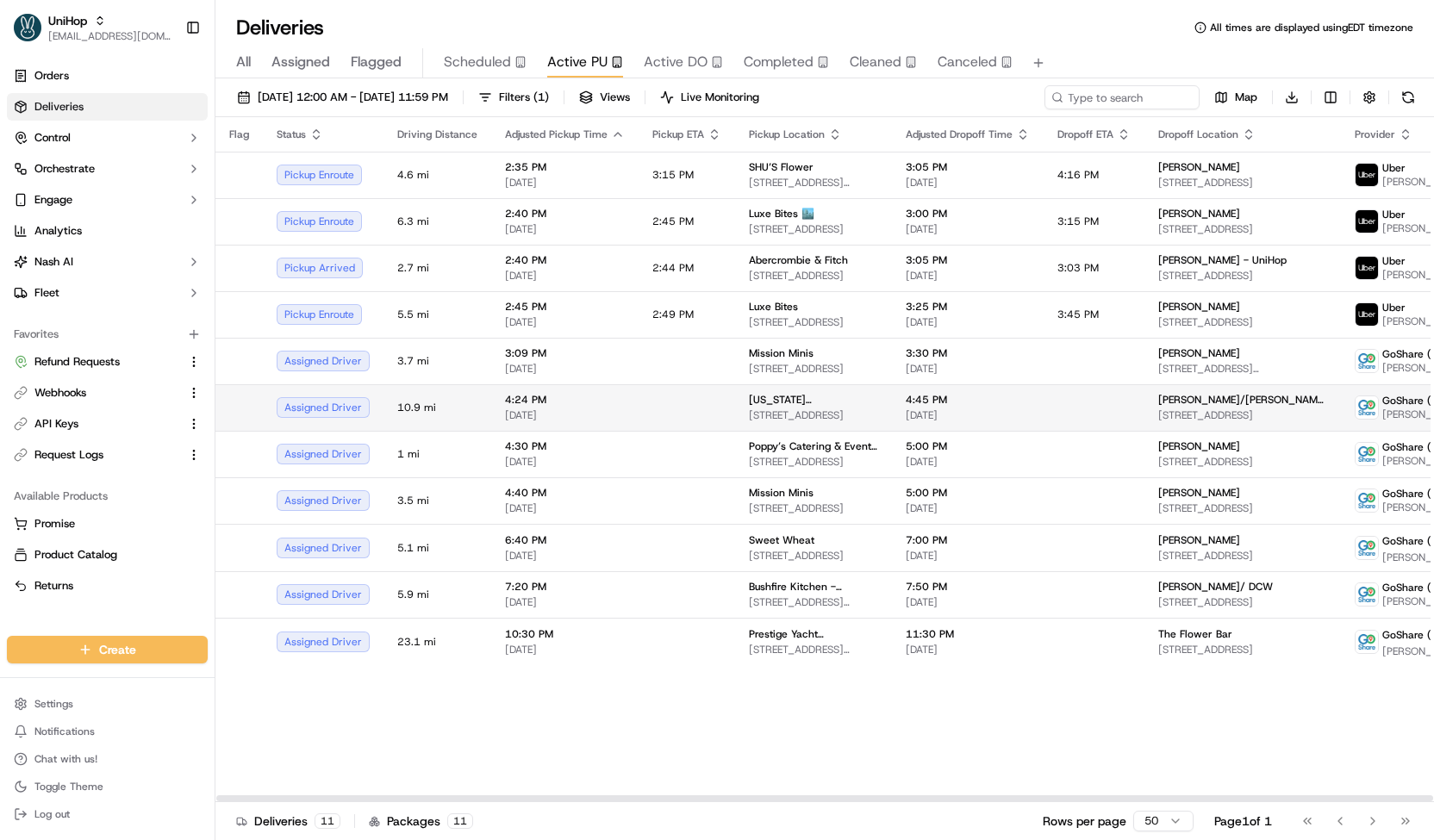
click at [751, 404] on span "[US_STATE][GEOGRAPHIC_DATA]" at bounding box center [813, 399] width 129 height 14
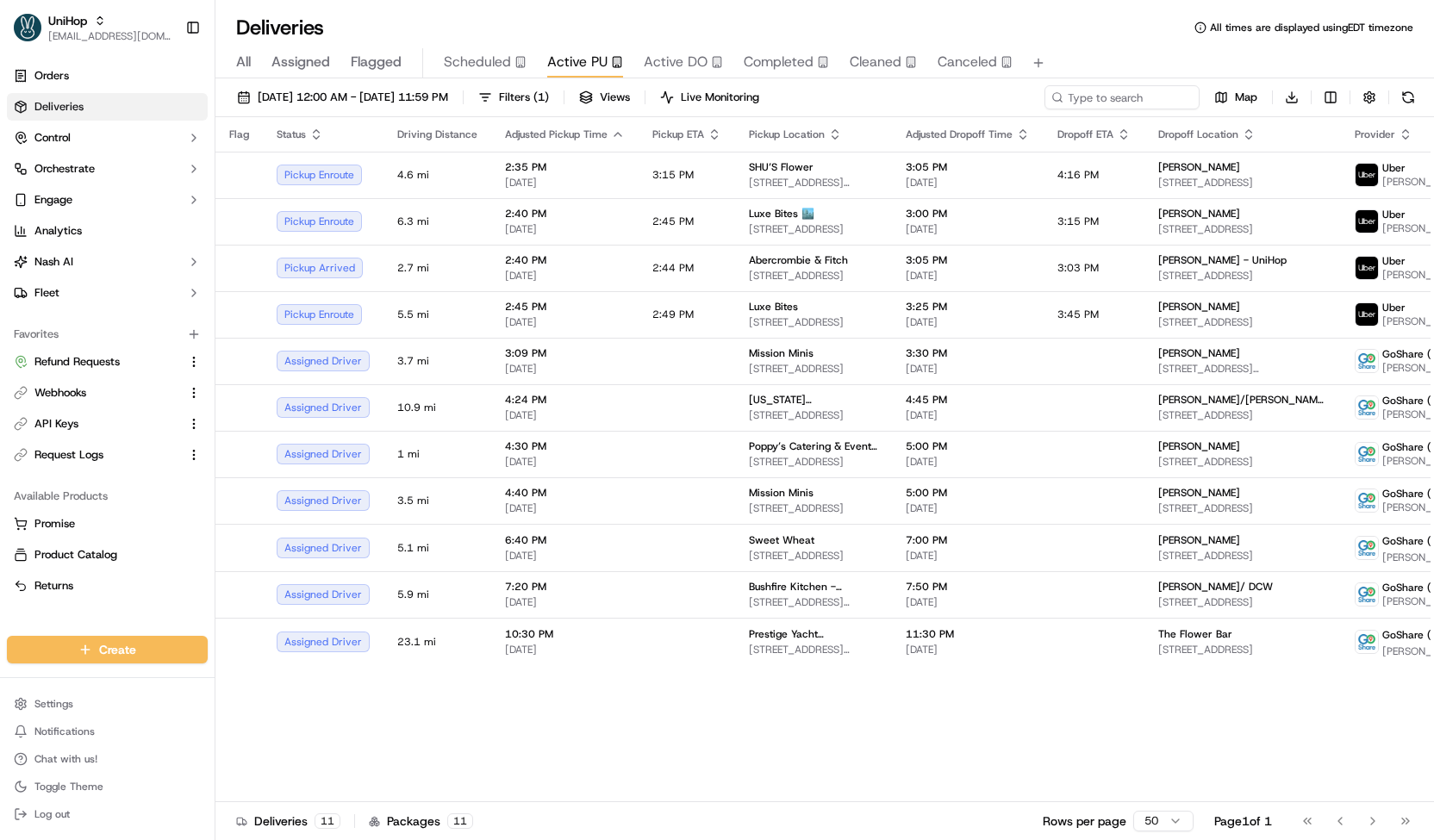
click at [493, 71] on span "Scheduled" at bounding box center [476, 61] width 67 height 21
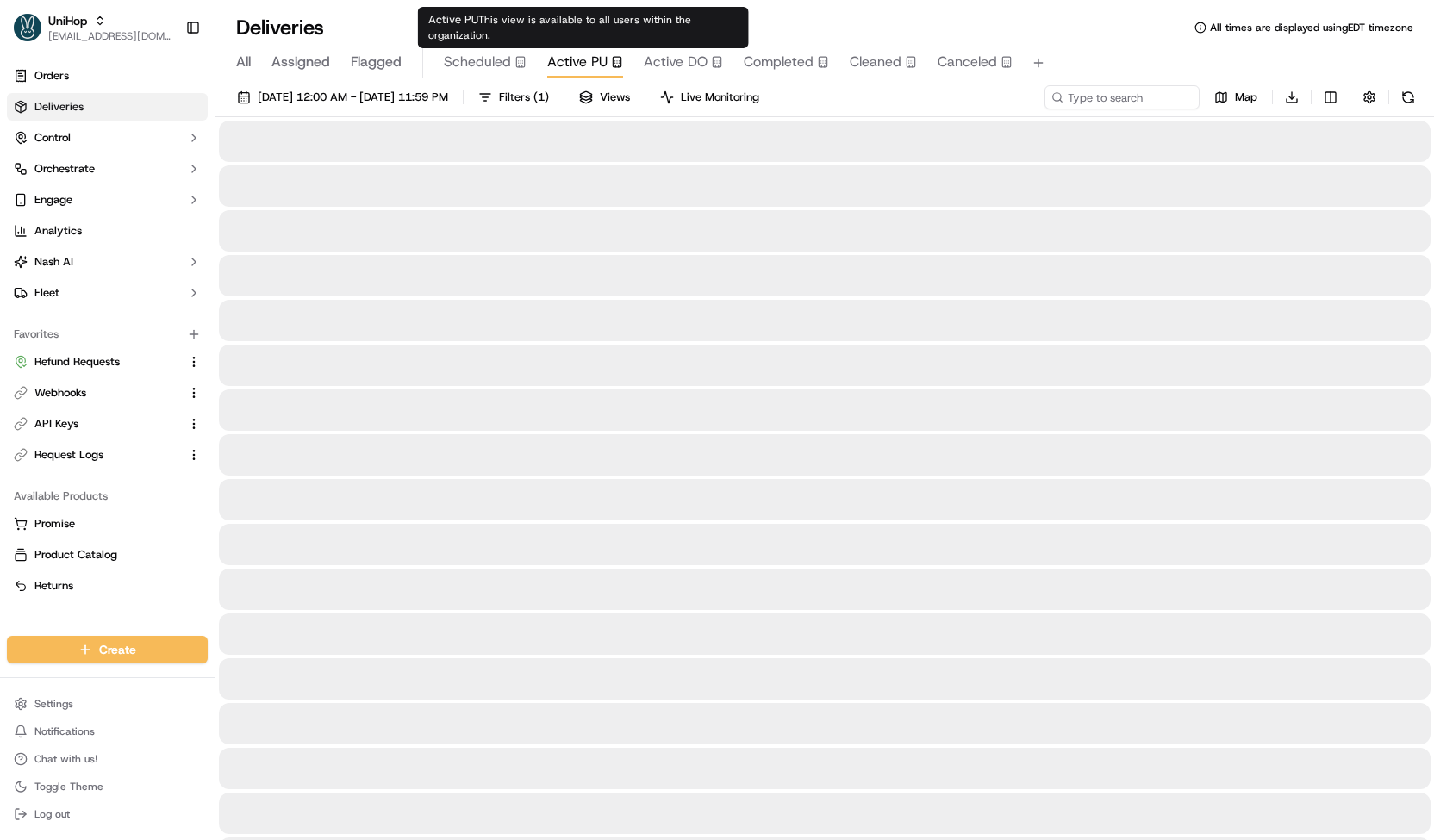
click at [607, 69] on div "Active PU" at bounding box center [585, 61] width 76 height 21
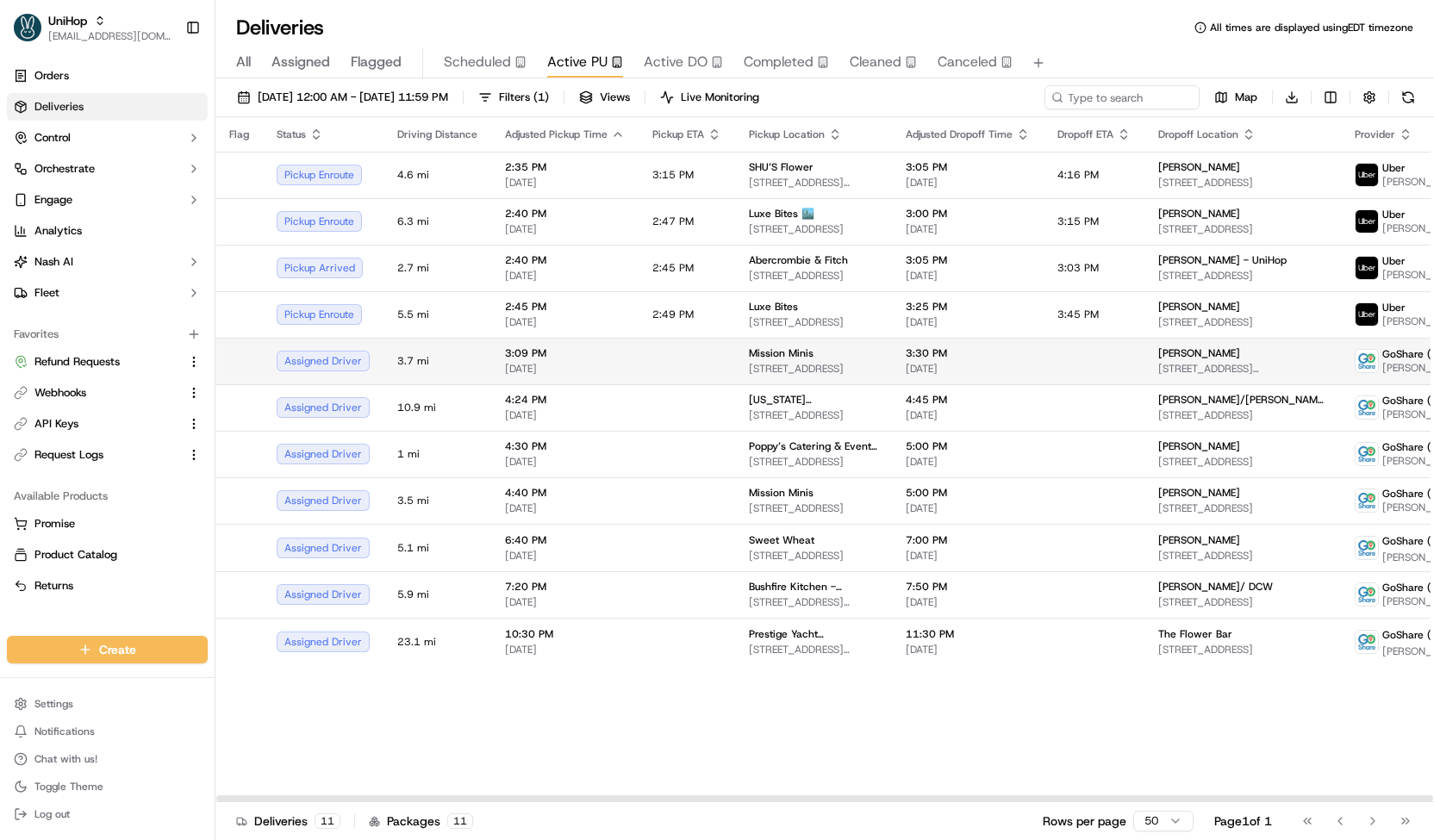
click at [916, 371] on span "[DATE]" at bounding box center [967, 368] width 124 height 14
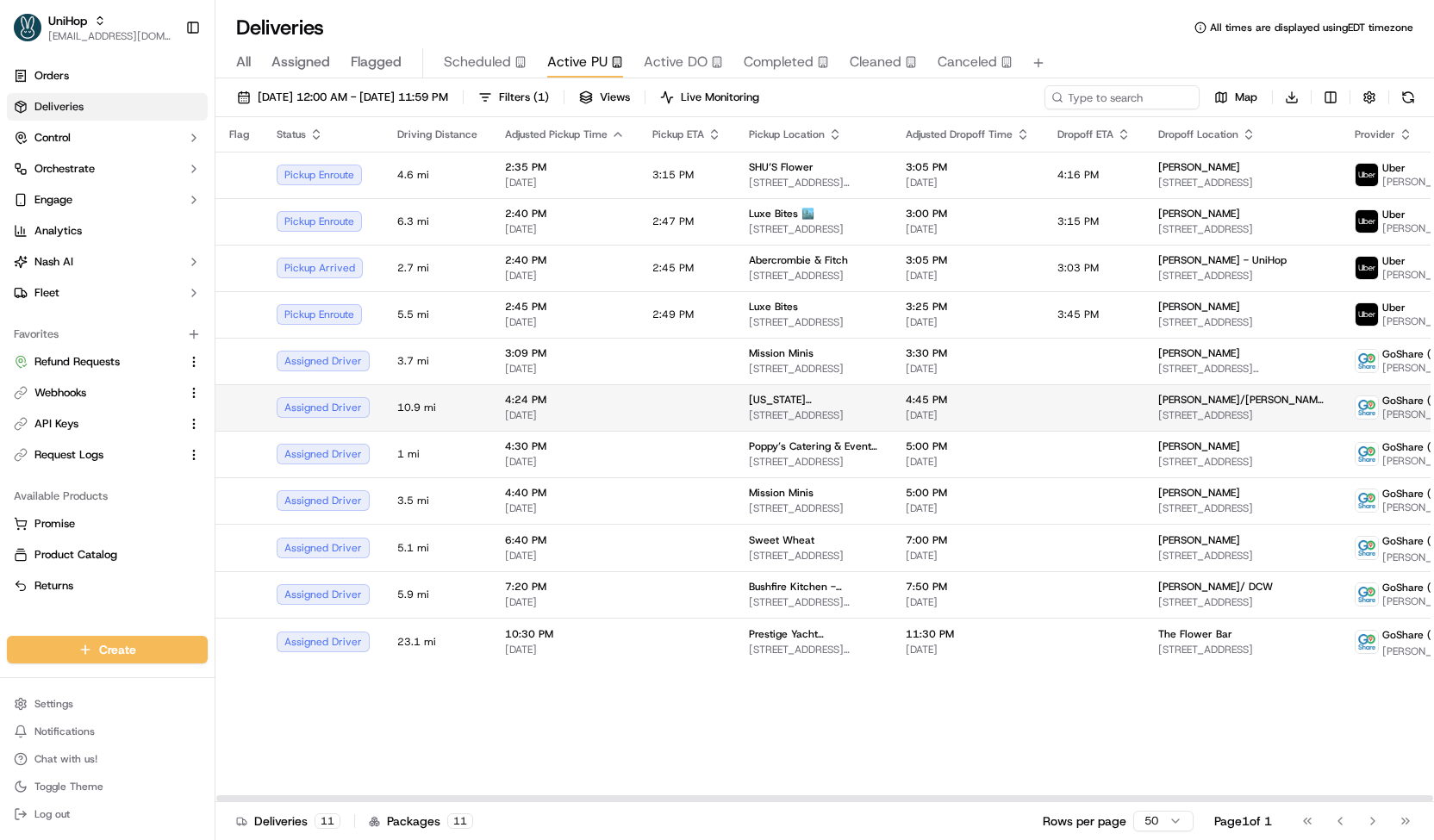
click at [842, 388] on td "[US_STATE][GEOGRAPHIC_DATA] [STREET_ADDRESS]" at bounding box center [813, 407] width 157 height 47
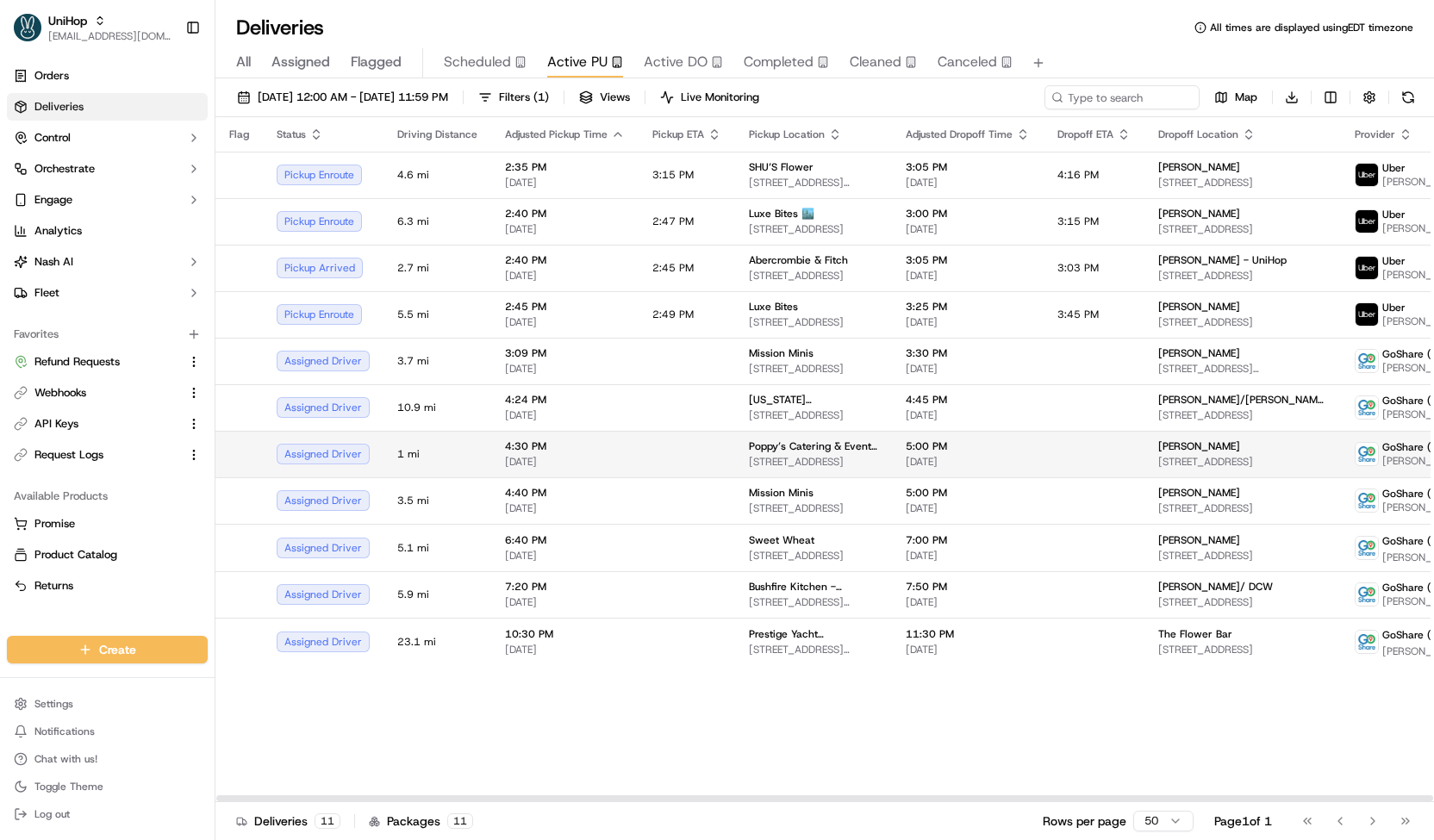
click at [812, 448] on span "Poppy’s Catering & Events ([GEOGRAPHIC_DATA])" at bounding box center [813, 446] width 129 height 14
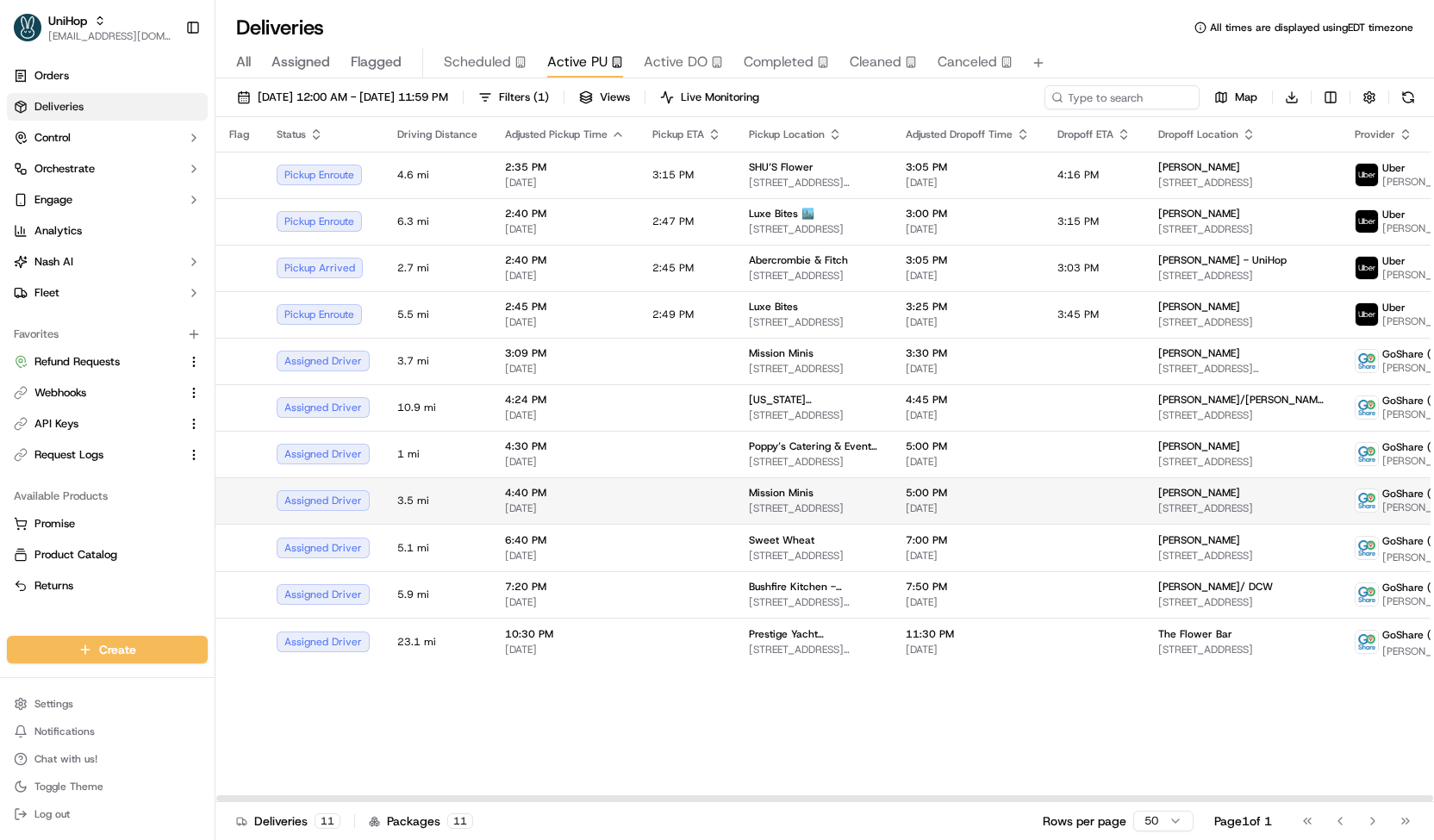
click at [795, 488] on span "Mission Minis" at bounding box center [781, 492] width 65 height 14
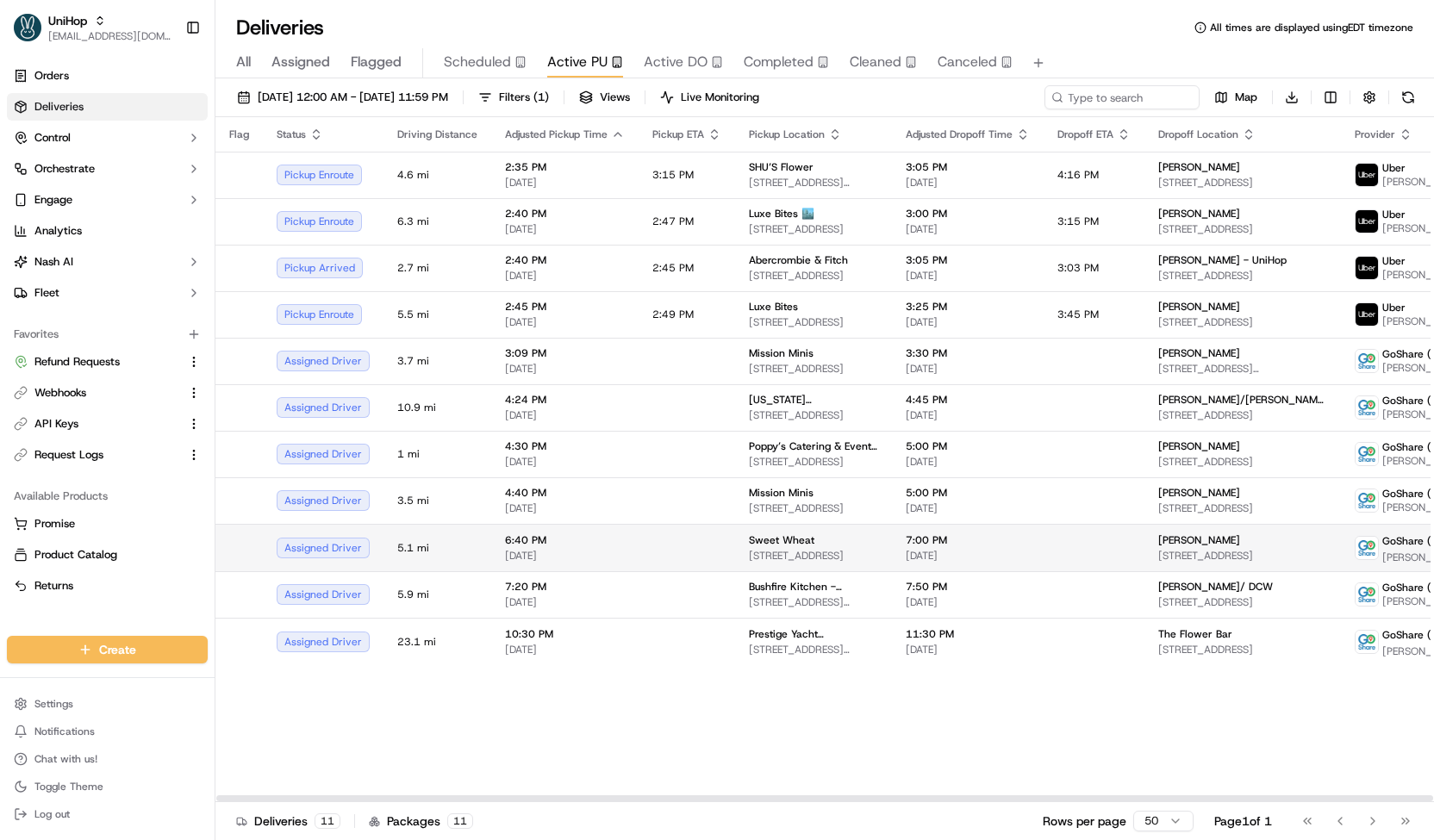
click at [781, 562] on td "Sweet Wheat 1430 S Pacific Coast Hwy, Redondo Beach, CA 90277, USA" at bounding box center [813, 548] width 157 height 48
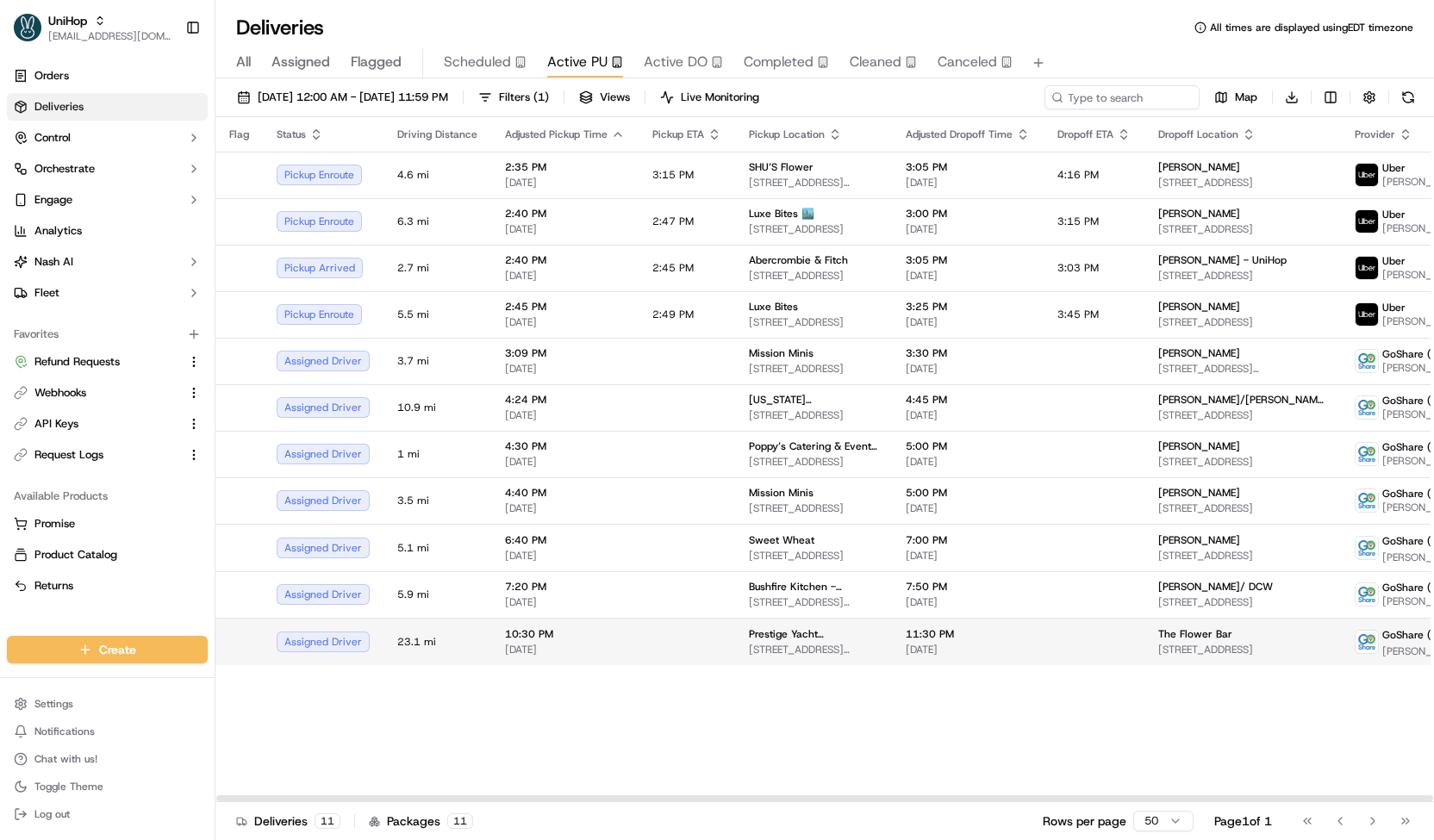
click at [664, 643] on td at bounding box center [686, 641] width 96 height 48
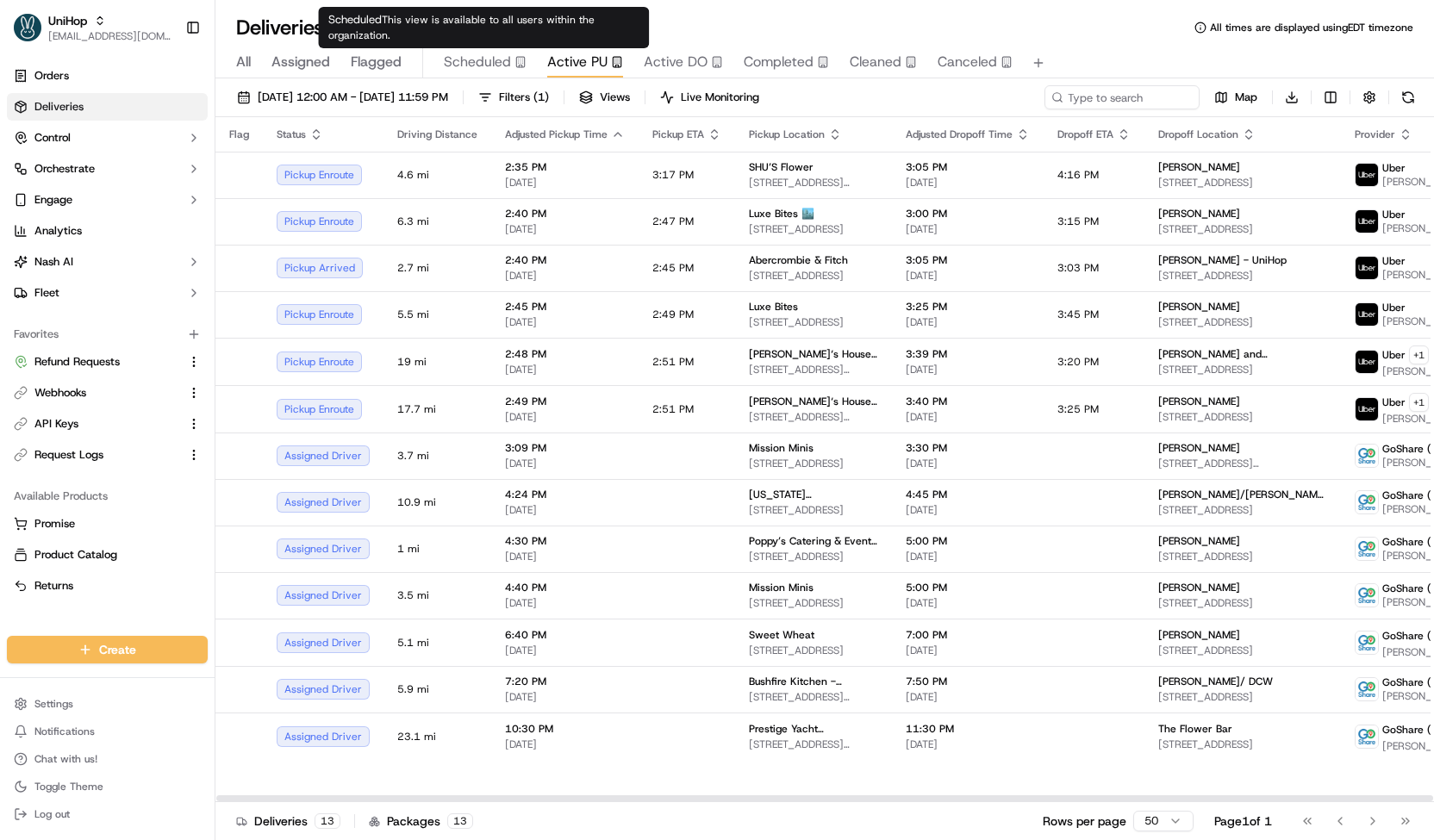
click at [493, 65] on span "Scheduled" at bounding box center [476, 61] width 67 height 21
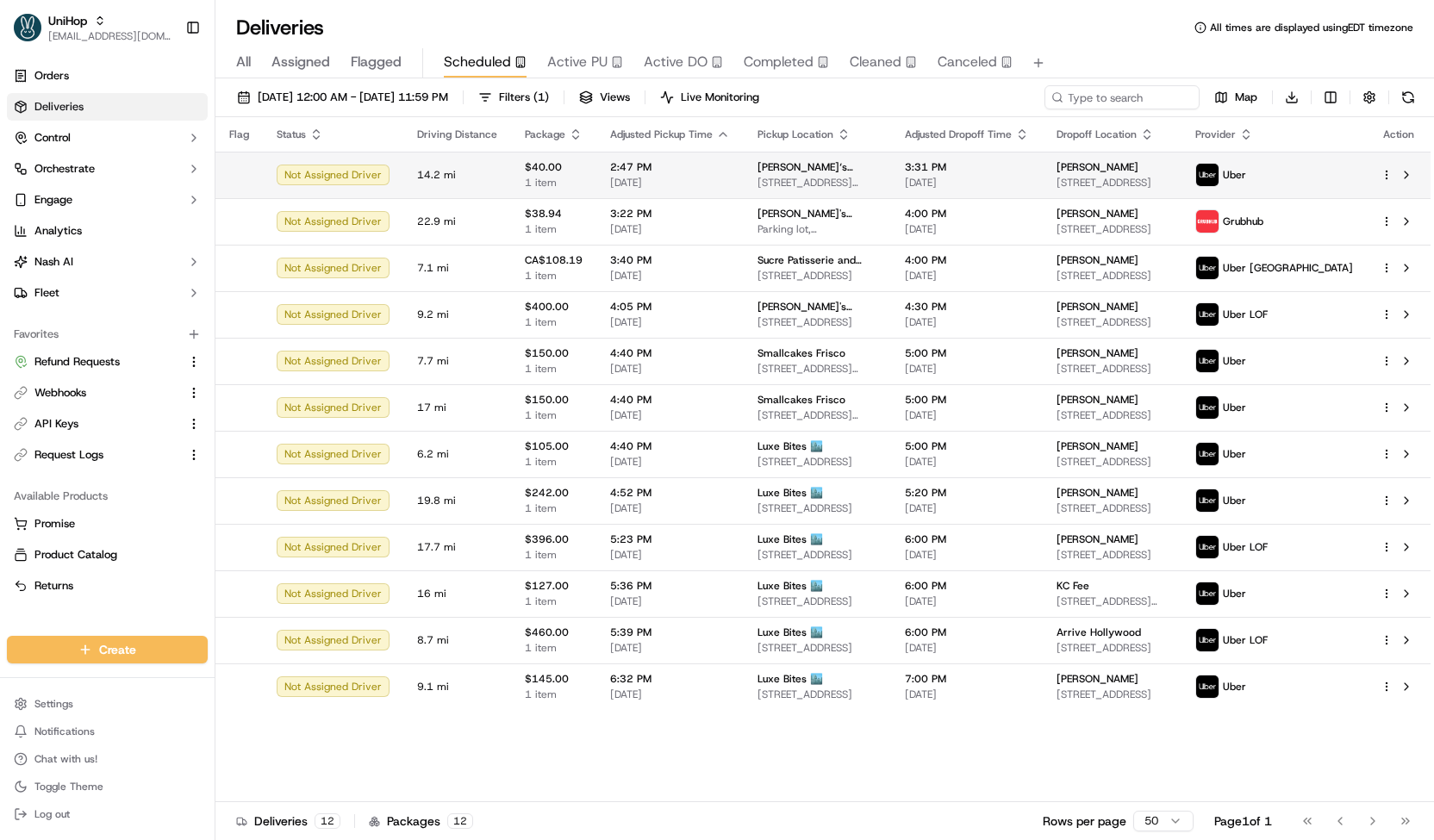
click at [730, 181] on td "2:47 PM [DATE]" at bounding box center [670, 174] width 148 height 47
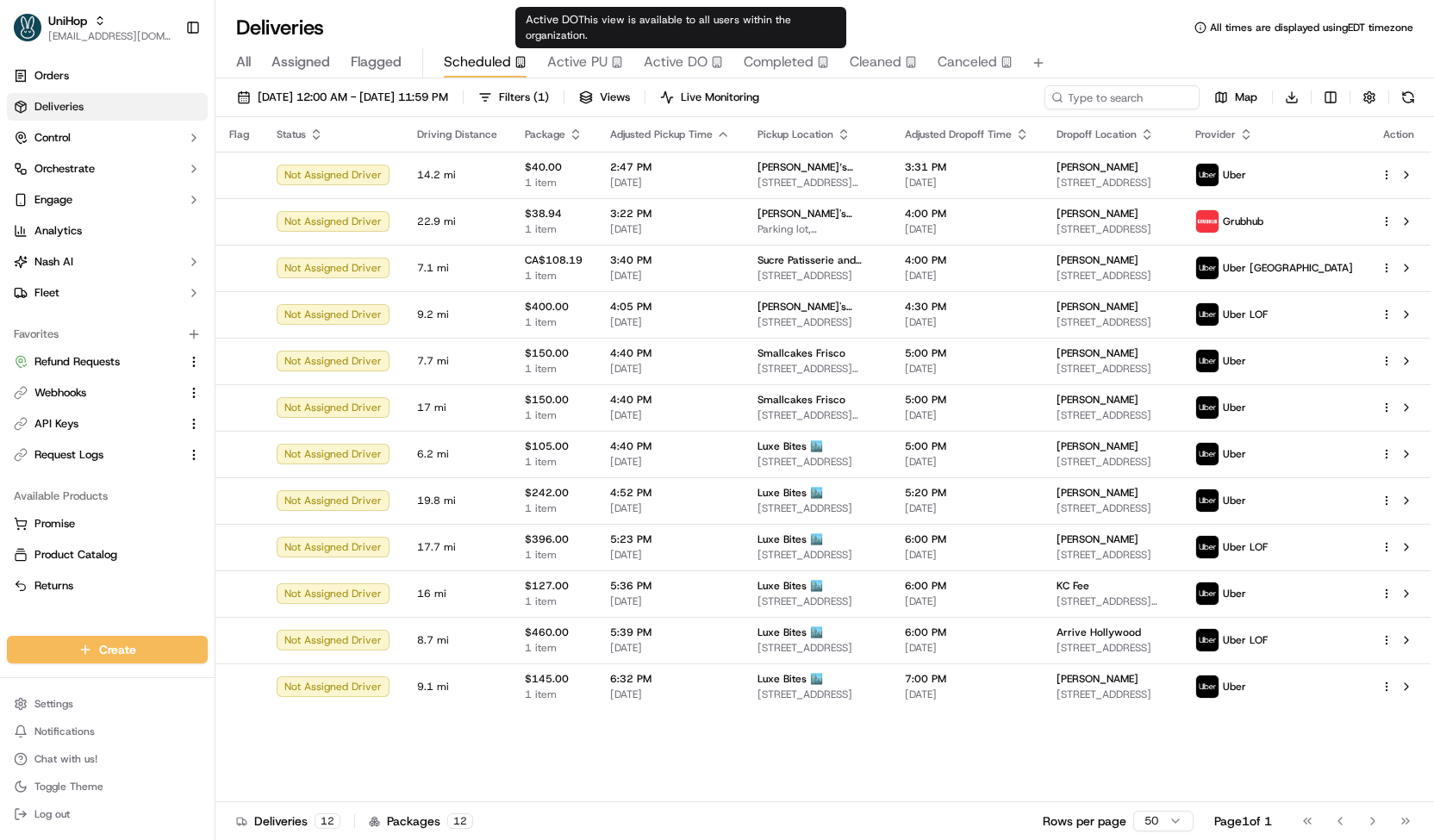
click at [595, 61] on span "Active PU" at bounding box center [577, 61] width 60 height 21
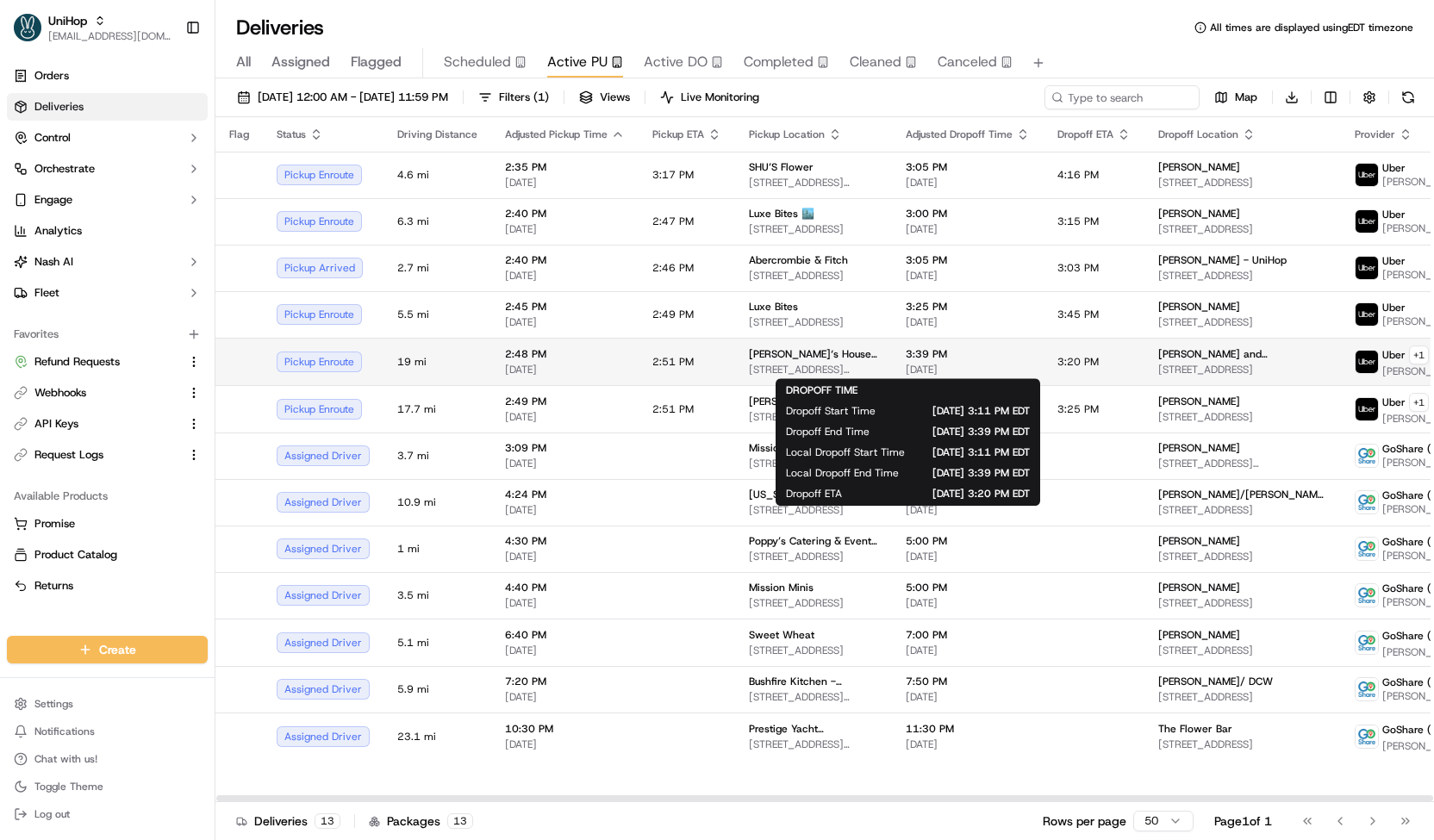
click at [905, 369] on span "[DATE]" at bounding box center [967, 369] width 124 height 14
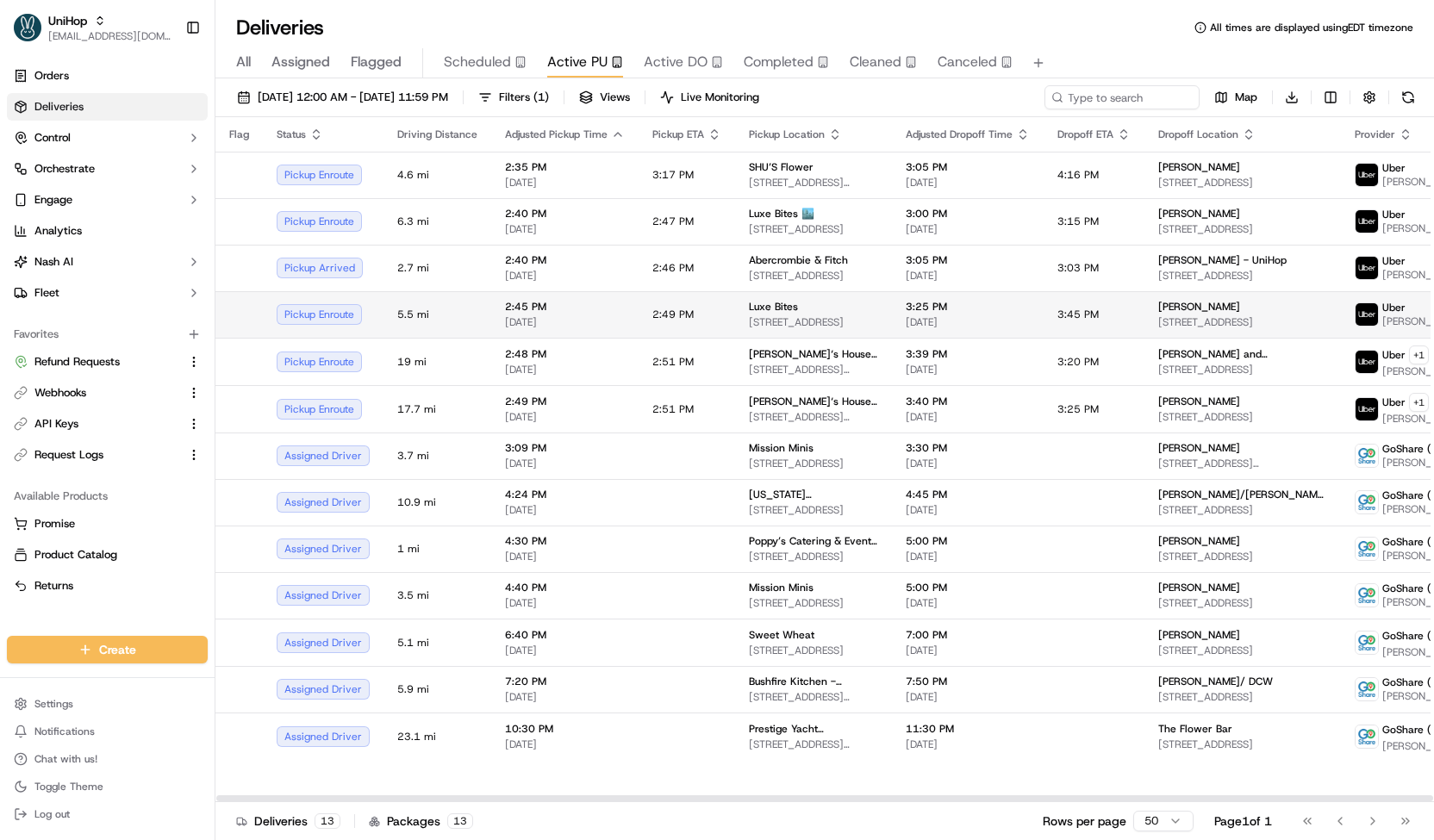
click at [684, 323] on td "2:49 PM" at bounding box center [686, 314] width 96 height 47
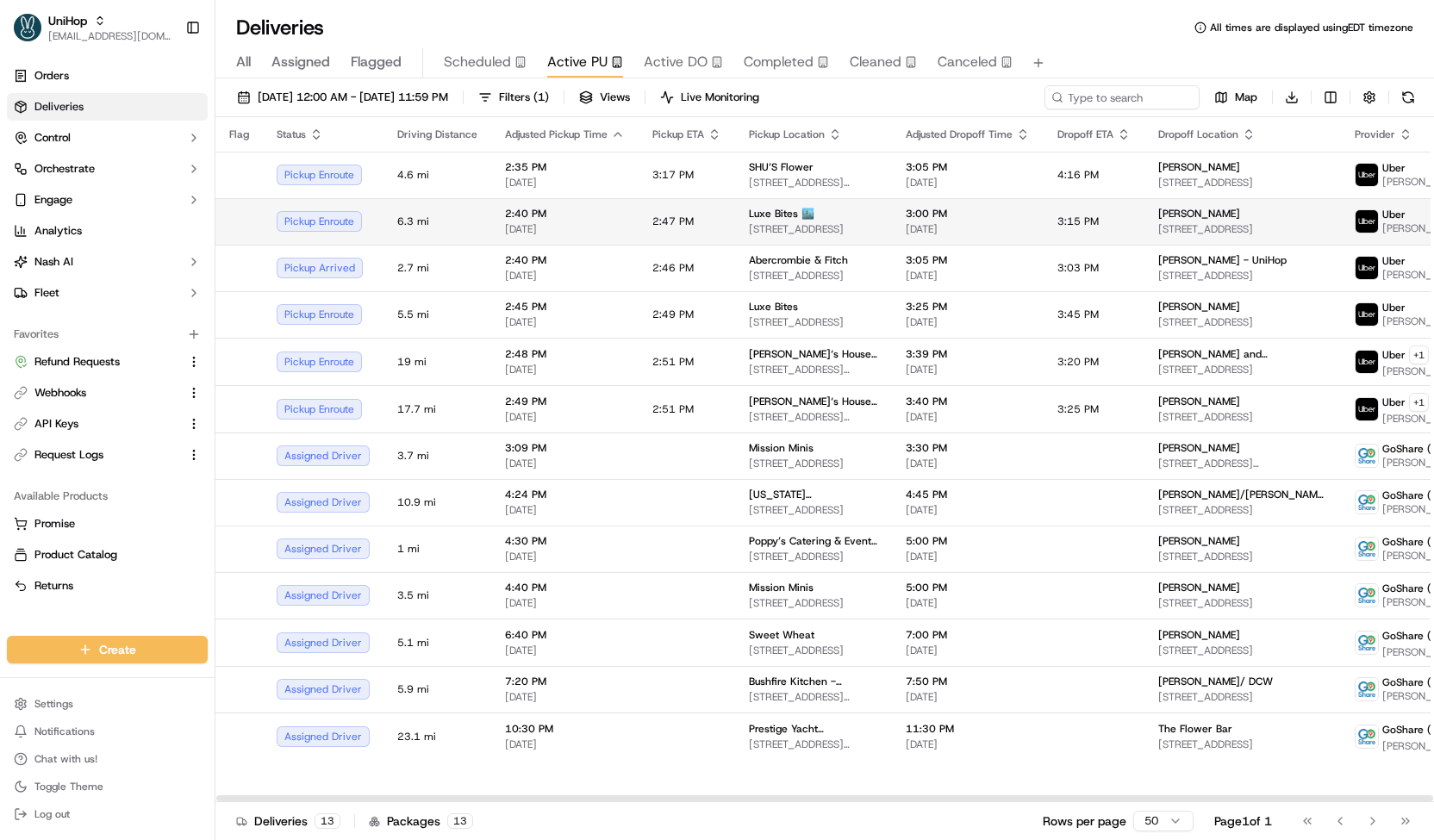
click at [721, 238] on td "2:47 PM" at bounding box center [686, 221] width 96 height 47
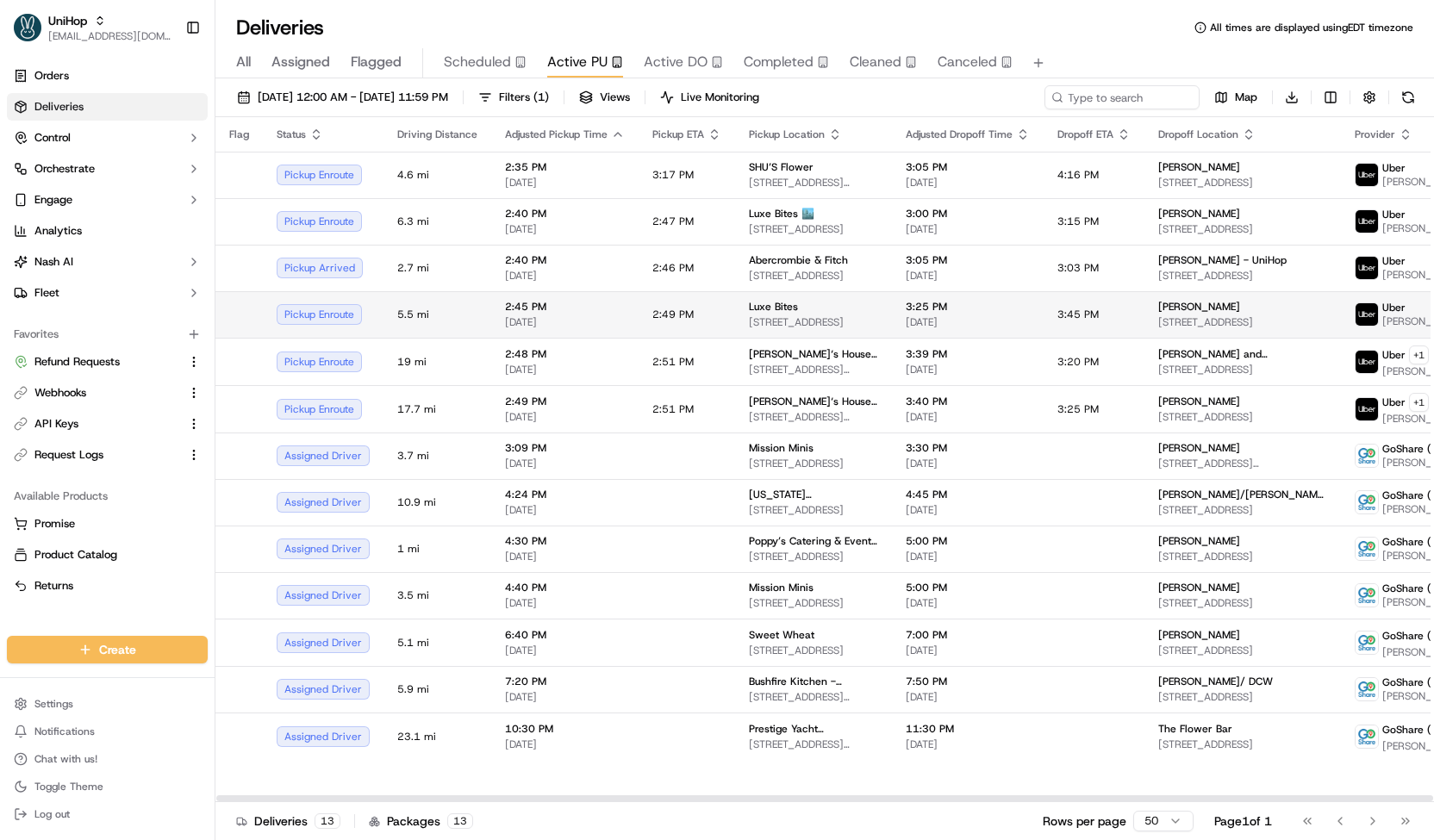
click at [727, 311] on td "2:49 PM" at bounding box center [686, 314] width 96 height 47
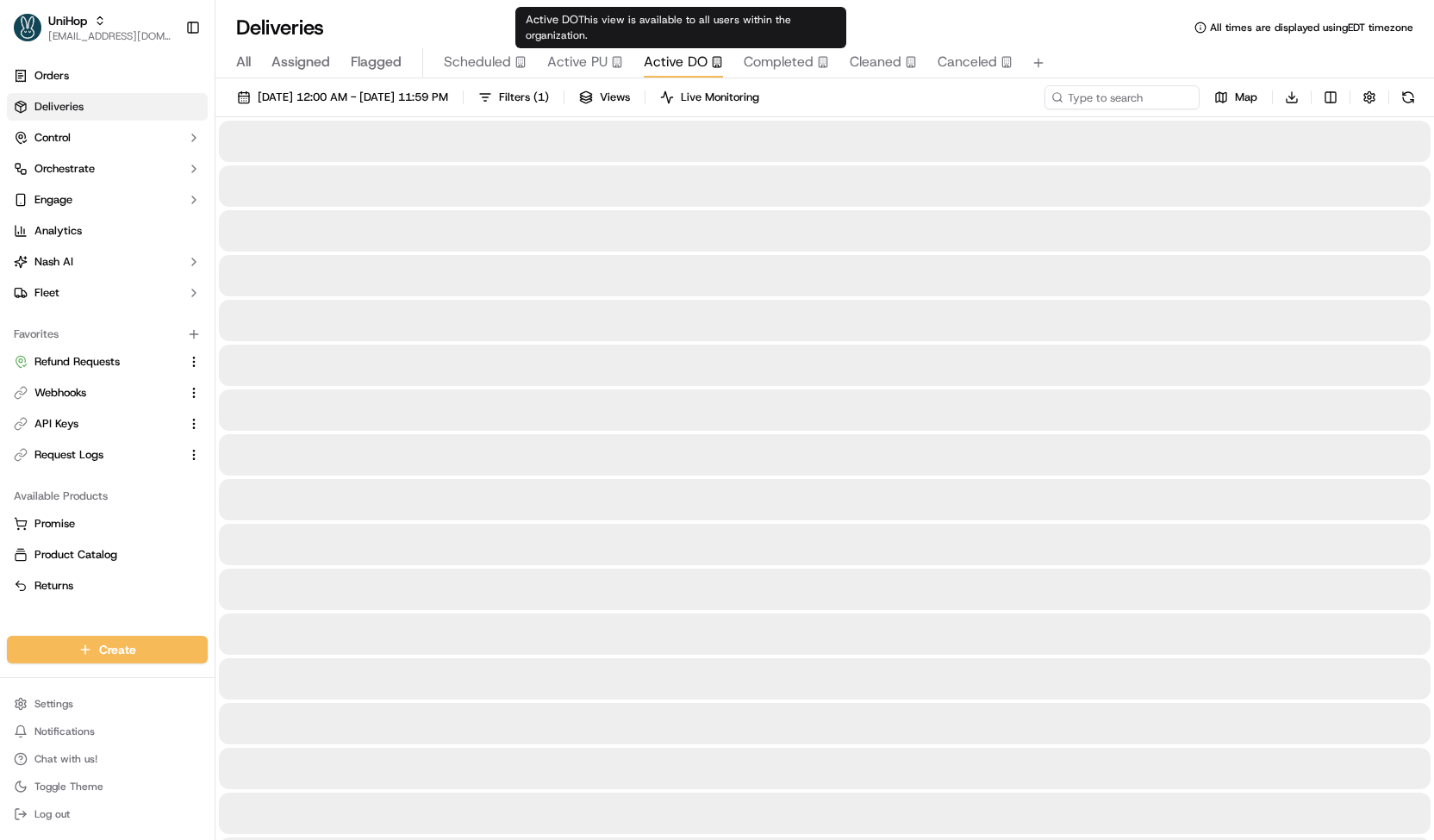
click at [672, 71] on span "Active DO" at bounding box center [675, 61] width 64 height 21
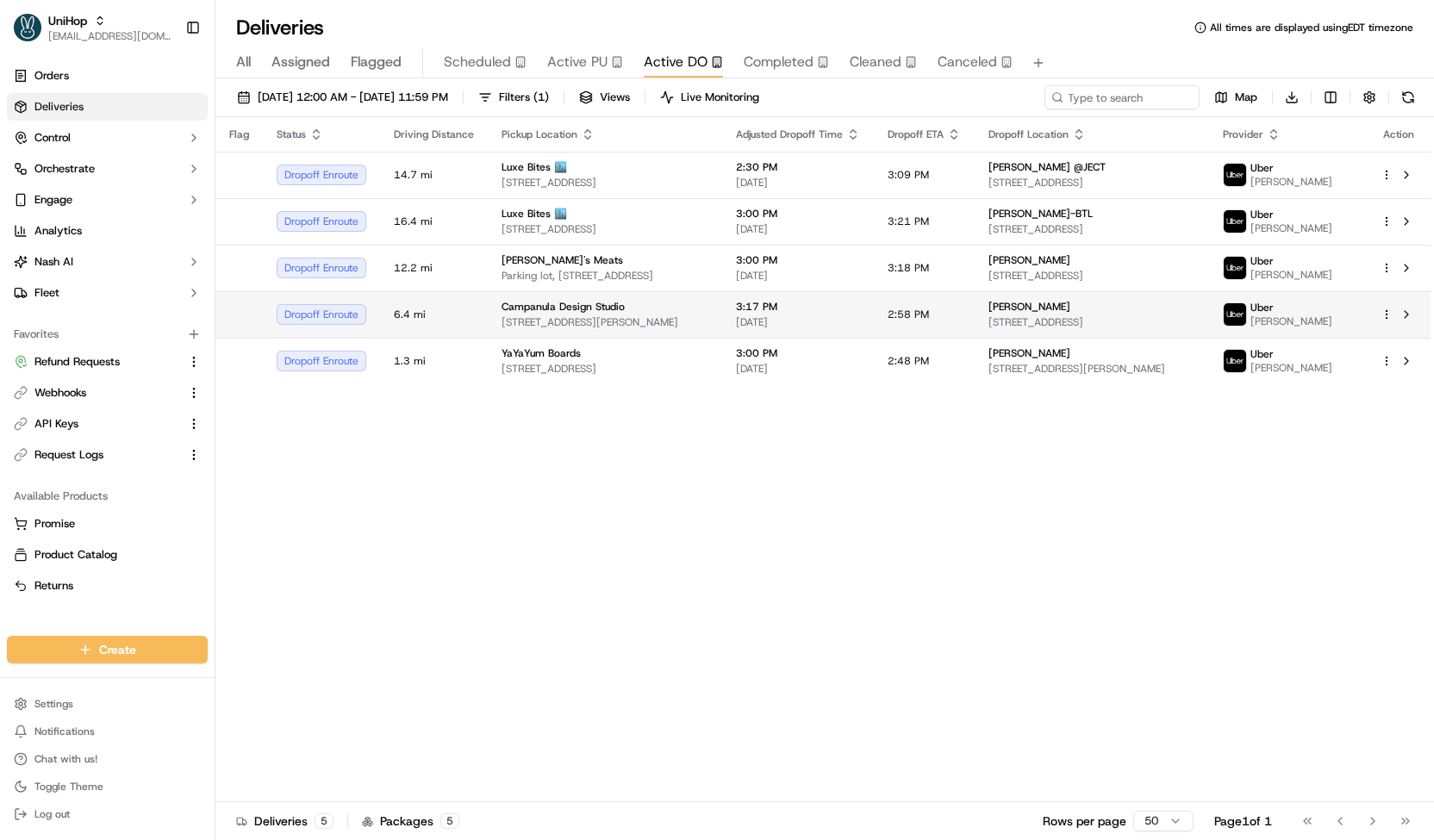
click at [615, 326] on span "[STREET_ADDRESS][PERSON_NAME]" at bounding box center [605, 322] width 207 height 14
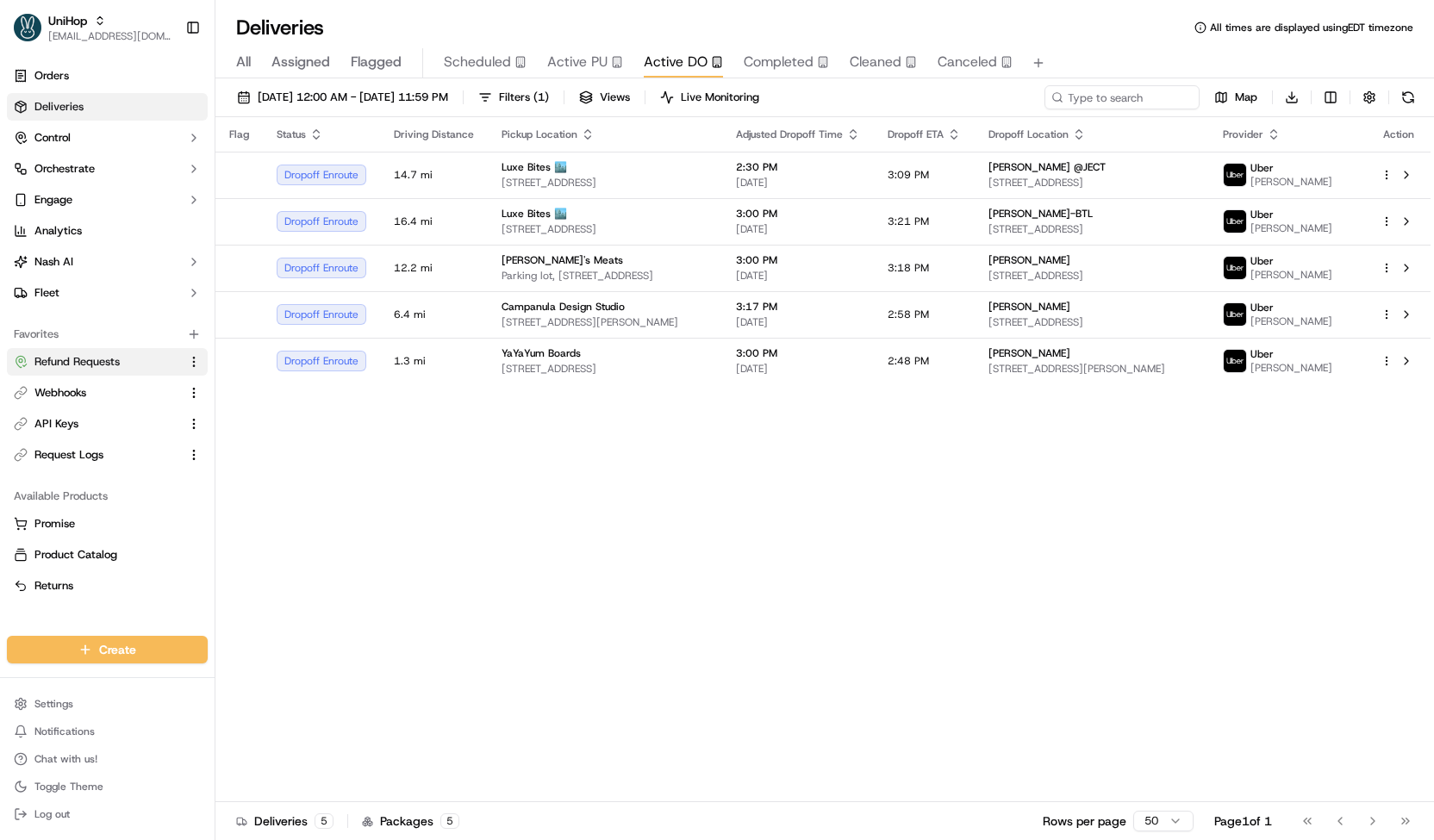
click at [91, 352] on button "Refund Requests" at bounding box center [107, 362] width 201 height 27
click at [110, 353] on button "Refund Requests" at bounding box center [107, 362] width 201 height 27
click at [115, 357] on span "Refund Requests" at bounding box center [77, 361] width 85 height 16
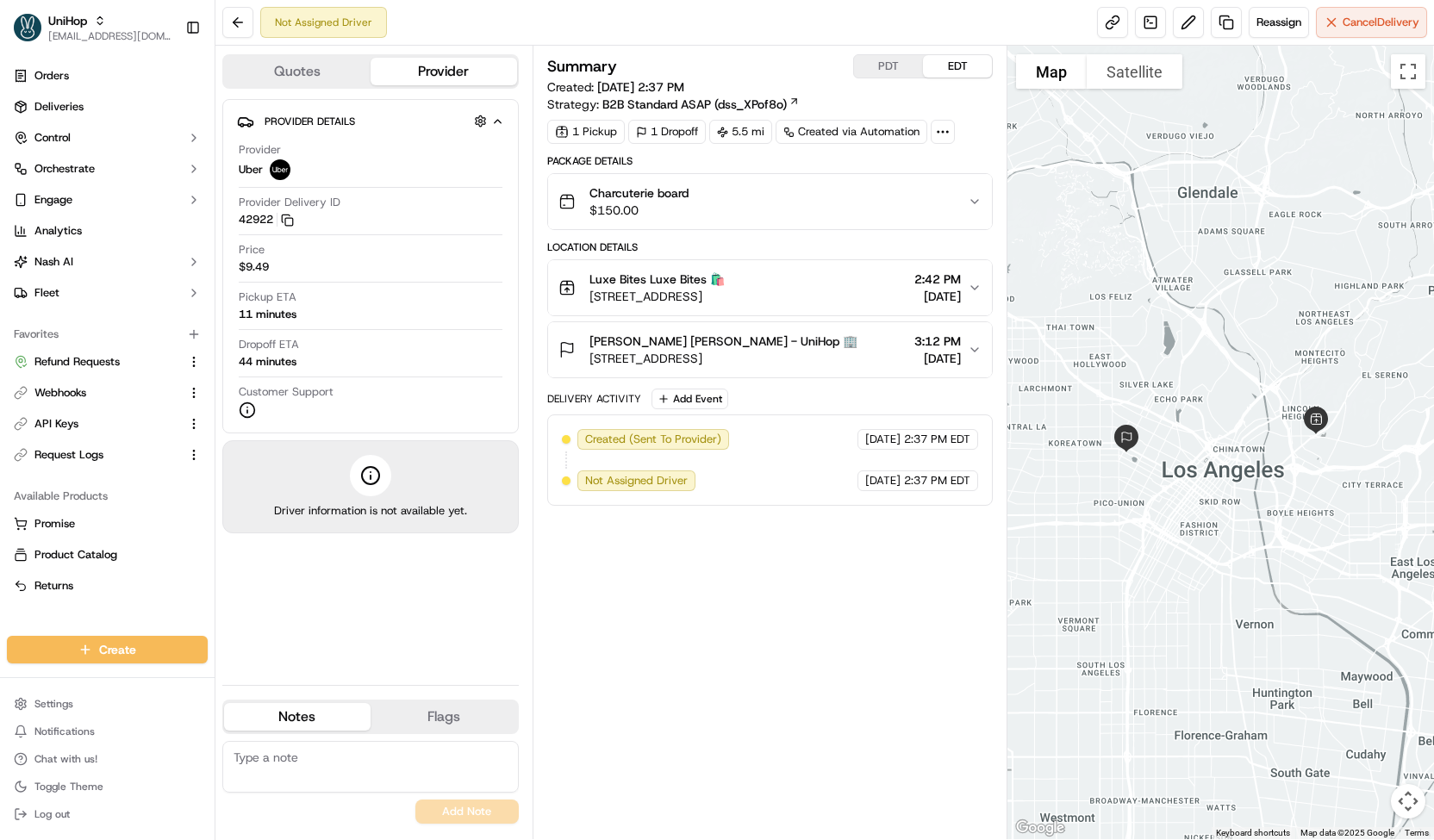
click at [955, 190] on div "Charcuterie board $150.00" at bounding box center [762, 202] width 410 height 35
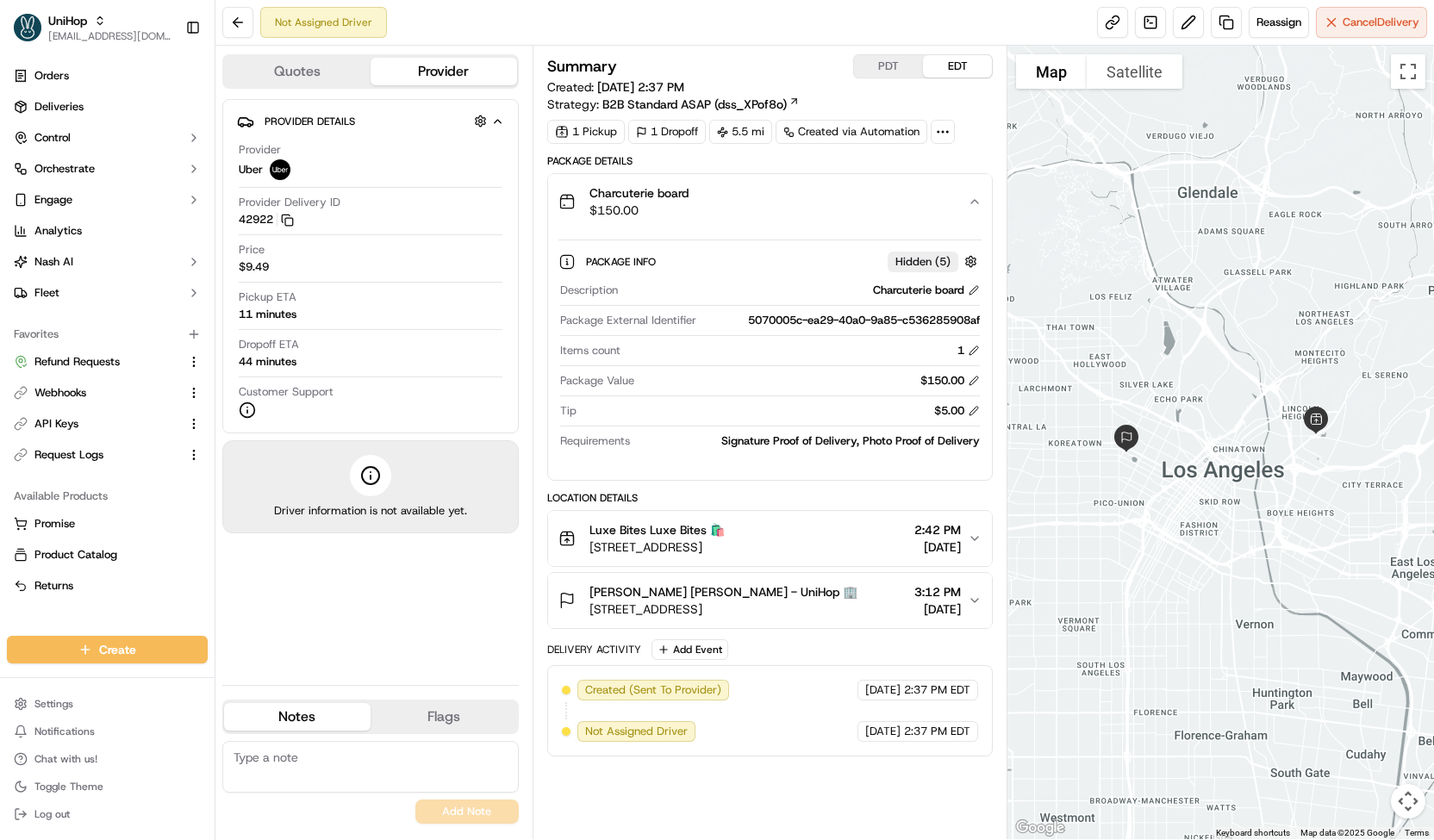
click at [955, 191] on div "Charcuterie board $150.00" at bounding box center [762, 202] width 410 height 35
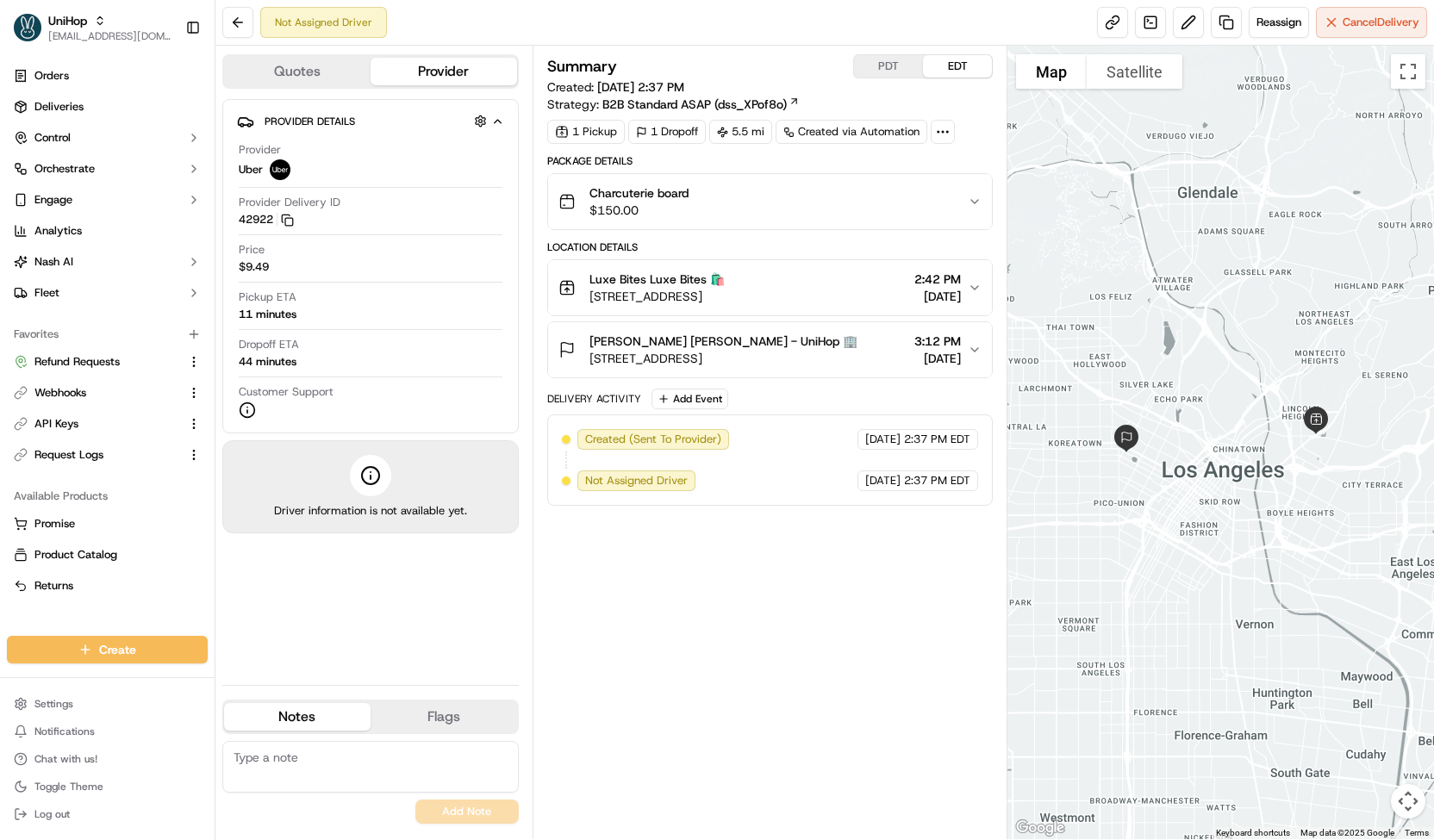
click at [951, 267] on button "Luxe Bites Luxe Bites 🛍️ 3317 N Mission Rd, Los Angeles, CA 90031, USA 2:42 PM …" at bounding box center [770, 288] width 443 height 55
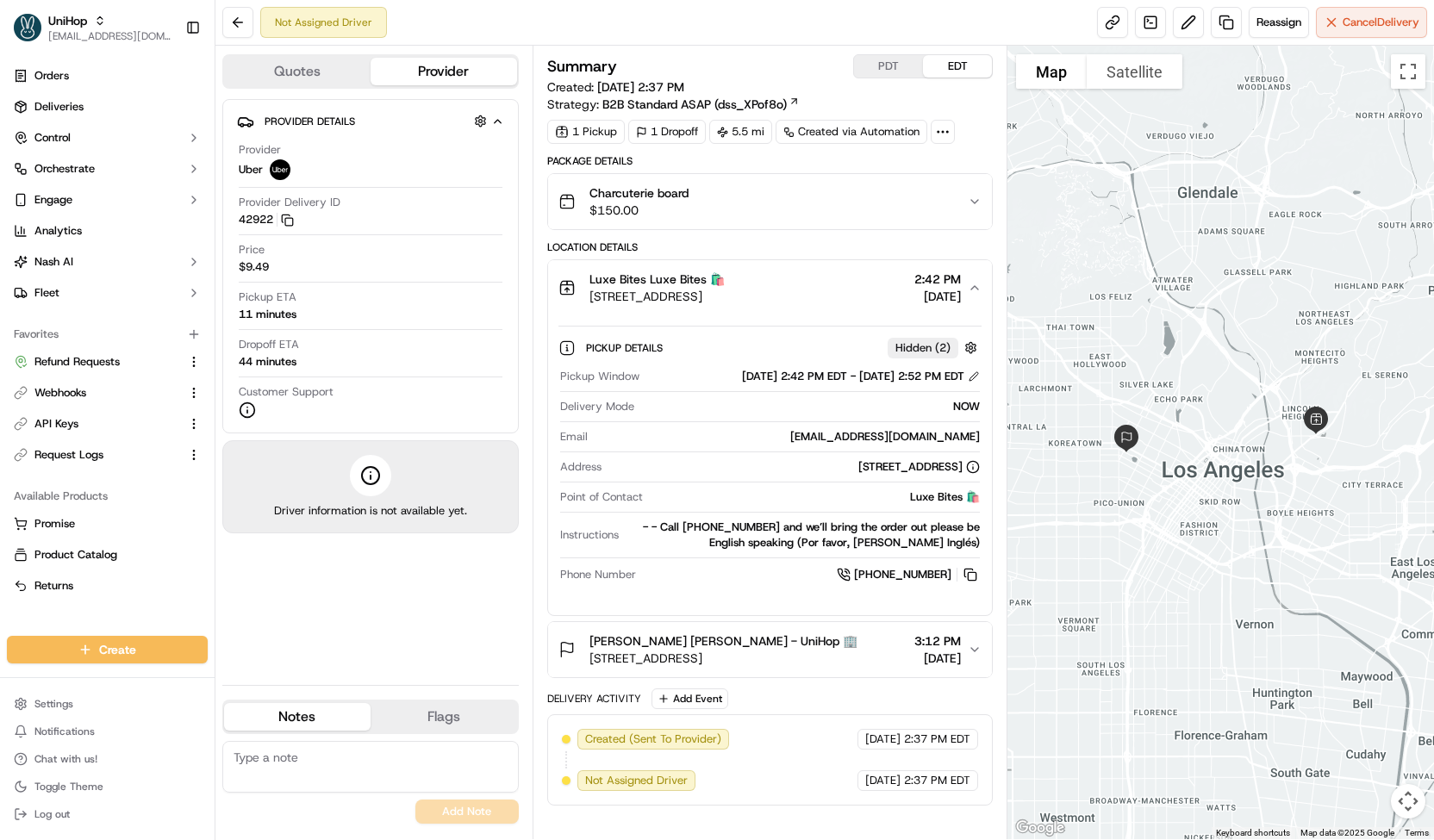
click at [951, 267] on button "Luxe Bites Luxe Bites 🛍️ 3317 N Mission Rd, Los Angeles, CA 90031, USA 2:42 PM …" at bounding box center [770, 288] width 443 height 55
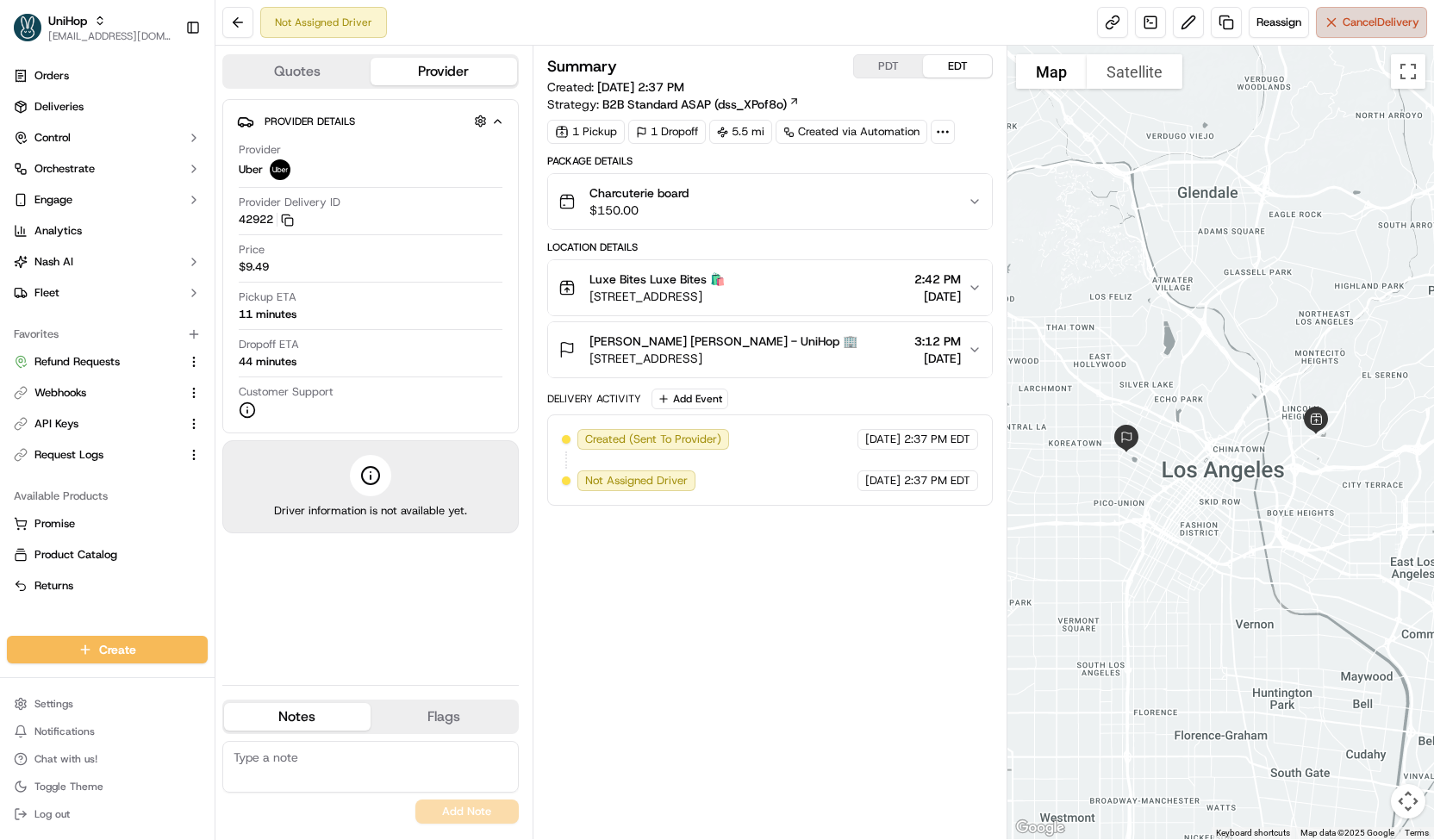
click at [1351, 32] on button "Cancel Delivery" at bounding box center [1371, 23] width 111 height 31
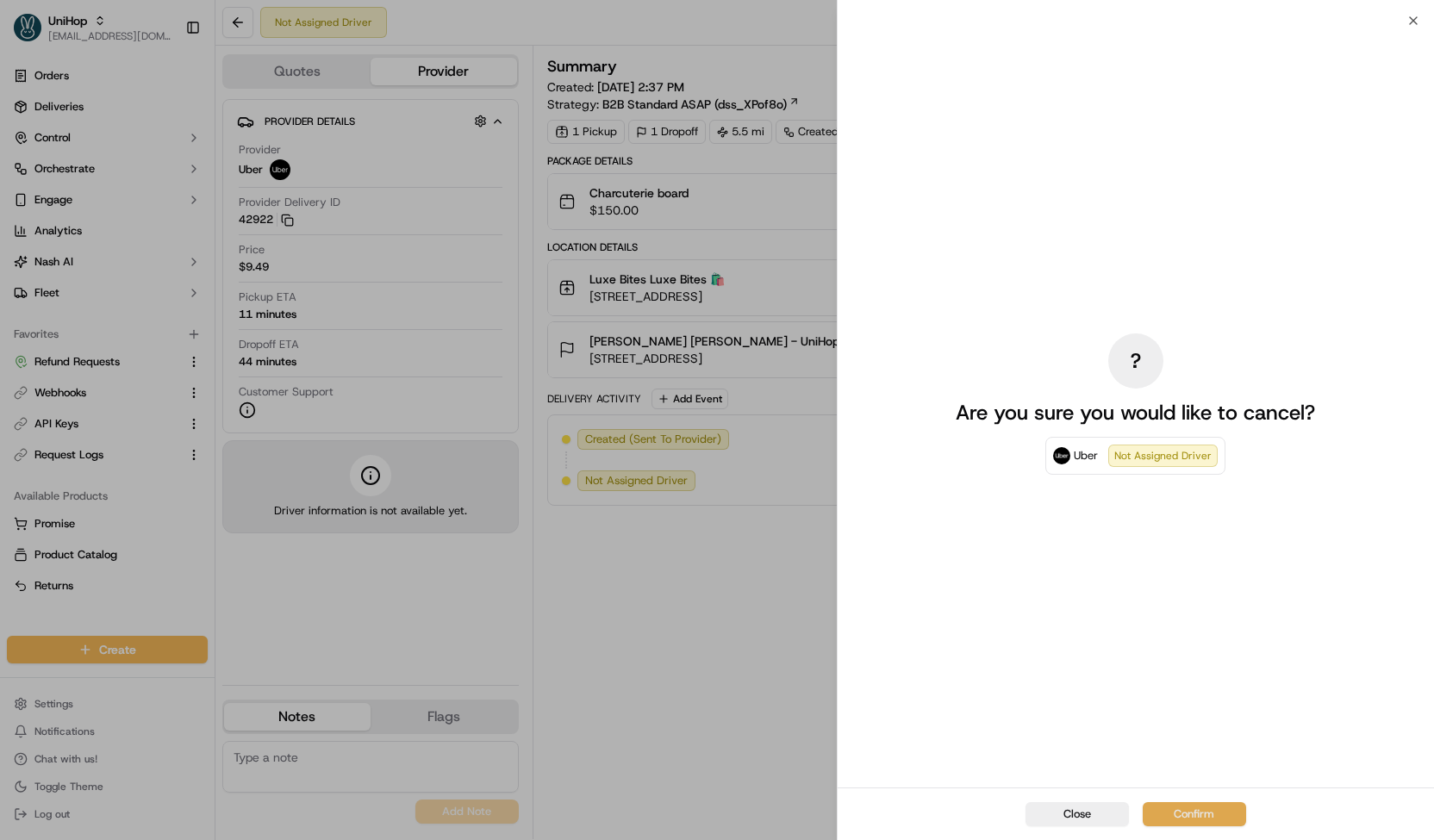
click at [1181, 813] on button "Confirm" at bounding box center [1194, 813] width 104 height 24
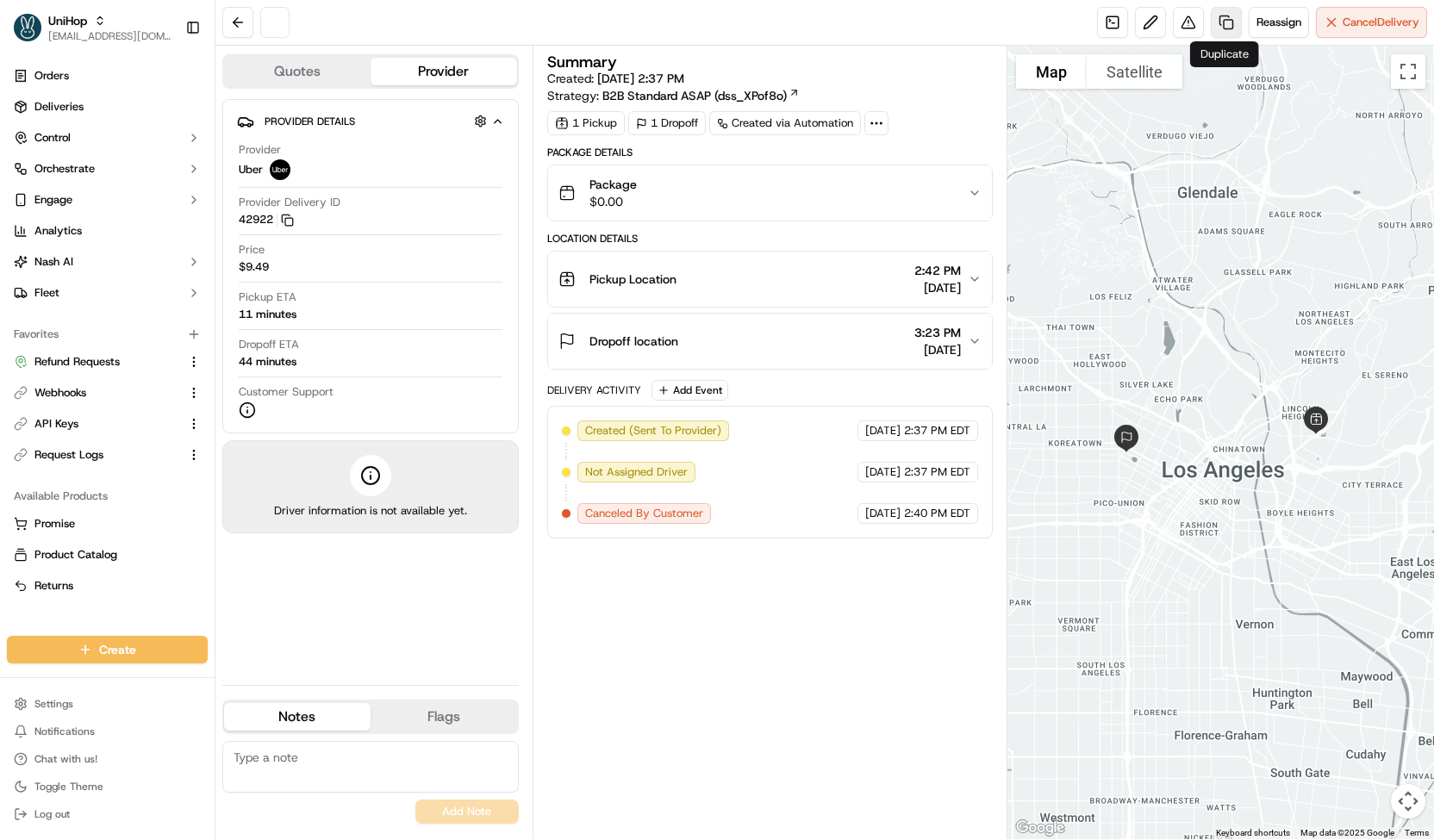
click at [1225, 28] on link at bounding box center [1226, 23] width 31 height 31
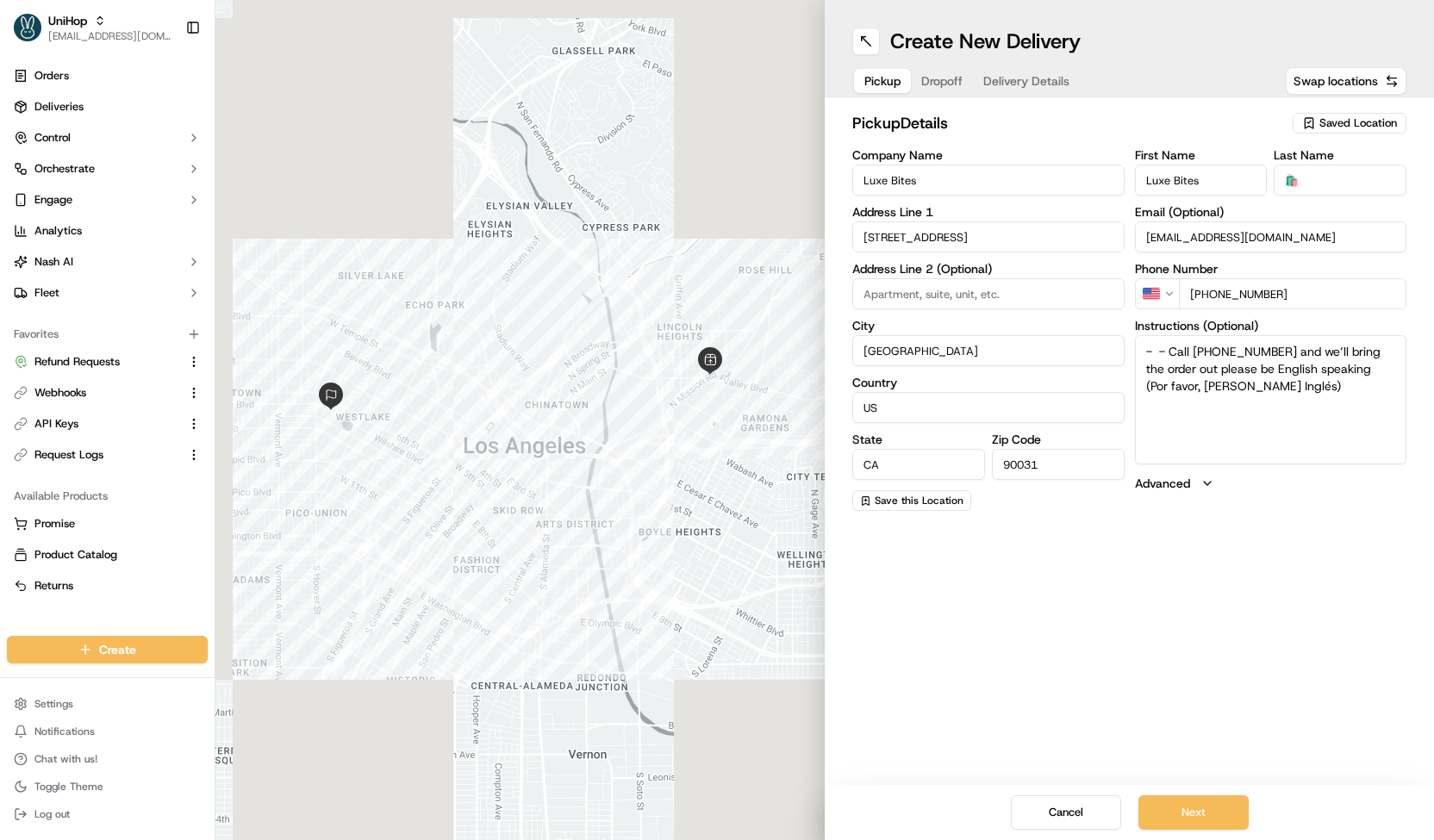
click at [933, 77] on span "Dropoff" at bounding box center [941, 81] width 41 height 17
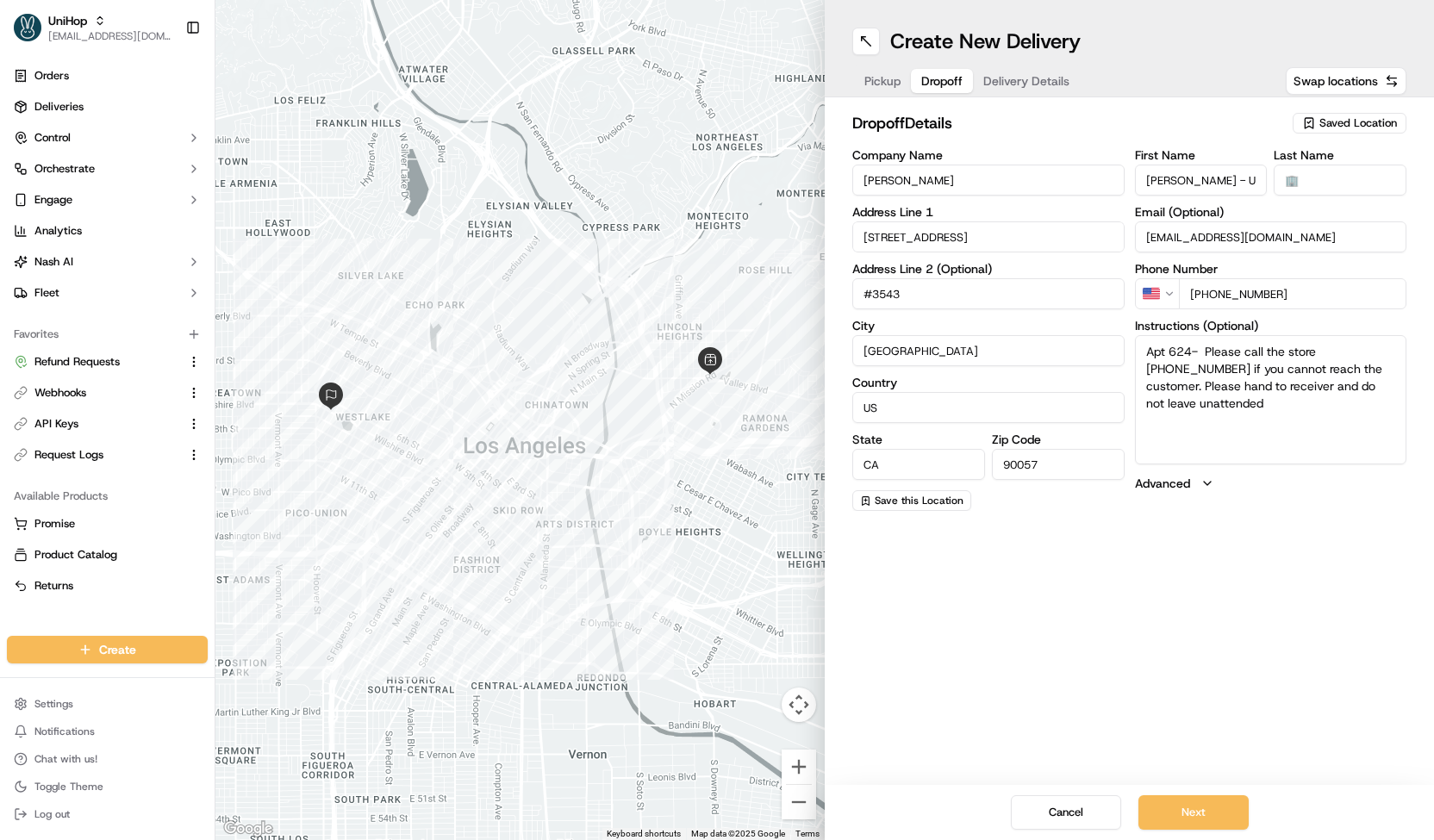
drag, startPoint x: 1189, startPoint y: 350, endPoint x: 1102, endPoint y: 344, distance: 87.2
click at [1102, 344] on div "Company Name Cleo Ruste Address Line 1 2525 Wilshire Blvd Address Line 2 (Optio…" at bounding box center [1129, 330] width 554 height 362
drag, startPoint x: 958, startPoint y: 296, endPoint x: 811, endPoint y: 294, distance: 147.0
click at [811, 294] on div "To navigate the map with touch gestures double-tap and hold your finger on the …" at bounding box center [825, 420] width 1219 height 840
paste input "Apt 624"
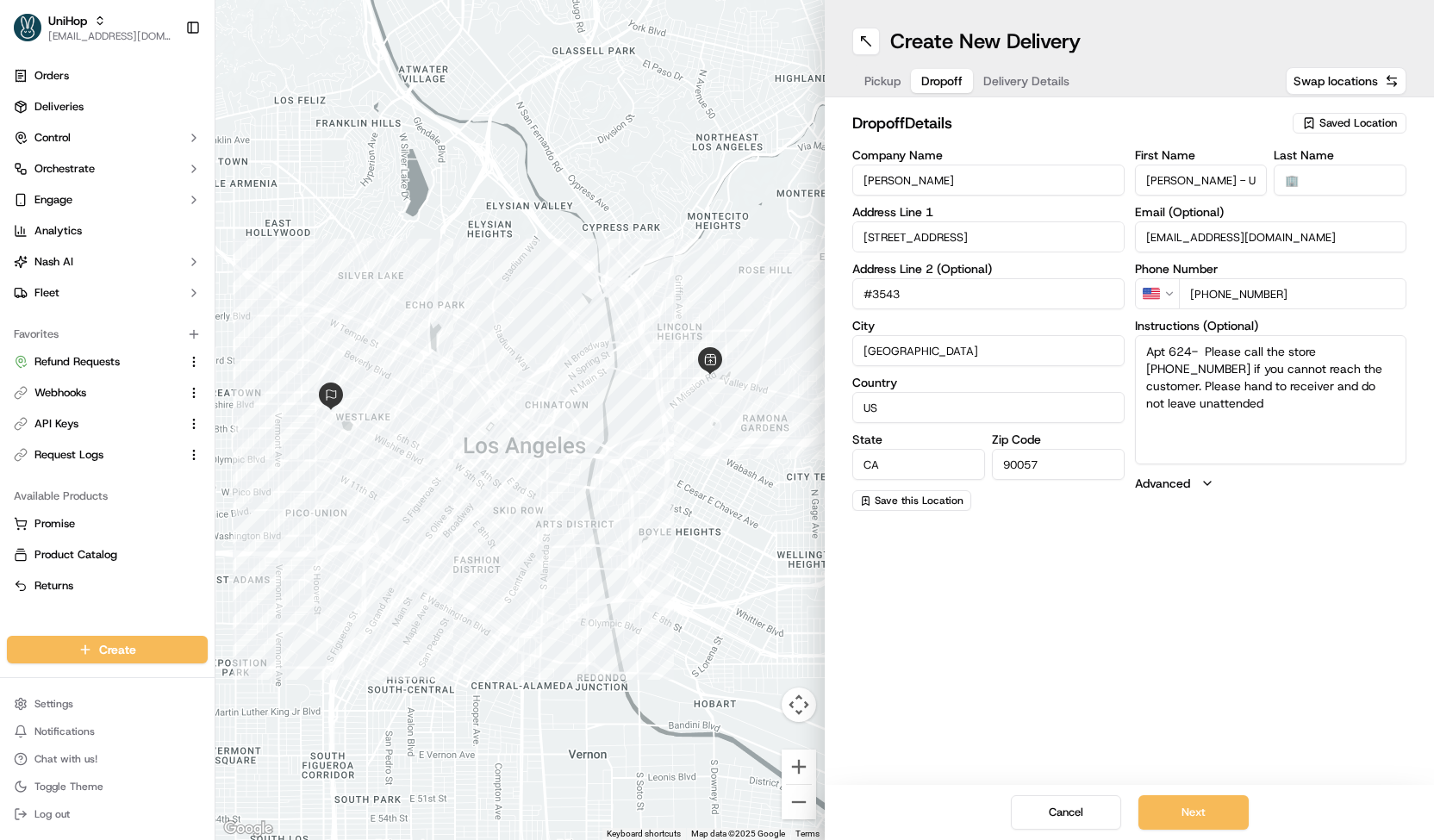
type input "Apt 624"
click at [1012, 70] on button "Delivery Details" at bounding box center [1026, 81] width 107 height 24
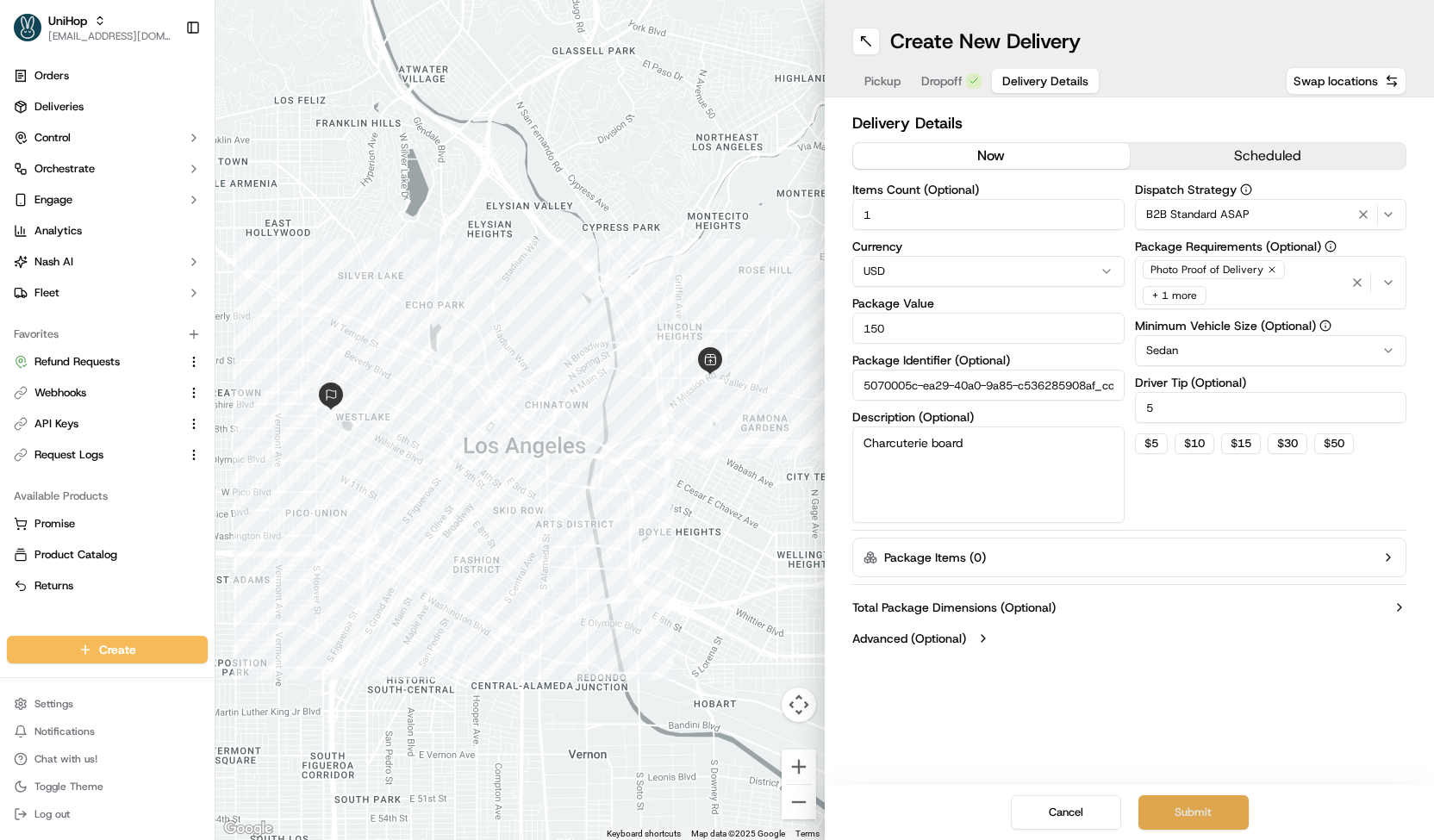
click at [1192, 809] on button "Submit" at bounding box center [1193, 813] width 110 height 35
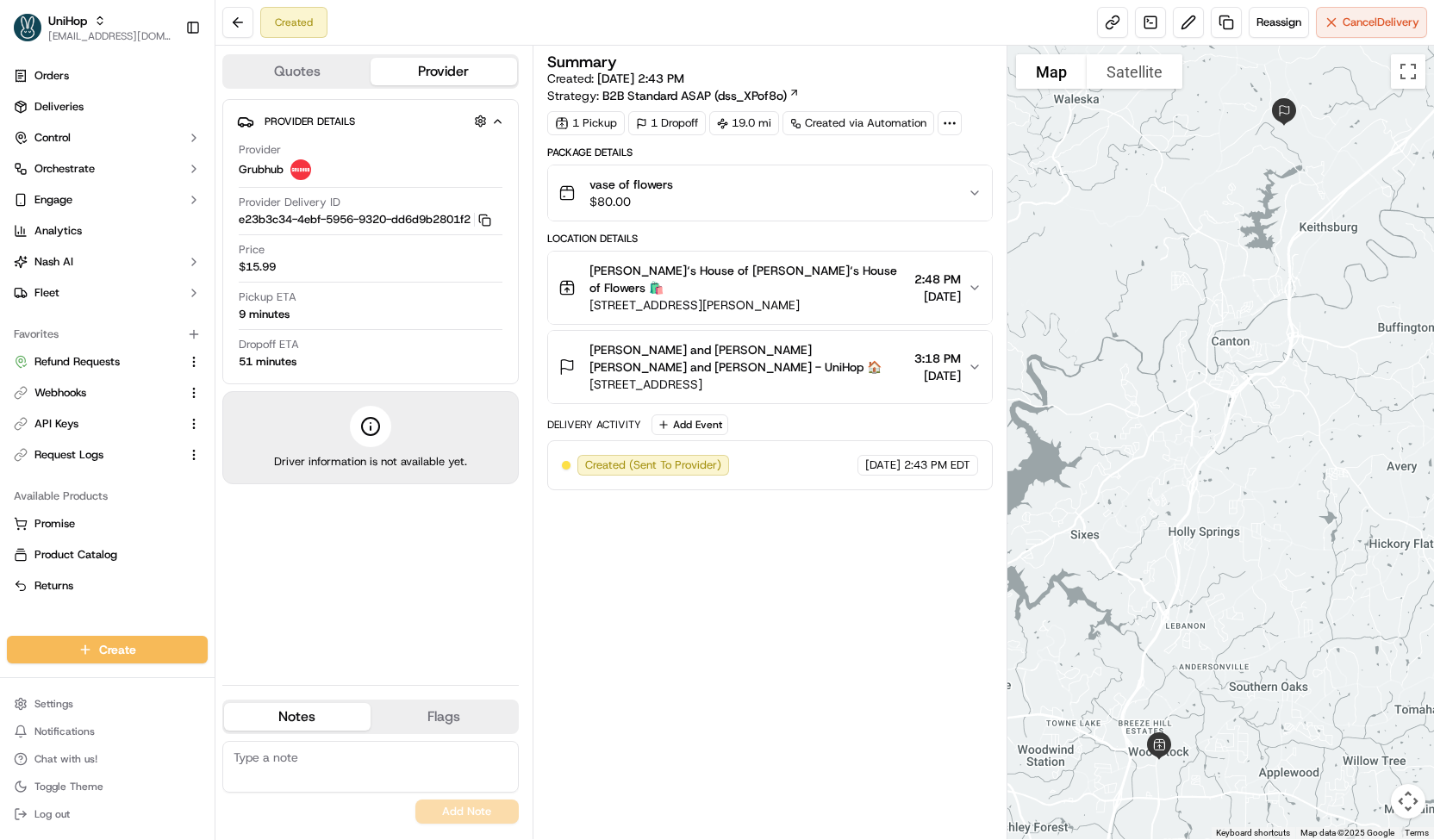
click at [364, 72] on button "Quotes" at bounding box center [297, 71] width 147 height 27
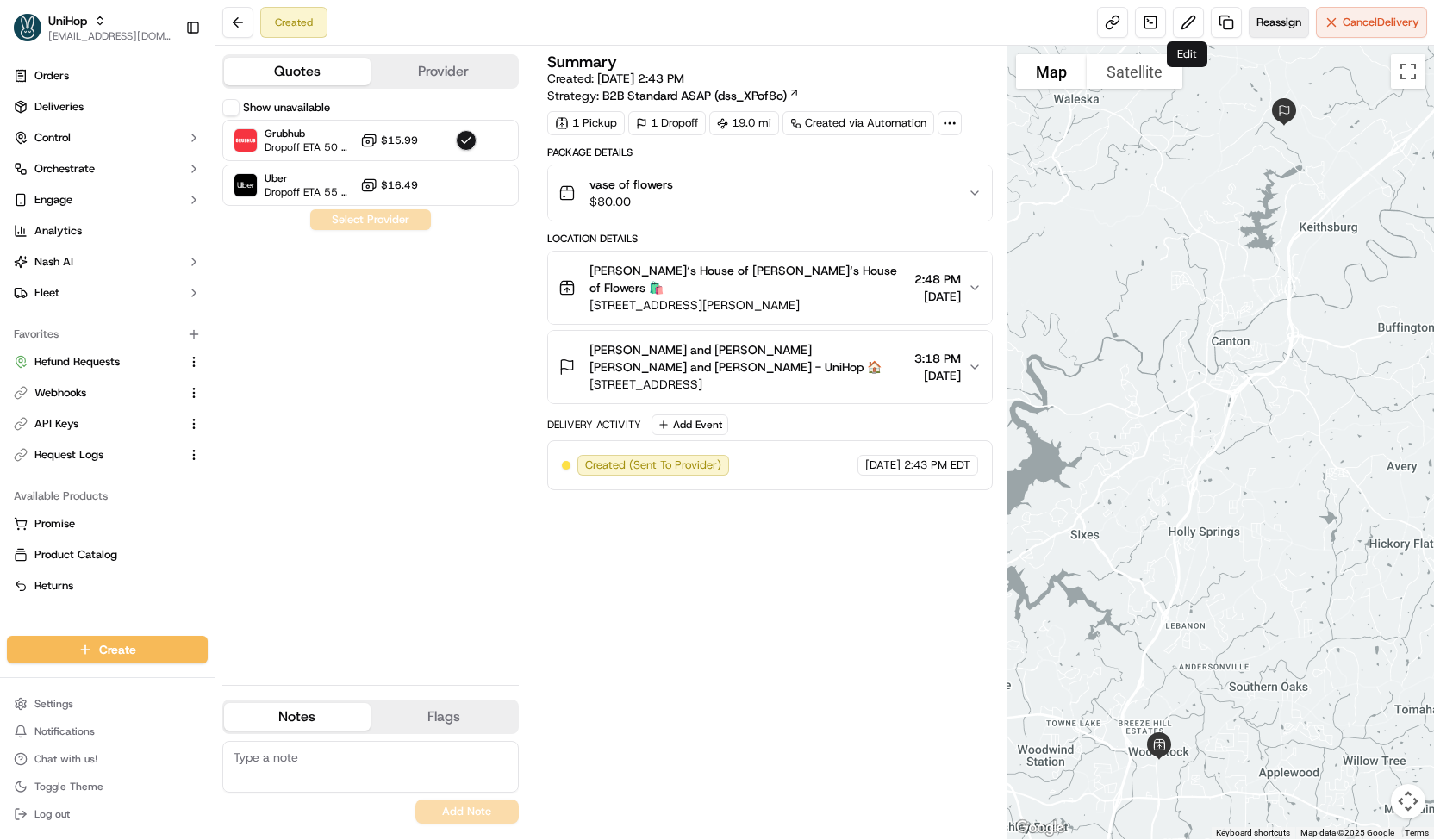
click at [1269, 18] on span "Reassign" at bounding box center [1278, 22] width 45 height 16
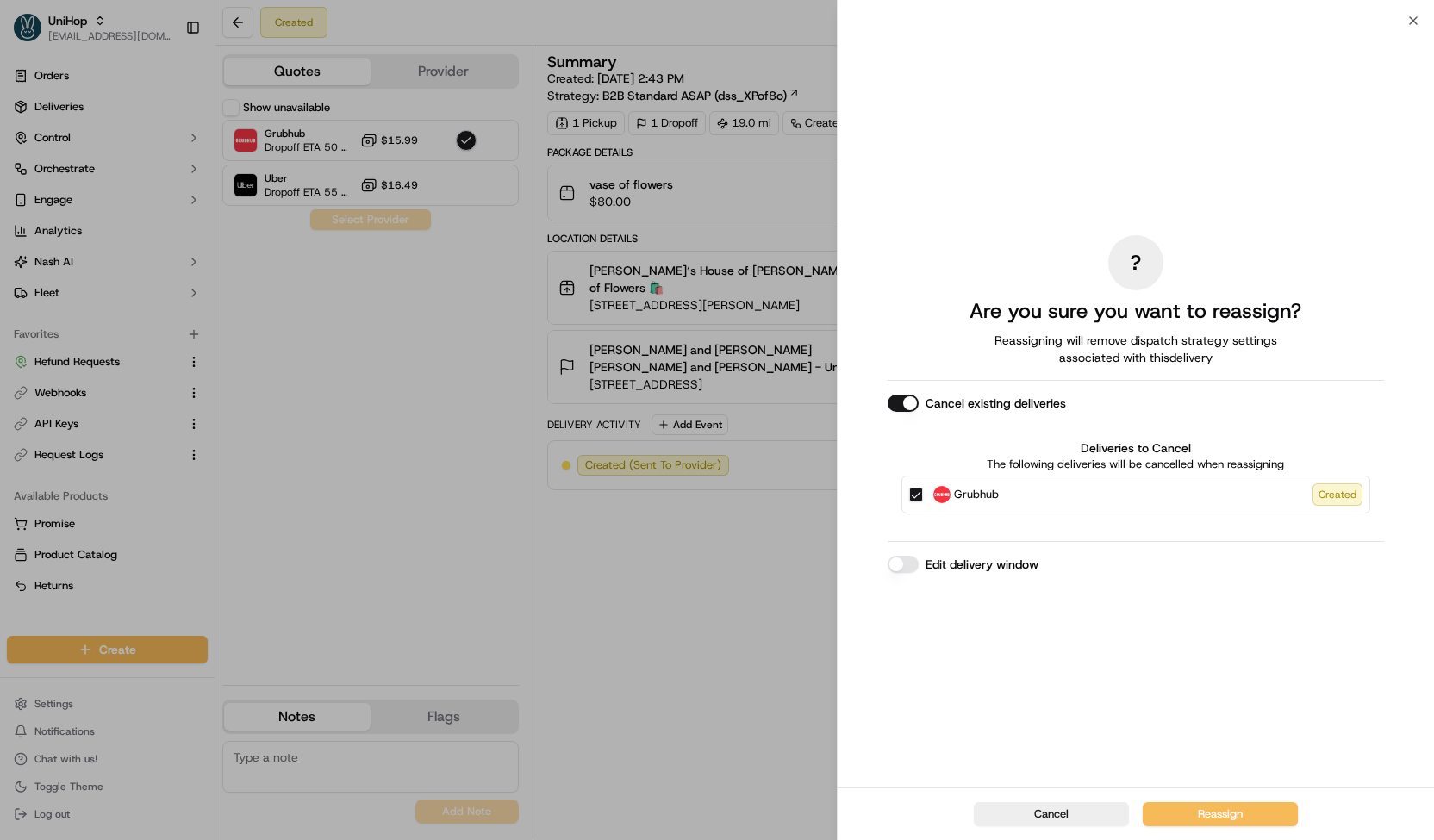
click at [996, 486] on span "Grubhub" at bounding box center [976, 494] width 45 height 17
click at [923, 487] on button "Grubhub Created" at bounding box center [915, 494] width 14 height 14
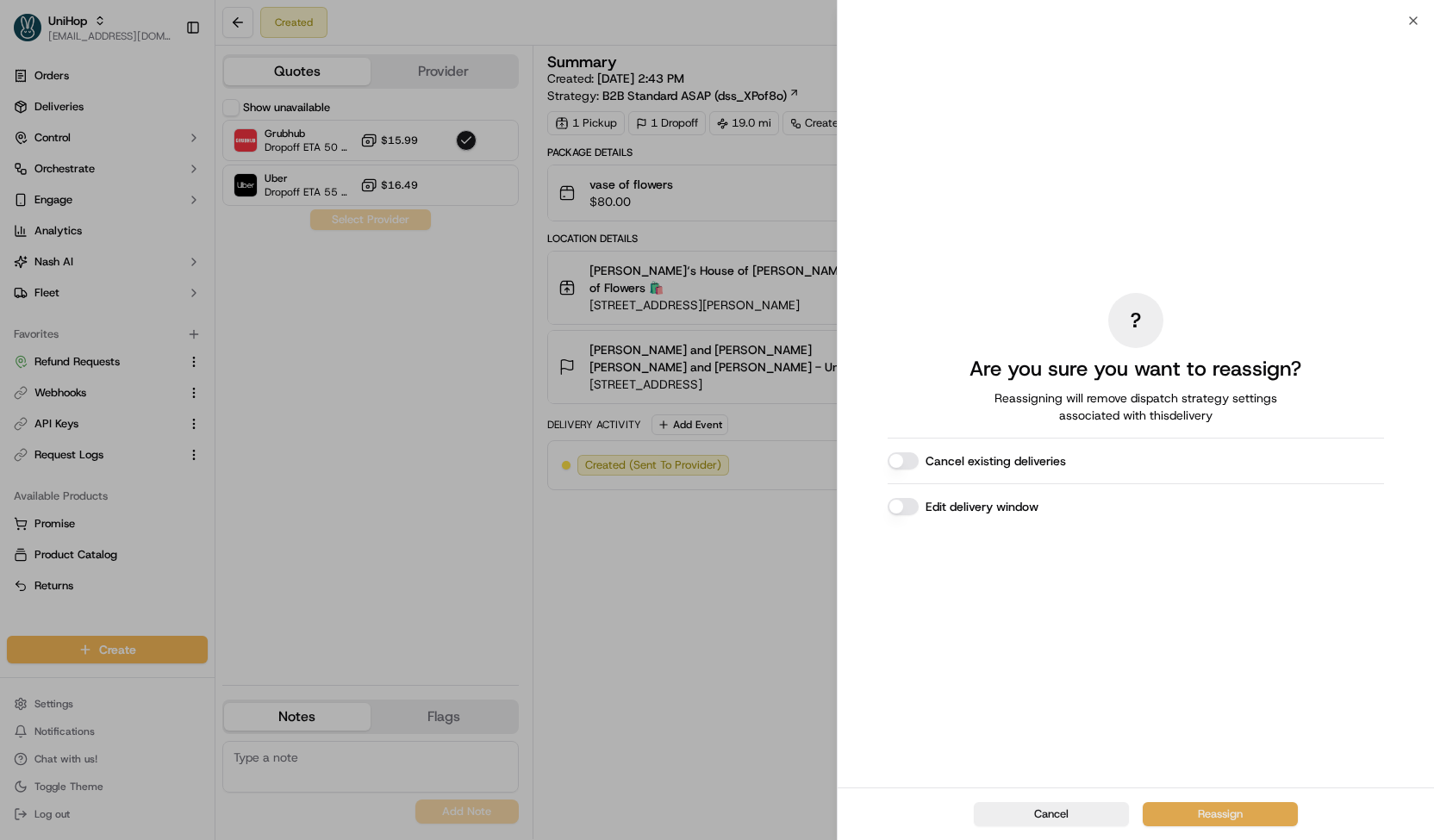
click at [1170, 817] on button "Reassign" at bounding box center [1220, 813] width 155 height 24
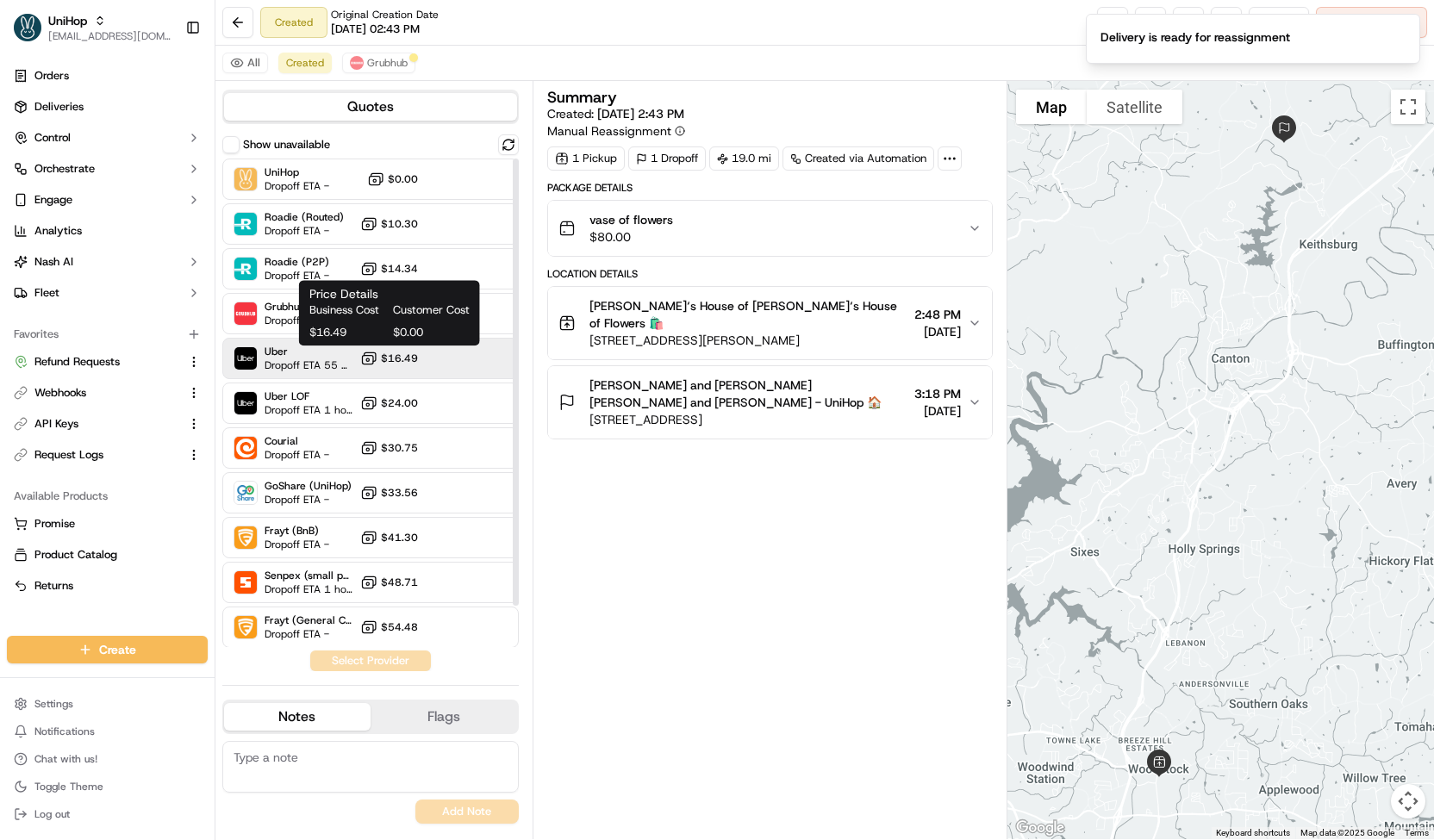
click at [378, 365] on button "$16.49" at bounding box center [389, 358] width 58 height 17
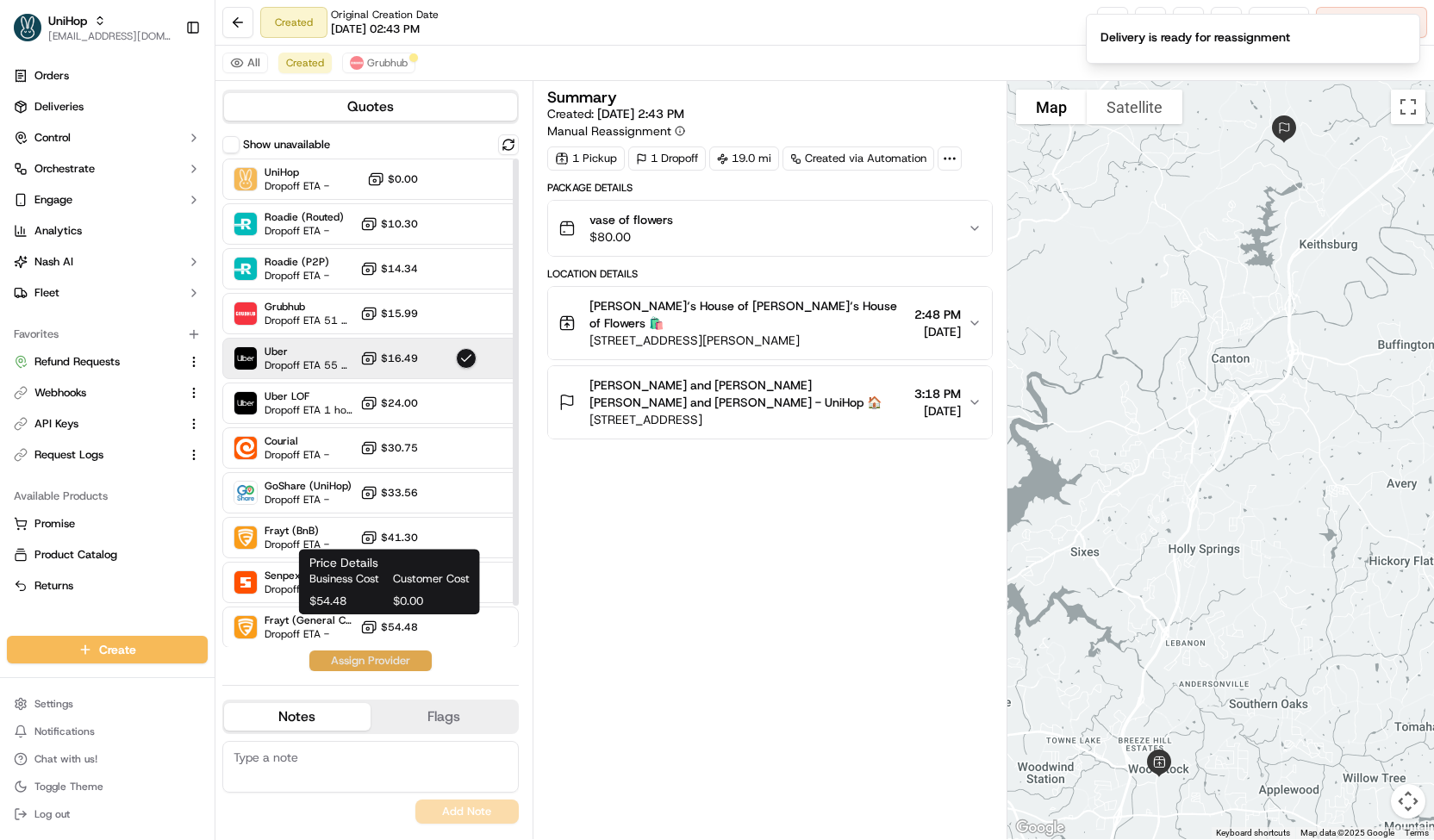
click at [396, 655] on button "Assign Provider" at bounding box center [371, 660] width 123 height 21
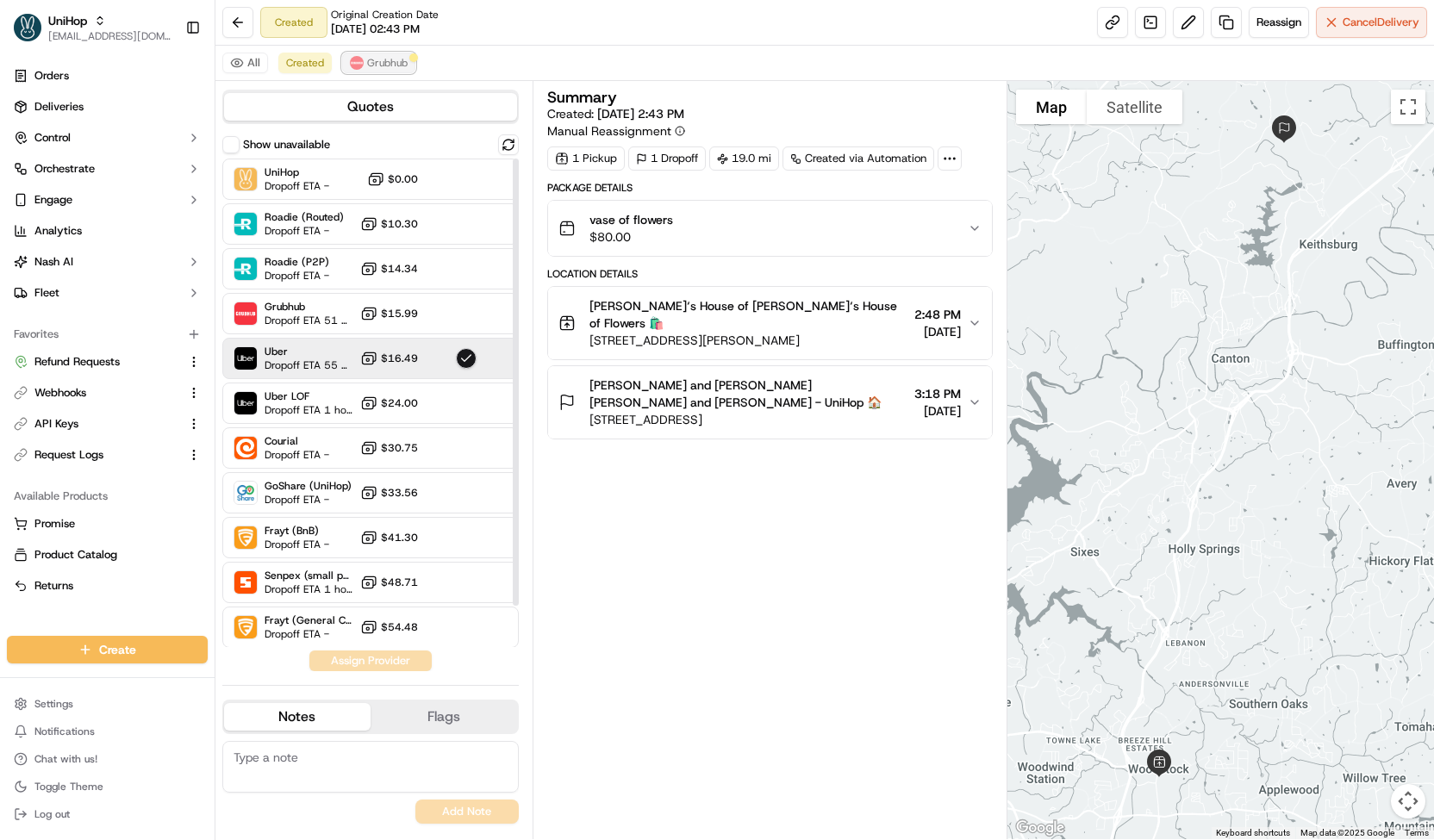
click at [392, 65] on span "Grubhub" at bounding box center [388, 62] width 40 height 14
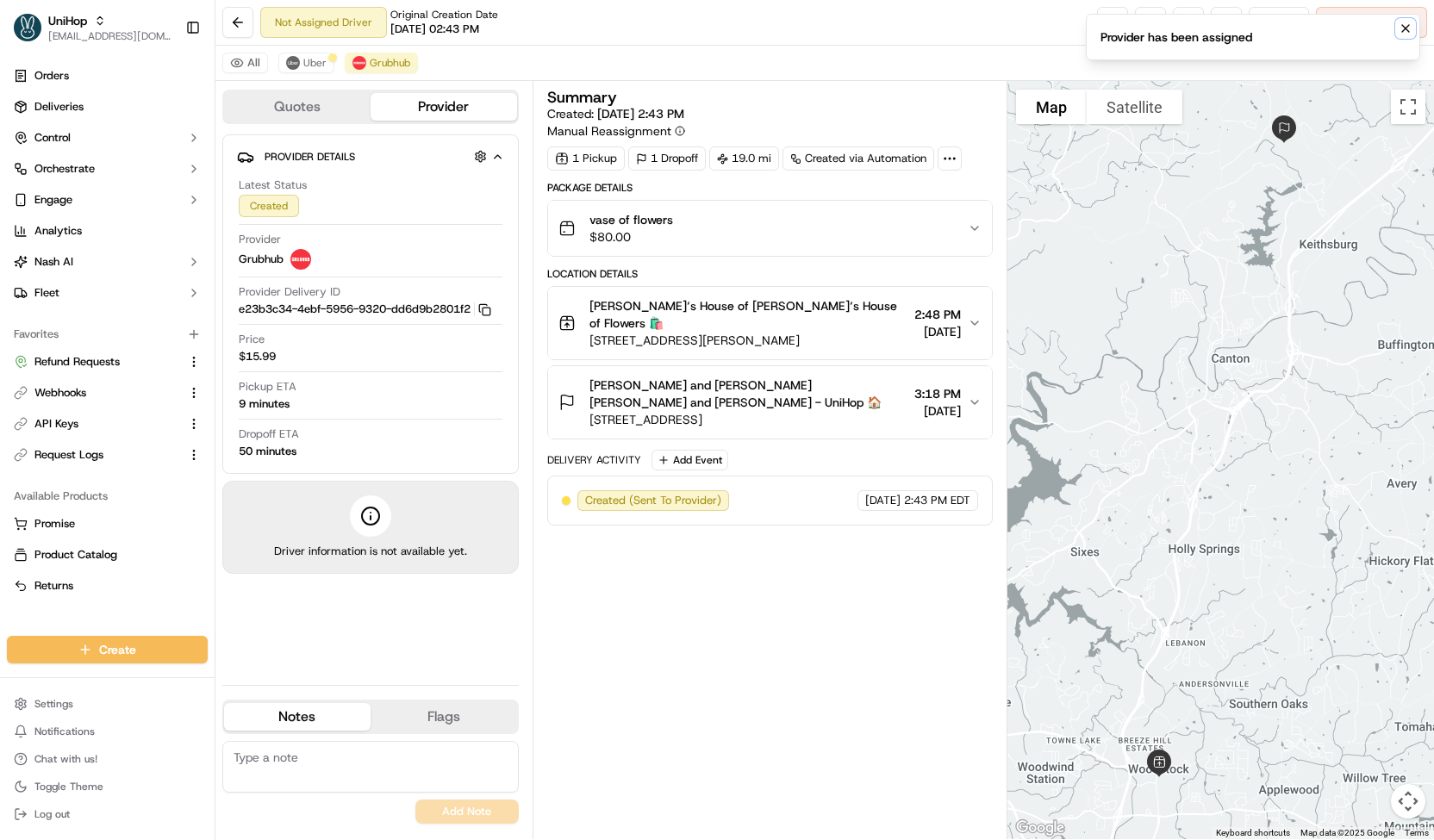
click at [1414, 23] on button "Notifications (F8)" at bounding box center [1405, 28] width 21 height 21
click at [1382, 27] on span "Cancel Delivery" at bounding box center [1381, 22] width 77 height 16
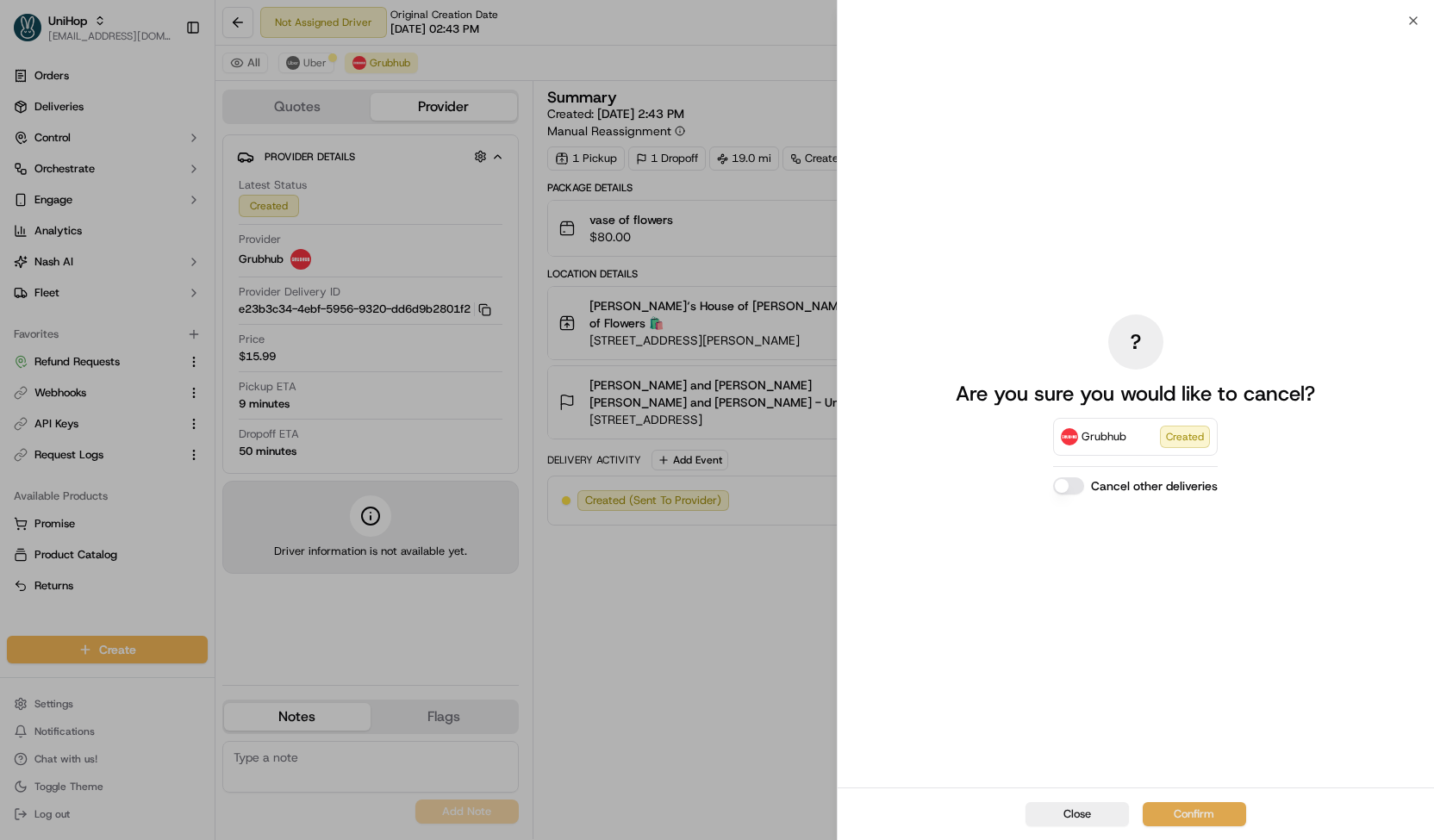
click at [1190, 821] on button "Confirm" at bounding box center [1194, 813] width 104 height 24
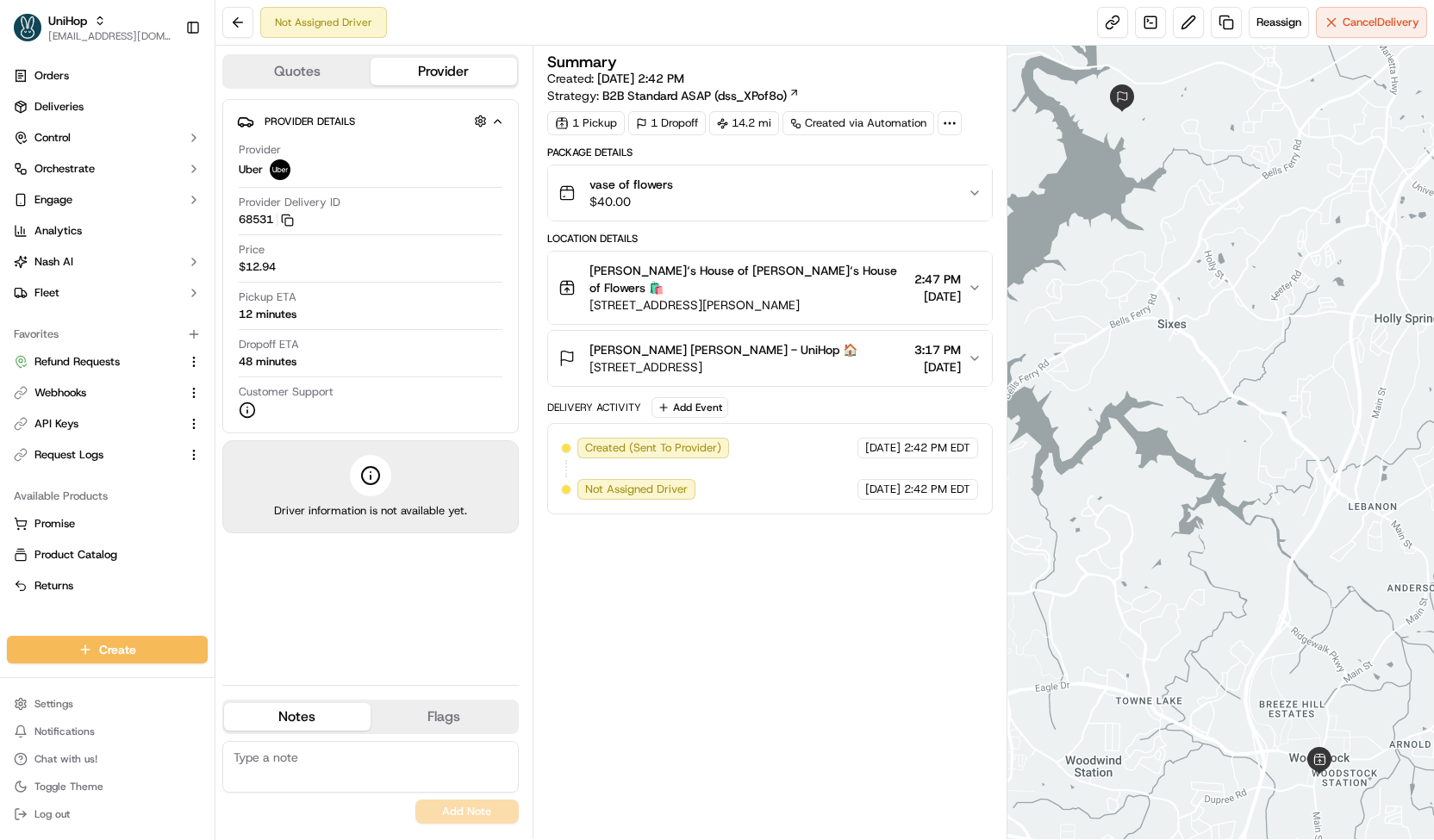
click at [340, 65] on button "Quotes" at bounding box center [297, 71] width 147 height 27
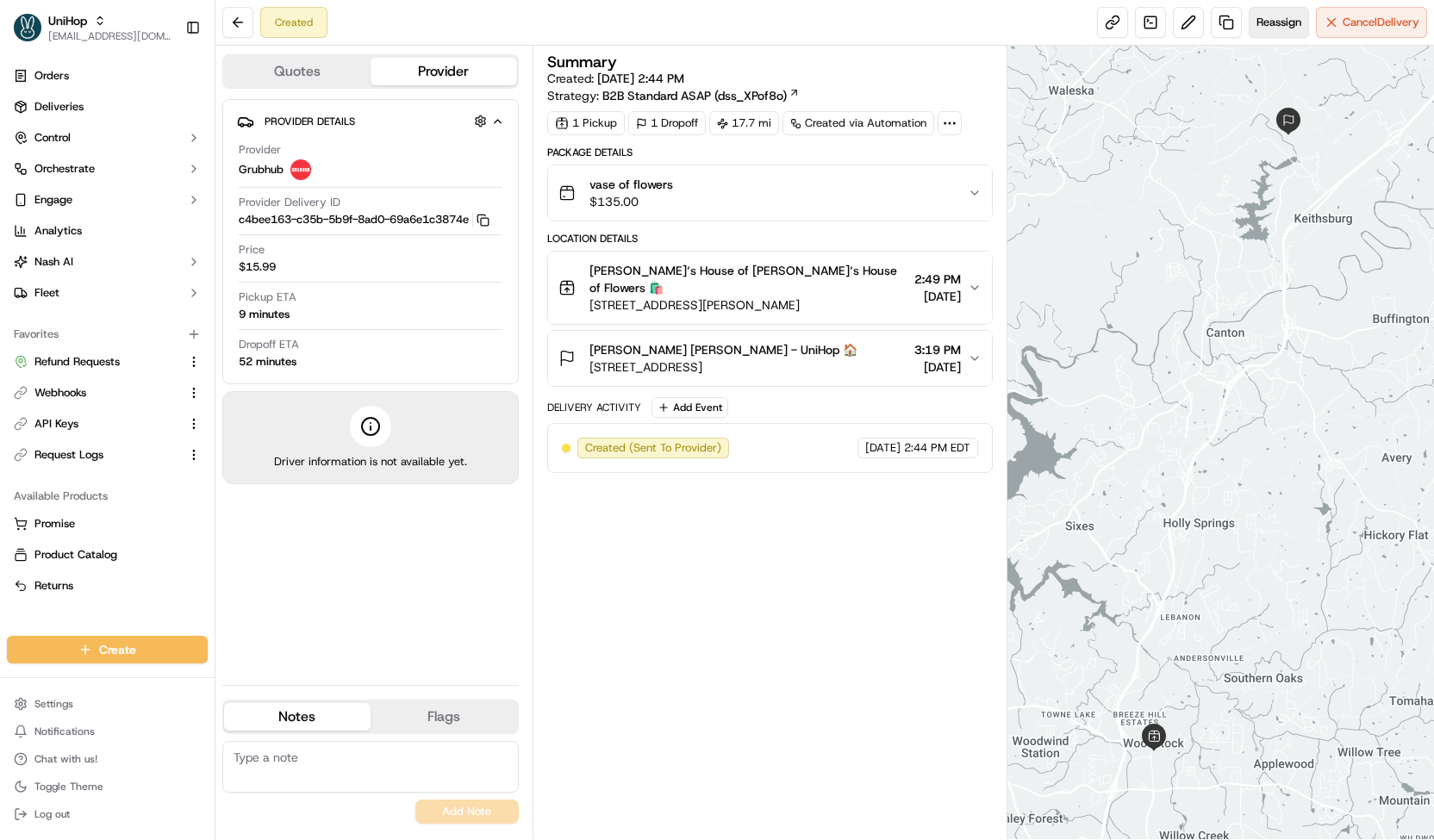
click at [1284, 25] on span "Reassign" at bounding box center [1278, 22] width 45 height 16
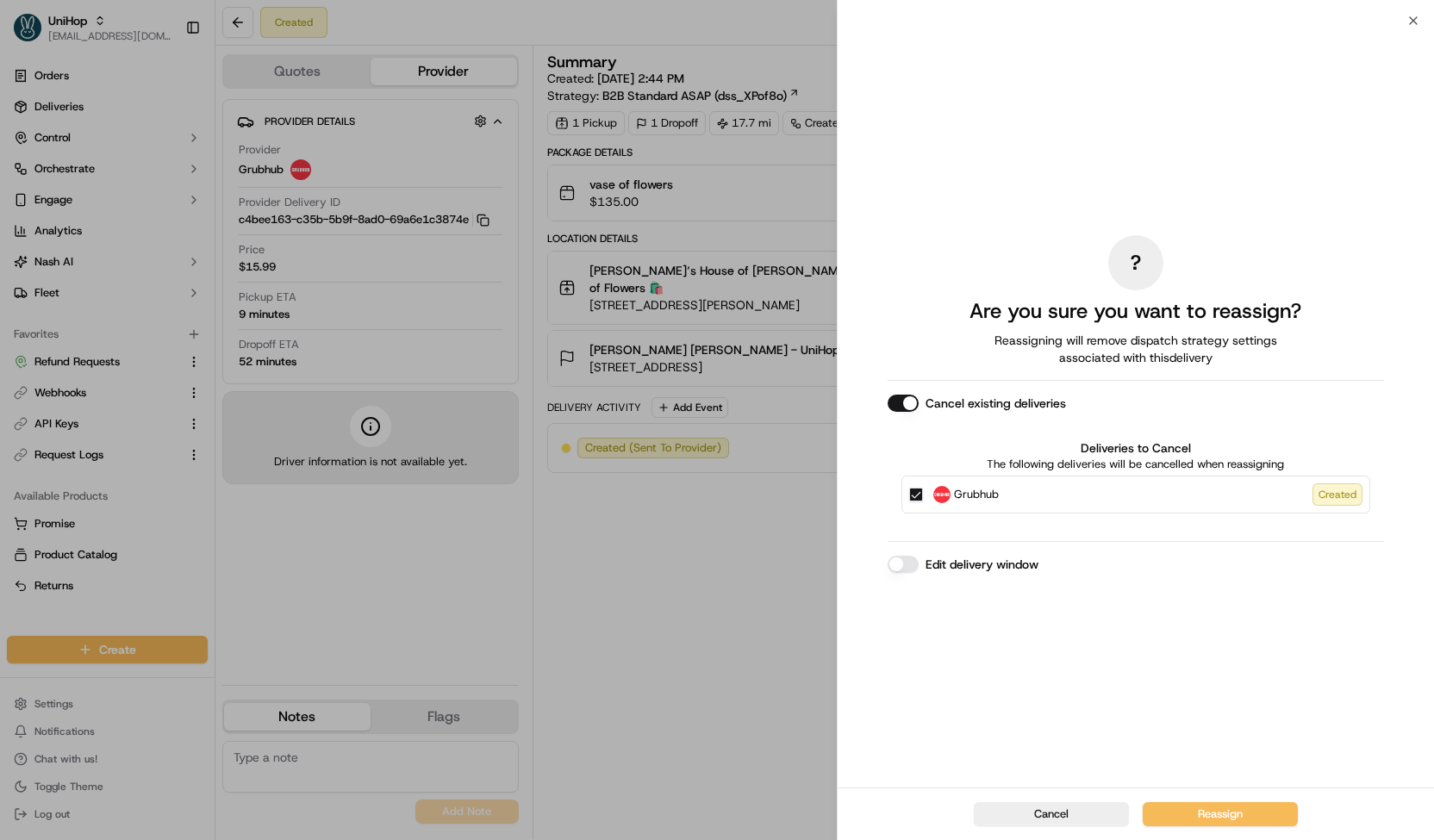
click at [964, 493] on span "Grubhub" at bounding box center [976, 494] width 45 height 17
click at [923, 493] on button "Grubhub Created" at bounding box center [915, 494] width 14 height 14
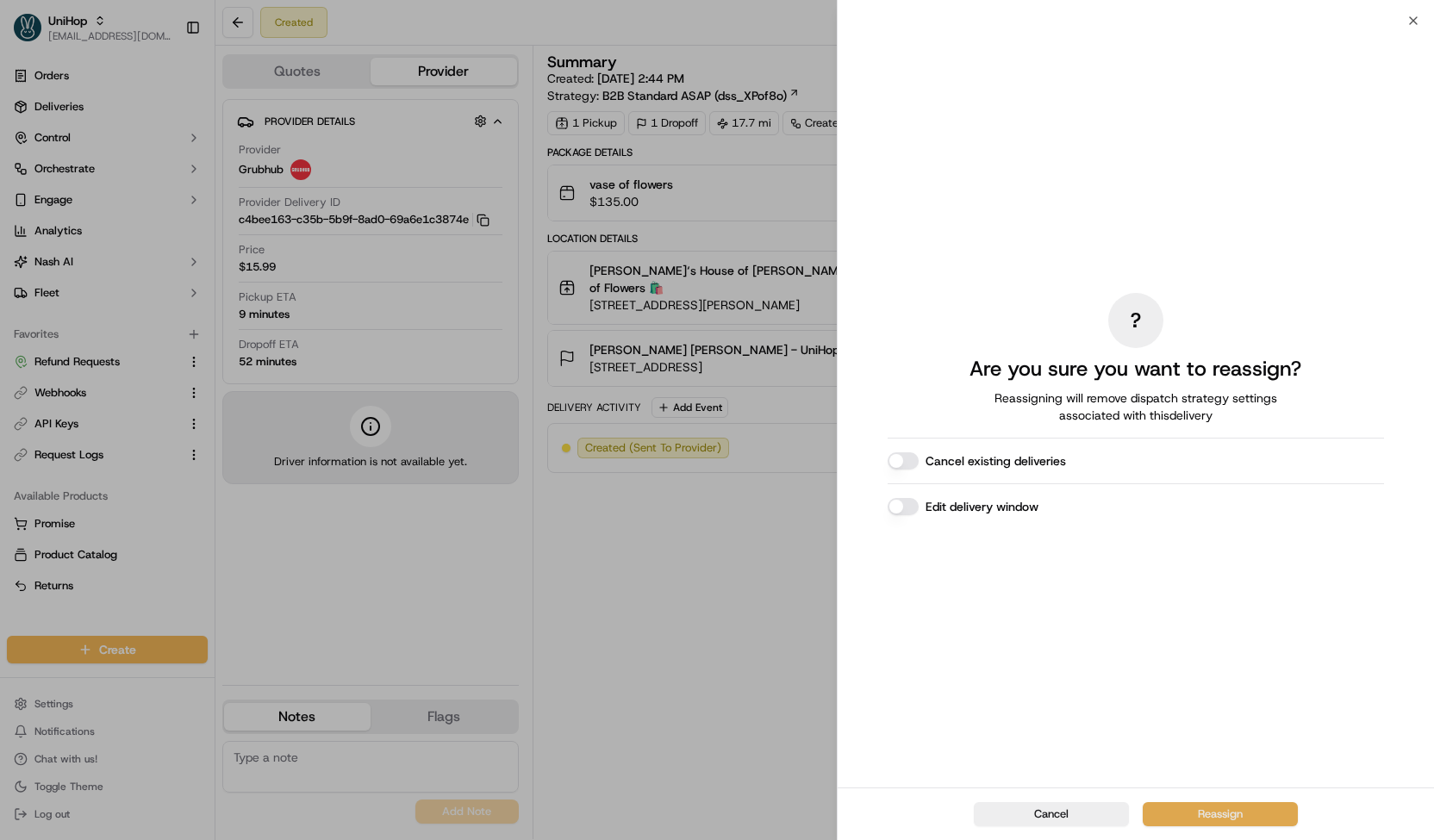
click at [1155, 811] on button "Reassign" at bounding box center [1220, 813] width 155 height 24
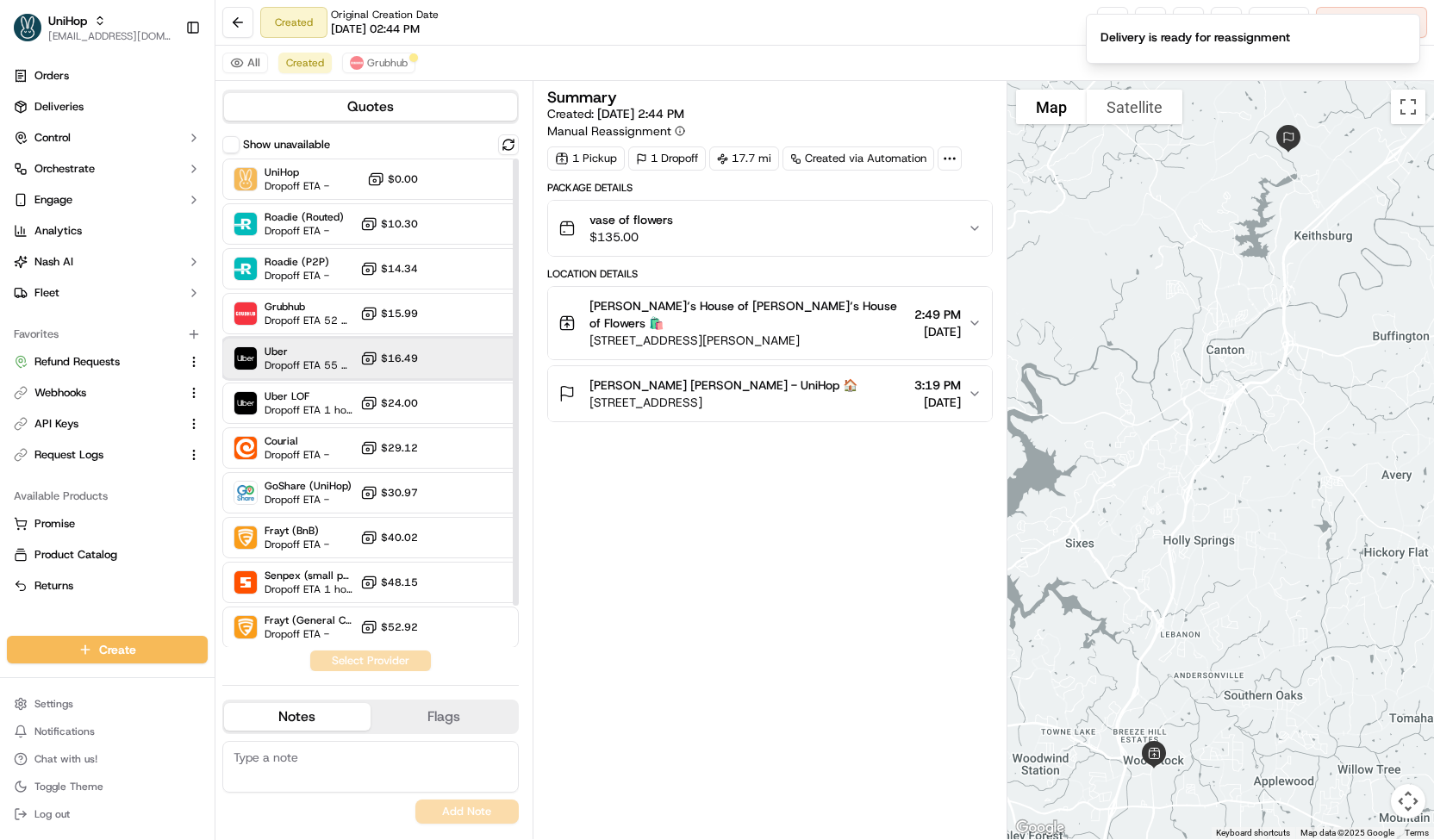
click at [320, 365] on span "Dropoff ETA 55 minutes" at bounding box center [309, 365] width 89 height 14
click at [378, 657] on button "Assign Provider" at bounding box center [371, 660] width 123 height 21
click at [395, 56] on span "Grubhub" at bounding box center [388, 62] width 40 height 14
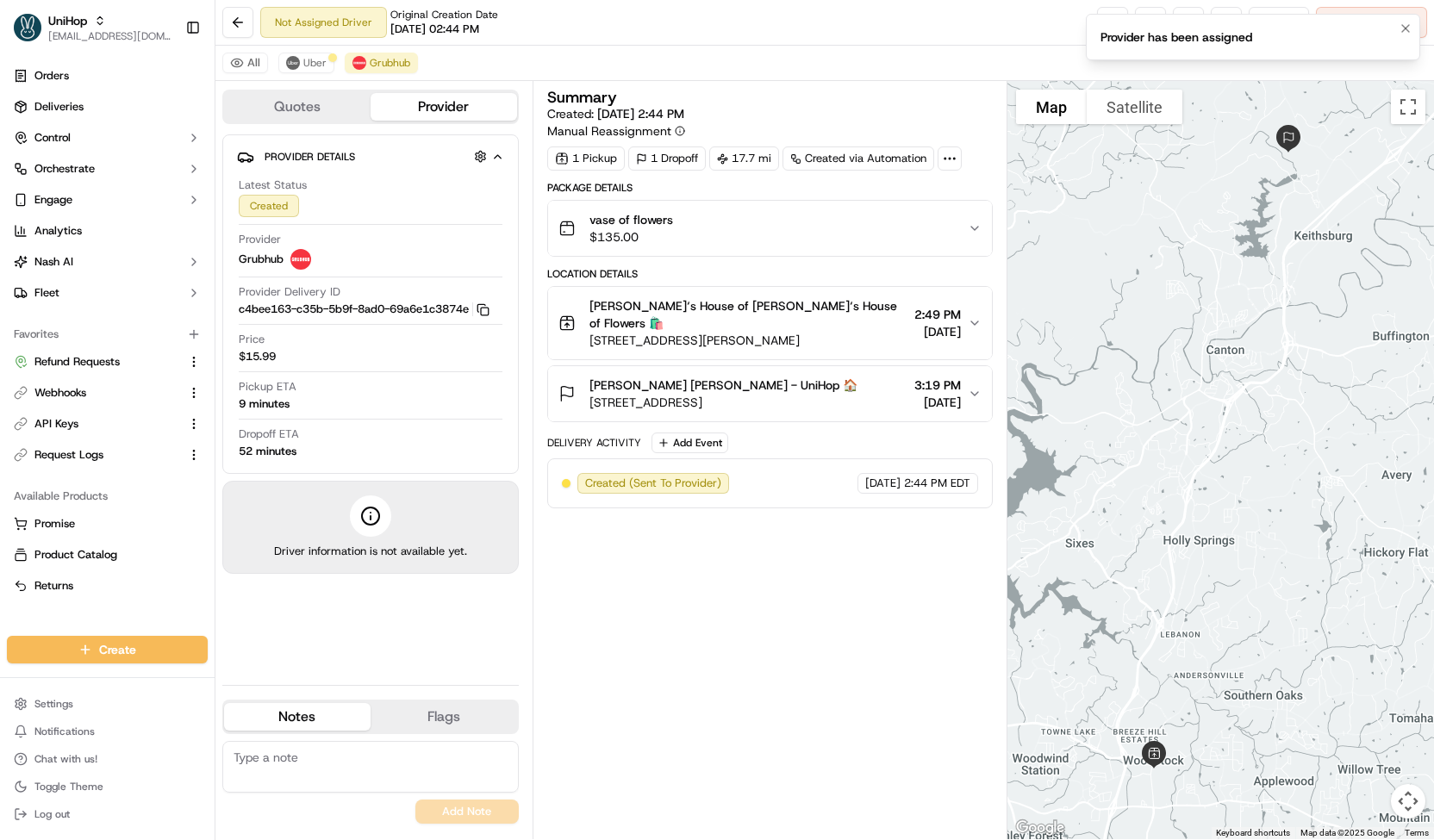
click at [1348, 28] on li "Provider has been assigned" at bounding box center [1253, 37] width 334 height 47
click at [1399, 26] on icon "Notifications (F8)" at bounding box center [1405, 28] width 14 height 14
click at [1385, 28] on span "Cancel Delivery" at bounding box center [1381, 22] width 77 height 16
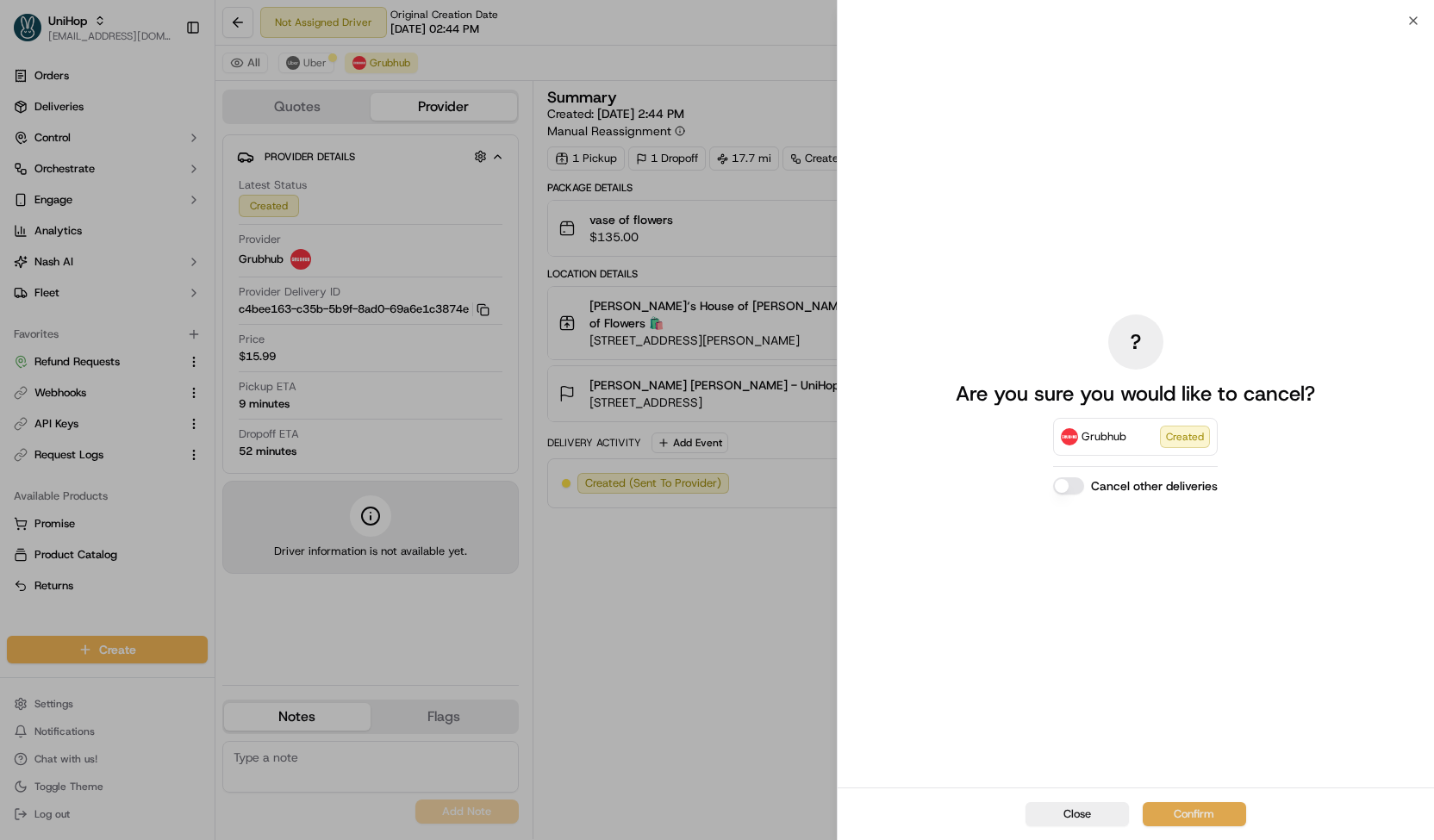
click at [1193, 824] on button "Confirm" at bounding box center [1194, 813] width 104 height 24
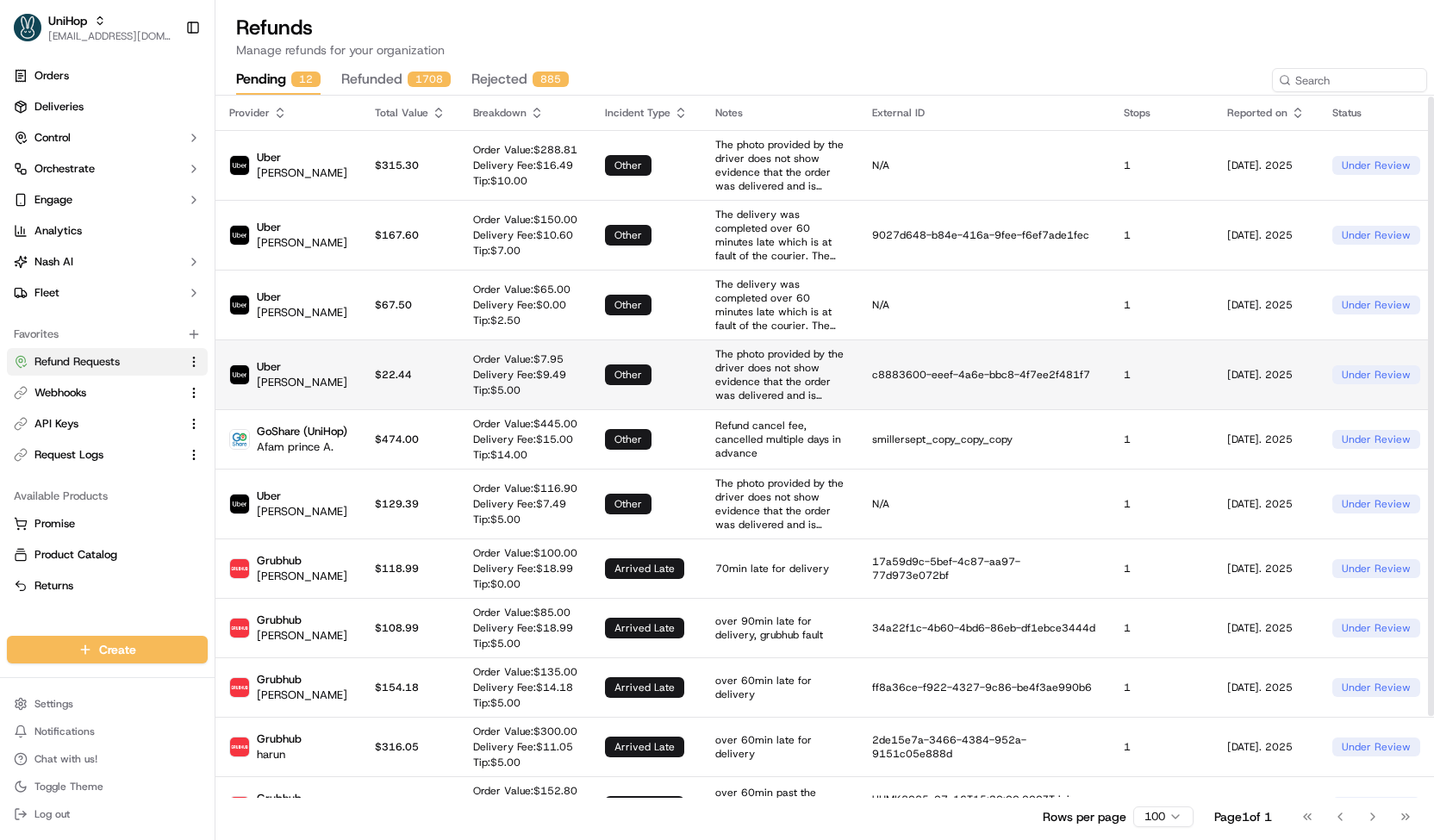
scroll to position [1, 0]
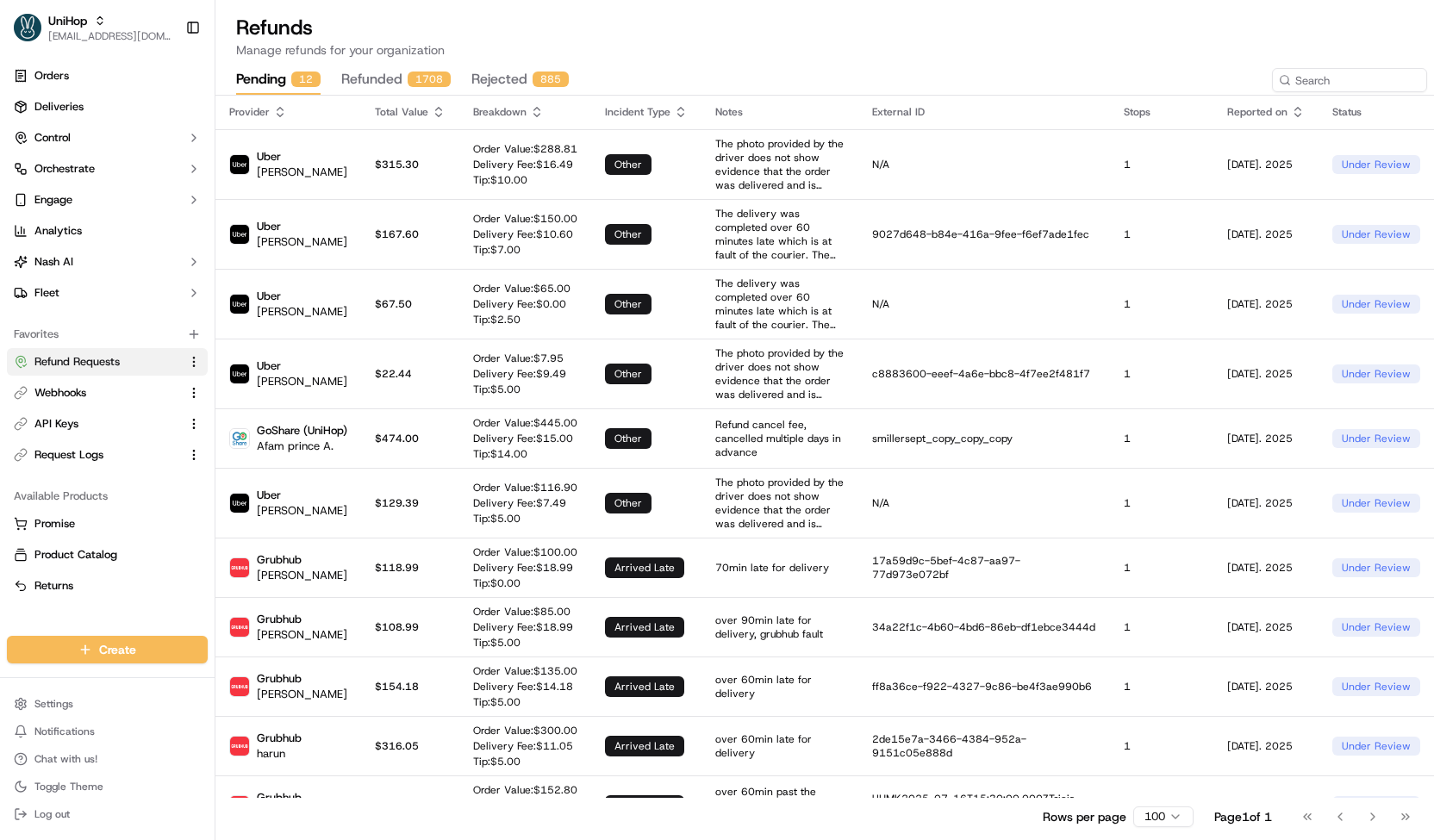
click at [411, 77] on div "1708" at bounding box center [429, 79] width 43 height 16
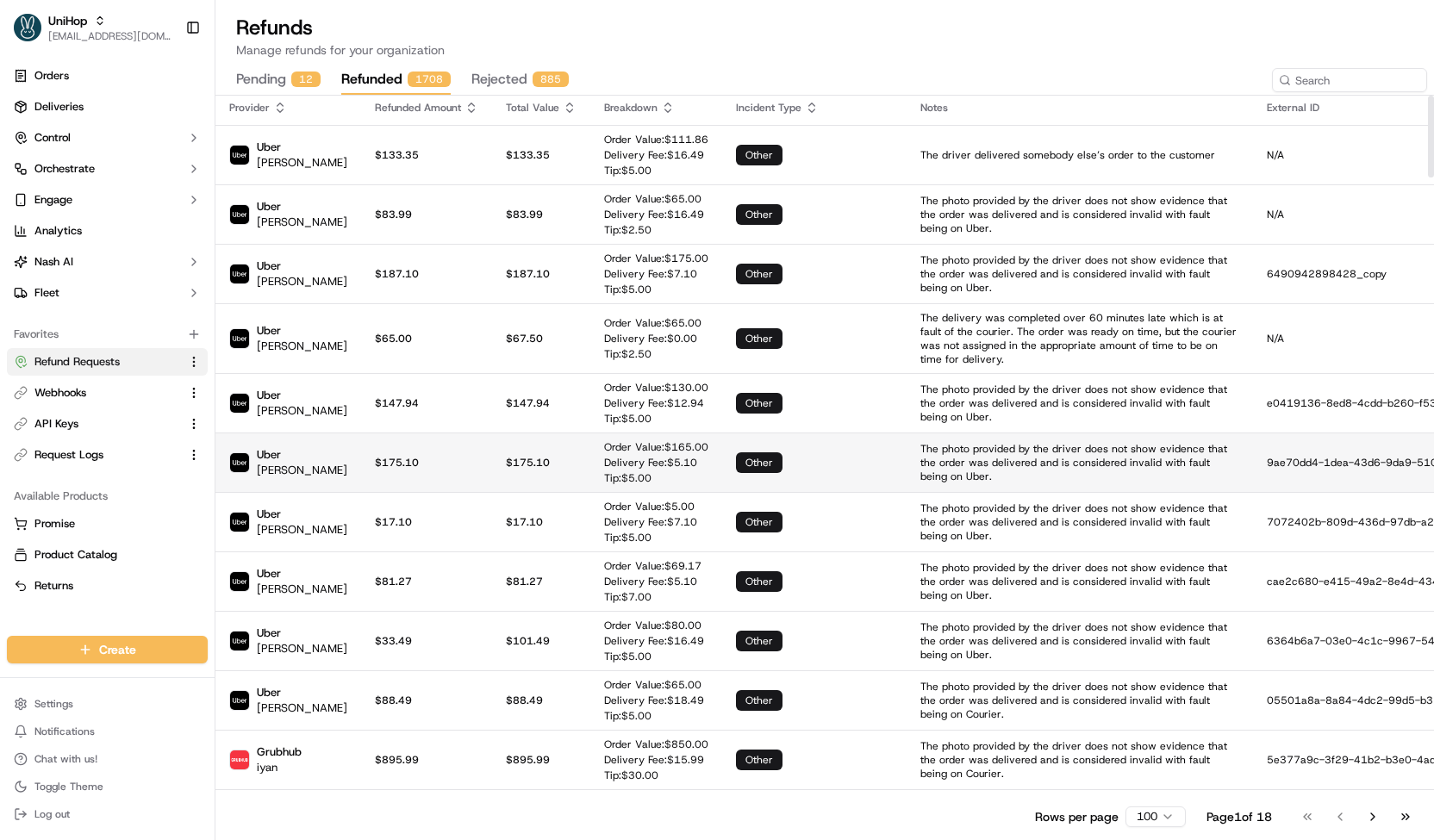
scroll to position [0, 0]
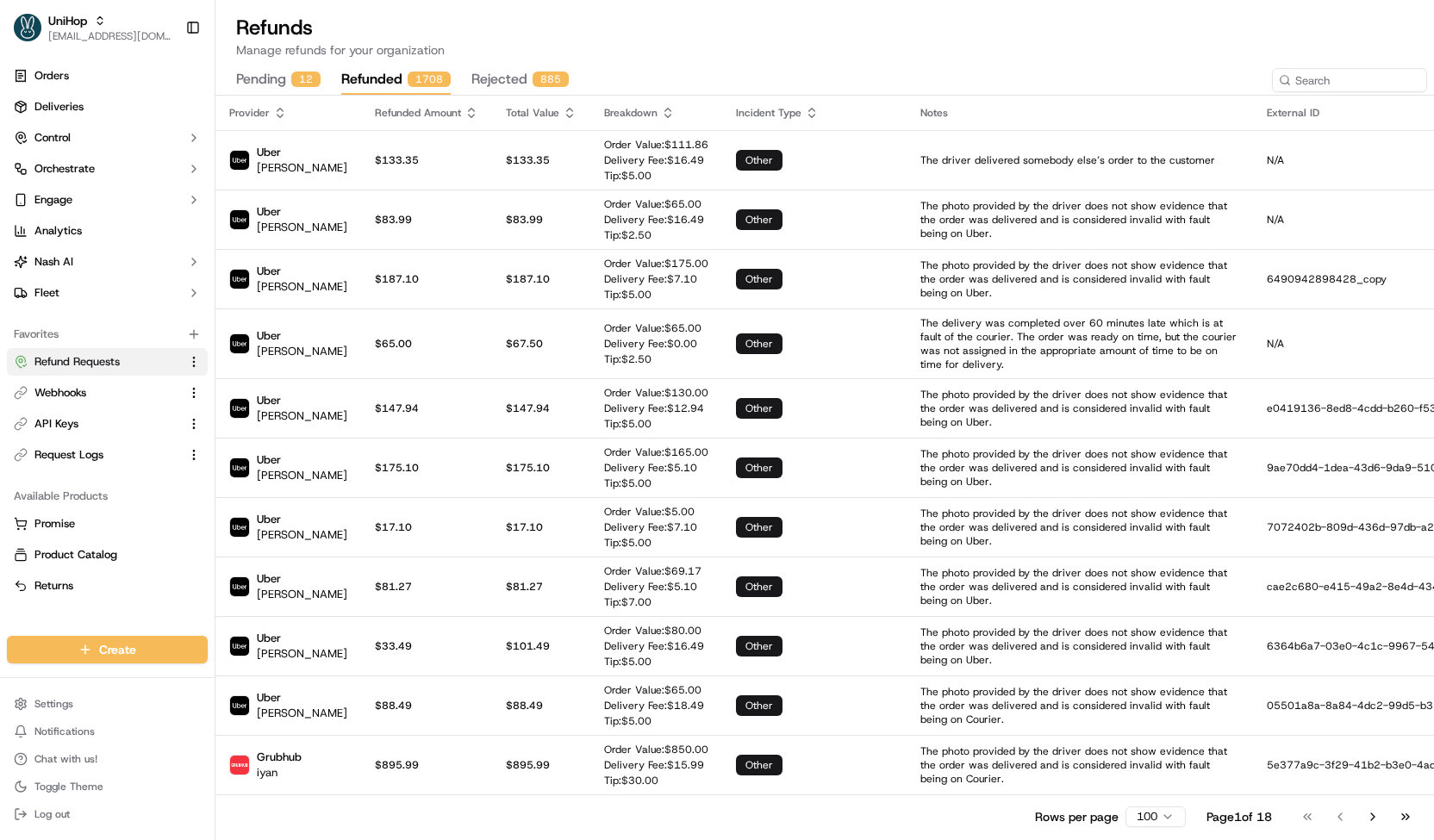
click at [499, 62] on div "Refunds Manage refunds for your organization pending 12 refunded 1708 rejected …" at bounding box center [825, 418] width 1219 height 835
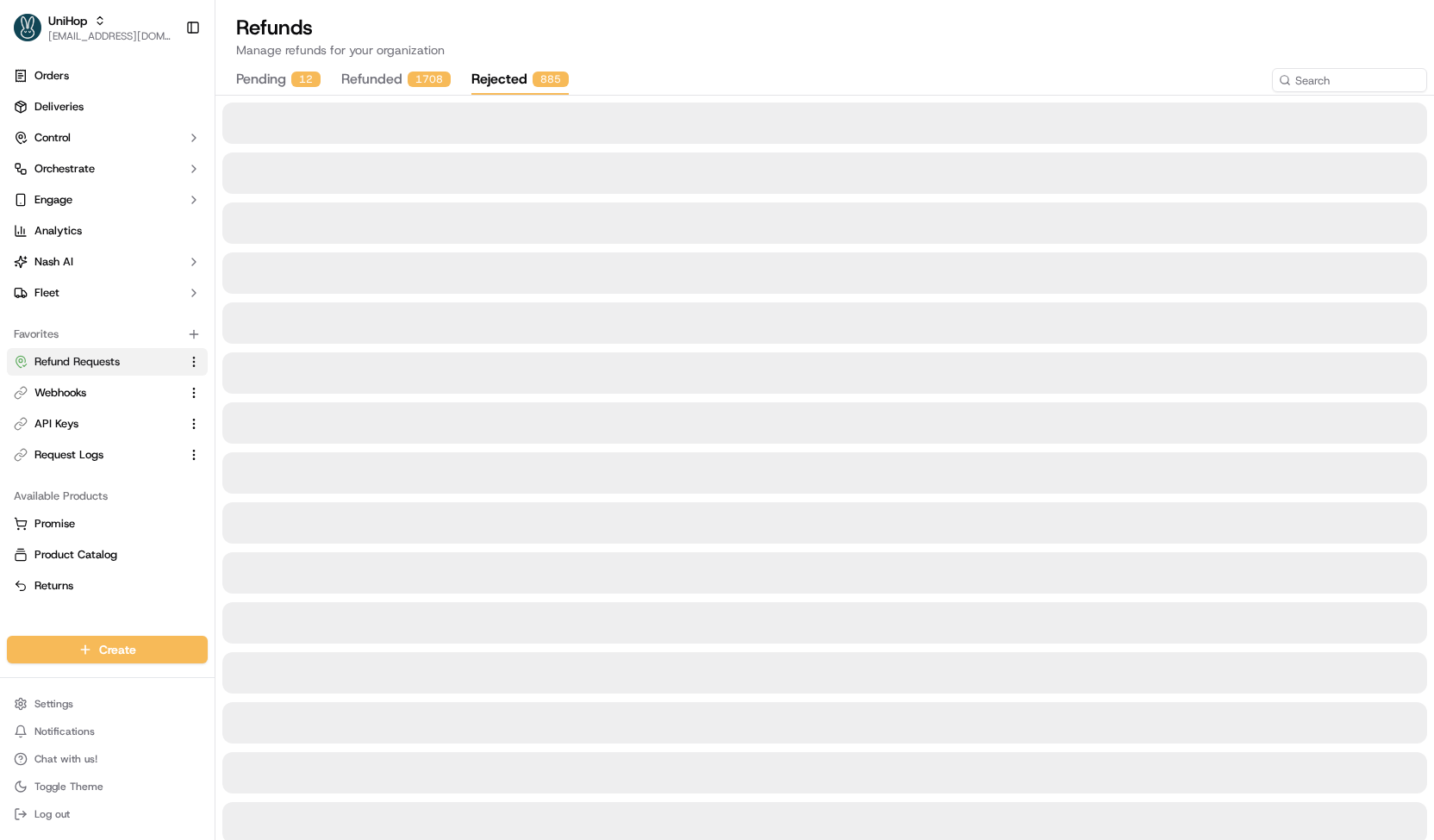
click at [495, 77] on button "rejected 885" at bounding box center [520, 80] width 97 height 29
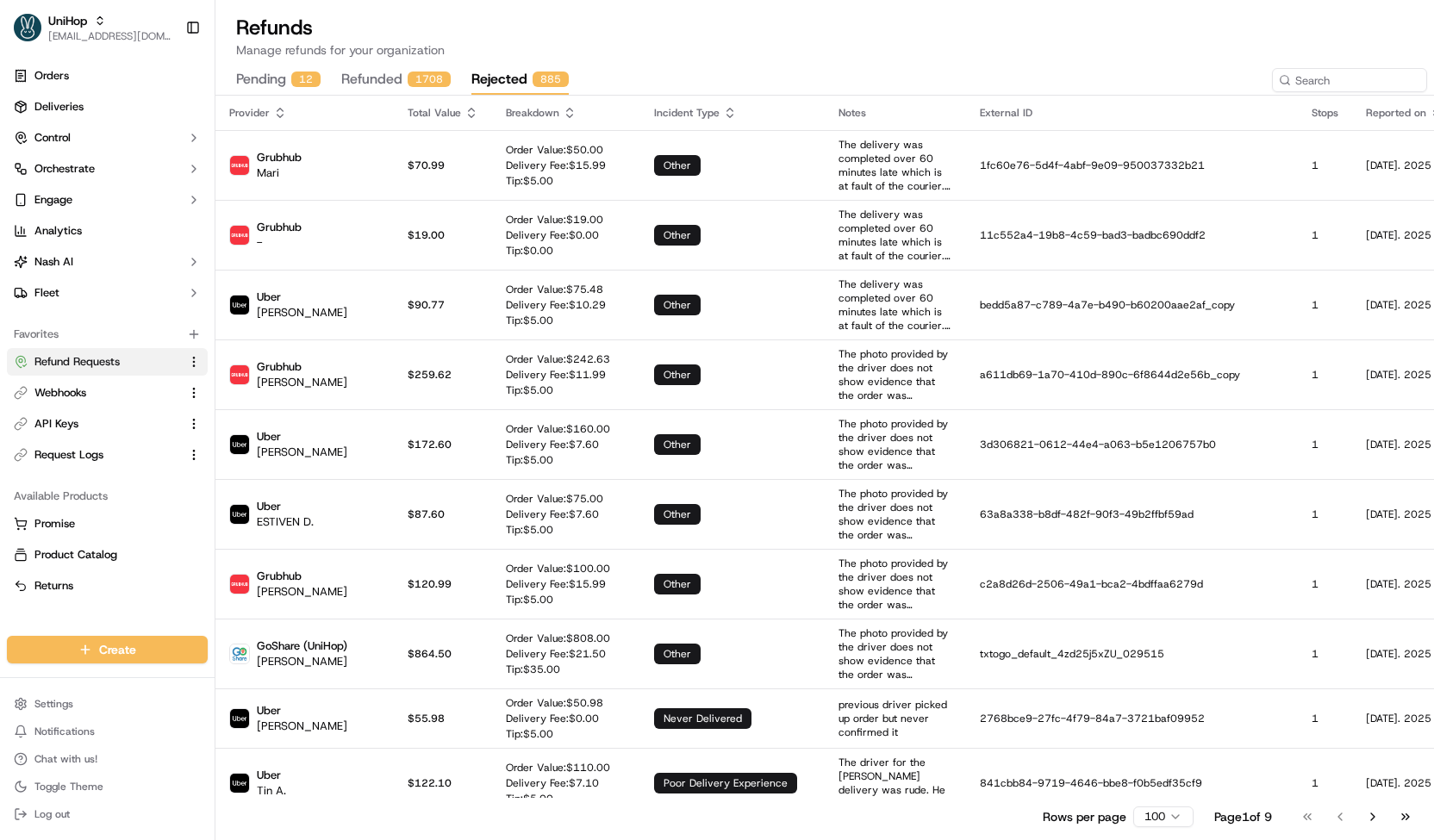
click at [293, 79] on div "12" at bounding box center [306, 79] width 29 height 16
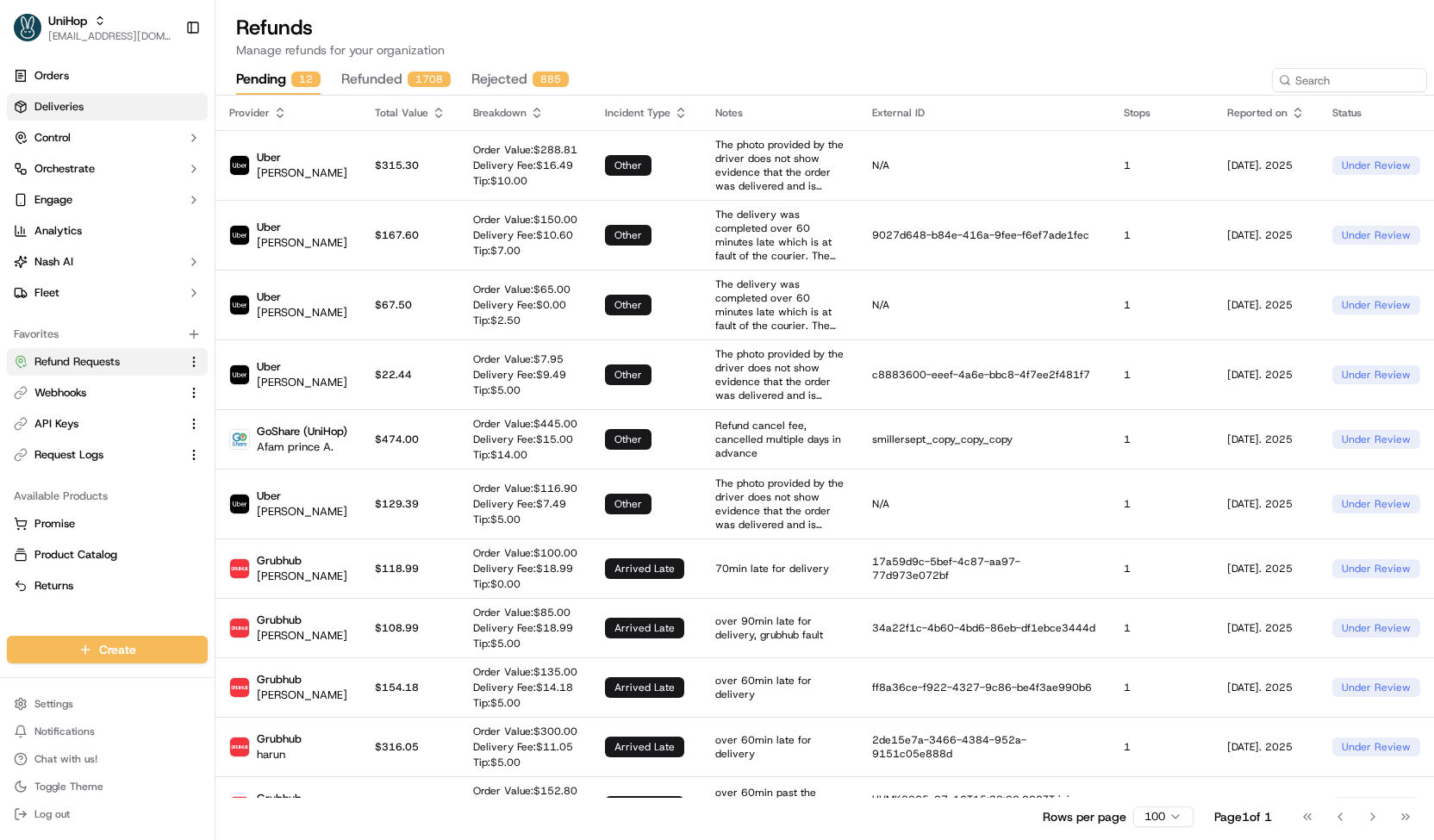
click at [115, 113] on link "Deliveries" at bounding box center [107, 107] width 201 height 27
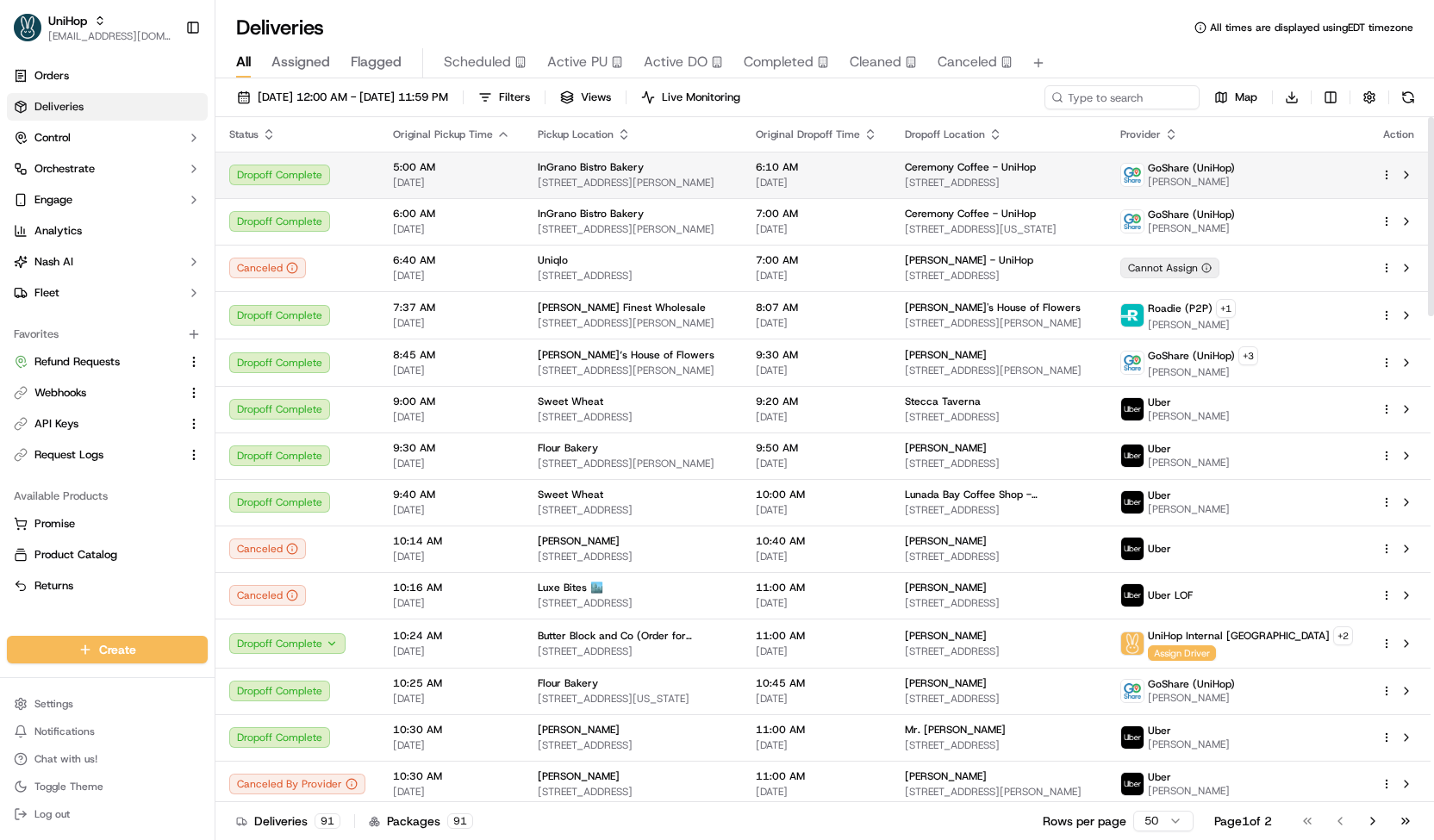
click at [846, 181] on span "[DATE]" at bounding box center [816, 182] width 122 height 14
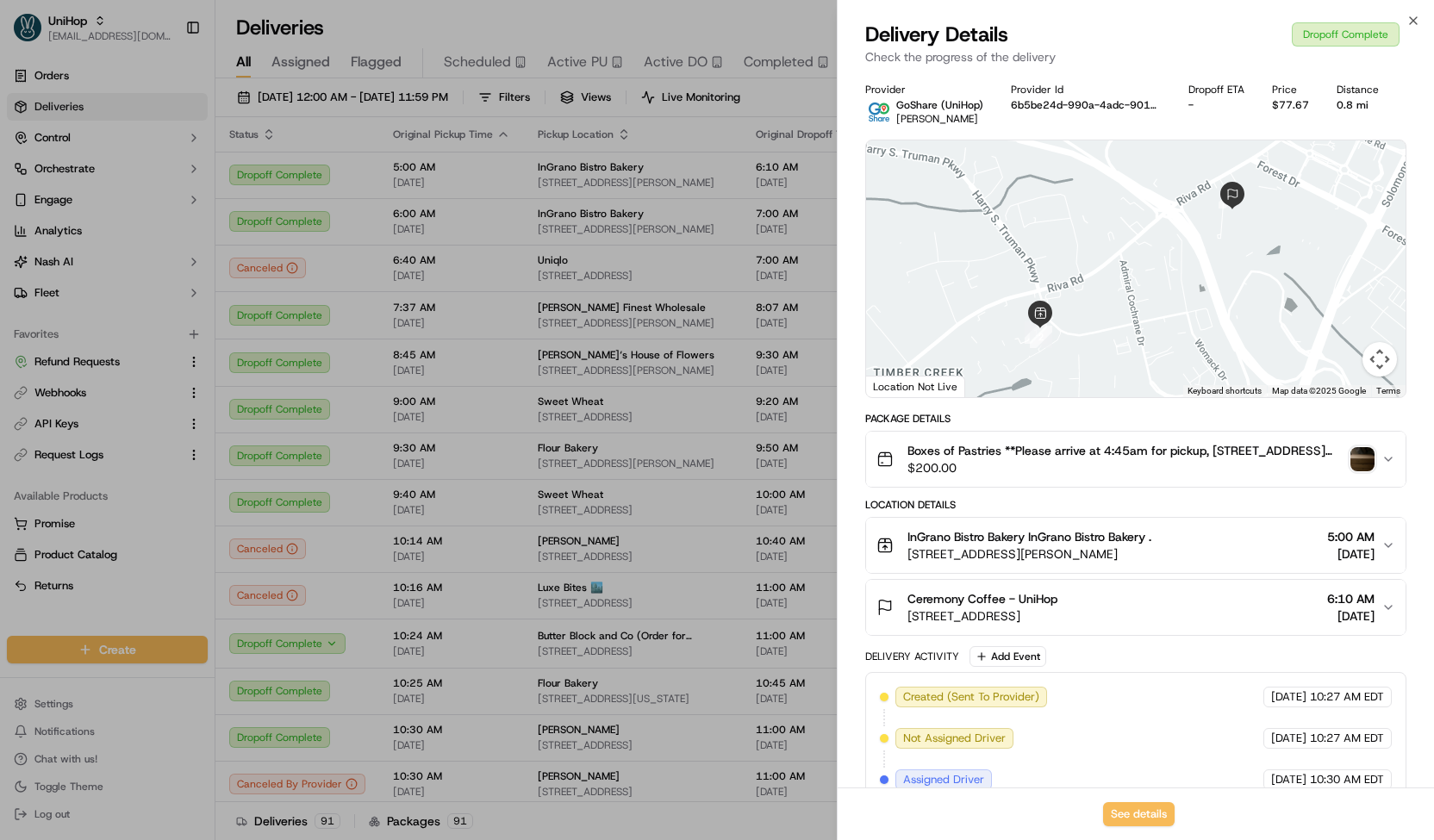
click at [1360, 453] on img "button" at bounding box center [1363, 459] width 24 height 24
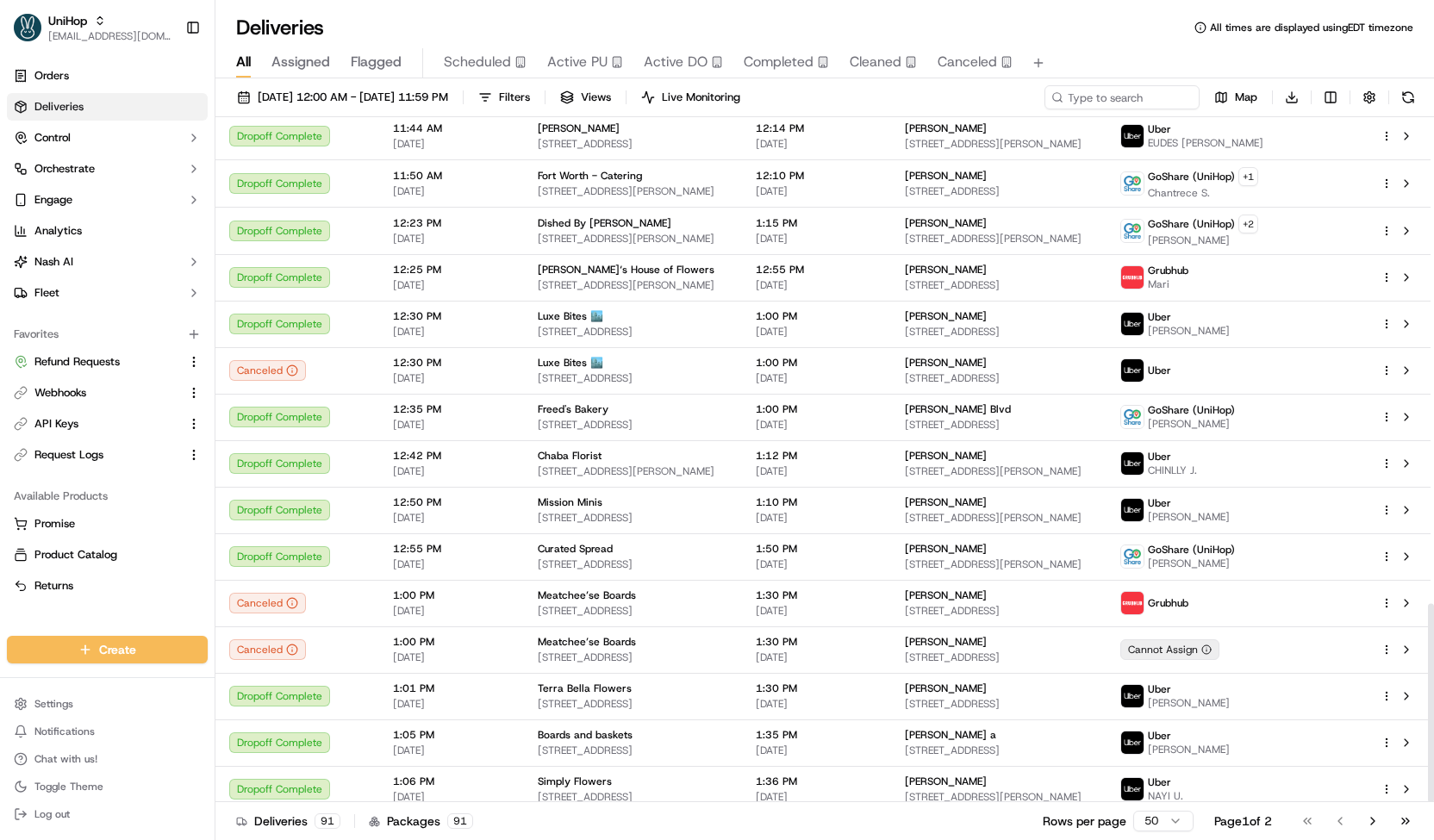
scroll to position [1676, 0]
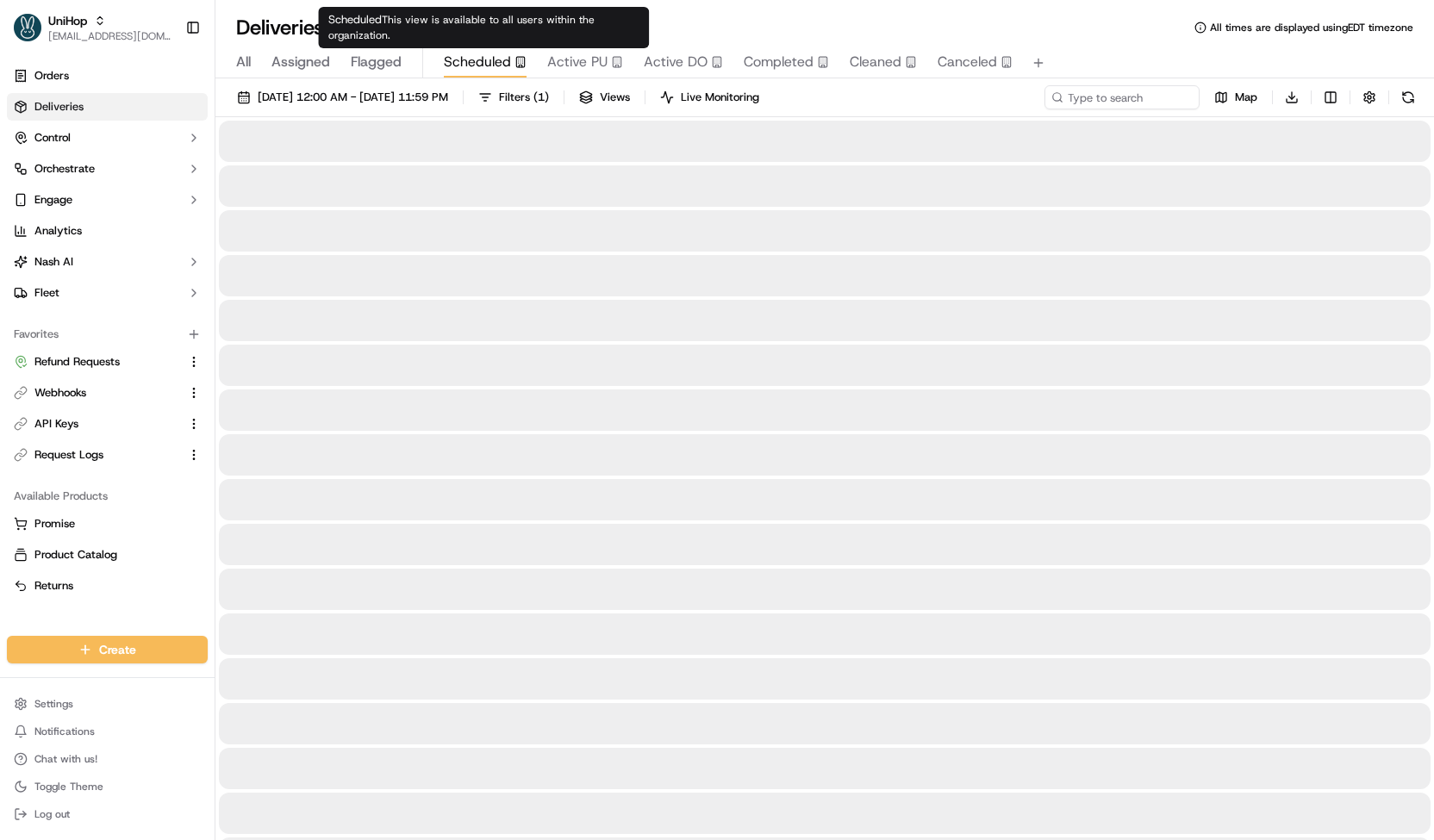
click at [499, 66] on span "Scheduled" at bounding box center [476, 61] width 67 height 21
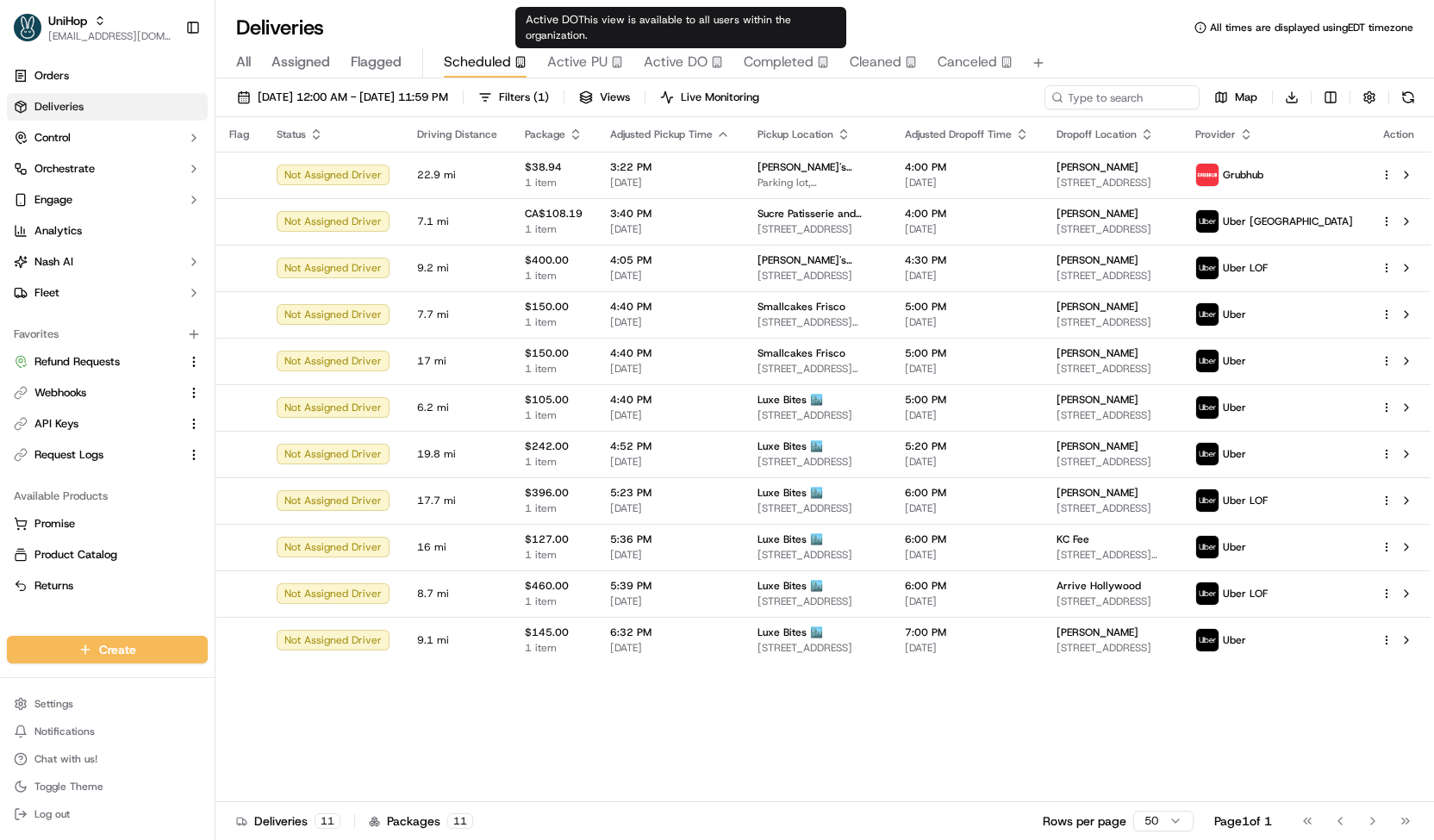
click at [603, 65] on span "Active PU" at bounding box center [577, 61] width 60 height 21
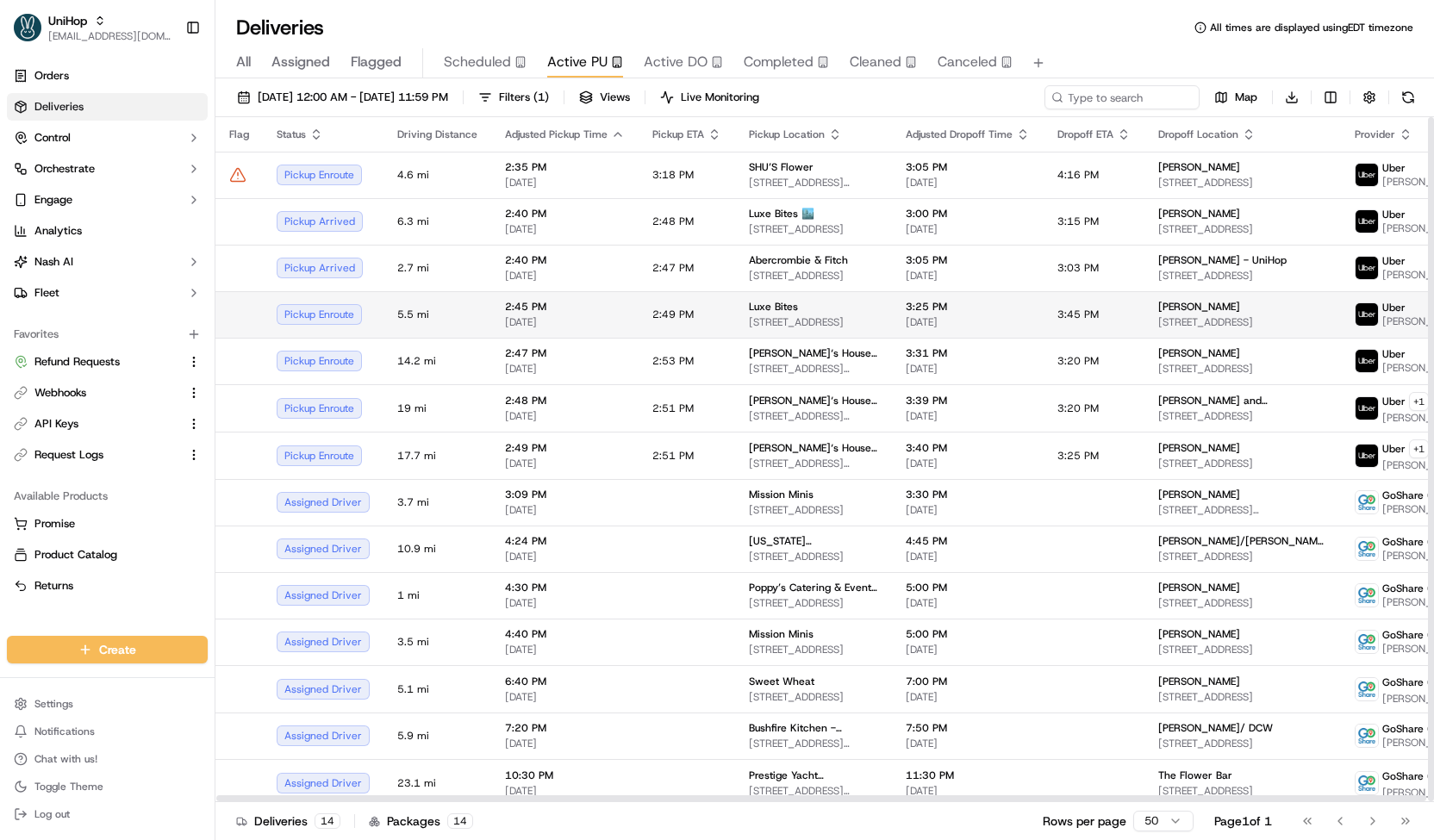
click at [660, 299] on td "2:49 PM" at bounding box center [686, 314] width 96 height 47
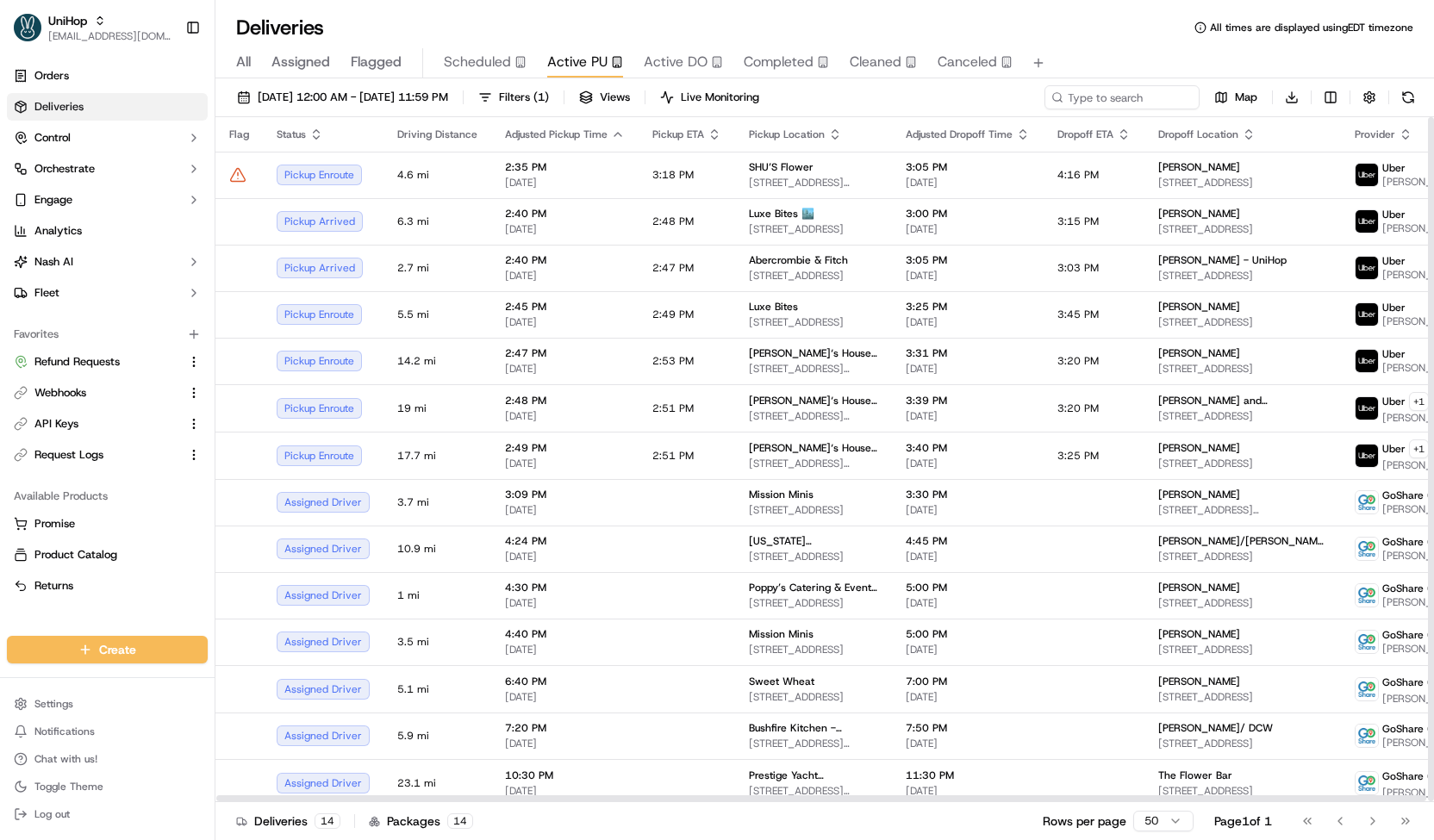
click at [591, 342] on td "2:47 PM [DATE]" at bounding box center [564, 361] width 148 height 47
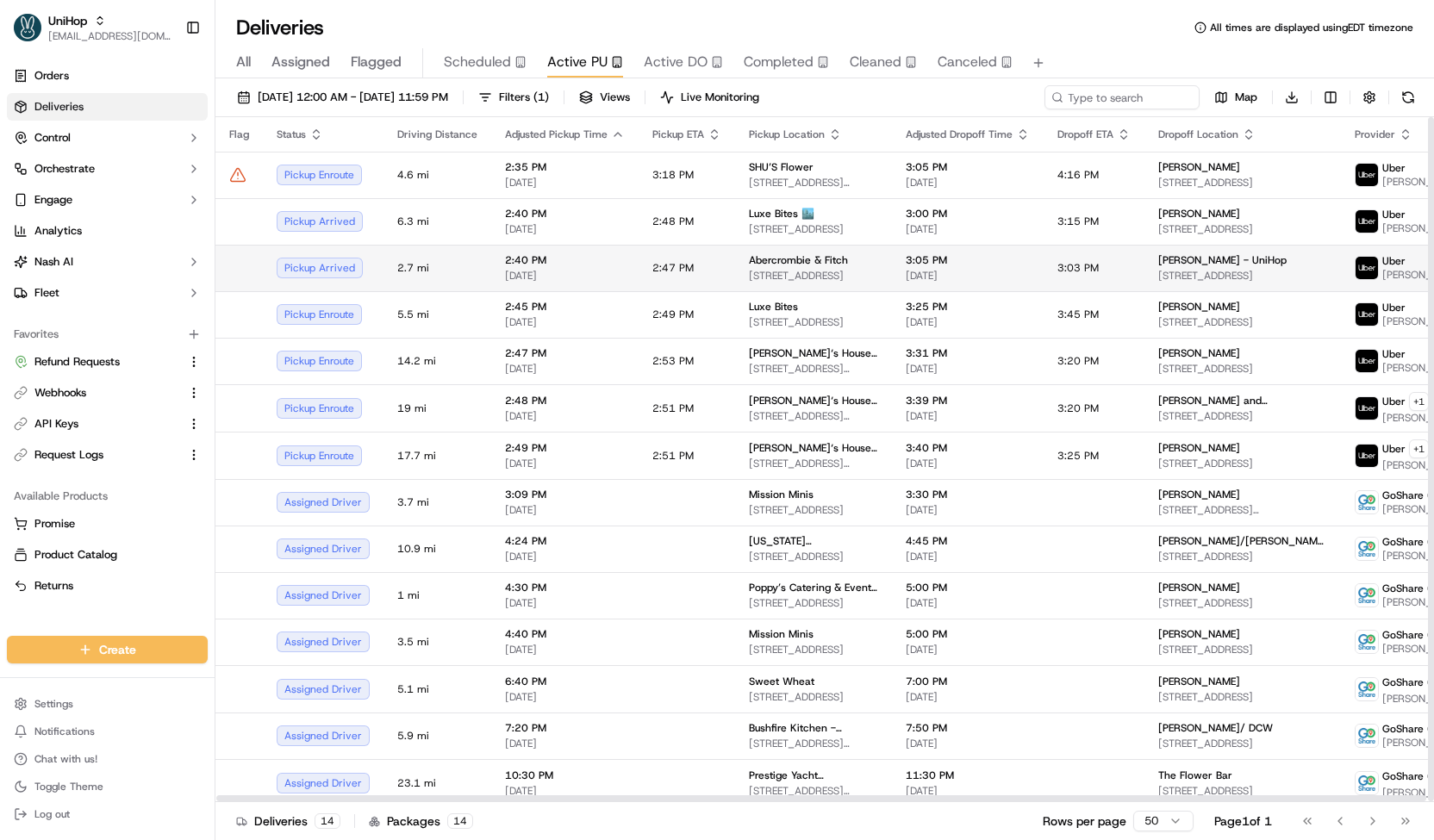
click at [644, 271] on td "2:47 PM" at bounding box center [686, 267] width 96 height 47
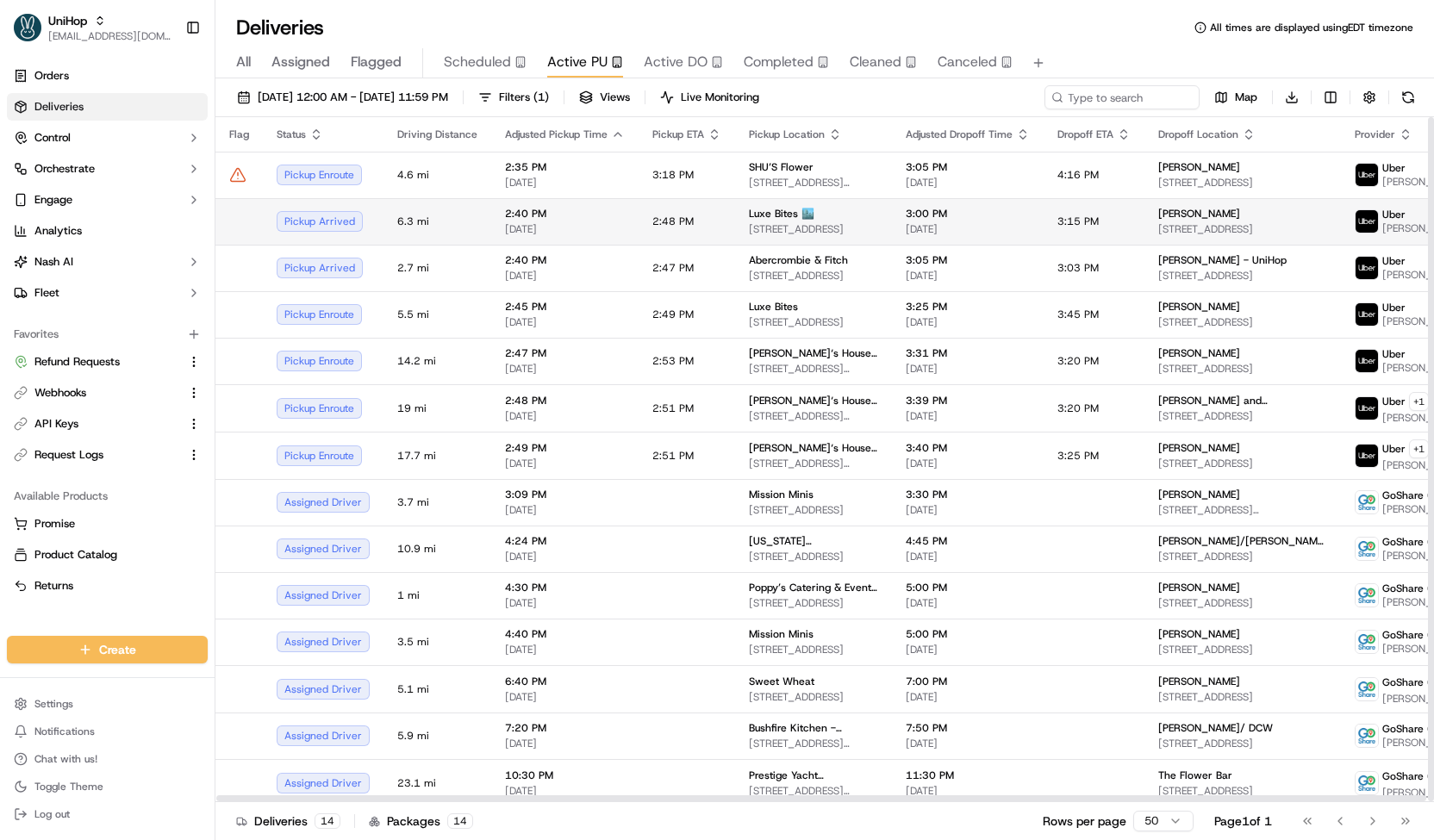
click at [706, 205] on td "2:48 PM" at bounding box center [686, 221] width 96 height 47
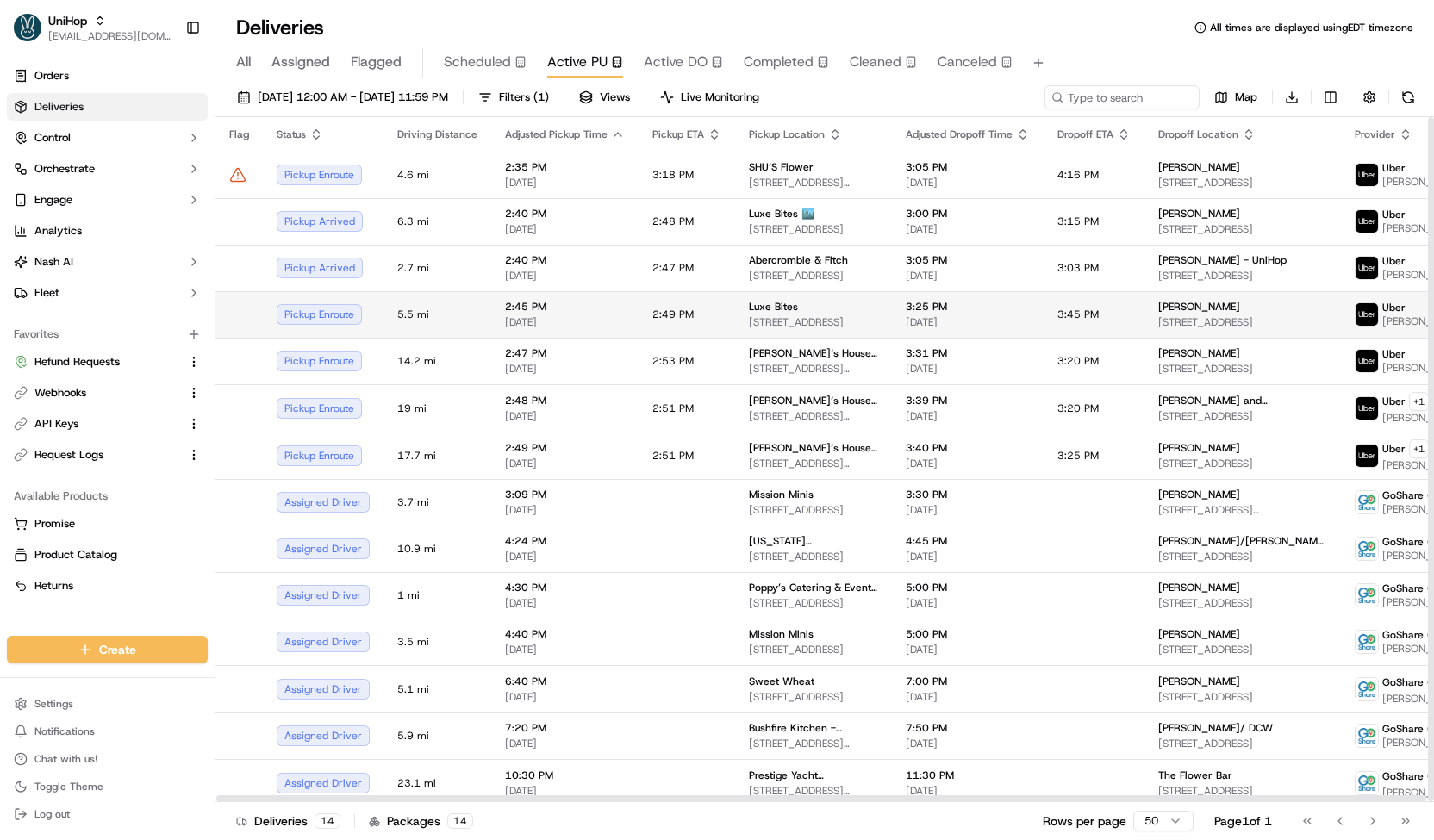
click at [735, 310] on td "Luxe Bites [STREET_ADDRESS]" at bounding box center [813, 314] width 157 height 47
click at [738, 314] on td "Luxe Bites [STREET_ADDRESS]" at bounding box center [813, 314] width 157 height 47
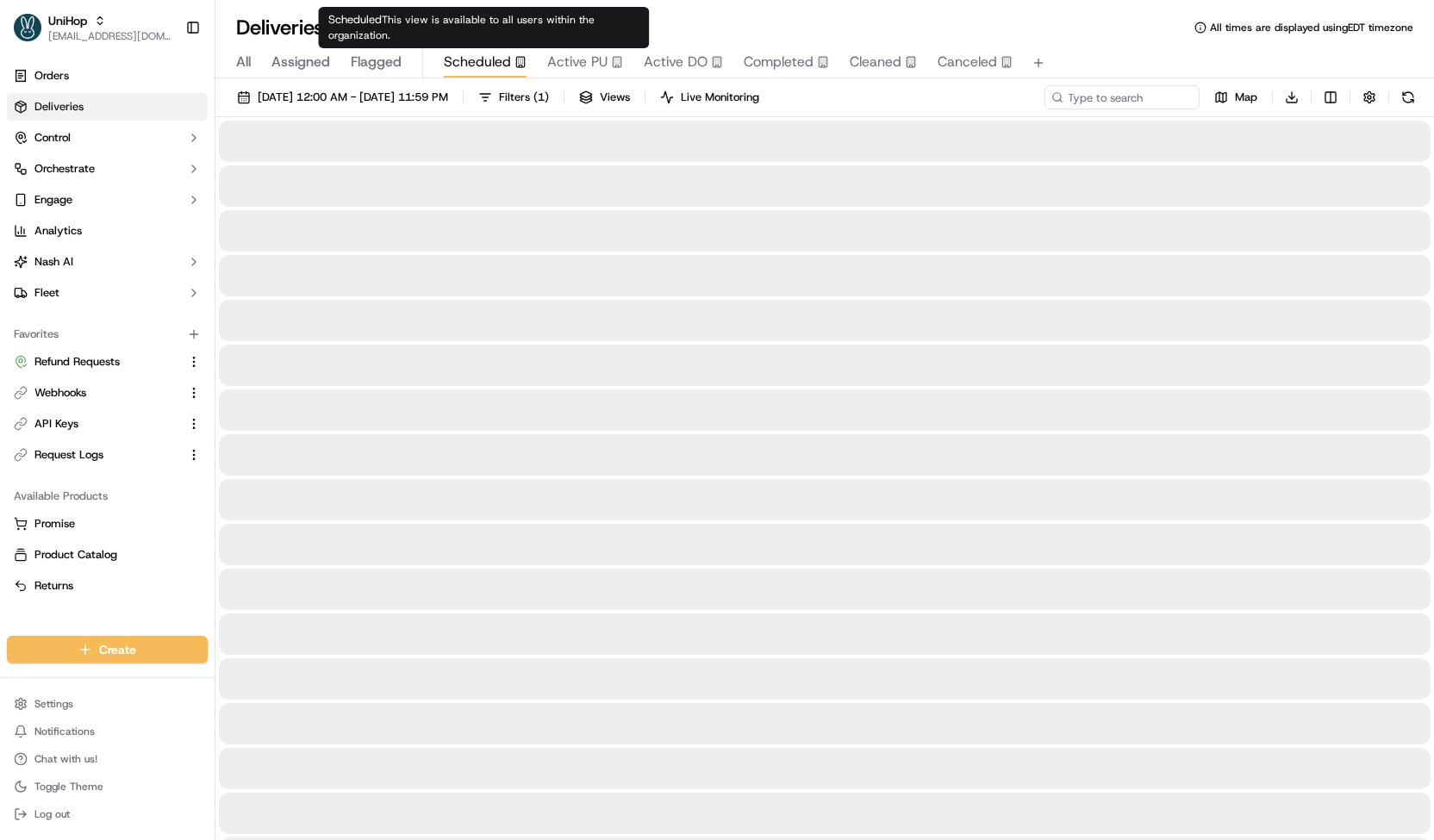
click at [489, 52] on span "Scheduled" at bounding box center [476, 61] width 67 height 21
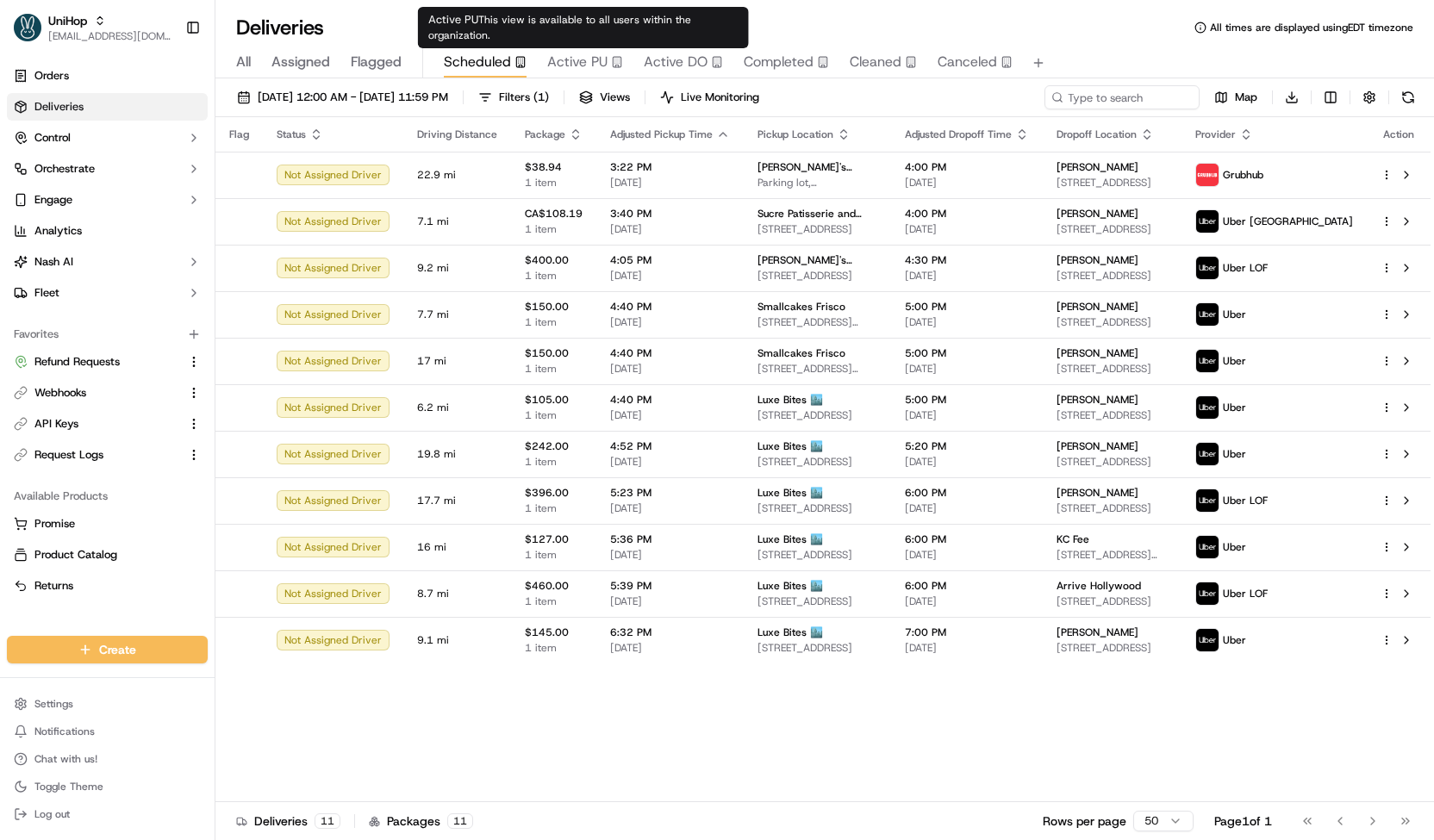
click at [602, 66] on span "Active PU" at bounding box center [577, 61] width 60 height 21
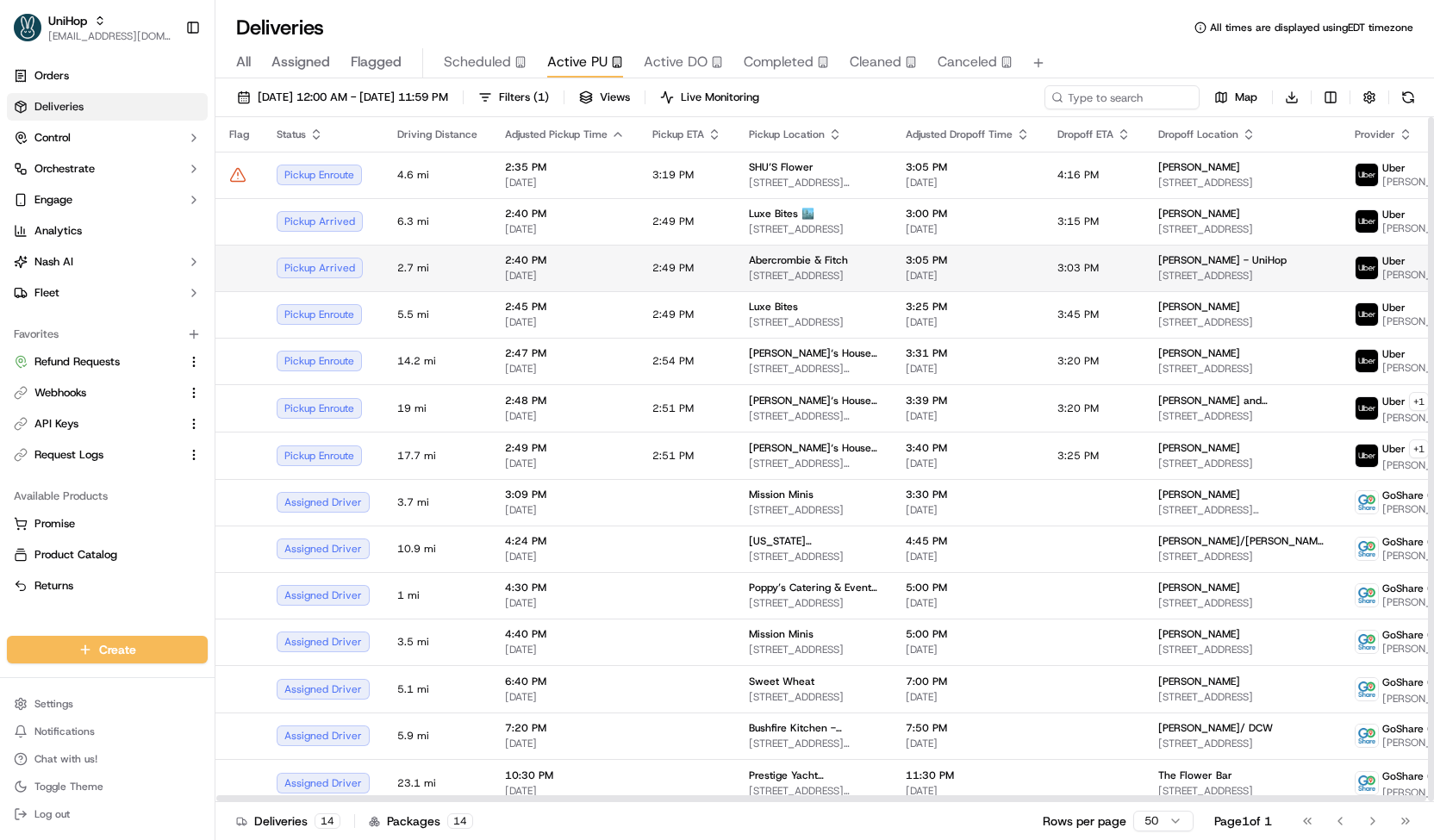
click at [671, 283] on td "2:49 PM" at bounding box center [686, 267] width 96 height 47
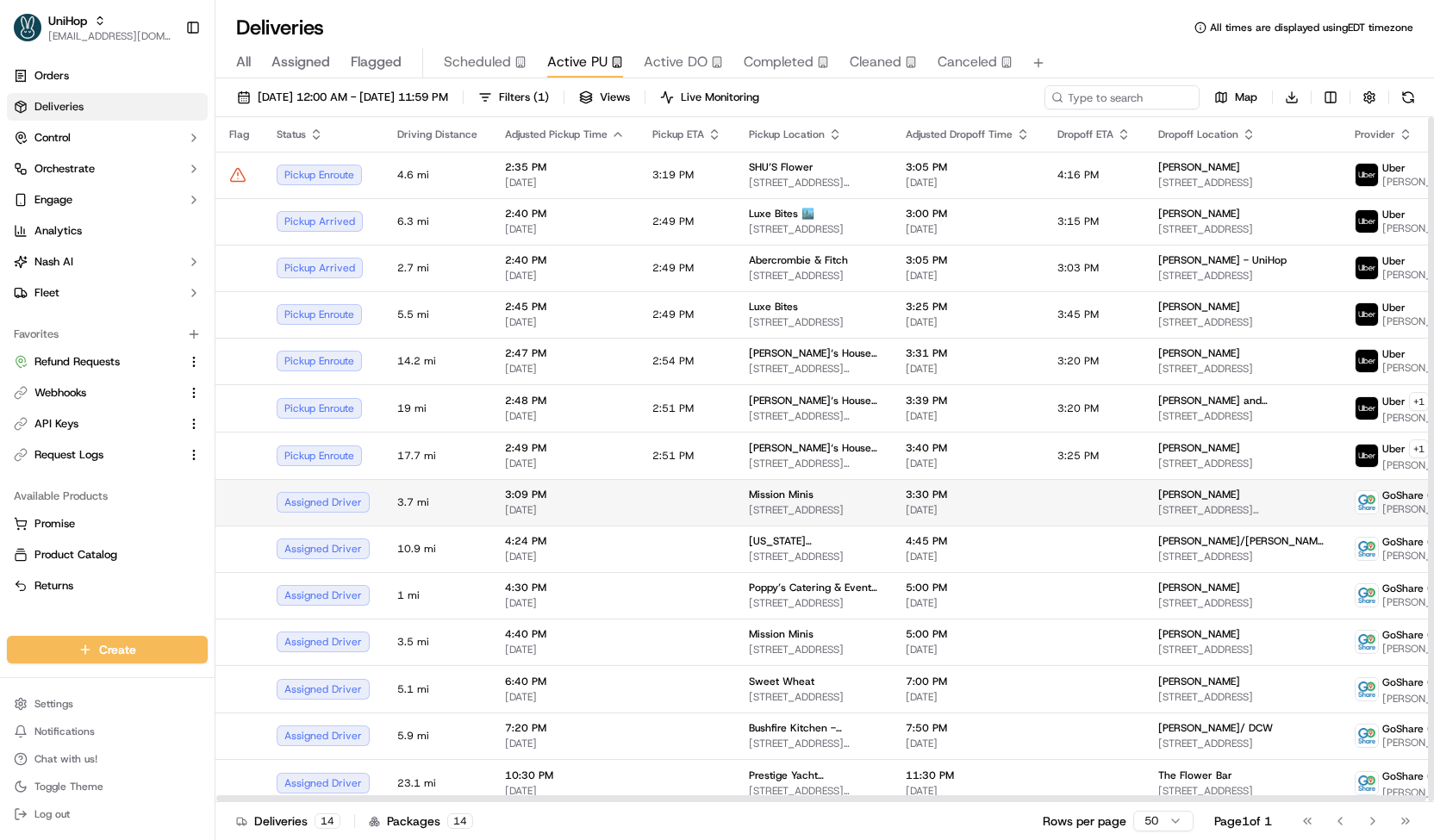
click at [723, 498] on td at bounding box center [686, 502] width 96 height 47
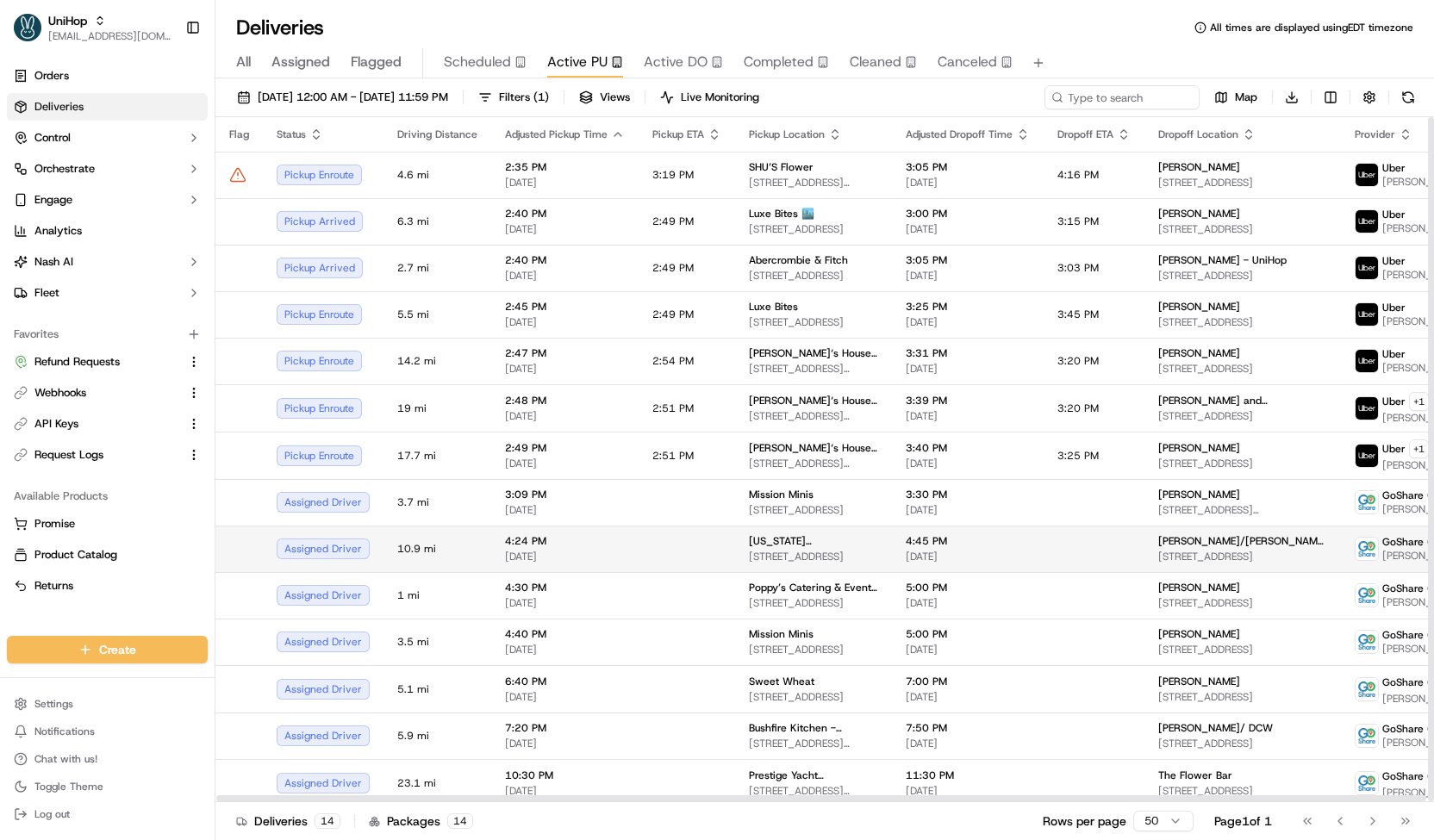
click at [749, 551] on span "[STREET_ADDRESS]" at bounding box center [813, 556] width 129 height 14
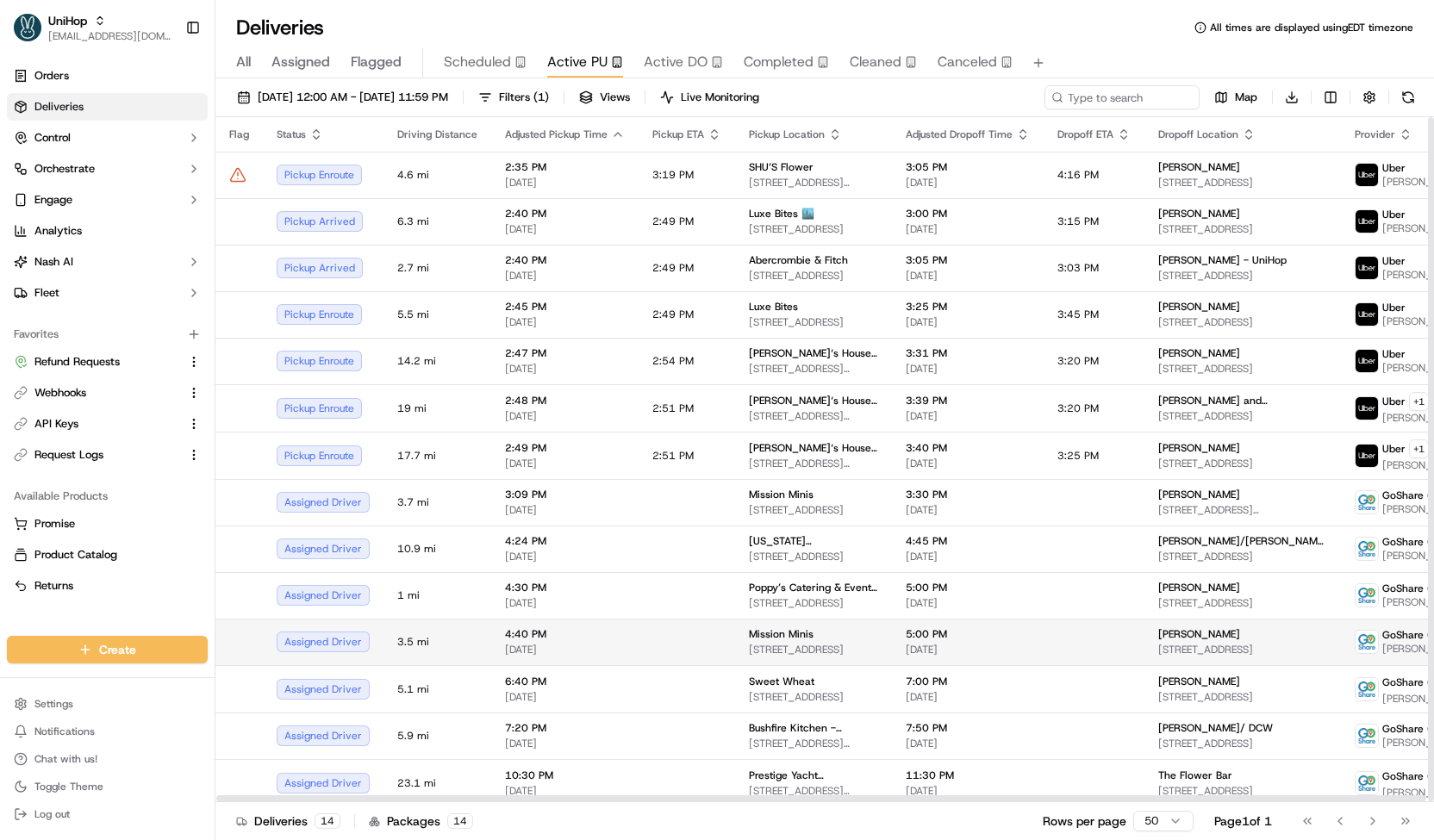
click at [758, 650] on span "[STREET_ADDRESS]" at bounding box center [813, 649] width 129 height 14
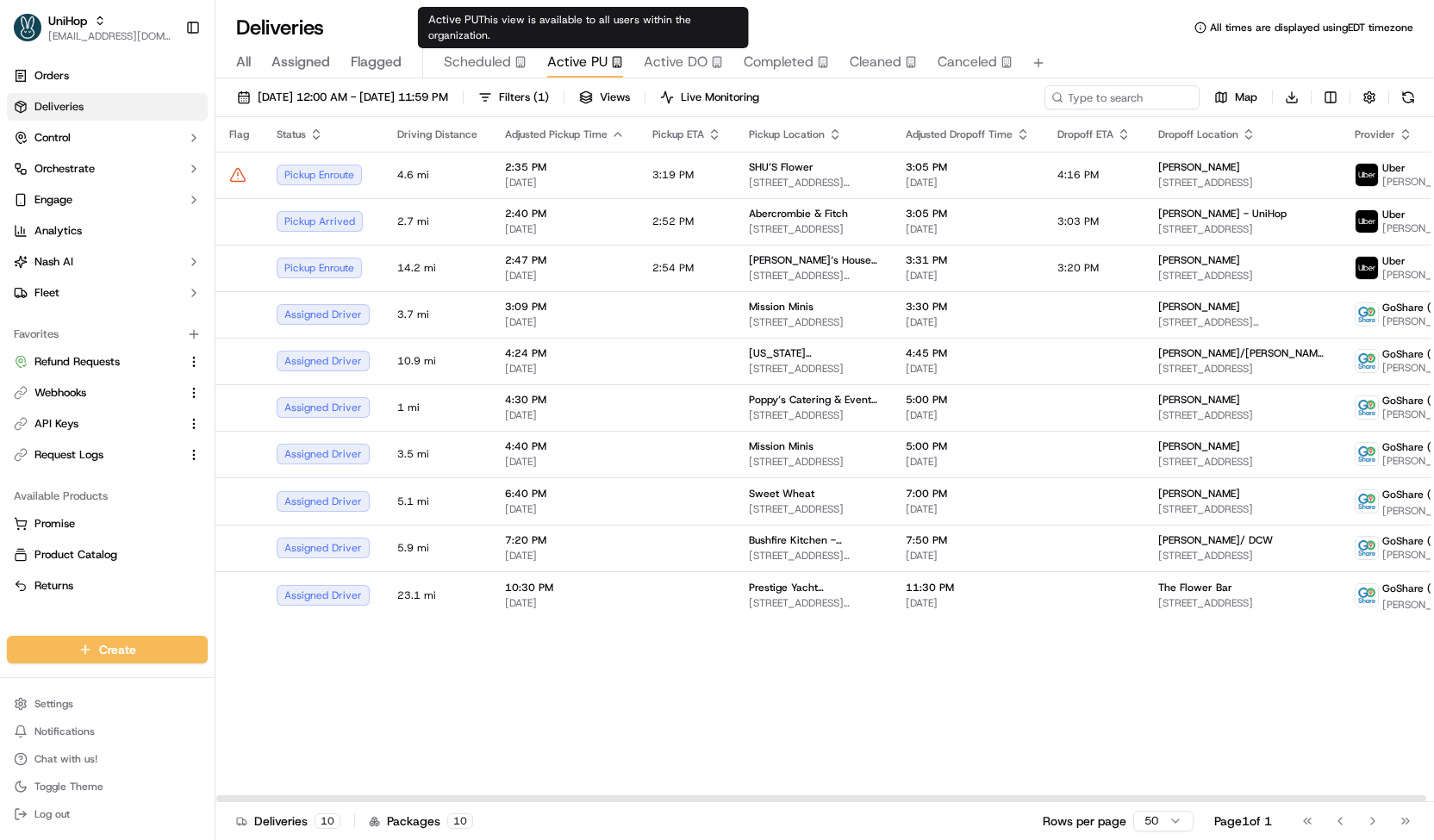
click at [662, 65] on span "Active DO" at bounding box center [675, 61] width 64 height 21
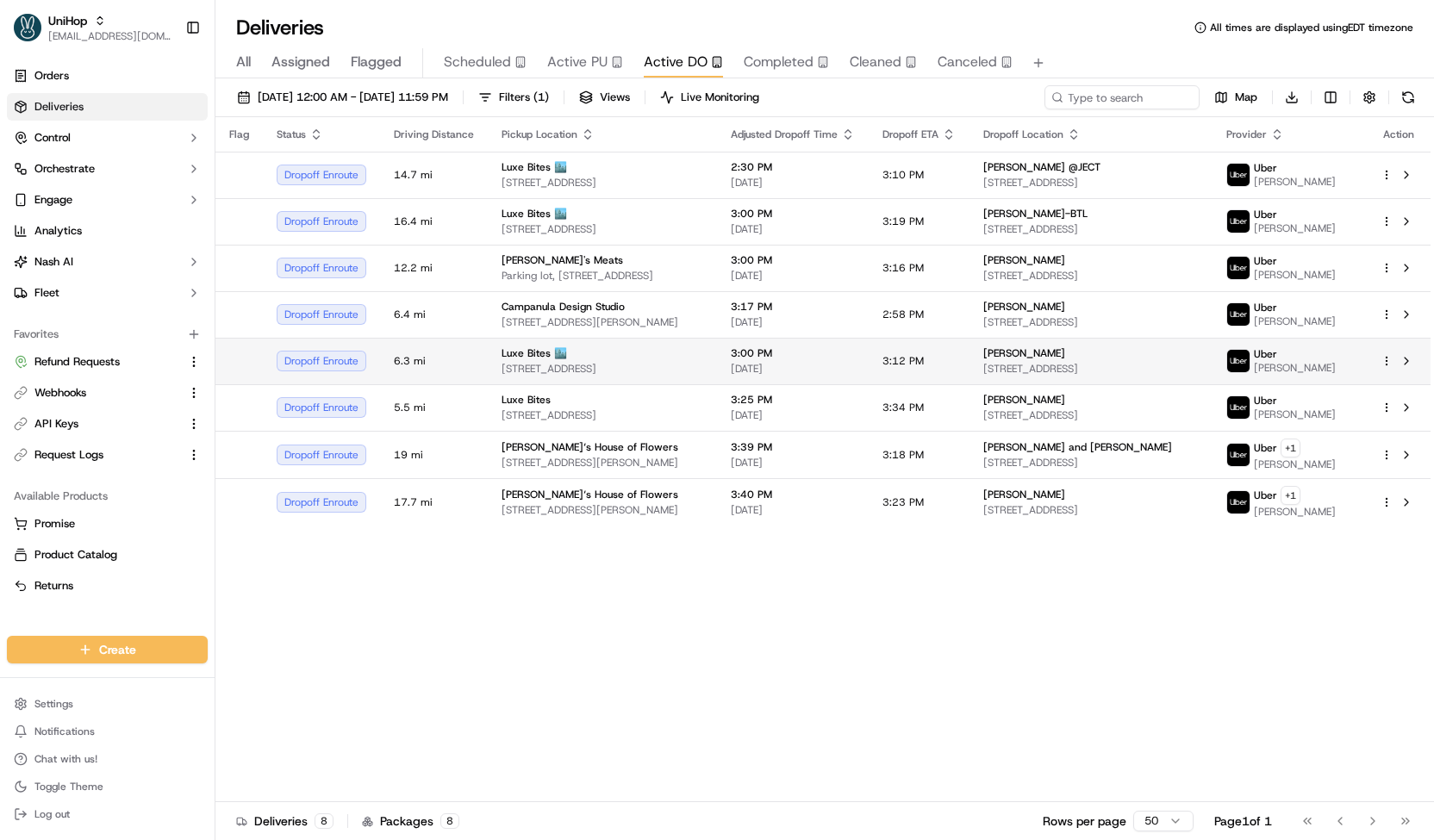
click at [567, 372] on span "[STREET_ADDRESS]" at bounding box center [602, 368] width 202 height 14
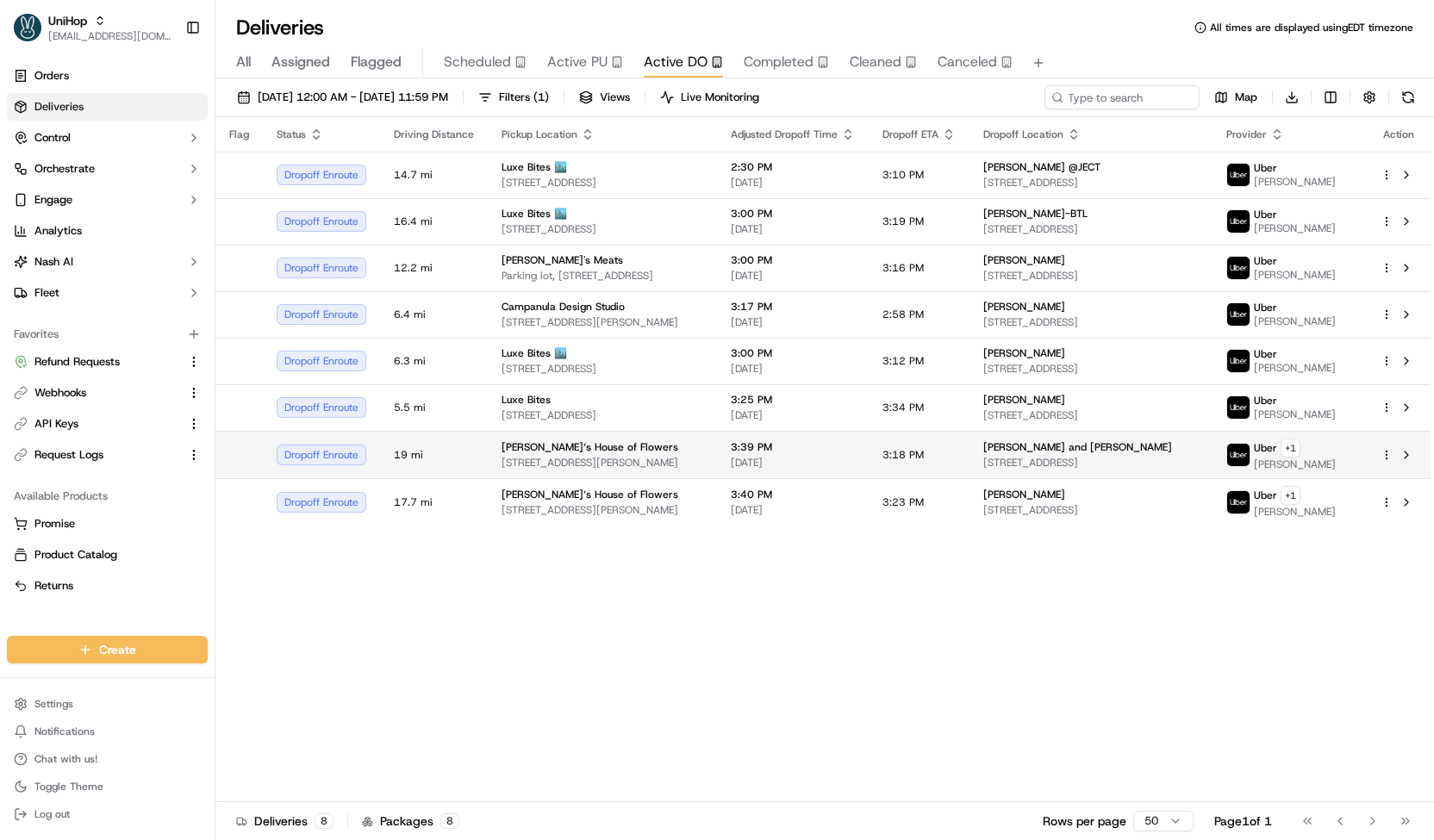
click at [577, 478] on td "[PERSON_NAME]‘s House of Flowers [STREET_ADDRESS][PERSON_NAME]" at bounding box center [602, 454] width 229 height 48
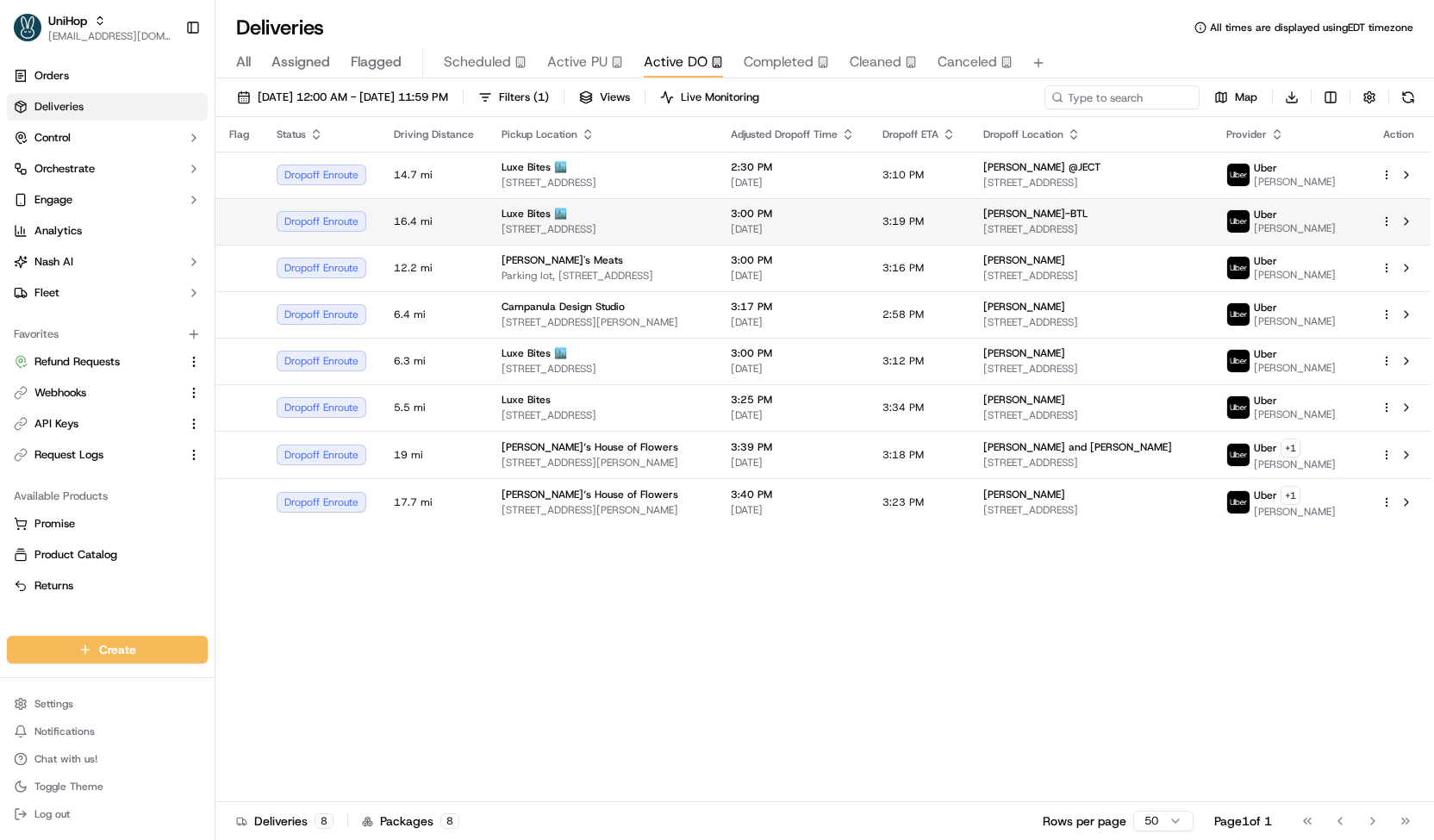
click at [588, 229] on span "[STREET_ADDRESS]" at bounding box center [602, 229] width 202 height 14
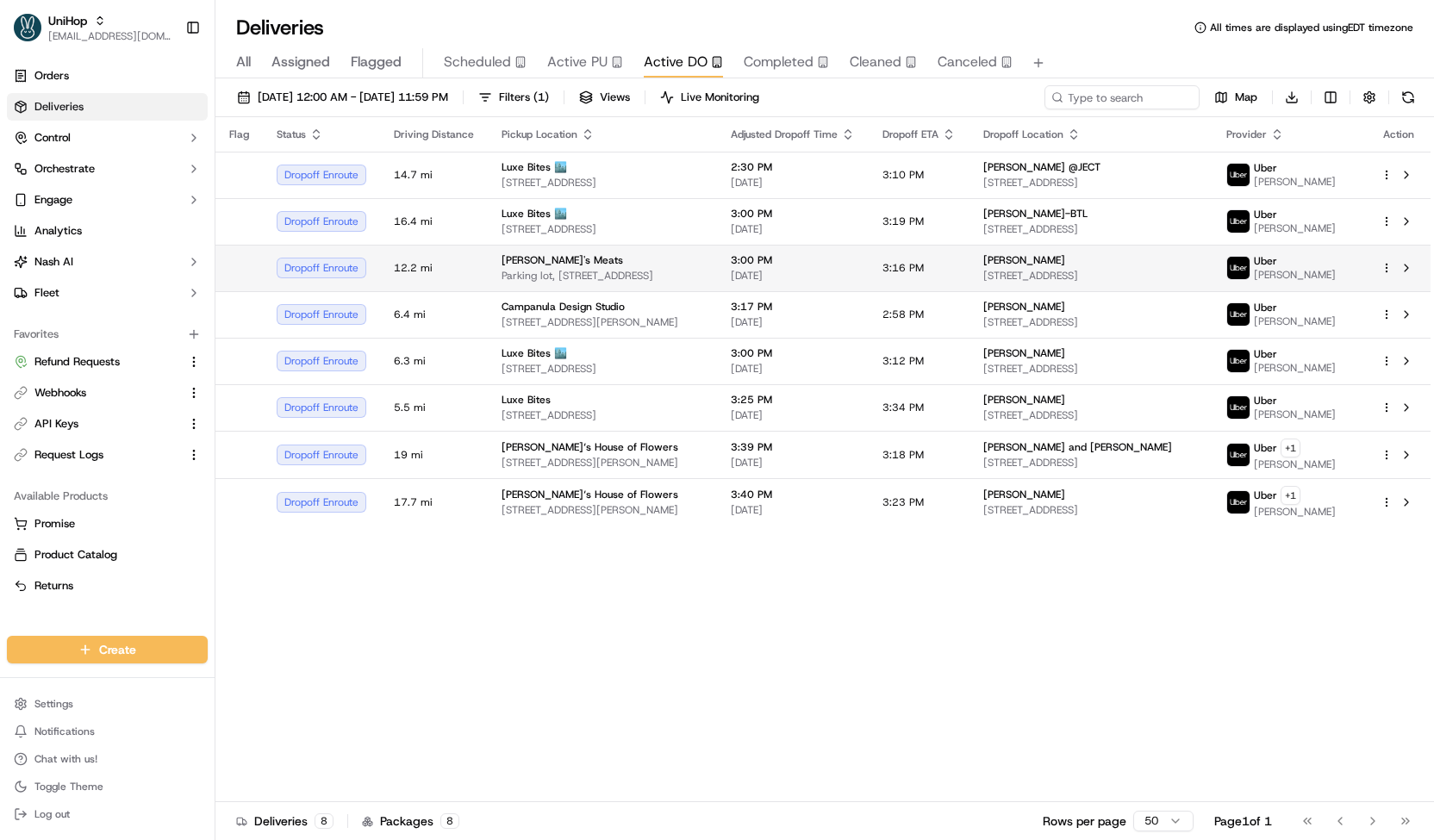
drag, startPoint x: 588, startPoint y: 229, endPoint x: 582, endPoint y: 269, distance: 40.4
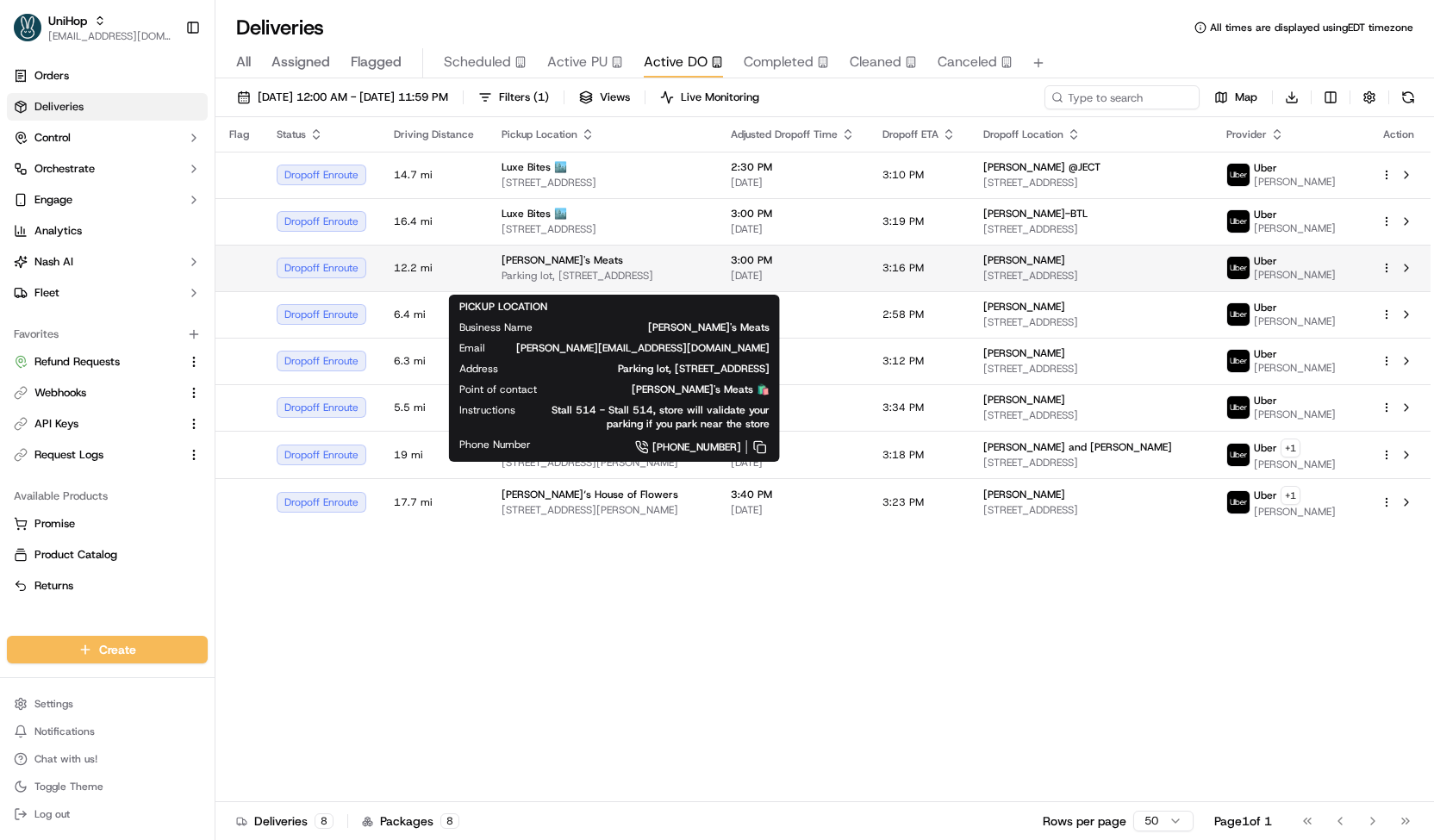
click at [619, 278] on span "Parking lot, [STREET_ADDRESS]" at bounding box center [602, 275] width 202 height 14
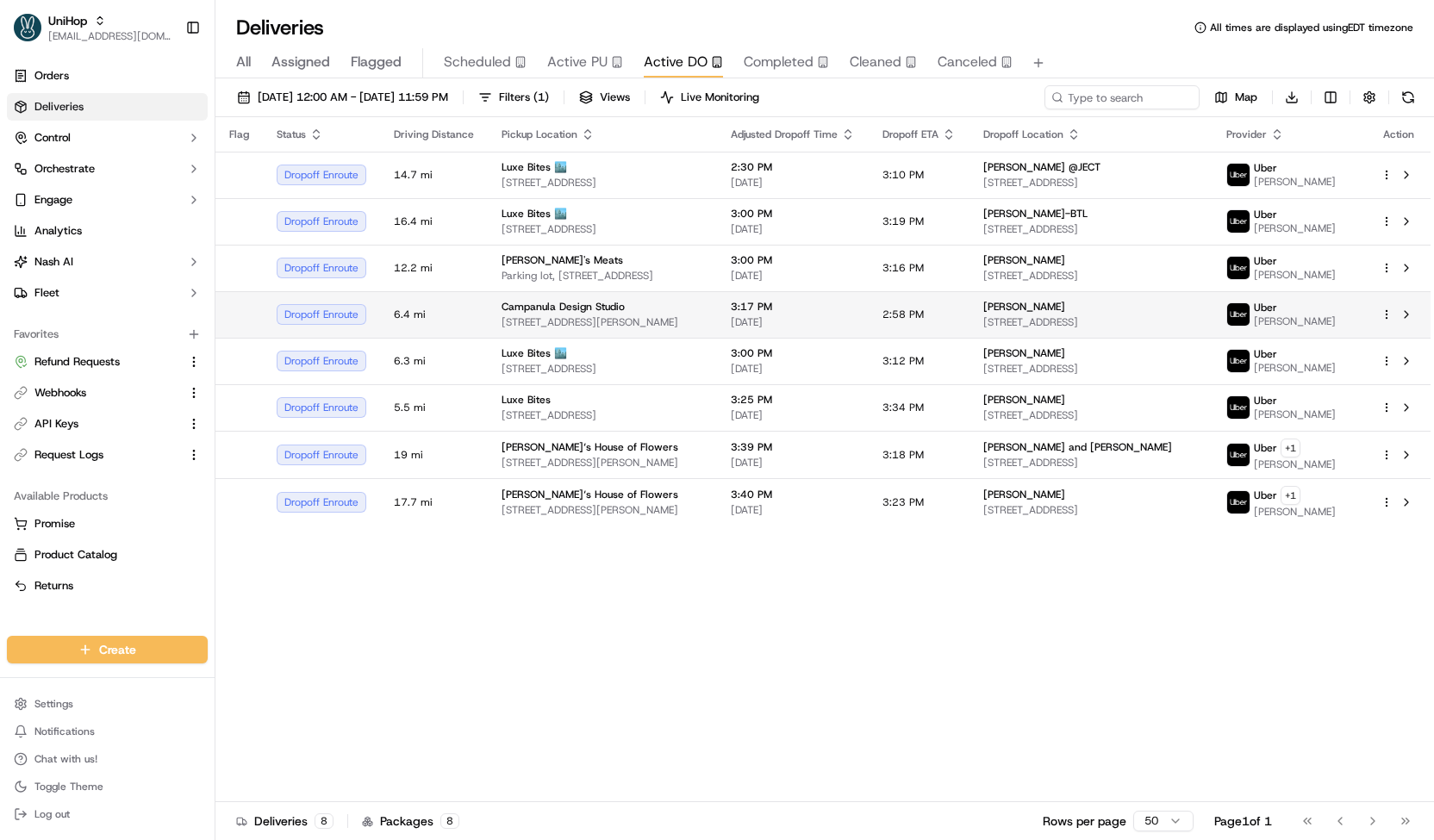
click at [640, 308] on div "Campanula Design Studio" at bounding box center [602, 306] width 202 height 14
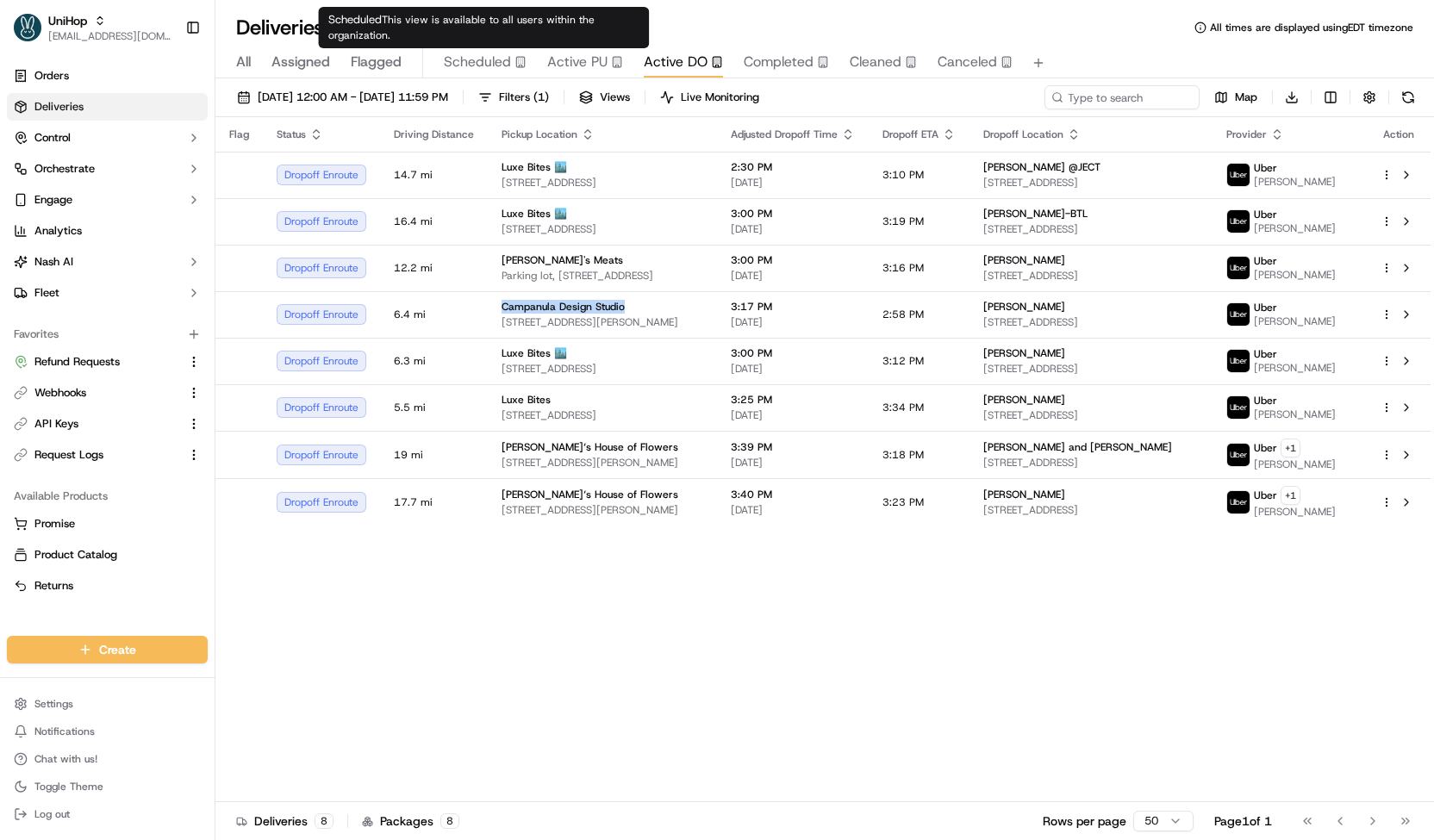
click at [495, 54] on span "Scheduled" at bounding box center [476, 61] width 67 height 21
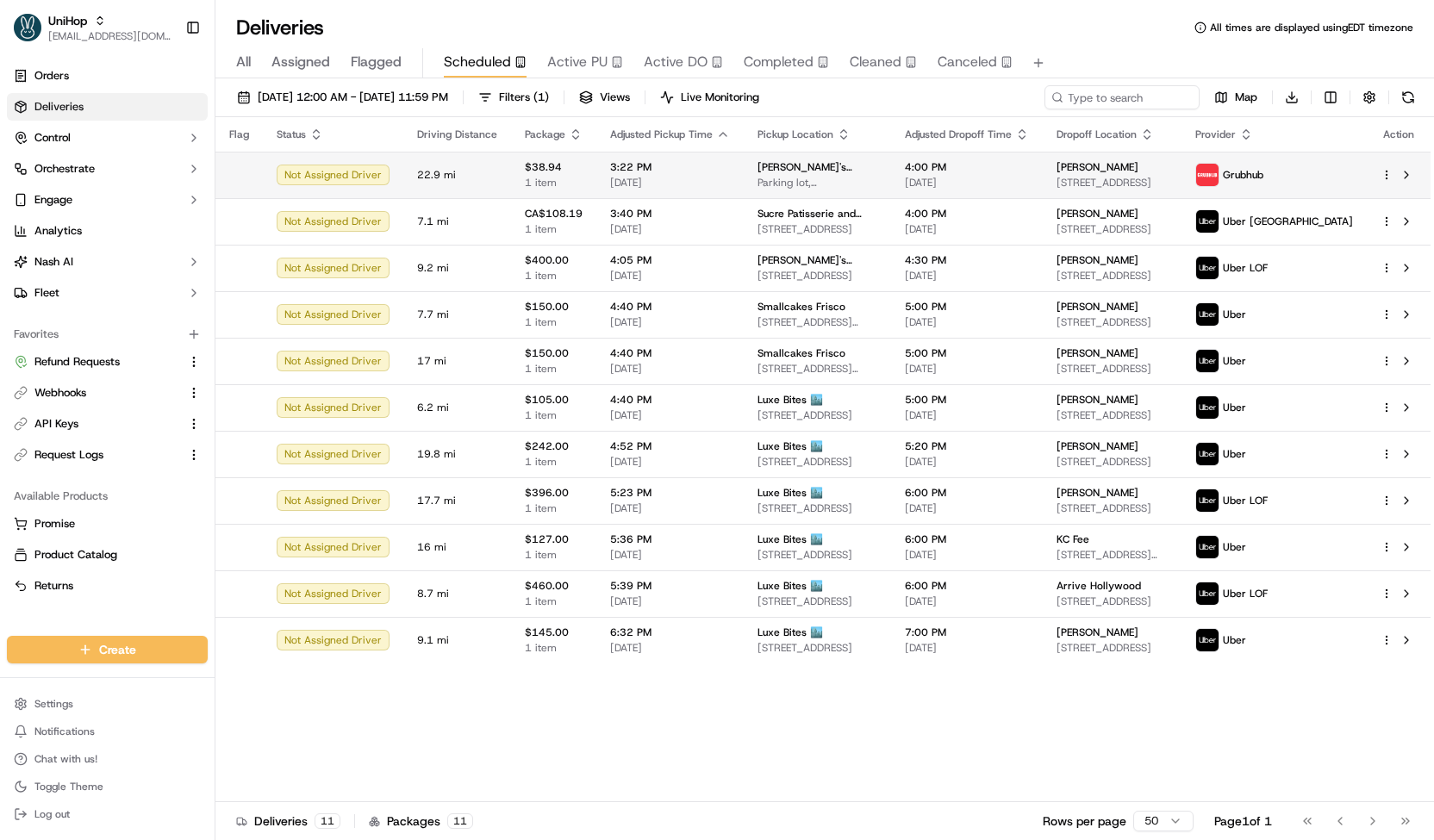
click at [627, 178] on span "[DATE]" at bounding box center [670, 182] width 120 height 14
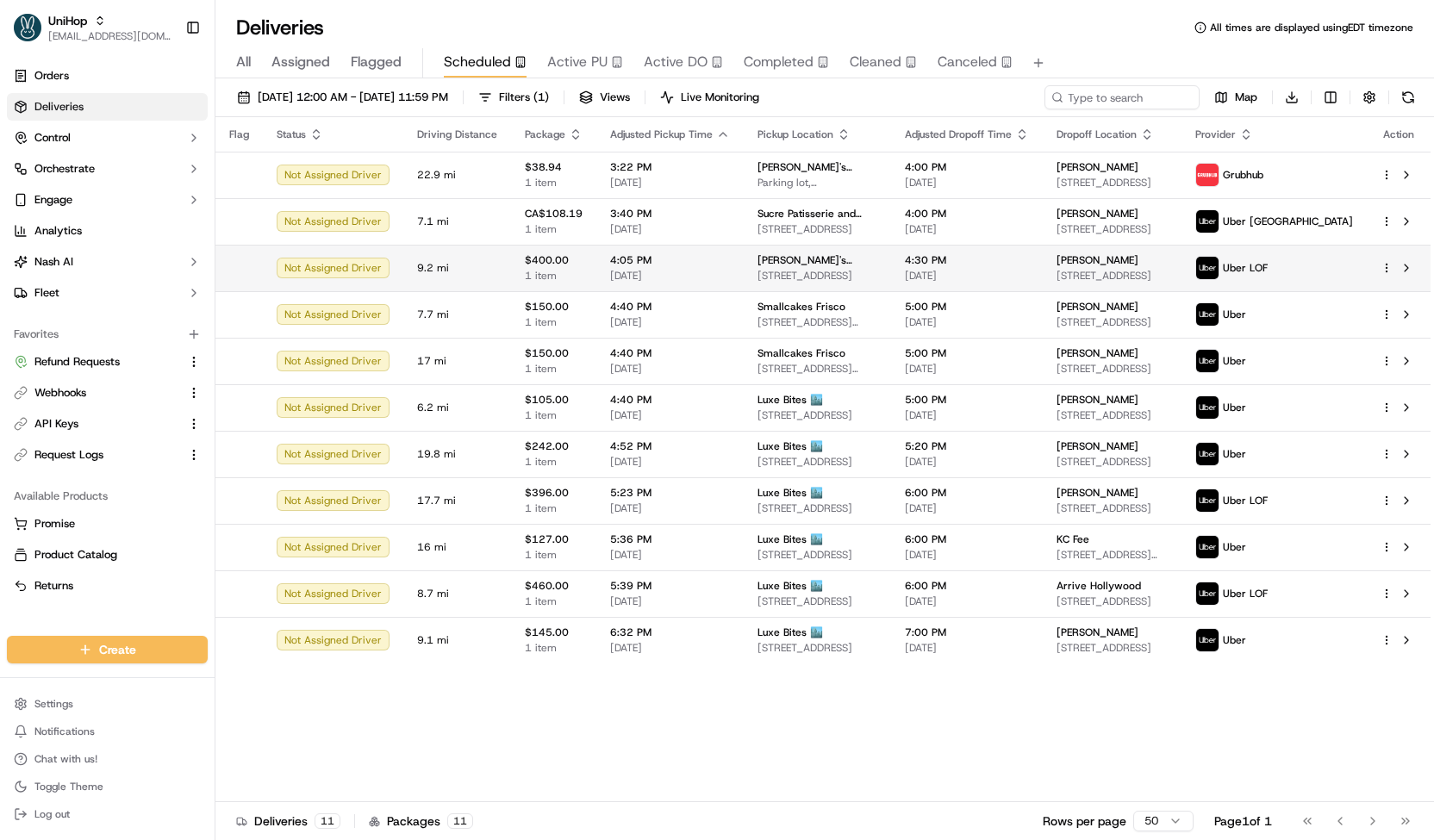
click at [624, 257] on span "4:05 PM" at bounding box center [670, 259] width 120 height 14
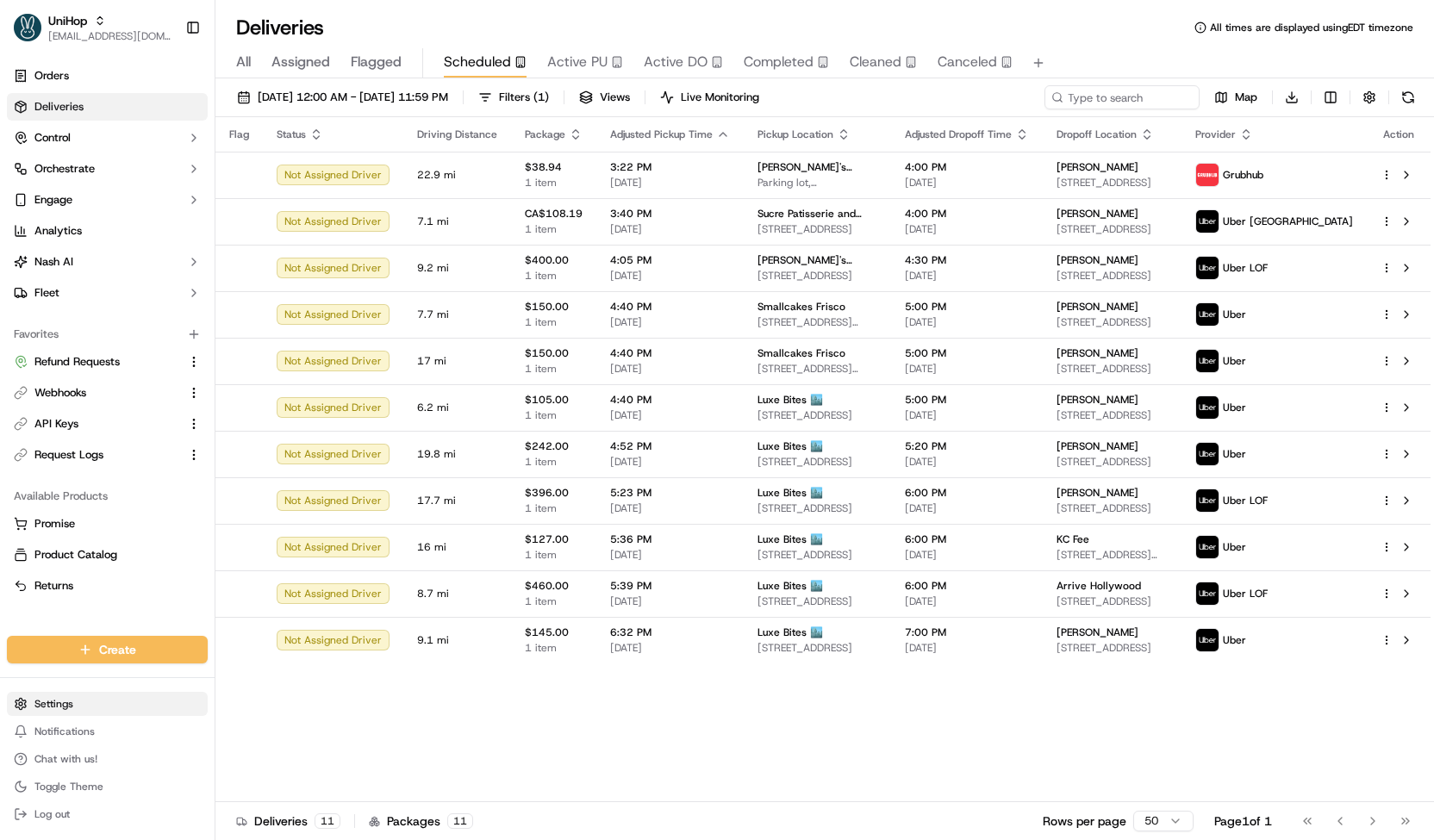
click at [60, 700] on html "UniHop [EMAIL_ADDRESS][DOMAIN_NAME] Toggle Sidebar Orders Deliveries Control Or…" at bounding box center [717, 420] width 1434 height 840
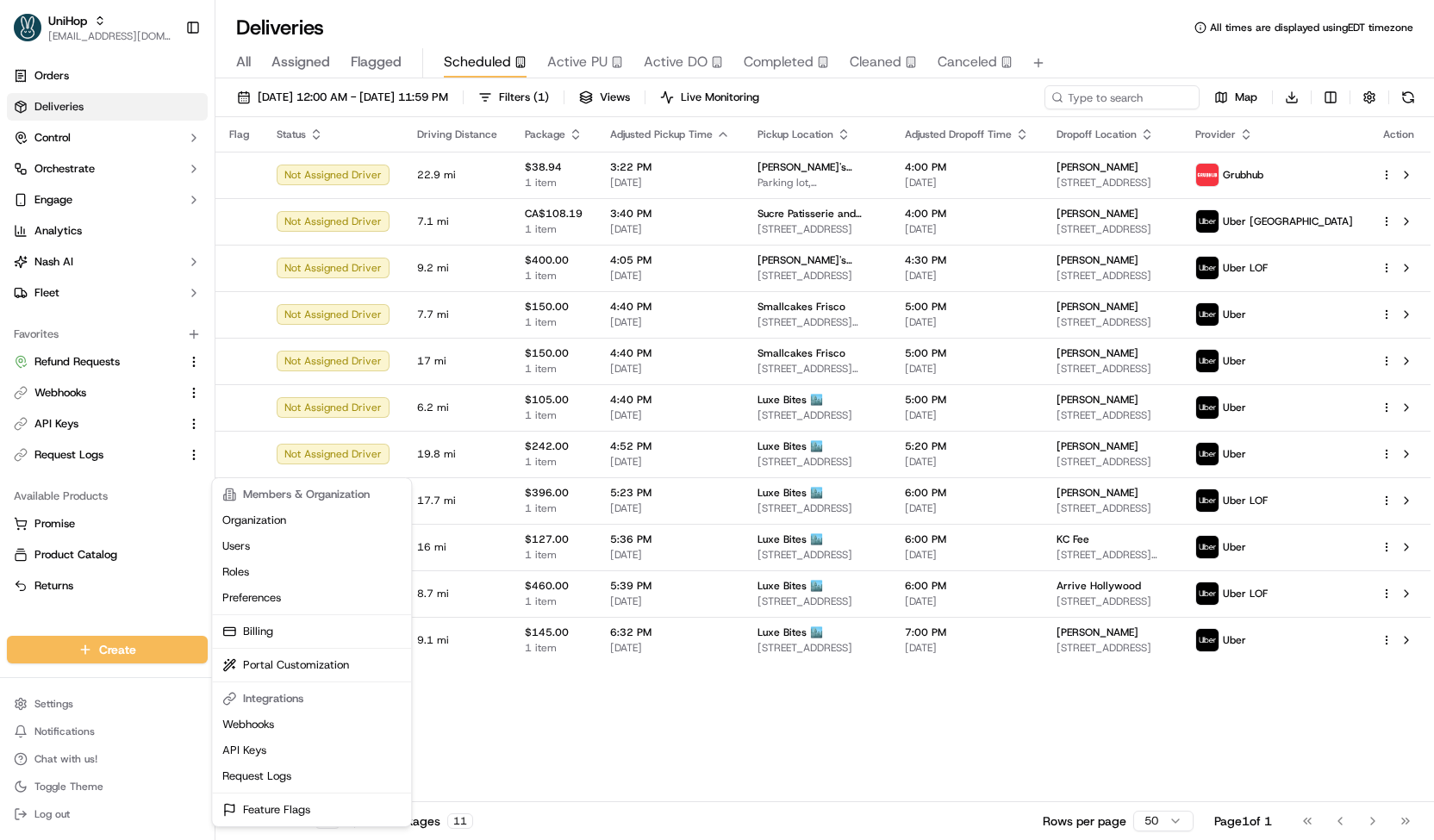
click at [98, 148] on html "UniHop [EMAIL_ADDRESS][DOMAIN_NAME] Toggle Sidebar Orders Deliveries Control Or…" at bounding box center [717, 420] width 1434 height 840
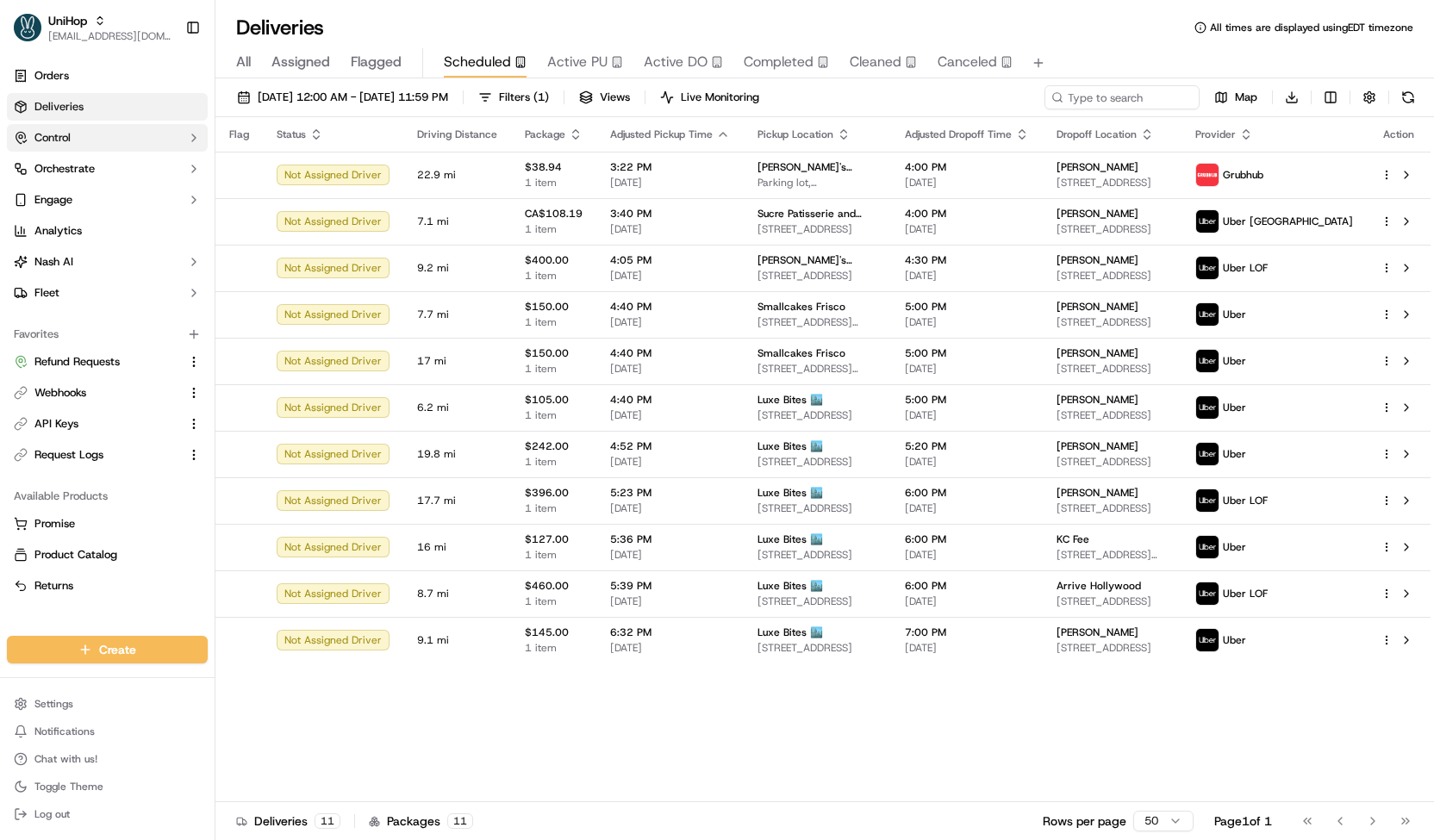
click at [99, 145] on button "Control" at bounding box center [107, 137] width 201 height 27
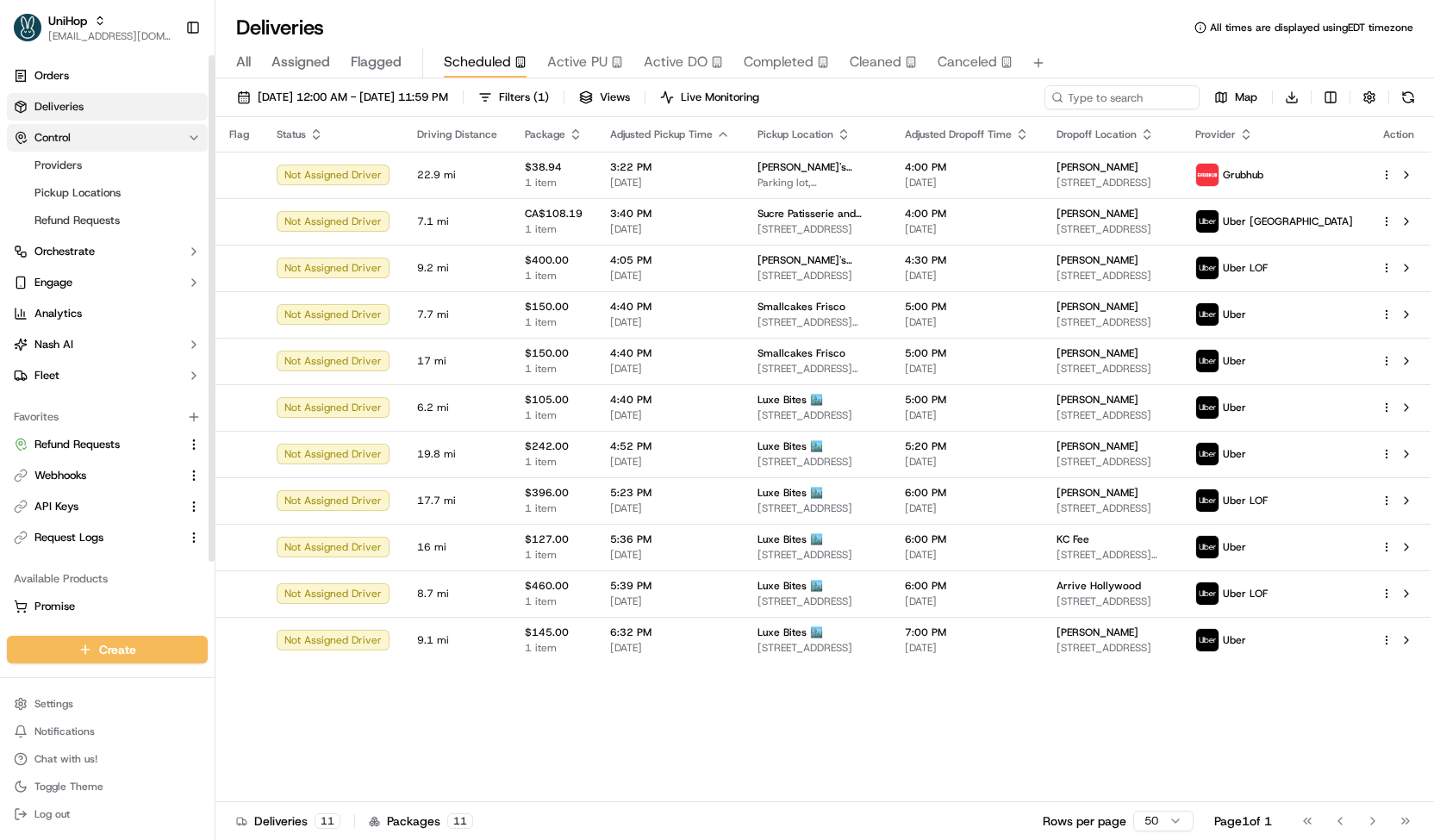
click at [134, 132] on button "Control" at bounding box center [107, 137] width 201 height 27
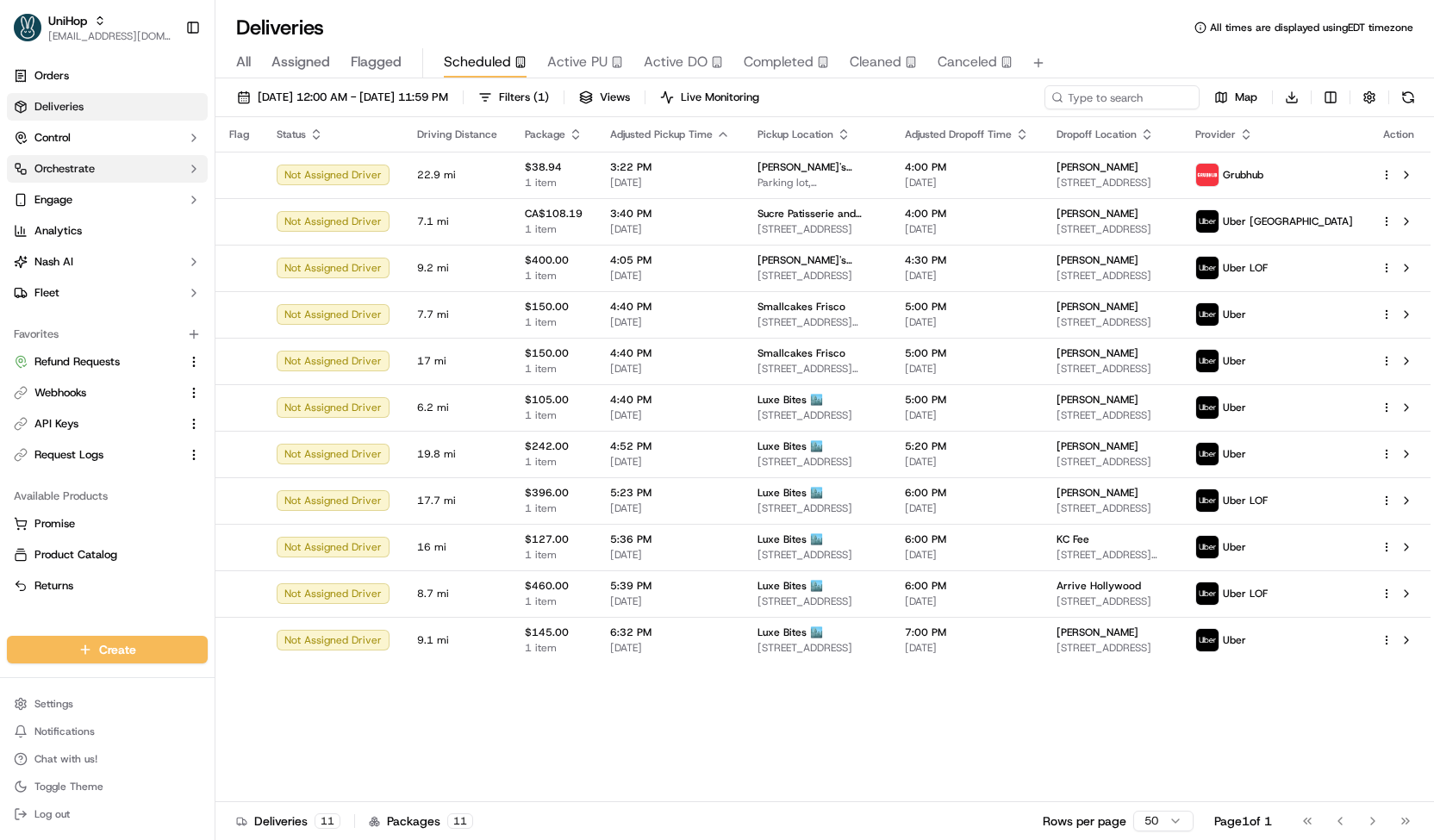
click at [126, 165] on button "Orchestrate" at bounding box center [107, 169] width 201 height 27
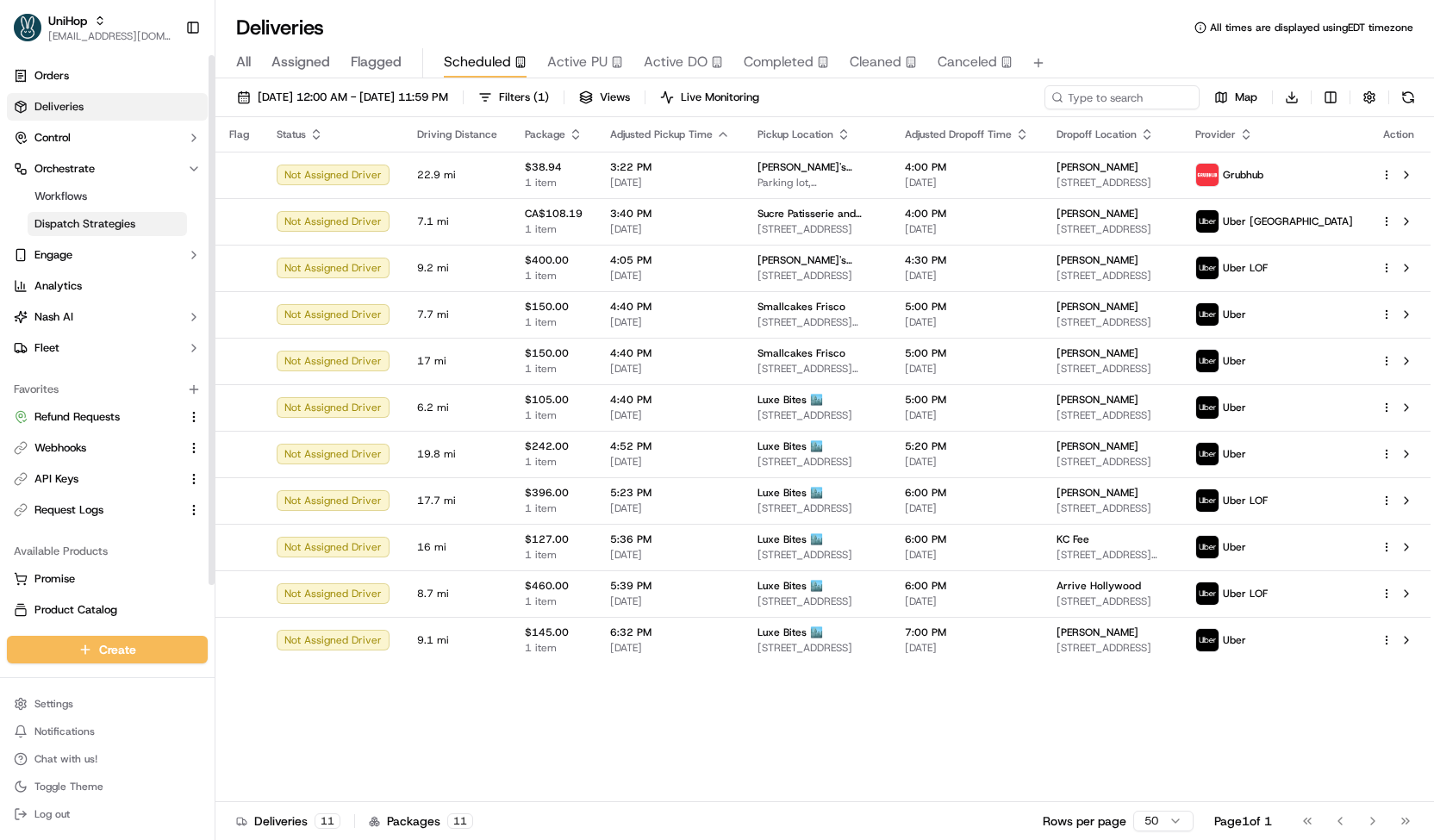
click at [124, 224] on span "Dispatch Strategies" at bounding box center [85, 224] width 101 height 16
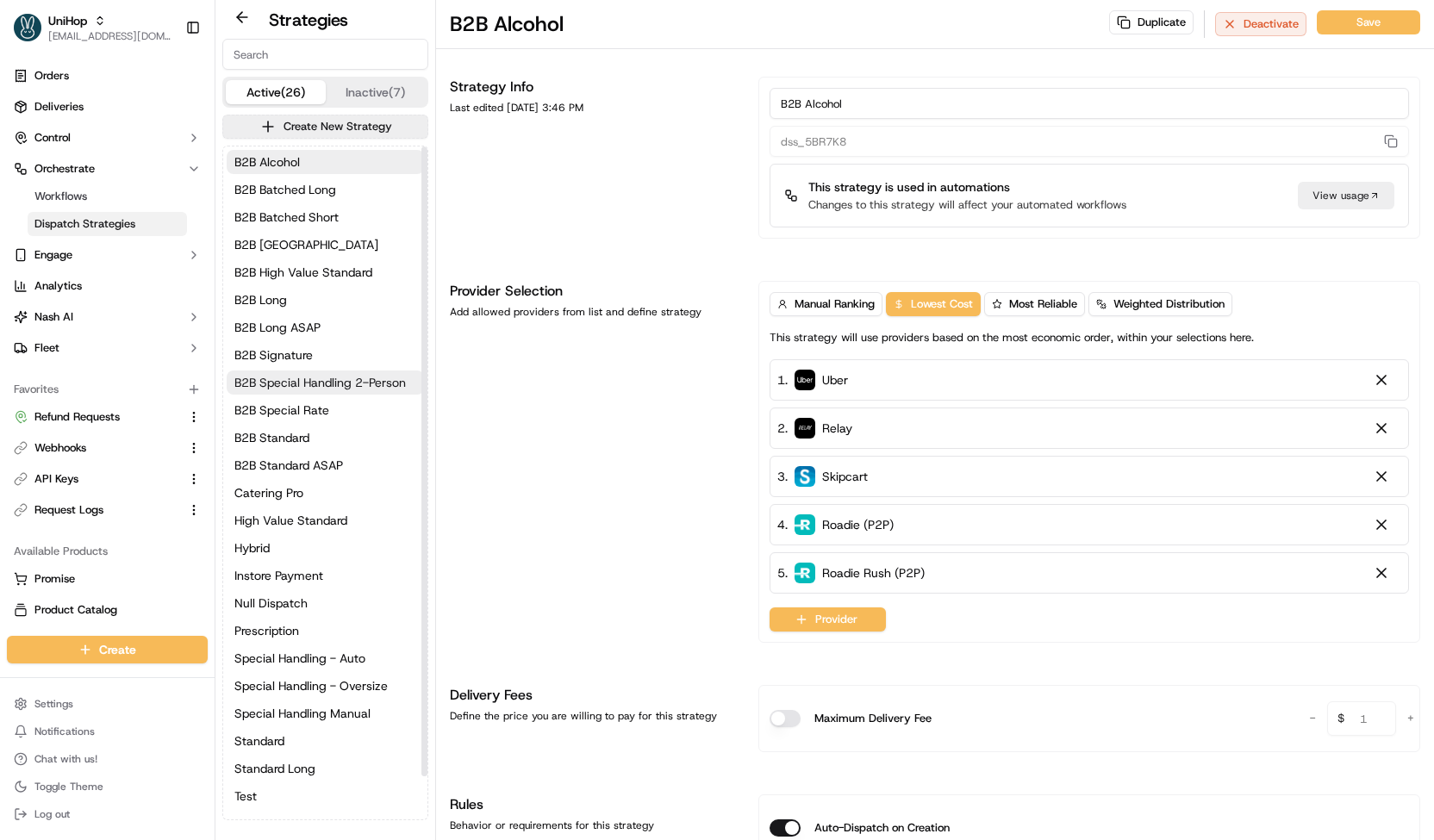
scroll to position [47, 0]
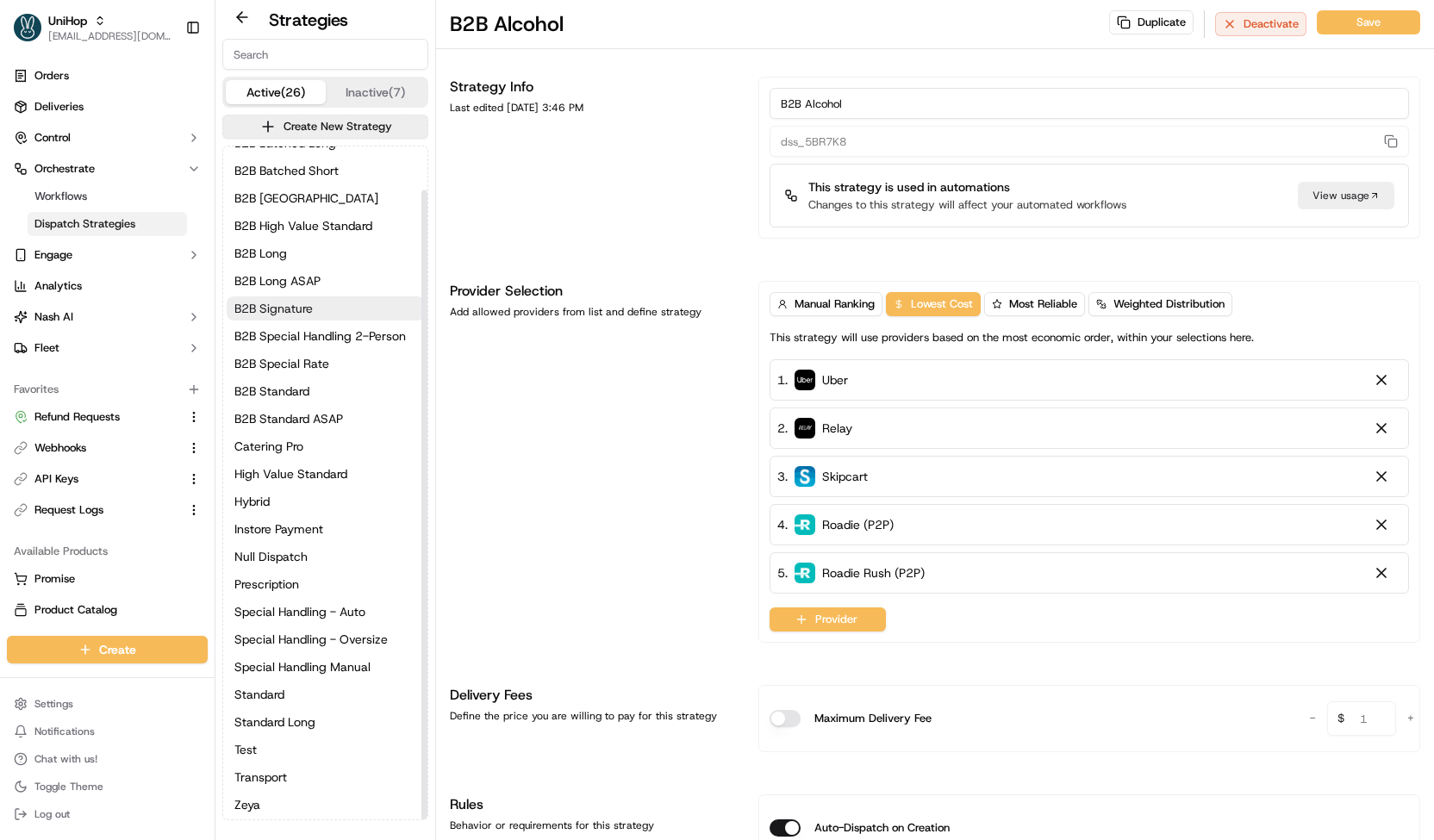
click at [299, 311] on span "B2B Signature" at bounding box center [274, 308] width 79 height 17
click at [130, 152] on ul "Orders Deliveries Control Orchestrate Workflows Dispatch Strategies Engage Anal…" at bounding box center [107, 212] width 201 height 300
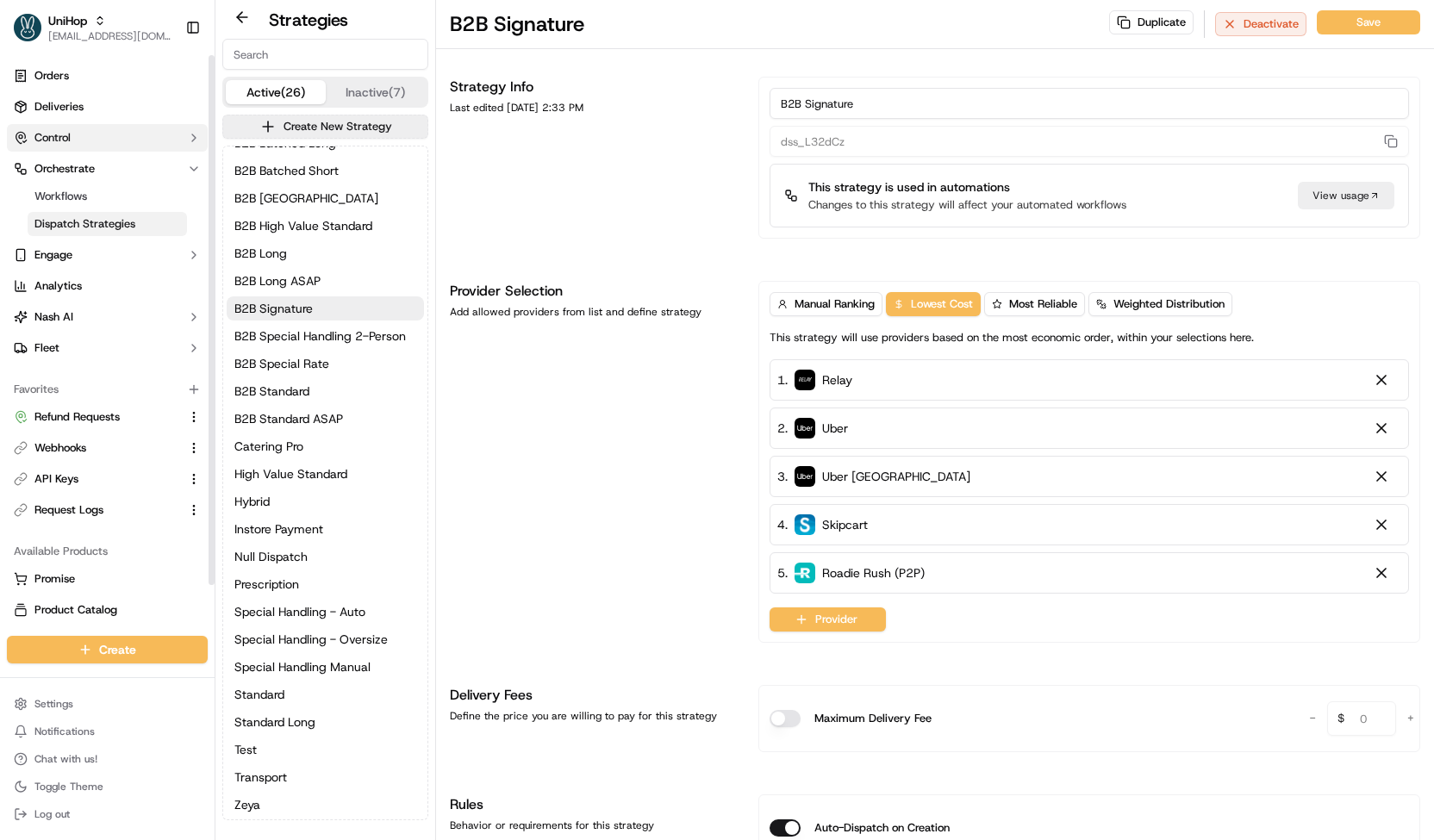
click at [131, 146] on button "Control" at bounding box center [107, 137] width 201 height 27
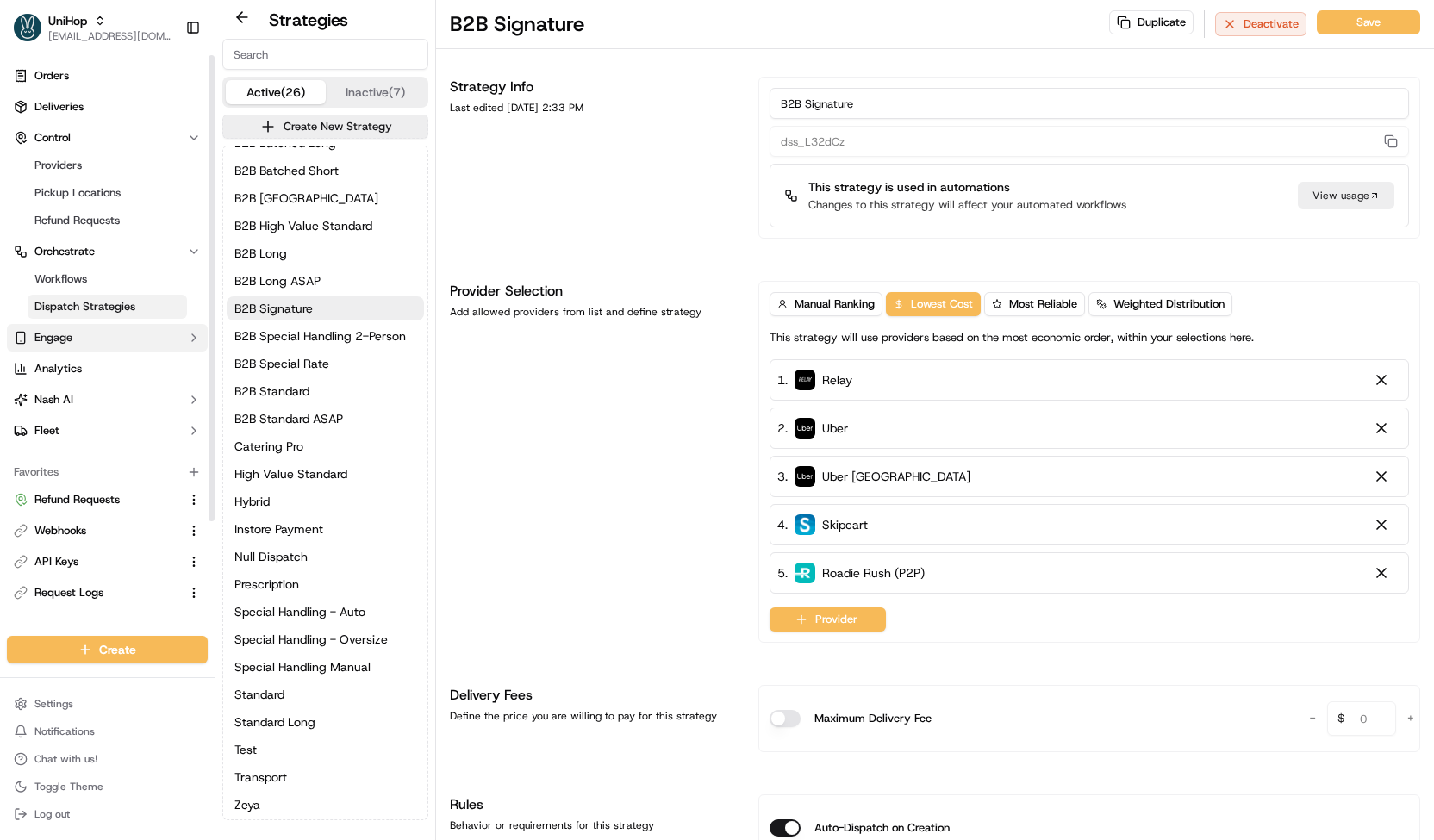
click at [109, 331] on button "Engage" at bounding box center [107, 338] width 201 height 27
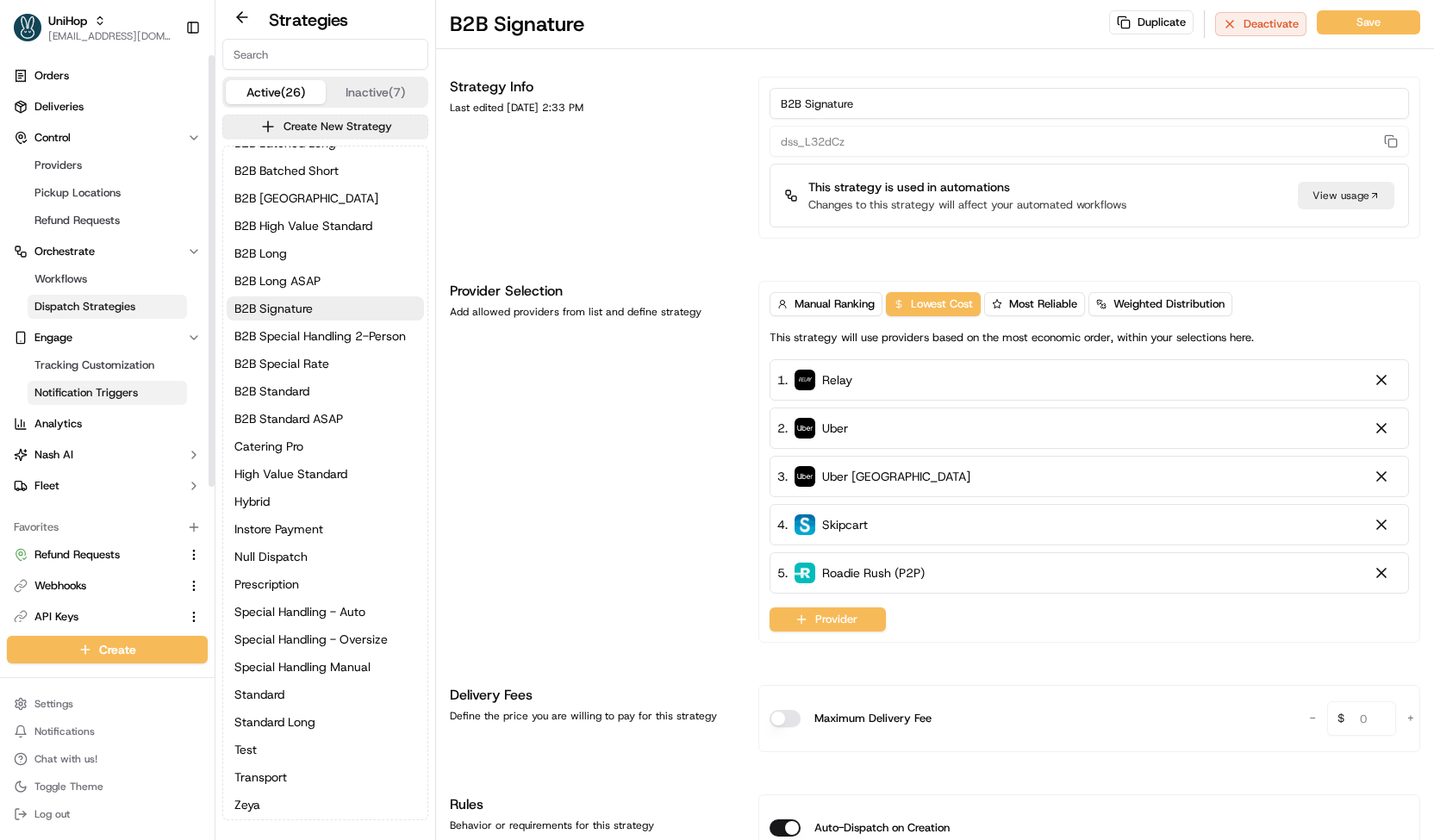
click at [112, 397] on span "Notification Triggers" at bounding box center [86, 392] width 104 height 16
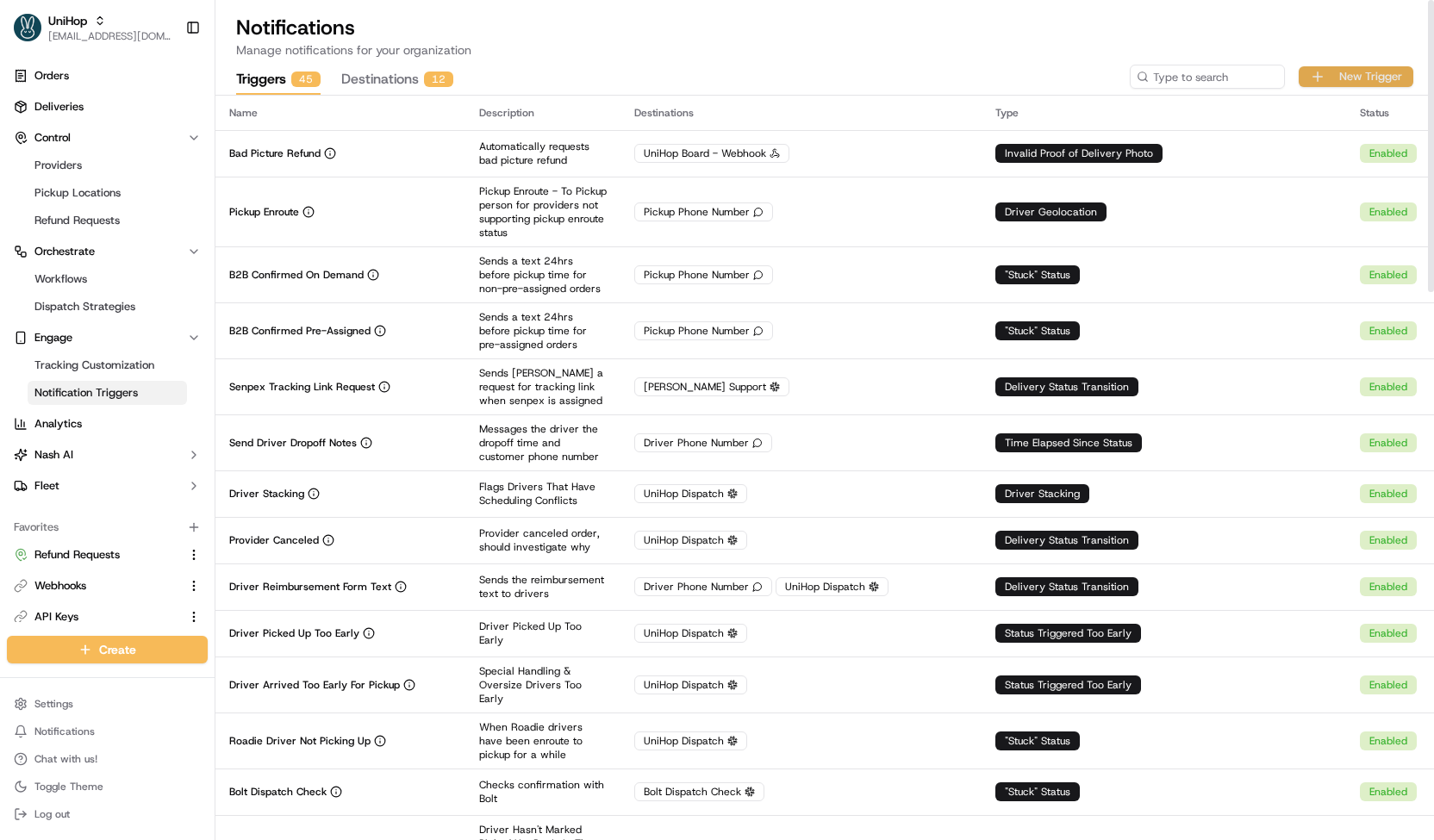
click at [1339, 82] on button "New Trigger" at bounding box center [1355, 76] width 115 height 21
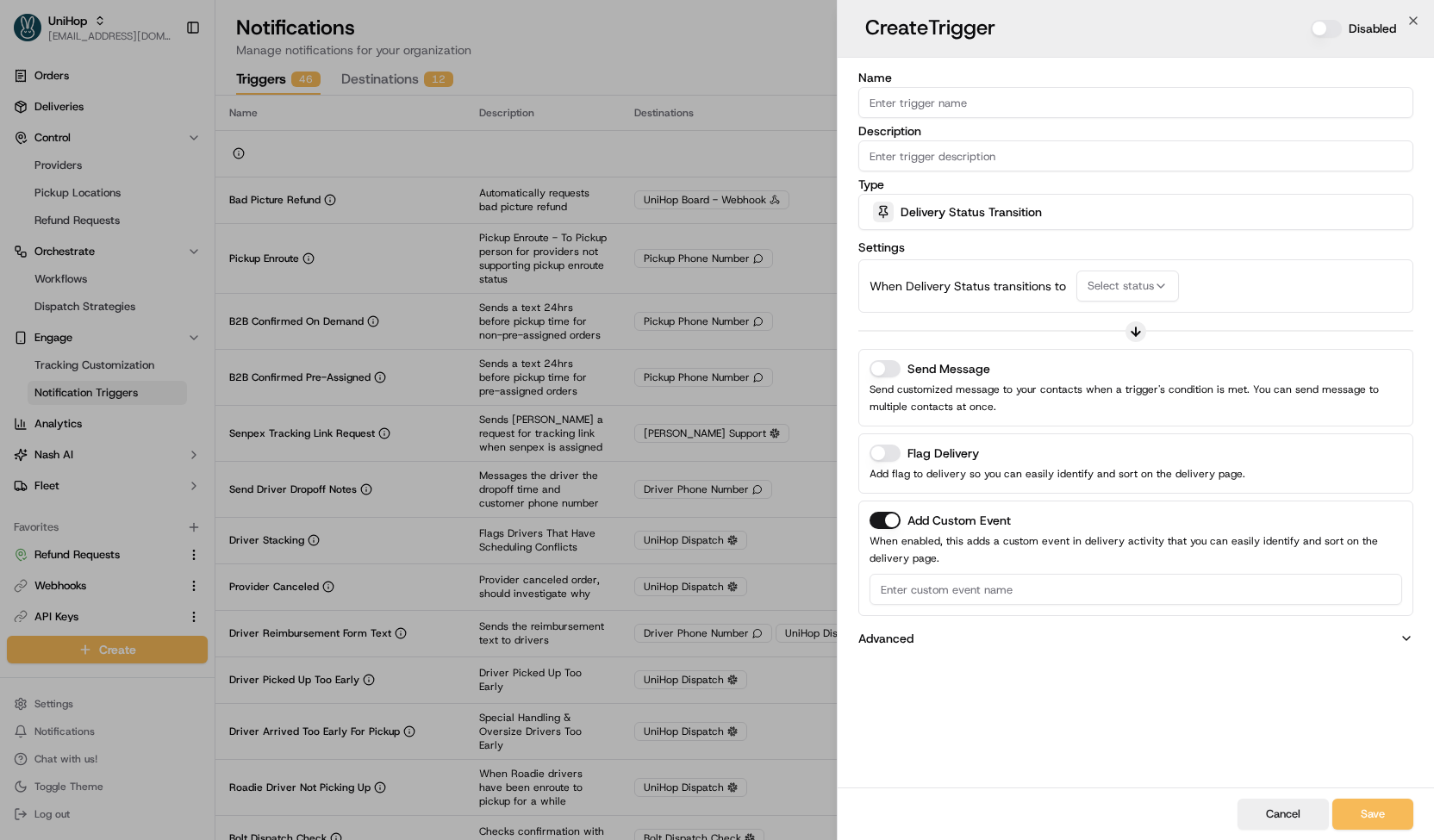
click at [1098, 267] on div "When Delivery Status transitions to Select status" at bounding box center [1136, 286] width 555 height 53
click at [1036, 206] on span "Delivery Status Transition" at bounding box center [971, 212] width 141 height 17
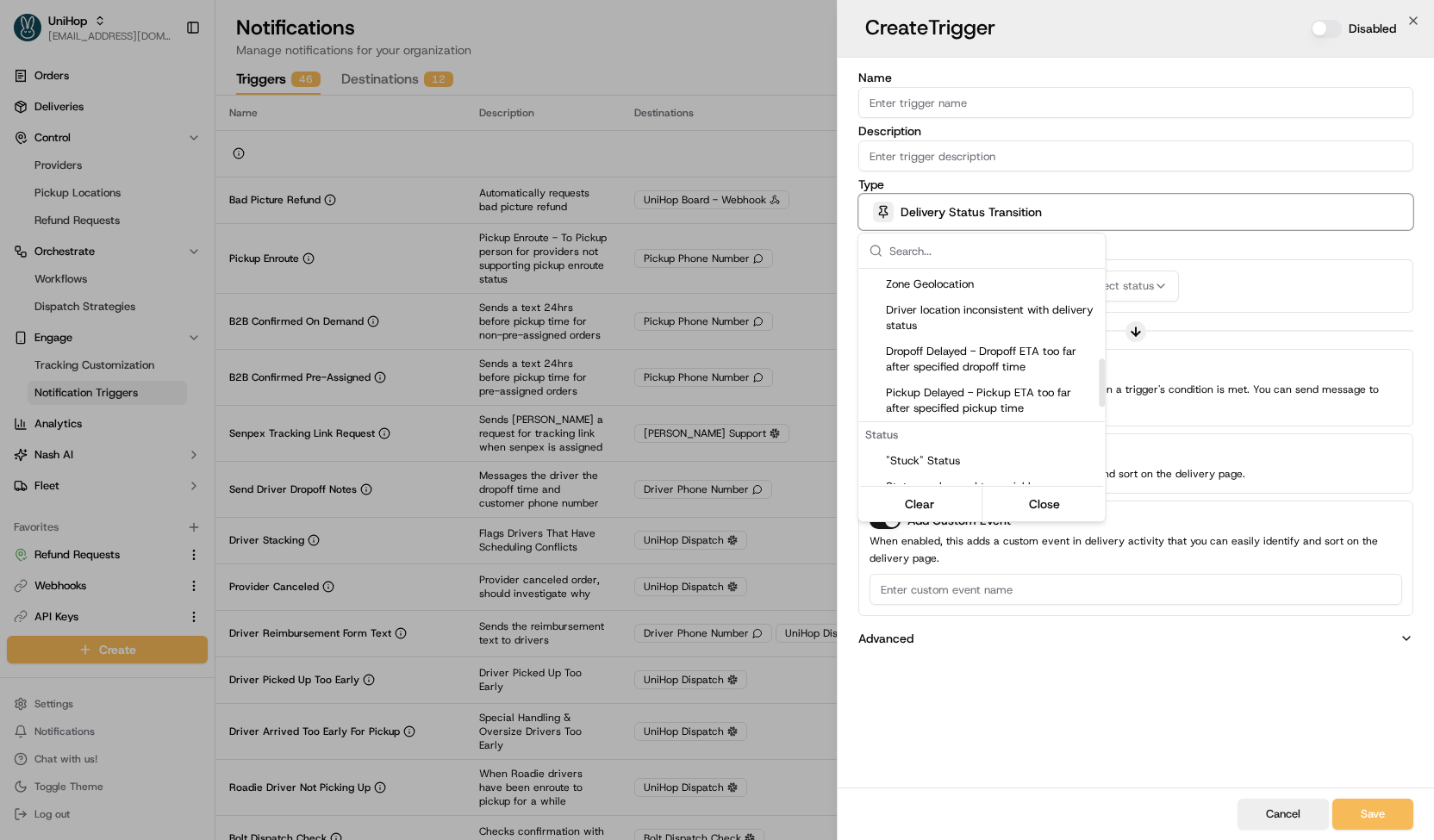
scroll to position [398, 0]
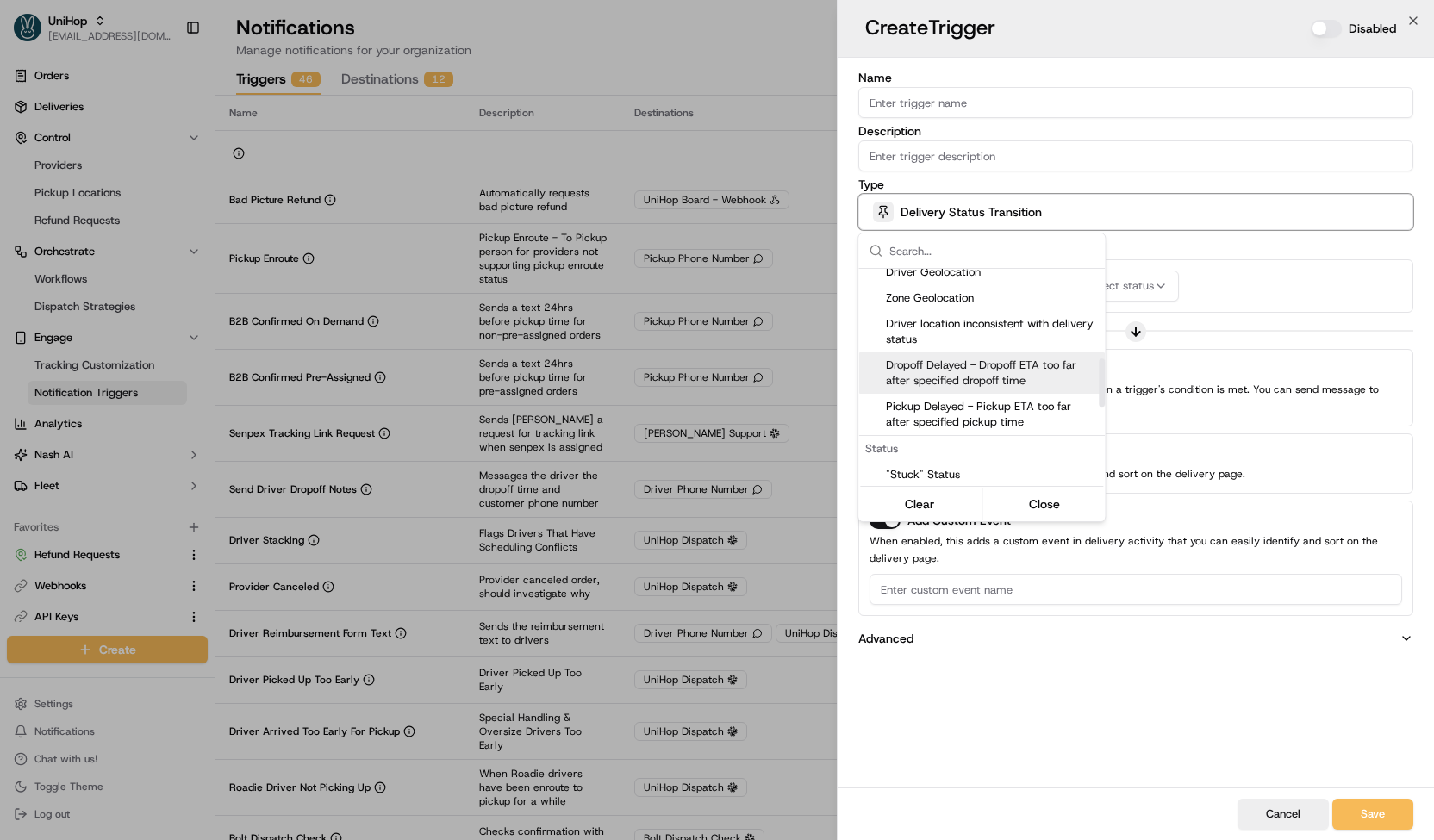
click at [1047, 372] on span "Dropoff Delayed - Dropoff ETA too far after specified dropoff time" at bounding box center [991, 373] width 212 height 31
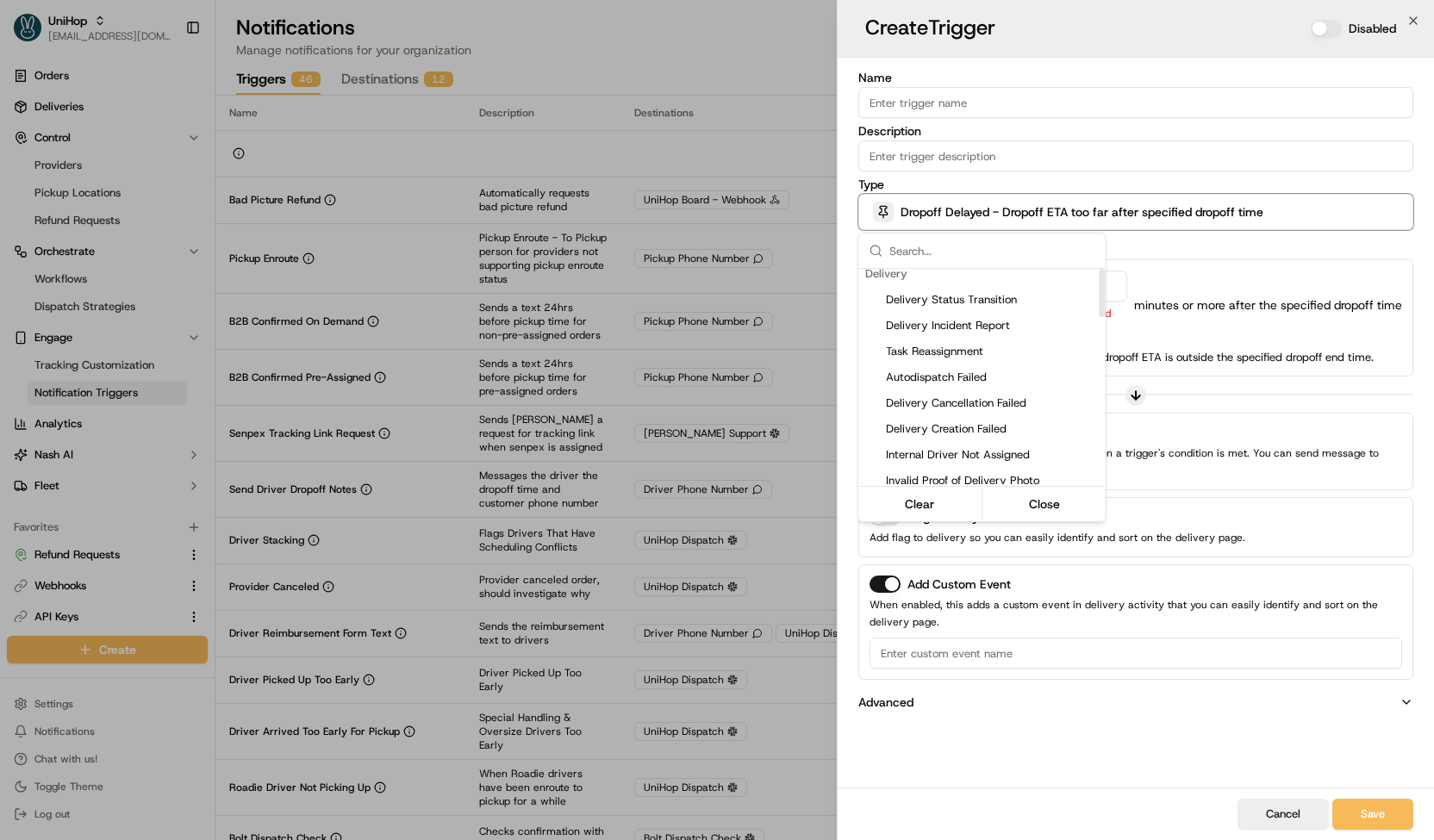
scroll to position [0, 0]
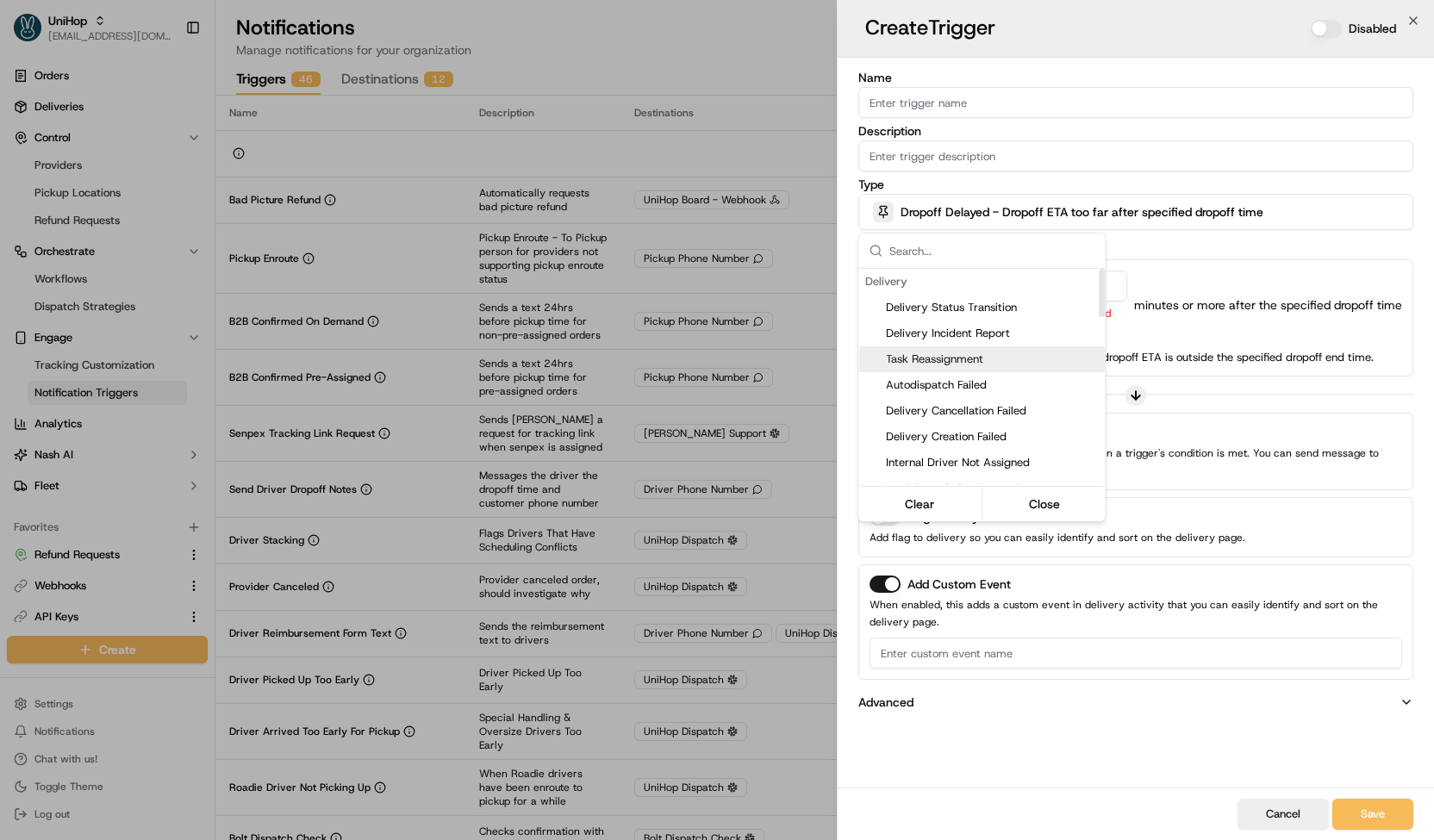
click at [1207, 344] on div at bounding box center [717, 420] width 1434 height 840
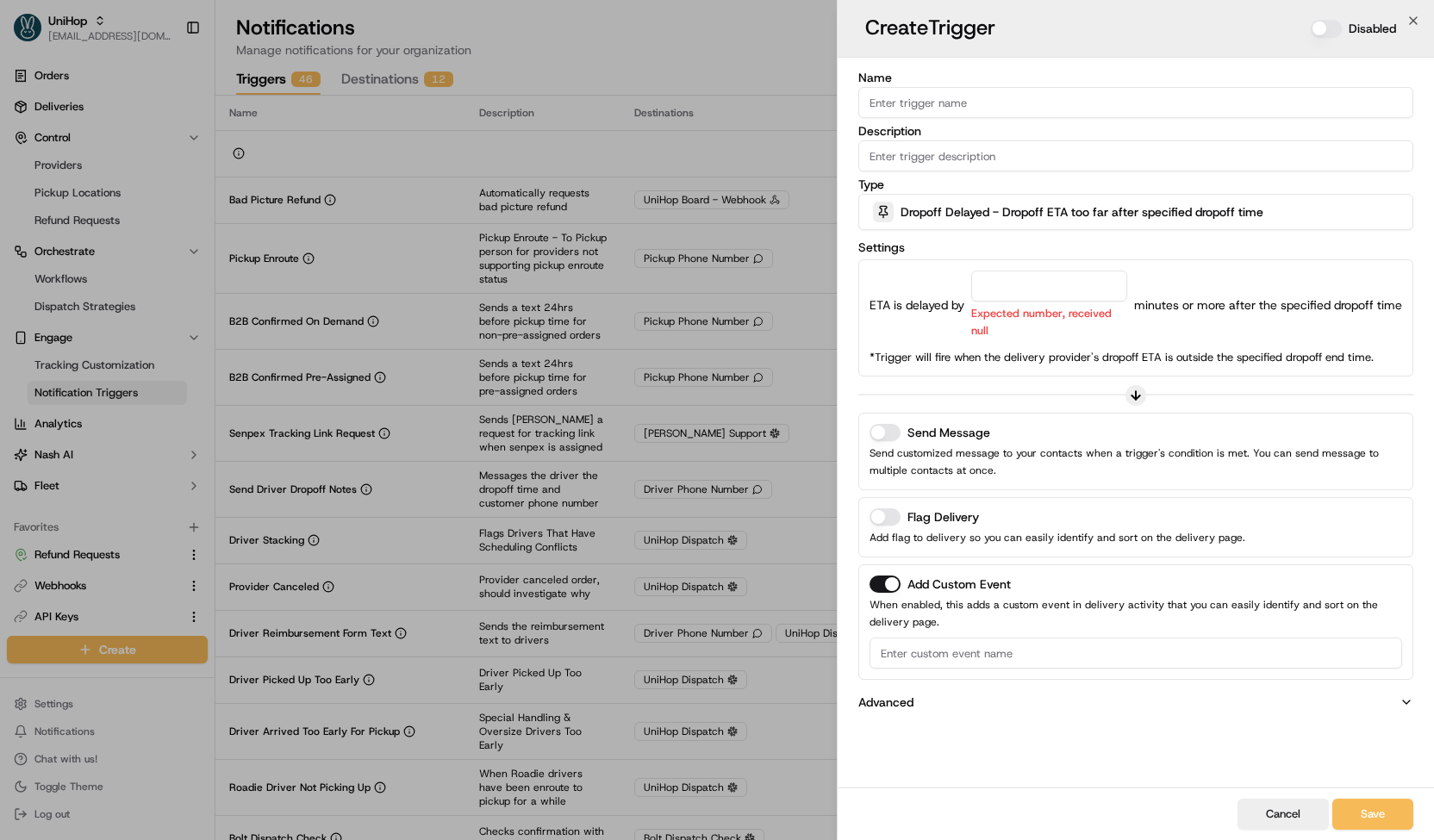
click at [1071, 290] on input "number" at bounding box center [1049, 286] width 156 height 31
type input "2"
type input "30"
click at [1162, 350] on p "*Trigger will fire when the delivery provider's dropoff ETA is outside the spec…" at bounding box center [1135, 357] width 532 height 16
click at [1020, 693] on button "Advanced" at bounding box center [1136, 702] width 555 height 17
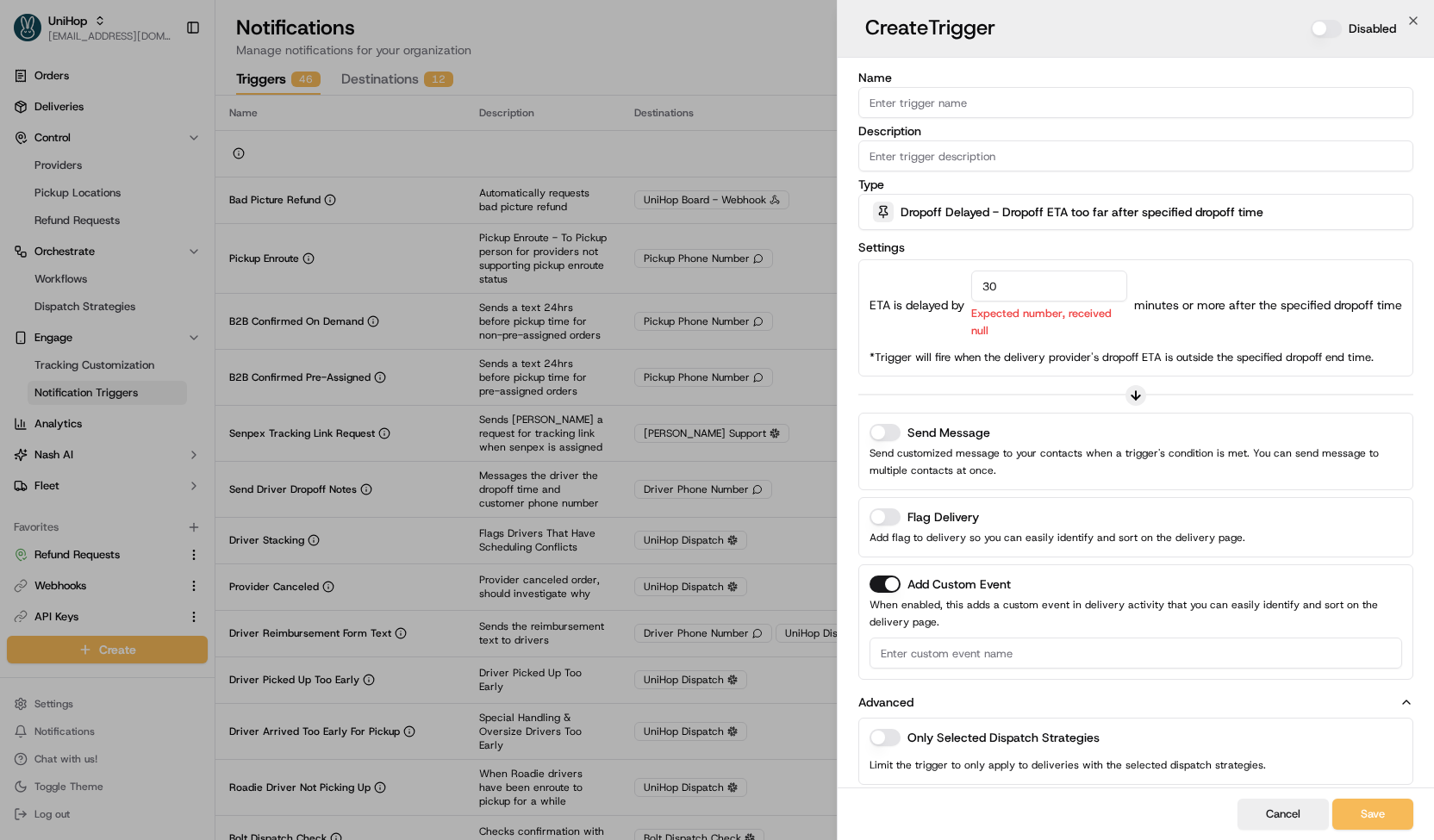
click at [1022, 693] on button "Advanced" at bounding box center [1136, 702] width 555 height 17
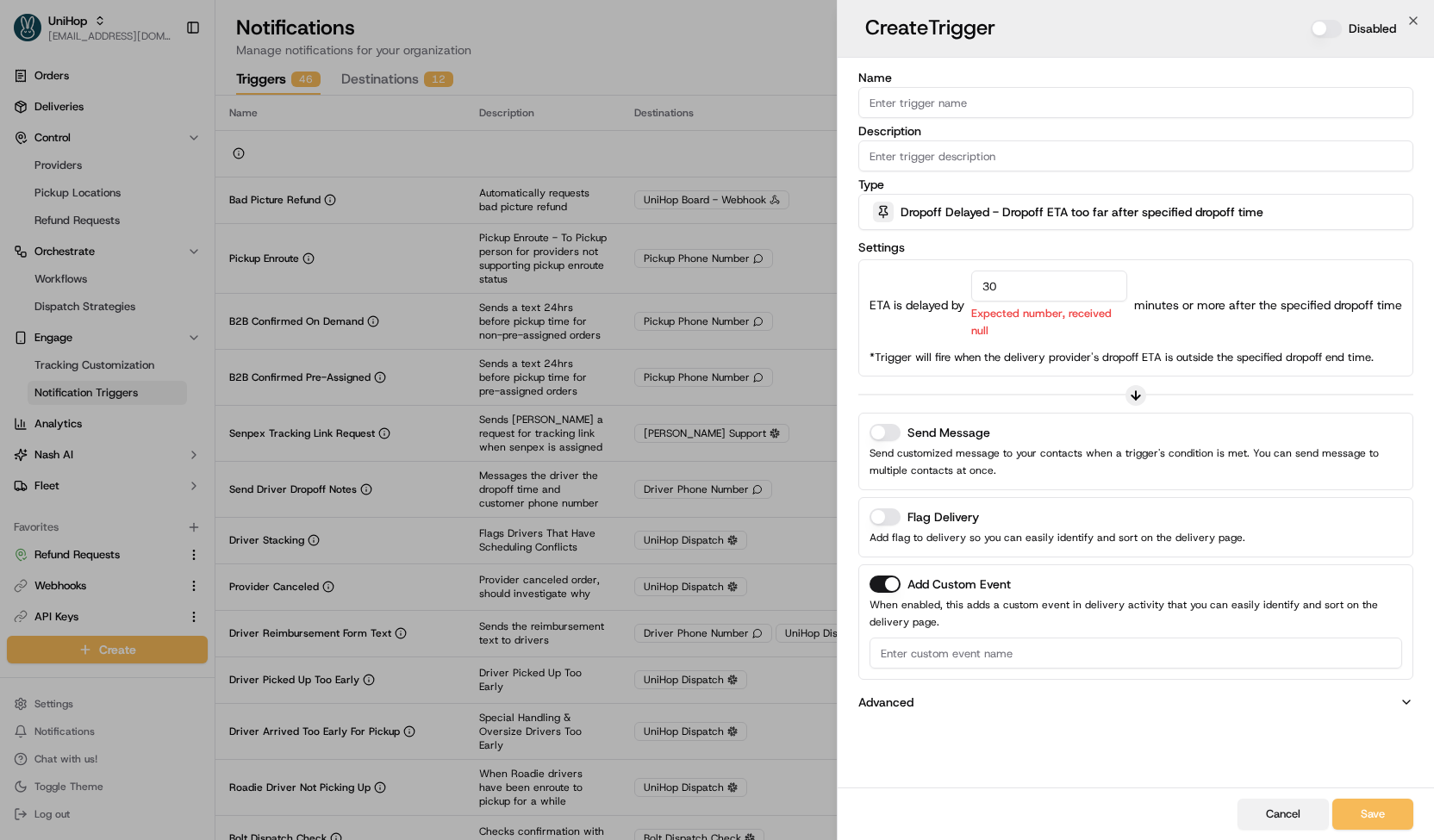
click at [1272, 813] on button "Cancel" at bounding box center [1283, 814] width 92 height 31
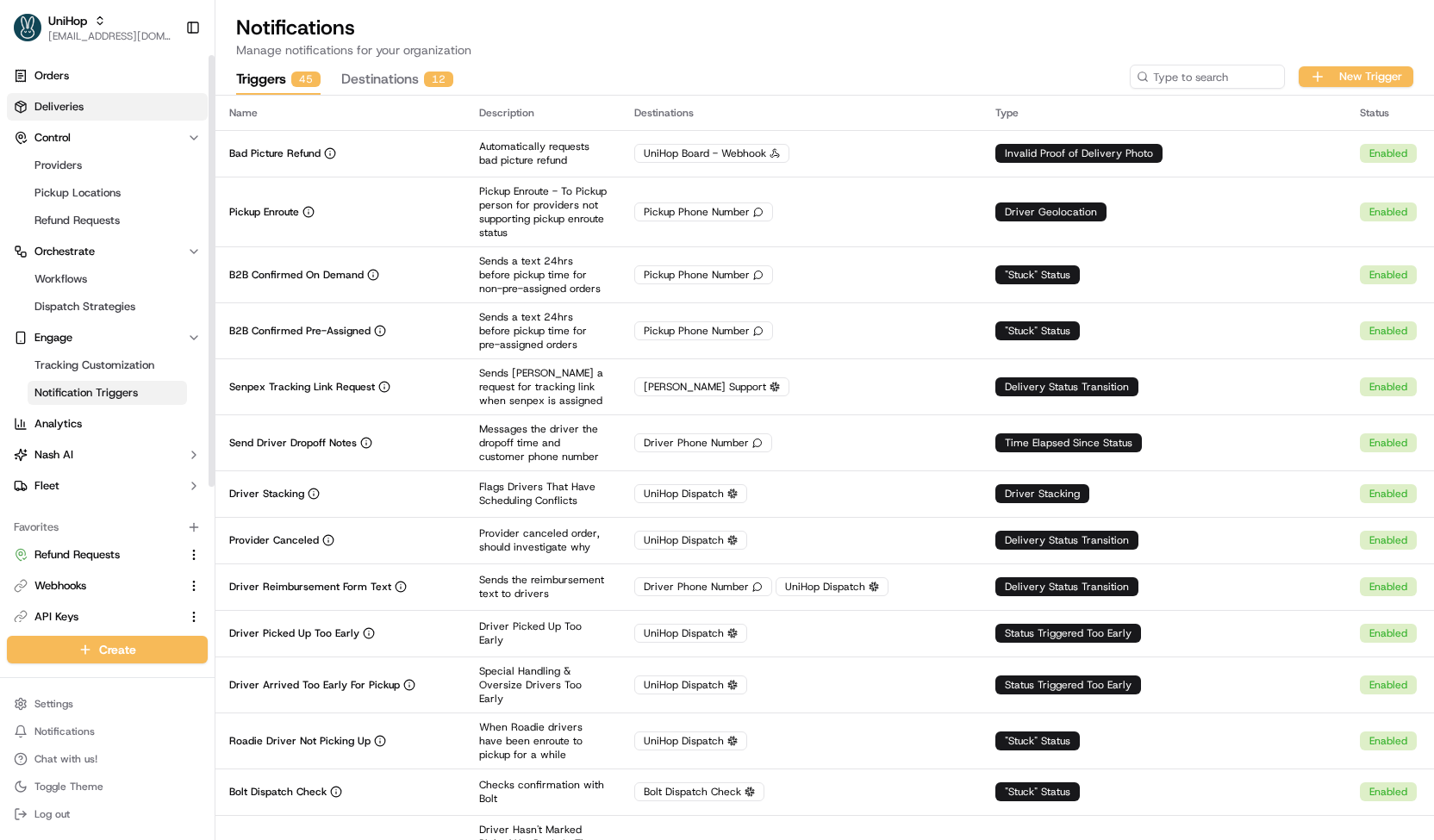
click at [148, 113] on link "Deliveries" at bounding box center [107, 107] width 201 height 27
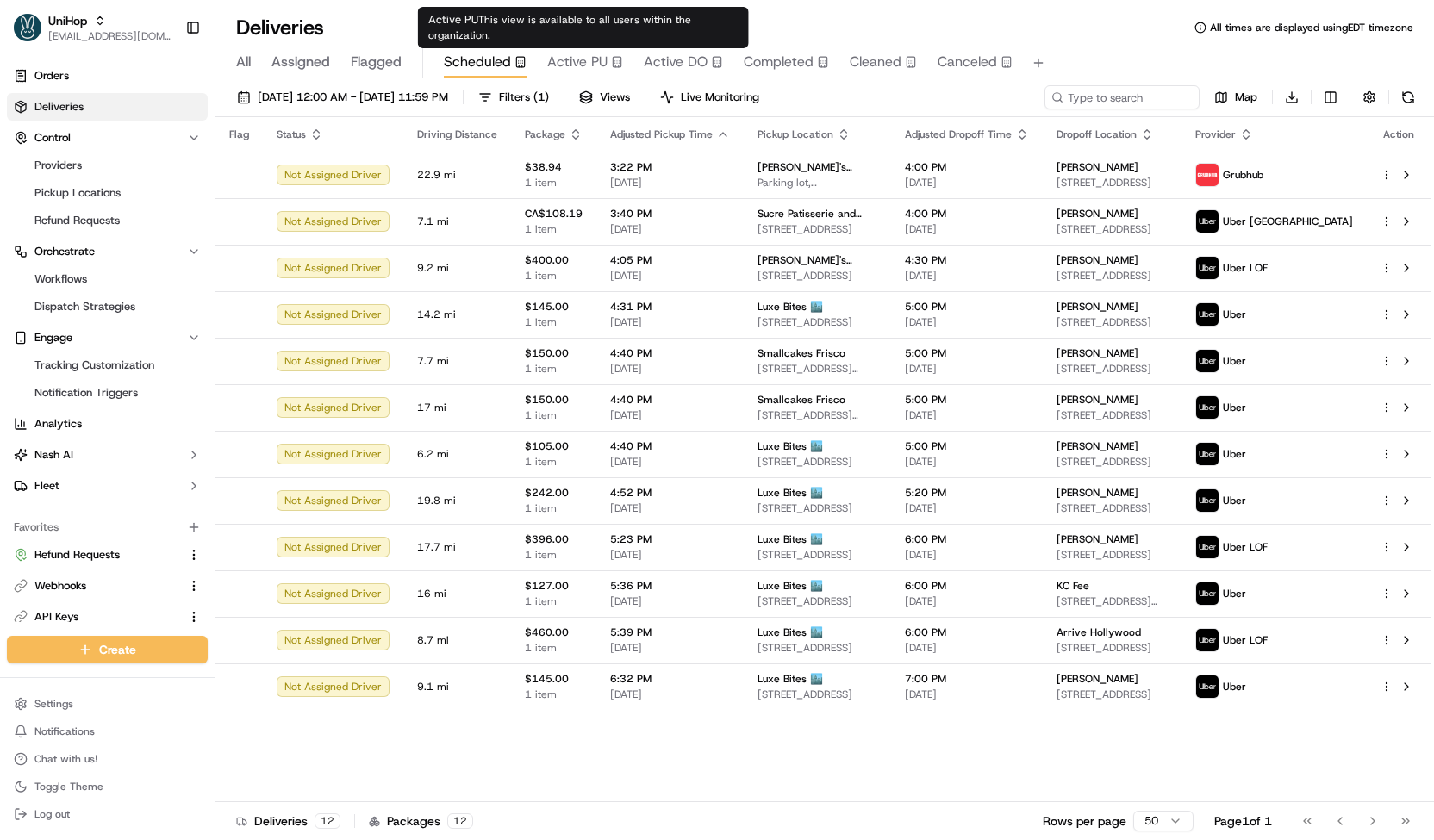
click at [567, 61] on span "Active PU" at bounding box center [577, 61] width 60 height 21
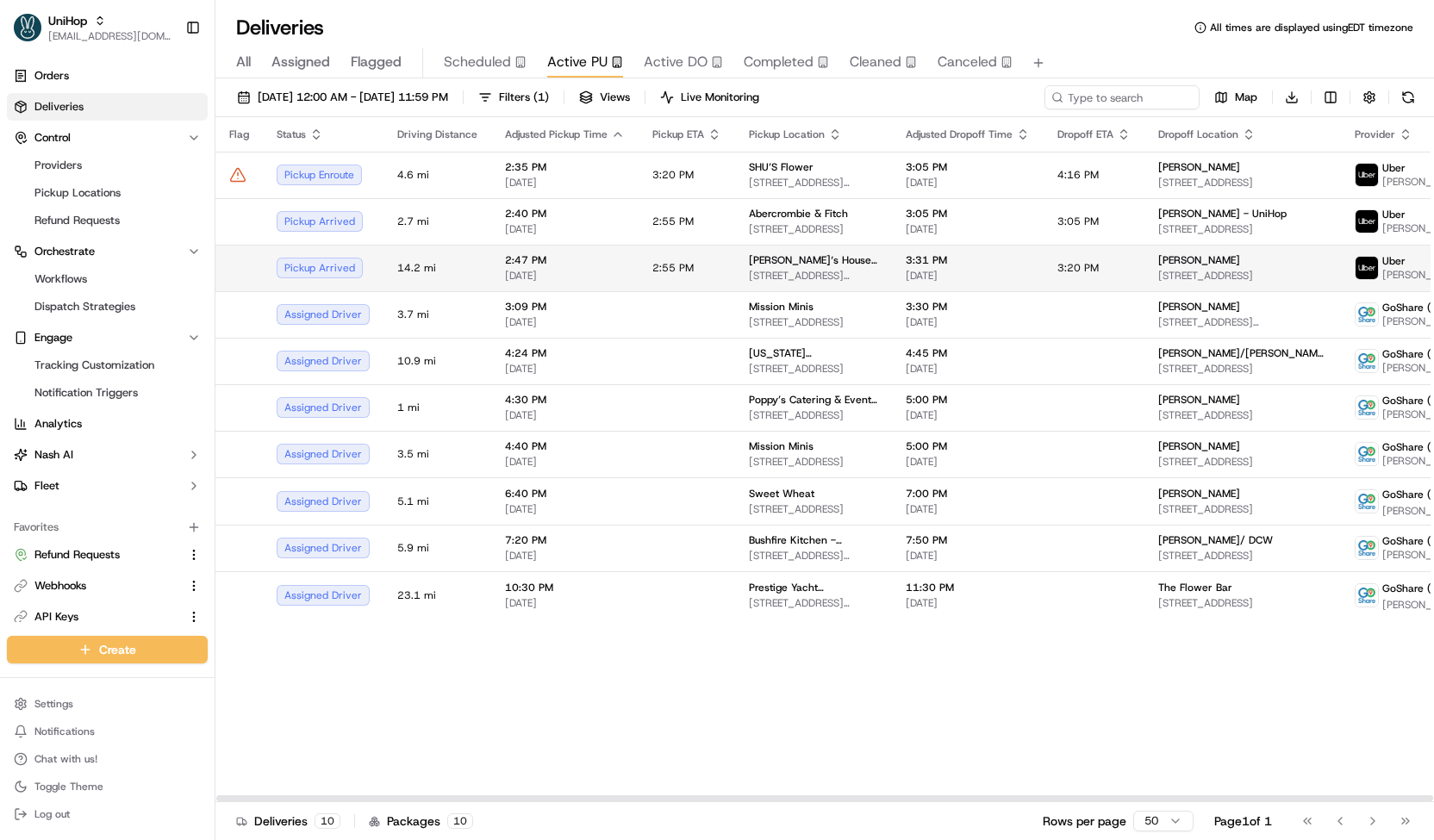
click at [685, 261] on span "2:55 PM" at bounding box center [673, 267] width 41 height 14
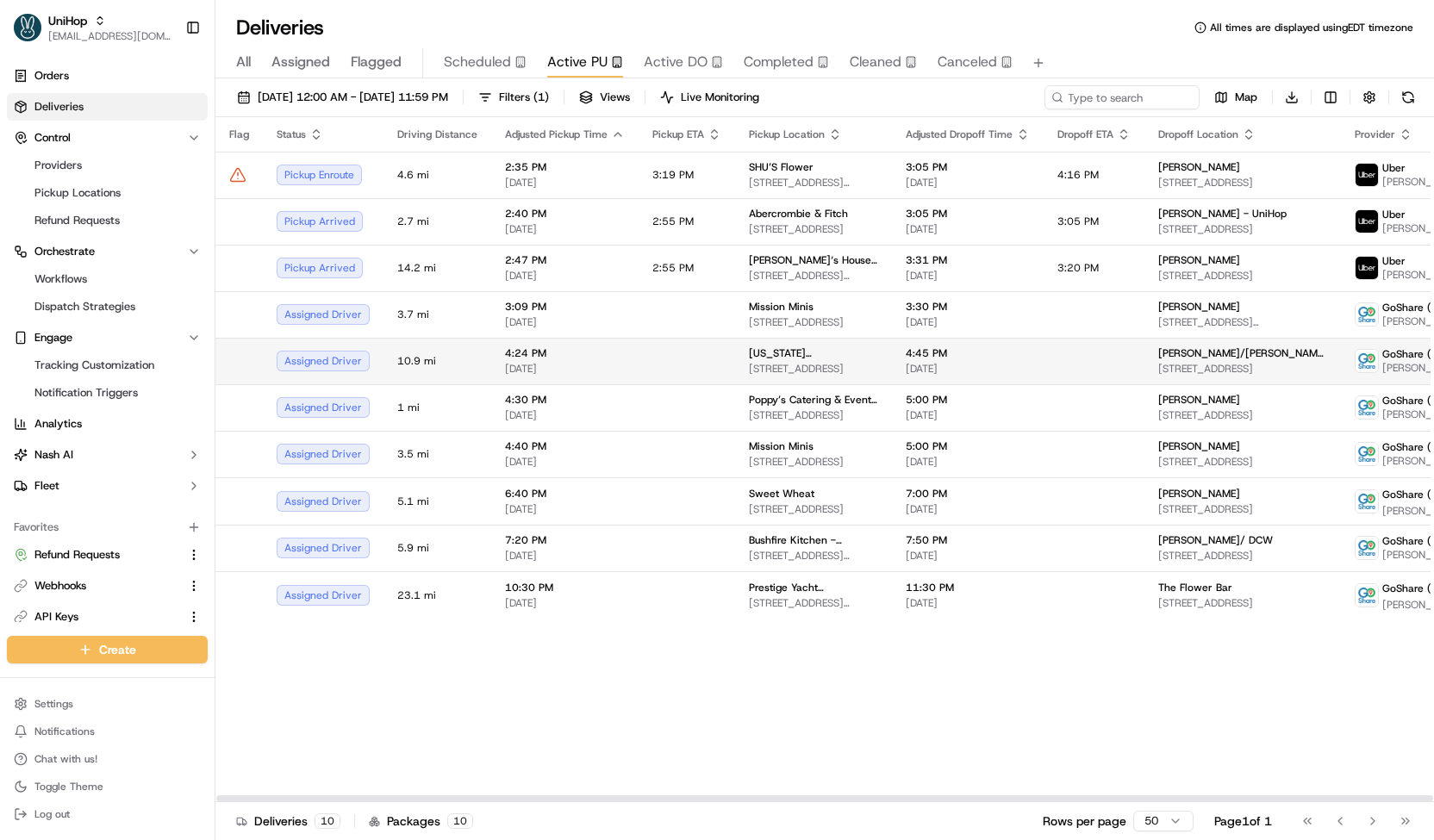
click at [735, 353] on td "[US_STATE][GEOGRAPHIC_DATA] [STREET_ADDRESS]" at bounding box center [813, 361] width 157 height 47
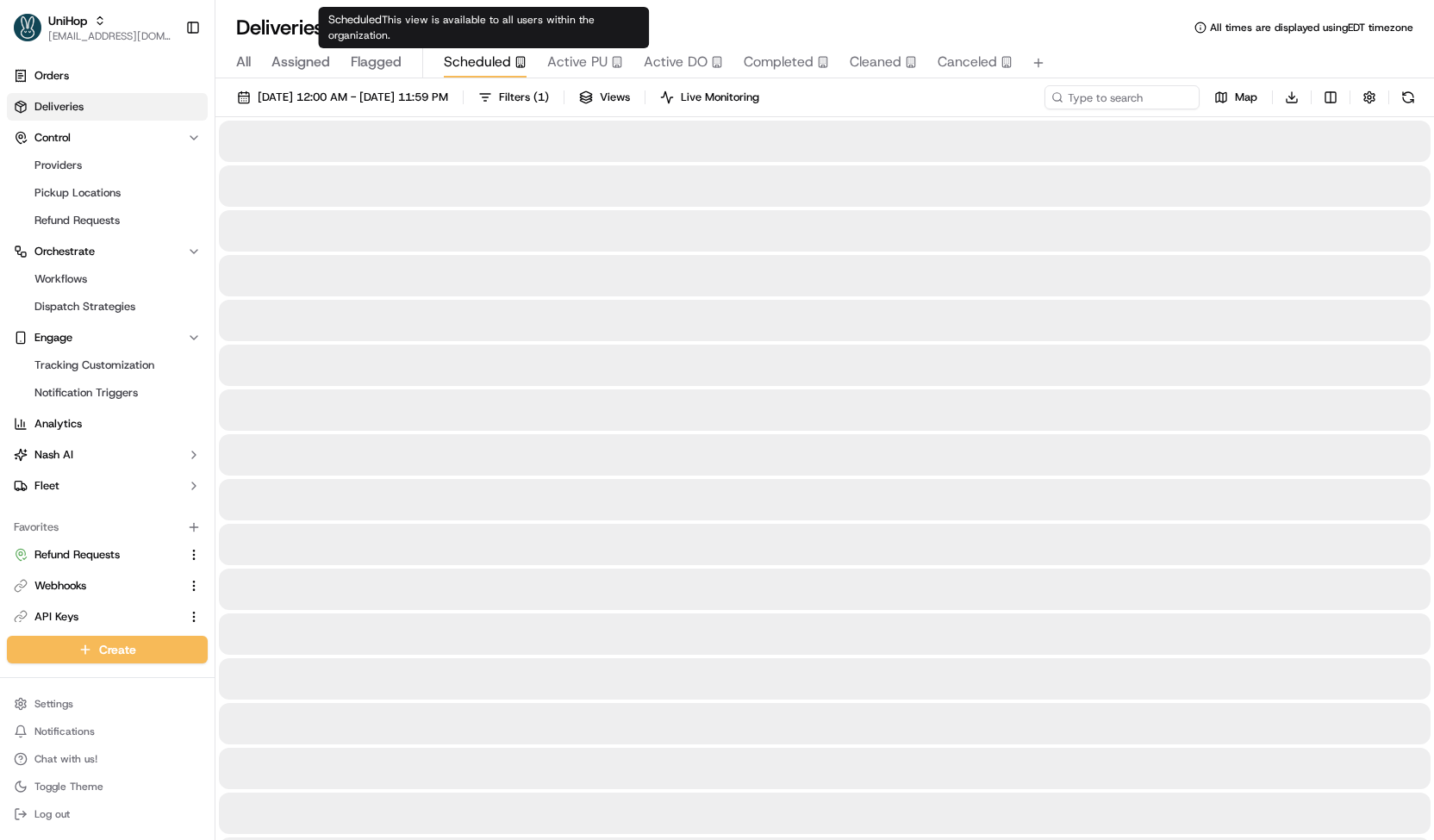
click at [508, 62] on span "Scheduled" at bounding box center [476, 61] width 67 height 21
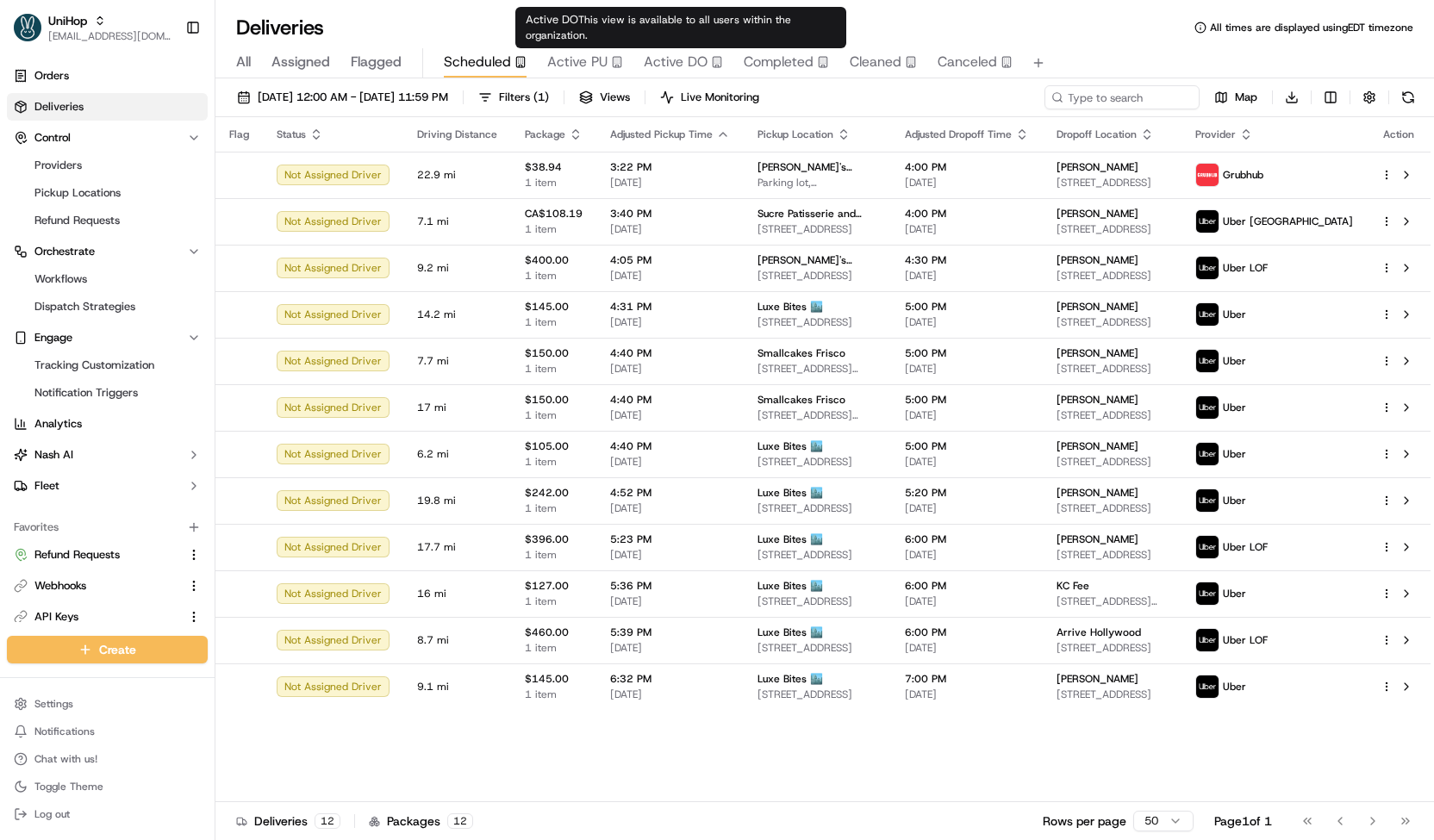
click at [672, 52] on span "Active DO" at bounding box center [675, 61] width 64 height 21
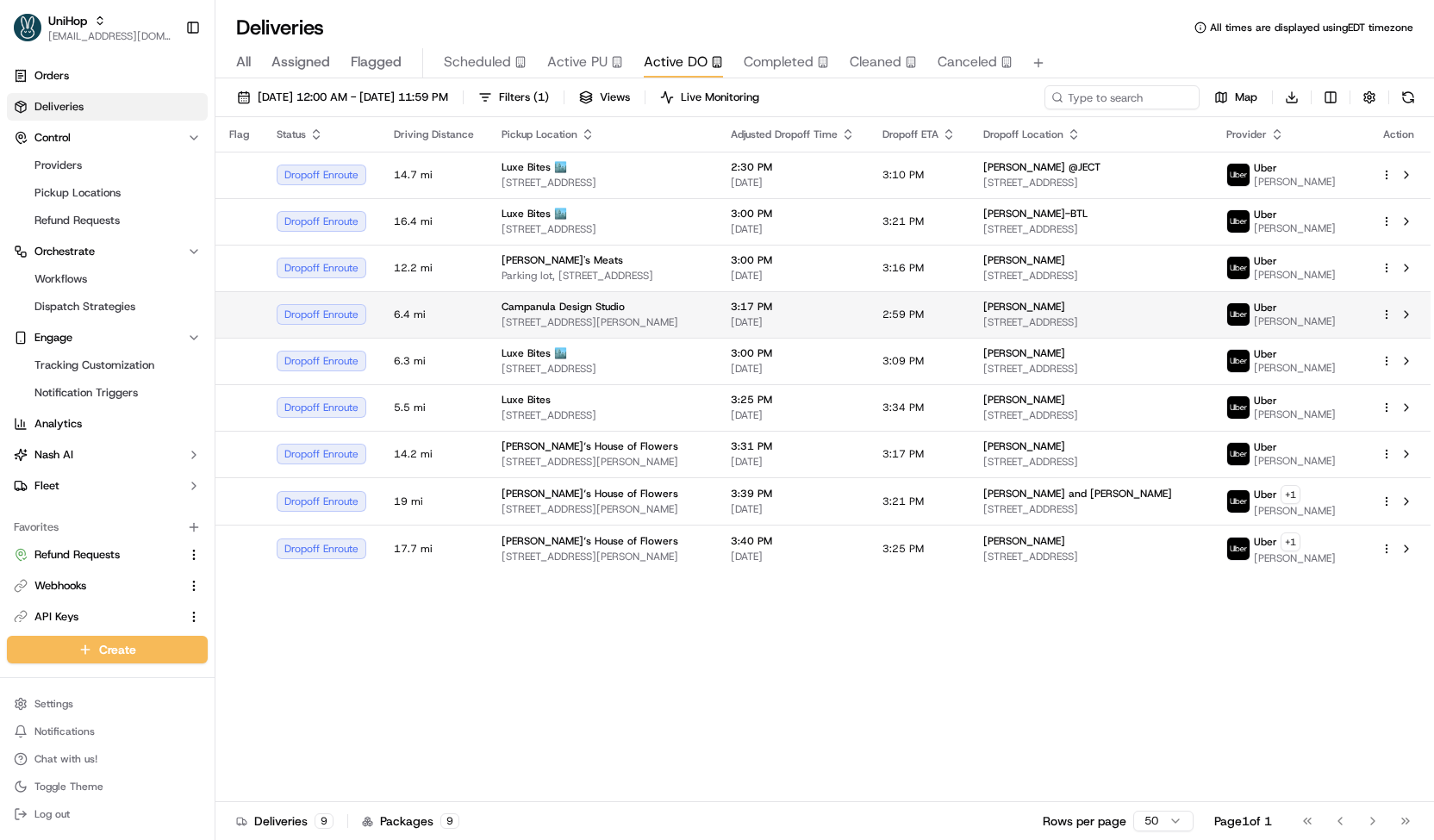
click at [602, 323] on div "Campanula Design Studio [STREET_ADDRESS][PERSON_NAME]" at bounding box center [602, 314] width 202 height 29
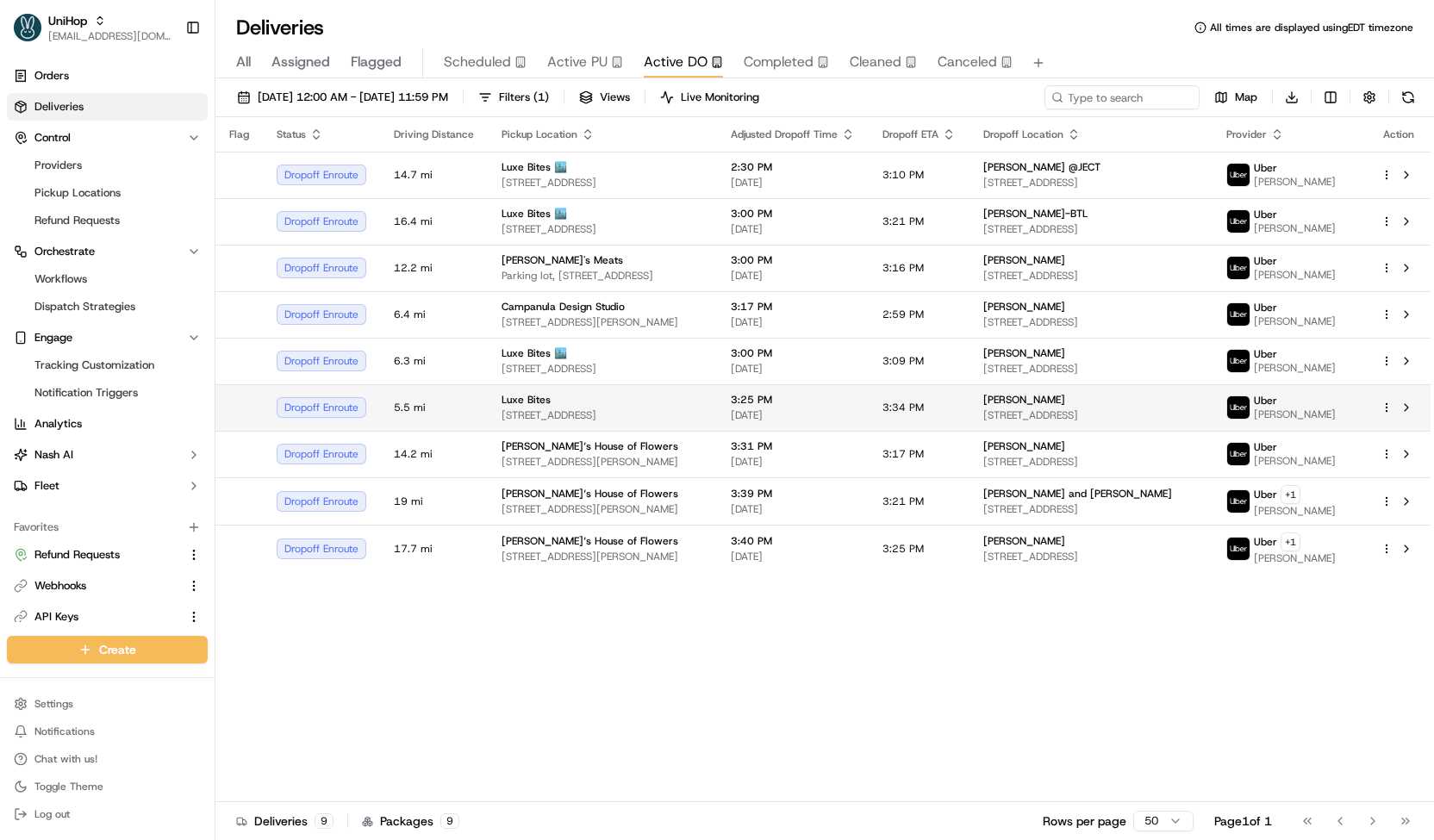
click at [601, 401] on div "Luxe Bites" at bounding box center [602, 399] width 202 height 14
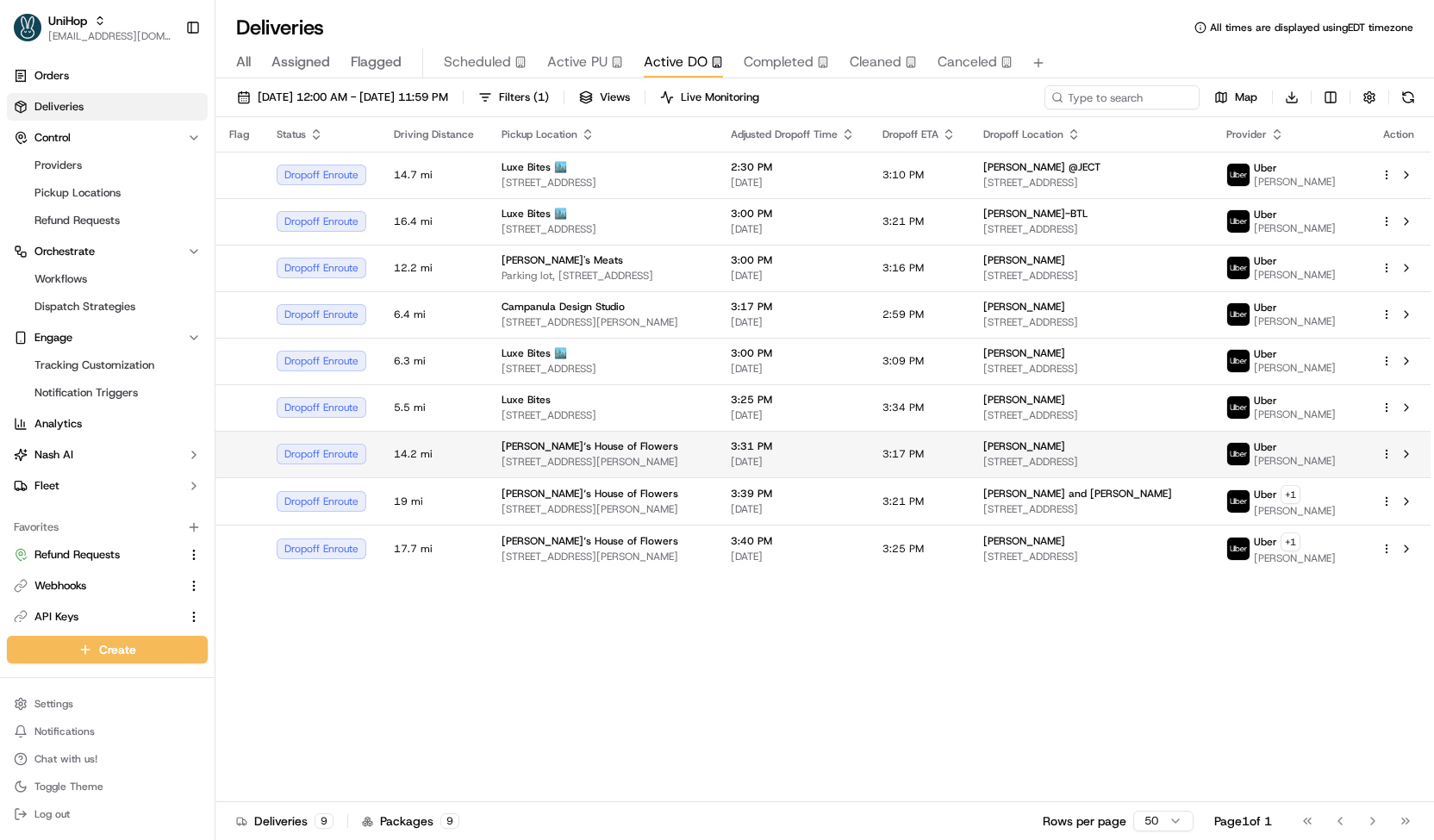
click at [615, 469] on span "[STREET_ADDRESS][PERSON_NAME]" at bounding box center [602, 461] width 202 height 14
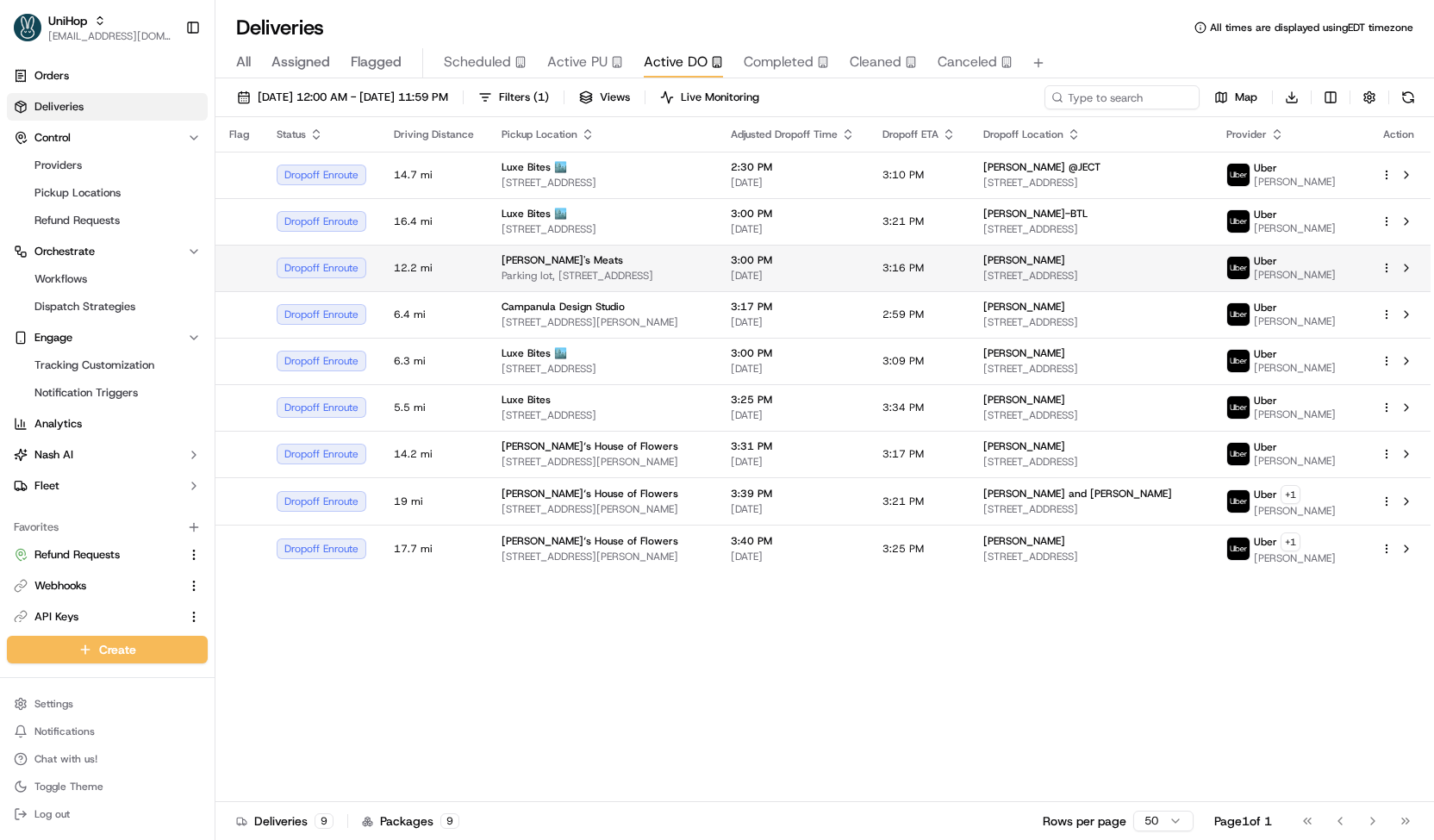
click at [538, 282] on span "Parking lot, [STREET_ADDRESS]" at bounding box center [602, 275] width 202 height 14
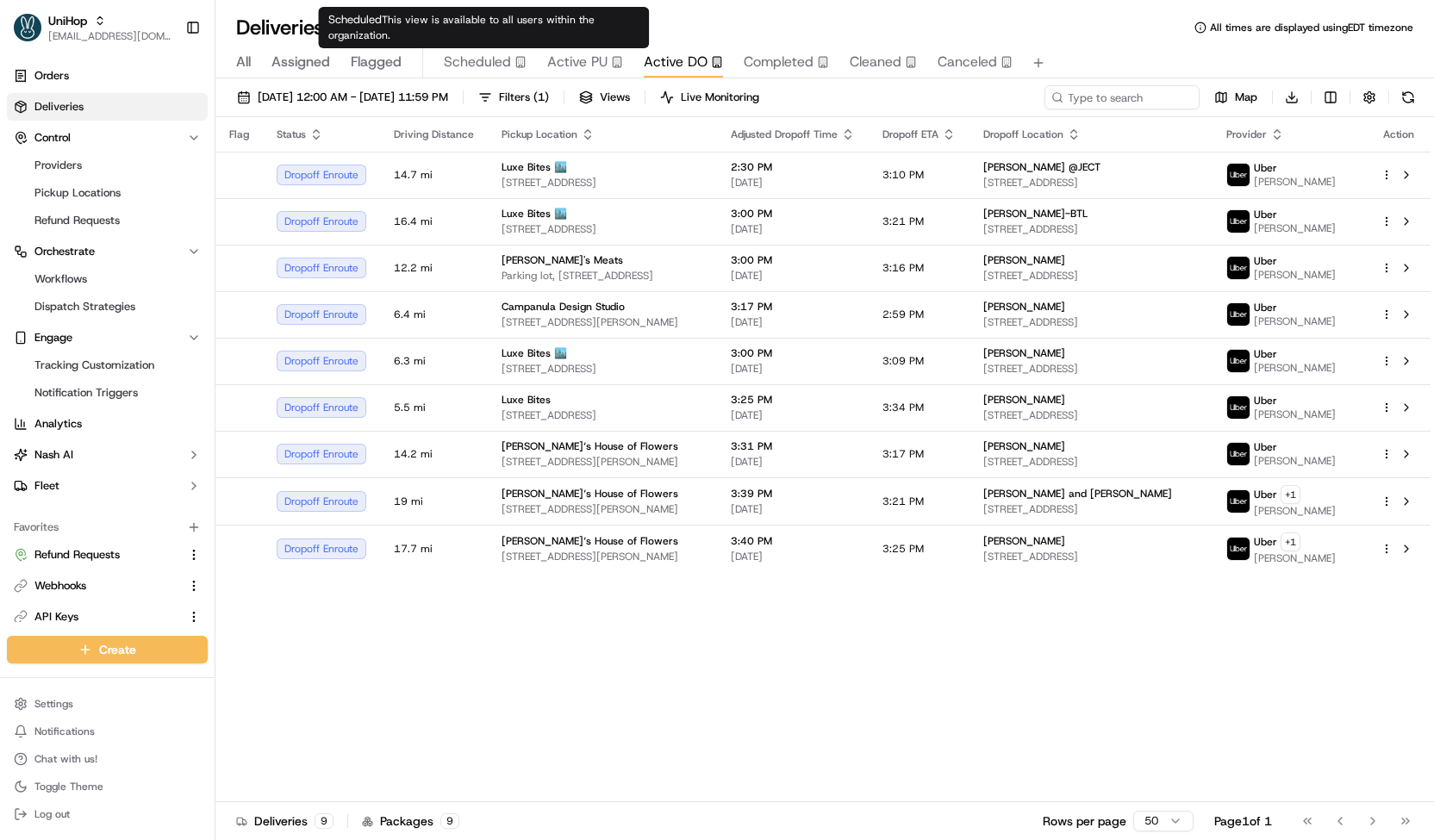
click at [485, 70] on span "Scheduled" at bounding box center [476, 61] width 67 height 21
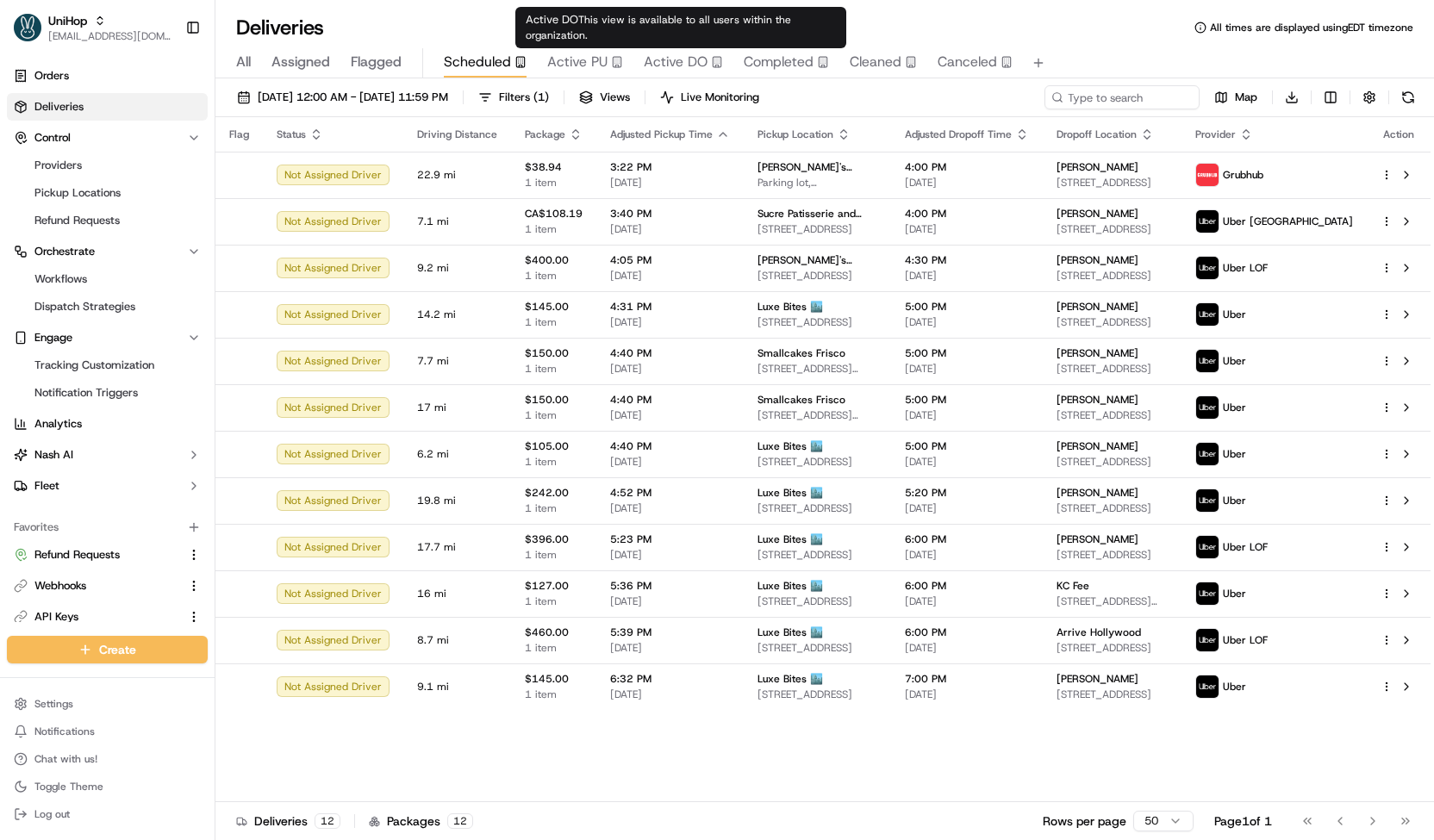
click at [705, 71] on div "Active DO" at bounding box center [683, 61] width 80 height 21
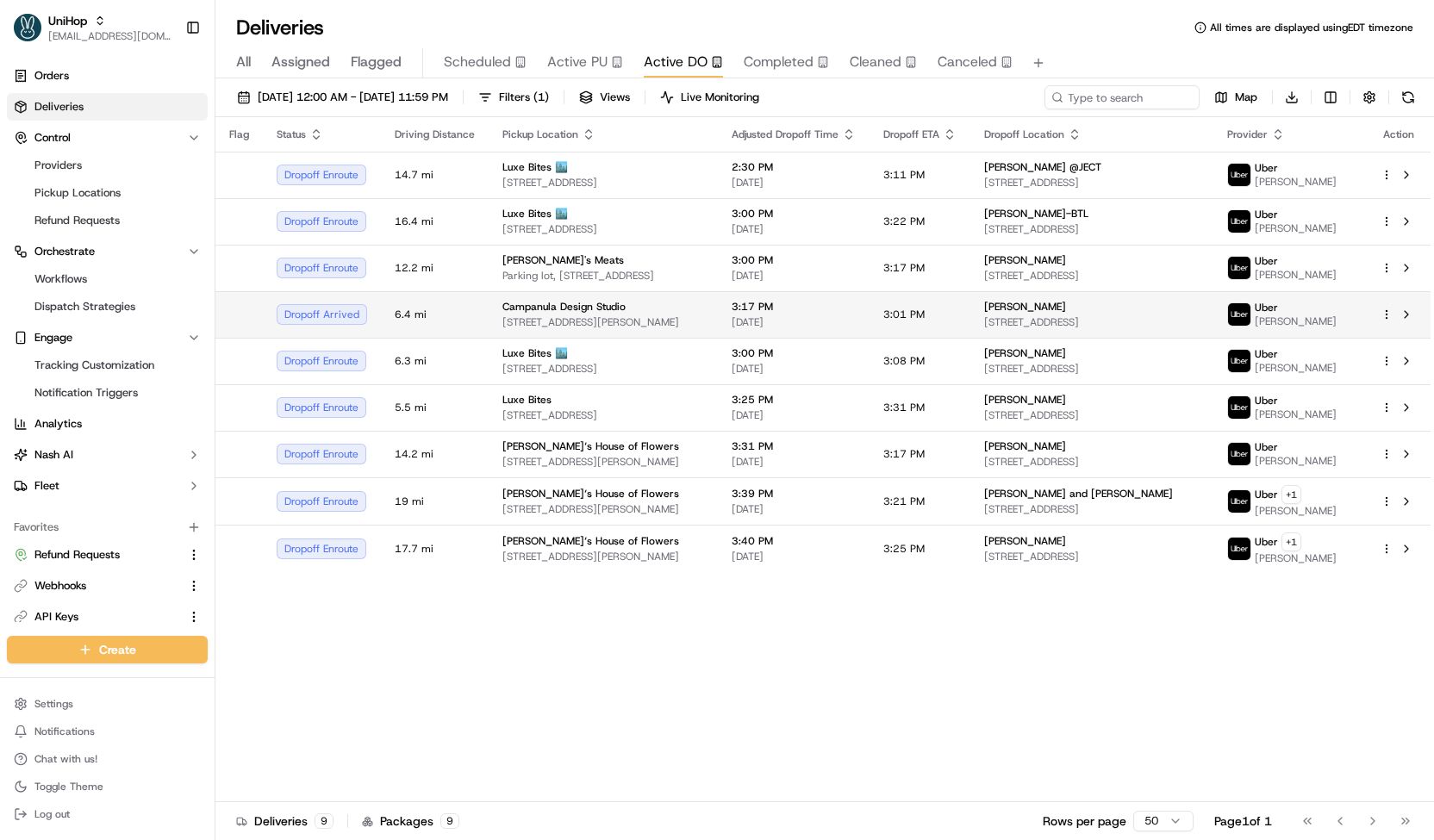
click at [717, 325] on td "Campanula Design Studio [STREET_ADDRESS][PERSON_NAME]" at bounding box center [603, 314] width 229 height 47
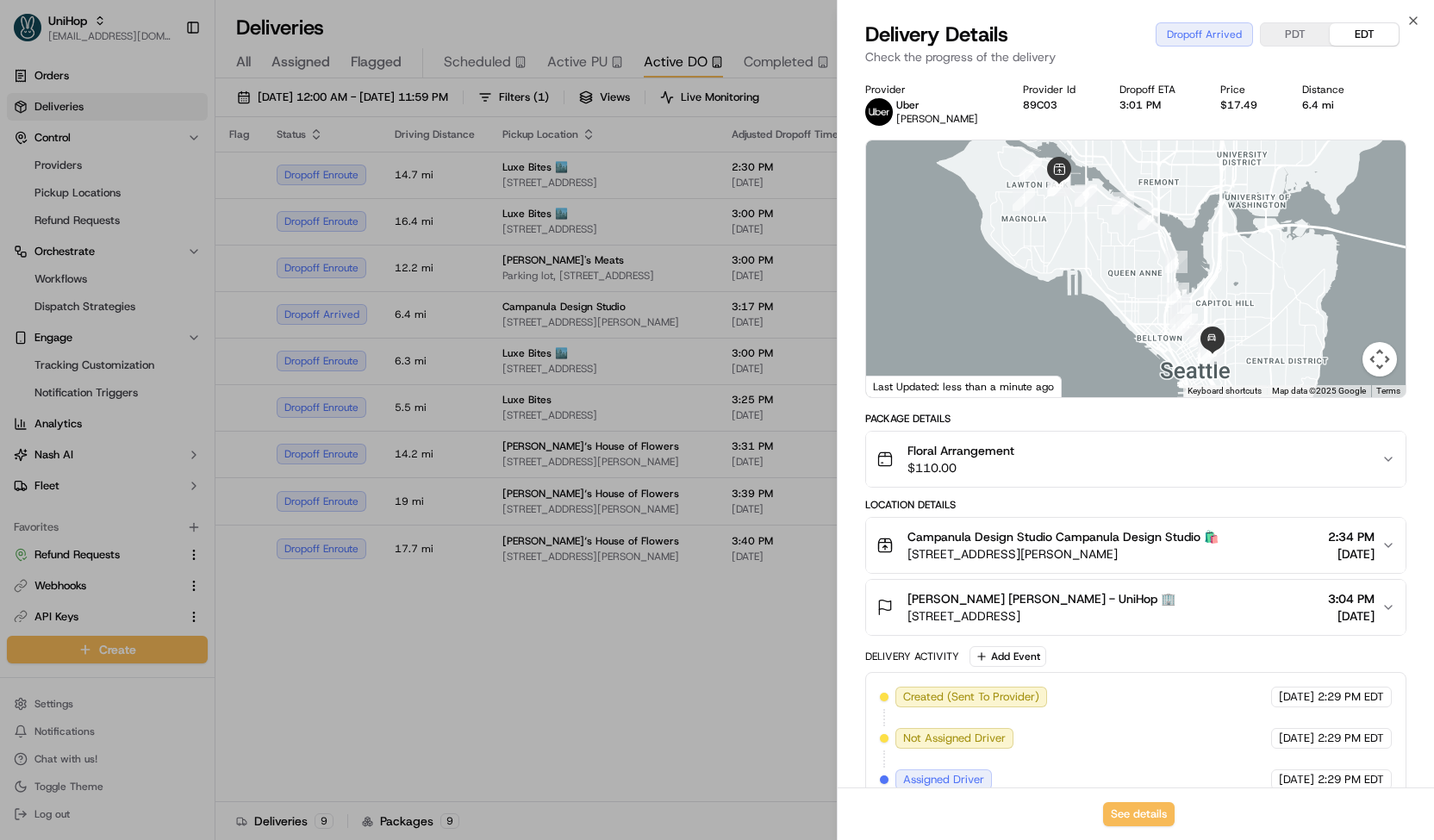
click at [1110, 615] on span "[STREET_ADDRESS]" at bounding box center [1041, 616] width 268 height 17
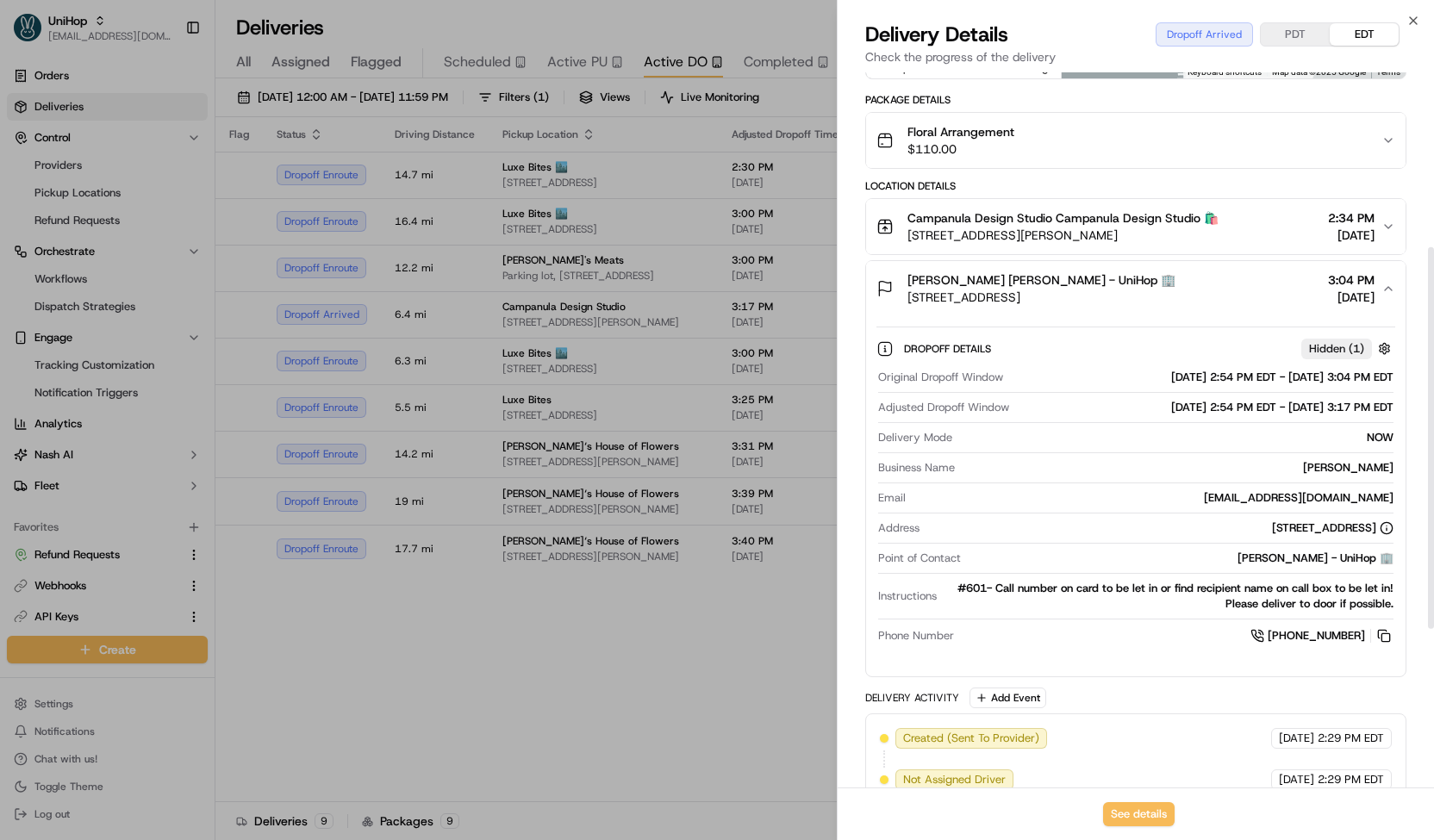
scroll to position [327, 0]
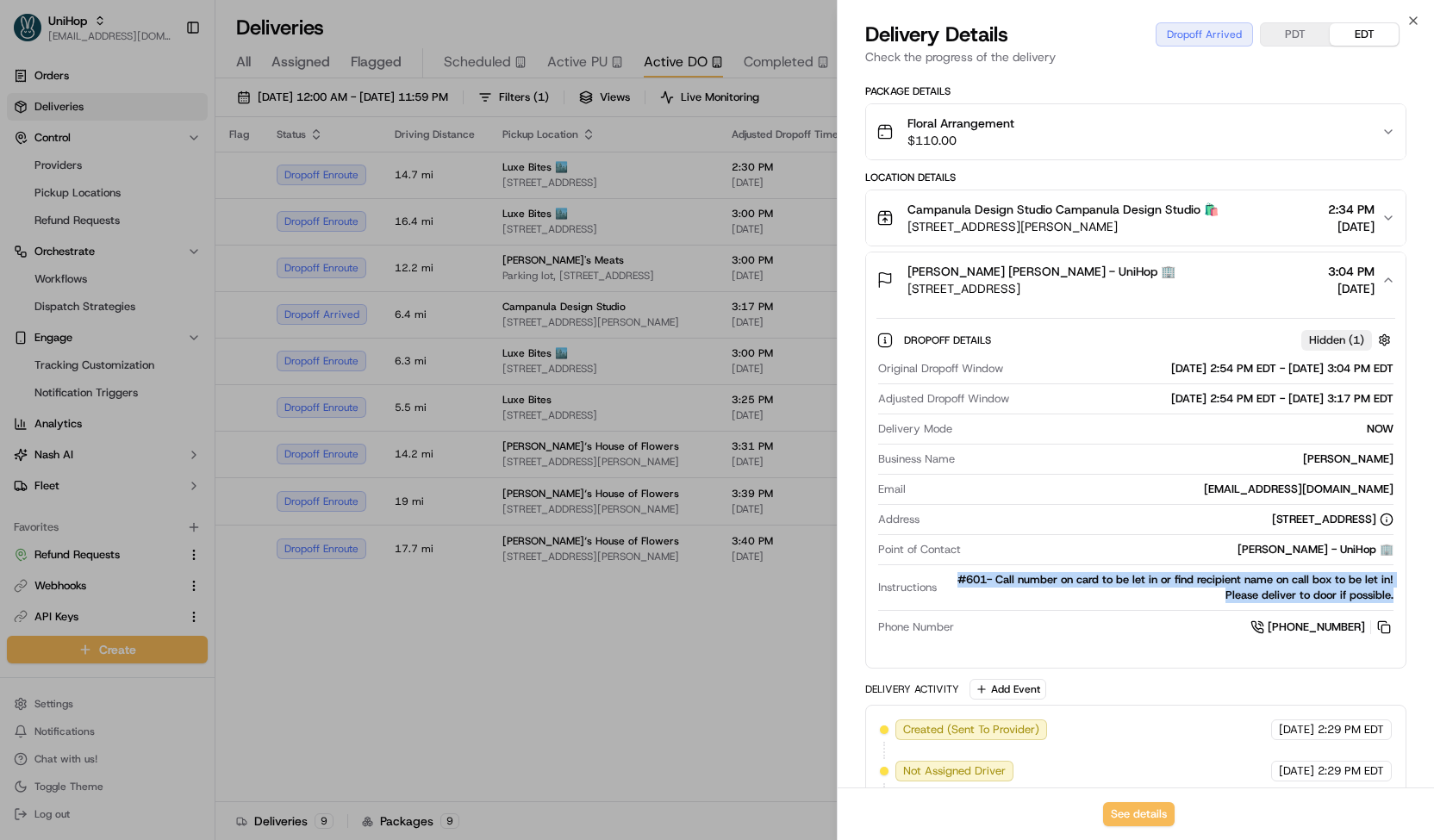
drag, startPoint x: 949, startPoint y: 574, endPoint x: 1396, endPoint y: 596, distance: 447.5
click at [1396, 596] on div "Dropoff Details Hidden ( 1 ) Original Dropoff Window [DATE] 2:54 PM EDT - [DATE…" at bounding box center [1135, 481] width 540 height 346
copy div "#601- Call number on card to be let in or find recipient name on call box to be…"
click at [1059, 119] on div "Floral Arrangement $110.00" at bounding box center [1128, 132] width 505 height 35
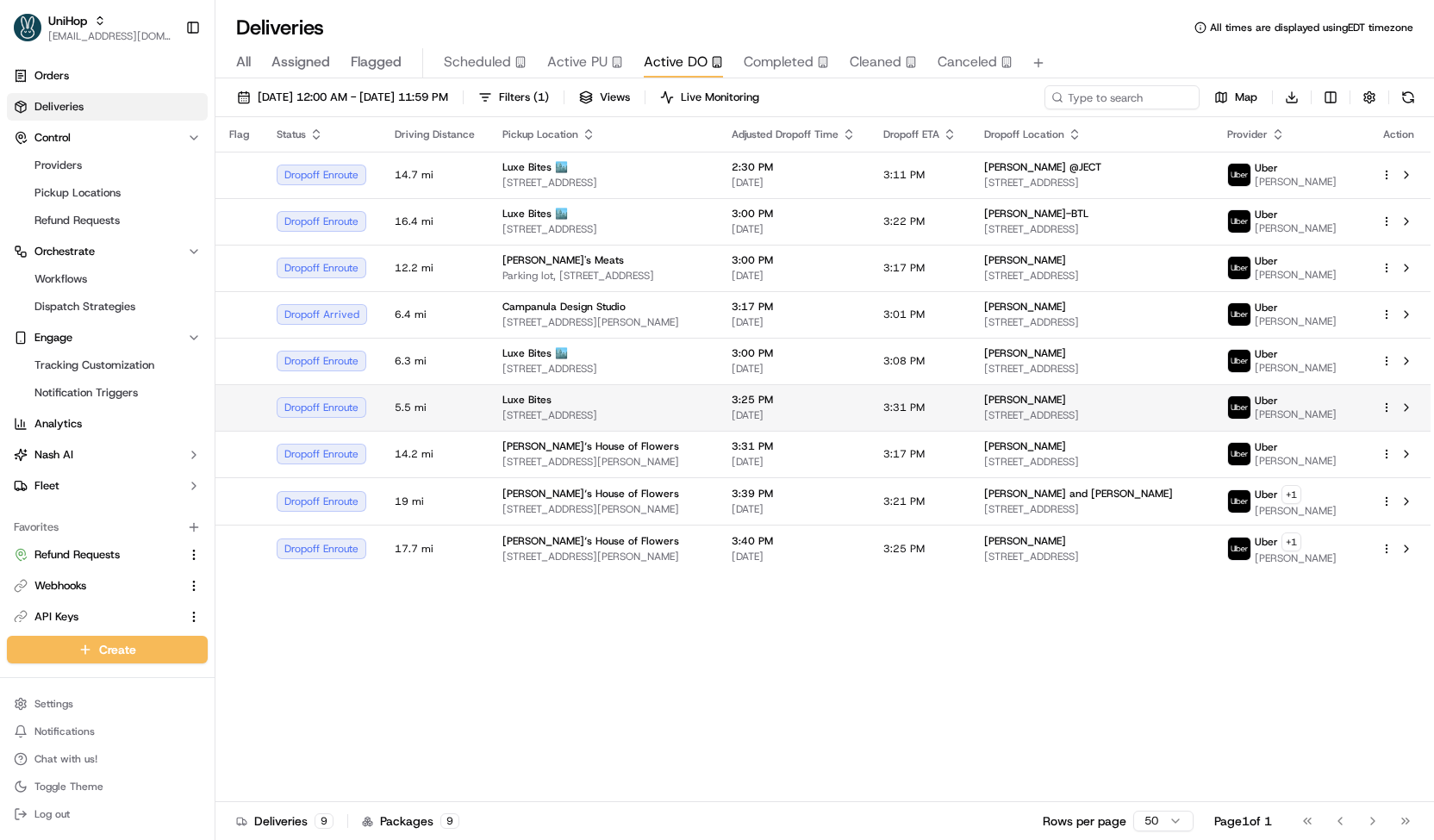
click at [562, 422] on span "[STREET_ADDRESS]" at bounding box center [603, 415] width 202 height 14
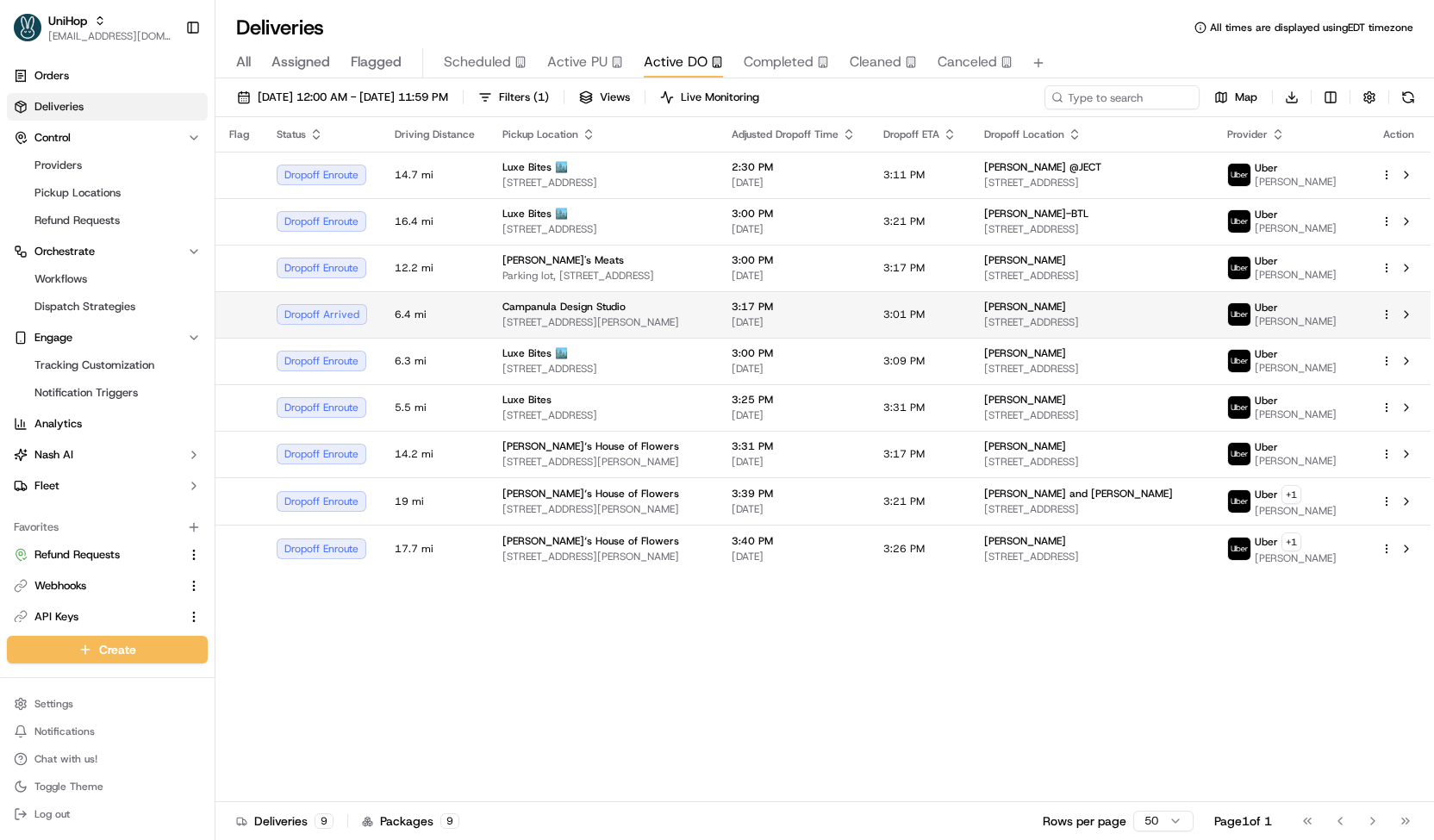
click at [569, 322] on div "Campanula Design Studio [STREET_ADDRESS][PERSON_NAME]" at bounding box center [603, 314] width 202 height 29
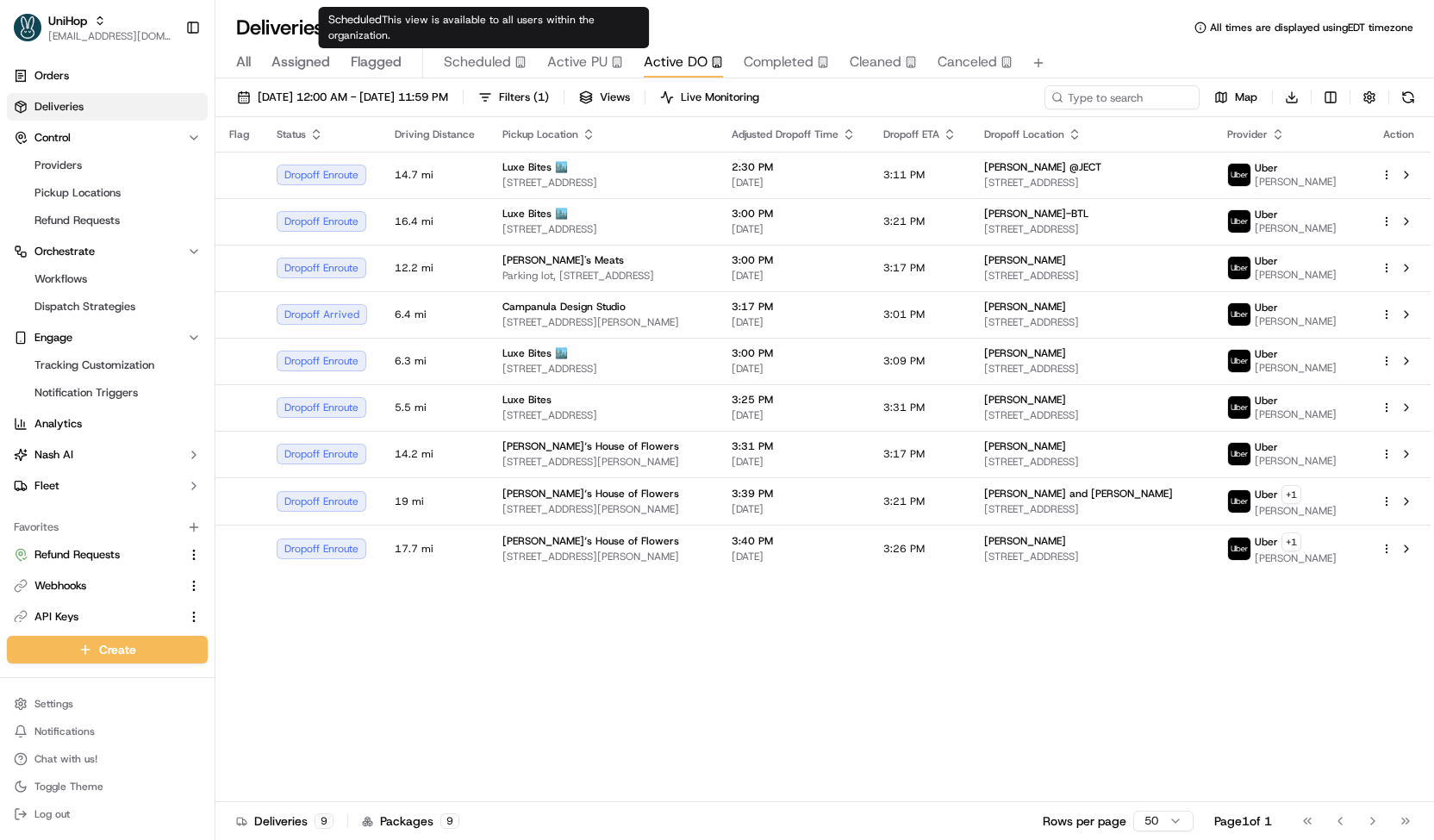
click at [477, 68] on span "Scheduled" at bounding box center [476, 61] width 67 height 21
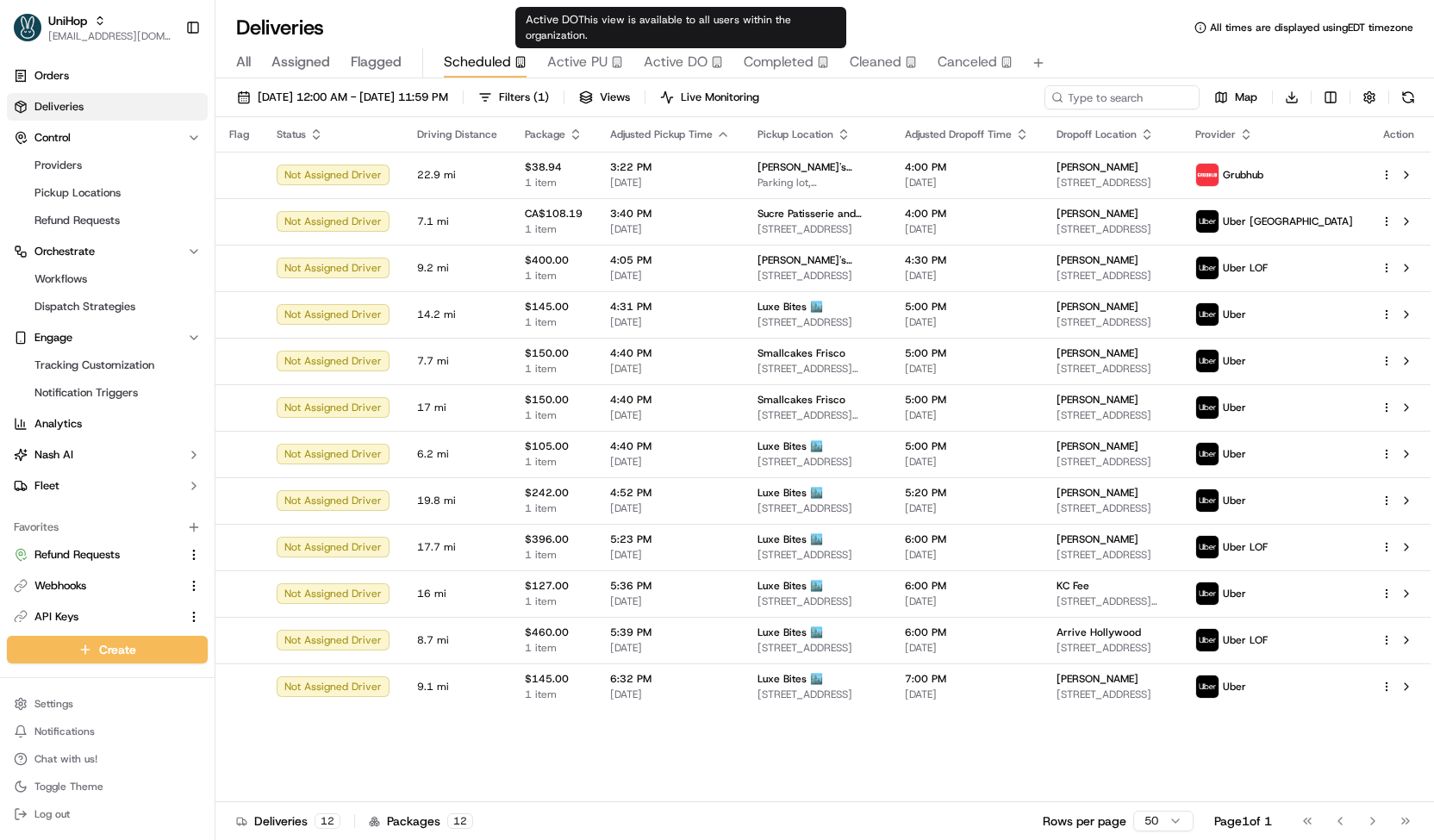
click at [600, 67] on span "Active PU" at bounding box center [577, 61] width 60 height 21
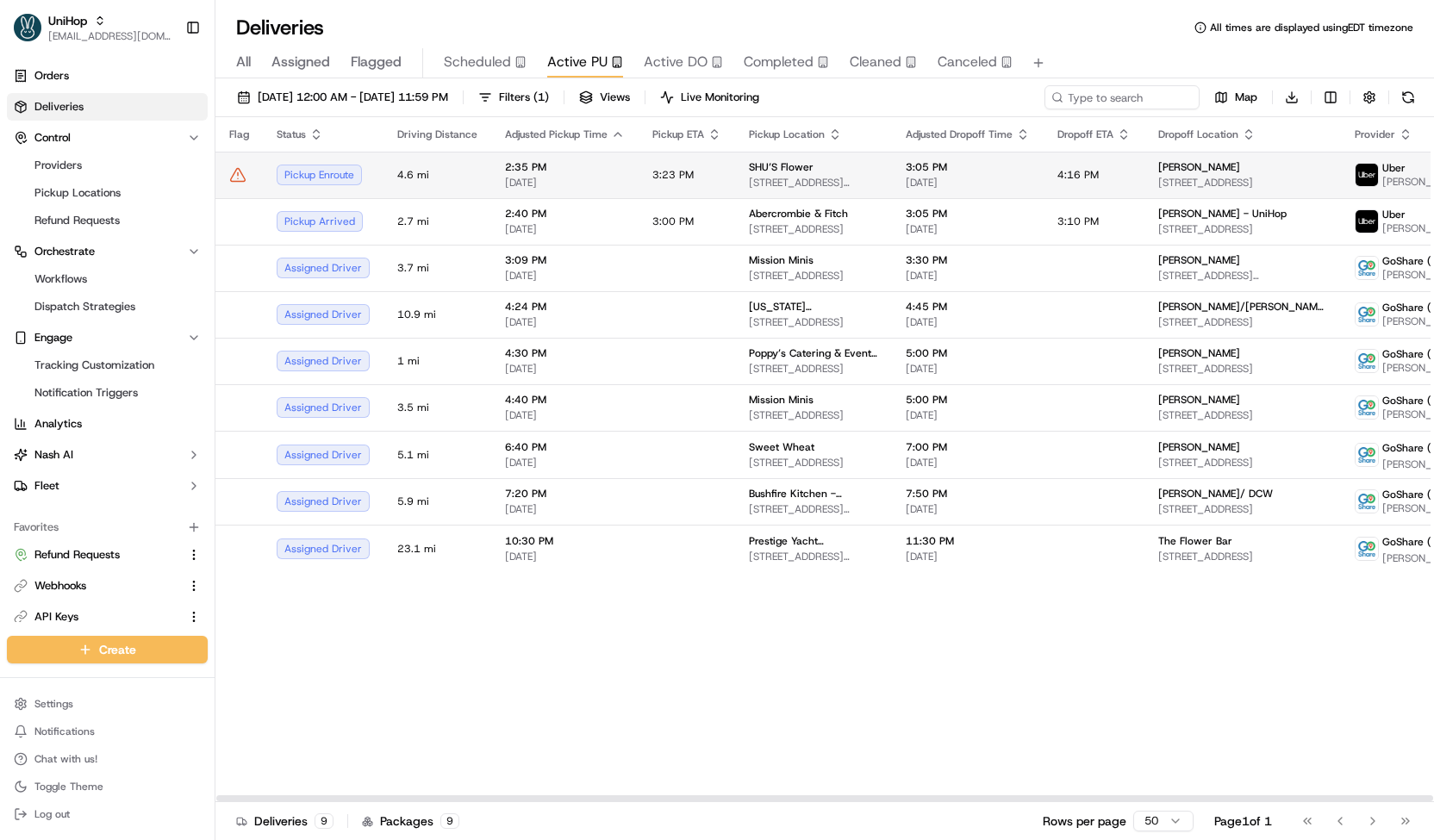
click at [652, 177] on span "3:23 PM" at bounding box center [673, 174] width 41 height 14
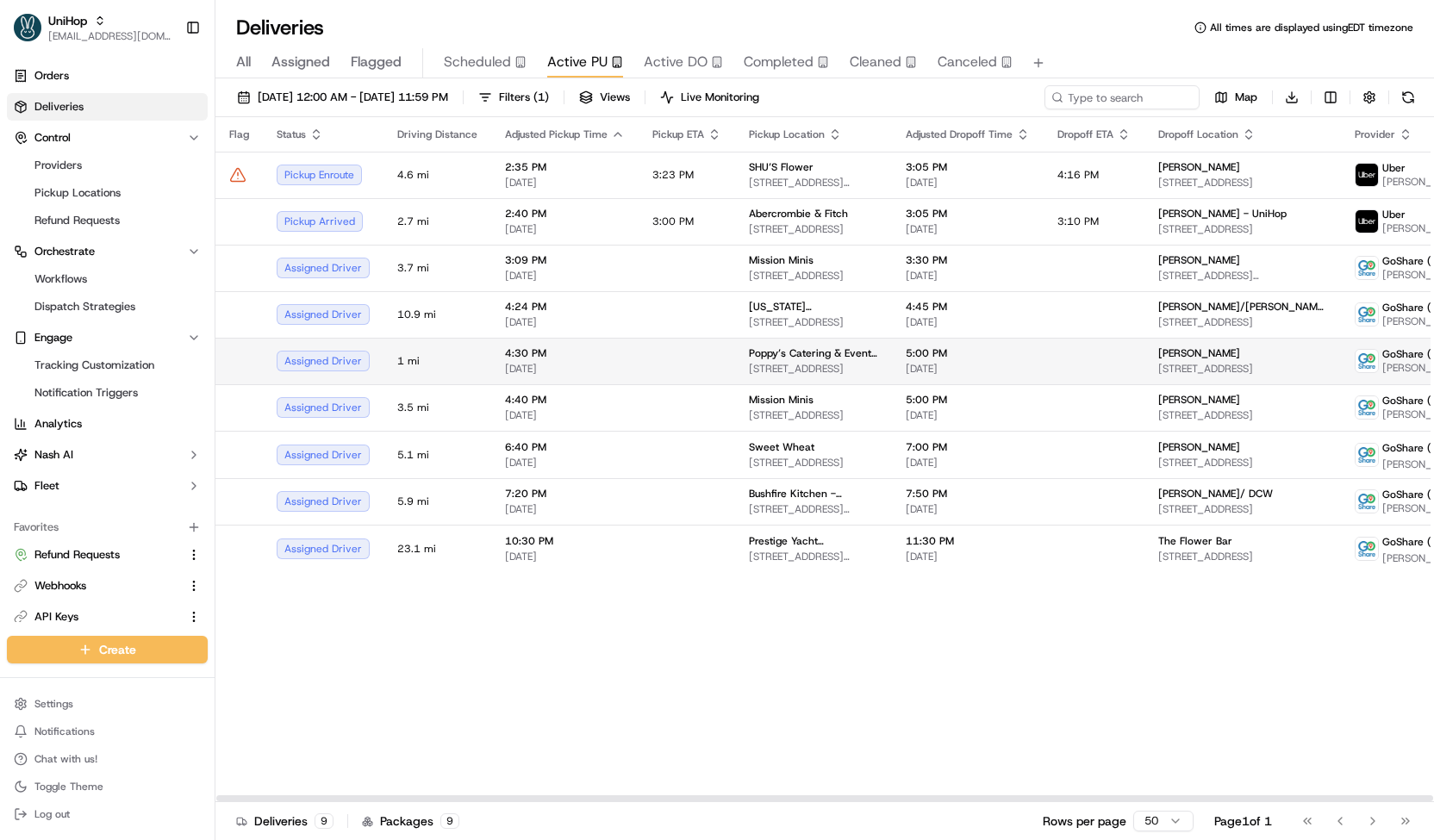
click at [651, 355] on td at bounding box center [686, 361] width 96 height 47
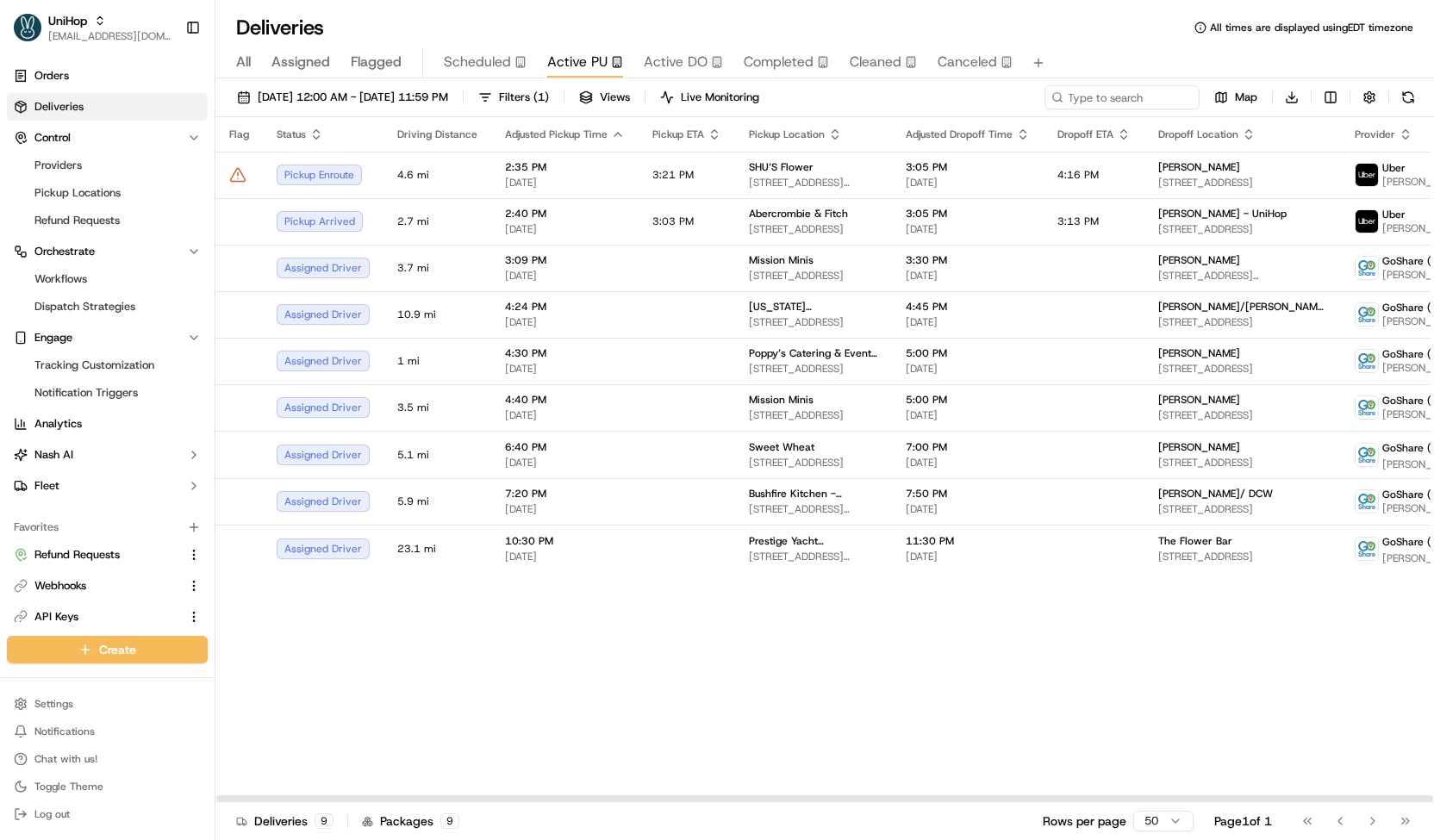
click at [465, 65] on span "Scheduled" at bounding box center [476, 61] width 67 height 21
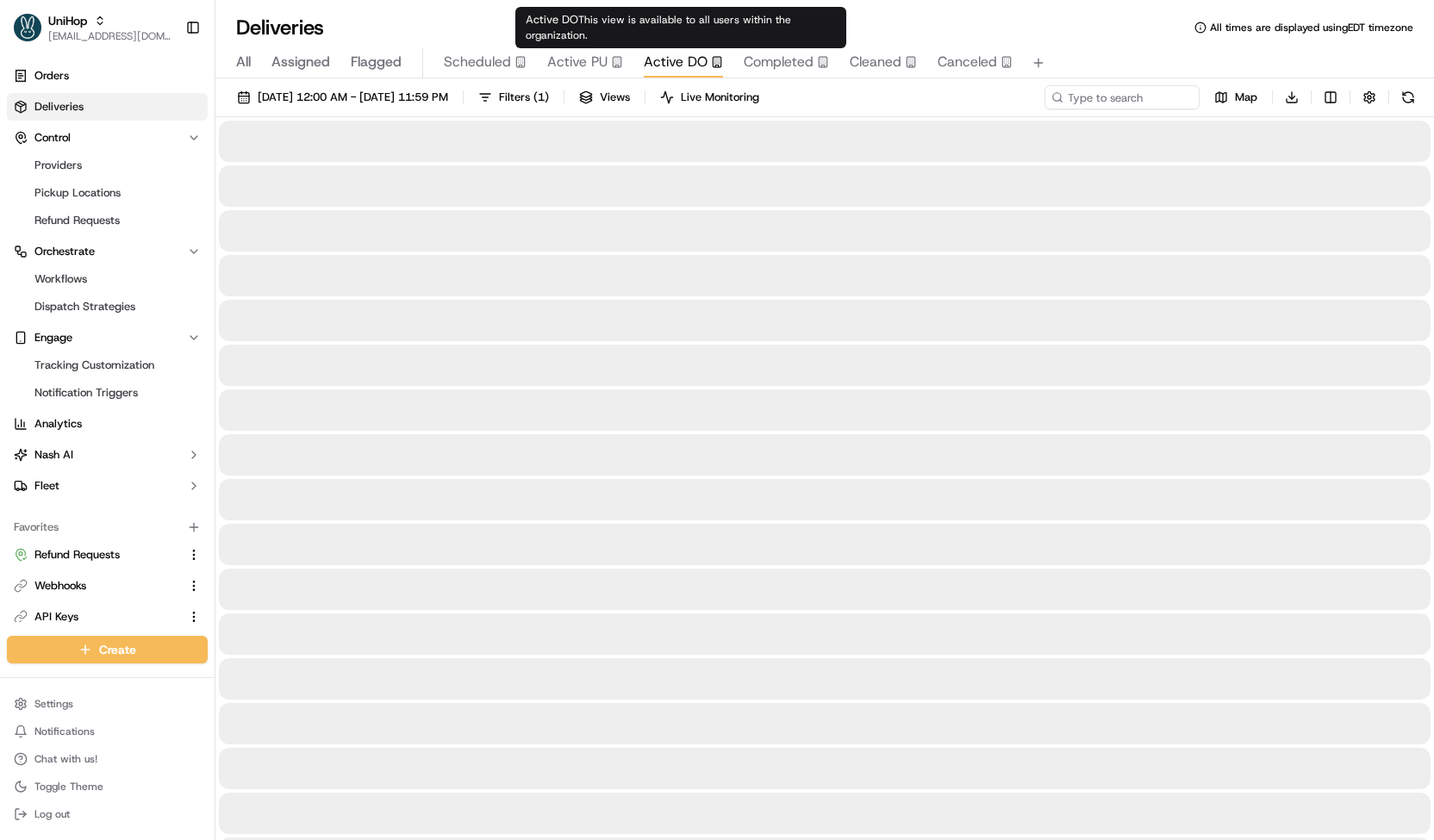
click at [658, 61] on span "Active DO" at bounding box center [675, 61] width 64 height 21
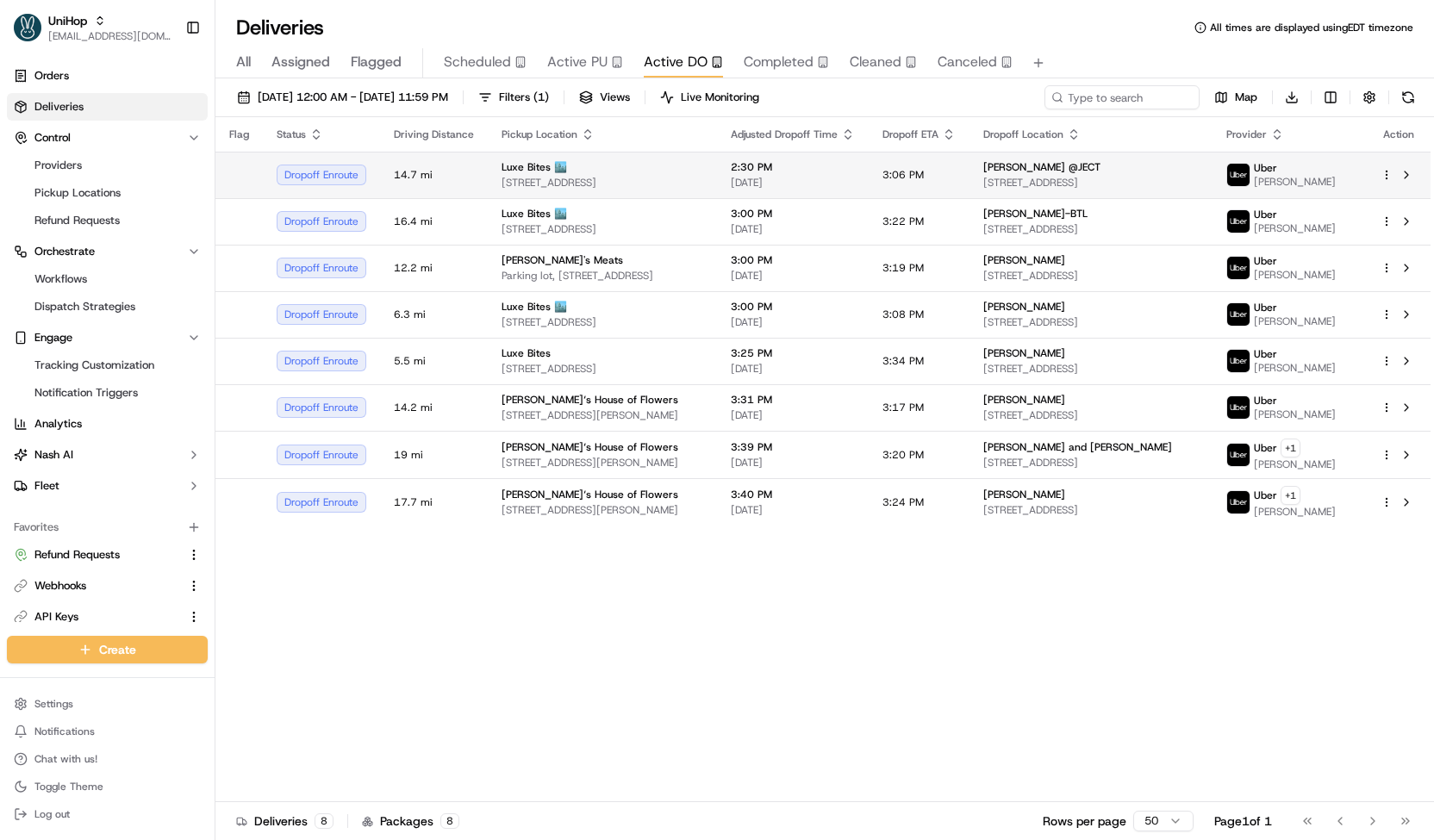
click at [608, 191] on td "Luxe Bites 🏙️ [STREET_ADDRESS]" at bounding box center [602, 174] width 229 height 47
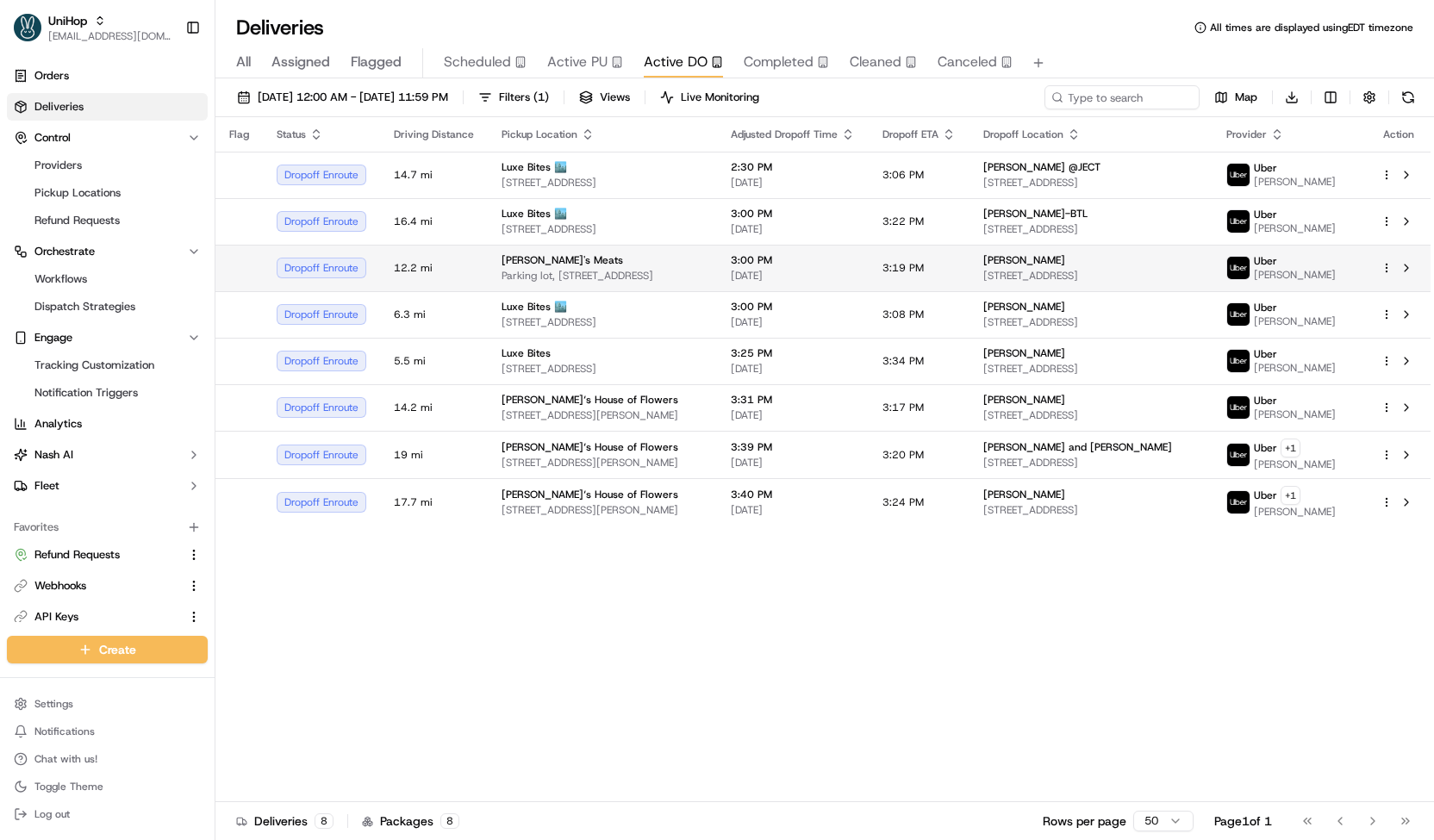
click at [640, 282] on span "Parking lot, [STREET_ADDRESS]" at bounding box center [602, 275] width 202 height 14
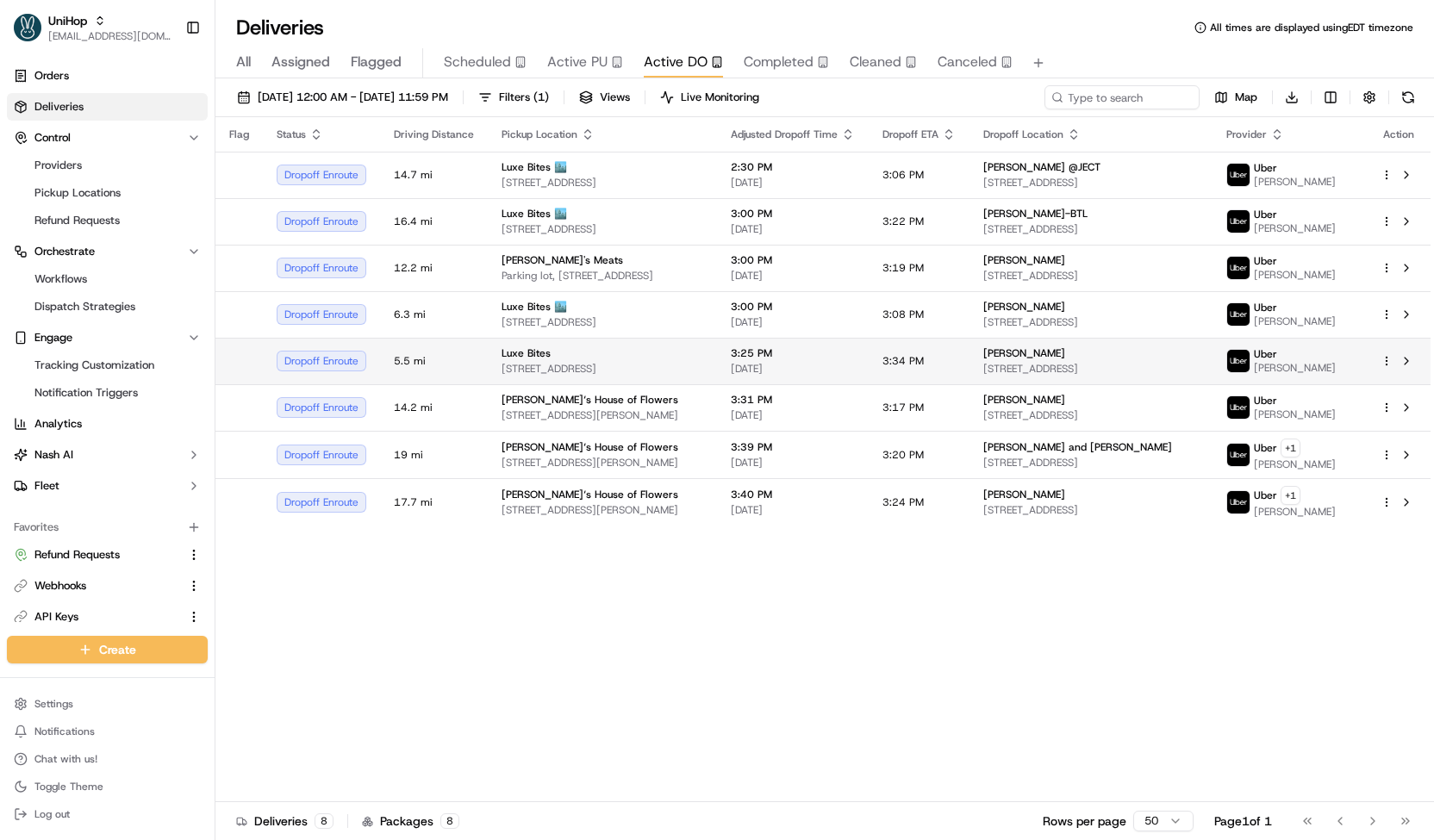
click at [663, 371] on span "[STREET_ADDRESS]" at bounding box center [602, 368] width 202 height 14
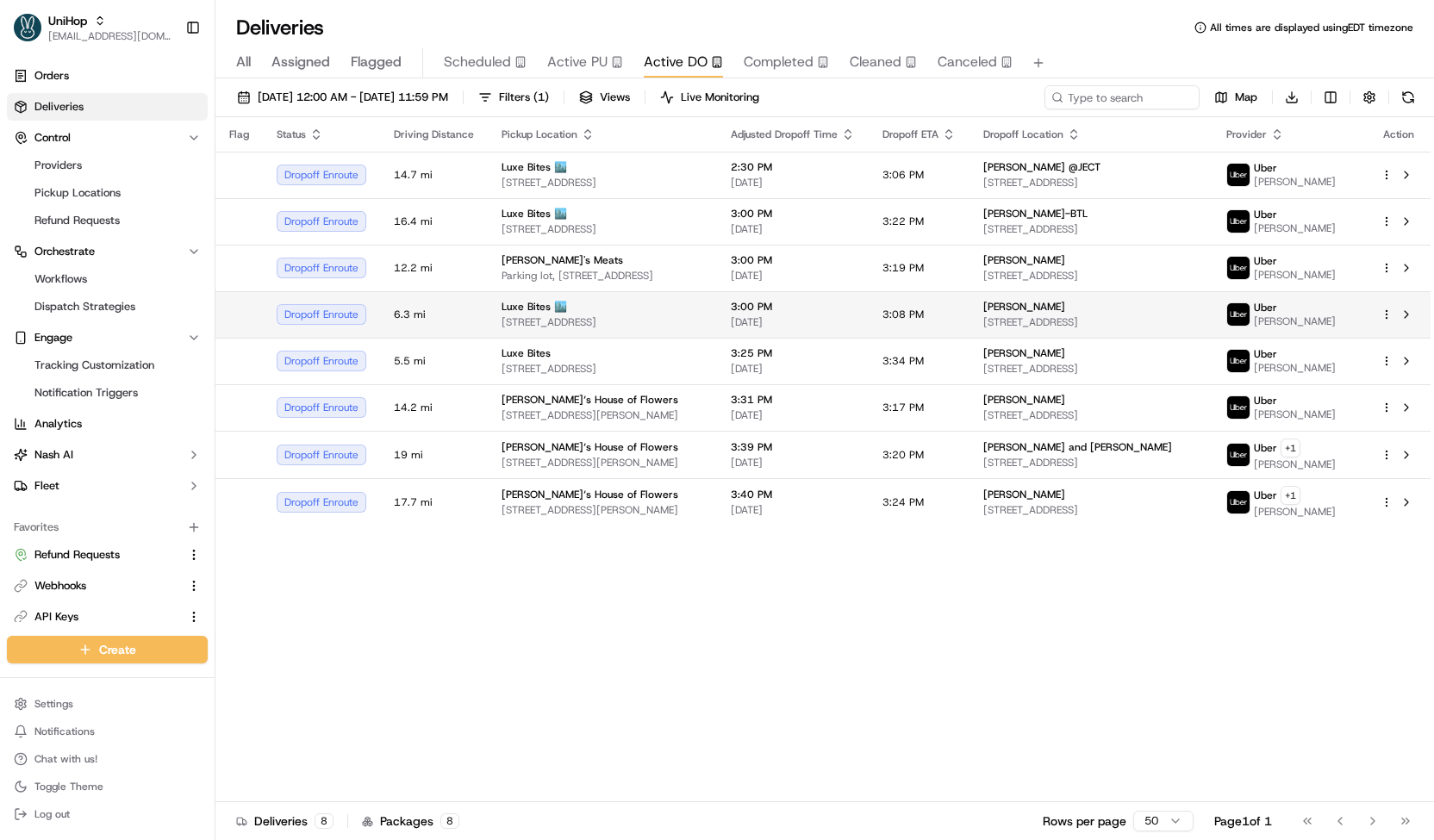
click at [667, 338] on td "Luxe Bites 🏙️ [STREET_ADDRESS]" at bounding box center [602, 314] width 229 height 47
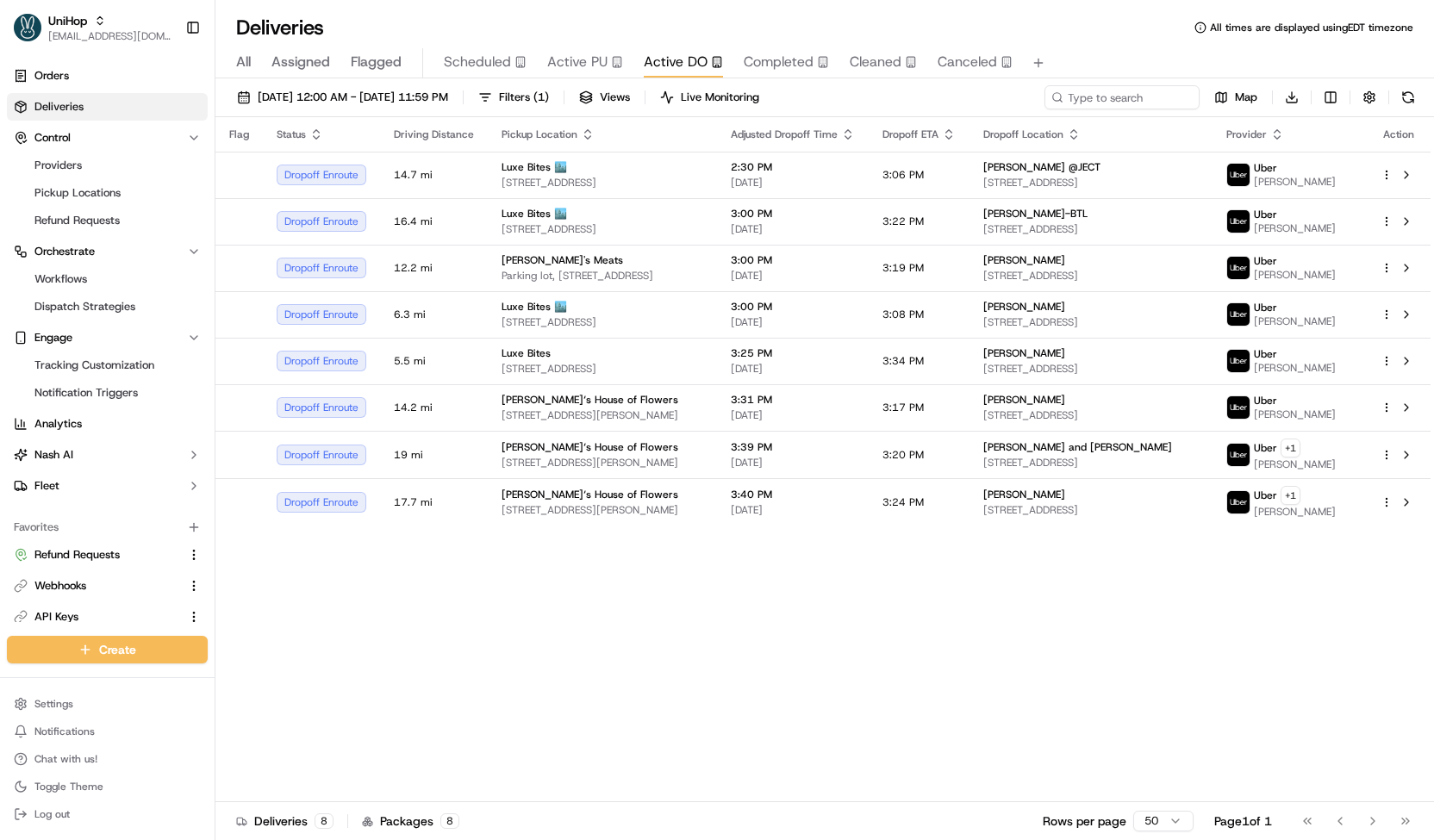
click at [461, 74] on button "Scheduled" at bounding box center [485, 63] width 82 height 29
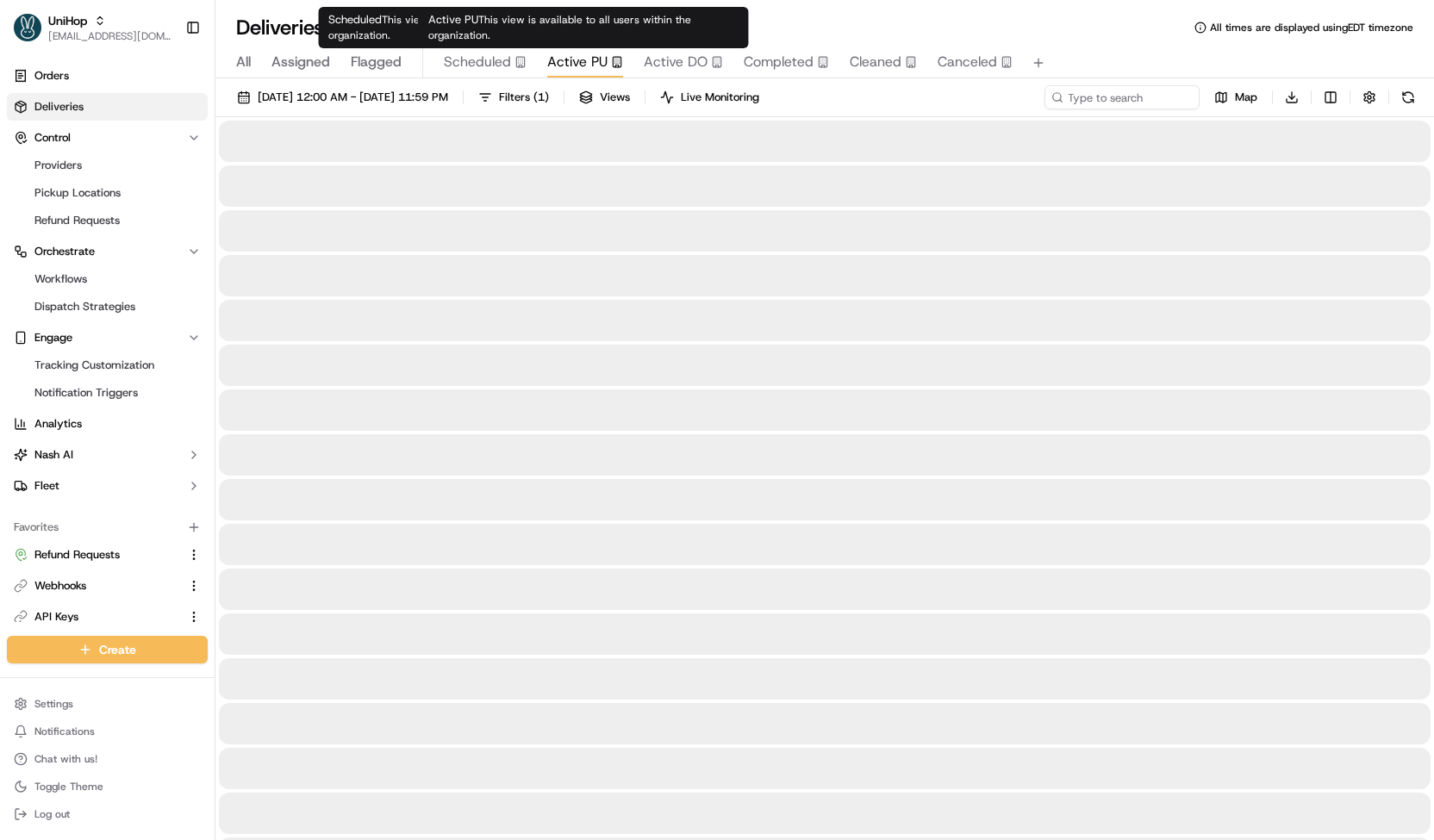
click at [548, 70] on span "Active PU" at bounding box center [577, 61] width 60 height 21
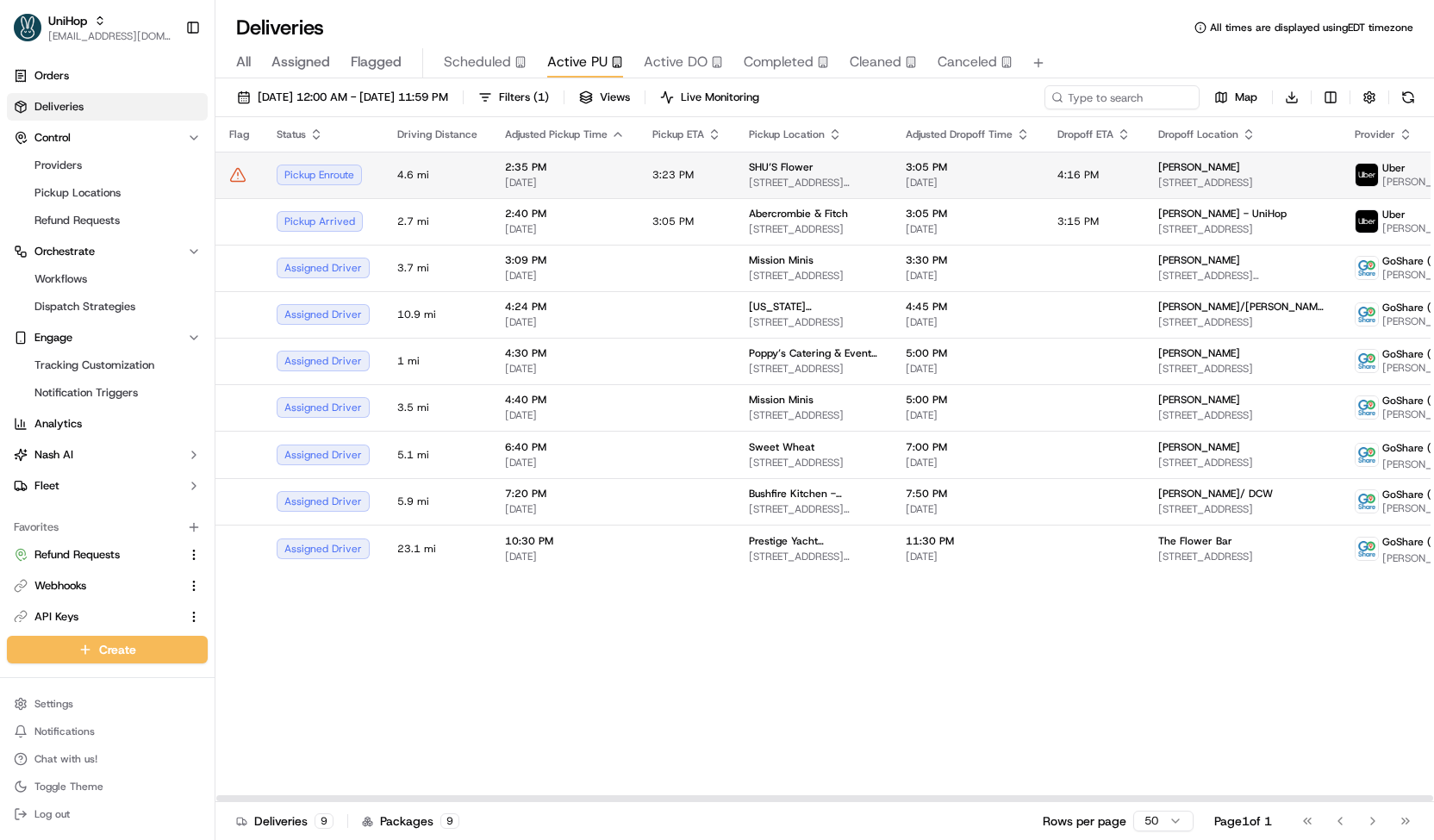
click at [681, 192] on td "3:23 PM" at bounding box center [686, 174] width 96 height 47
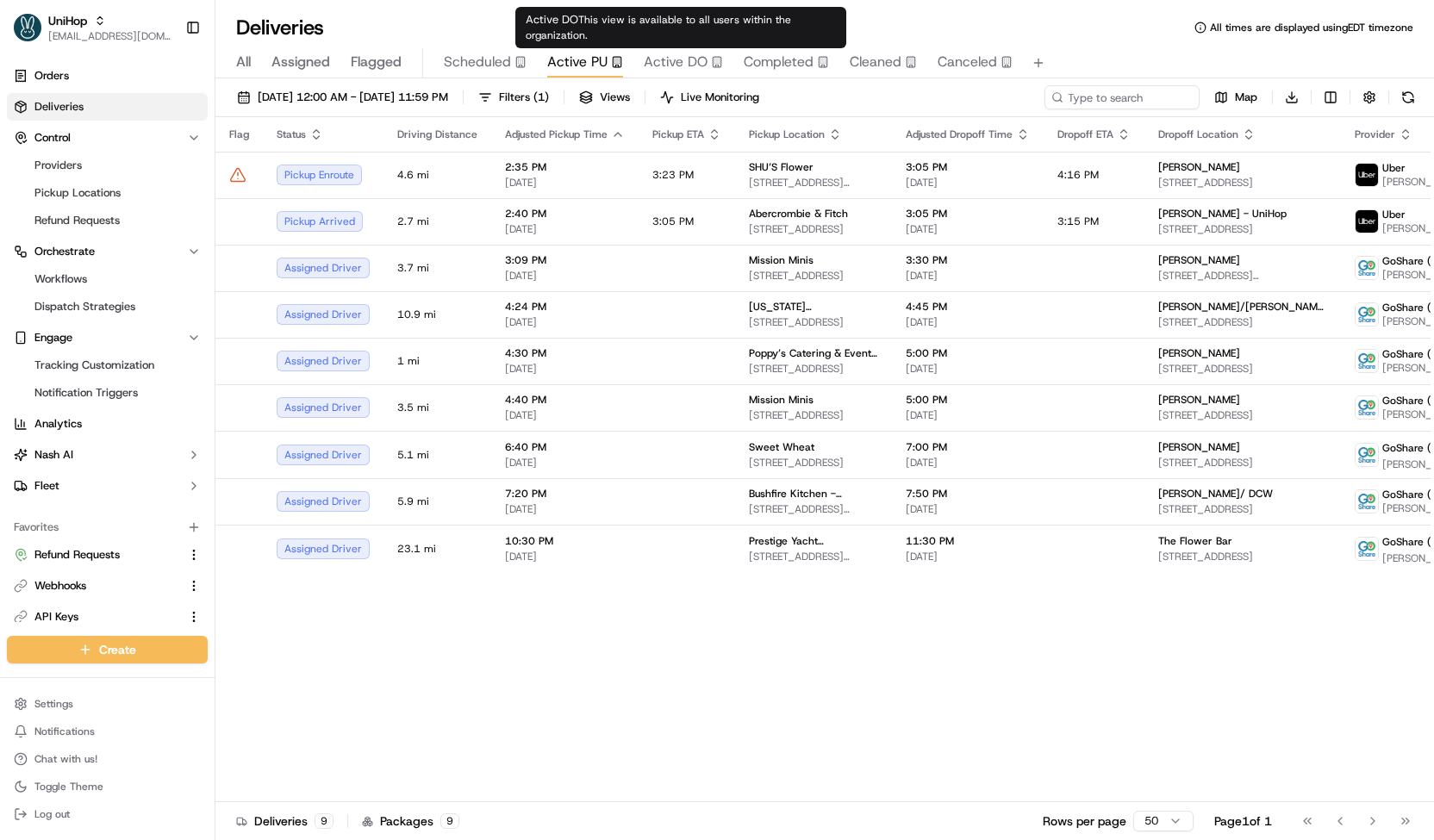
click at [667, 63] on span "Active DO" at bounding box center [675, 61] width 64 height 21
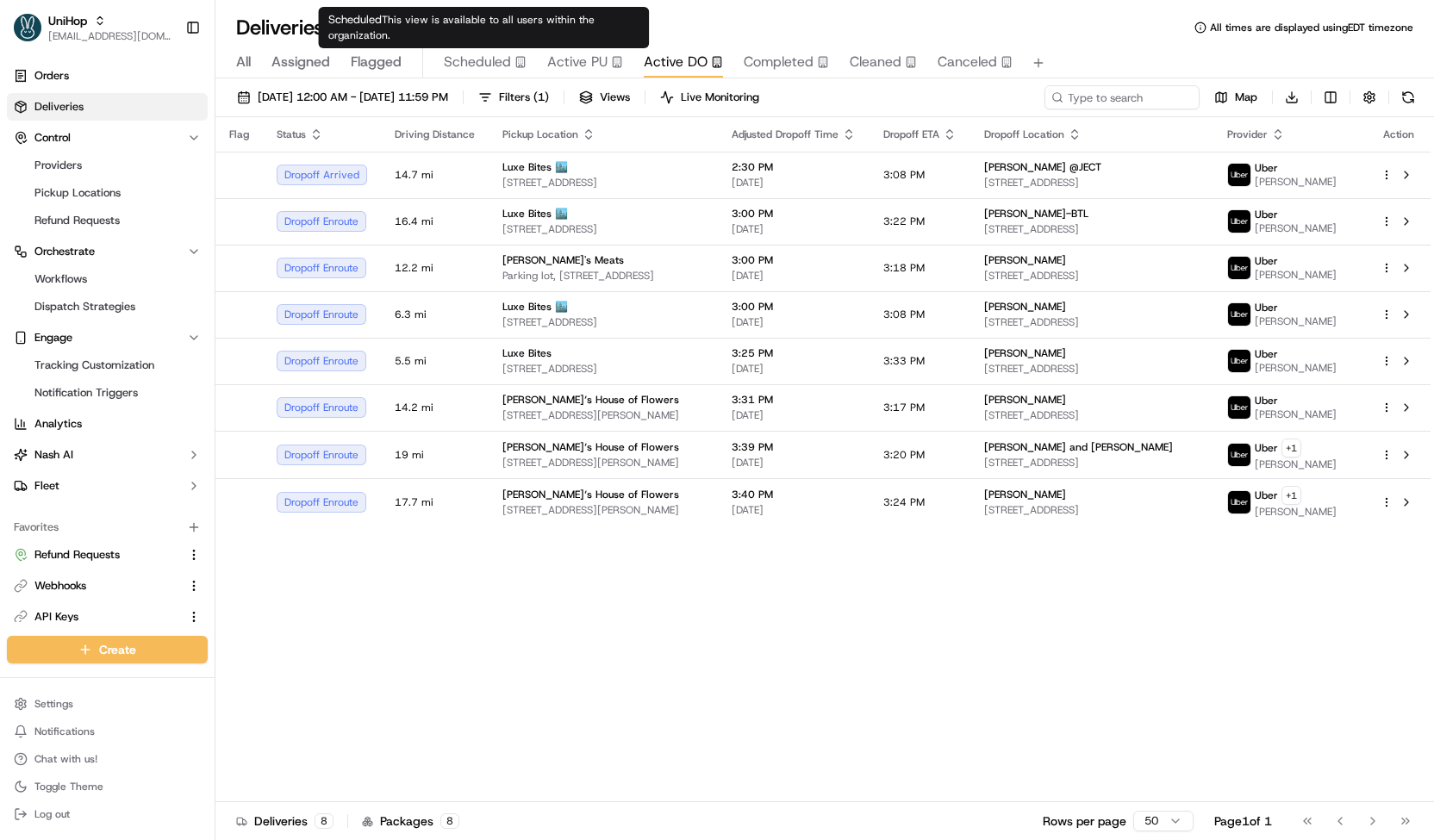
click at [500, 69] on span "Scheduled" at bounding box center [476, 61] width 67 height 21
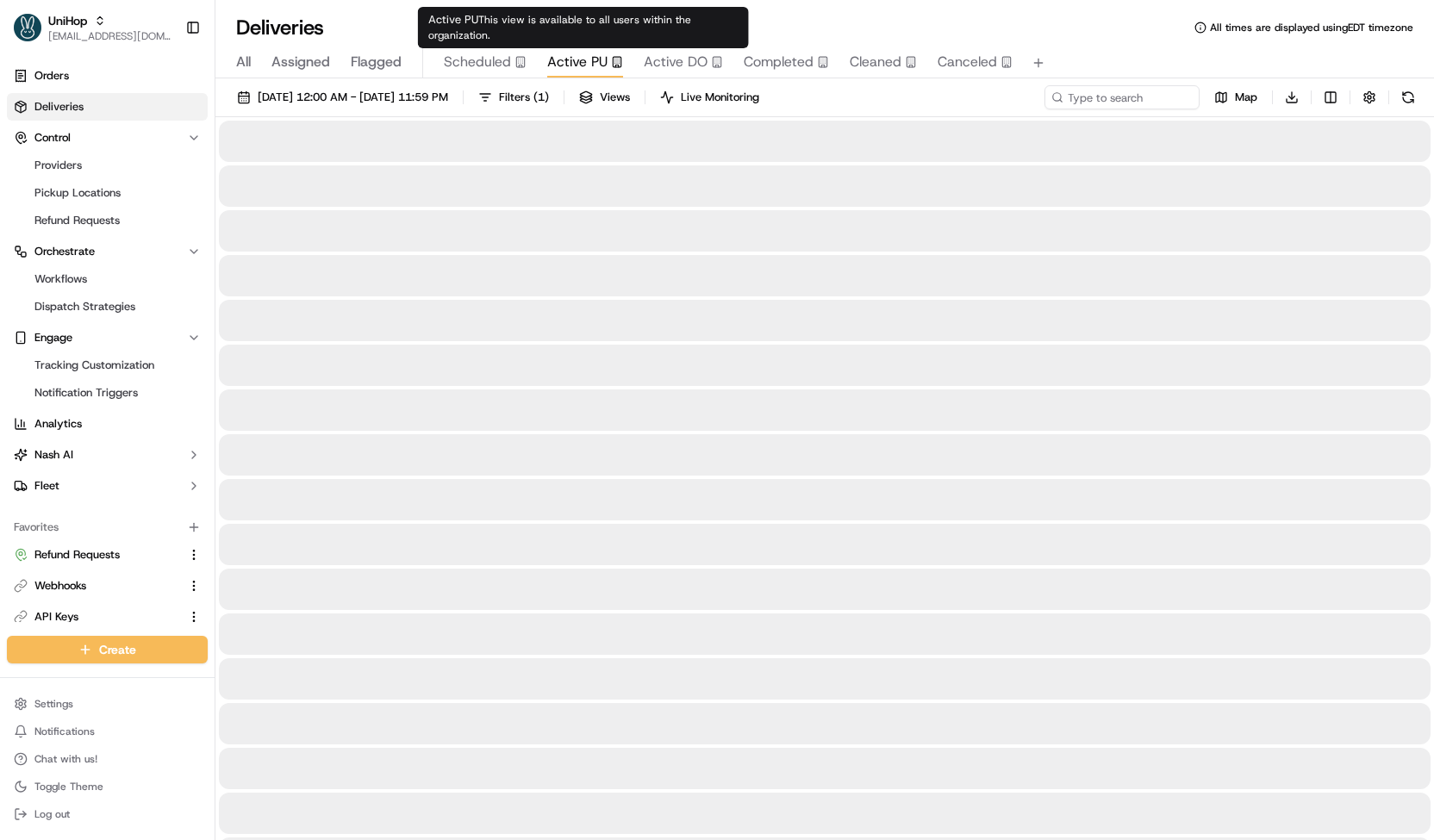
click at [586, 68] on span "Active PU" at bounding box center [577, 61] width 60 height 21
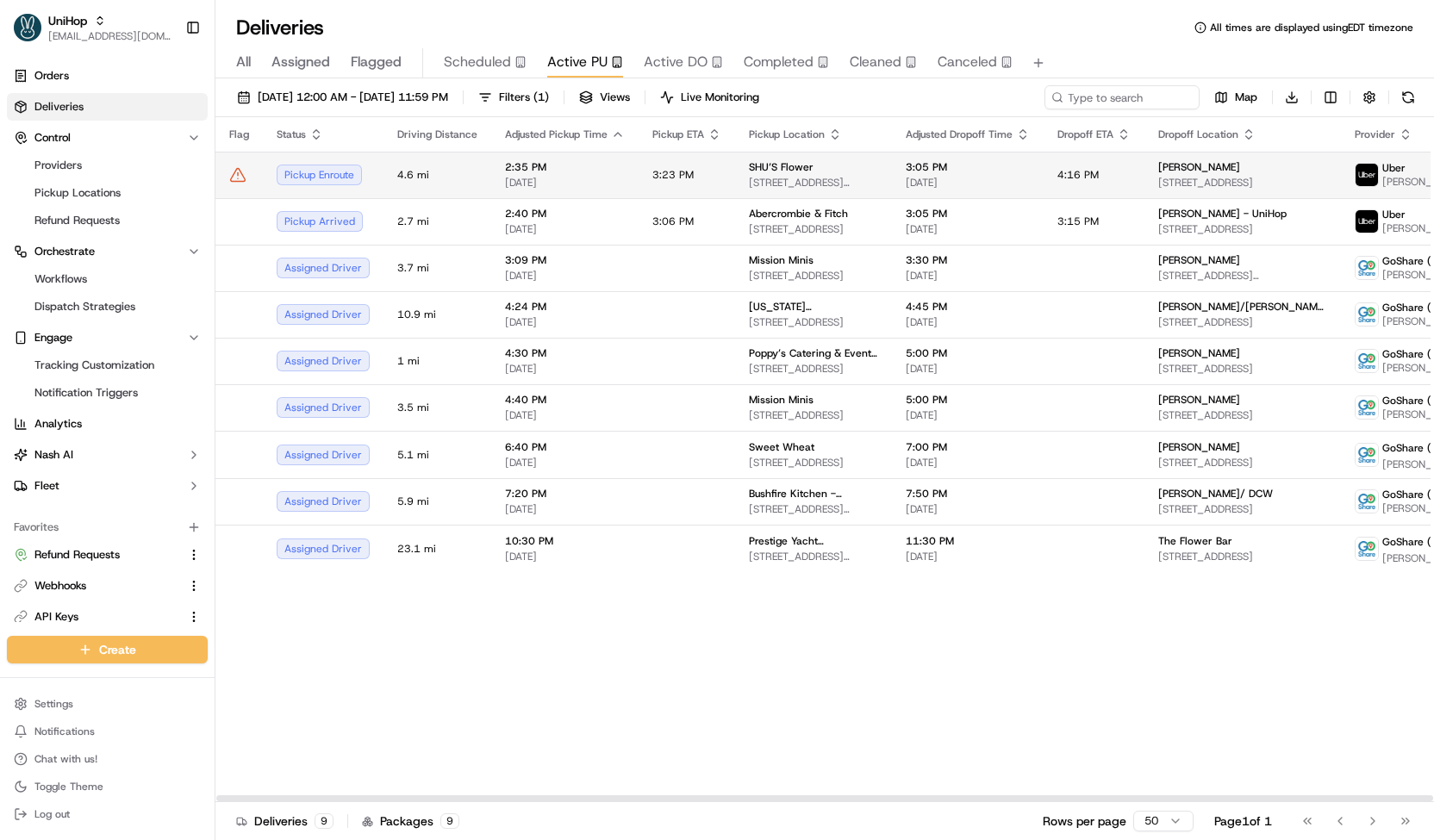
click at [597, 191] on td "2:35 PM [DATE]" at bounding box center [564, 174] width 148 height 47
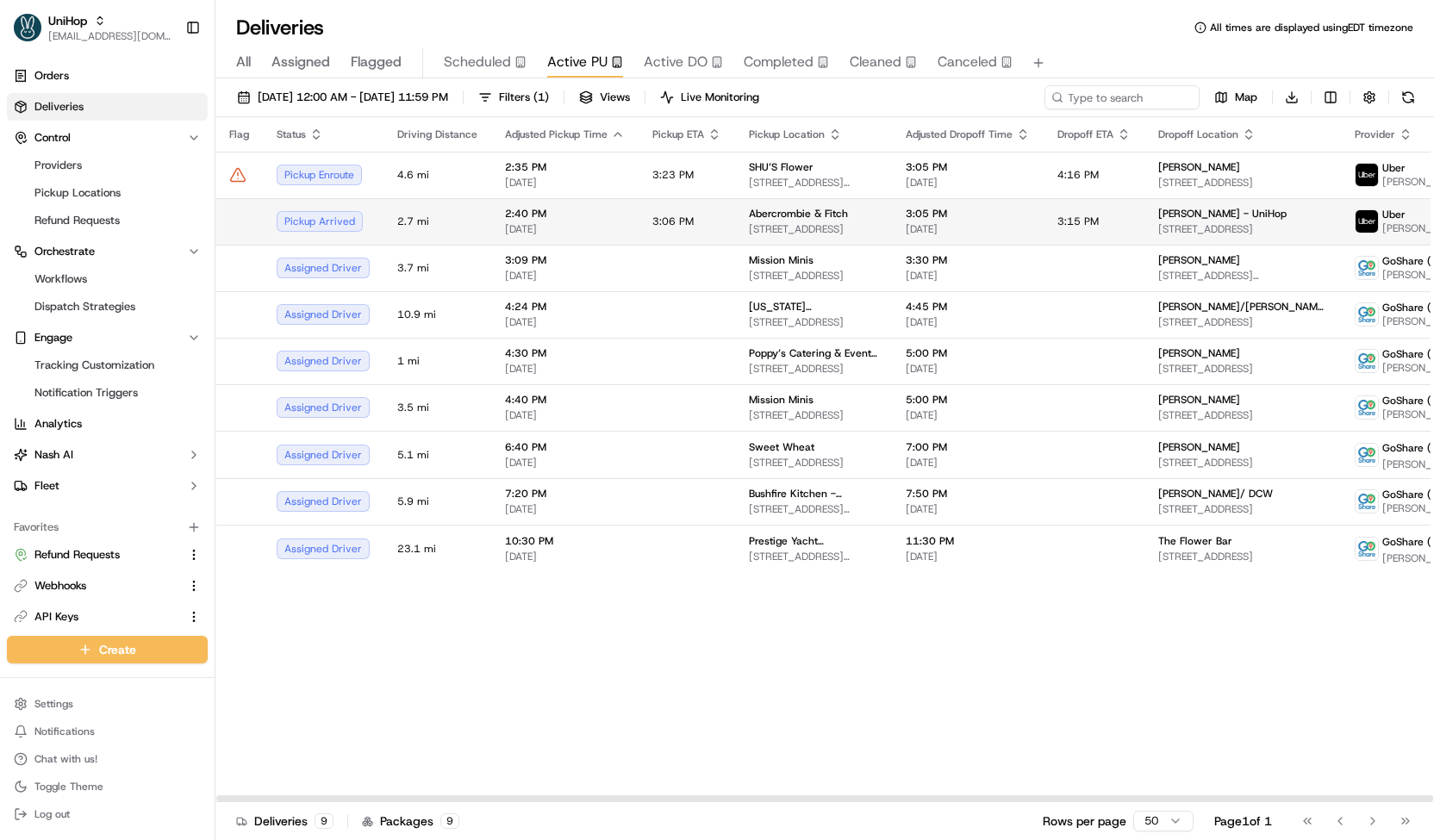
click at [618, 228] on td "2:40 PM [DATE]" at bounding box center [564, 221] width 148 height 47
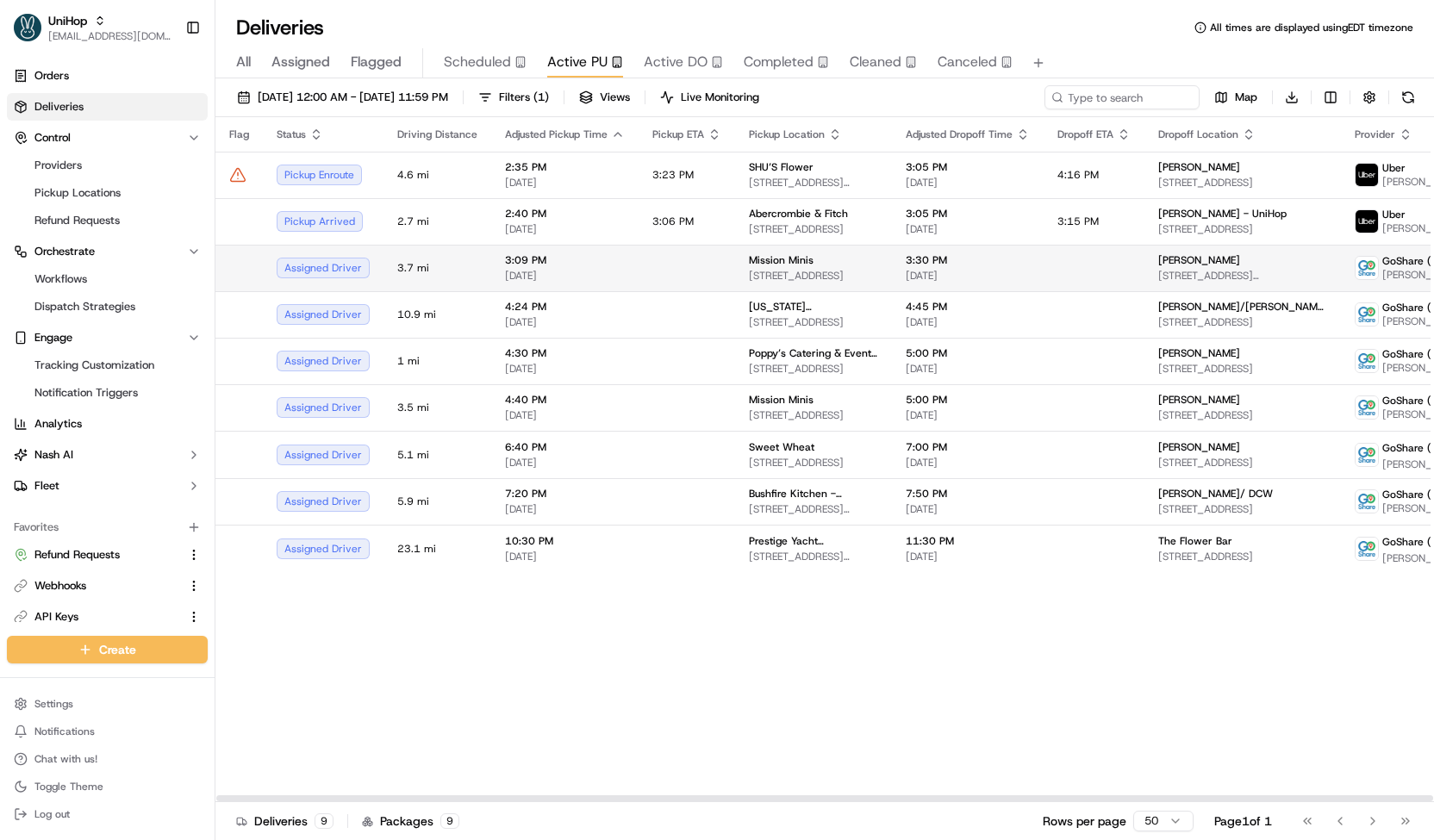
click at [639, 256] on td at bounding box center [686, 267] width 96 height 47
